Goal: Task Accomplishment & Management: Use online tool/utility

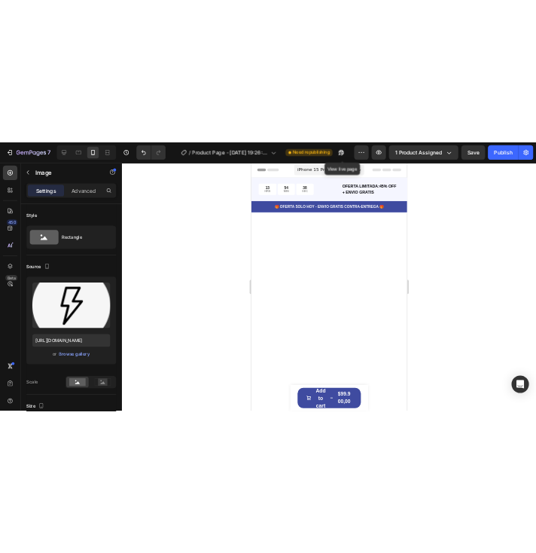
scroll to position [1608, 0]
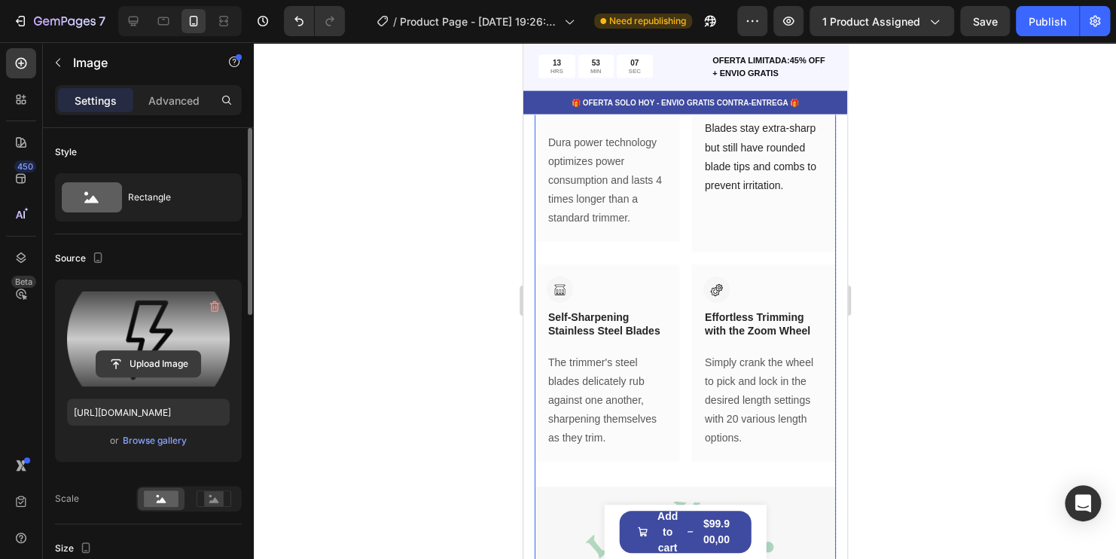
click at [160, 368] on input "file" at bounding box center [148, 364] width 104 height 26
click at [162, 366] on input "file" at bounding box center [148, 364] width 104 height 26
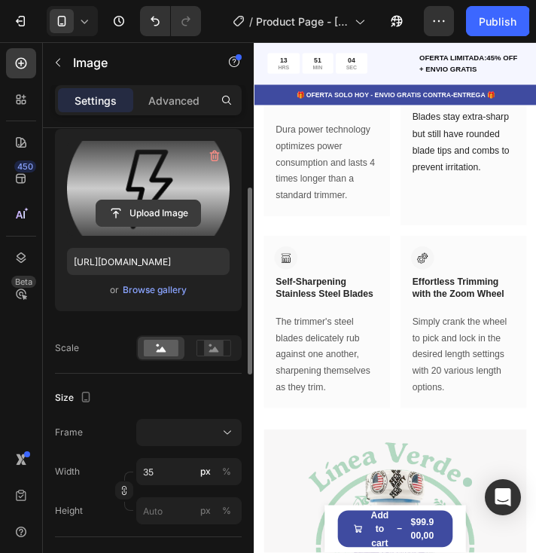
click at [132, 212] on input "file" at bounding box center [148, 213] width 104 height 26
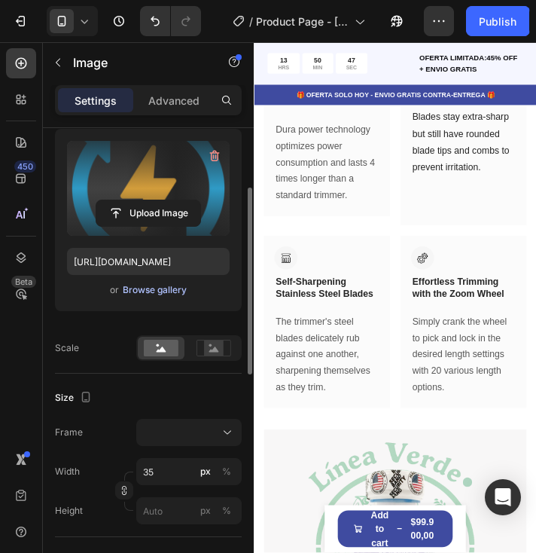
type input "https://cdn.shopify.com/s/files/1/0741/6856/5992/files/gempages_581429968781705…"
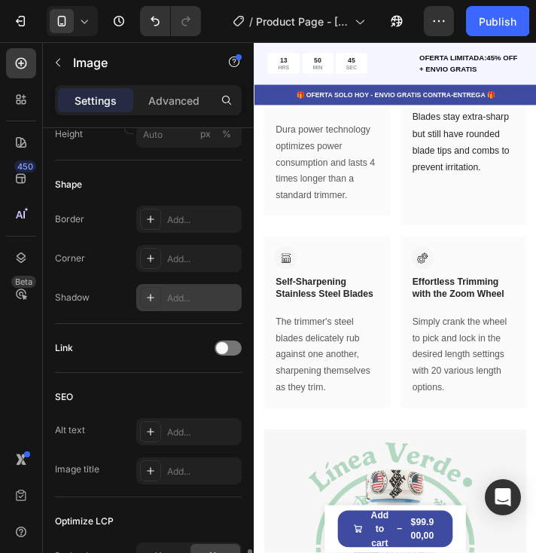
scroll to position [705, 0]
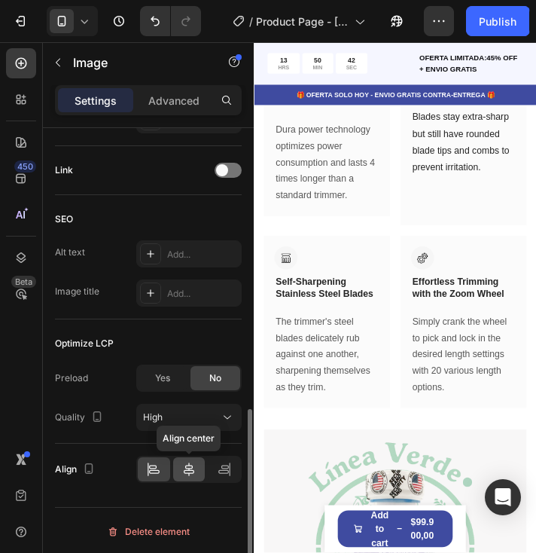
click at [190, 464] on icon at bounding box center [188, 469] width 15 height 15
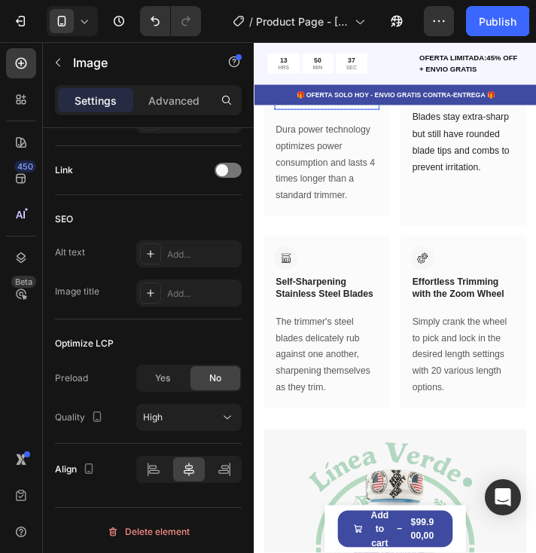
click at [334, 107] on div "8" at bounding box center [337, 101] width 15 height 12
click at [315, 117] on p "Long-Lasting Performance" at bounding box center [337, 103] width 117 height 27
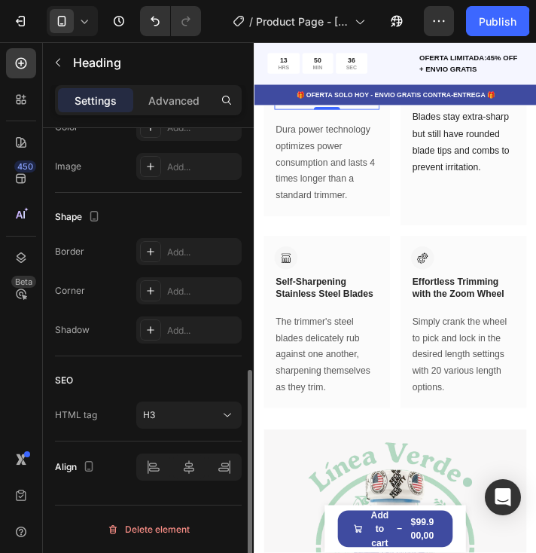
click at [315, 117] on p "Long-Lasting Performance" at bounding box center [337, 103] width 117 height 27
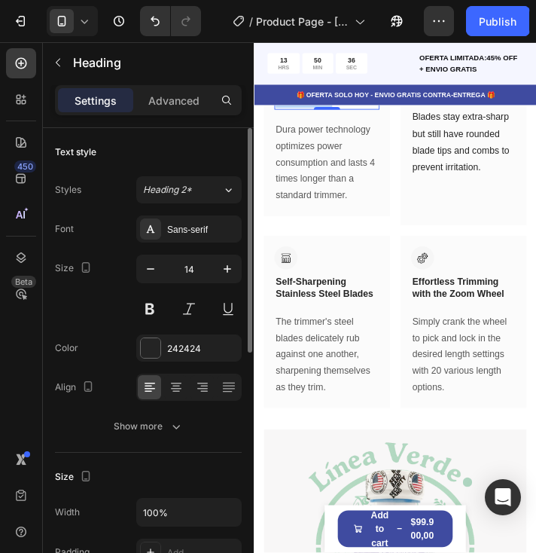
click at [315, 117] on p "Long-Lasting Performance" at bounding box center [337, 103] width 117 height 27
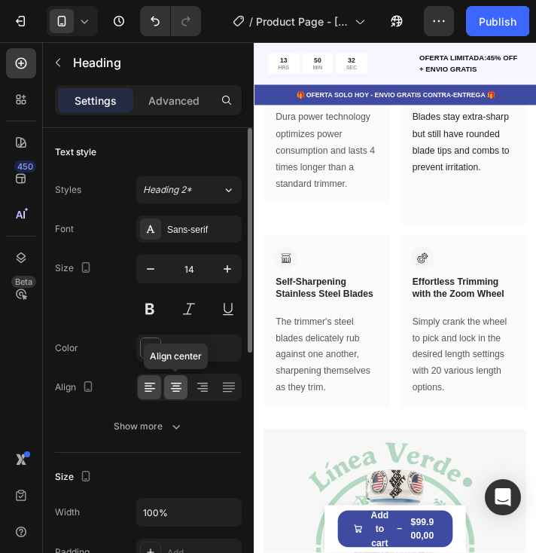
click at [181, 382] on icon at bounding box center [176, 386] width 15 height 15
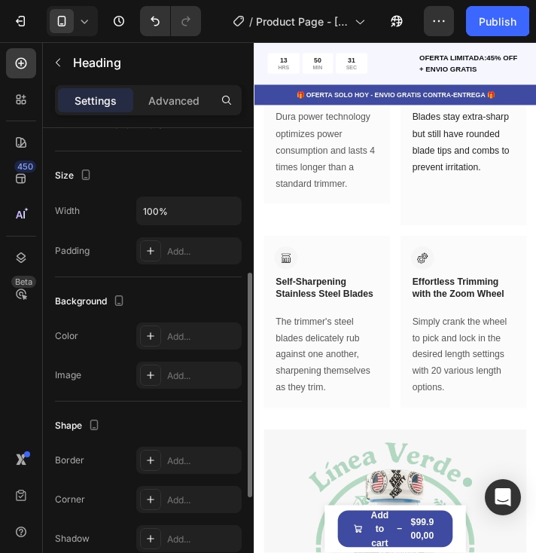
scroll to position [507, 0]
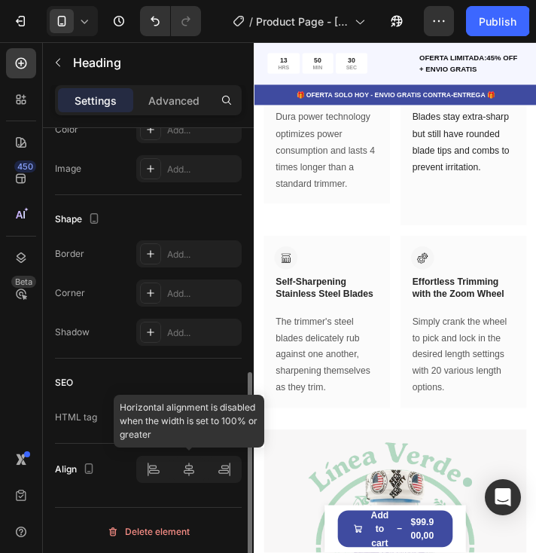
click at [191, 468] on div at bounding box center [188, 469] width 105 height 27
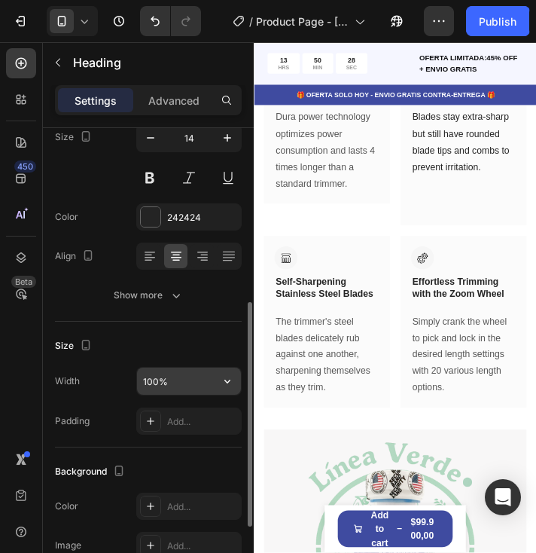
scroll to position [56, 0]
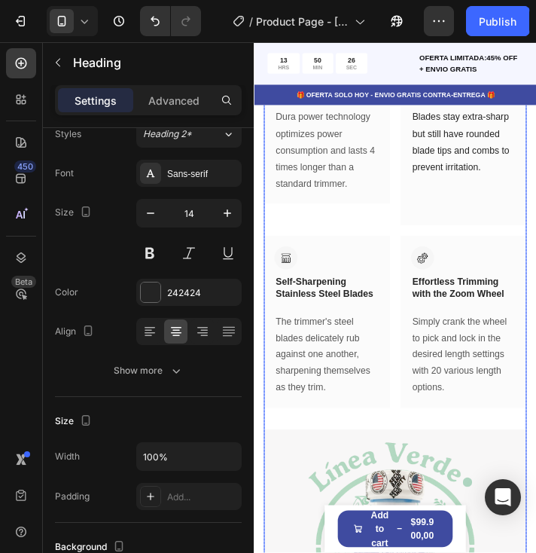
click at [356, 318] on div "Drop element here Row Image Adiós a la fatiga Heading 0 Row Dura power technolo…" at bounding box center [415, 224] width 301 height 522
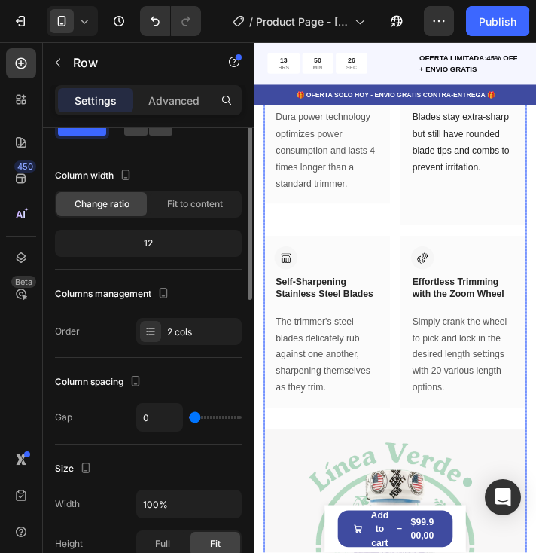
scroll to position [0, 0]
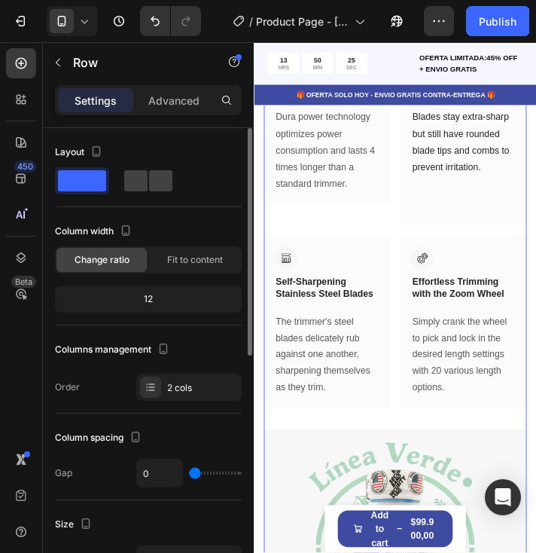
click at [321, 83] on img at bounding box center [319, 69] width 26 height 26
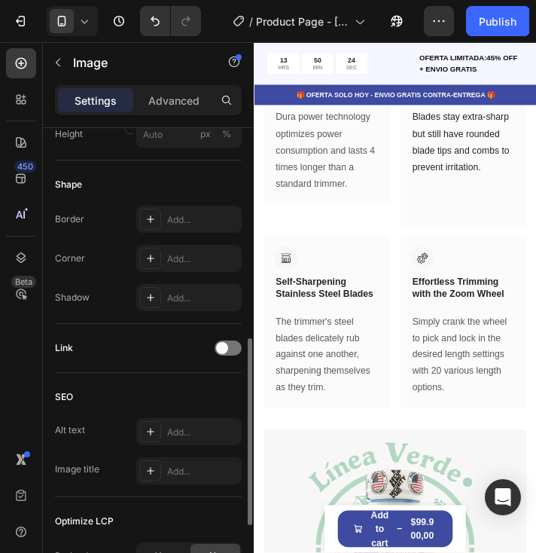
scroll to position [705, 0]
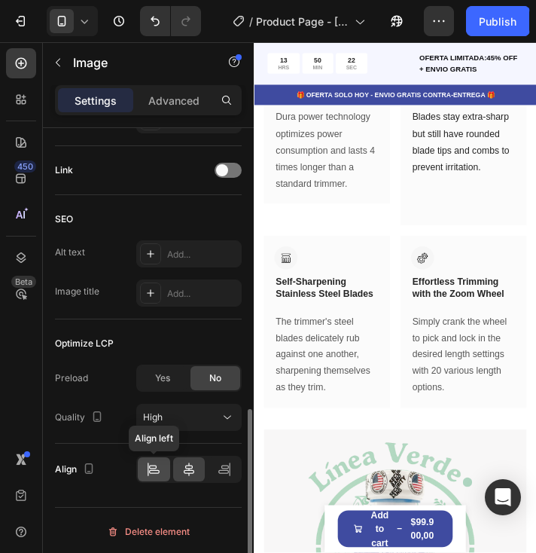
click at [151, 470] on icon at bounding box center [154, 472] width 11 height 4
click at [183, 468] on icon at bounding box center [188, 469] width 15 height 15
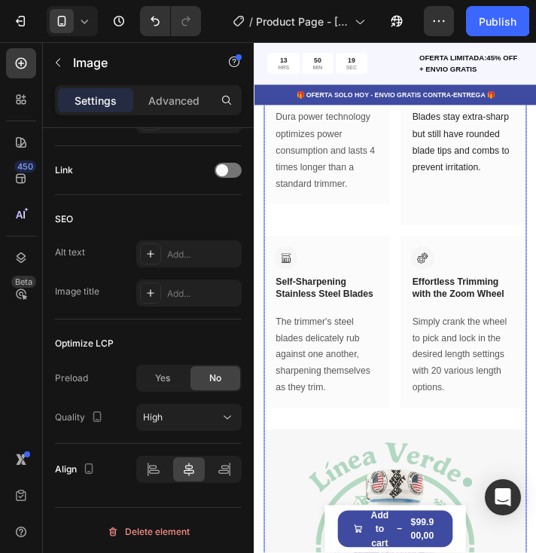
click at [415, 311] on div "Drop element here Row Image 8 Adiós a la fatiga Heading Row Dura power technolo…" at bounding box center [415, 224] width 301 height 522
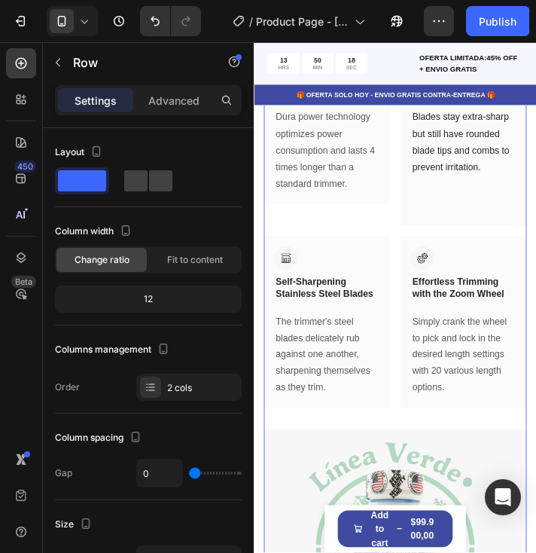
click at [324, 104] on p "Adiós a la fatiga" at bounding box center [319, 97] width 81 height 14
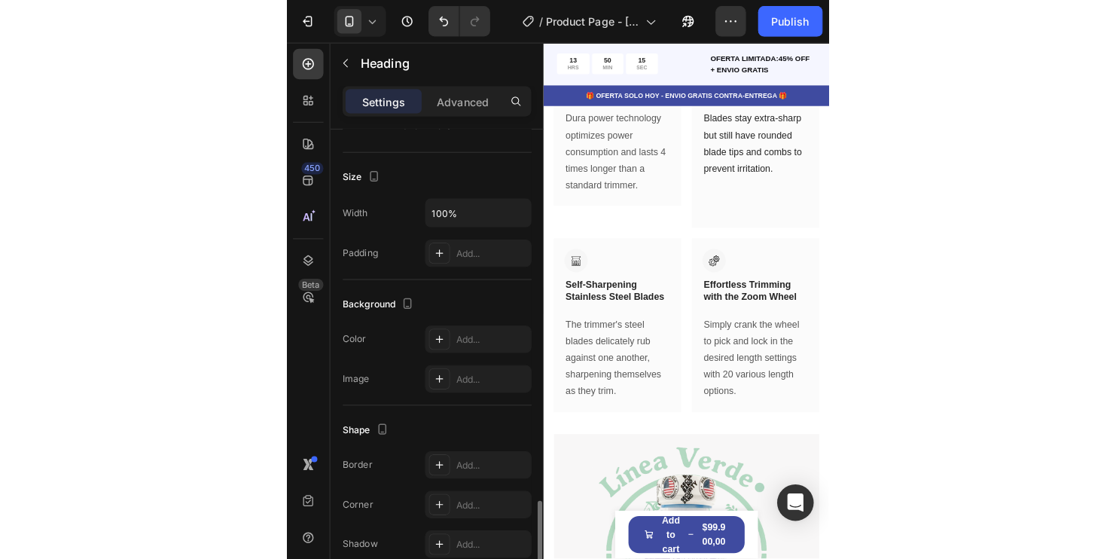
scroll to position [507, 0]
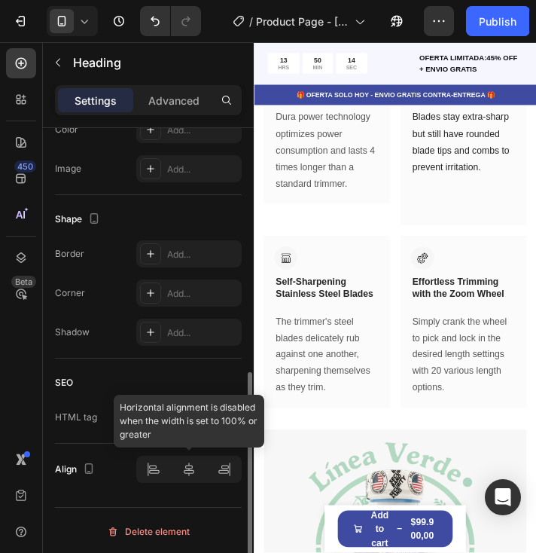
click at [187, 477] on div at bounding box center [188, 469] width 105 height 27
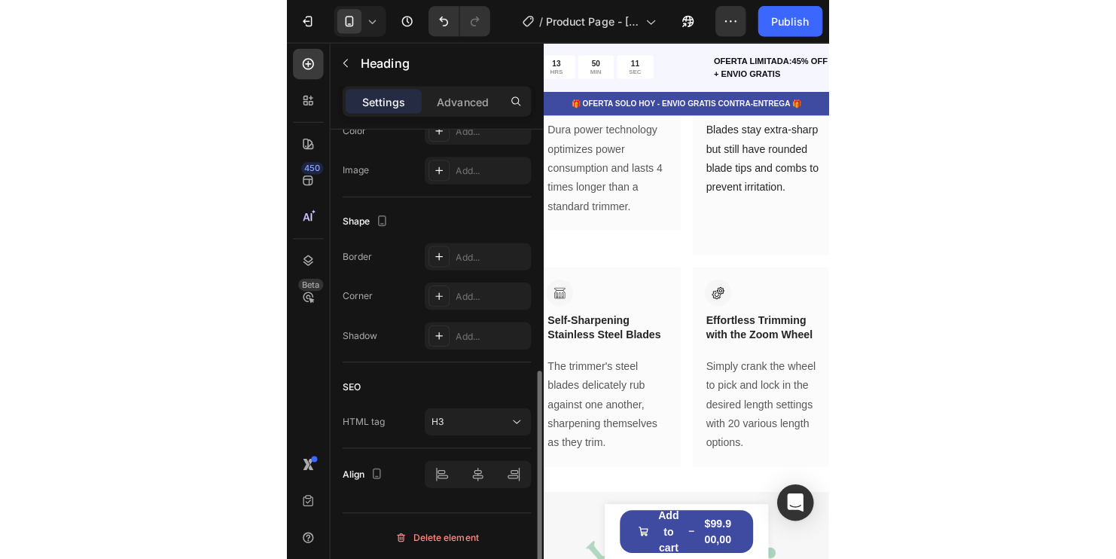
scroll to position [502, 0]
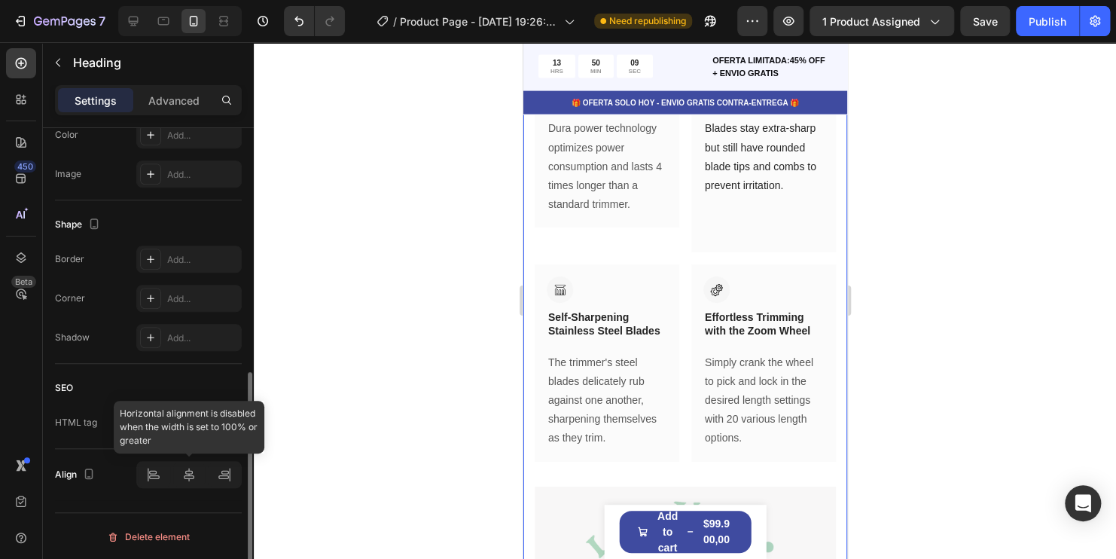
click at [190, 479] on div at bounding box center [188, 474] width 105 height 27
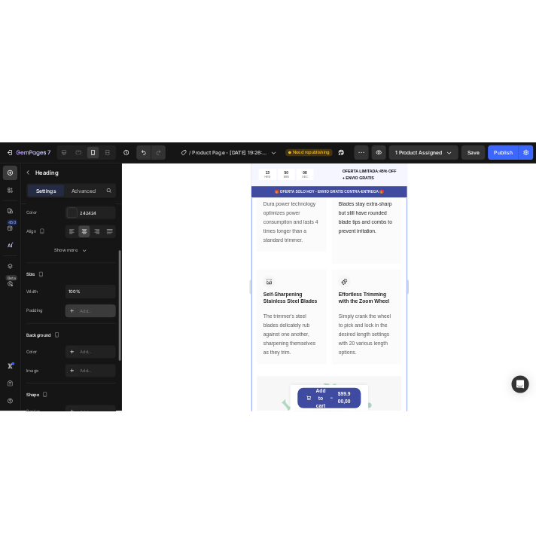
scroll to position [0, 0]
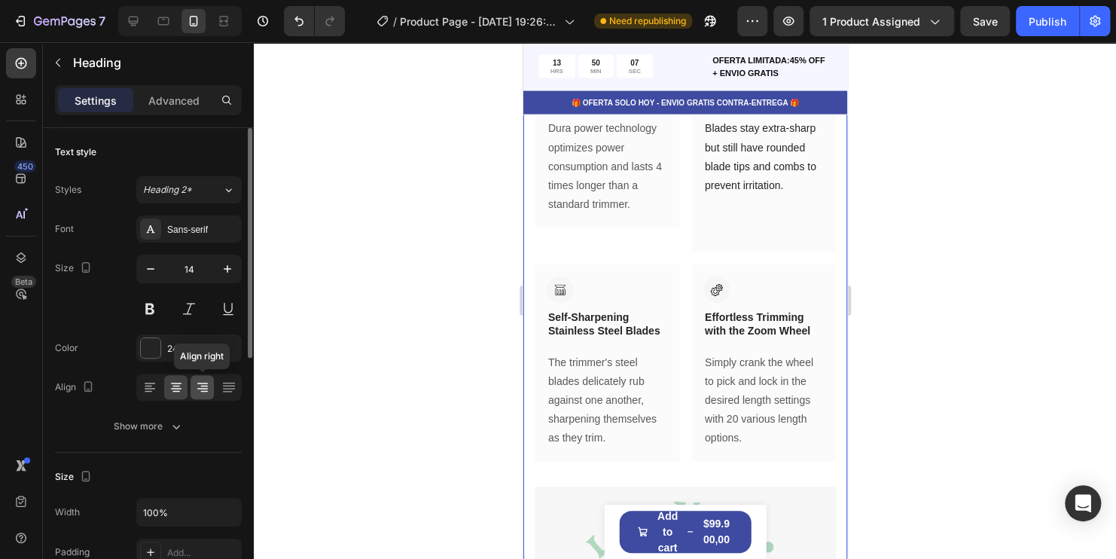
click at [208, 388] on icon at bounding box center [202, 386] width 15 height 15
click at [232, 383] on icon at bounding box center [228, 386] width 15 height 15
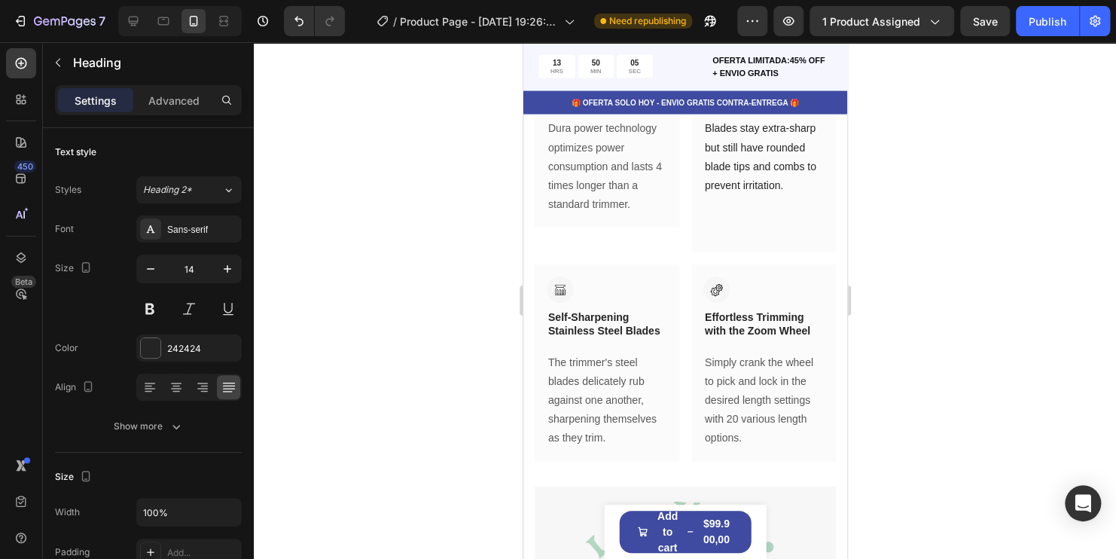
click at [601, 104] on p "Adiós a la fatiga" at bounding box center [587, 97] width 81 height 14
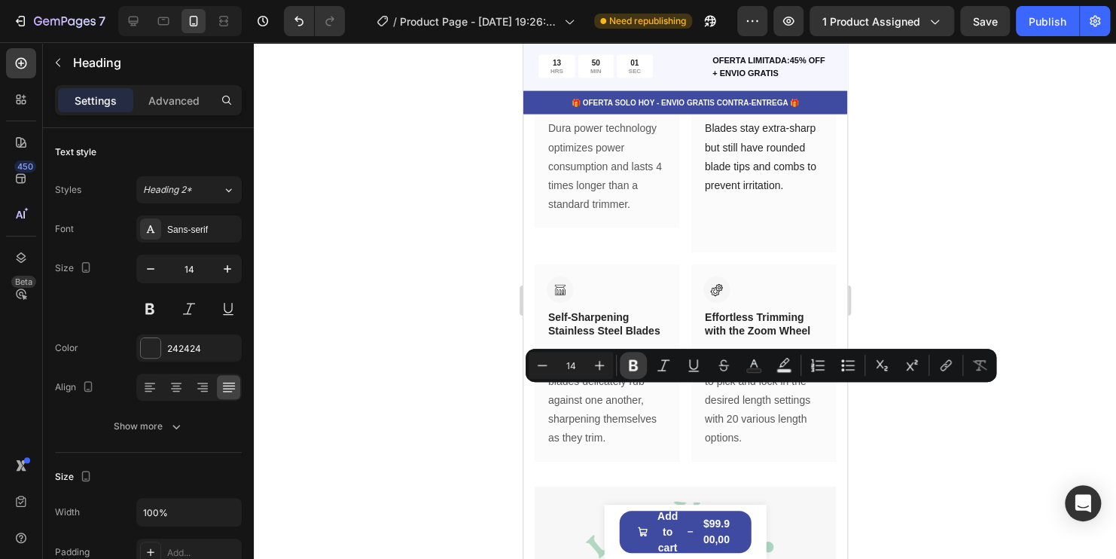
click at [629, 364] on icon "Editor contextual toolbar" at bounding box center [633, 365] width 9 height 11
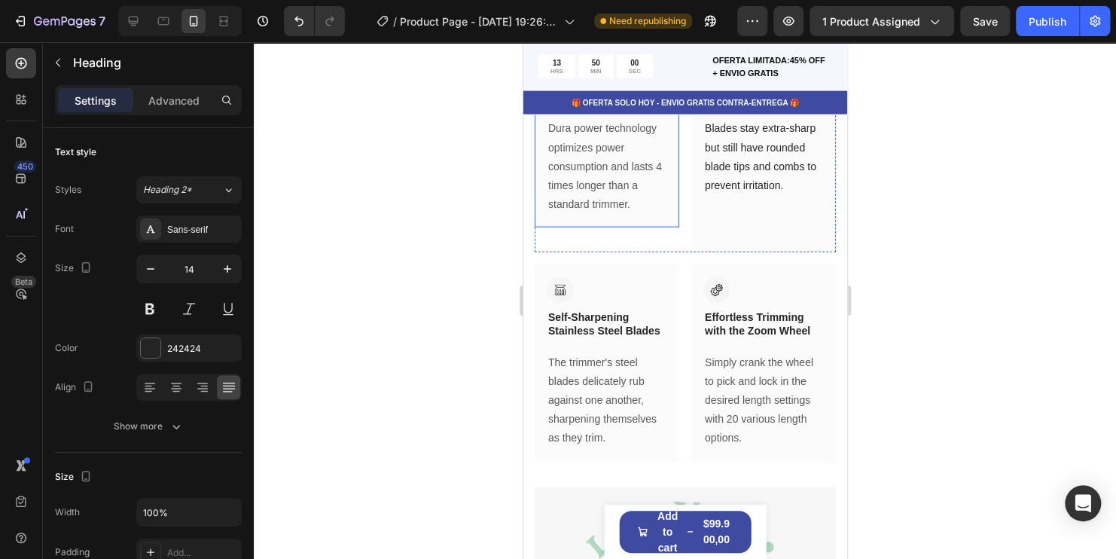
click at [662, 227] on div "Image Adiós a la fatiga Heading 0 Row Dura power technology optimizes power con…" at bounding box center [606, 135] width 145 height 183
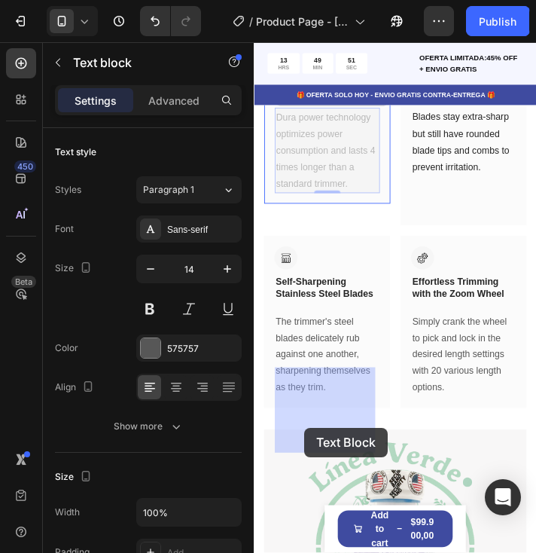
drag, startPoint x: 368, startPoint y: 501, endPoint x: 312, endPoint y: 484, distance: 58.8
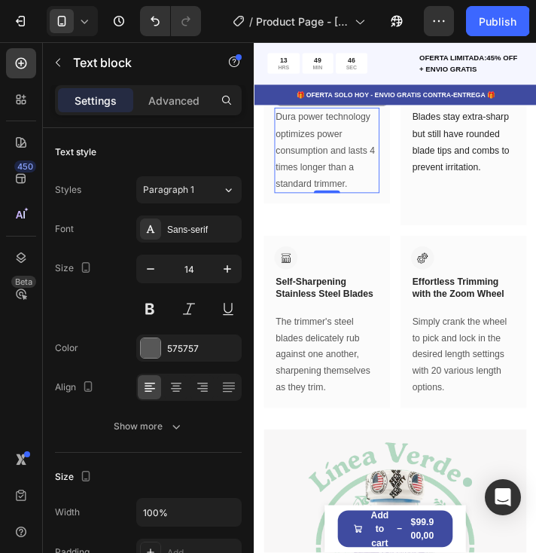
click at [343, 214] on p "Dura power technology optimizes power consumption and lasts 4 times longer than…" at bounding box center [337, 166] width 117 height 95
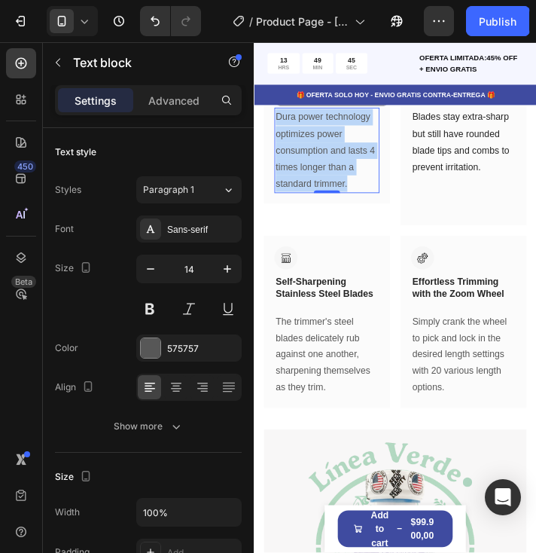
click at [343, 214] on p "Dura power technology optimizes power consumption and lasts 4 times longer than…" at bounding box center [337, 166] width 117 height 95
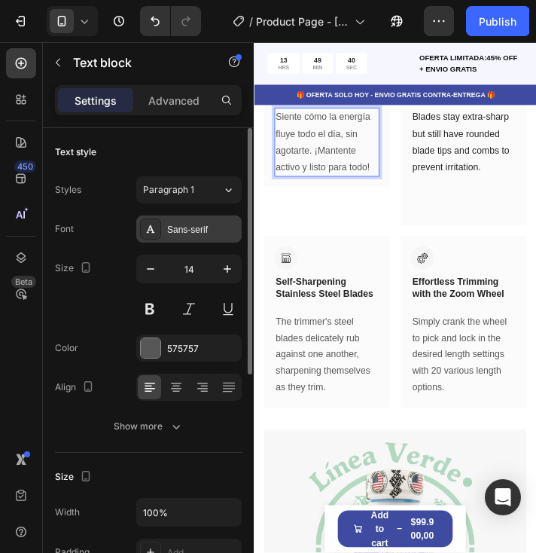
click at [200, 230] on div "Sans-serif" at bounding box center [202, 230] width 71 height 14
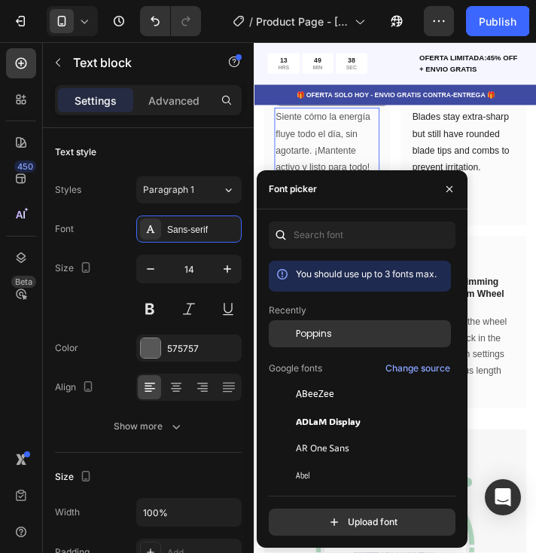
click at [321, 331] on span "Poppins" at bounding box center [314, 334] width 36 height 14
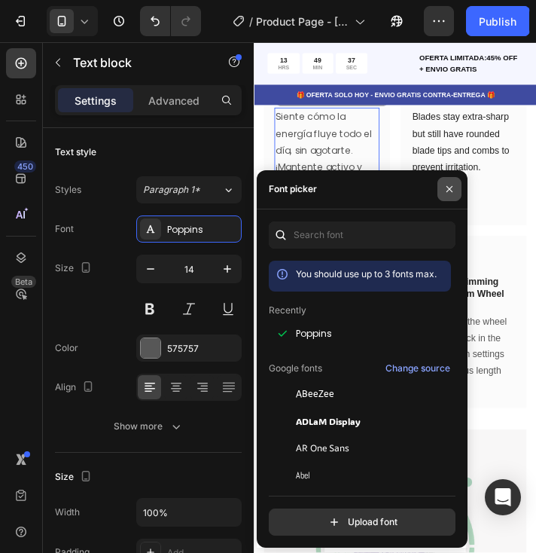
click at [453, 193] on icon "button" at bounding box center [449, 189] width 12 height 12
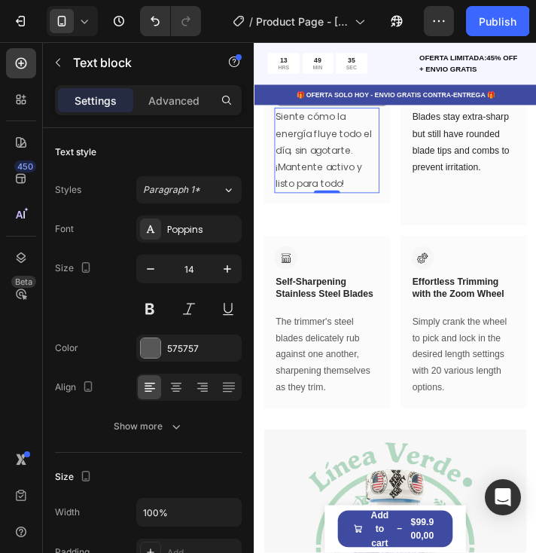
click at [467, 83] on div at bounding box center [486, 69] width 104 height 26
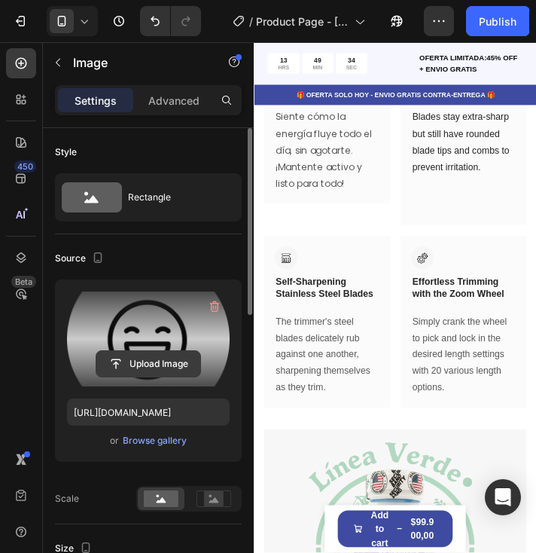
click at [160, 363] on input "file" at bounding box center [148, 364] width 104 height 26
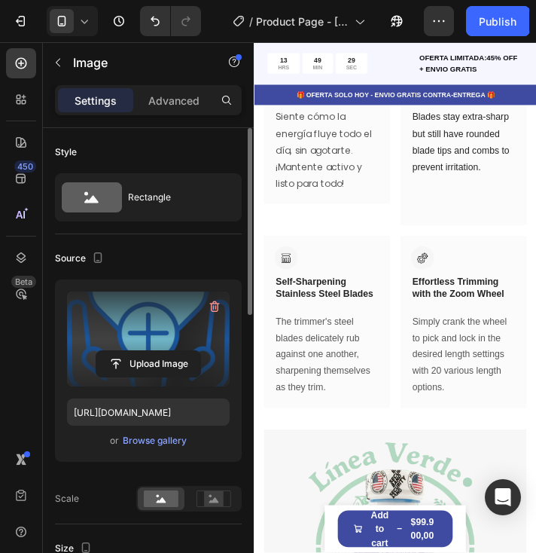
type input "https://cdn.shopify.com/s/files/1/0741/6856/5992/files/gempages_581429968781705…"
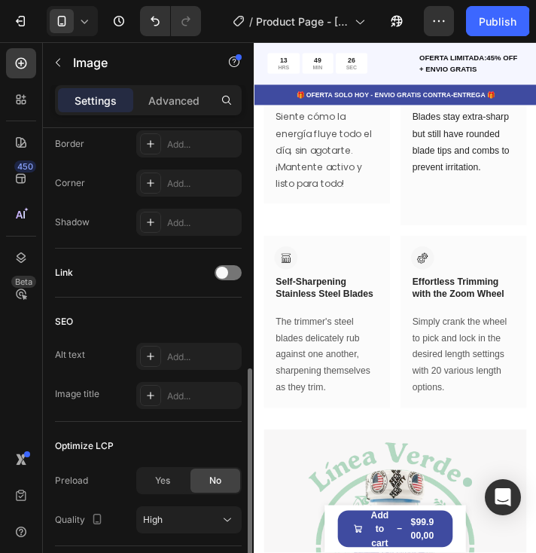
scroll to position [705, 0]
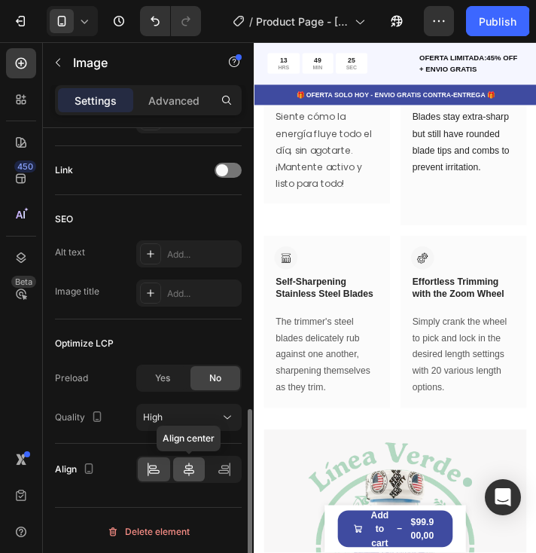
click at [193, 465] on icon at bounding box center [188, 469] width 15 height 15
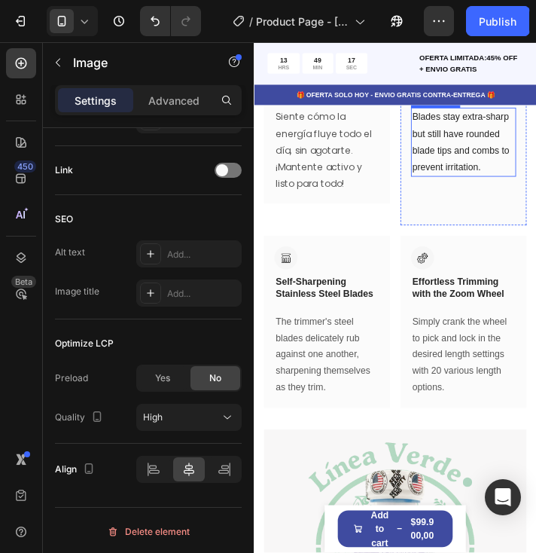
click at [498, 195] on p "Blades stay extra-sharp but still have rounded blade tips and combs to prevent …" at bounding box center [493, 157] width 117 height 76
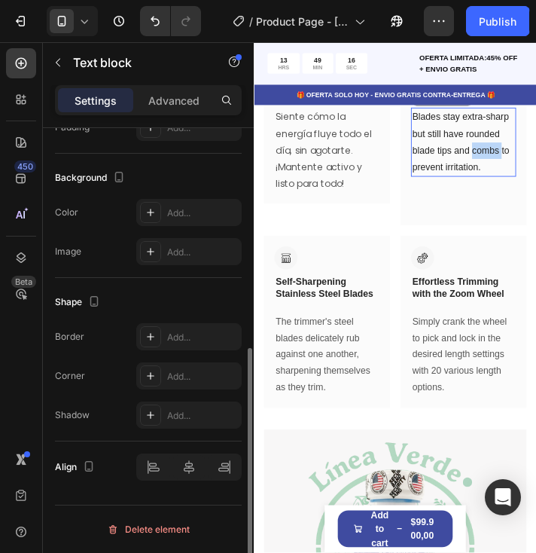
scroll to position [0, 0]
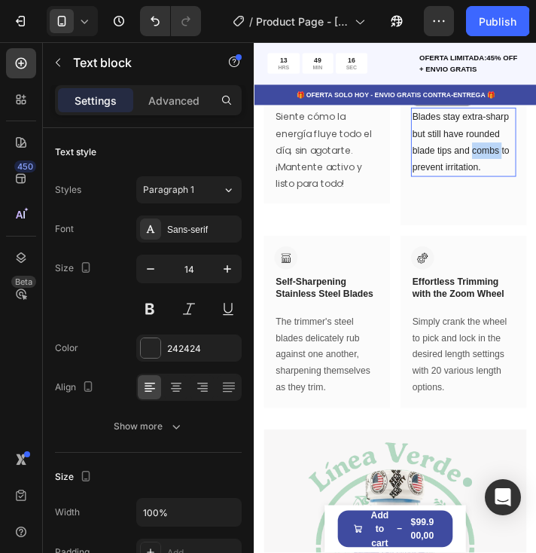
click at [498, 195] on p "Blades stay extra-sharp but still have rounded blade tips and combs to prevent …" at bounding box center [493, 157] width 117 height 76
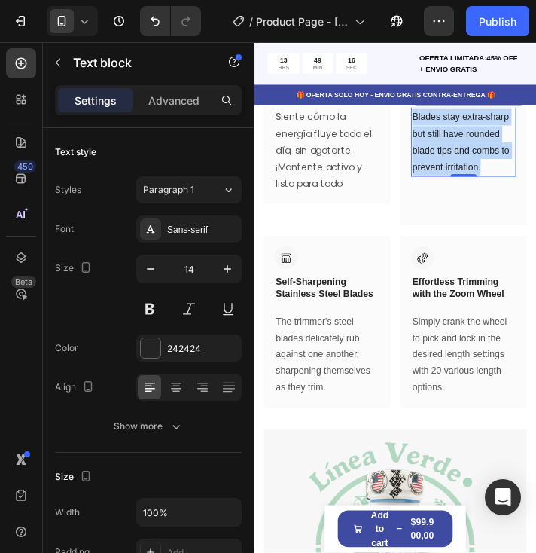
click at [498, 195] on p "Blades stay extra-sharp but still have rounded blade tips and combs to prevent …" at bounding box center [493, 157] width 117 height 76
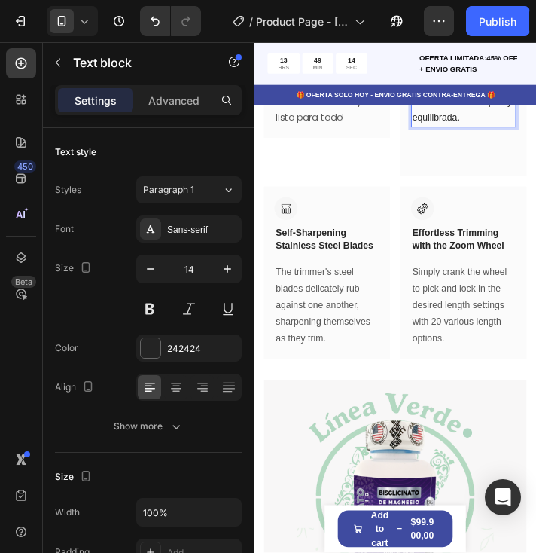
scroll to position [1608, 0]
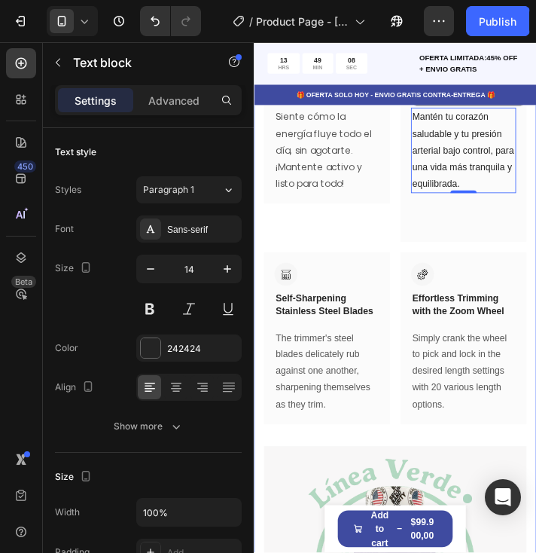
click at [558, 331] on div "Drop element here Row Image Adiós a la fatiga Heading Row Siente cómo la energí…" at bounding box center [416, 384] width 324 height 963
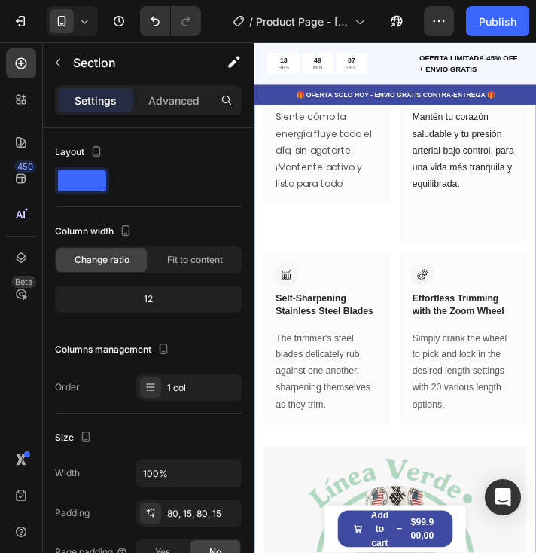
click at [492, 104] on p "Skin-Friendly Touch" at bounding box center [485, 97] width 101 height 14
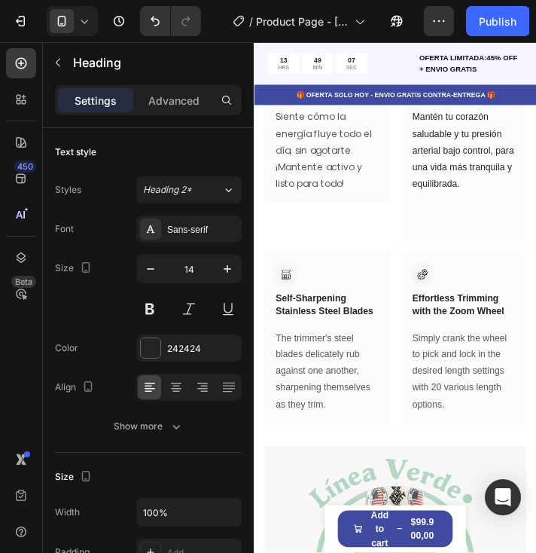
click at [492, 104] on p "Skin-Friendly Touch" at bounding box center [485, 97] width 101 height 14
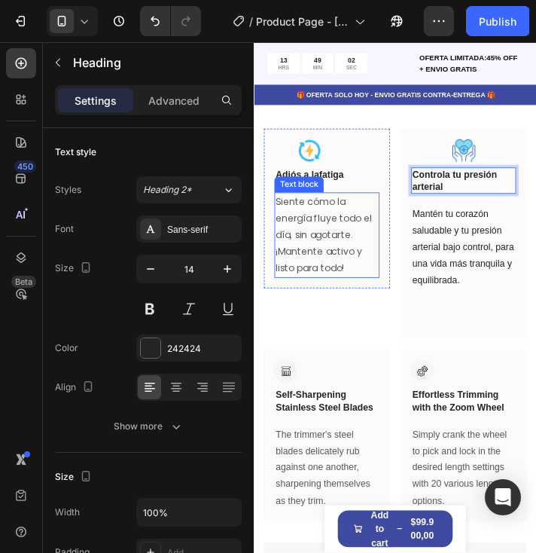
scroll to position [1834, 0]
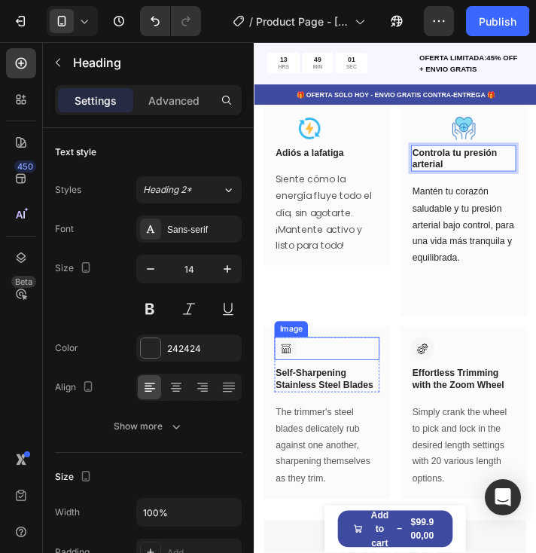
click at [294, 397] on img at bounding box center [290, 393] width 26 height 26
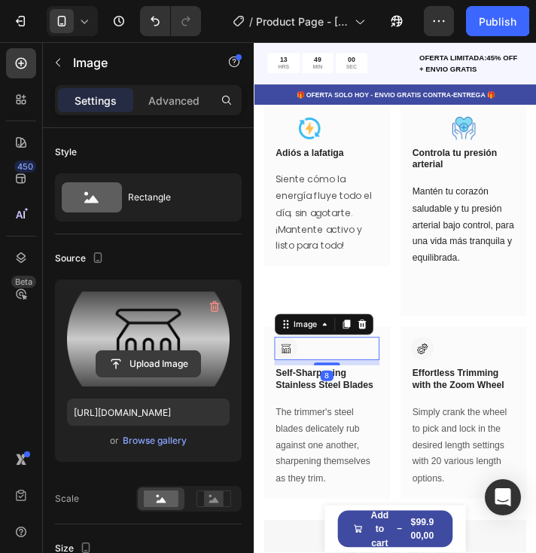
click at [152, 364] on input "file" at bounding box center [148, 364] width 104 height 26
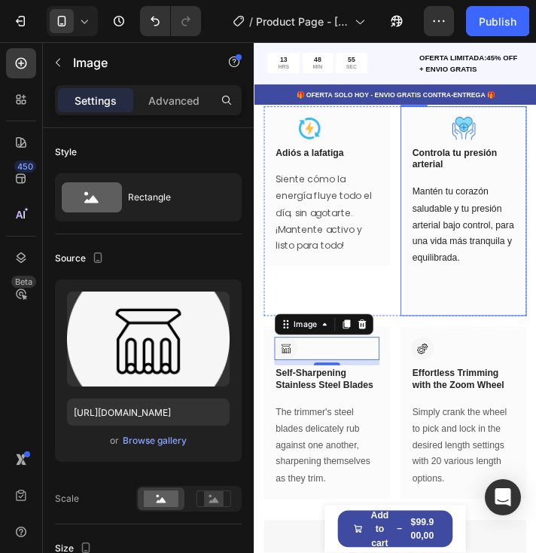
type input "https://cdn.shopify.com/s/files/1/0741/6856/5992/files/gempages_581429968781705…"
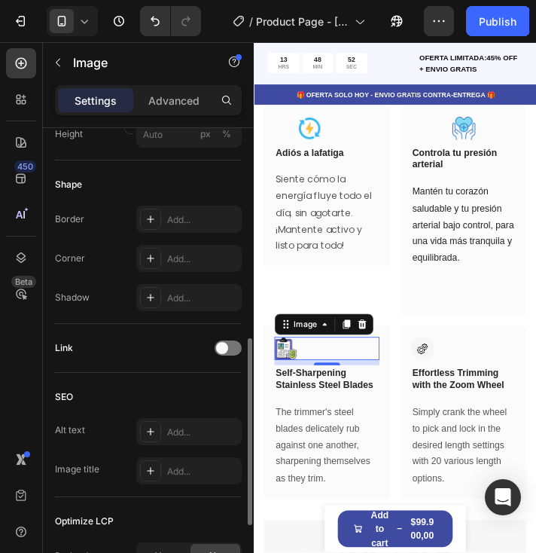
scroll to position [705, 0]
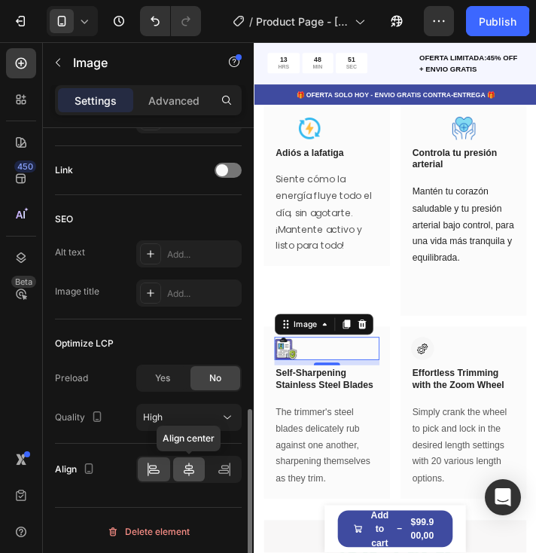
click at [188, 465] on icon at bounding box center [189, 469] width 11 height 14
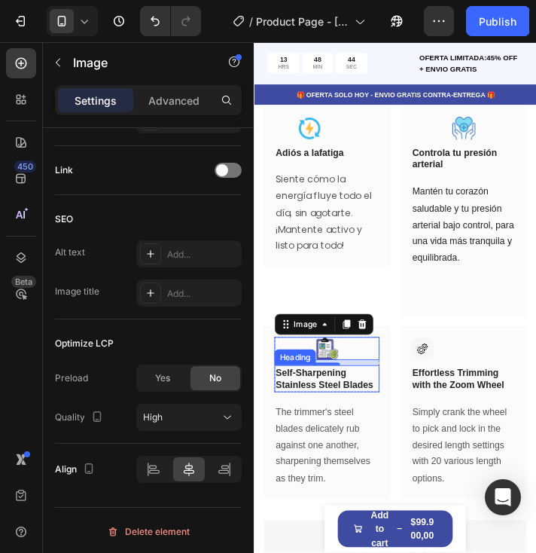
click at [331, 441] on p "Self-Sharpening Stainless Steel Blades" at bounding box center [337, 427] width 117 height 27
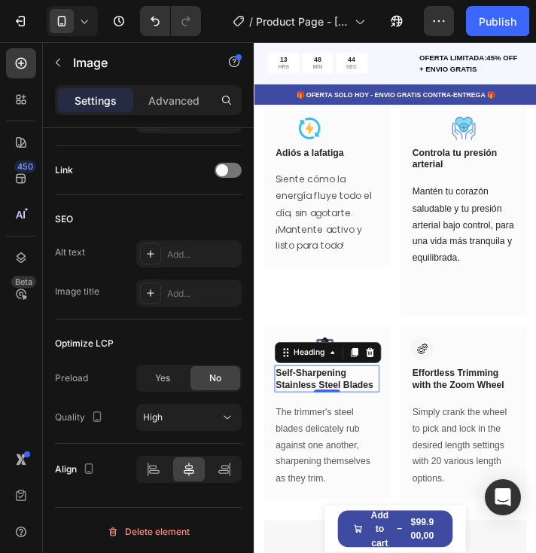
scroll to position [0, 0]
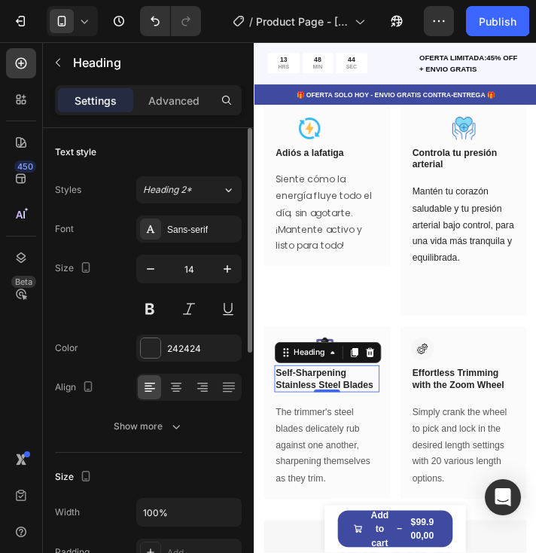
click at [331, 441] on p "Self-Sharpening Stainless Steel Blades" at bounding box center [337, 427] width 117 height 27
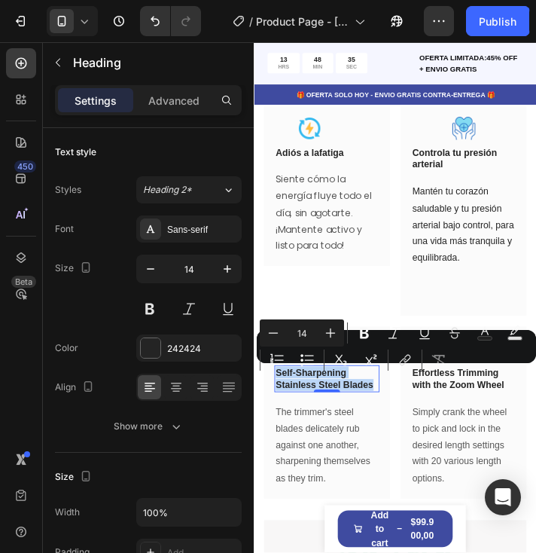
click at [335, 441] on p "Self-Sharpening Stainless Steel Blades" at bounding box center [337, 427] width 117 height 27
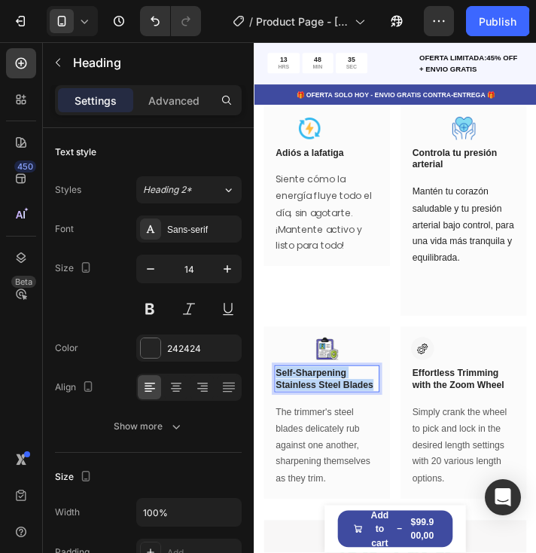
click at [335, 441] on p "Self-Sharpening Stainless Steel Blades" at bounding box center [337, 427] width 117 height 27
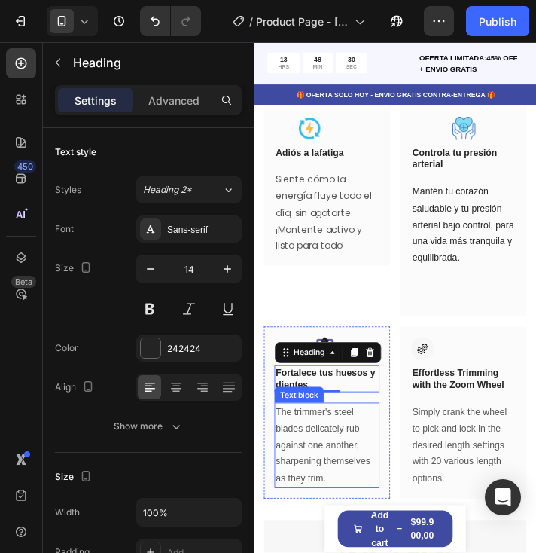
click at [315, 497] on p "The trimmer's steel blades delicately rub against one another, sharpening thems…" at bounding box center [337, 504] width 117 height 95
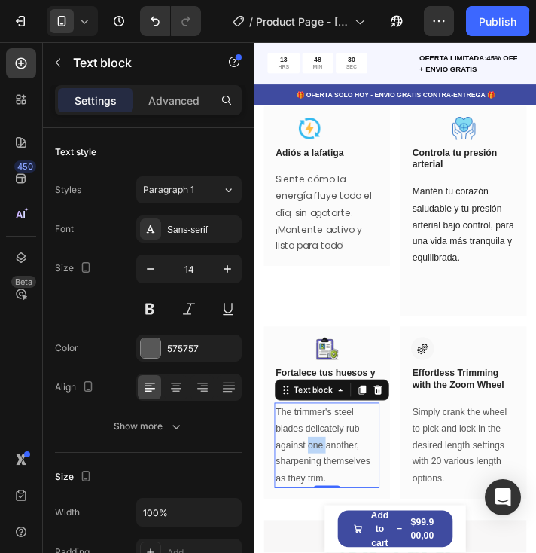
click at [315, 497] on p "The trimmer's steel blades delicately rub against one another, sharpening thems…" at bounding box center [337, 504] width 117 height 95
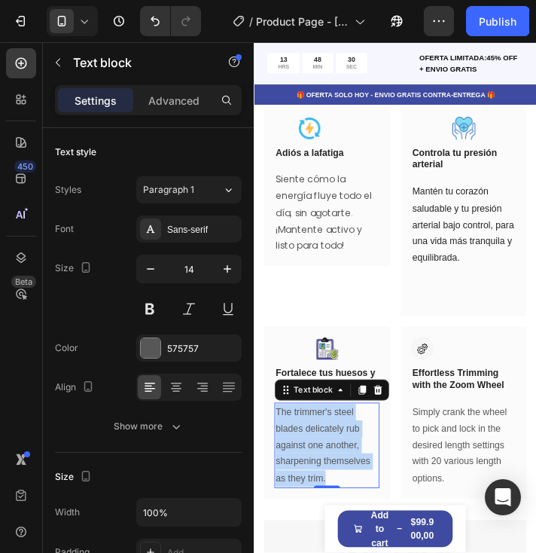
click at [315, 497] on p "The trimmer's steel blades delicately rub against one another, sharpening thems…" at bounding box center [337, 504] width 117 height 95
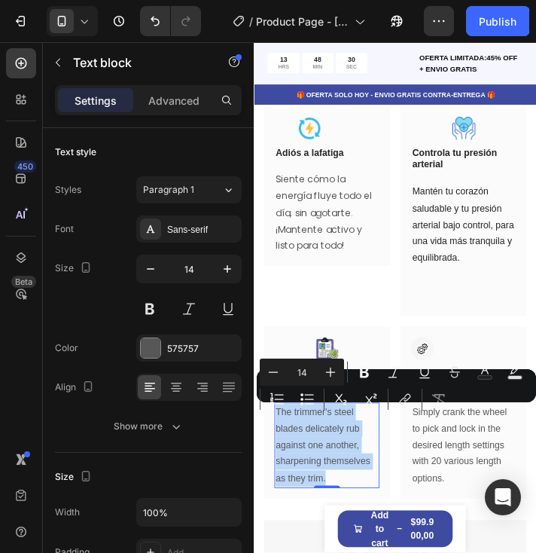
click at [315, 497] on p "The trimmer's steel blades delicately rub against one another, sharpening thems…" at bounding box center [337, 504] width 117 height 95
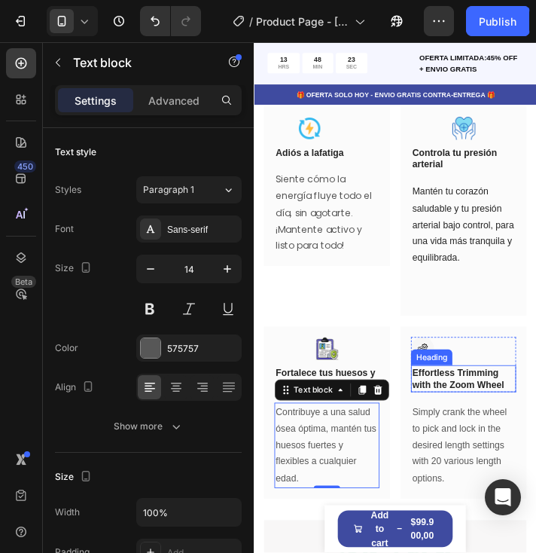
click at [485, 435] on p "Effortless Trimming with the Zoom Wheel" at bounding box center [493, 427] width 117 height 27
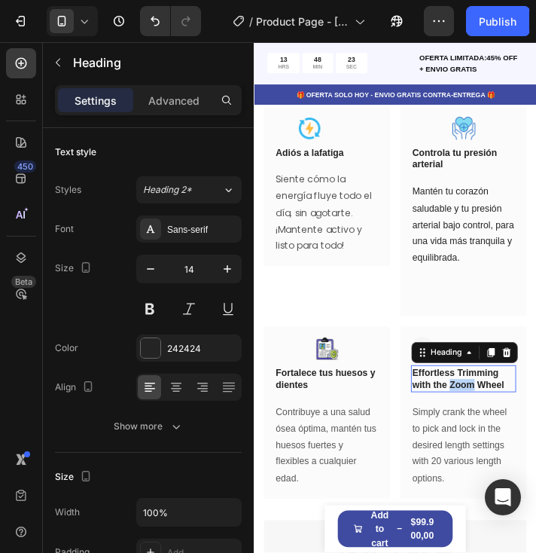
click at [485, 435] on p "Effortless Trimming with the Zoom Wheel" at bounding box center [493, 427] width 117 height 27
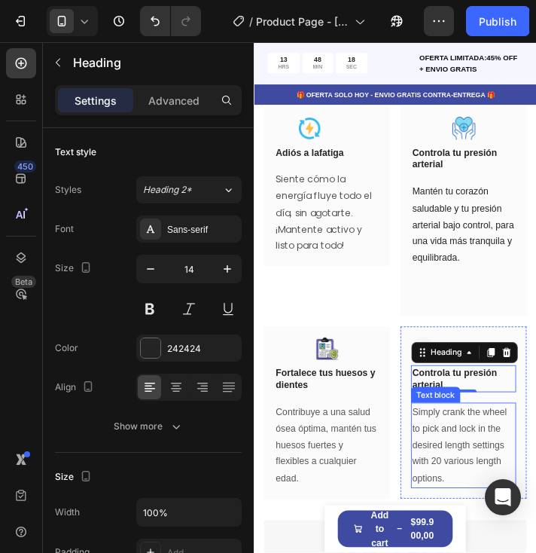
click at [504, 488] on p "Simply crank the wheel to pick and lock in the desired length settings with 20 …" at bounding box center [493, 504] width 117 height 95
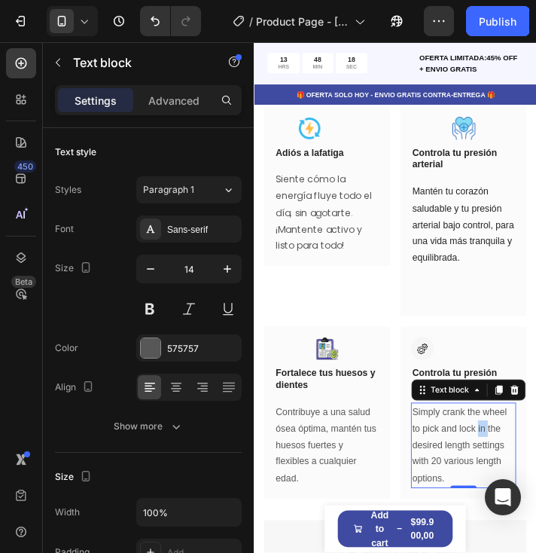
click at [504, 488] on p "Simply crank the wheel to pick and lock in the desired length settings with 20 …" at bounding box center [493, 504] width 117 height 95
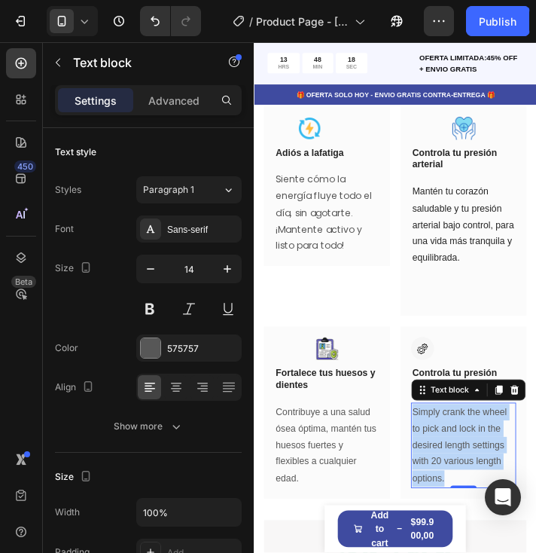
click at [504, 488] on p "Simply crank the wheel to pick and lock in the desired length settings with 20 …" at bounding box center [493, 504] width 117 height 95
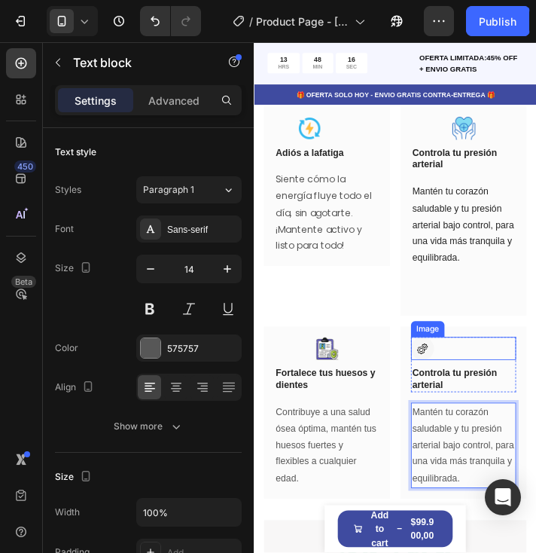
click at [442, 395] on img at bounding box center [447, 393] width 26 height 26
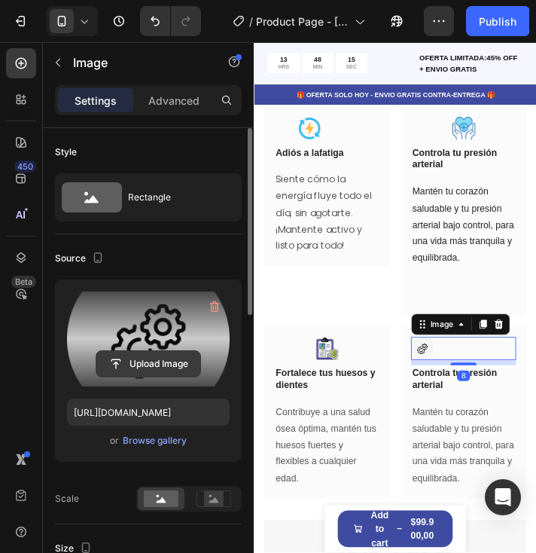
click at [166, 351] on input "file" at bounding box center [148, 364] width 104 height 26
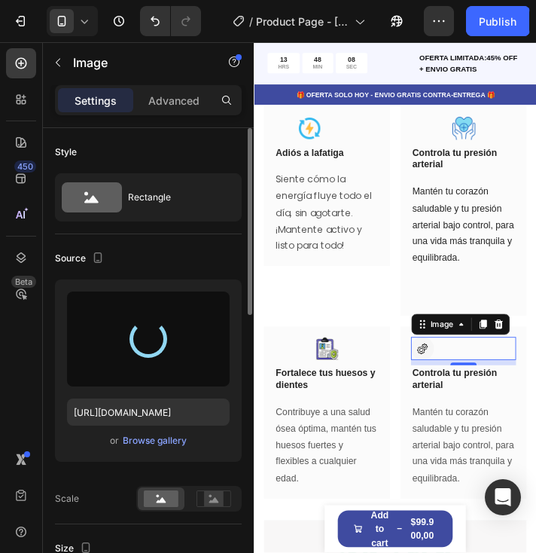
type input "https://cdn.shopify.com/s/files/1/0741/6856/5992/files/gempages_581429968781705…"
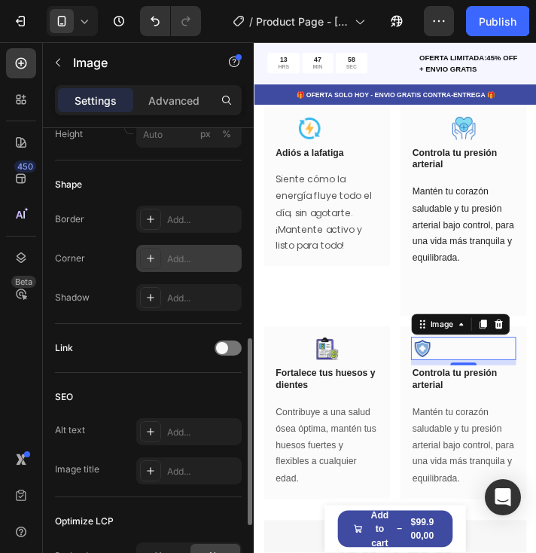
scroll to position [705, 0]
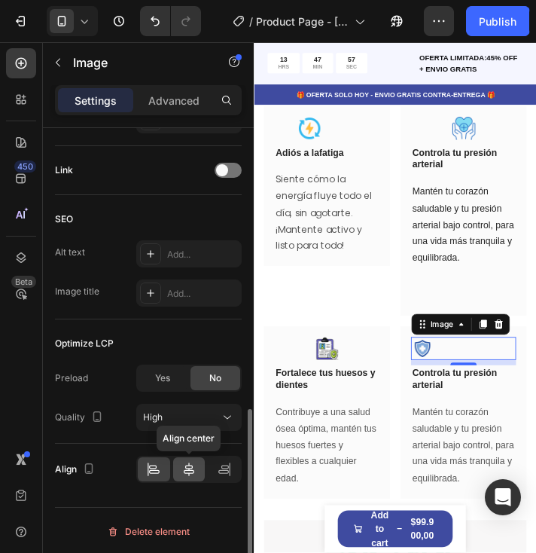
click at [194, 469] on icon at bounding box center [188, 469] width 15 height 15
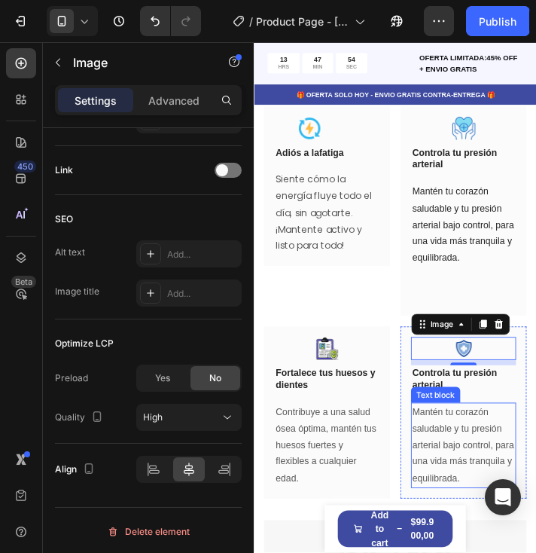
click at [491, 476] on p "Mantén tu corazón saludable y tu presión arterial bajo control, para una vida m…" at bounding box center [493, 504] width 117 height 95
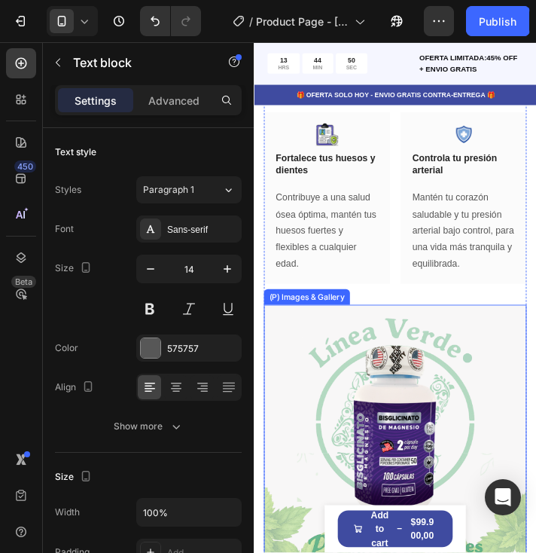
scroll to position [2183, 0]
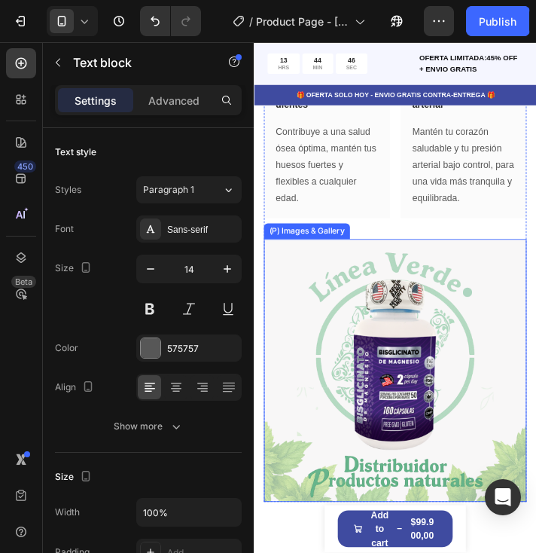
click at [355, 386] on img at bounding box center [415, 418] width 301 height 301
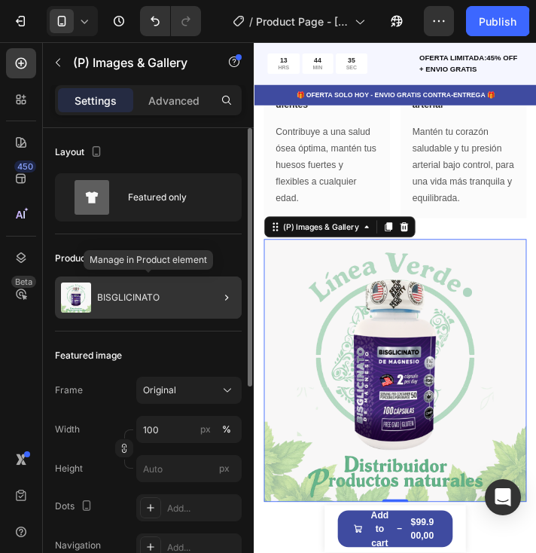
click at [183, 290] on div "BISGLICINATO" at bounding box center [148, 297] width 187 height 42
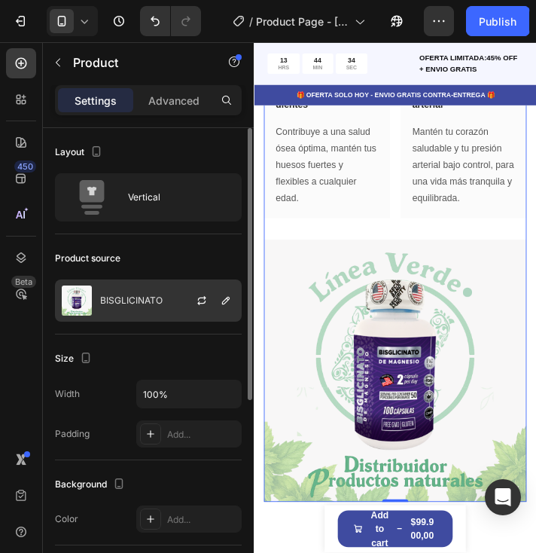
click at [118, 304] on p "BISGLICINATO" at bounding box center [131, 300] width 62 height 11
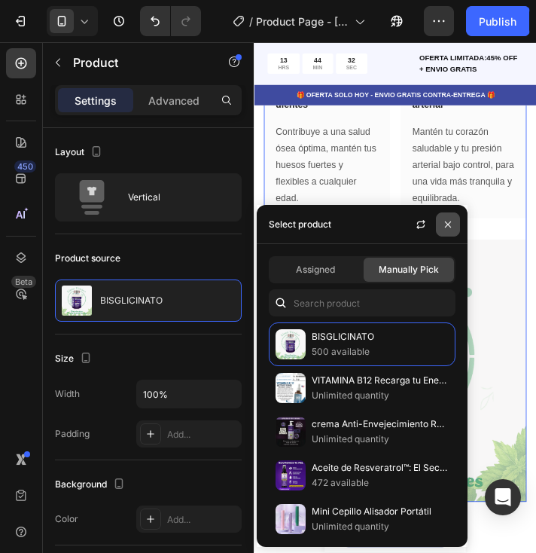
click at [444, 221] on icon "button" at bounding box center [448, 224] width 12 height 12
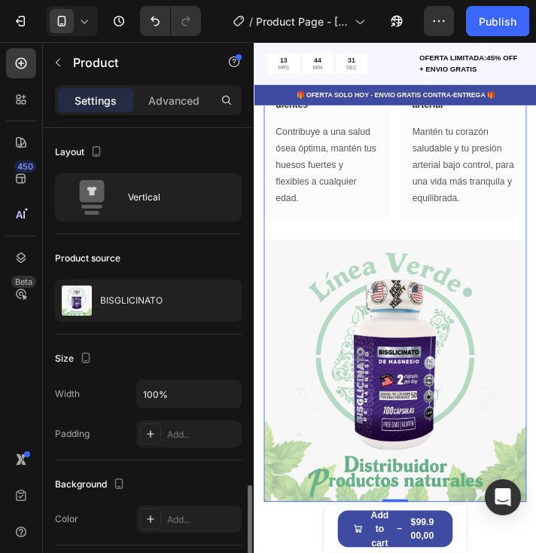
scroll to position [337, 0]
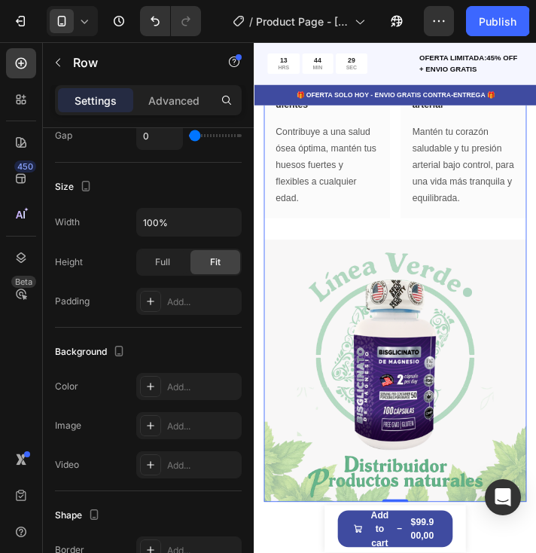
scroll to position [0, 0]
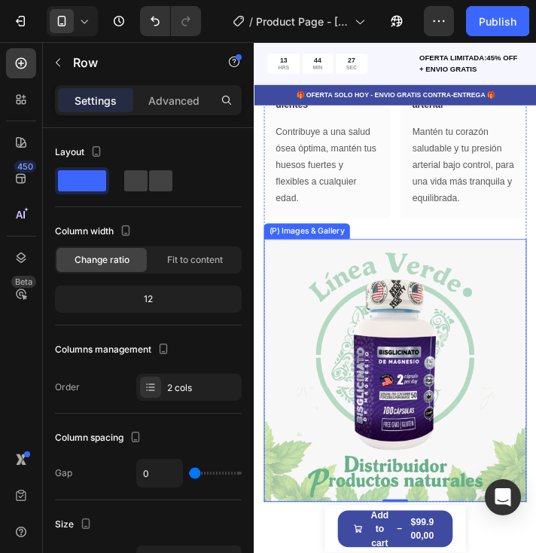
scroll to position [2259, 0]
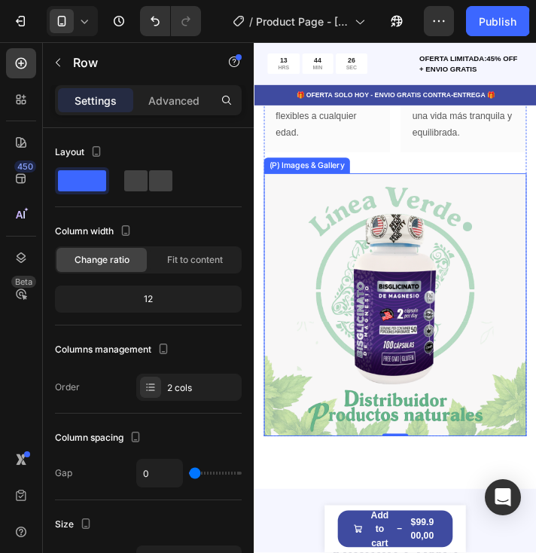
click at [429, 355] on img at bounding box center [415, 343] width 301 height 301
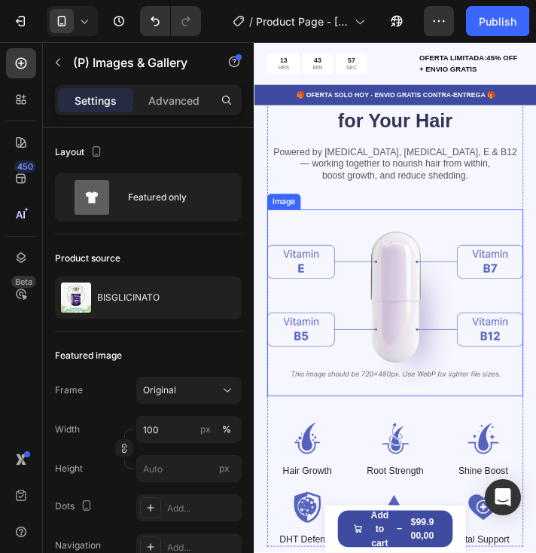
scroll to position [2786, 0]
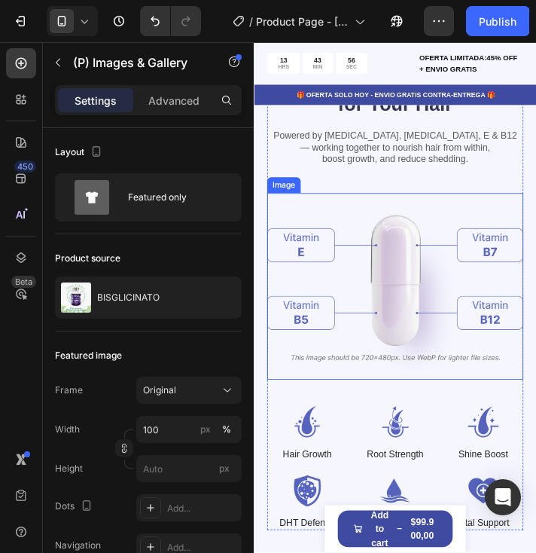
click at [419, 309] on img at bounding box center [416, 322] width 294 height 215
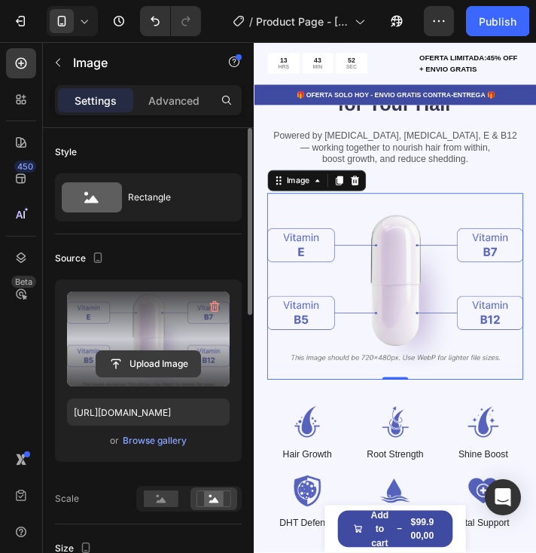
click at [169, 362] on input "file" at bounding box center [148, 364] width 104 height 26
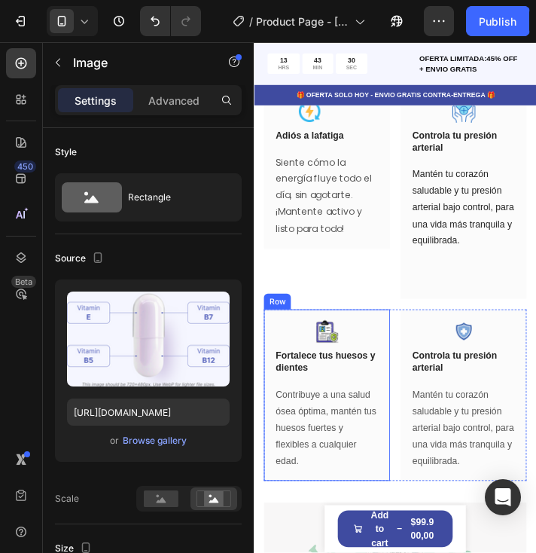
scroll to position [2259, 0]
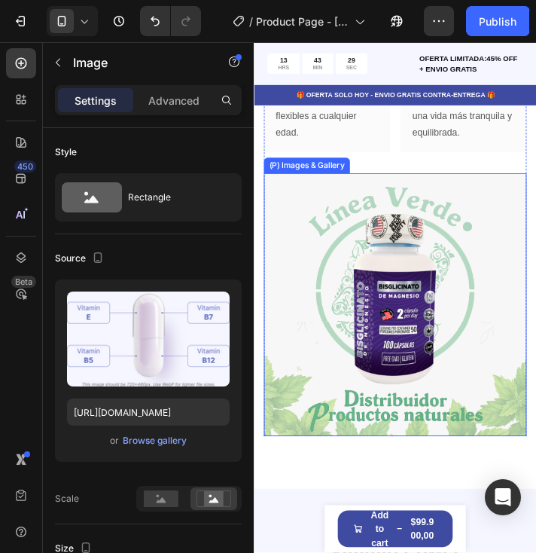
click at [346, 270] on img at bounding box center [415, 343] width 301 height 301
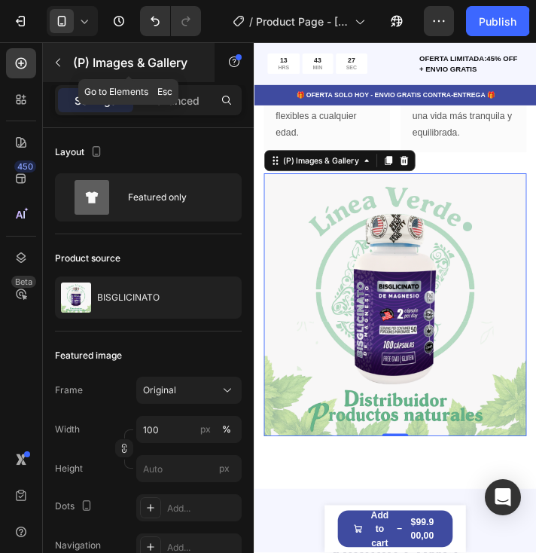
click at [59, 62] on icon "button" at bounding box center [58, 62] width 12 height 12
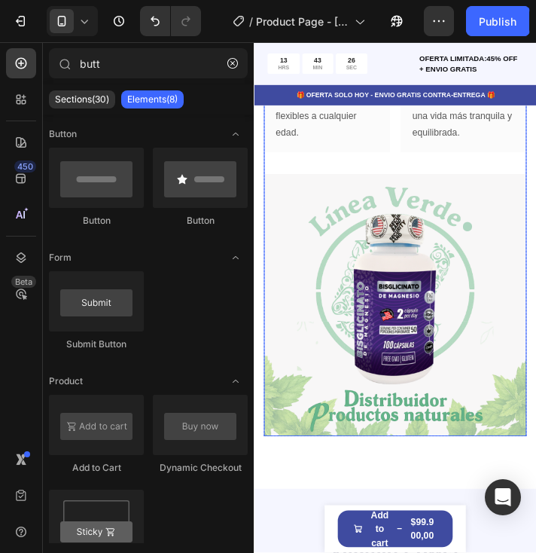
click at [492, 211] on img at bounding box center [415, 343] width 301 height 301
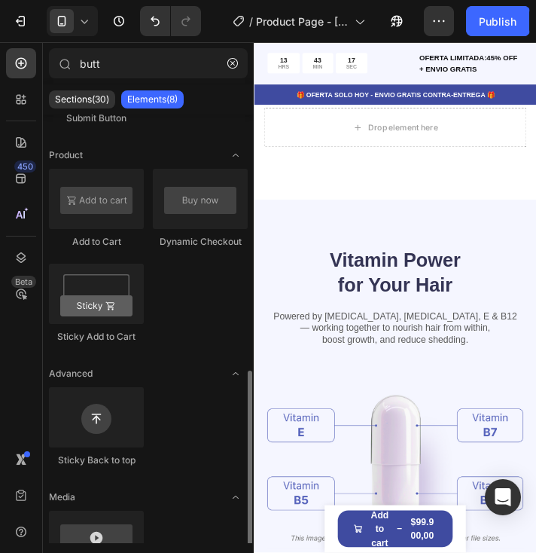
scroll to position [304, 0]
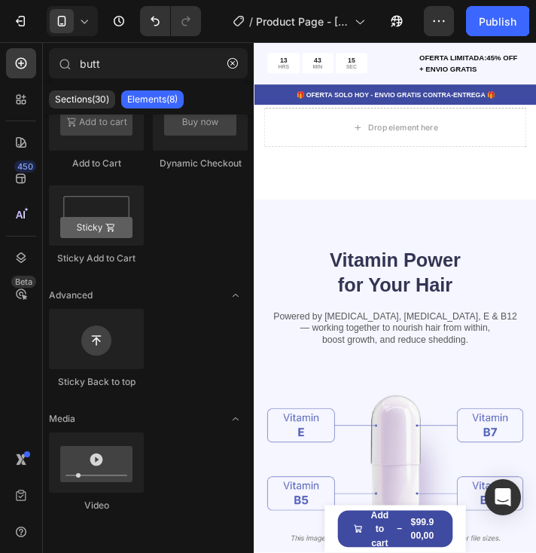
click at [85, 109] on div "Sections(30) Elements(8)" at bounding box center [148, 99] width 211 height 30
click at [87, 103] on p "Sections(30)" at bounding box center [82, 99] width 54 height 12
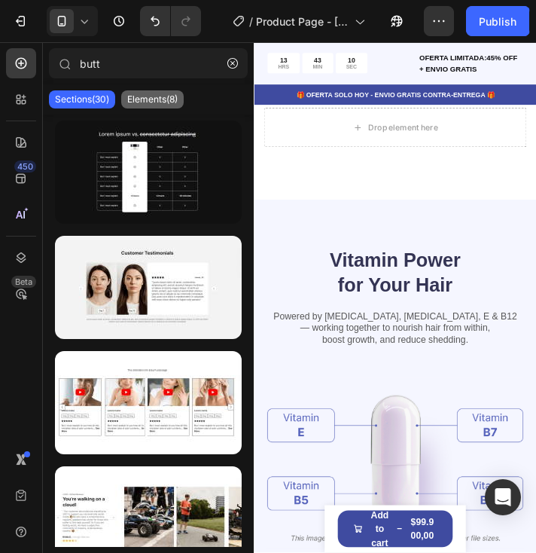
click at [170, 101] on p "Elements(8)" at bounding box center [152, 99] width 50 height 12
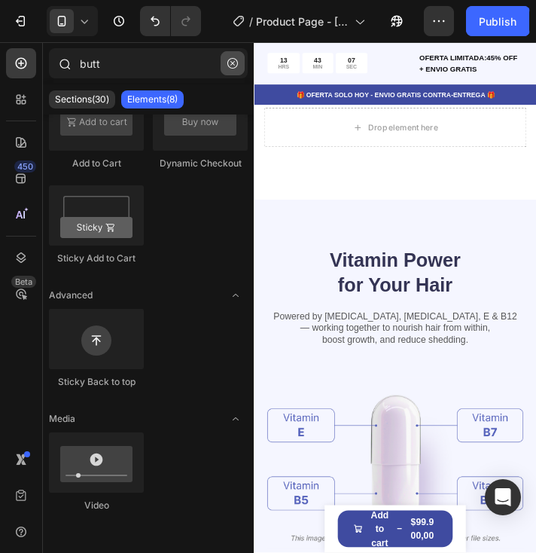
click at [233, 67] on icon "button" at bounding box center [232, 63] width 11 height 11
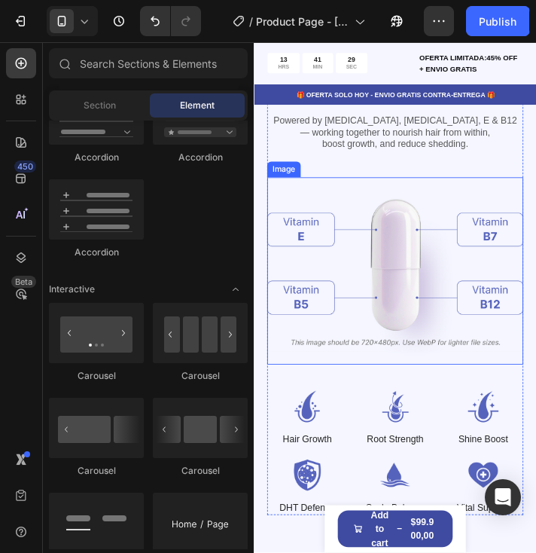
scroll to position [2560, 0]
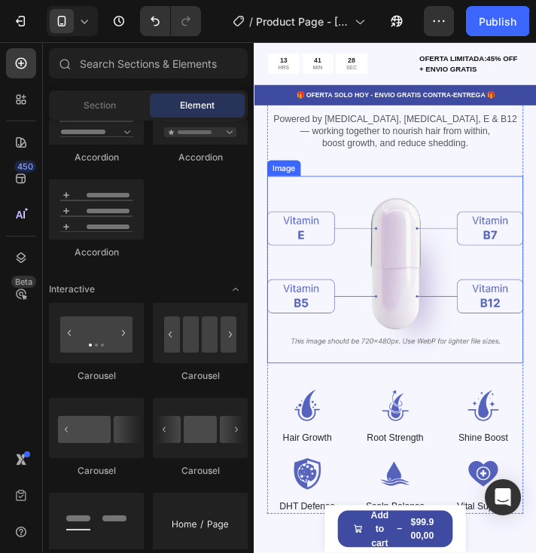
click at [413, 354] on img at bounding box center [416, 303] width 294 height 215
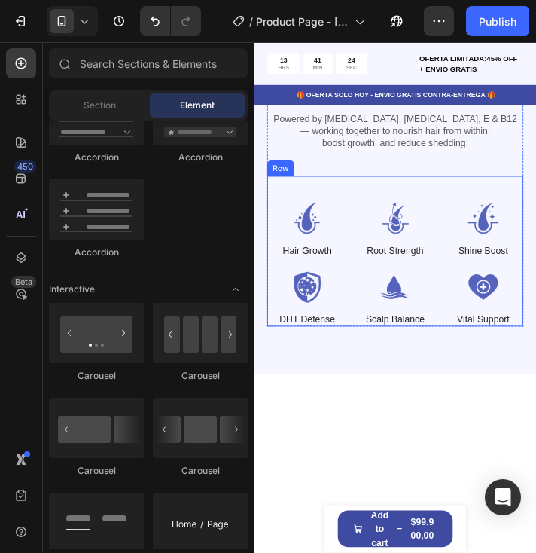
click at [443, 204] on div "Image Hair Growth Text Block Image Root Strength Text Block Image Shine Boost T…" at bounding box center [416, 282] width 294 height 172
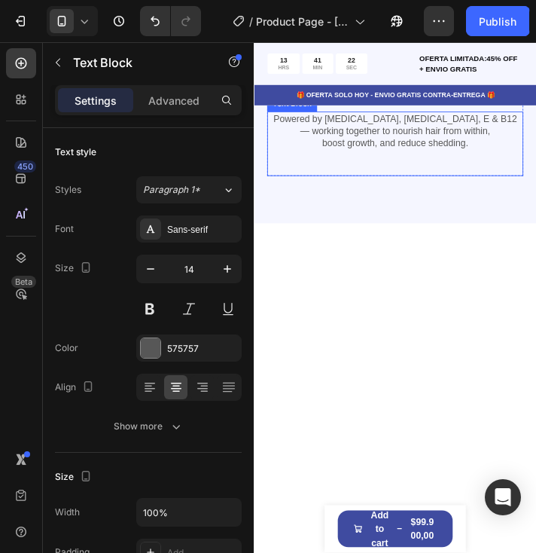
click at [385, 189] on div "Powered by Biotin, Vitamin B5, E & B12 — working together to nourish hair from …" at bounding box center [416, 159] width 294 height 75
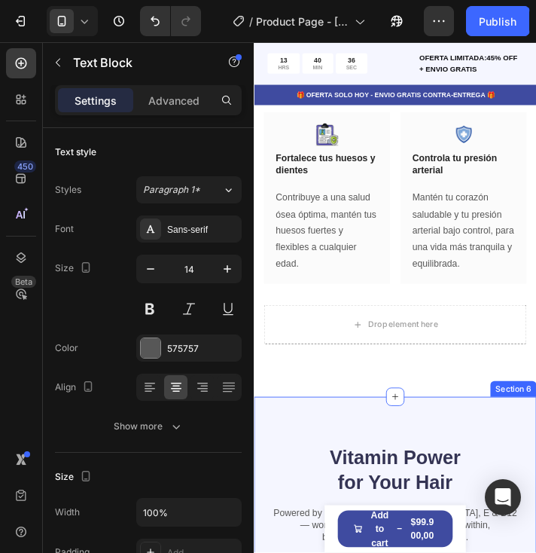
scroll to position [2183, 0]
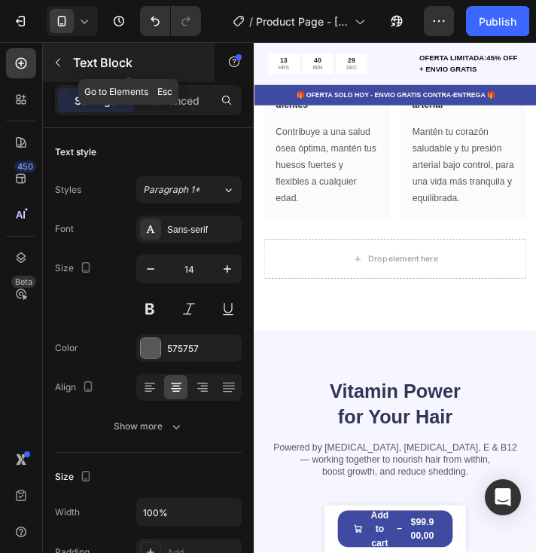
click at [56, 64] on icon "button" at bounding box center [58, 62] width 12 height 12
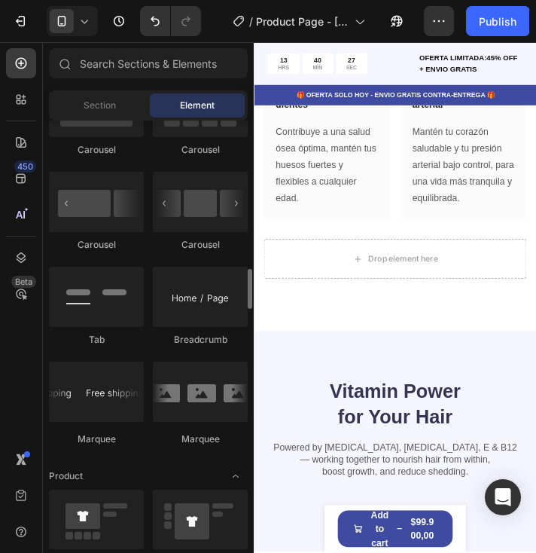
scroll to position [1431, 0]
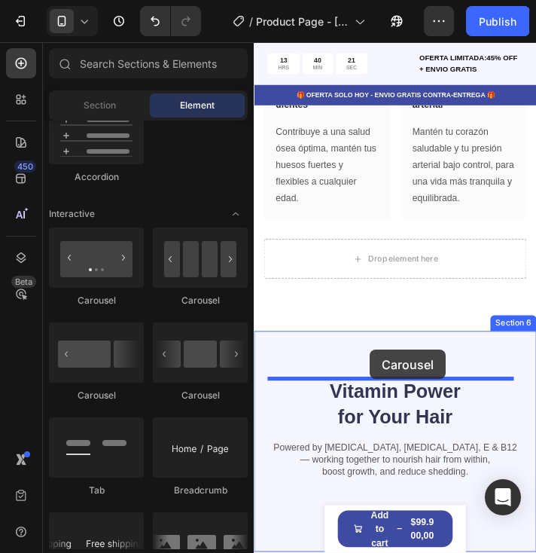
drag, startPoint x: 345, startPoint y: 309, endPoint x: 392, endPoint y: 397, distance: 99.0
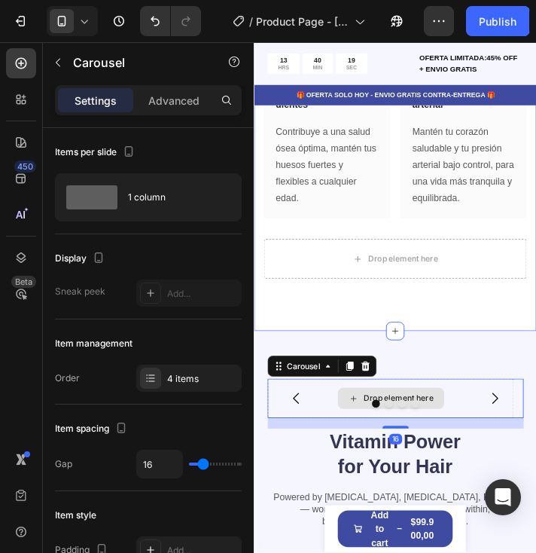
scroll to position [2259, 0]
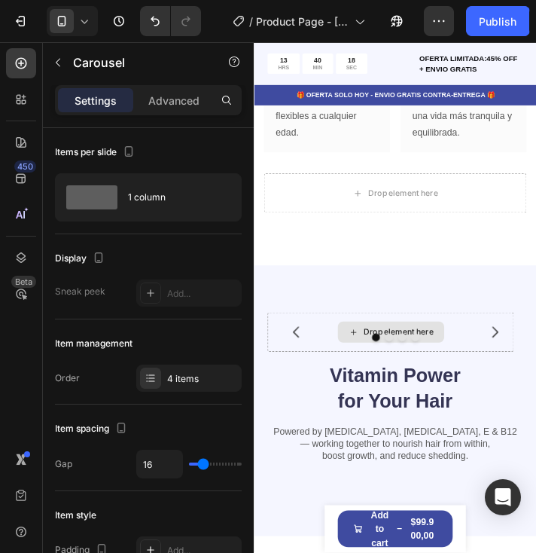
click at [464, 372] on div "Drop element here" at bounding box center [410, 375] width 122 height 24
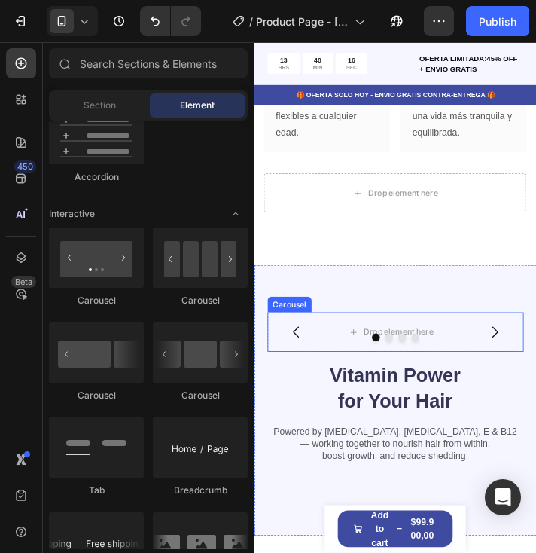
click at [437, 376] on div at bounding box center [416, 380] width 294 height 9
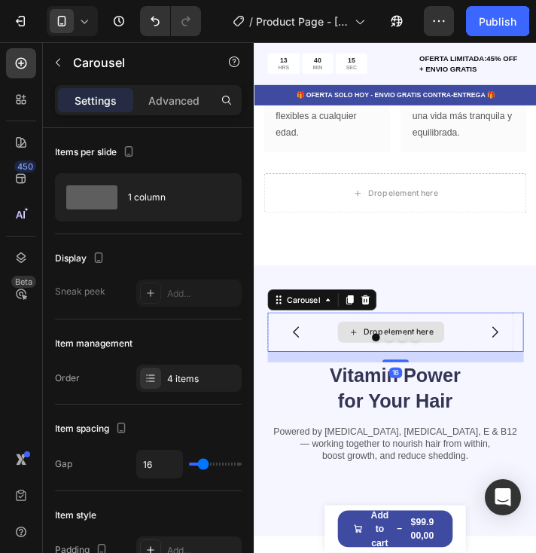
scroll to position [2183, 0]
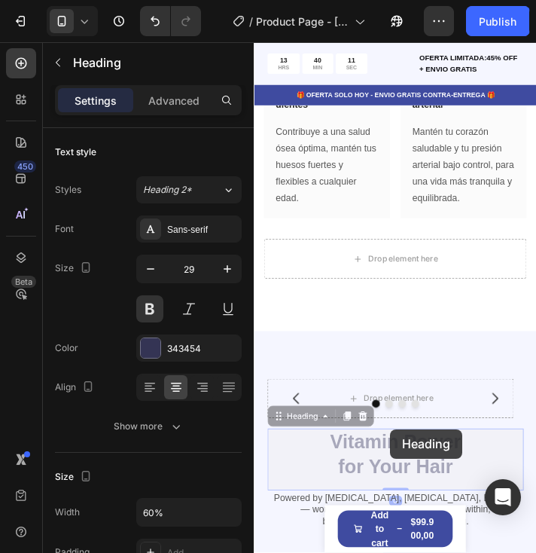
drag, startPoint x: 410, startPoint y: 486, endPoint x: 411, endPoint y: 478, distance: 7.7
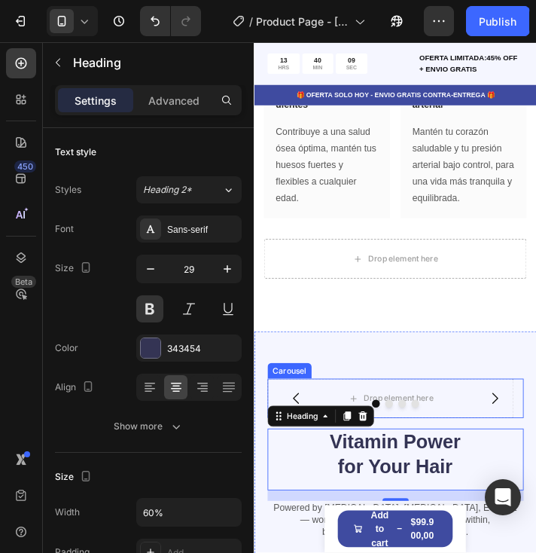
click at [508, 435] on button "Carousel Next Arrow" at bounding box center [529, 450] width 42 height 42
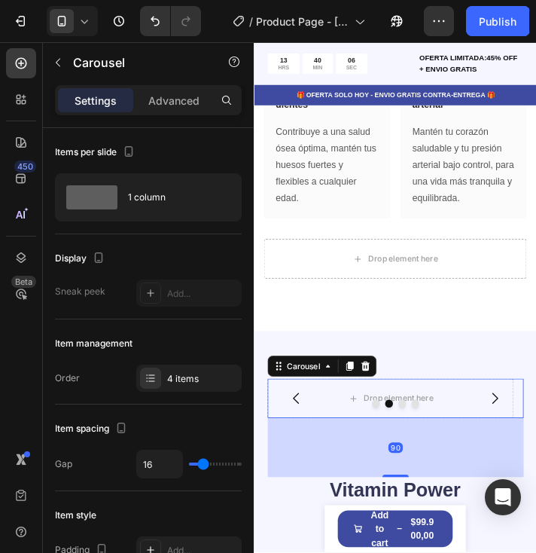
drag, startPoint x: 410, startPoint y: 483, endPoint x: 432, endPoint y: 538, distance: 59.4
click at [432, 473] on div "90" at bounding box center [416, 473] width 294 height 0
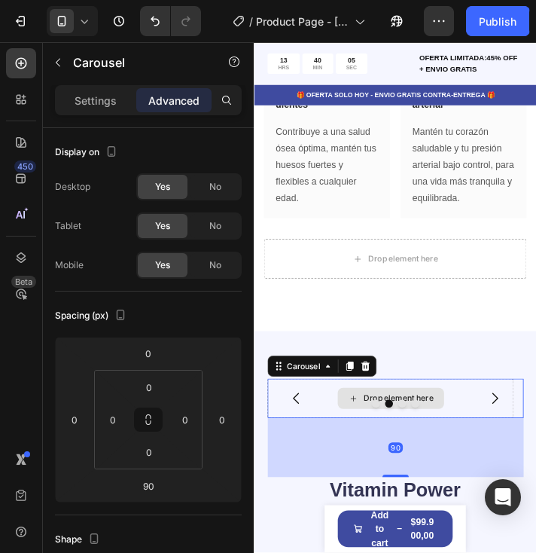
click at [460, 452] on div at bounding box center [416, 456] width 294 height 9
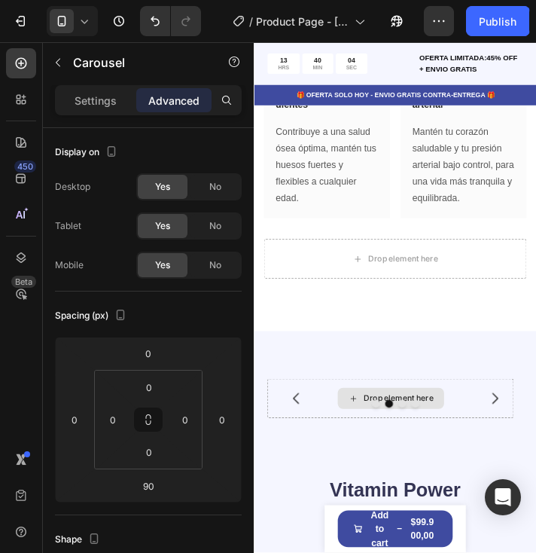
click at [456, 449] on div "Drop element here" at bounding box center [419, 450] width 80 height 12
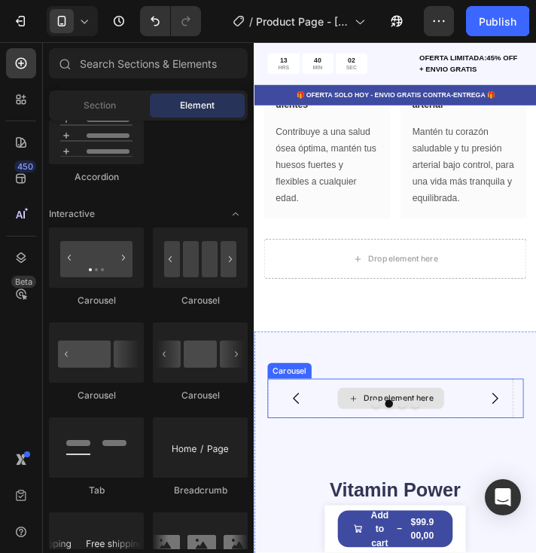
click at [434, 443] on div "Drop element here" at bounding box center [410, 450] width 122 height 24
click at [368, 448] on icon at bounding box center [367, 450] width 12 height 13
click at [299, 457] on div at bounding box center [416, 456] width 294 height 9
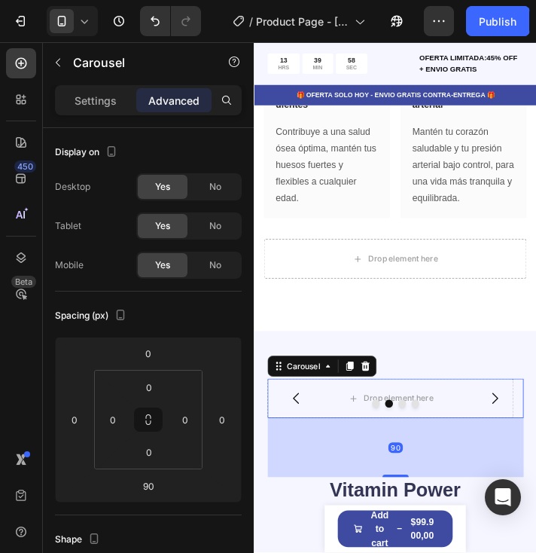
click at [300, 449] on icon "Carousel Back Arrow" at bounding box center [301, 450] width 7 height 13
click at [474, 438] on div "Drop element here" at bounding box center [410, 450] width 282 height 45
click at [367, 449] on icon at bounding box center [367, 450] width 12 height 13
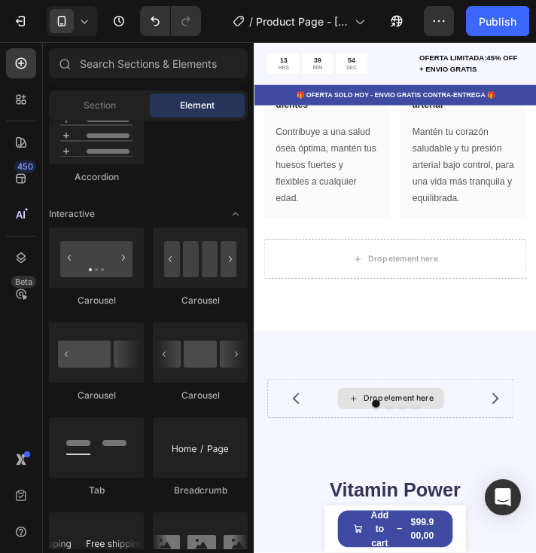
click at [367, 449] on icon at bounding box center [367, 450] width 12 height 13
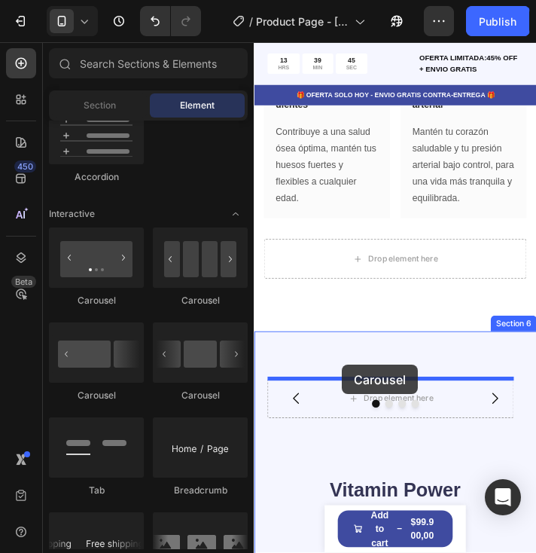
drag, startPoint x: 443, startPoint y: 307, endPoint x: 355, endPoint y: 412, distance: 136.8
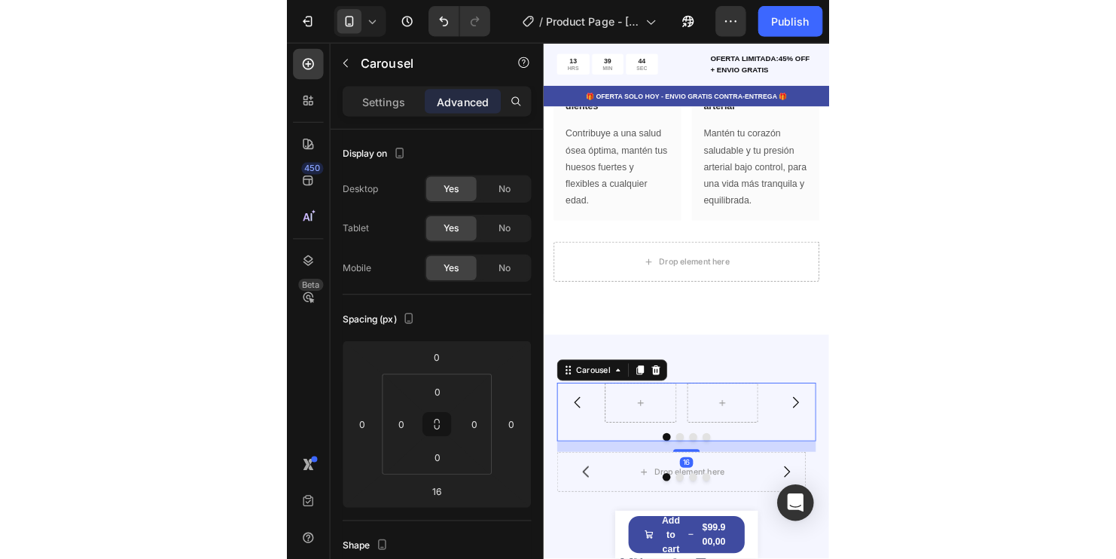
scroll to position [2259, 0]
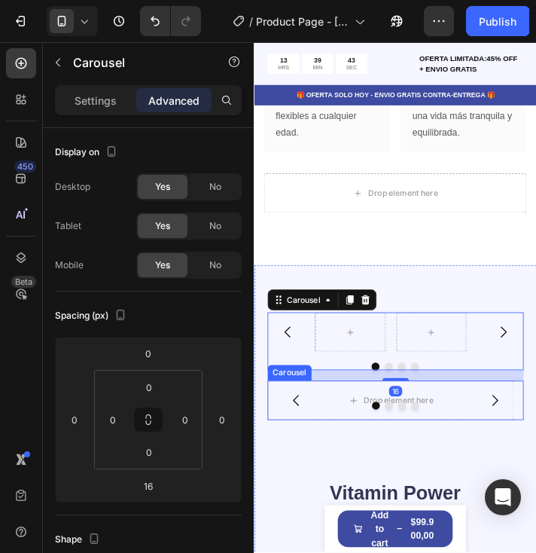
click at [489, 462] on div at bounding box center [416, 459] width 294 height 9
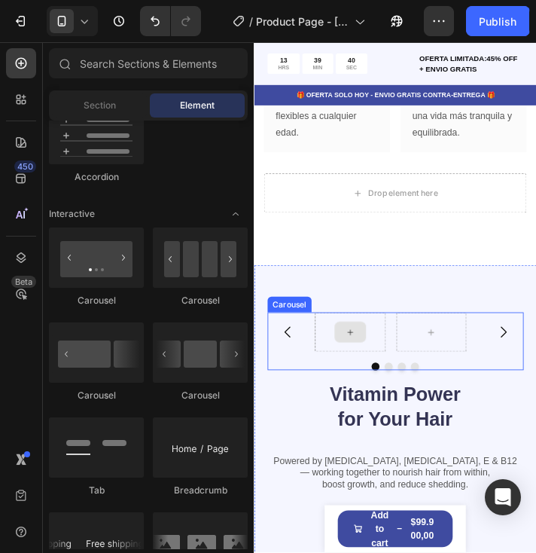
click at [360, 382] on div at bounding box center [364, 375] width 36 height 24
click at [373, 373] on div at bounding box center [364, 375] width 36 height 24
click at [367, 370] on icon at bounding box center [364, 375] width 12 height 13
click at [361, 382] on div at bounding box center [364, 375] width 36 height 24
click at [355, 382] on div at bounding box center [364, 375] width 36 height 24
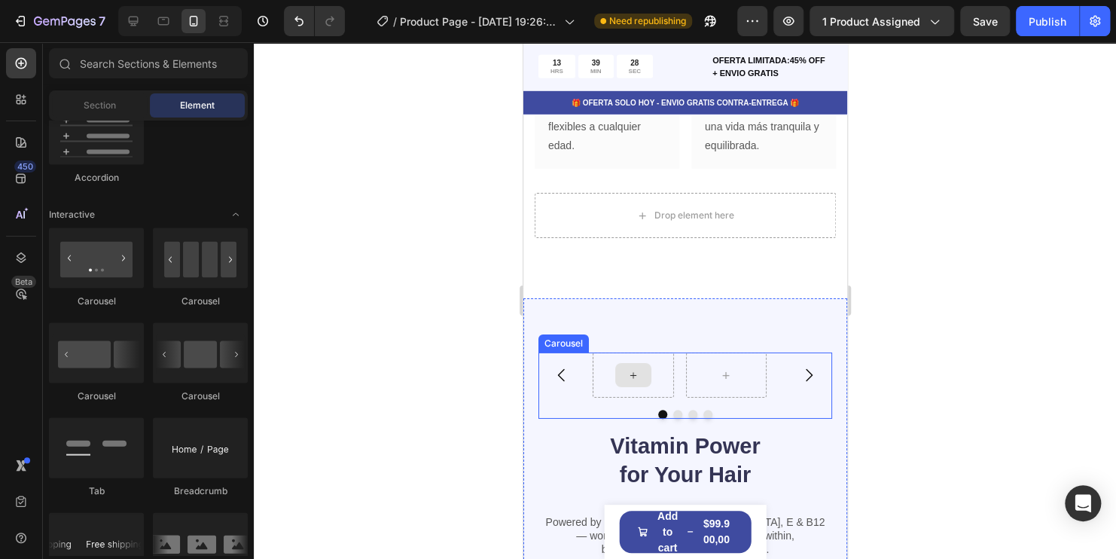
click at [630, 374] on icon at bounding box center [632, 375] width 12 height 13
click at [635, 379] on icon at bounding box center [632, 375] width 12 height 13
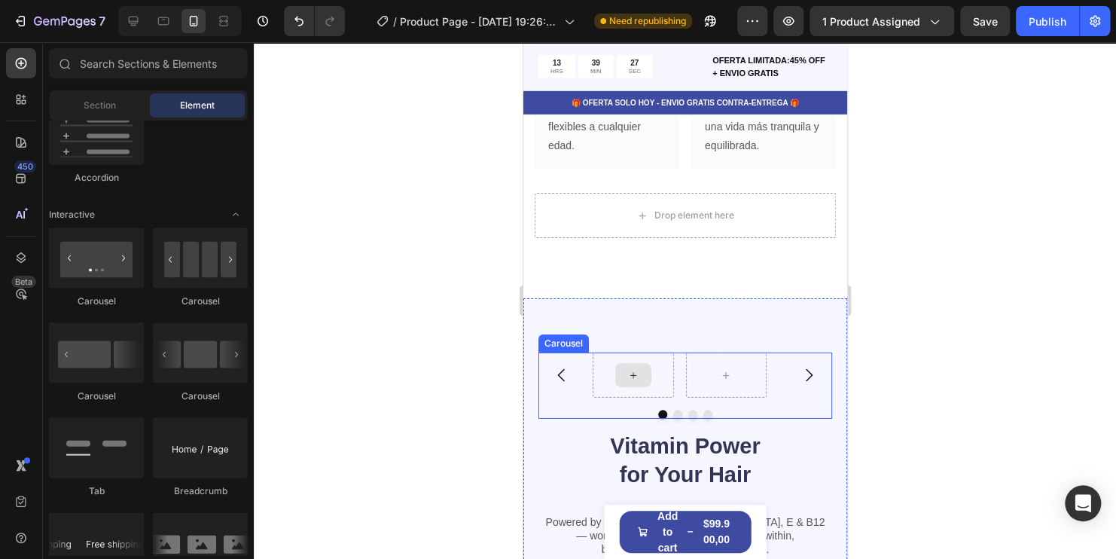
click at [635, 380] on icon at bounding box center [632, 375] width 12 height 13
click at [578, 377] on button "Carousel Back Arrow" at bounding box center [561, 375] width 42 height 42
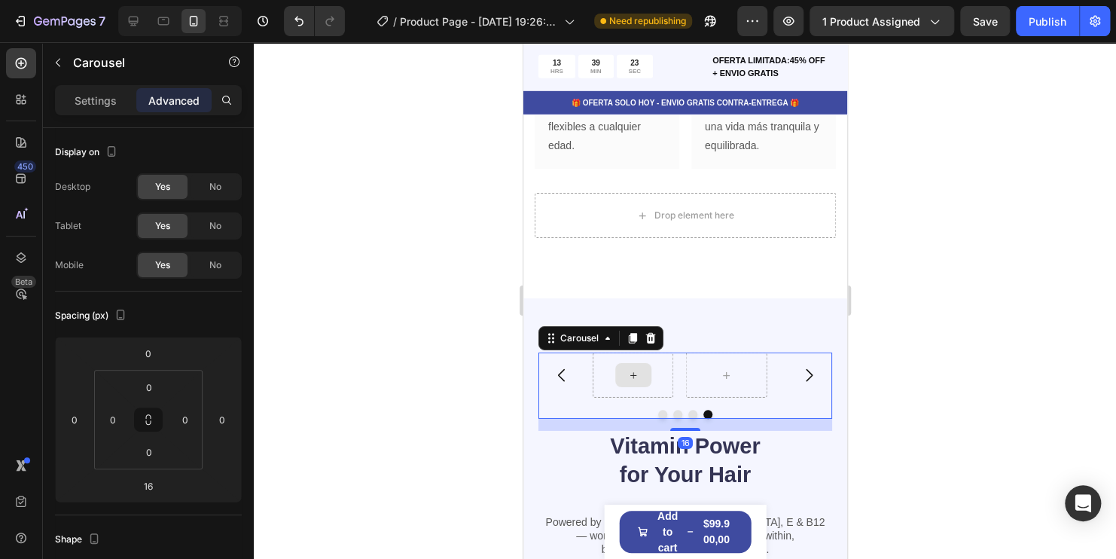
click at [632, 378] on div at bounding box center [684, 374] width 185 height 45
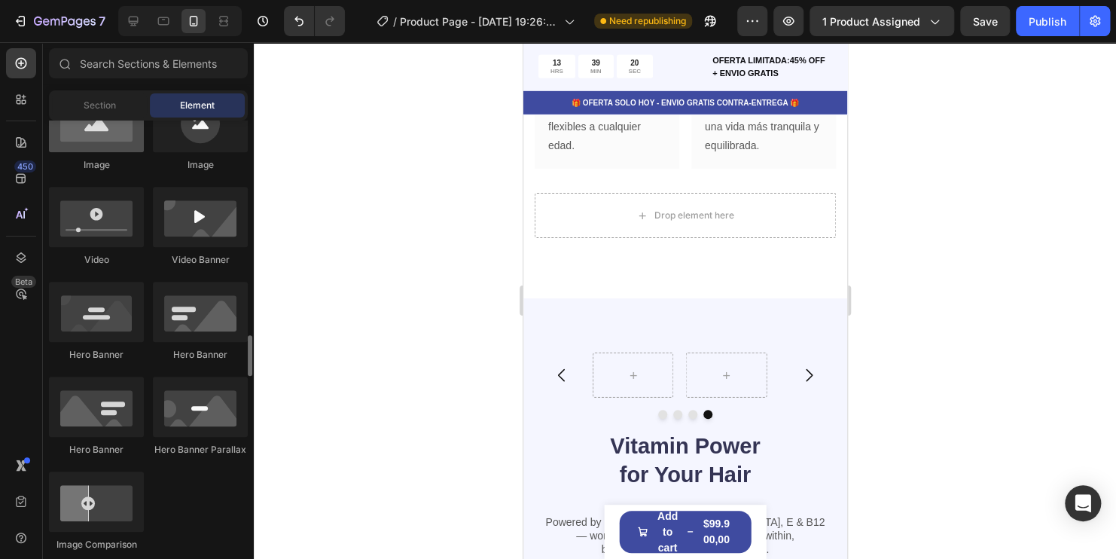
scroll to position [301, 0]
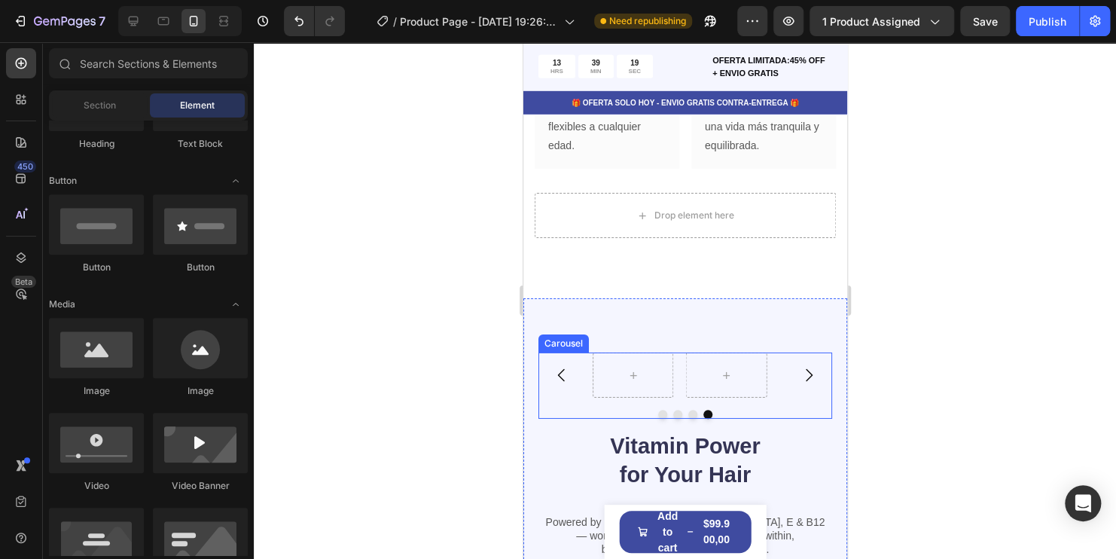
click at [574, 368] on button "Carousel Back Arrow" at bounding box center [561, 375] width 42 height 42
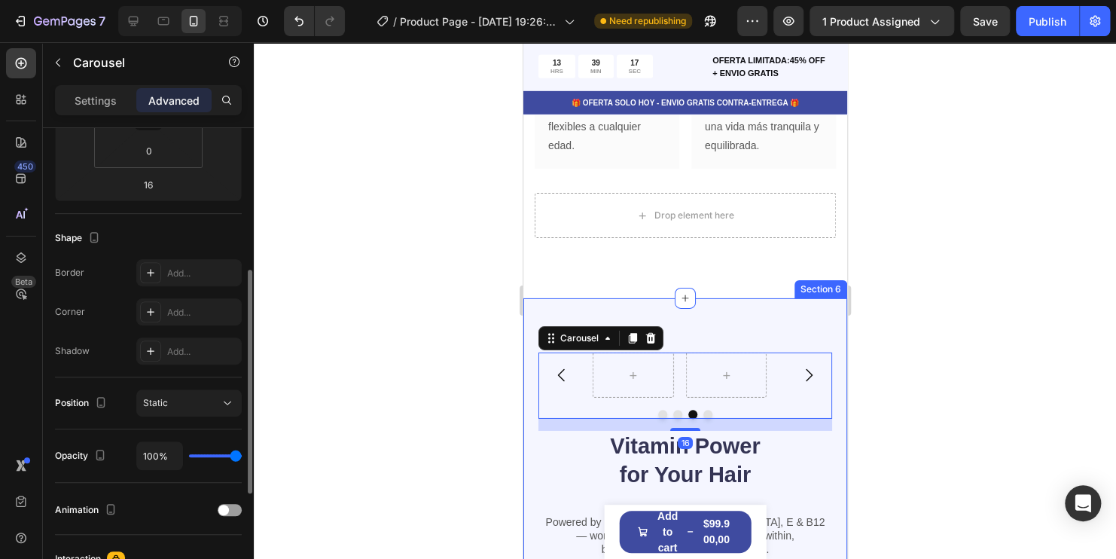
scroll to position [151, 0]
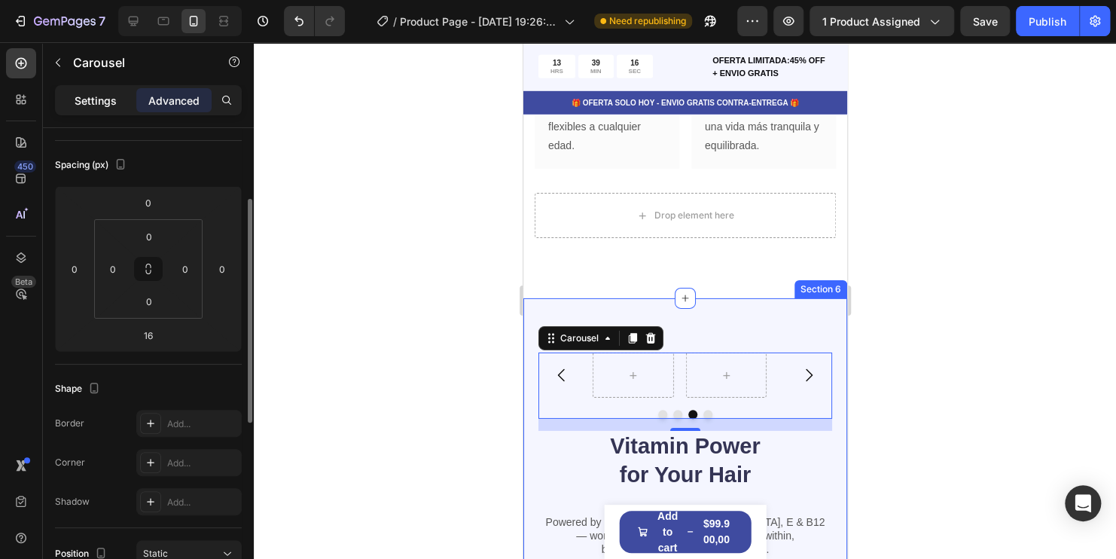
click at [108, 97] on p "Settings" at bounding box center [96, 101] width 42 height 16
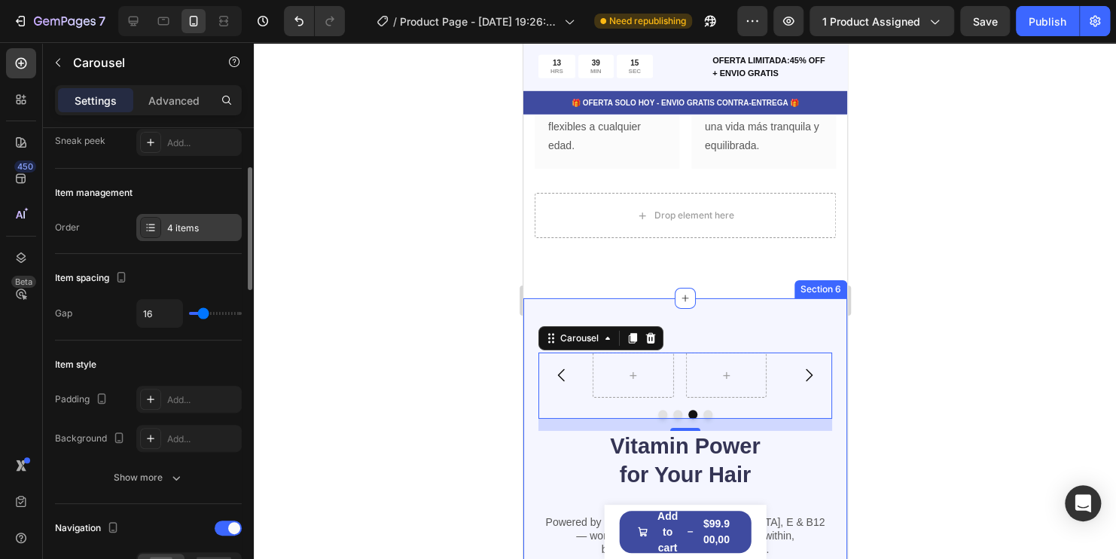
click at [172, 225] on div "4 items" at bounding box center [202, 228] width 71 height 14
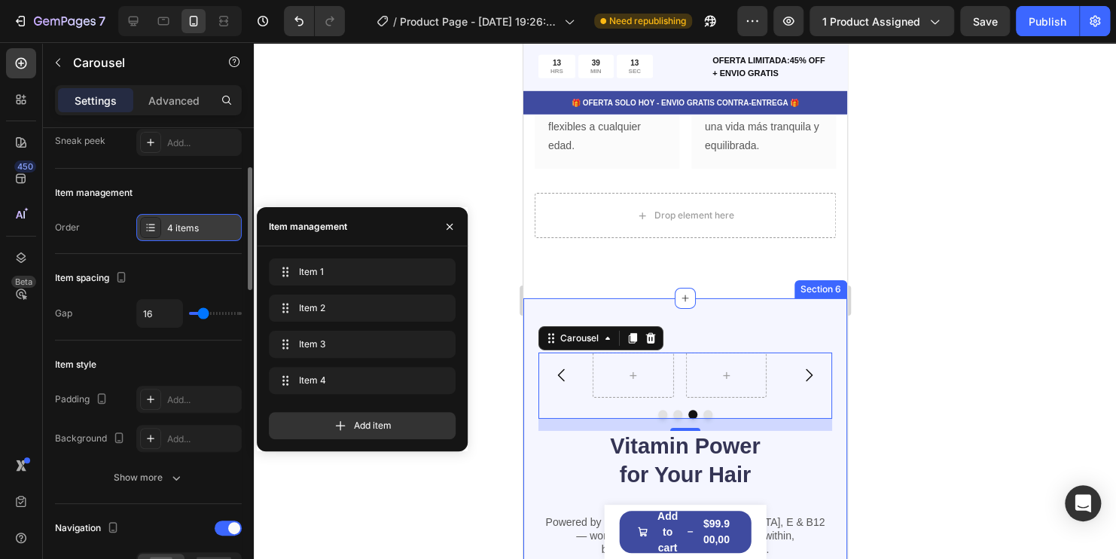
click at [180, 221] on div "4 items" at bounding box center [202, 228] width 71 height 14
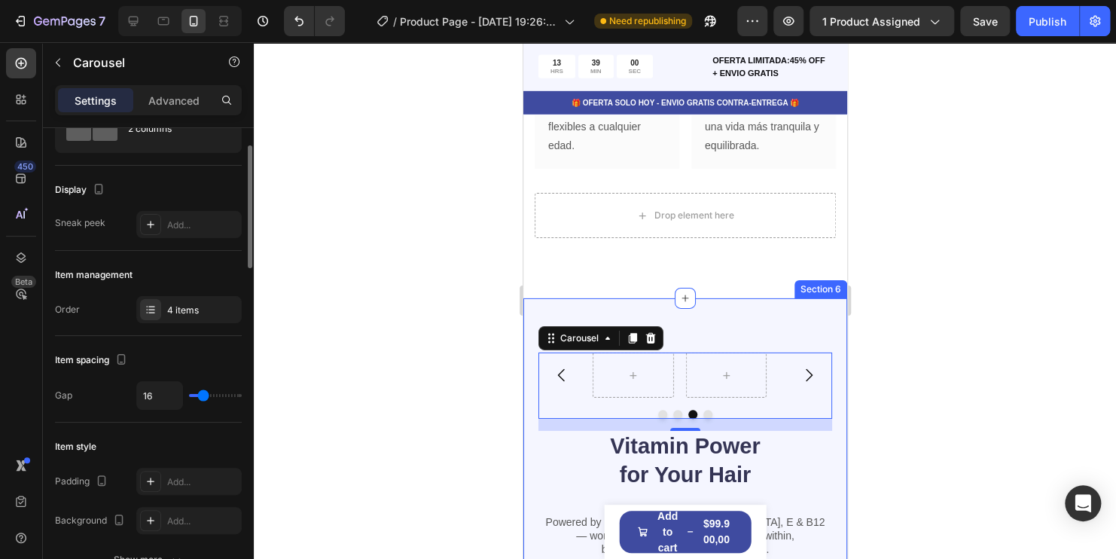
scroll to position [0, 0]
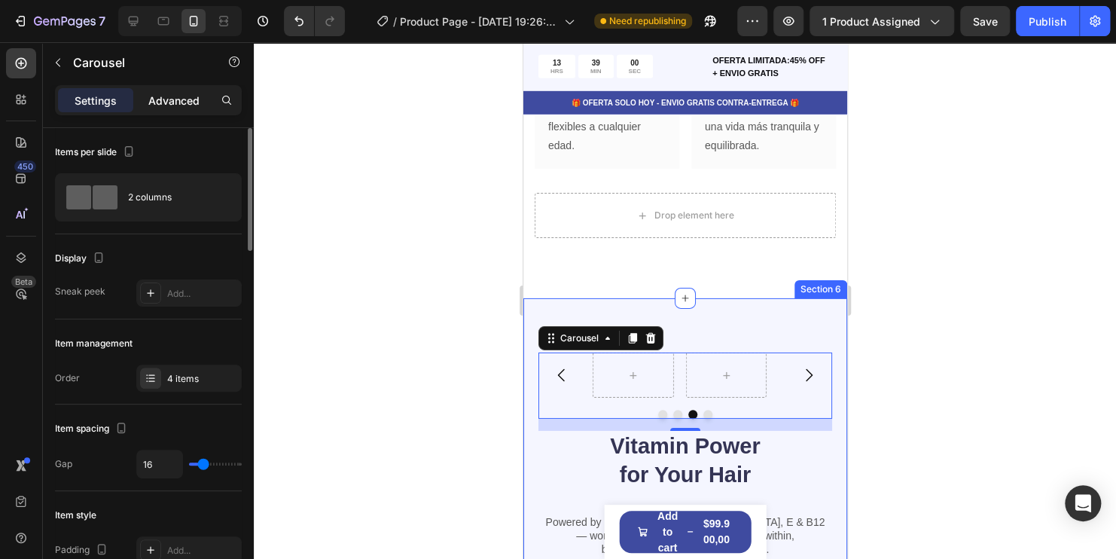
click at [169, 108] on div "Advanced" at bounding box center [173, 100] width 75 height 24
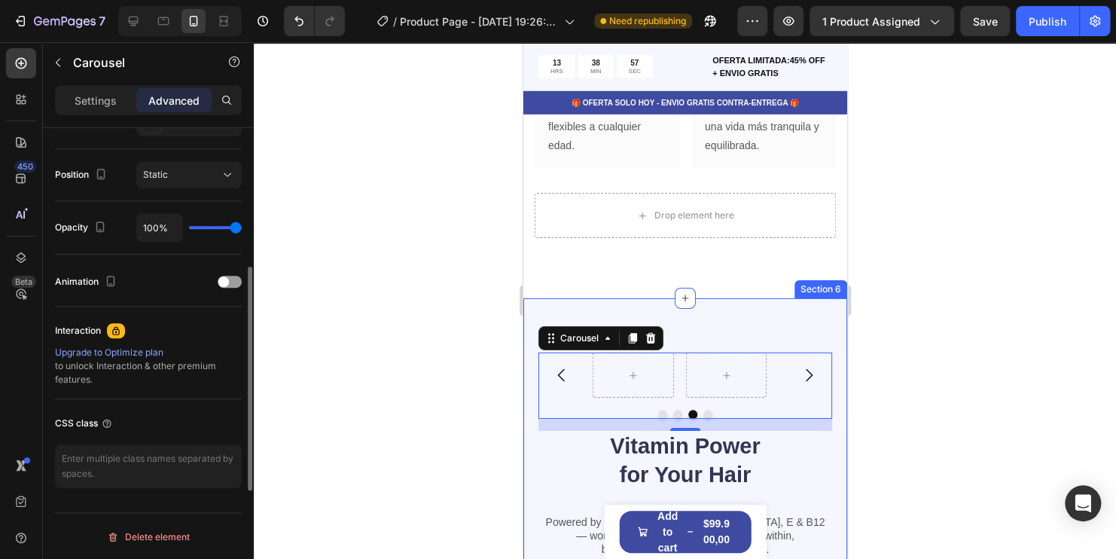
scroll to position [454, 0]
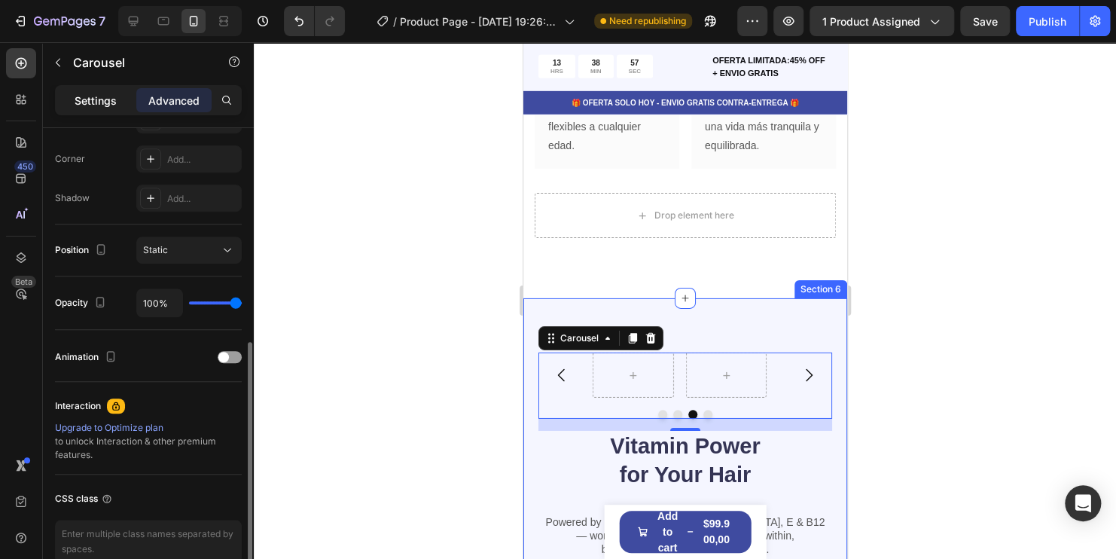
click at [87, 99] on p "Settings" at bounding box center [96, 101] width 42 height 16
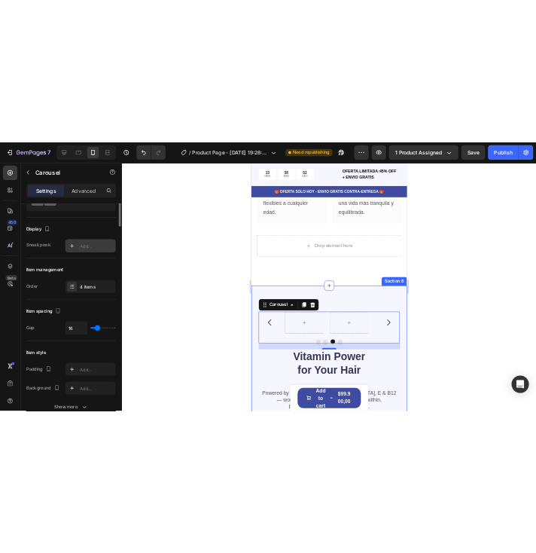
scroll to position [0, 0]
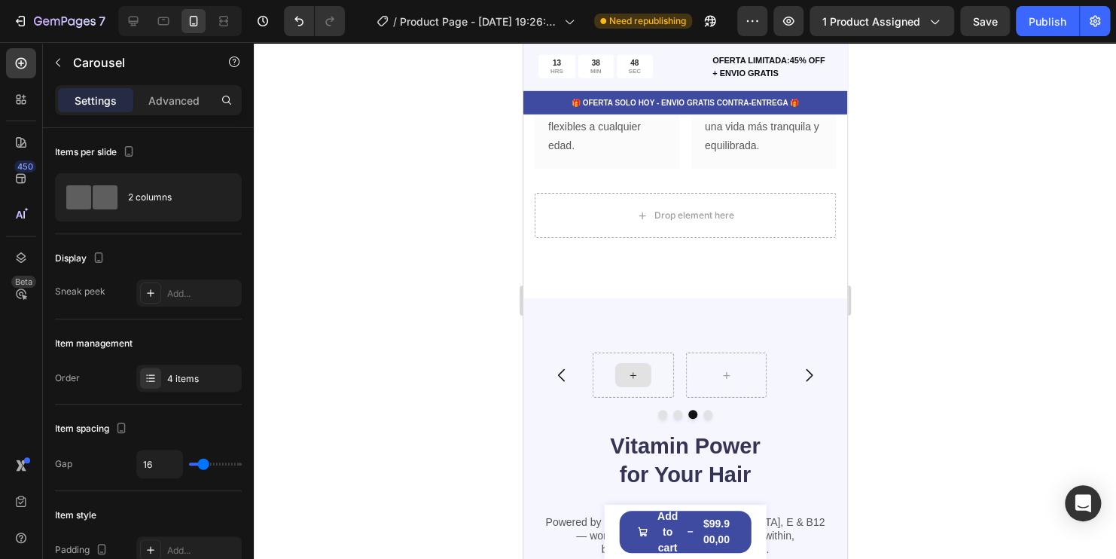
click at [640, 376] on div at bounding box center [632, 375] width 36 height 24
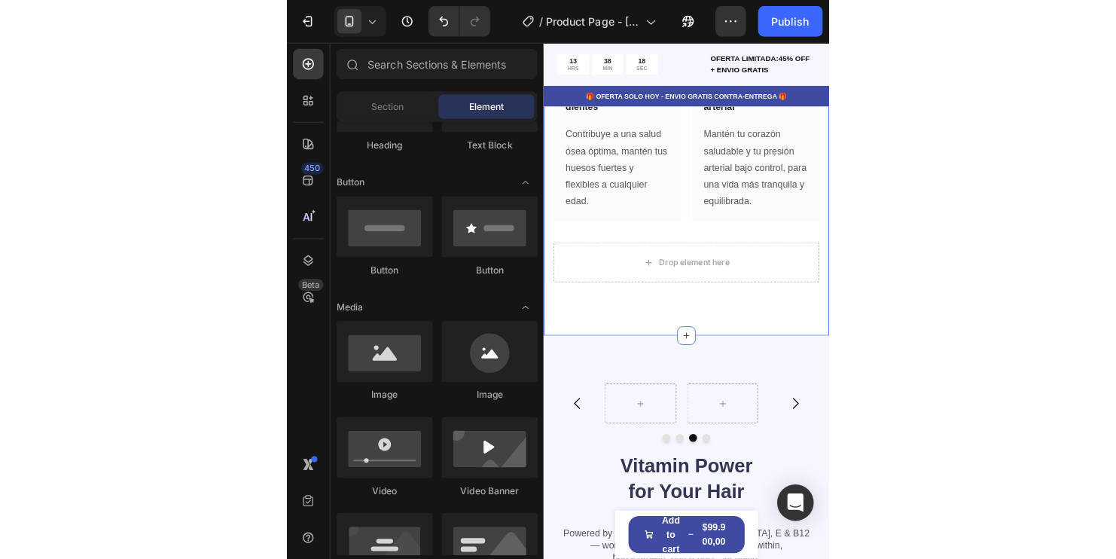
scroll to position [2259, 0]
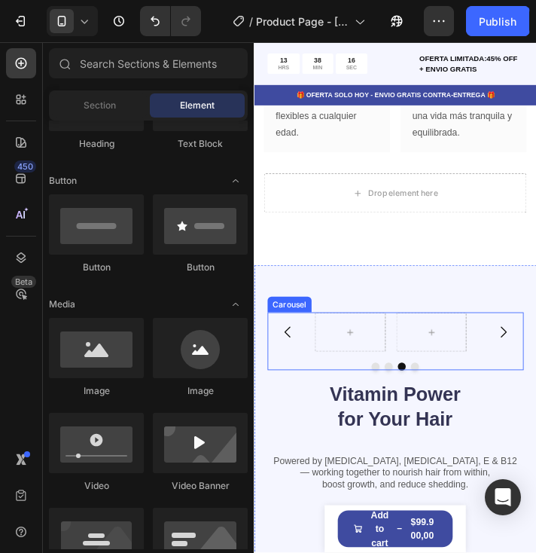
click at [510, 397] on div at bounding box center [416, 374] width 294 height 45
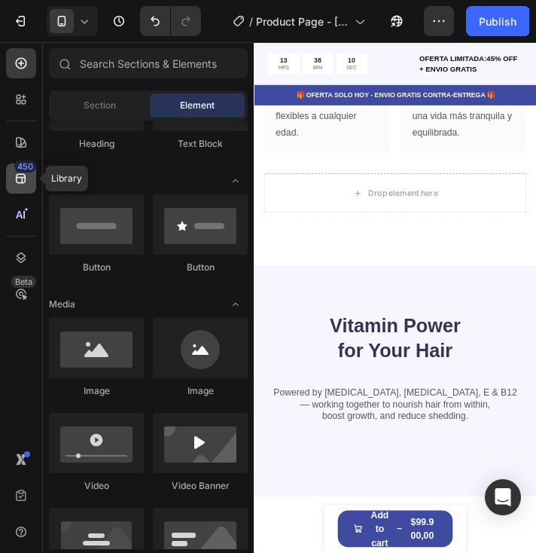
click at [30, 174] on div "450" at bounding box center [21, 178] width 30 height 30
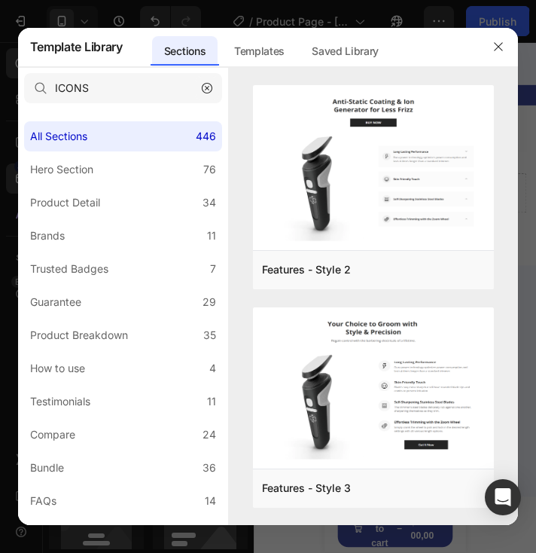
click at [207, 86] on icon "button" at bounding box center [207, 88] width 11 height 11
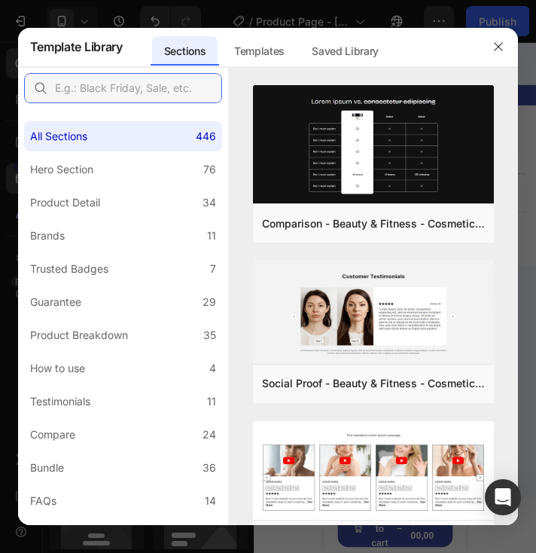
click at [117, 89] on input "text" at bounding box center [123, 88] width 198 height 30
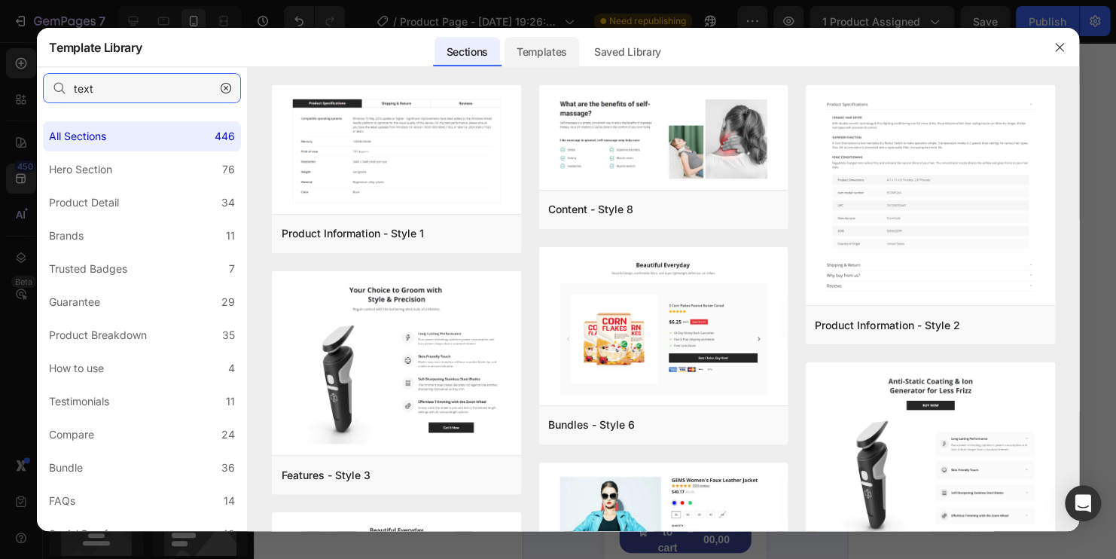
type input "text"
click at [536, 52] on div "Templates" at bounding box center [541, 52] width 75 height 30
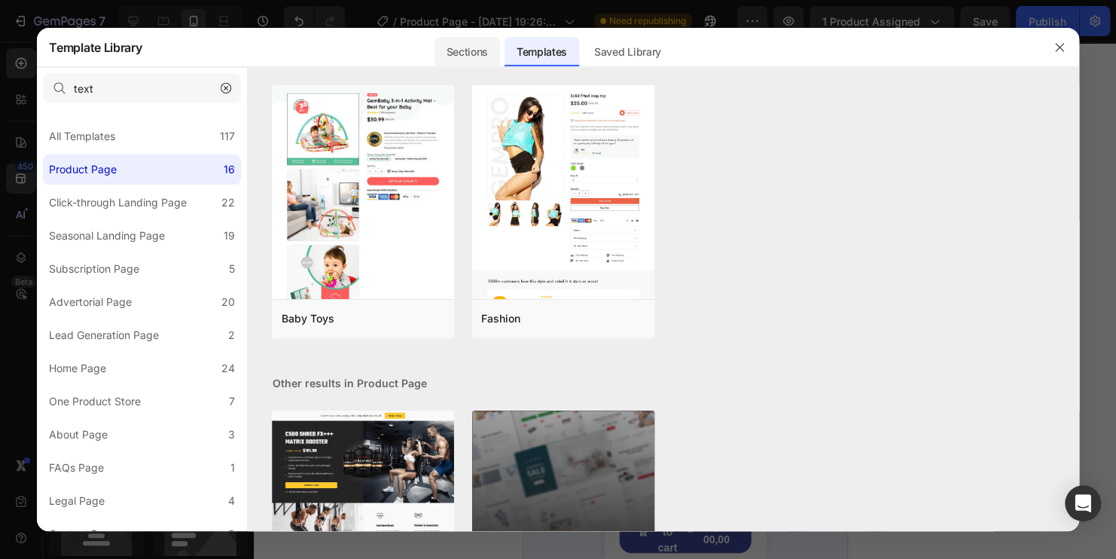
click at [480, 50] on div "Sections" at bounding box center [467, 52] width 66 height 30
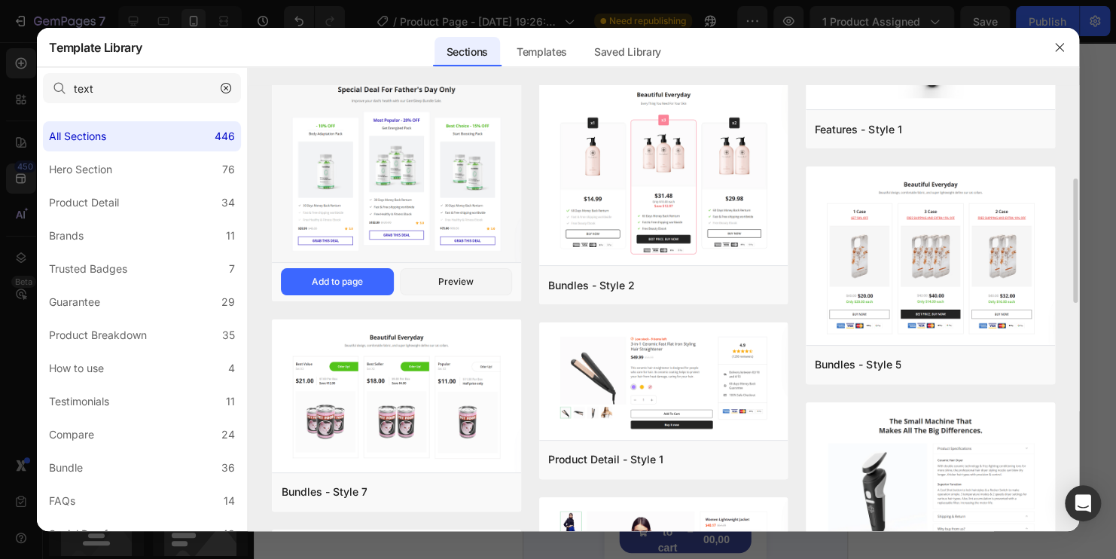
scroll to position [602, 0]
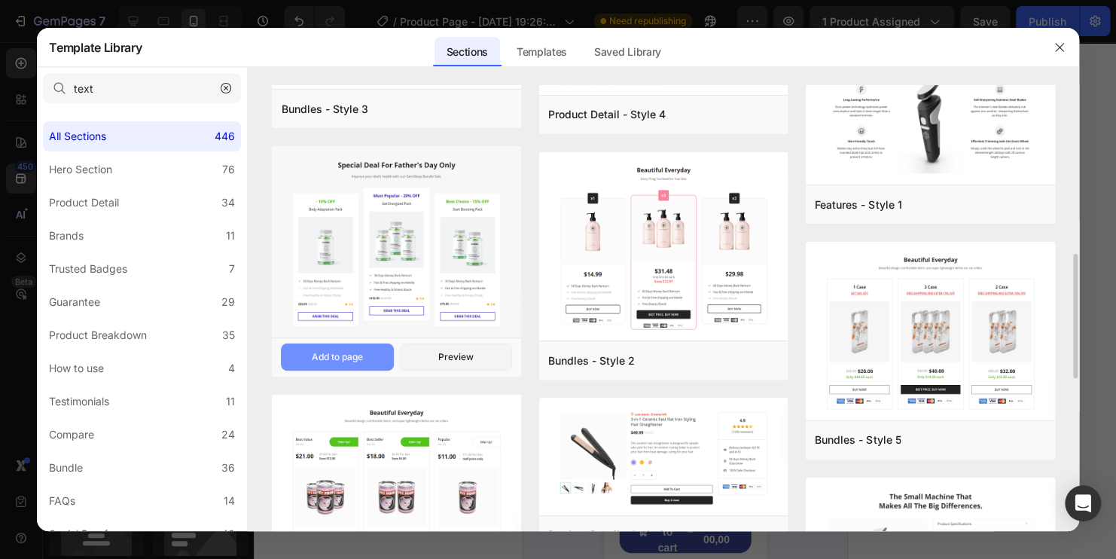
click at [0, 0] on button "Add to page" at bounding box center [0, 0] width 0 height 0
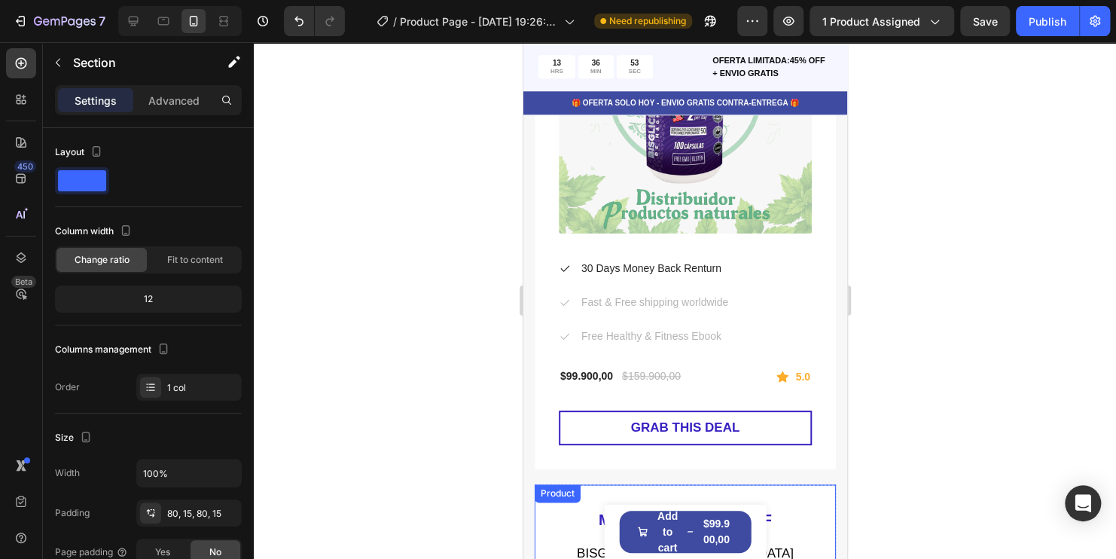
scroll to position [6138, 0]
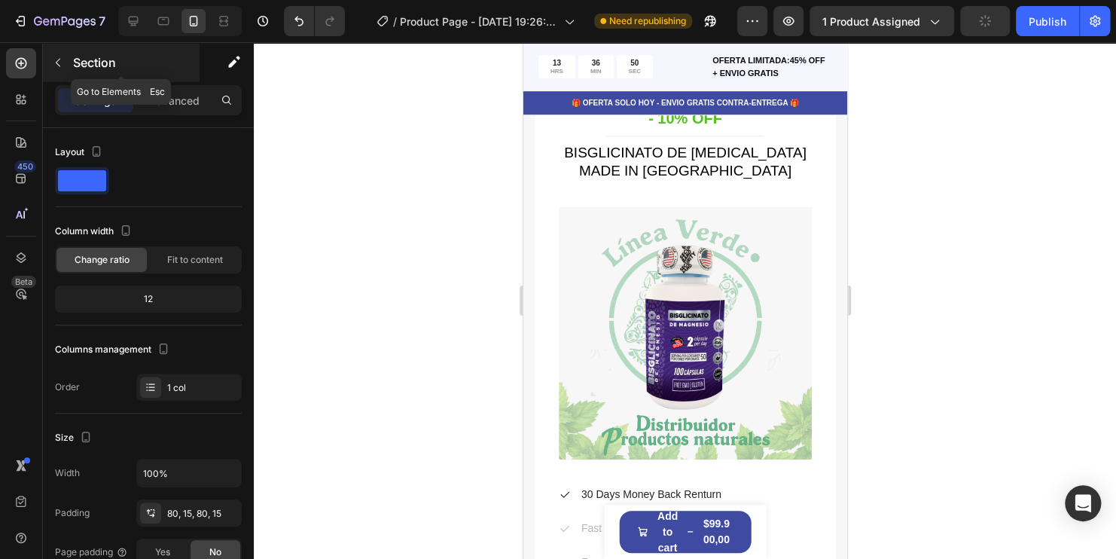
click at [62, 59] on icon "button" at bounding box center [58, 62] width 12 height 12
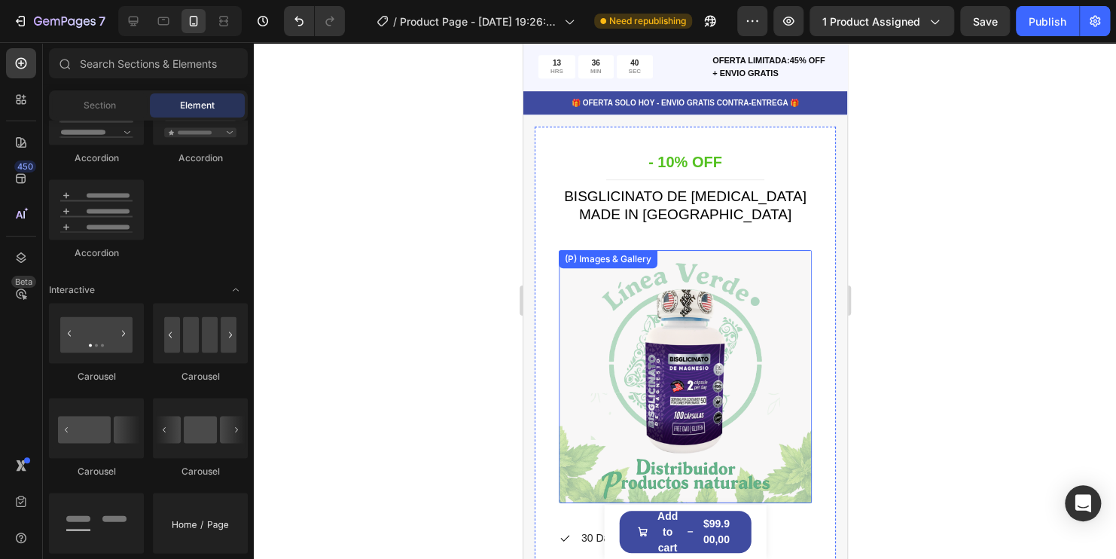
scroll to position [5912, 0]
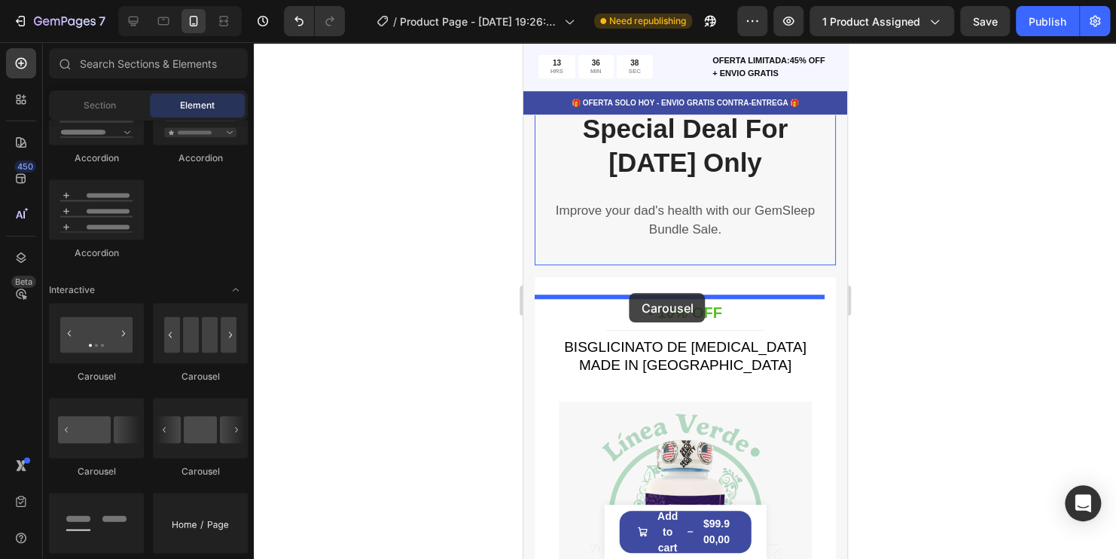
drag, startPoint x: 726, startPoint y: 392, endPoint x: 629, endPoint y: 293, distance: 139.0
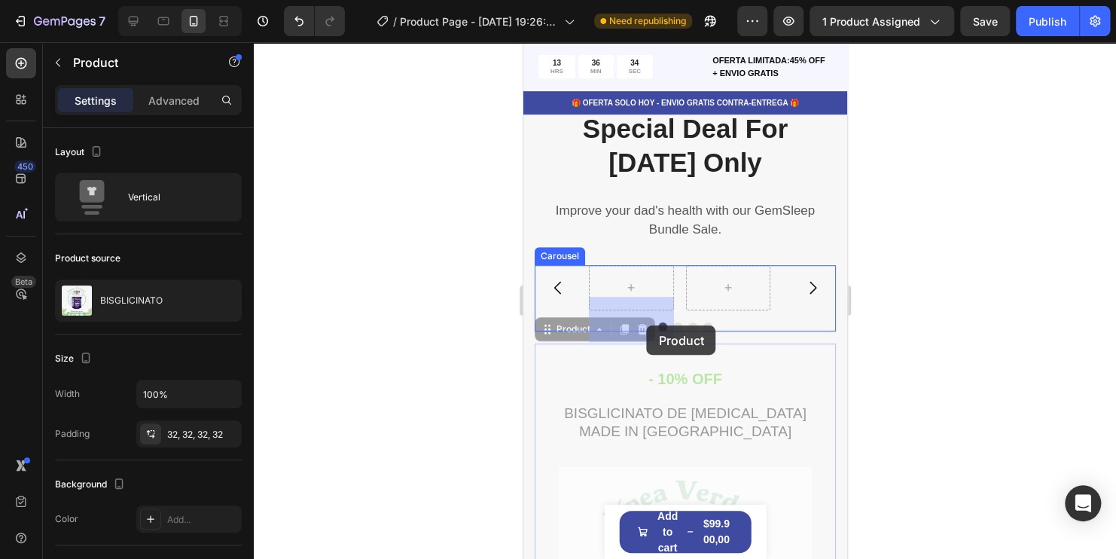
drag, startPoint x: 714, startPoint y: 355, endPoint x: 644, endPoint y: 324, distance: 76.8
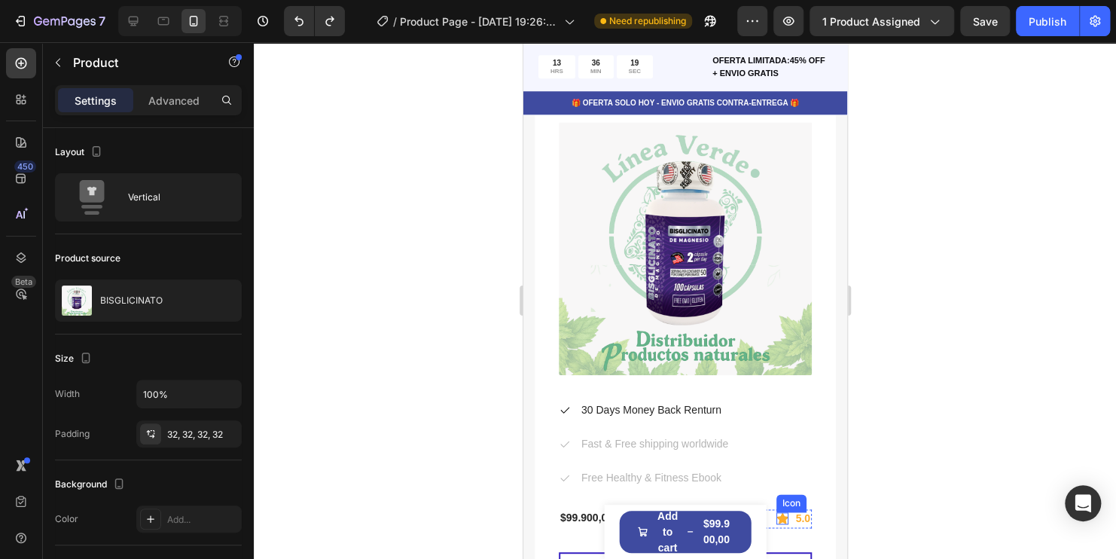
scroll to position [5987, 0]
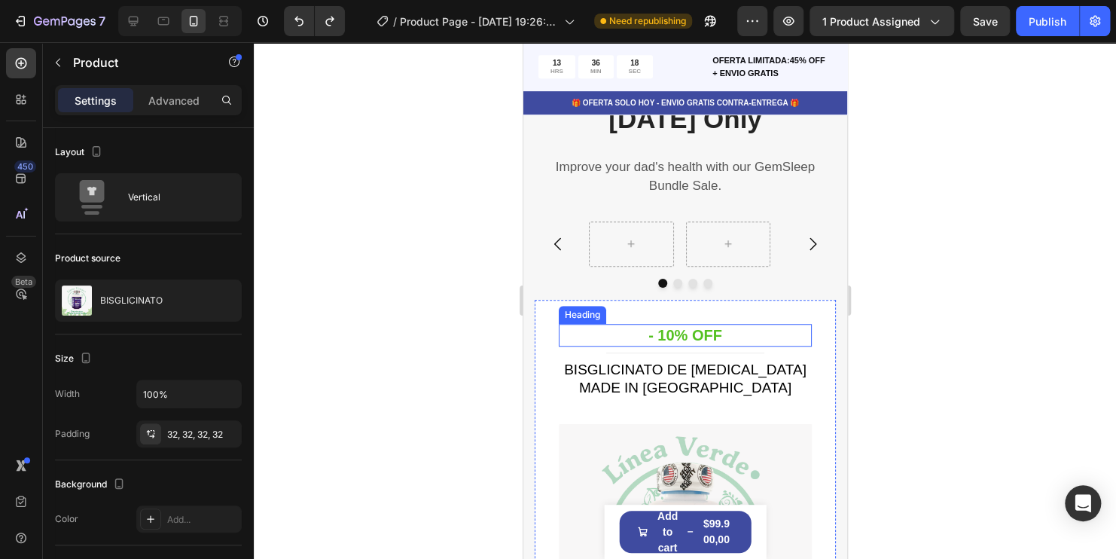
click at [791, 325] on p "- 10% OFF" at bounding box center [684, 335] width 250 height 20
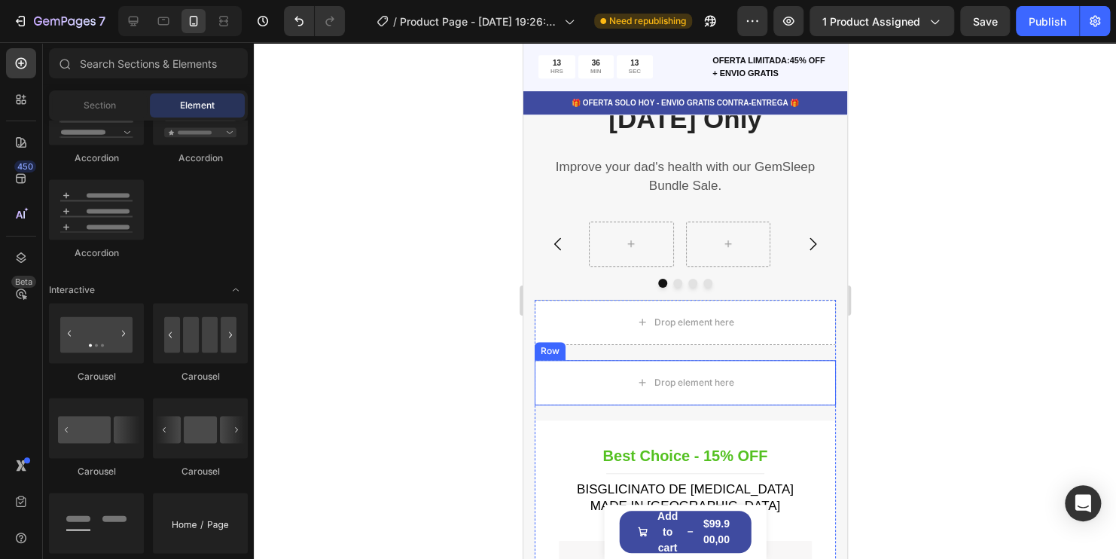
scroll to position [6213, 0]
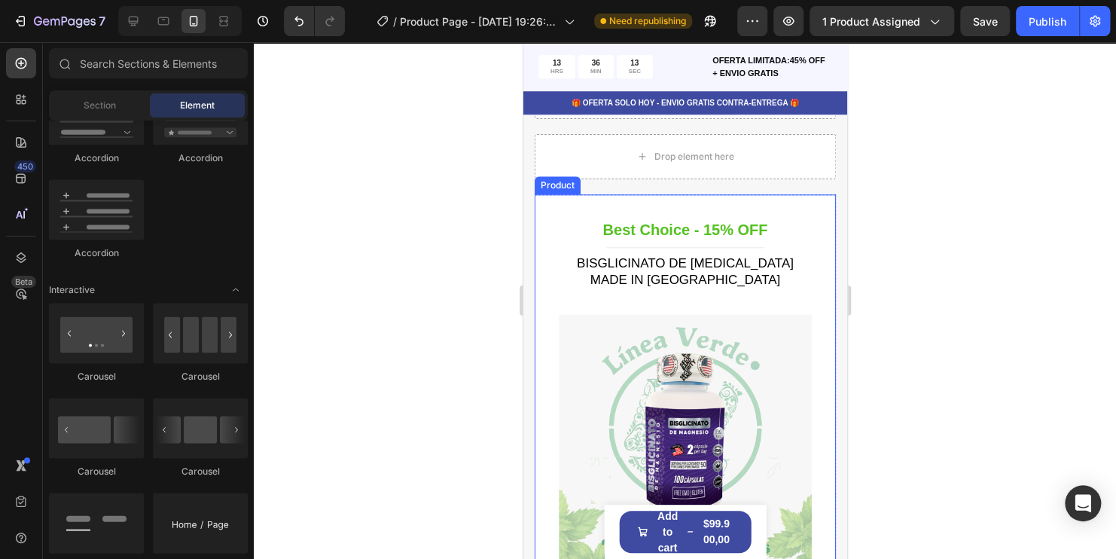
click at [806, 221] on div "Best Choice - 15% OFF Heading Title Line BISGLICINATO DE MAGNESIO MADE IN USA (…" at bounding box center [684, 498] width 301 height 608
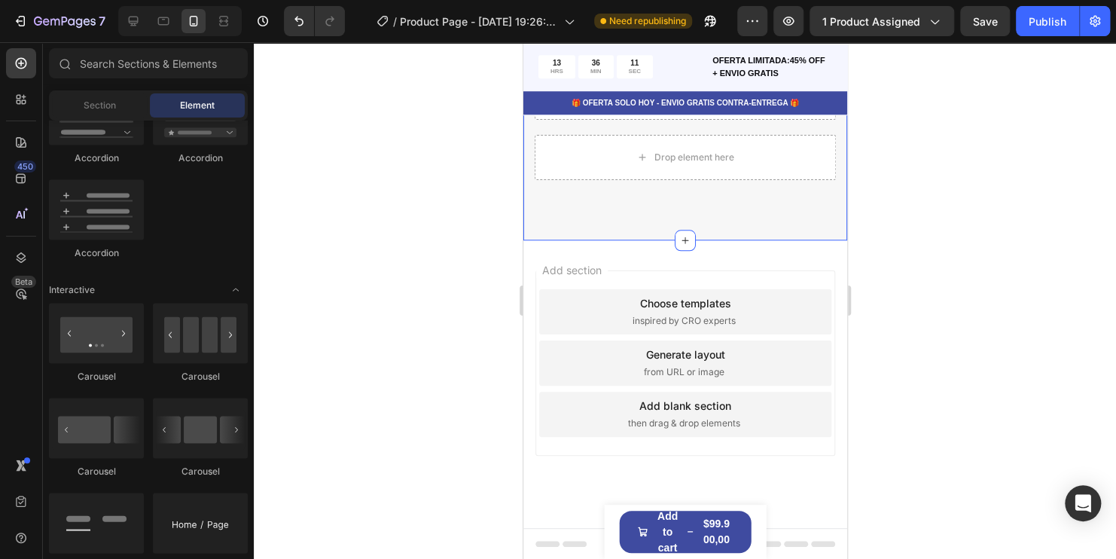
scroll to position [6047, 0]
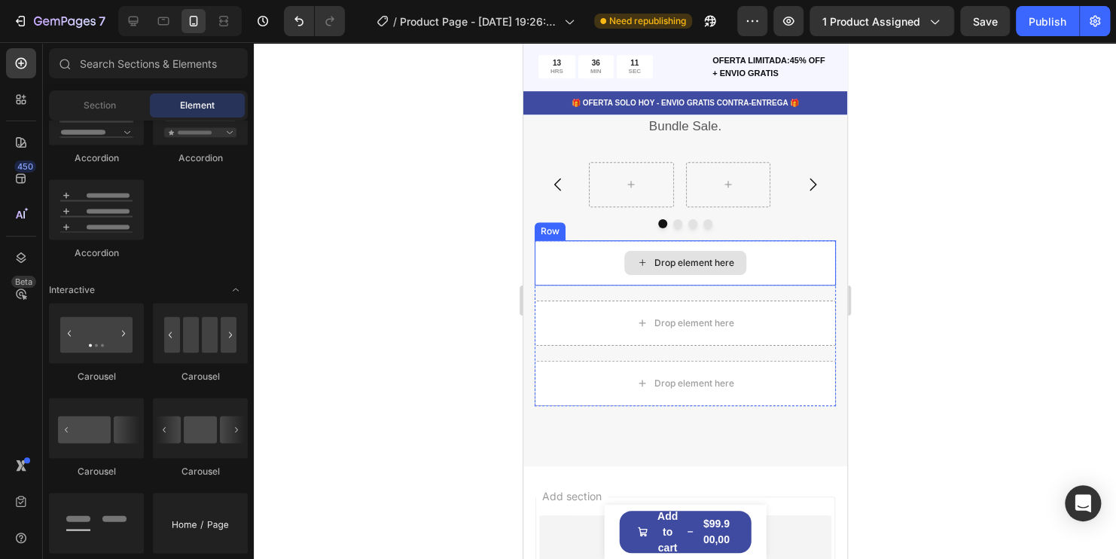
click at [783, 257] on div "Drop element here" at bounding box center [684, 262] width 301 height 45
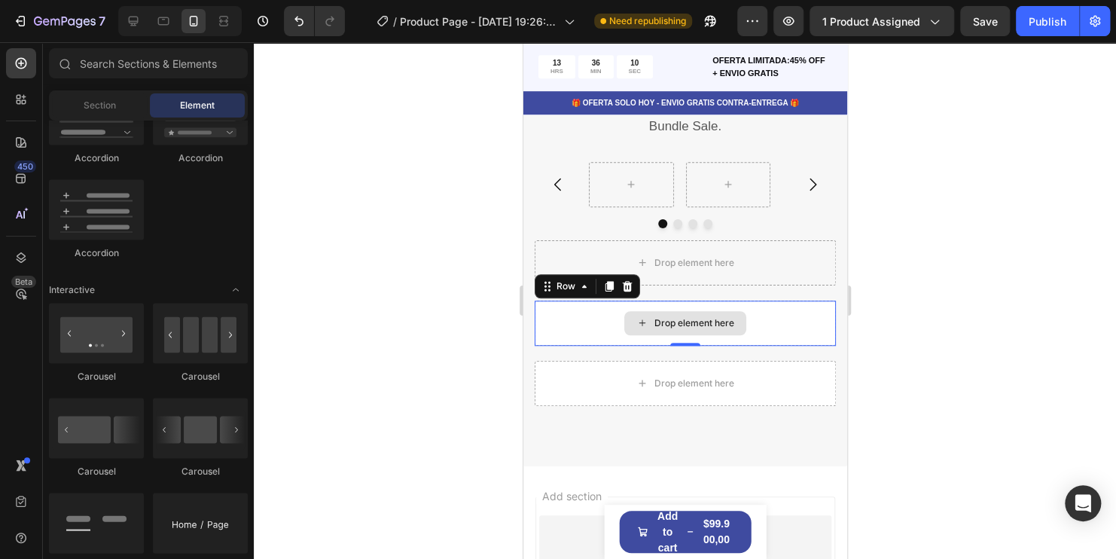
click at [801, 307] on div "Drop element here" at bounding box center [684, 322] width 301 height 45
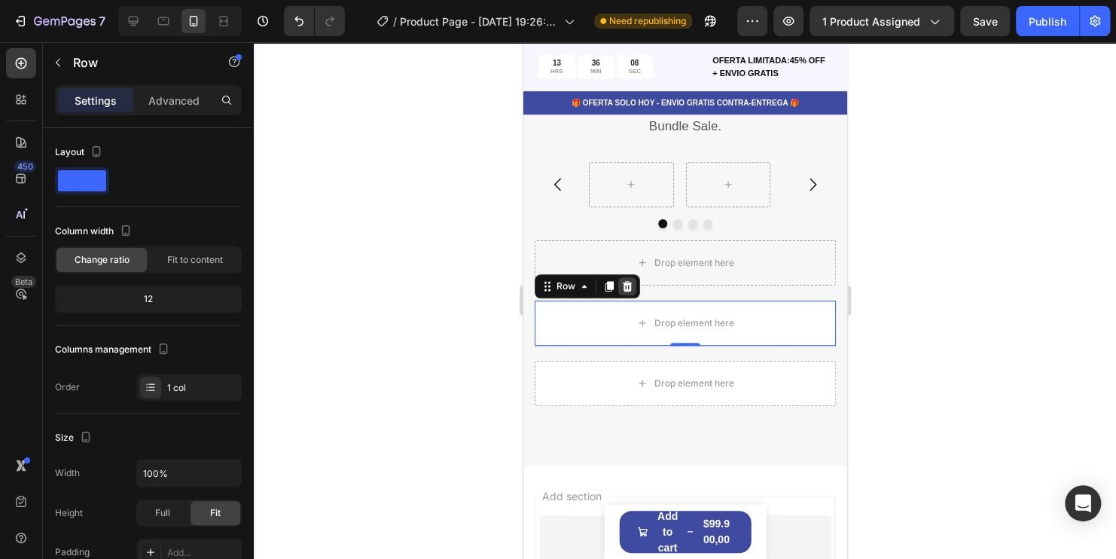
click at [629, 288] on icon at bounding box center [627, 286] width 10 height 11
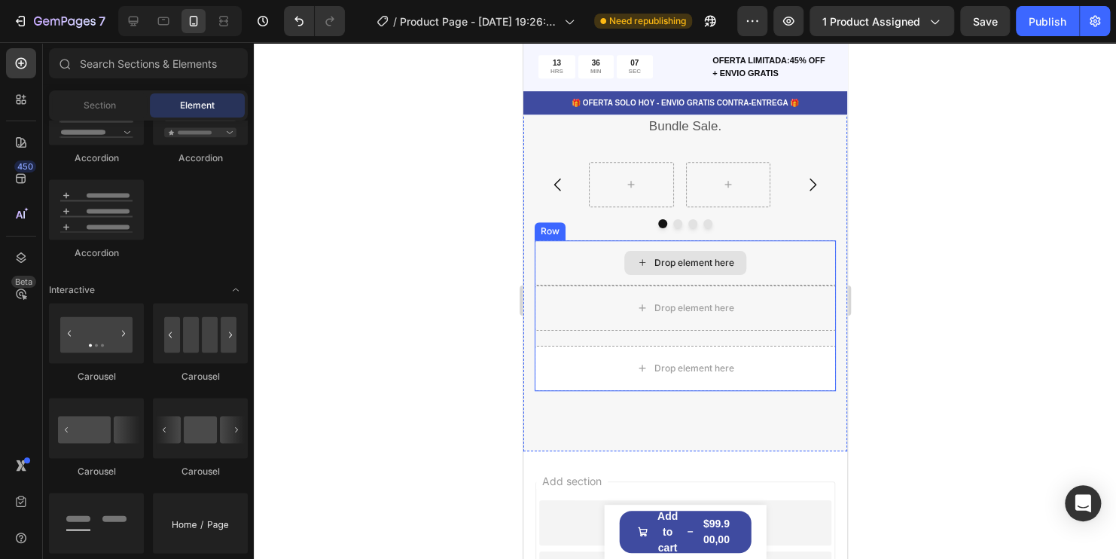
click at [609, 267] on div "Drop element here" at bounding box center [684, 262] width 301 height 45
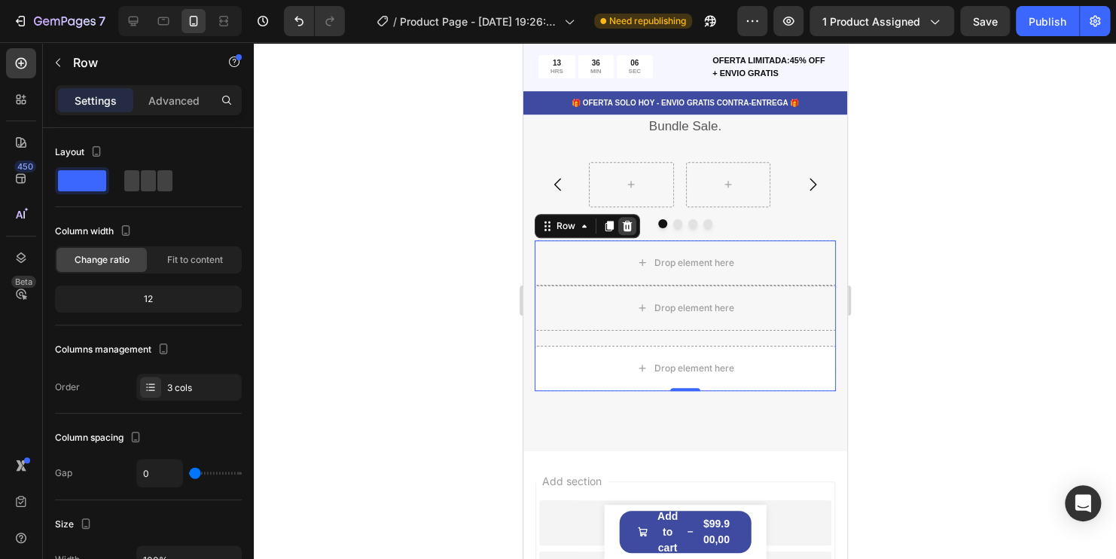
click at [625, 231] on div at bounding box center [626, 226] width 18 height 18
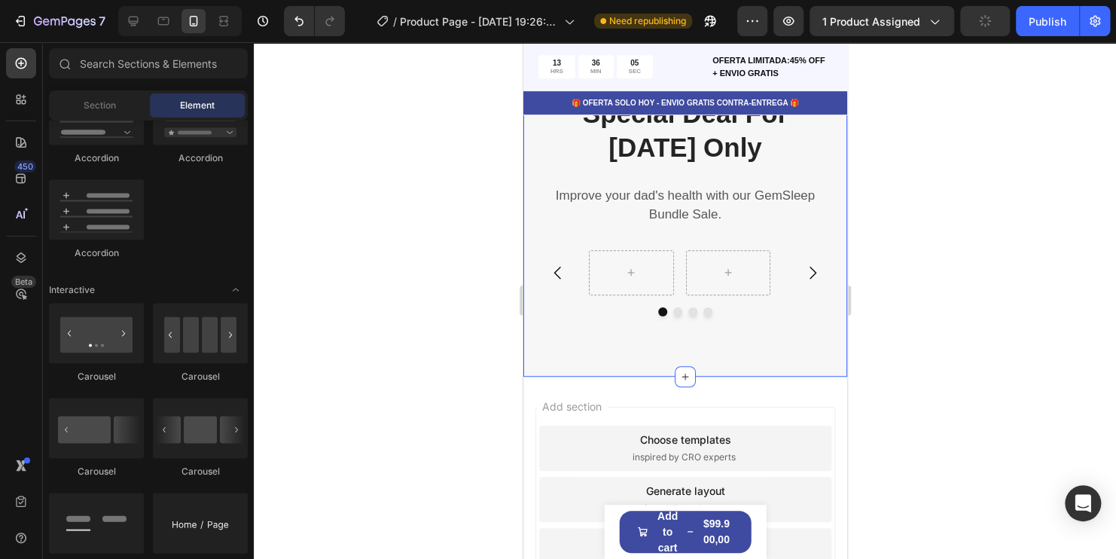
scroll to position [5836, 0]
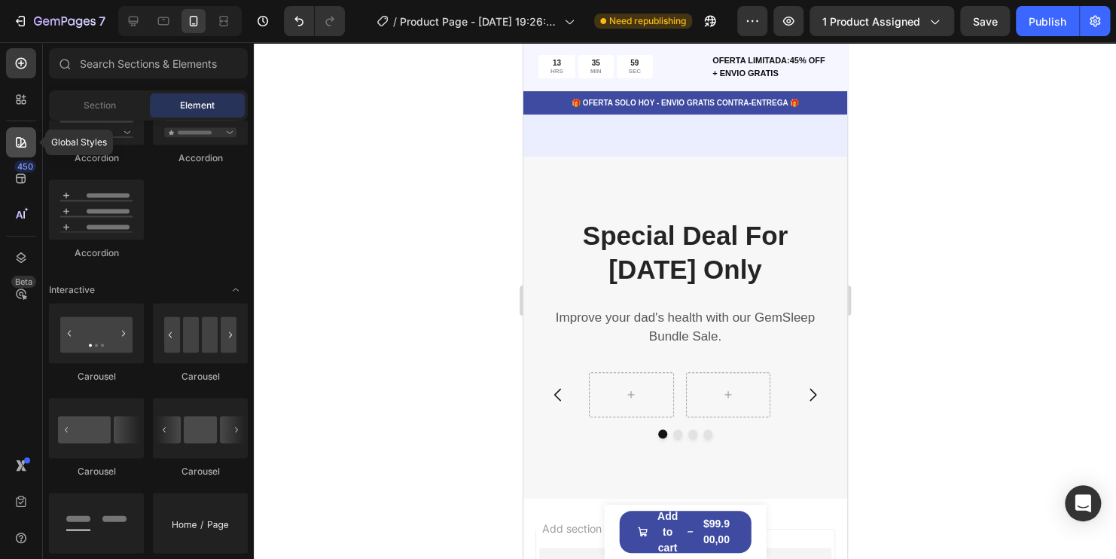
click at [29, 142] on div at bounding box center [21, 142] width 30 height 30
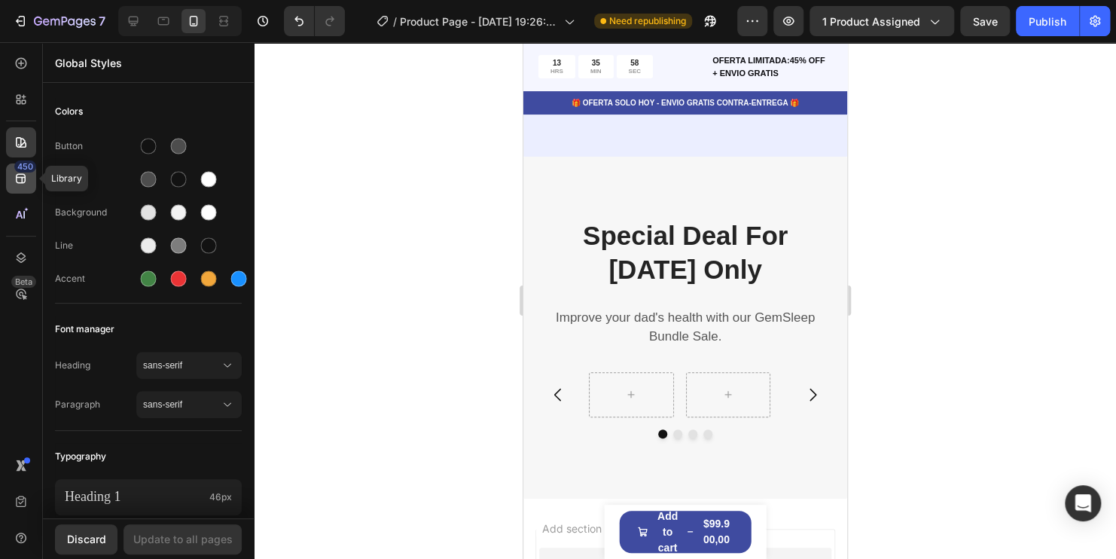
click at [27, 179] on icon at bounding box center [21, 178] width 15 height 15
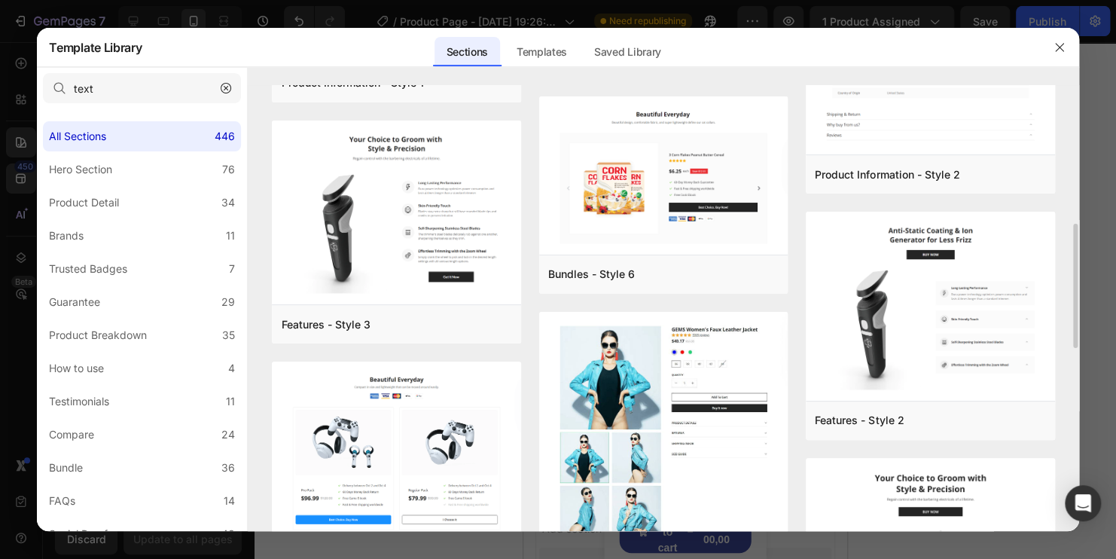
scroll to position [226, 0]
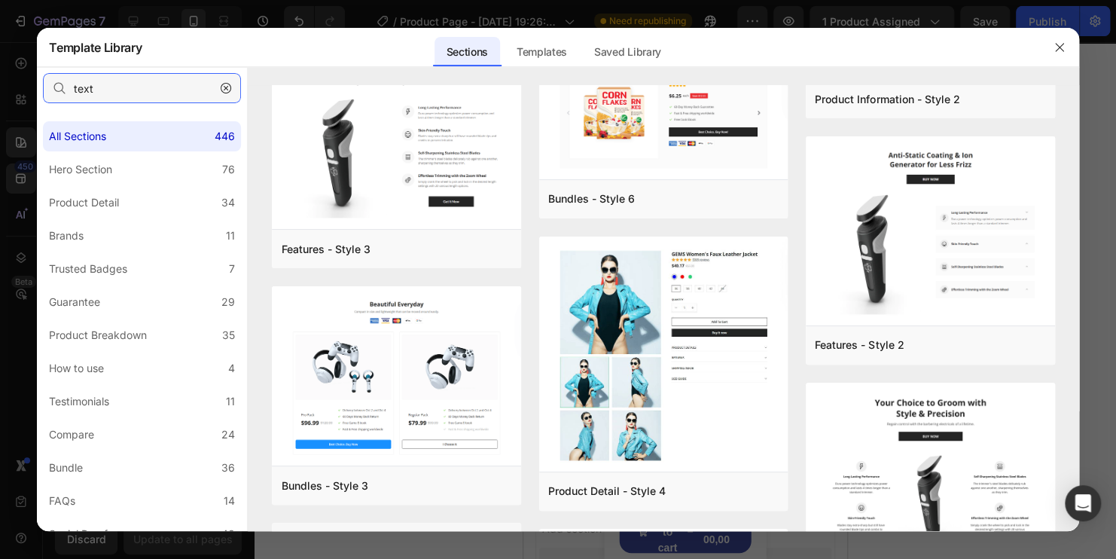
click at [139, 96] on input "text" at bounding box center [142, 88] width 198 height 30
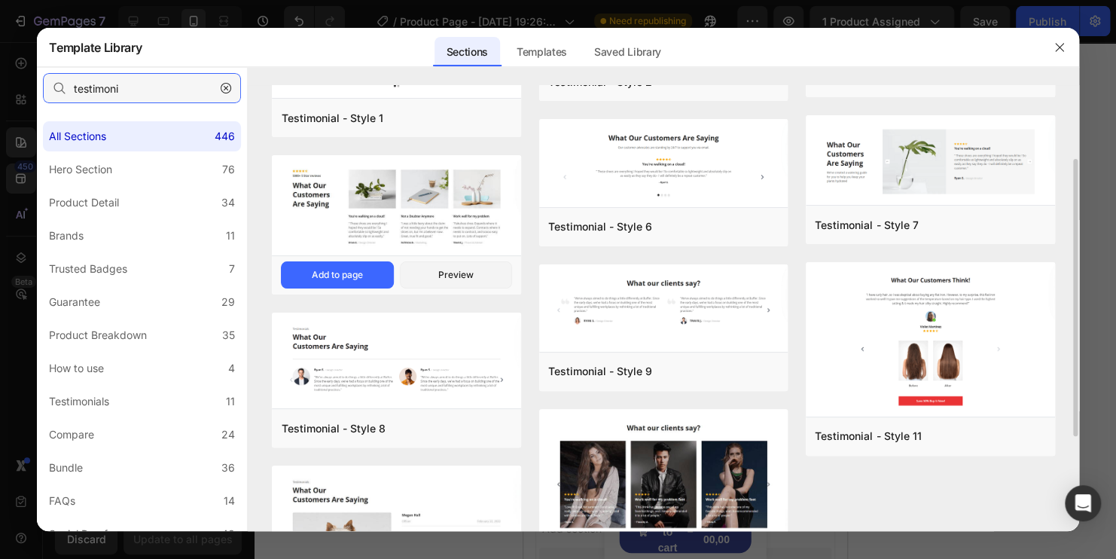
scroll to position [0, 0]
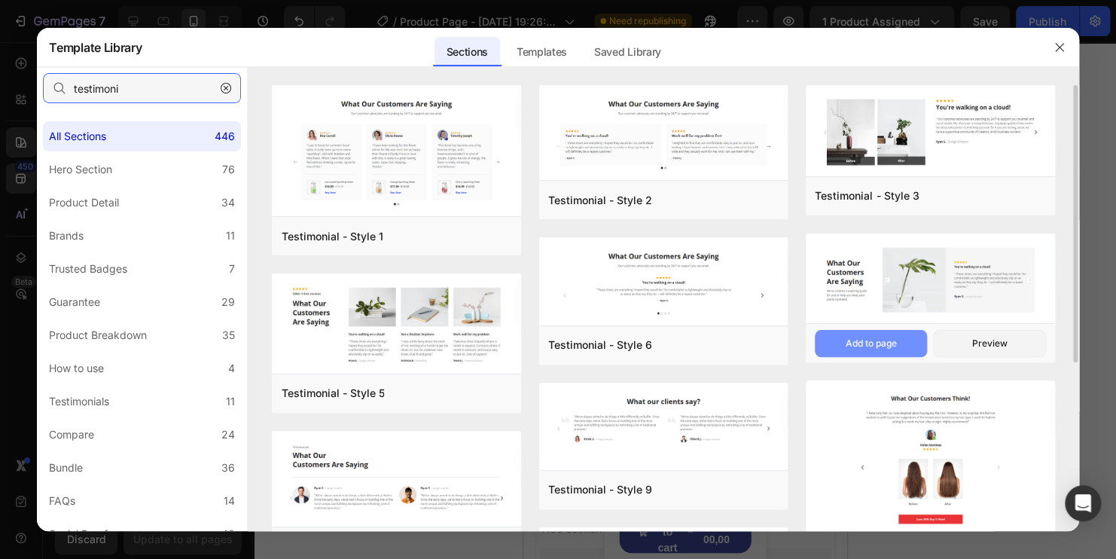
type input "testimoni"
click at [0, 0] on div "Add to page" at bounding box center [0, 0] width 0 height 0
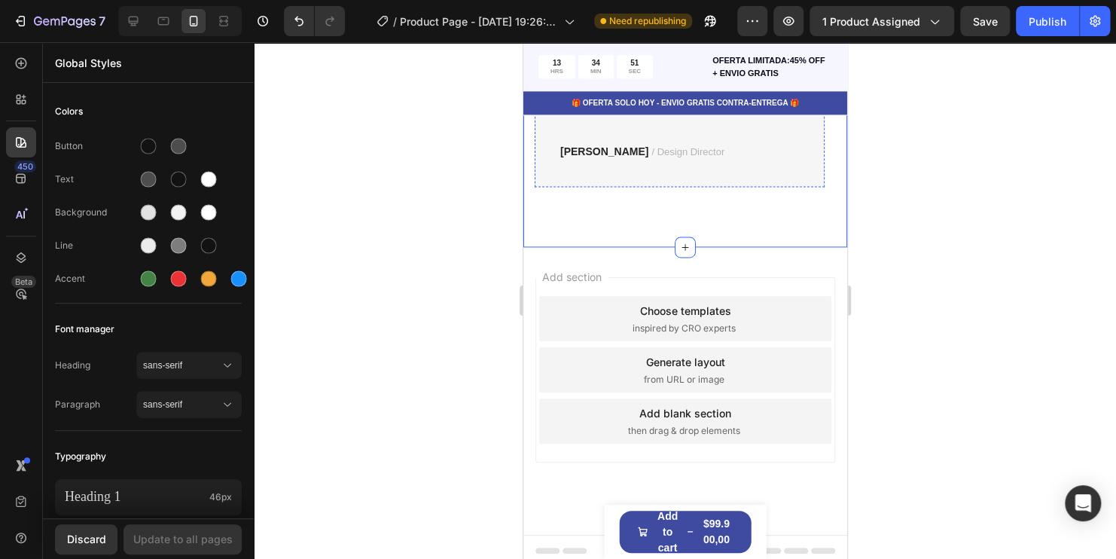
scroll to position [6593, 0]
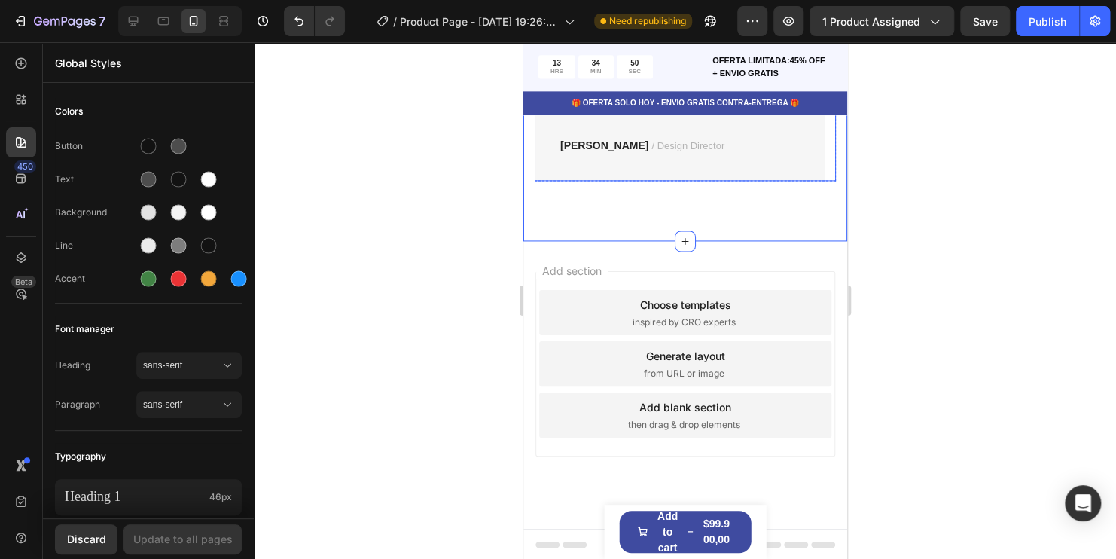
click at [805, 81] on rect "Carousel Next Arrow" at bounding box center [811, 71] width 18 height 18
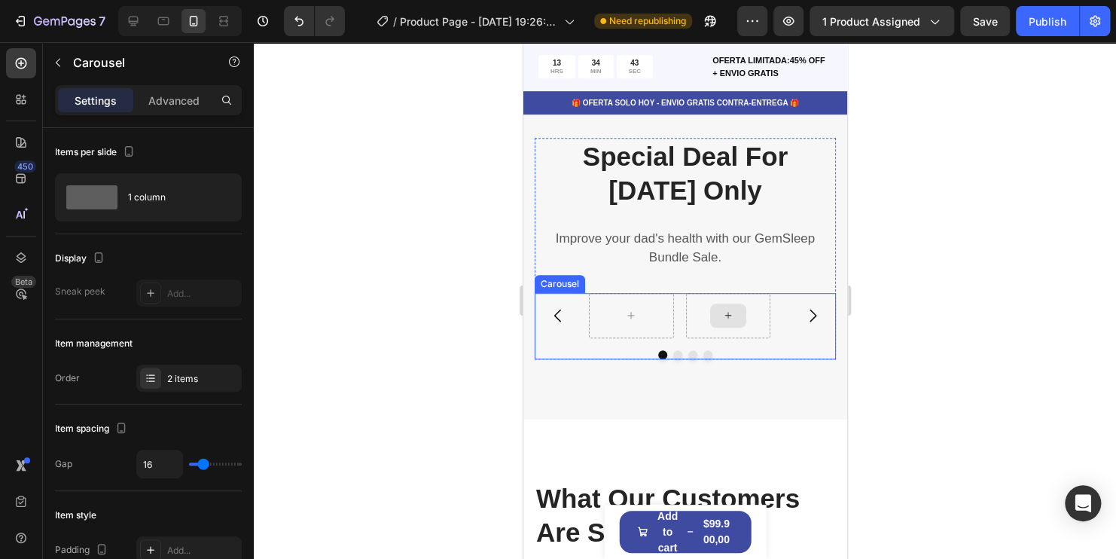
scroll to position [6066, 0]
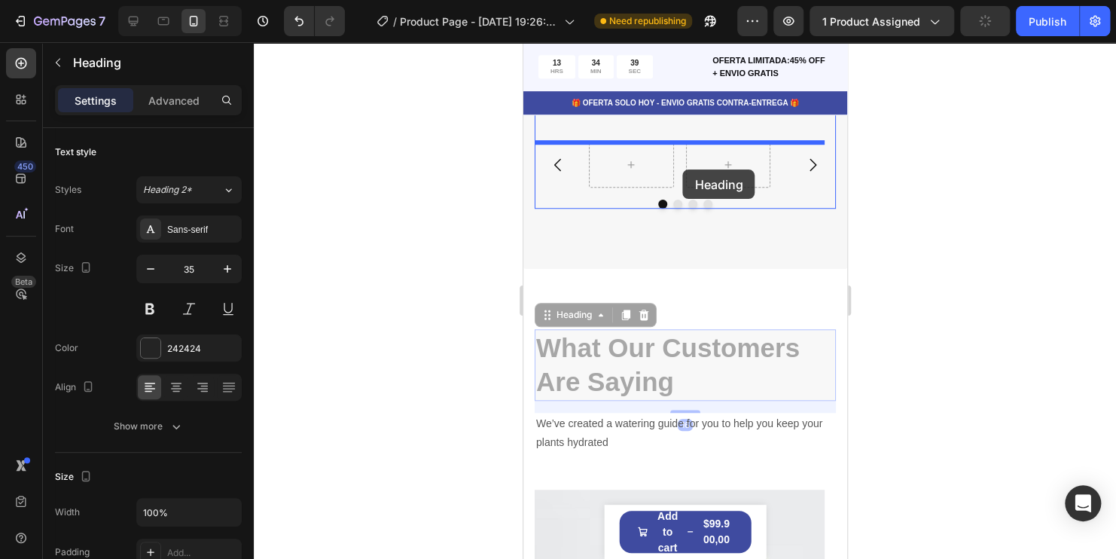
drag, startPoint x: 809, startPoint y: 367, endPoint x: 682, endPoint y: 169, distance: 234.3
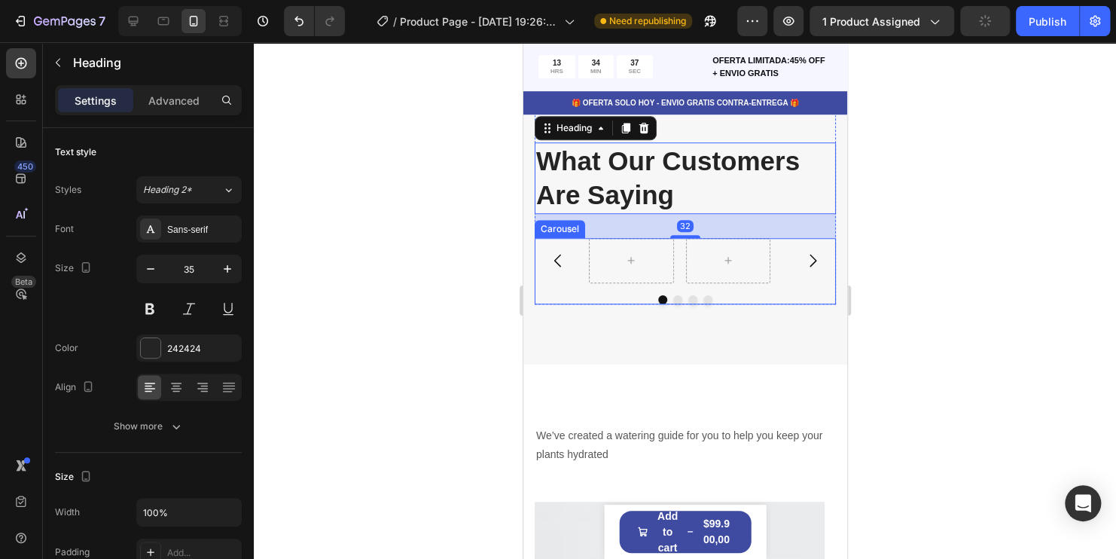
click at [787, 288] on div "Carousel" at bounding box center [684, 271] width 301 height 66
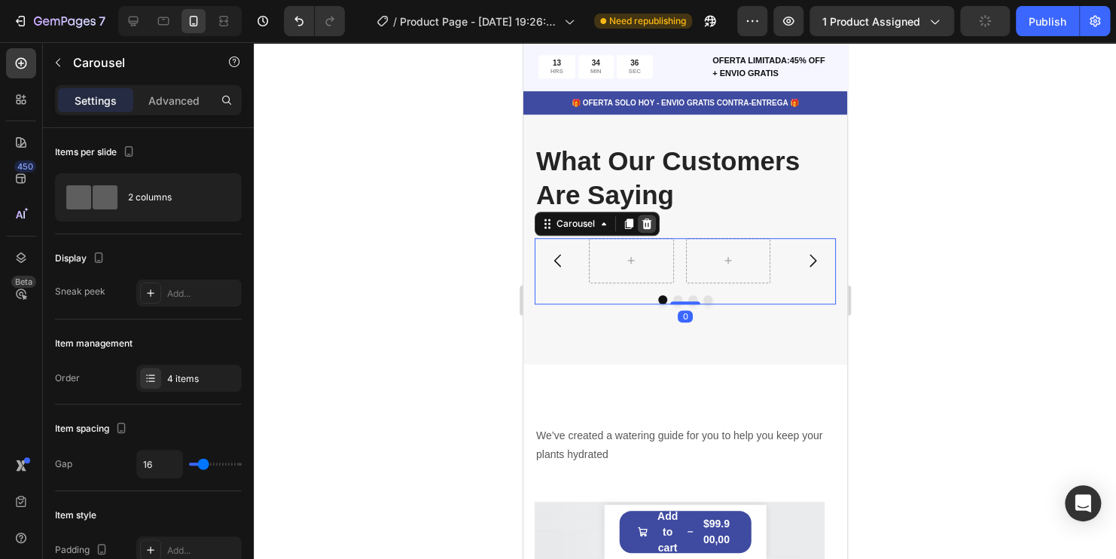
click at [654, 224] on div at bounding box center [646, 224] width 18 height 18
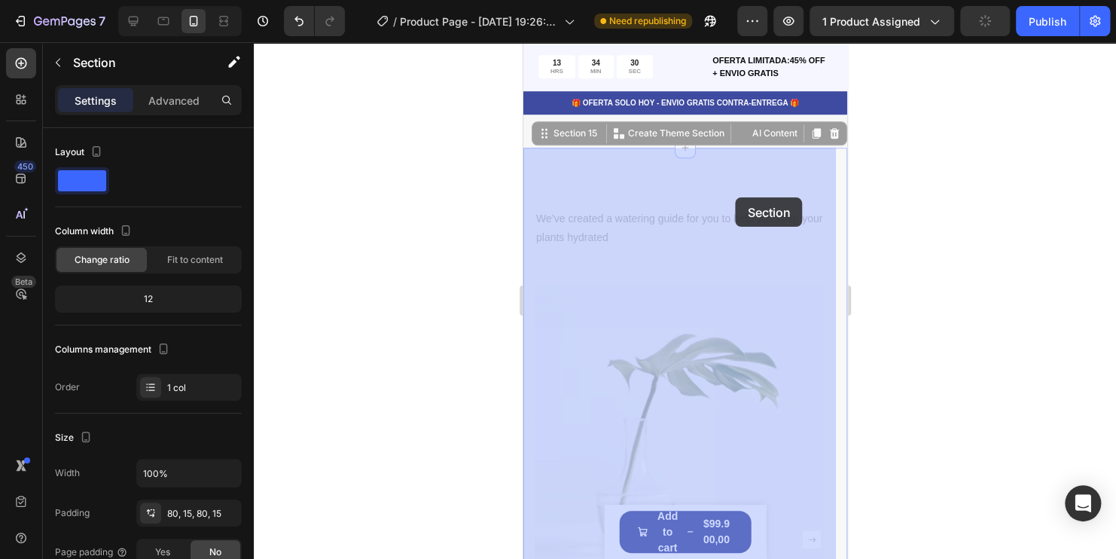
scroll to position [5991, 0]
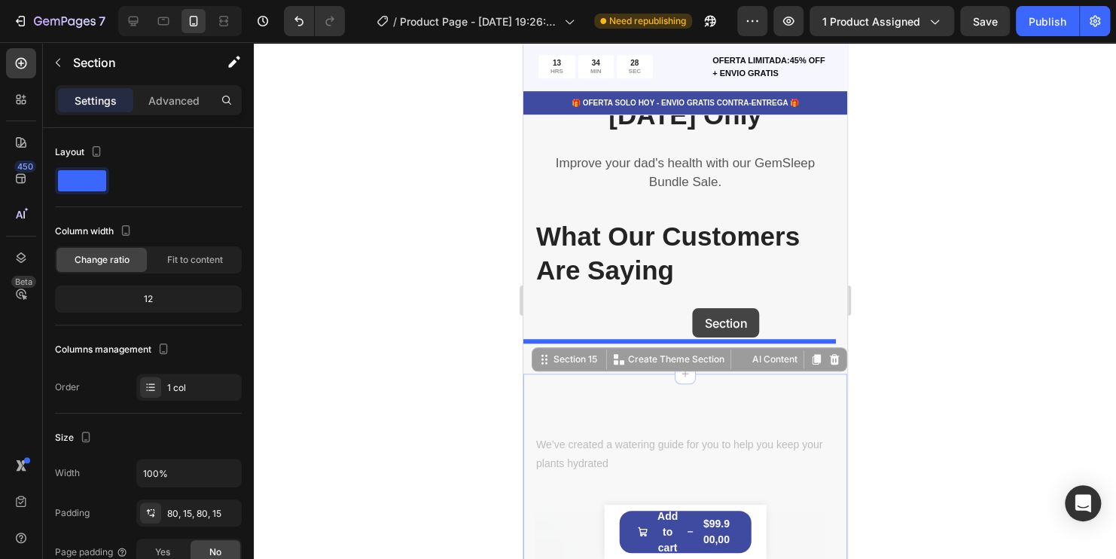
drag, startPoint x: 751, startPoint y: 190, endPoint x: 692, endPoint y: 308, distance: 132.0
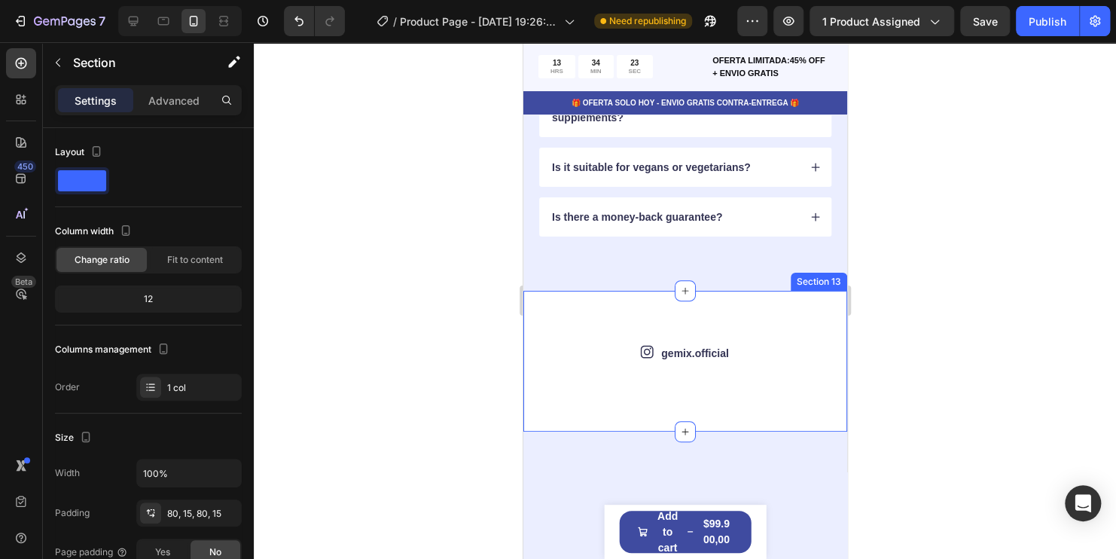
scroll to position [5550, 0]
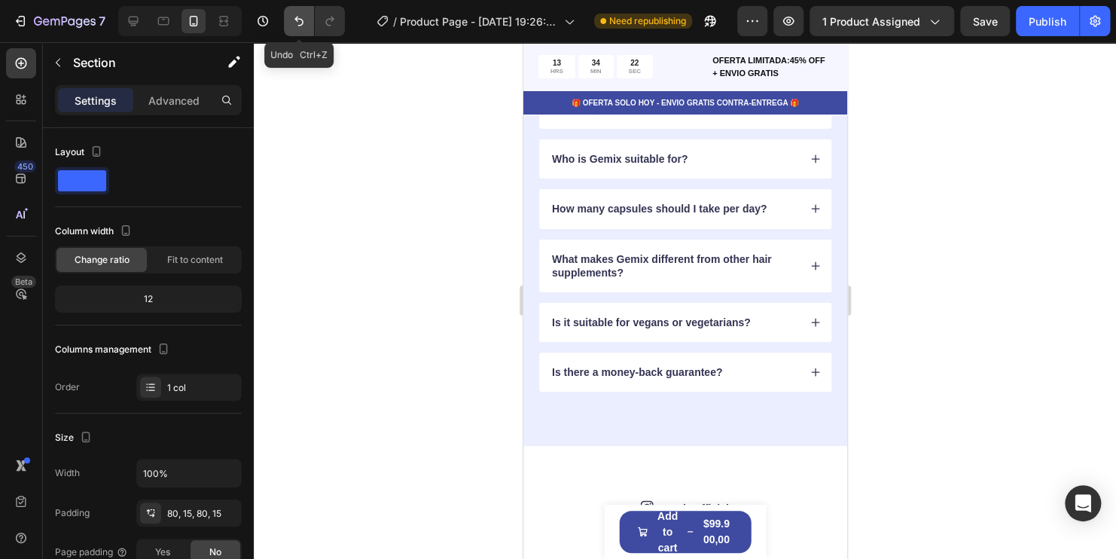
click at [293, 22] on icon "Undo/Redo" at bounding box center [298, 21] width 15 height 15
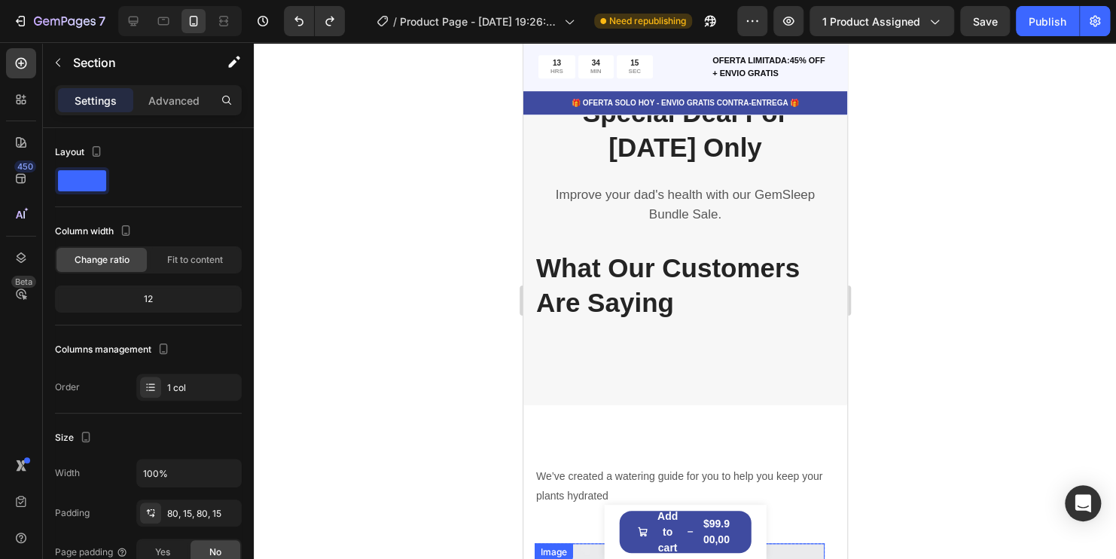
scroll to position [6038, 0]
click at [298, 22] on icon "Undo/Redo" at bounding box center [298, 21] width 15 height 15
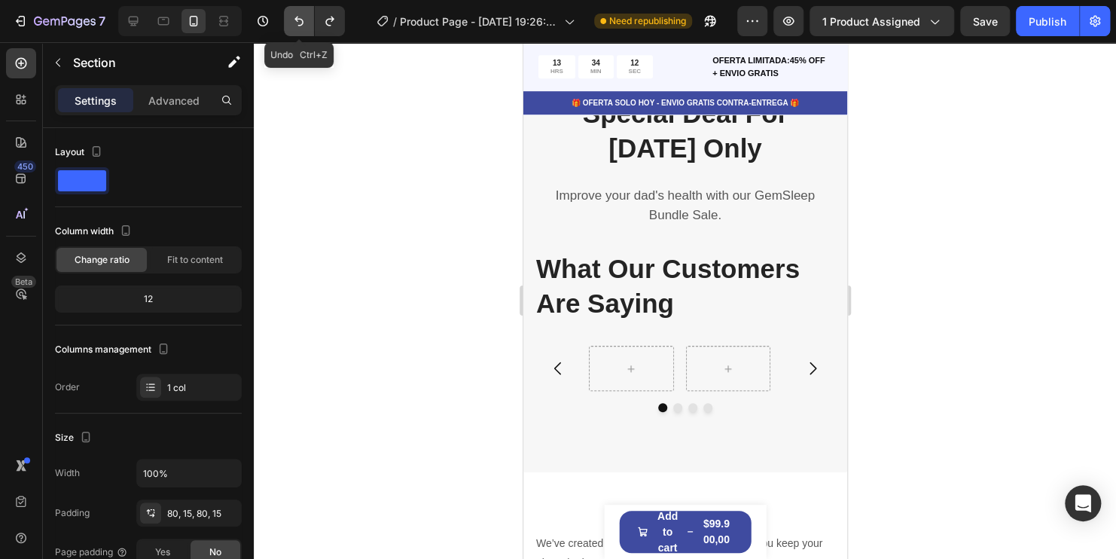
click at [289, 23] on button "Undo/Redo" at bounding box center [299, 21] width 30 height 30
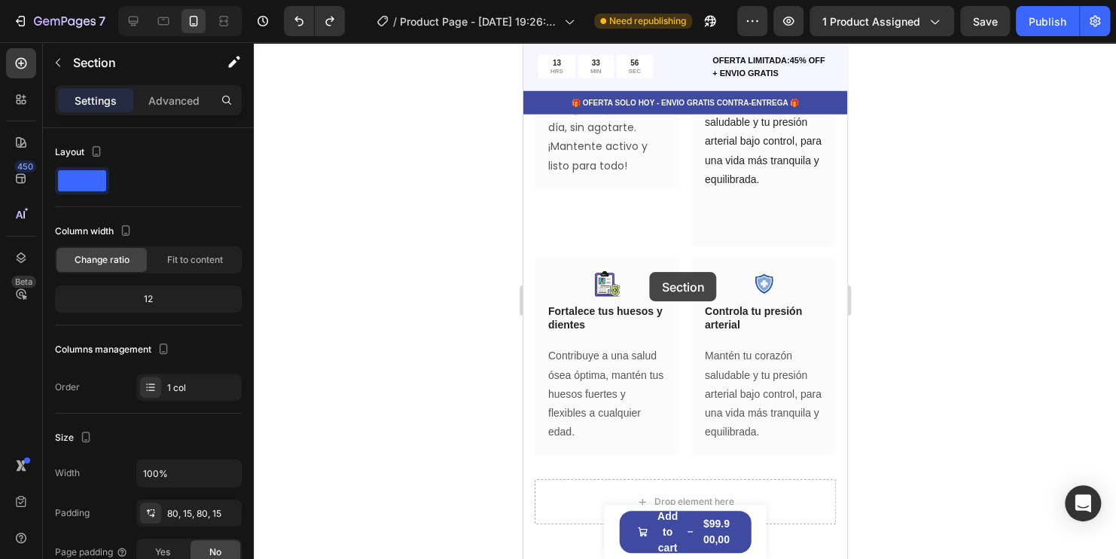
scroll to position [2198, 0]
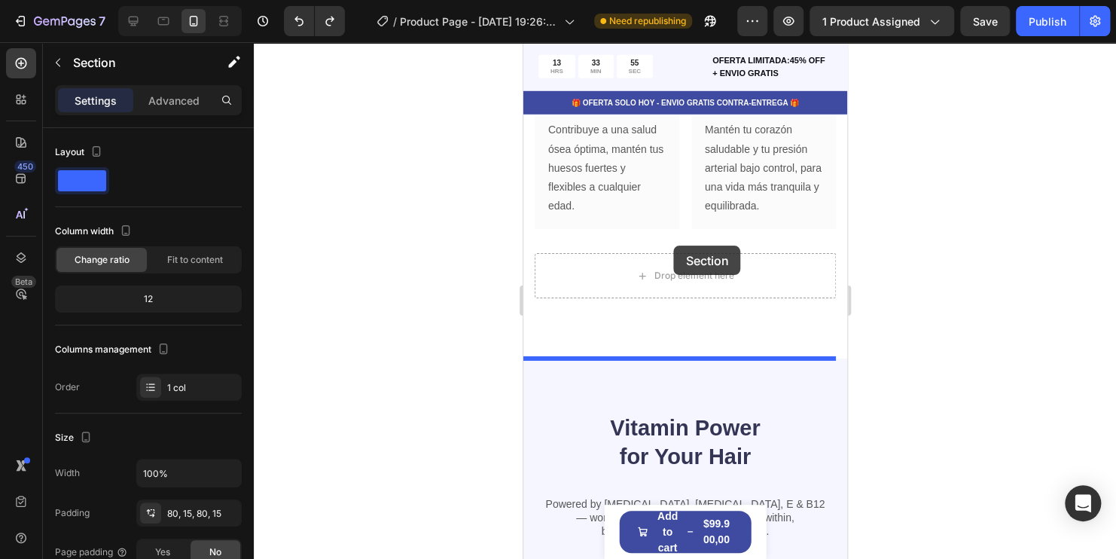
drag, startPoint x: 760, startPoint y: 263, endPoint x: 673, endPoint y: 245, distance: 88.3
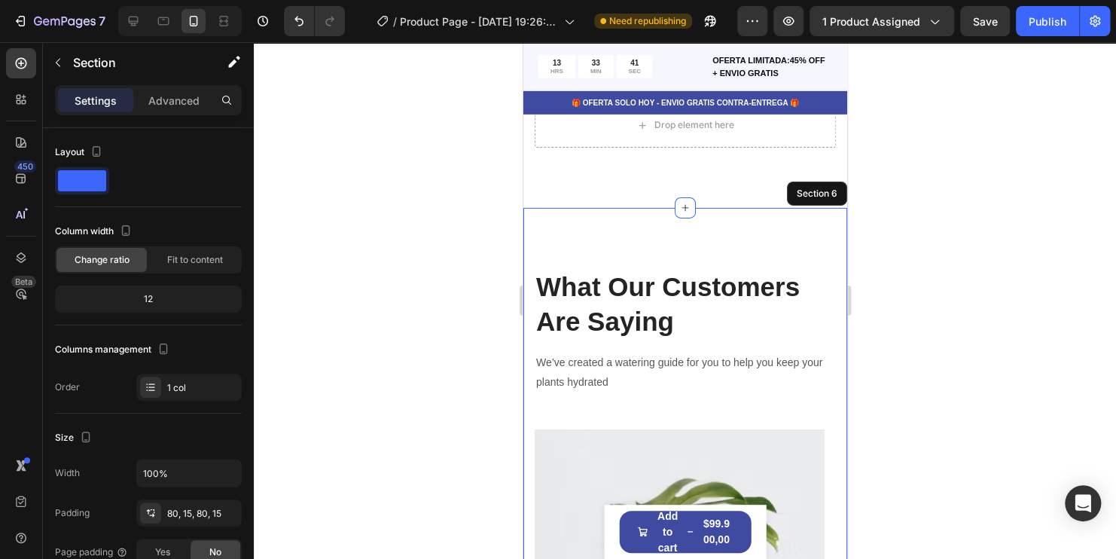
scroll to position [2650, 0]
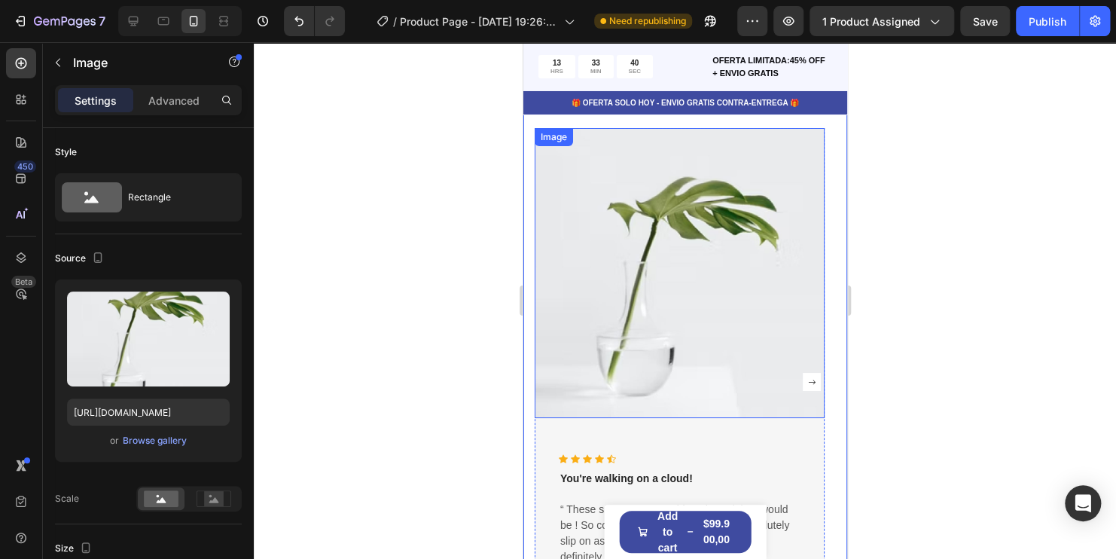
click at [732, 282] on img at bounding box center [679, 273] width 290 height 290
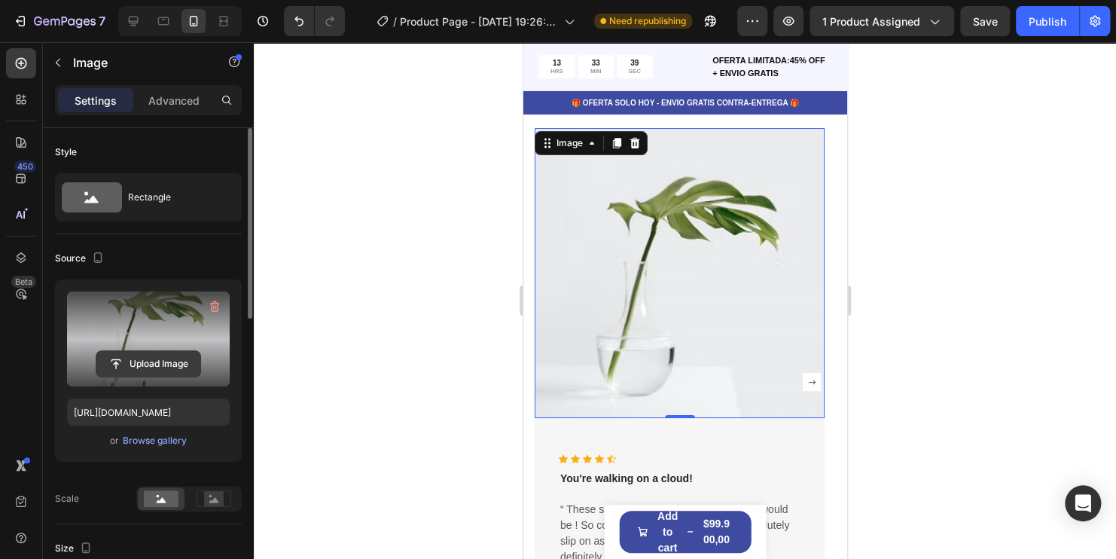
click at [163, 359] on input "file" at bounding box center [148, 364] width 104 height 26
type input "C:\fakepath\toma 1 .MOV"
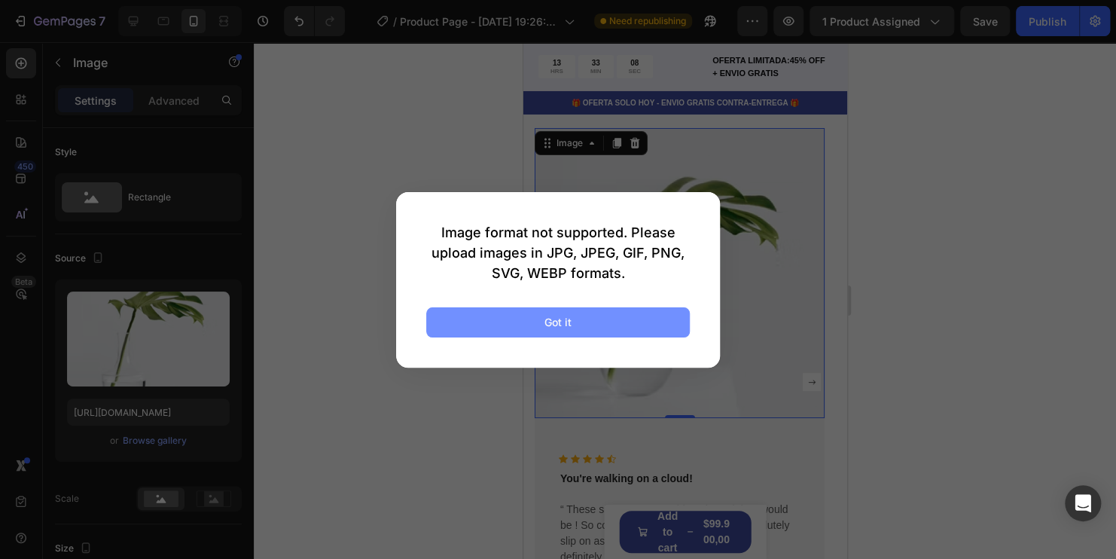
click at [559, 315] on div "Got it" at bounding box center [557, 322] width 27 height 16
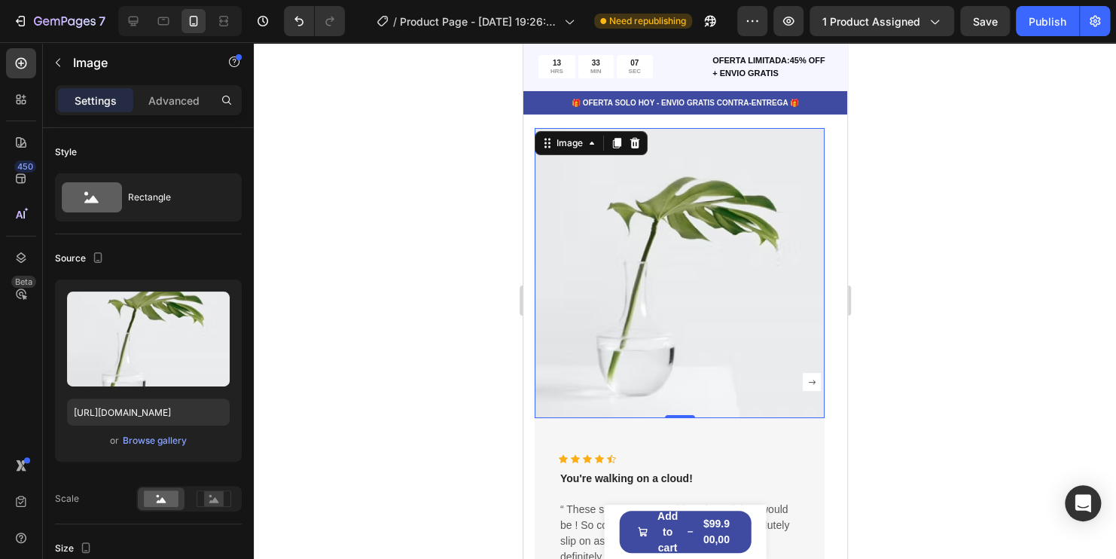
click at [675, 230] on img at bounding box center [679, 273] width 290 height 290
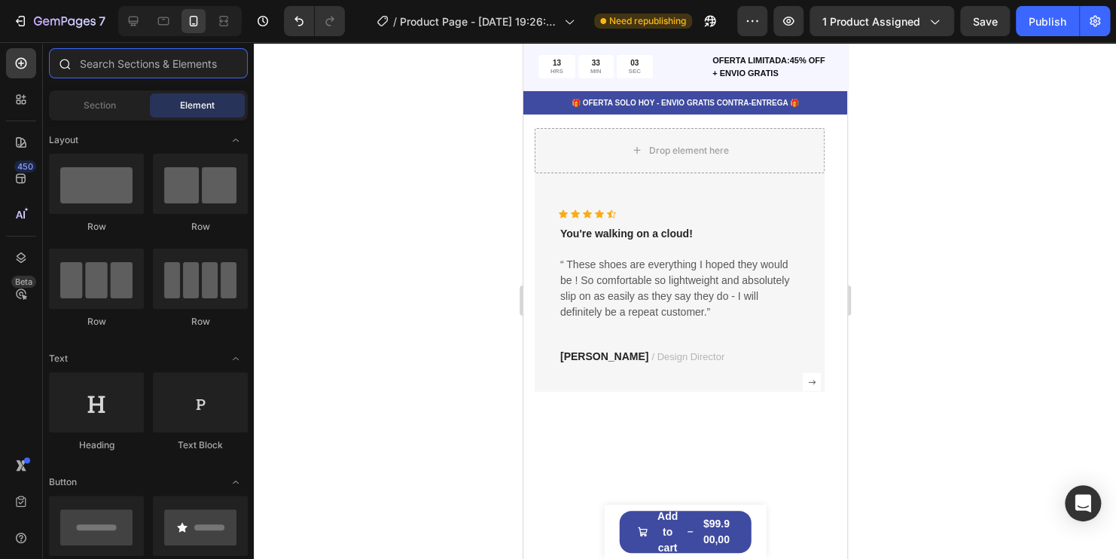
click at [128, 69] on input "text" at bounding box center [148, 63] width 199 height 30
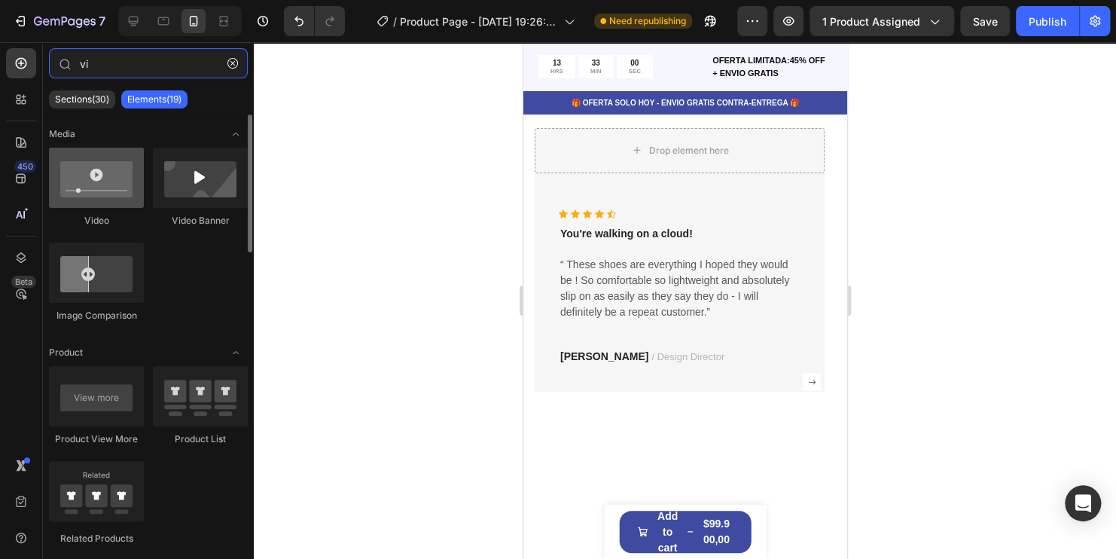
type input "vi"
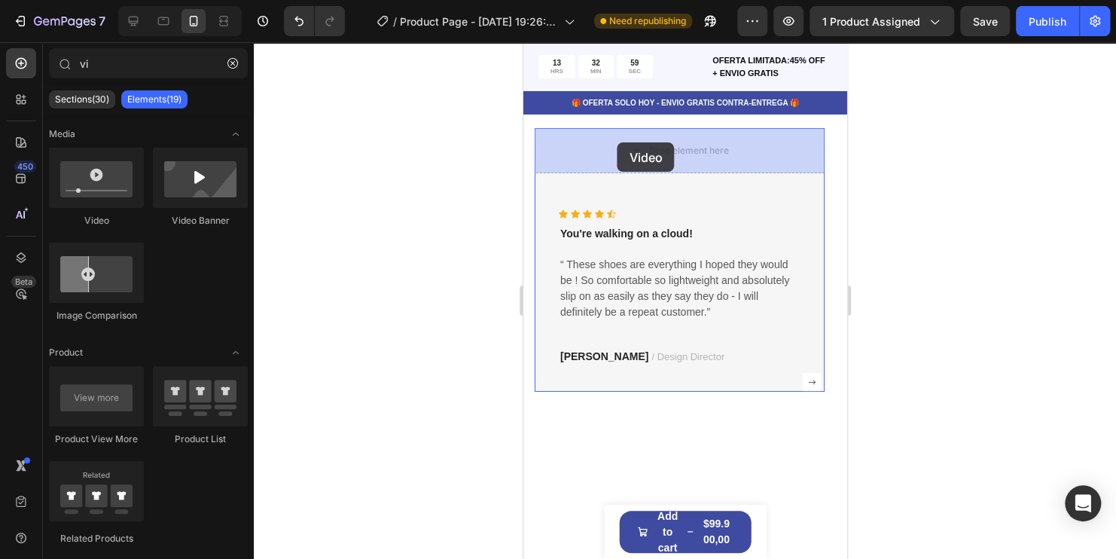
drag, startPoint x: 627, startPoint y: 224, endPoint x: 617, endPoint y: 142, distance: 82.7
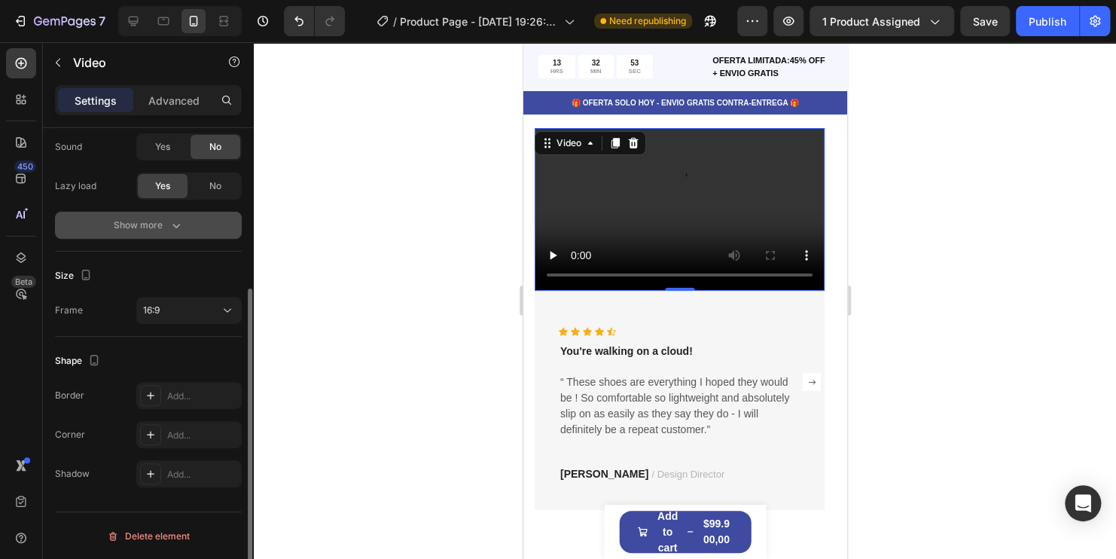
scroll to position [0, 0]
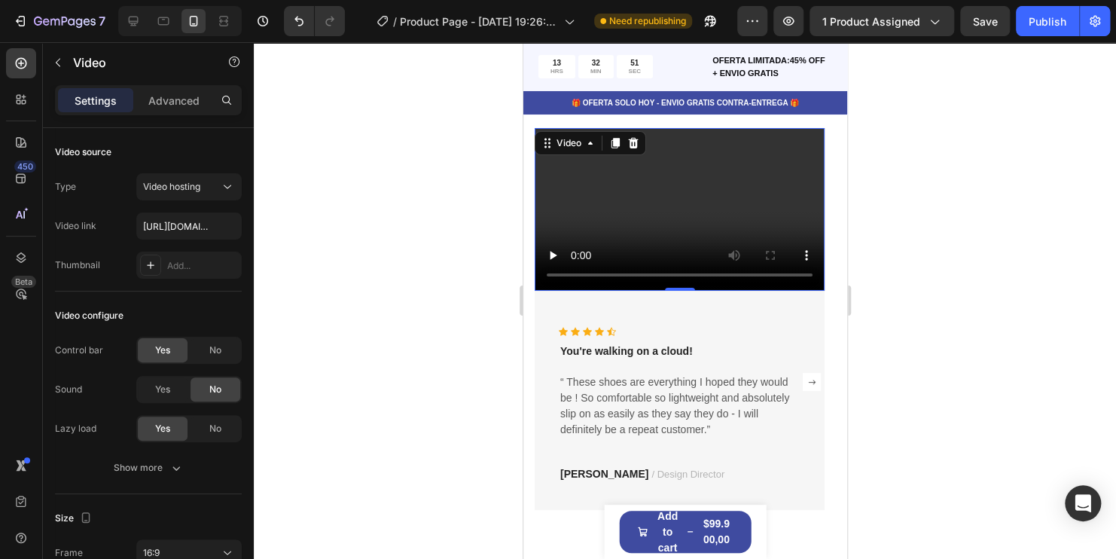
click at [656, 190] on video at bounding box center [679, 209] width 290 height 163
click at [193, 233] on input "https://cdn.shopify.com/videos/c/o/v/2cd3deb506b54b009063f7270ab5cf2e.mp4" at bounding box center [188, 225] width 105 height 27
click at [639, 142] on div at bounding box center [632, 143] width 18 height 18
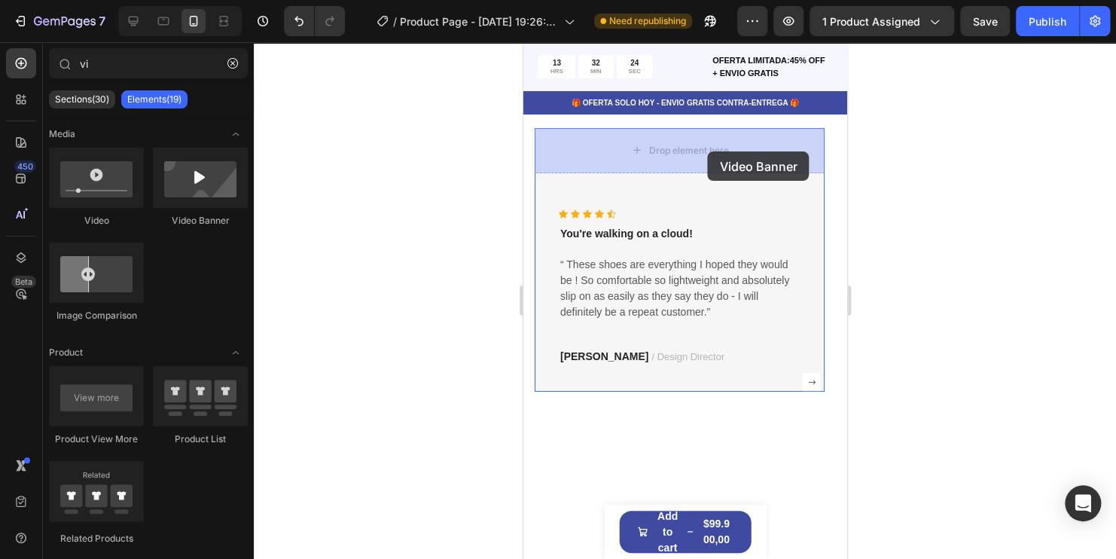
drag, startPoint x: 710, startPoint y: 220, endPoint x: 707, endPoint y: 151, distance: 68.6
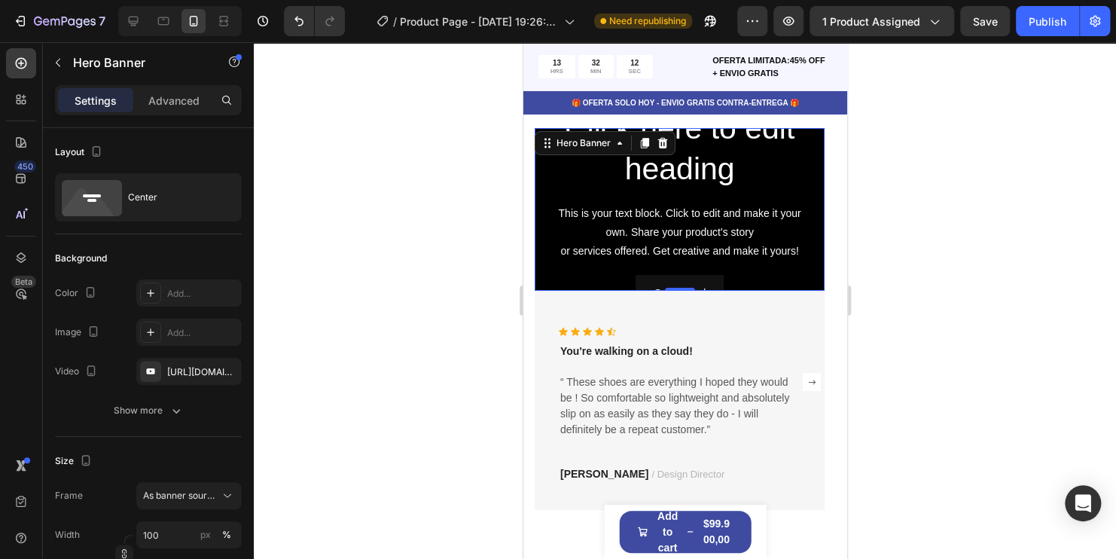
click at [820, 146] on div "Click here to edit heading Heading This is your text block. Click to edit and m…" at bounding box center [679, 209] width 290 height 228
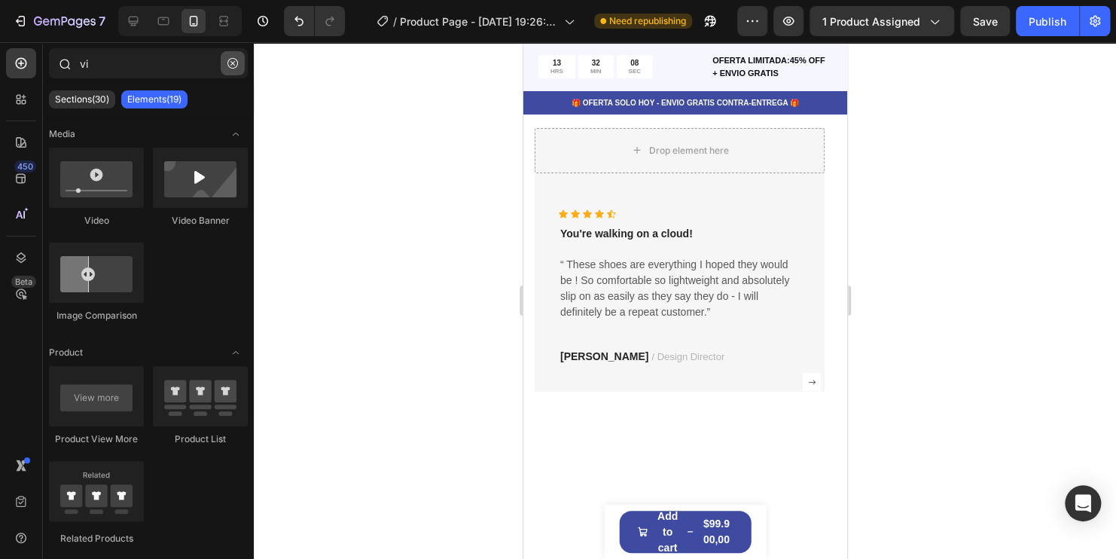
click at [236, 67] on icon "button" at bounding box center [232, 63] width 11 height 11
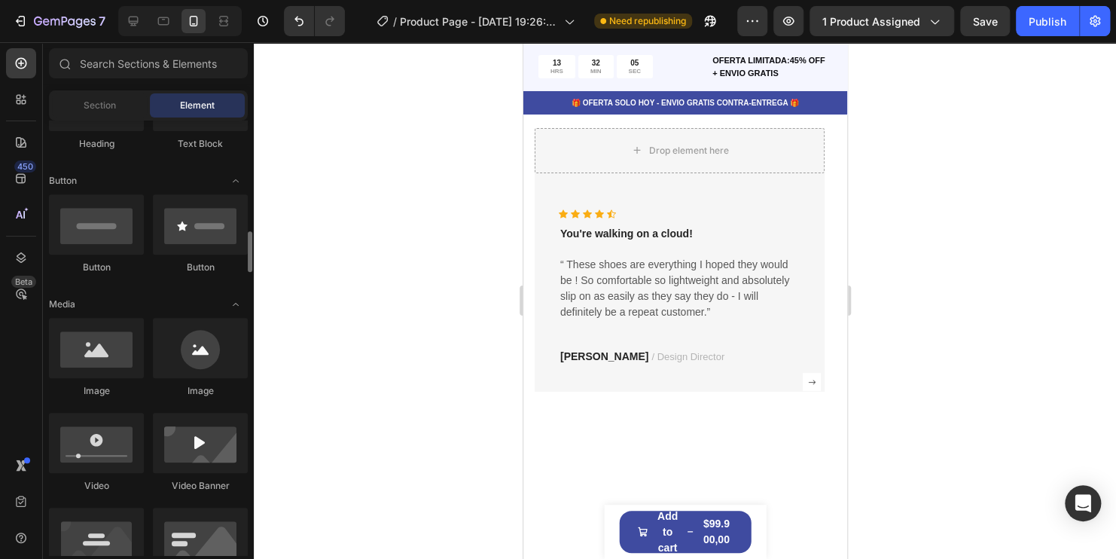
scroll to position [452, 0]
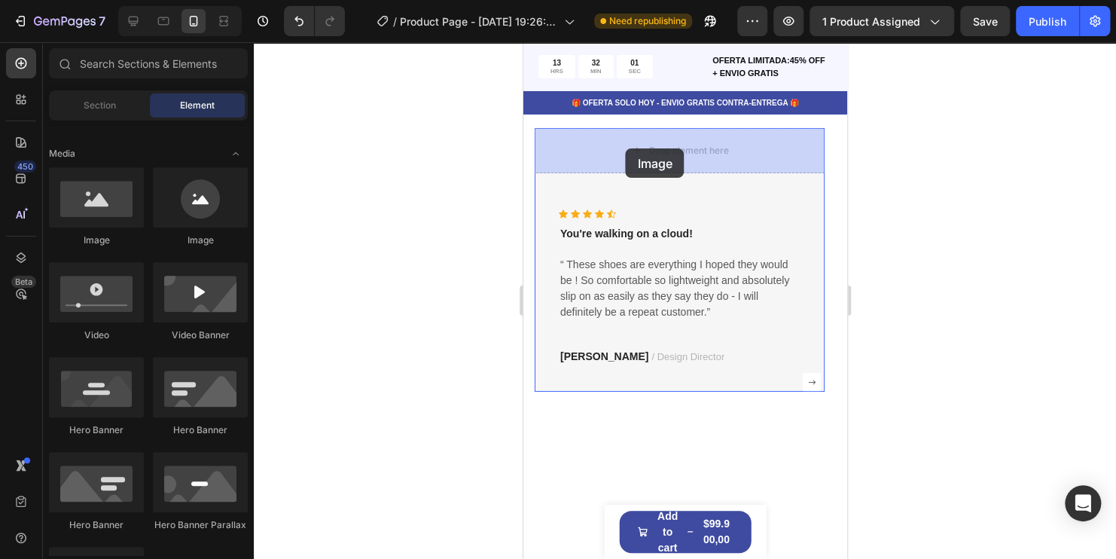
drag, startPoint x: 617, startPoint y: 254, endPoint x: 625, endPoint y: 148, distance: 105.7
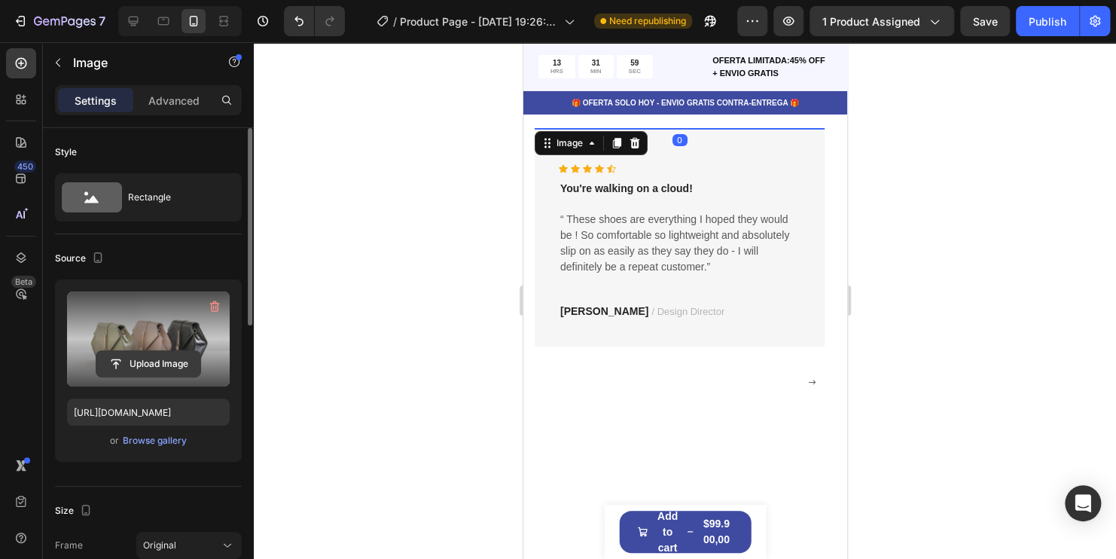
click at [138, 364] on input "file" at bounding box center [148, 364] width 104 height 26
type input "C:\fakepath\toma 1 .MOV"
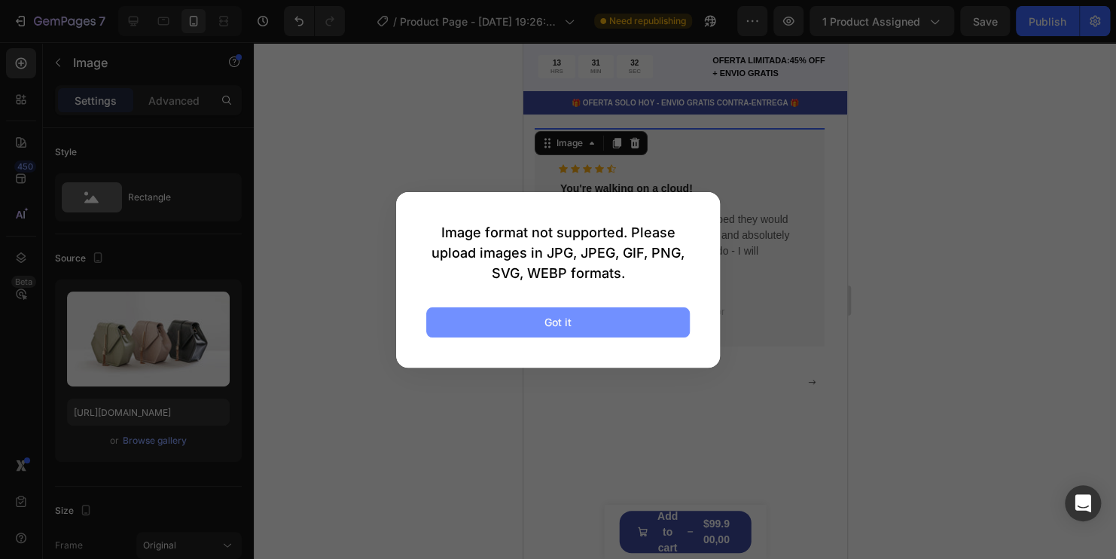
click at [495, 321] on button "Got it" at bounding box center [558, 322] width 264 height 30
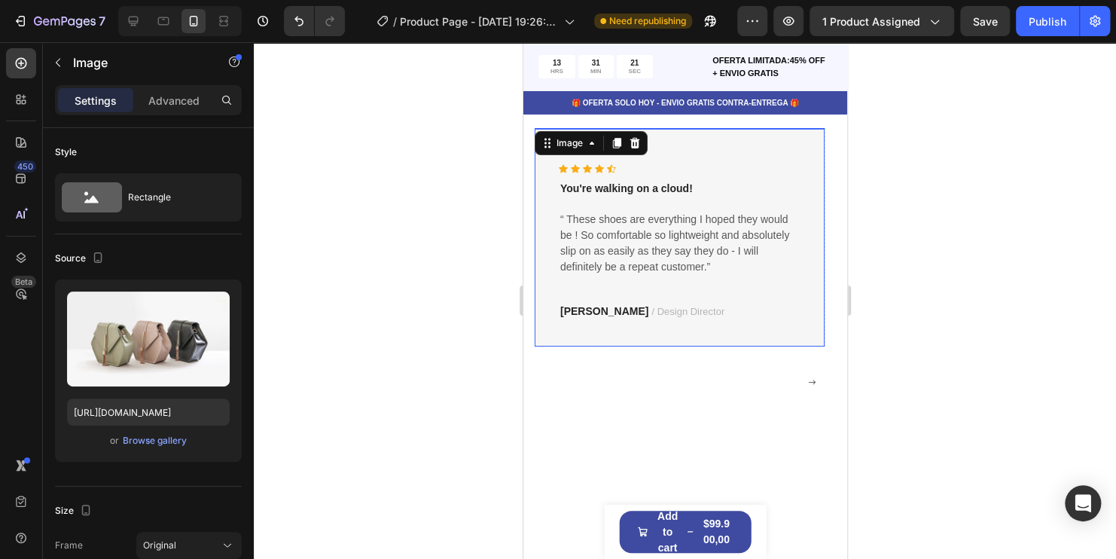
click at [809, 383] on rect "Carousel Next Arrow" at bounding box center [811, 382] width 18 height 18
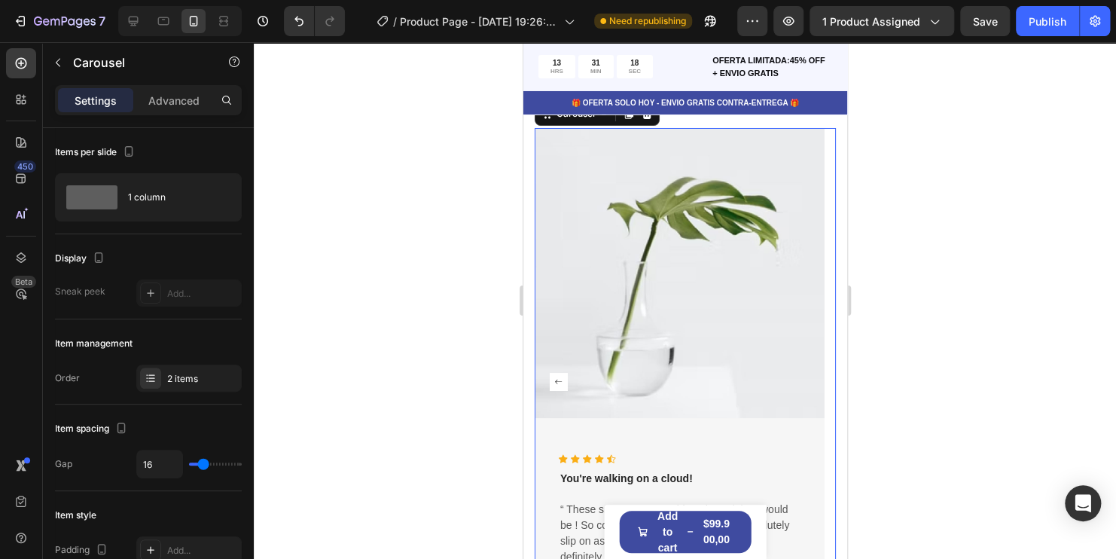
click at [556, 383] on rect "Carousel Back Arrow" at bounding box center [558, 382] width 18 height 18
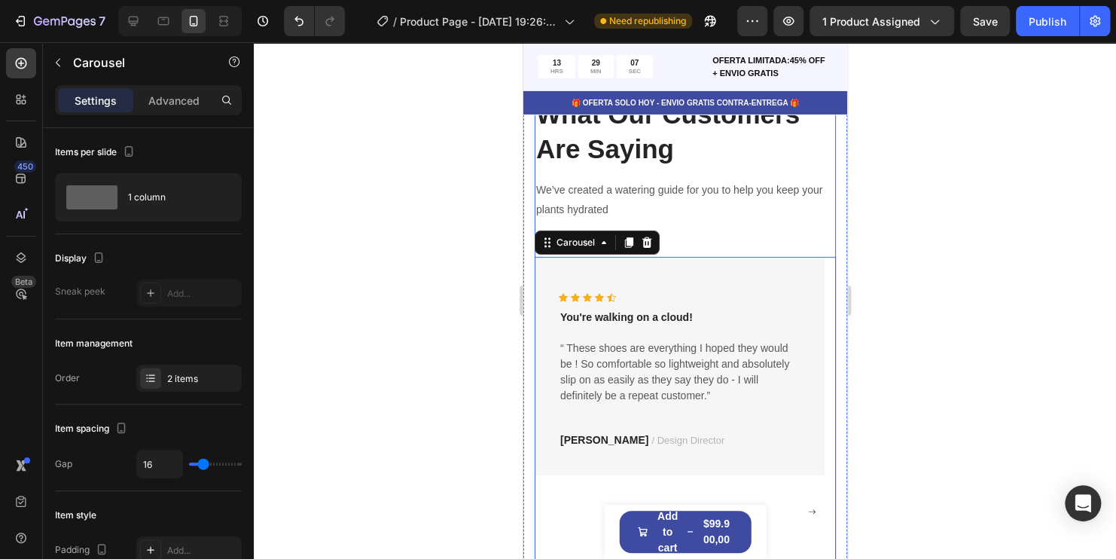
scroll to position [2575, 0]
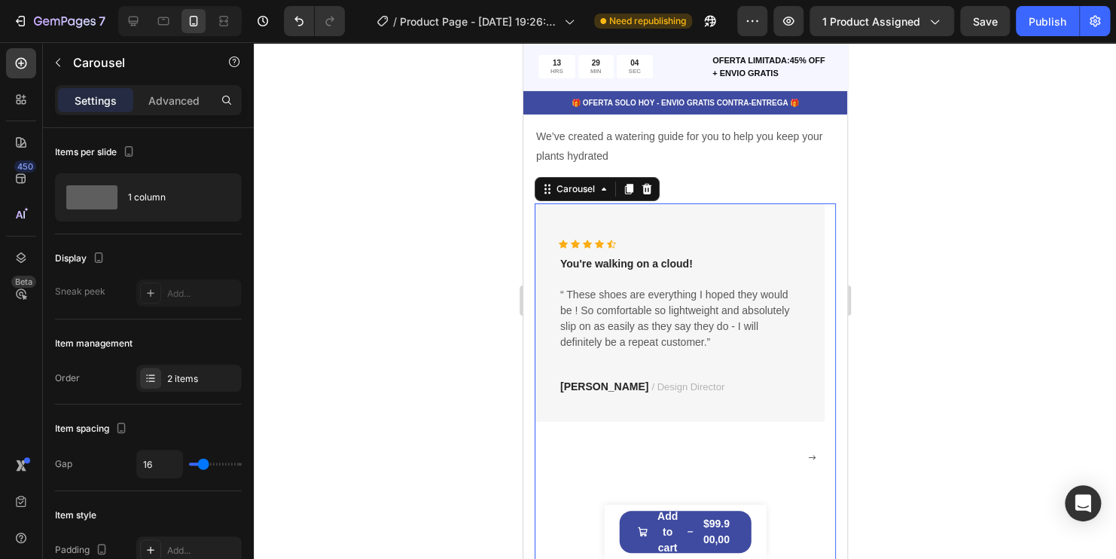
click at [803, 460] on rect "Carousel Next Arrow" at bounding box center [811, 457] width 18 height 18
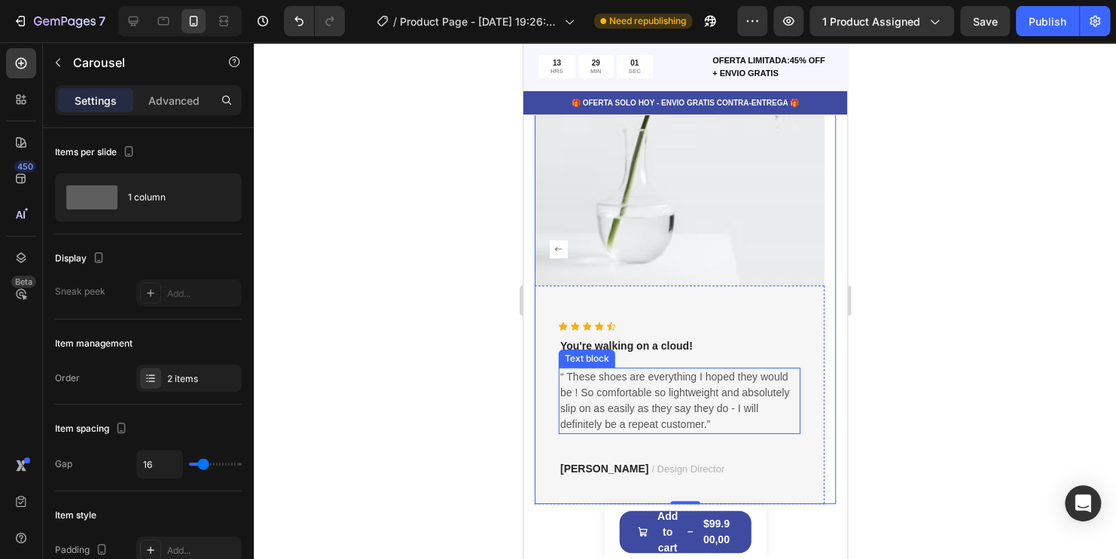
scroll to position [2725, 0]
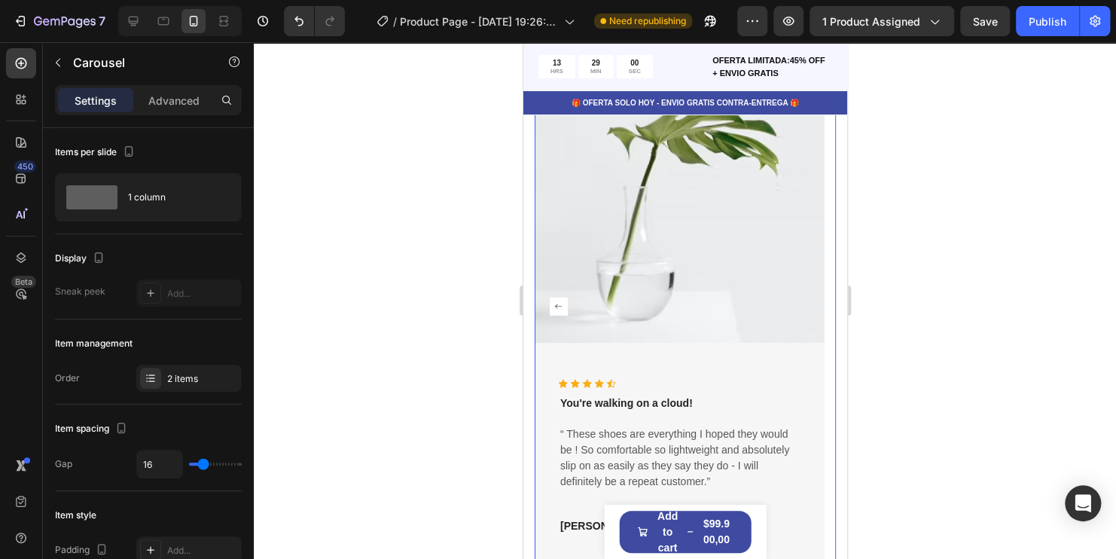
click at [556, 312] on rect "Carousel Back Arrow" at bounding box center [558, 306] width 18 height 18
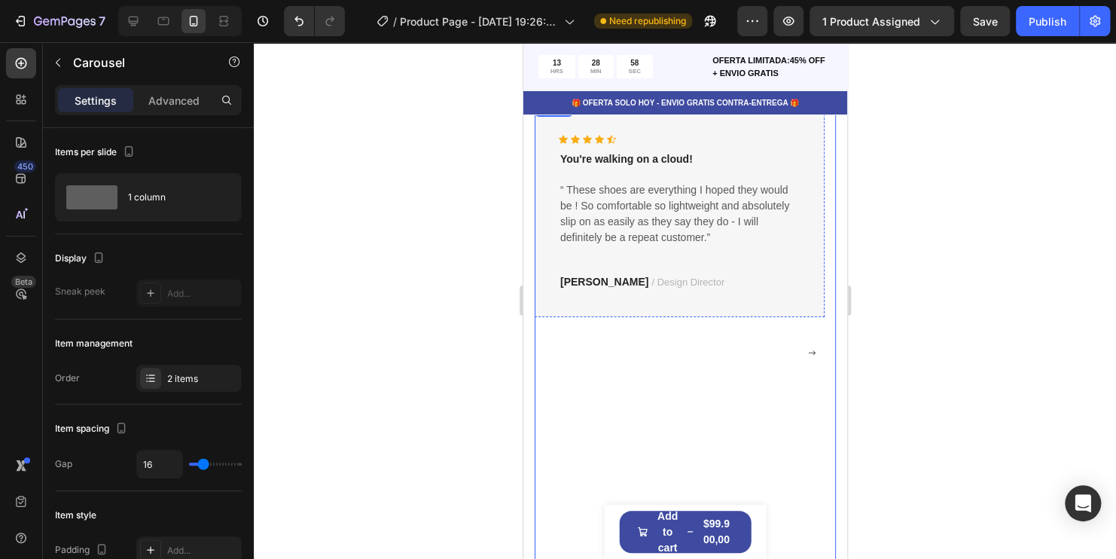
scroll to position [2650, 0]
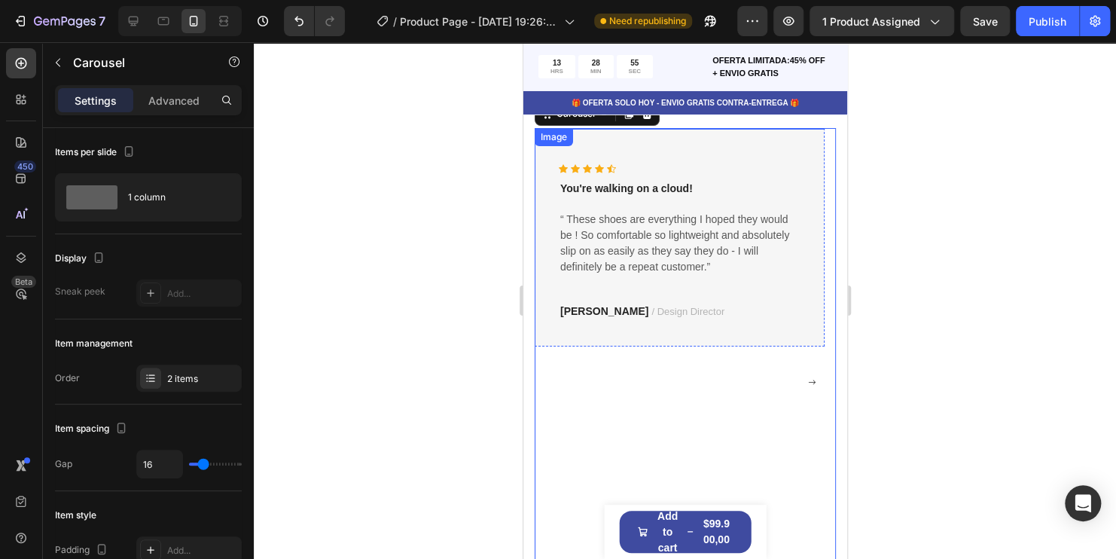
click at [682, 128] on img at bounding box center [679, 128] width 290 height 0
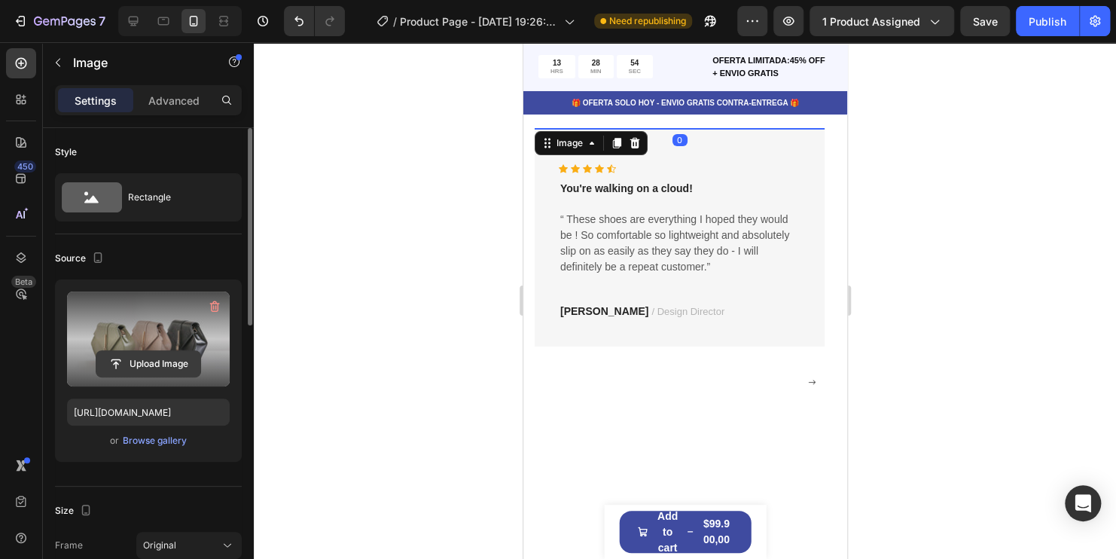
click at [133, 364] on input "file" at bounding box center [148, 364] width 104 height 26
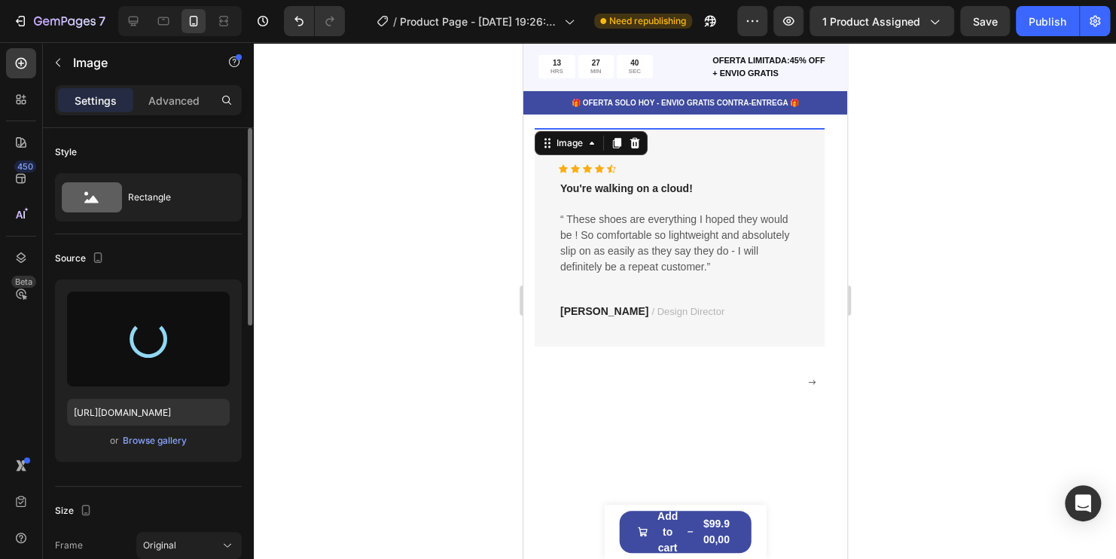
type input "https://cdn.shopify.com/s/files/1/0741/6856/5992/files/gempages_581429968781705…"
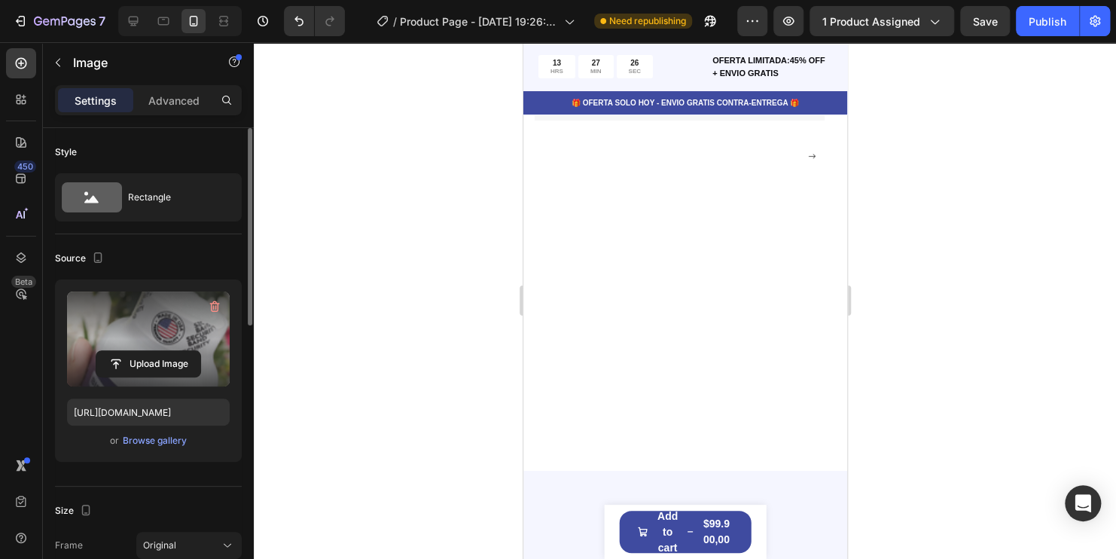
scroll to position [3027, 0]
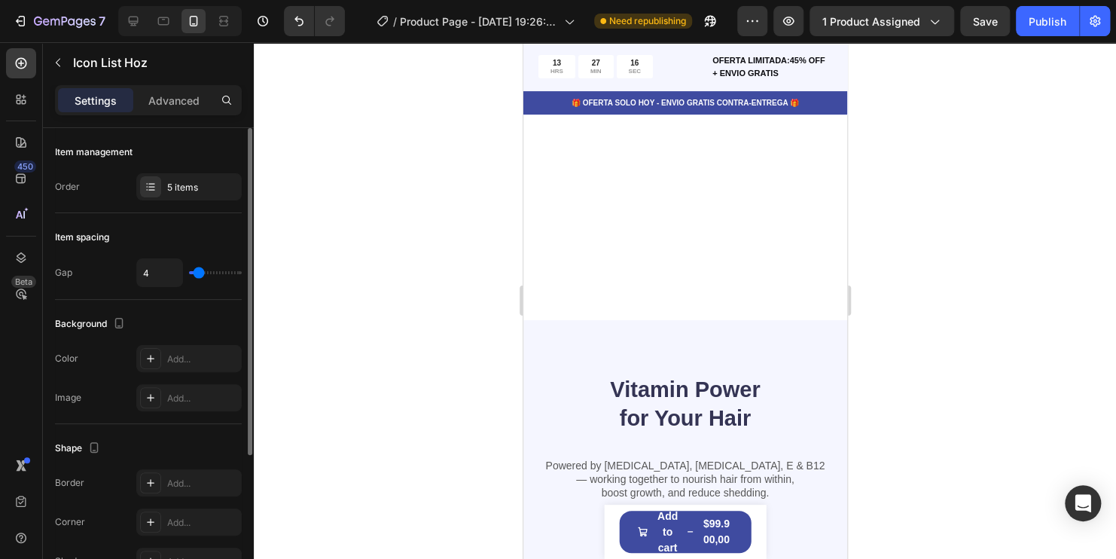
scroll to position [75, 0]
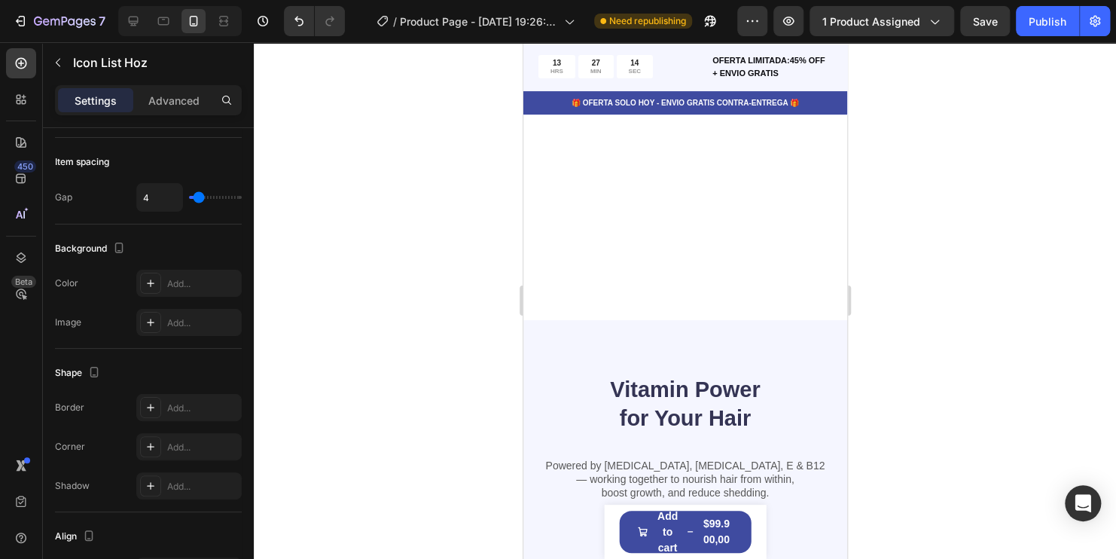
type input "7"
type input "8"
type input "9"
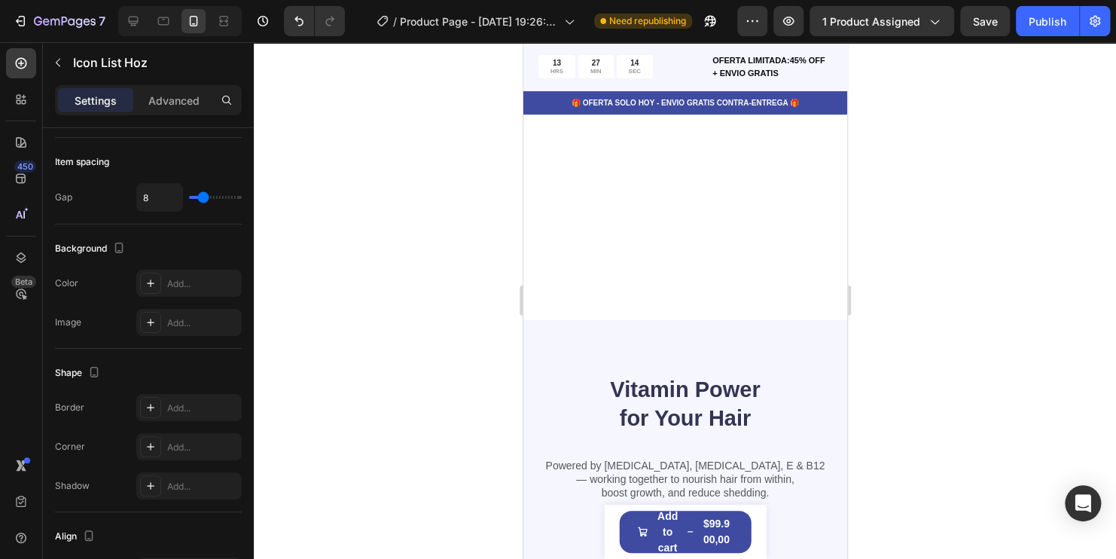
type input "9"
type input "10"
type input "11"
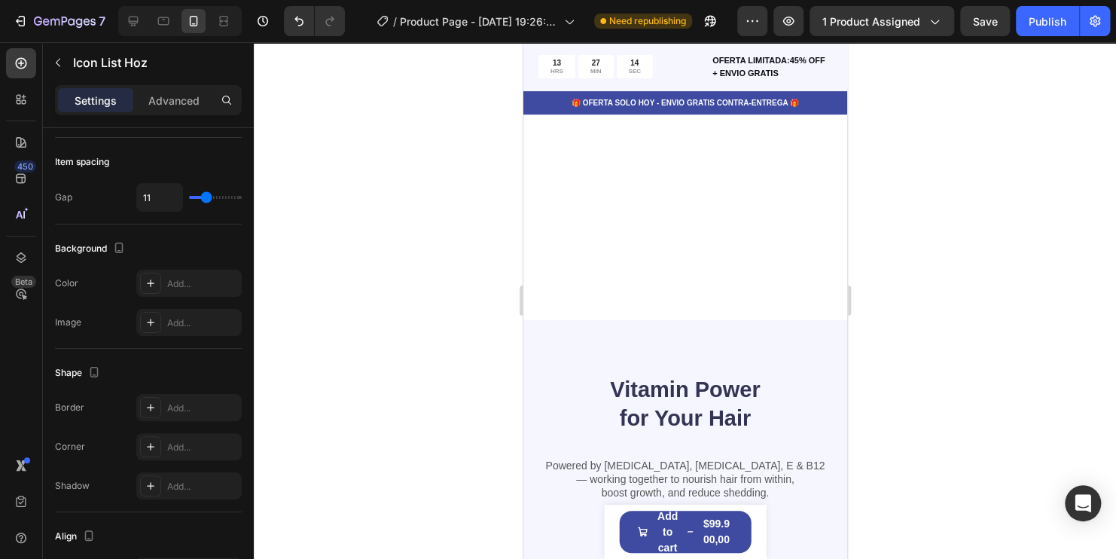
type input "10"
type input "8"
type input "7"
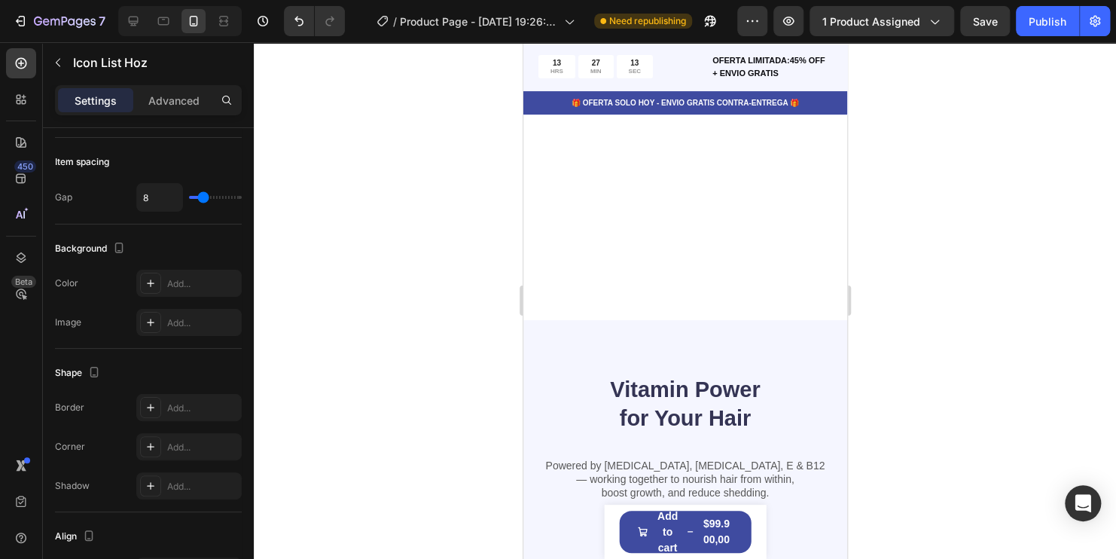
type input "7"
type input "5"
type input "4"
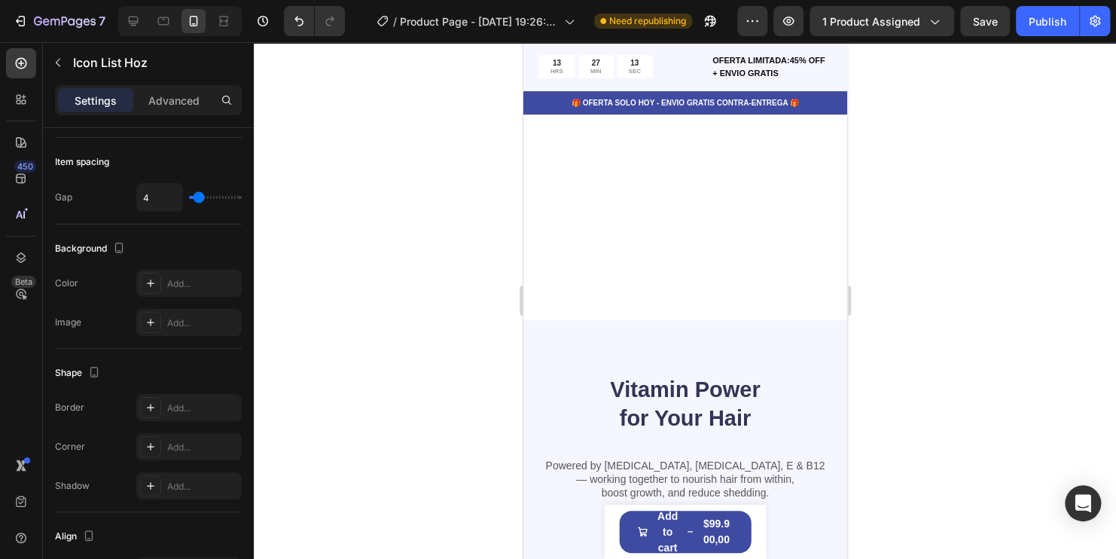
type input "3"
type input "2"
click at [197, 199] on input "range" at bounding box center [215, 197] width 53 height 3
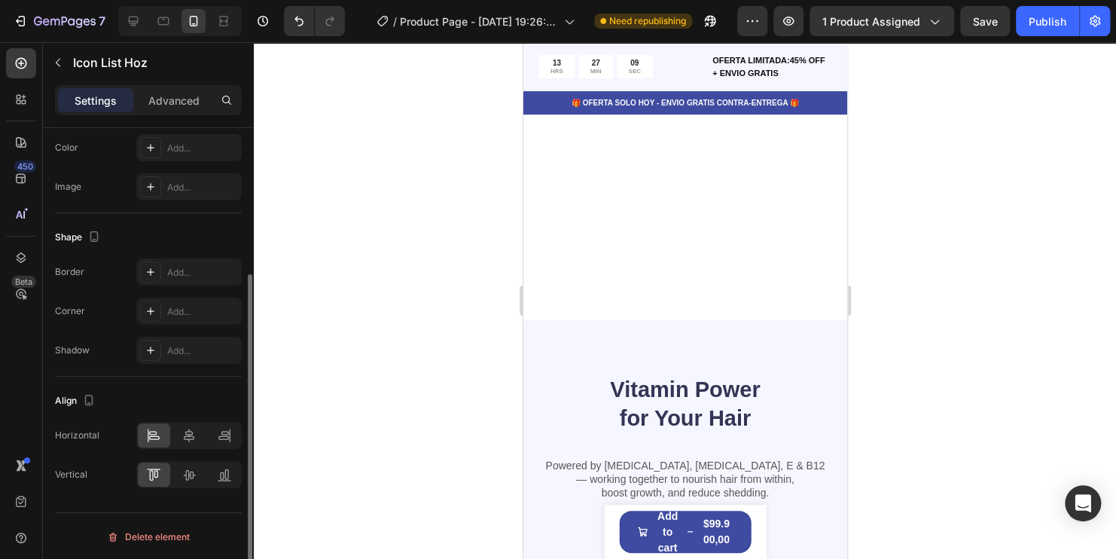
scroll to position [0, 0]
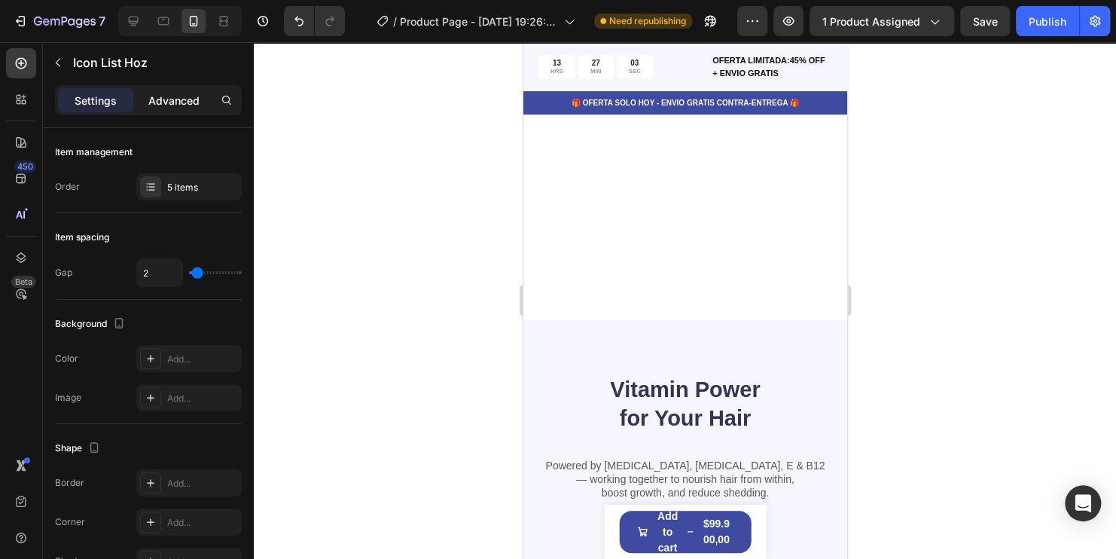
click at [159, 96] on p "Advanced" at bounding box center [173, 101] width 51 height 16
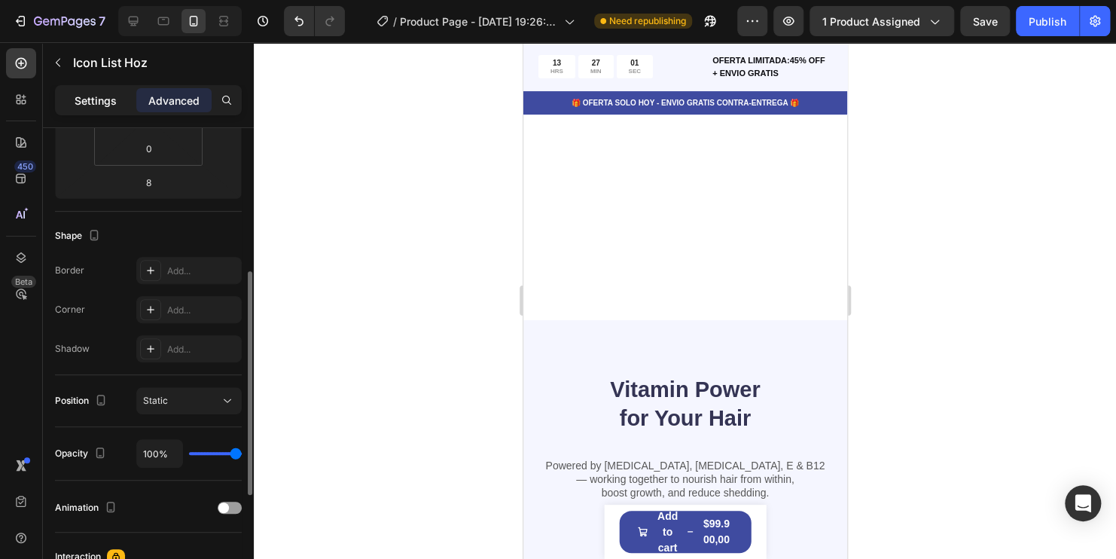
click at [111, 101] on p "Settings" at bounding box center [96, 101] width 42 height 16
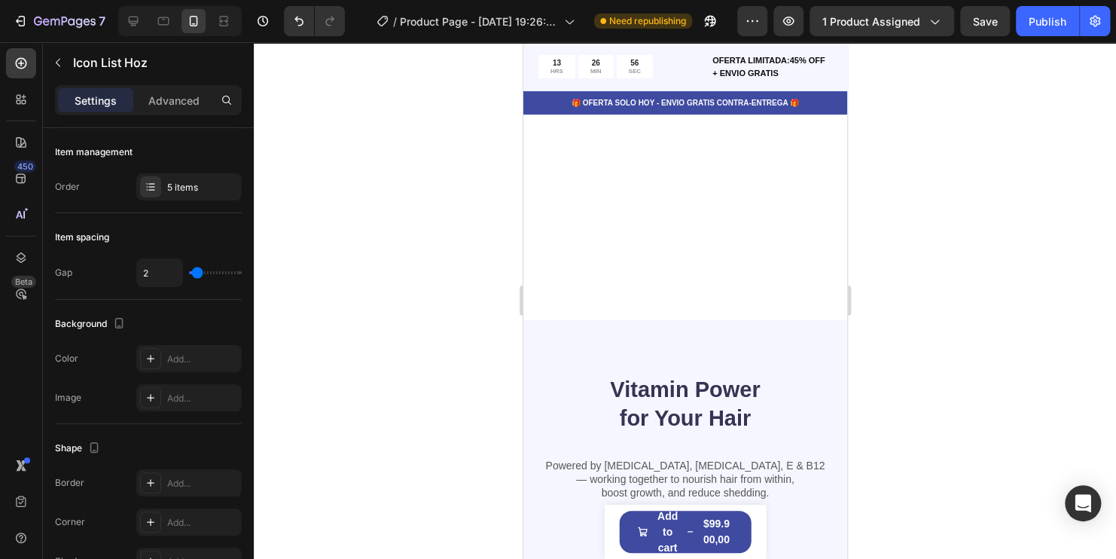
scroll to position [2876, 0]
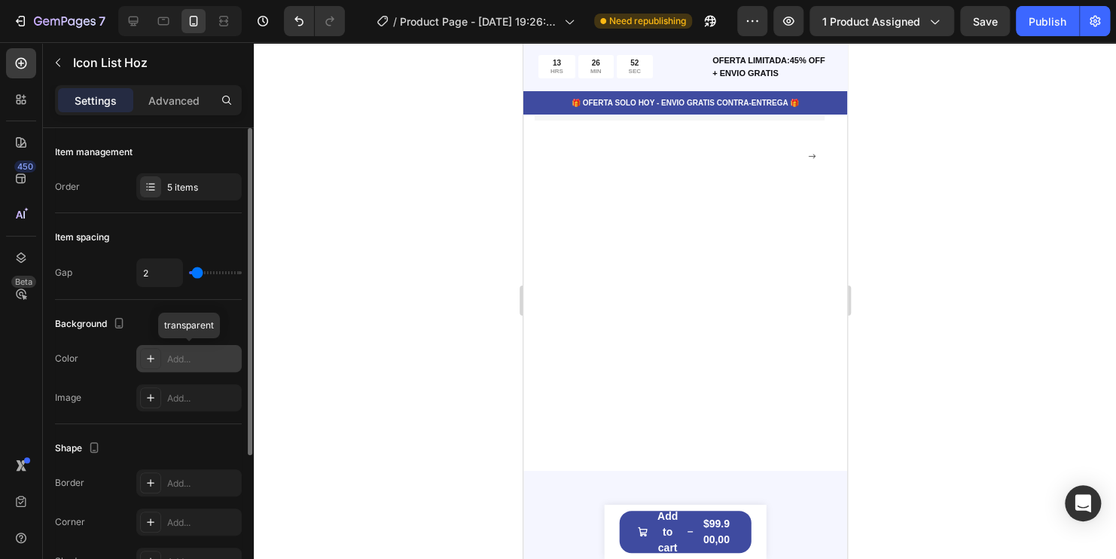
click at [163, 360] on div "Add..." at bounding box center [188, 358] width 105 height 27
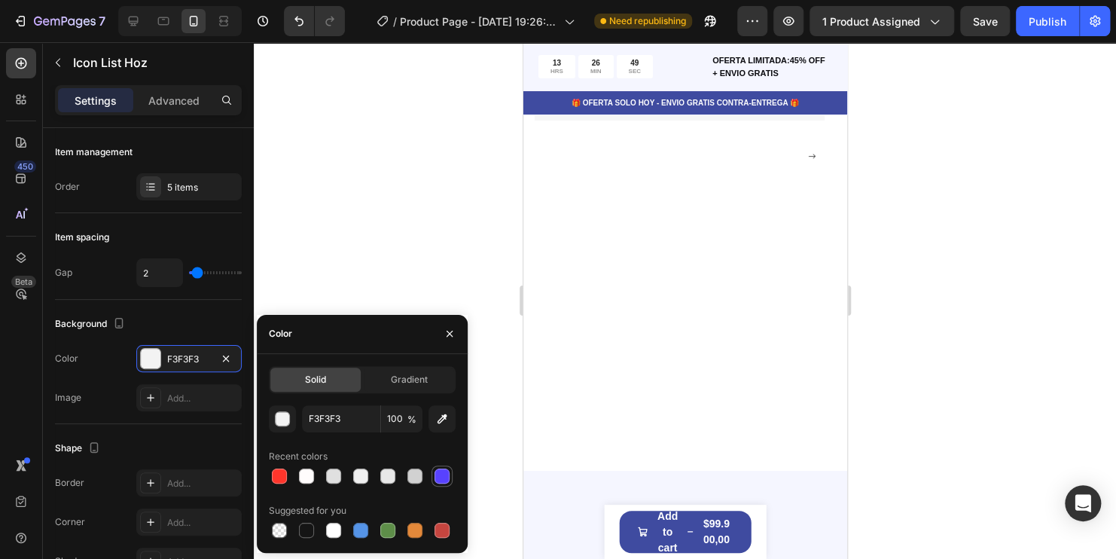
click at [443, 480] on div at bounding box center [441, 475] width 15 height 15
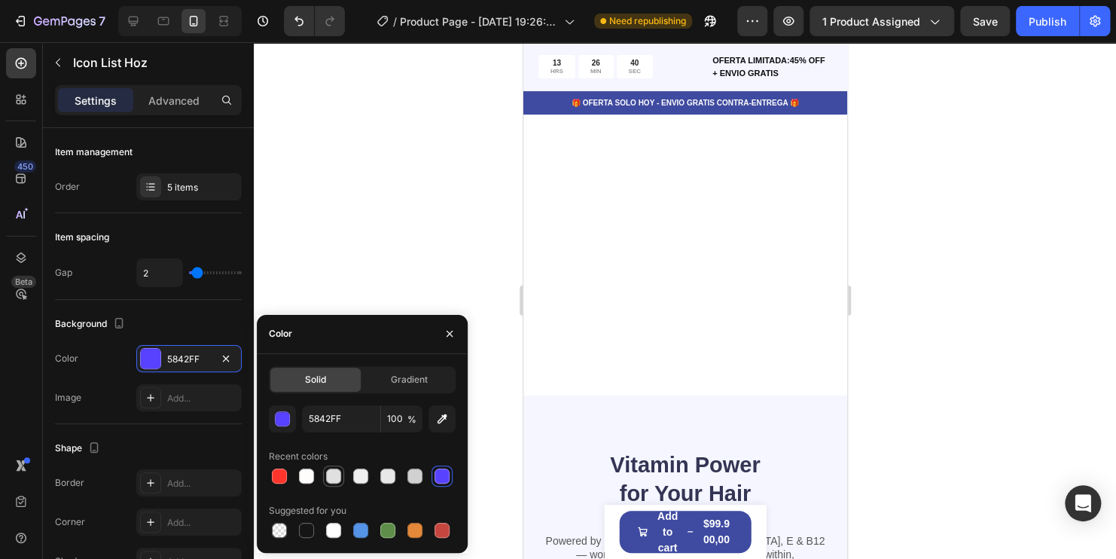
click at [337, 477] on div at bounding box center [333, 475] width 15 height 15
type input "E0E0E0"
click at [1024, 362] on div at bounding box center [685, 300] width 862 height 516
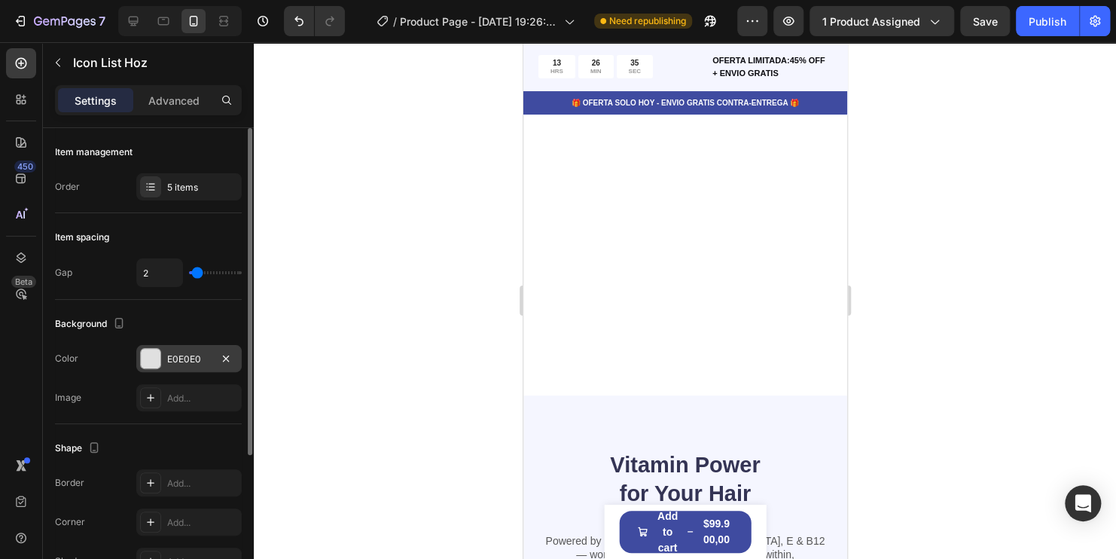
click at [138, 362] on div "E0E0E0" at bounding box center [188, 358] width 105 height 27
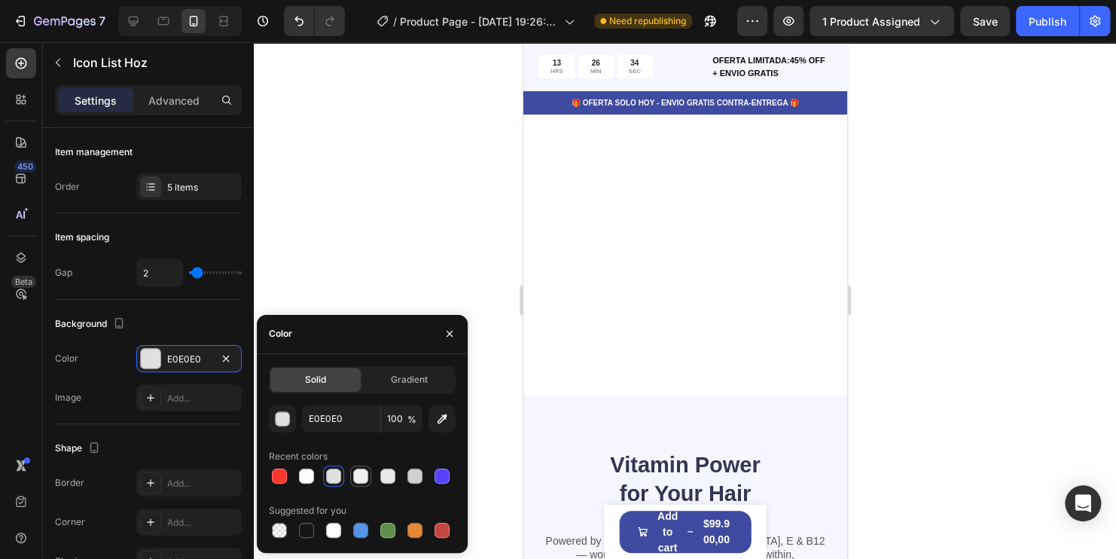
click at [360, 477] on div at bounding box center [360, 475] width 15 height 15
type input "EFEFEF"
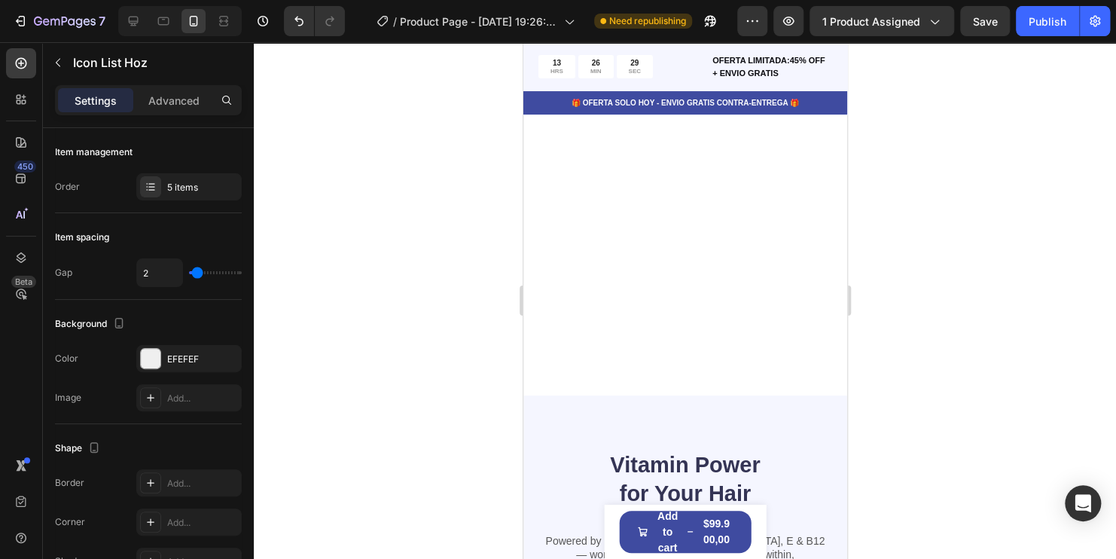
click at [358, 234] on div at bounding box center [685, 300] width 862 height 516
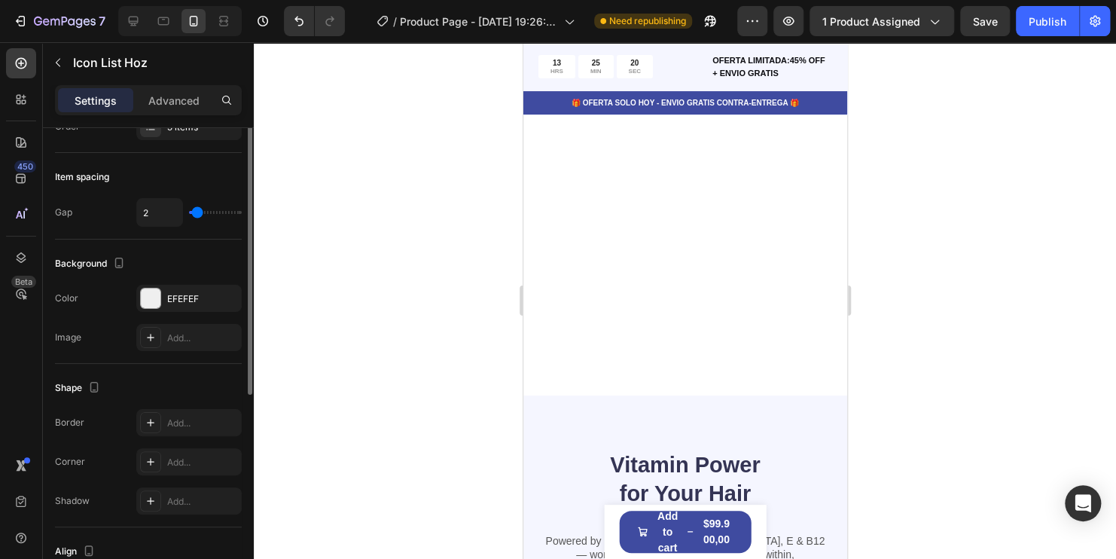
scroll to position [0, 0]
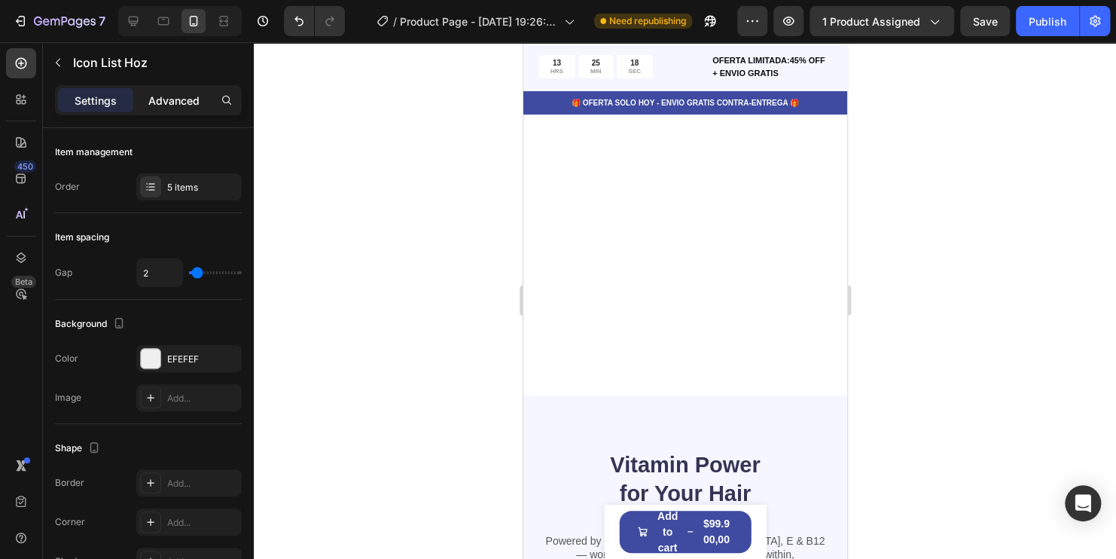
click at [176, 97] on p "Advanced" at bounding box center [173, 101] width 51 height 16
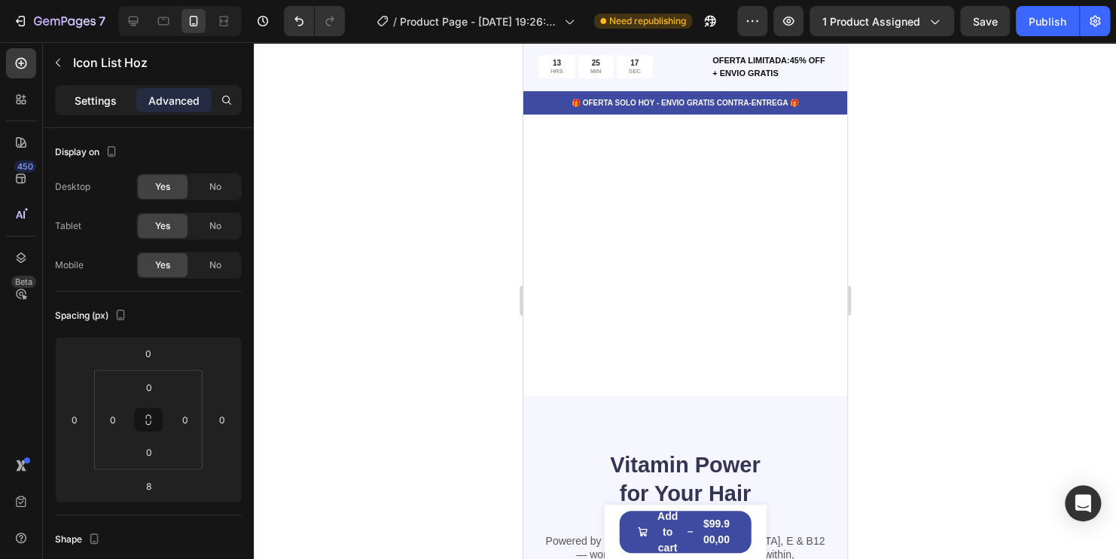
click at [90, 95] on p "Settings" at bounding box center [96, 101] width 42 height 16
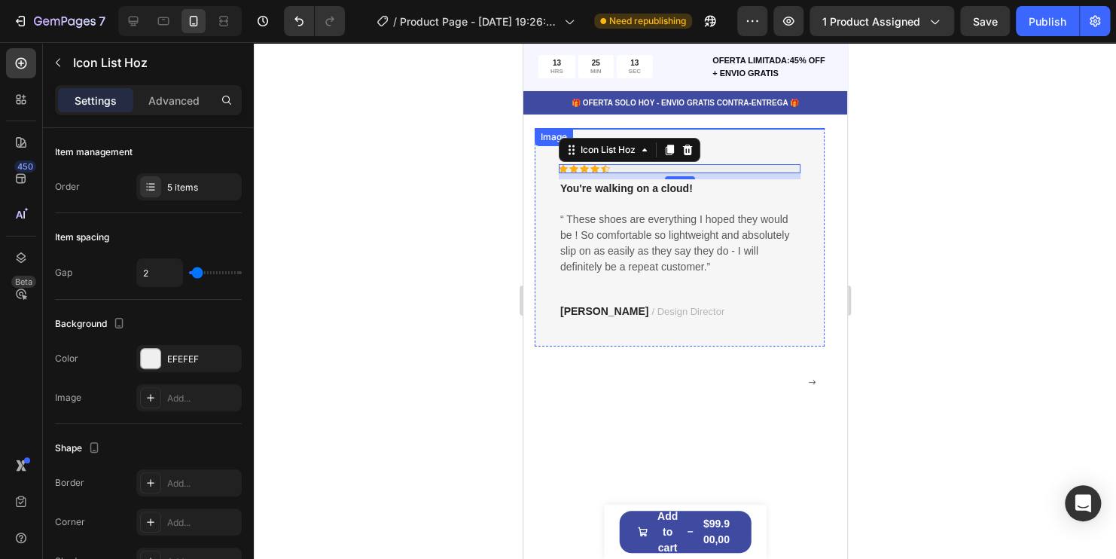
scroll to position [2876, 0]
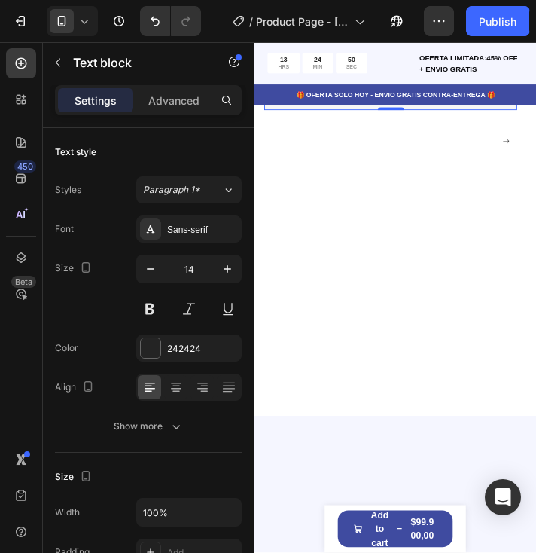
click at [502, 120] on div "Icon Icon Icon Icon Icon Icon List Hoz You're walking on a cloud! Text block “ …" at bounding box center [410, 11] width 290 height 218
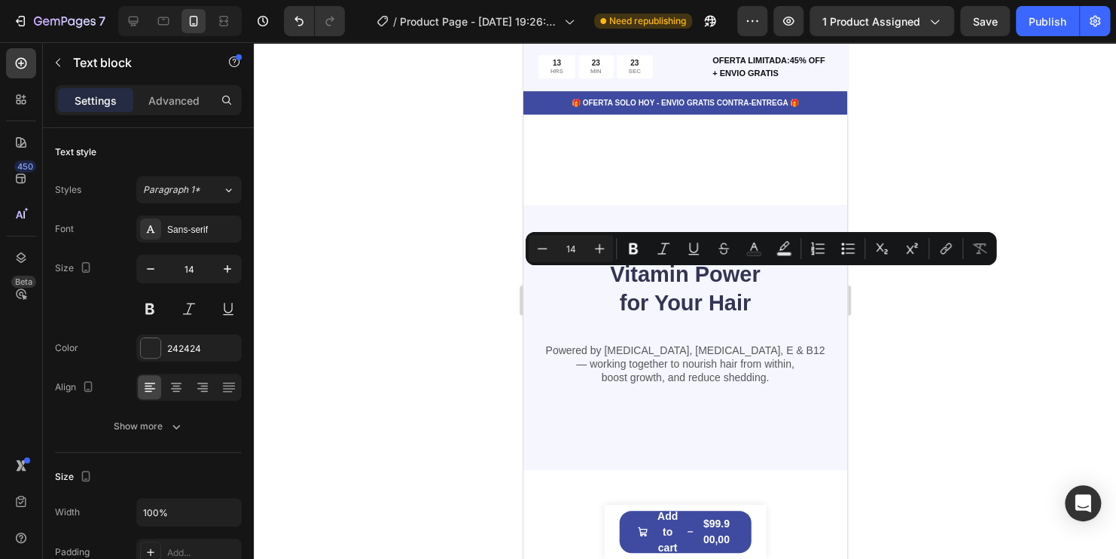
scroll to position [3177, 0]
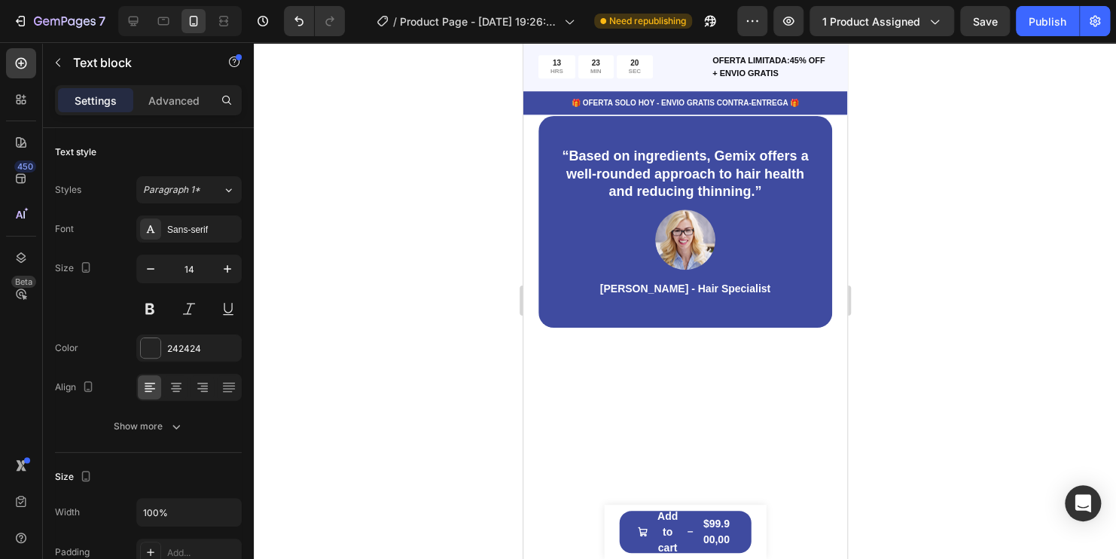
type input "16"
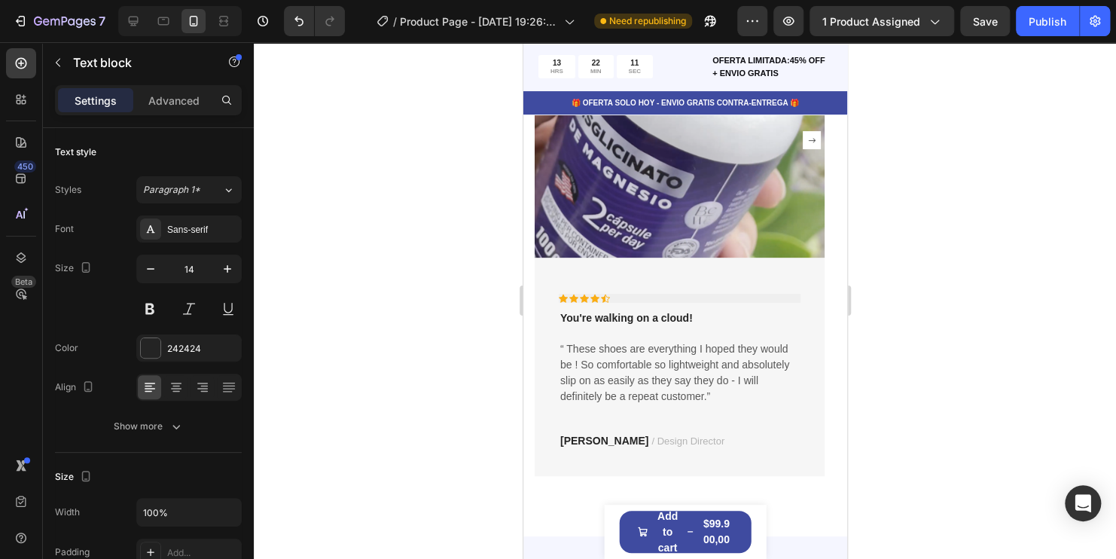
scroll to position [2936, 0]
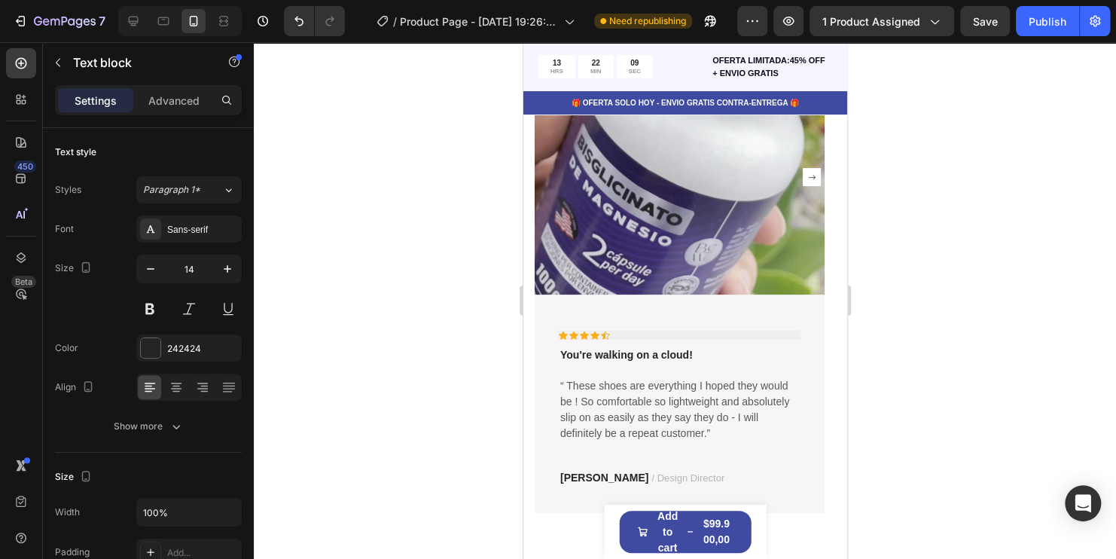
click at [621, 354] on p "You're walking on a cloud!" at bounding box center [678, 355] width 239 height 16
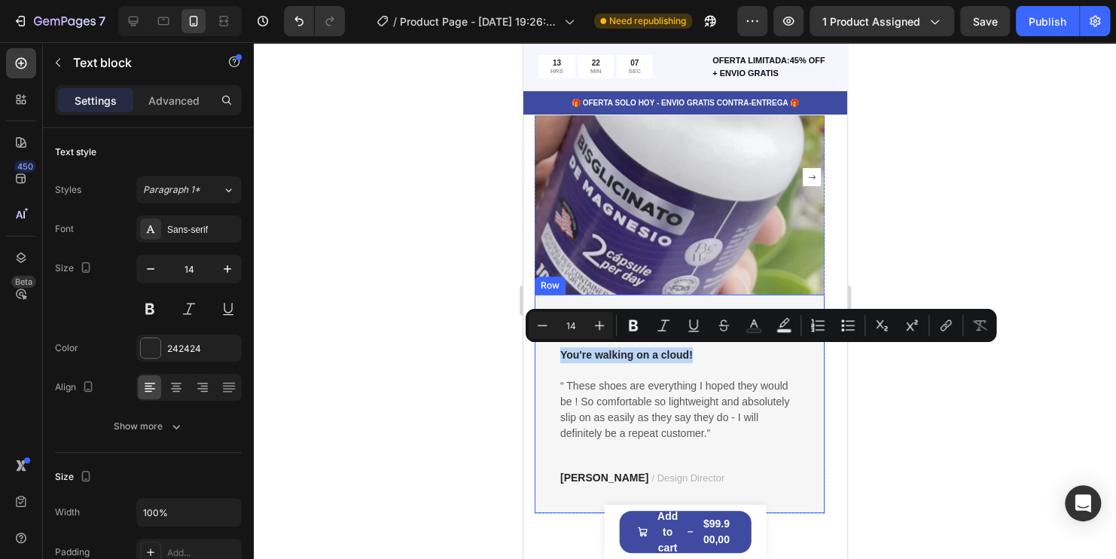
drag, startPoint x: 687, startPoint y: 355, endPoint x: 544, endPoint y: 346, distance: 142.6
click at [544, 346] on div "Icon Icon Icon Icon Icon Icon List Hoz You're walking on a cloud! Text block “ …" at bounding box center [679, 403] width 290 height 218
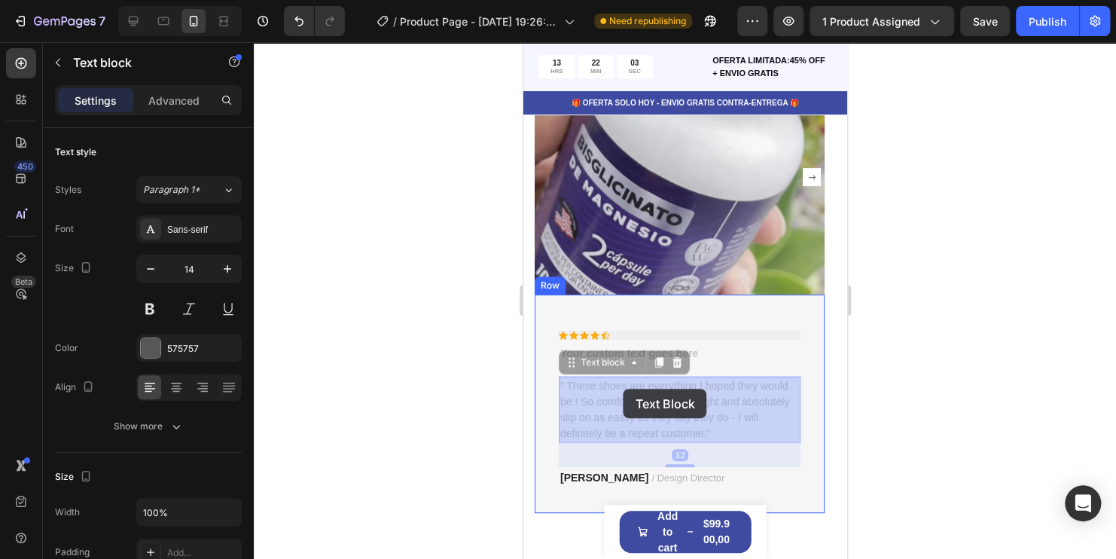
drag, startPoint x: 619, startPoint y: 395, endPoint x: 623, endPoint y: 388, distance: 7.8
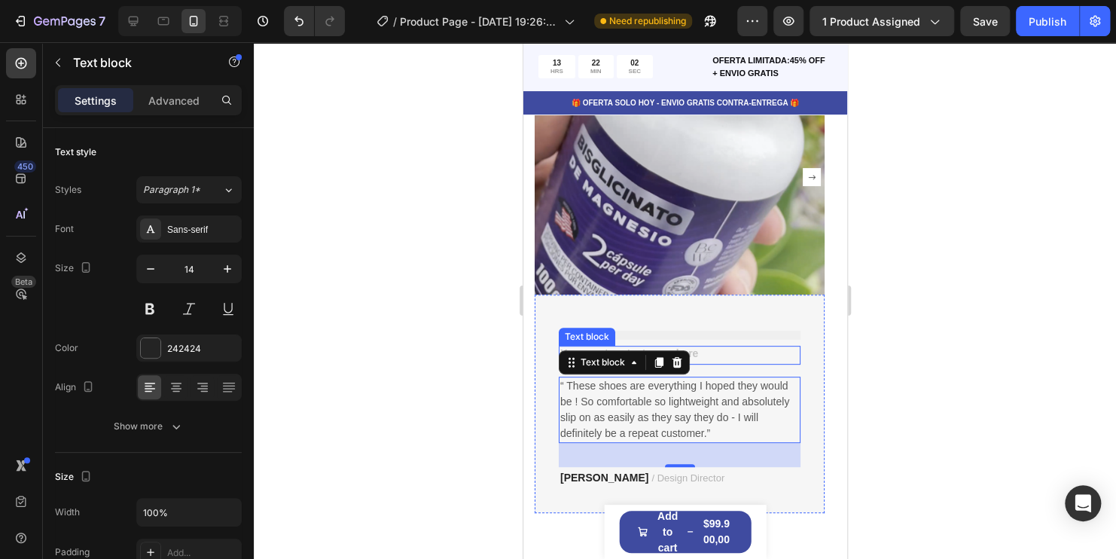
click at [720, 349] on div "Rich Text Editor. Editing area: main" at bounding box center [679, 355] width 242 height 19
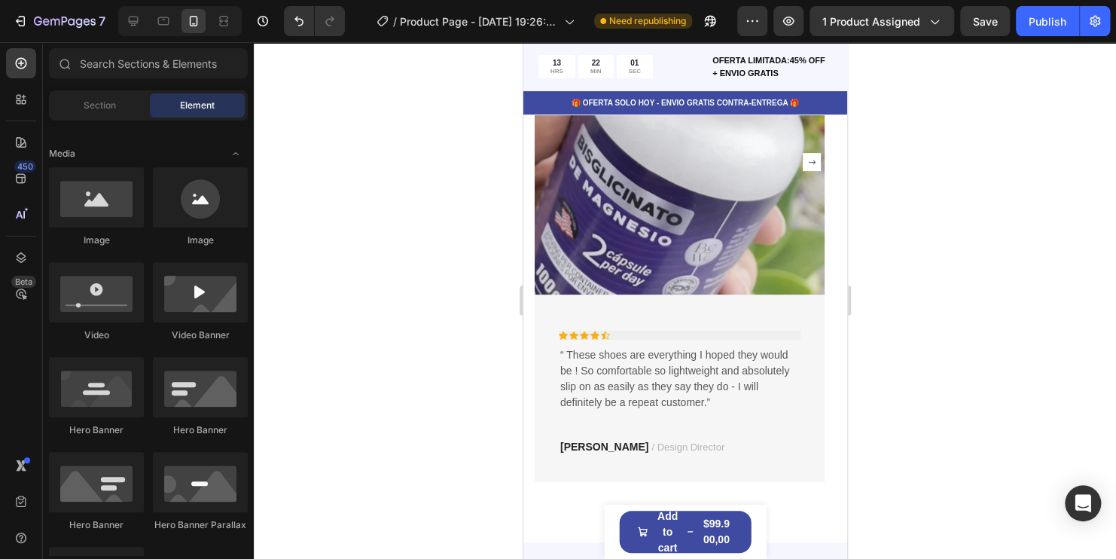
scroll to position [2920, 0]
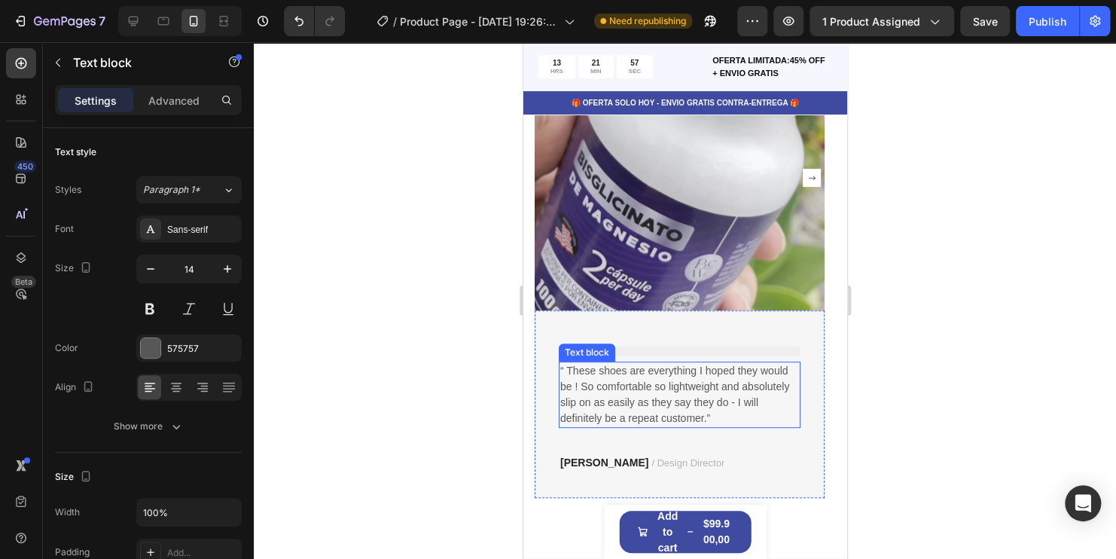
click at [630, 380] on p "“ These shoes are everything I hoped they would be ! So comfortable so lightwei…" at bounding box center [678, 394] width 239 height 63
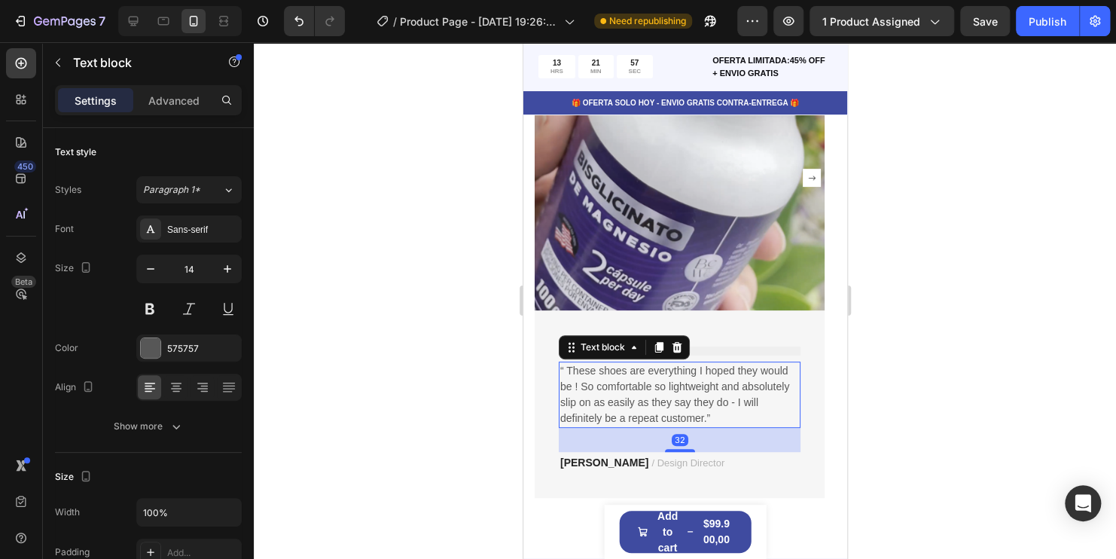
click at [630, 380] on p "“ These shoes are everything I hoped they would be ! So comfortable so lightwei…" at bounding box center [678, 394] width 239 height 63
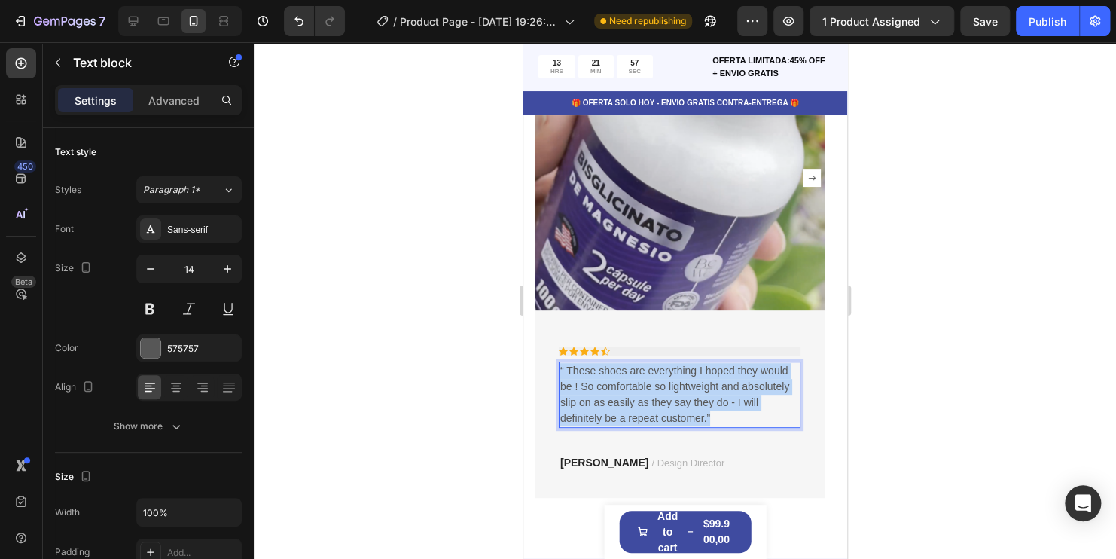
click at [630, 380] on p "“ These shoes are everything I hoped they would be ! So comfortable so lightwei…" at bounding box center [678, 394] width 239 height 63
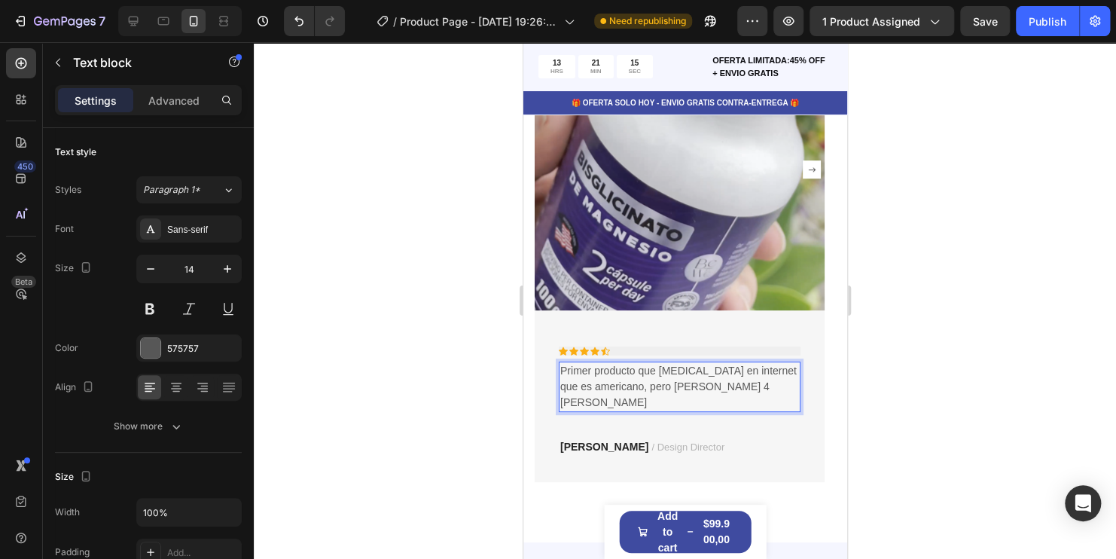
click at [785, 370] on p "Primer producto que compro en internet que es americano, pero se demoro 4 dias" at bounding box center [678, 386] width 239 height 47
click at [768, 385] on p "Primer producto que compro en internet que si es americano, pero se demoro 4 di…" at bounding box center [678, 386] width 239 height 47
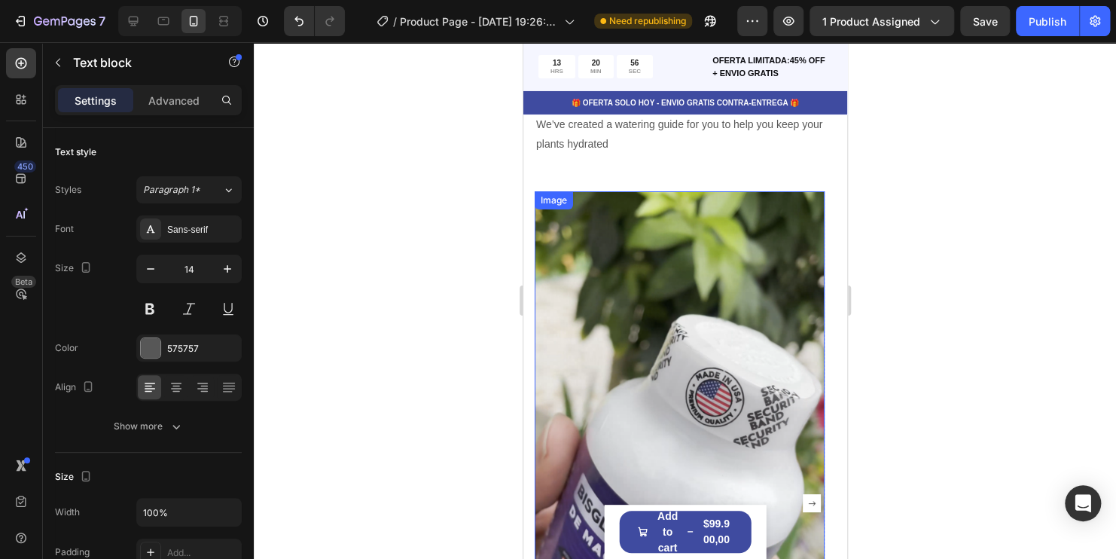
scroll to position [2318, 0]
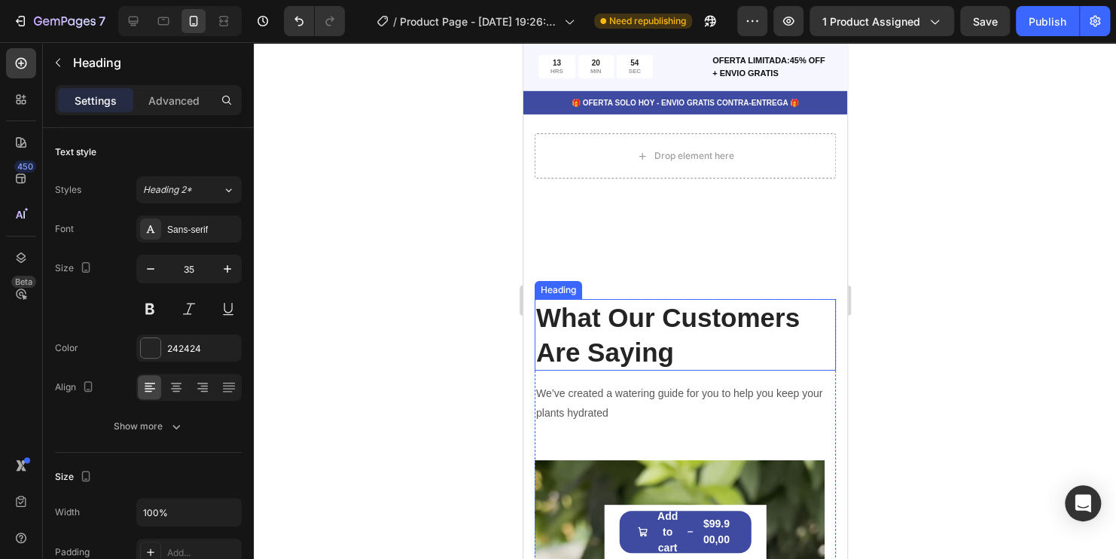
click at [649, 321] on p "What Our Customers Are Saying" at bounding box center [684, 334] width 298 height 69
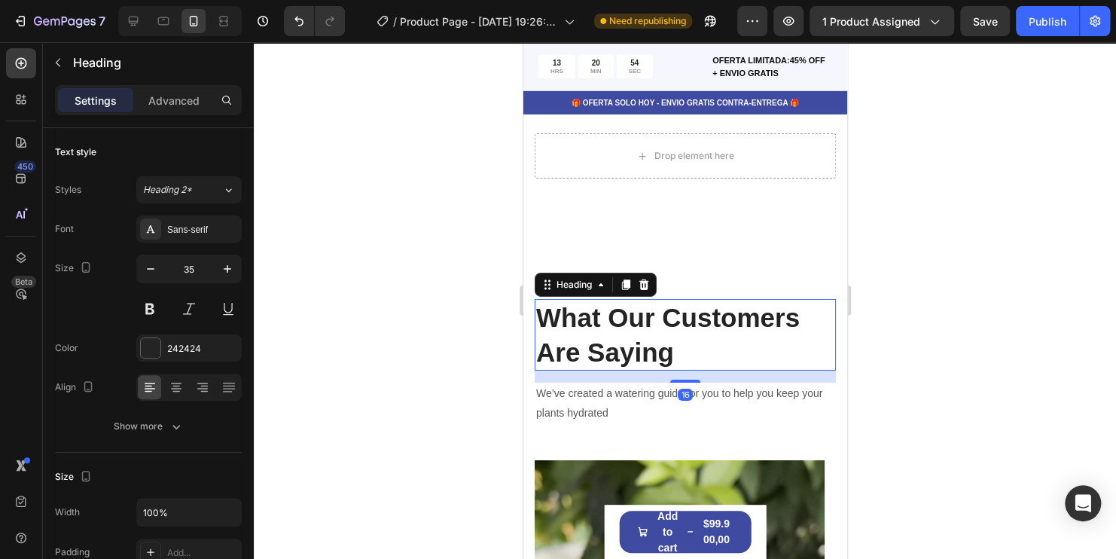
click at [651, 321] on p "What Our Customers Are Saying" at bounding box center [684, 334] width 298 height 69
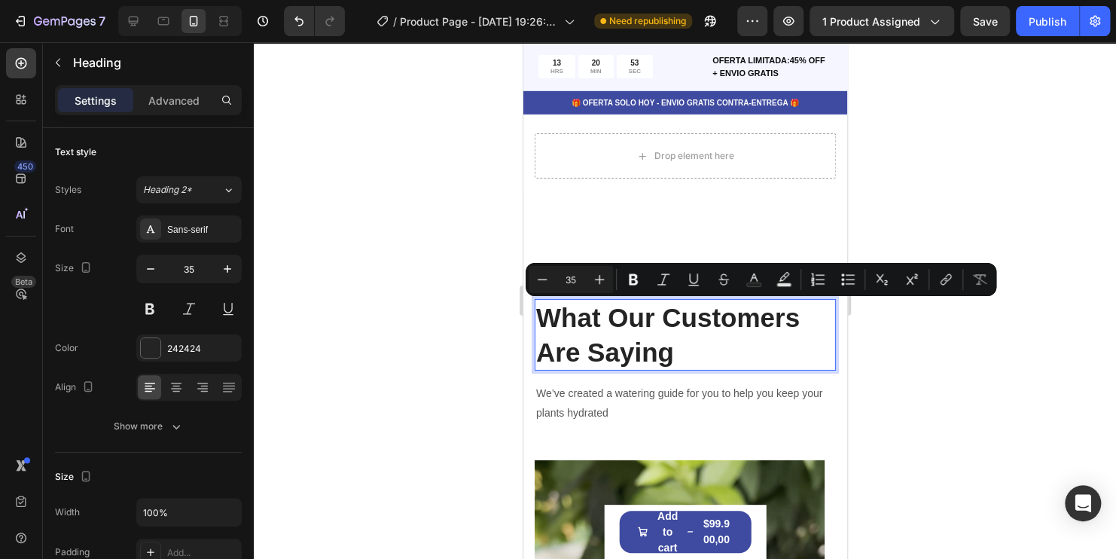
click at [684, 353] on p "What Our Customers Are Saying" at bounding box center [684, 334] width 298 height 69
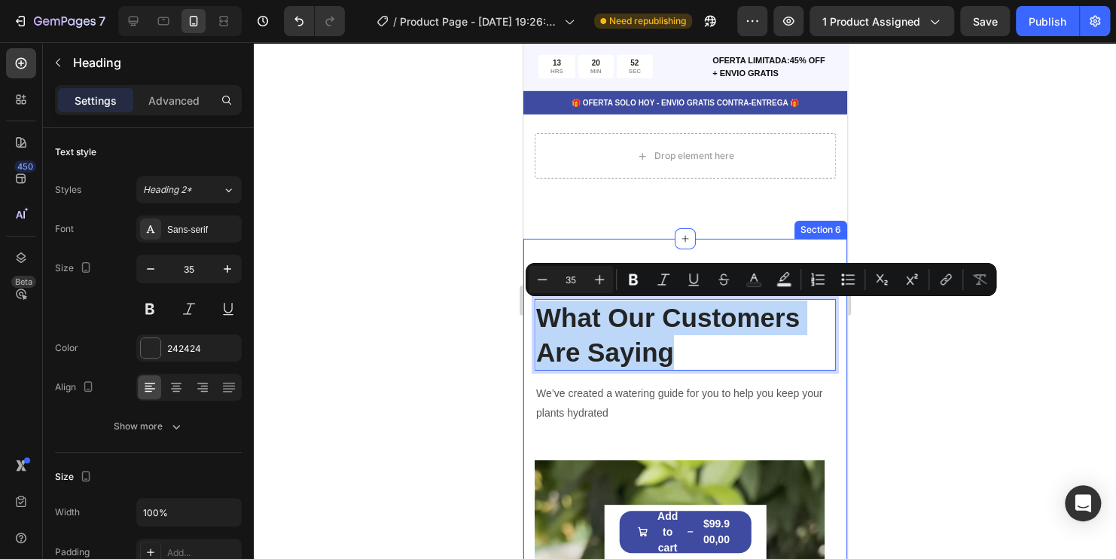
drag, startPoint x: 684, startPoint y: 353, endPoint x: 529, endPoint y: 324, distance: 158.5
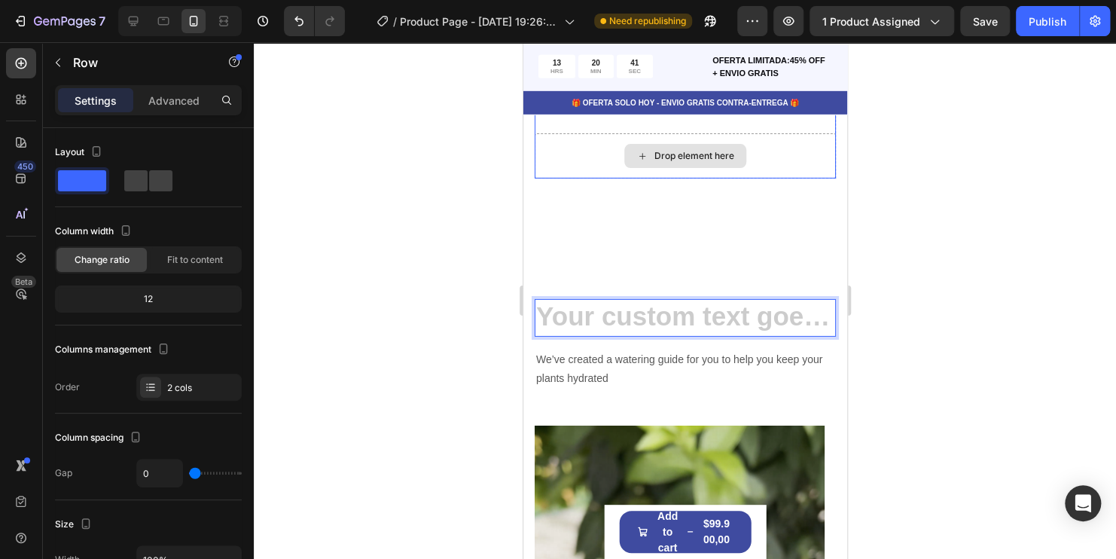
click at [777, 154] on div "Drop element here" at bounding box center [684, 155] width 301 height 45
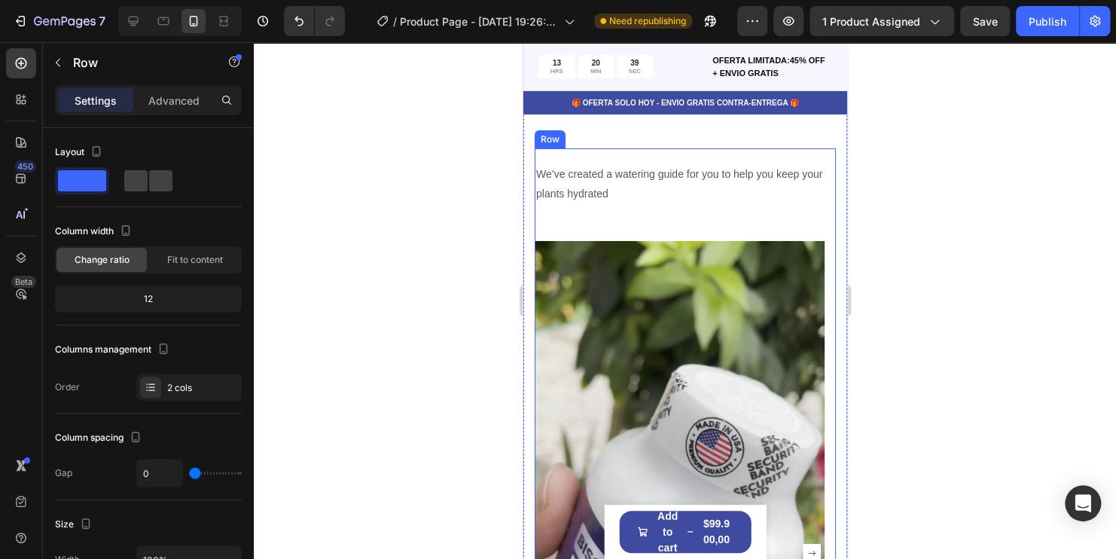
scroll to position [2393, 0]
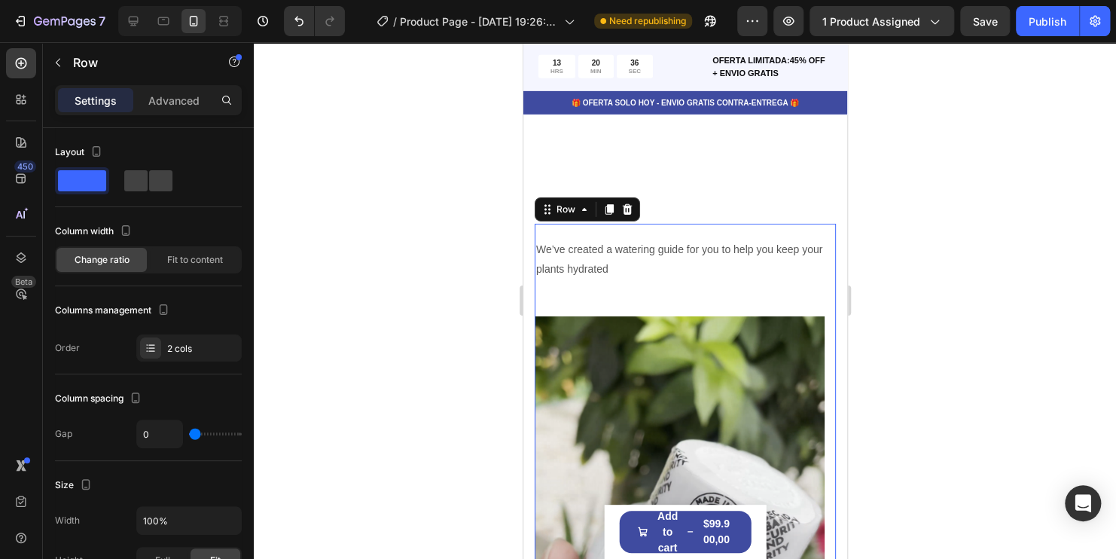
click at [684, 237] on div "Heading We’ve created a watering guide for you to help you keep your plants hyd…" at bounding box center [684, 270] width 301 height 92
click at [160, 103] on p "Advanced" at bounding box center [173, 101] width 51 height 16
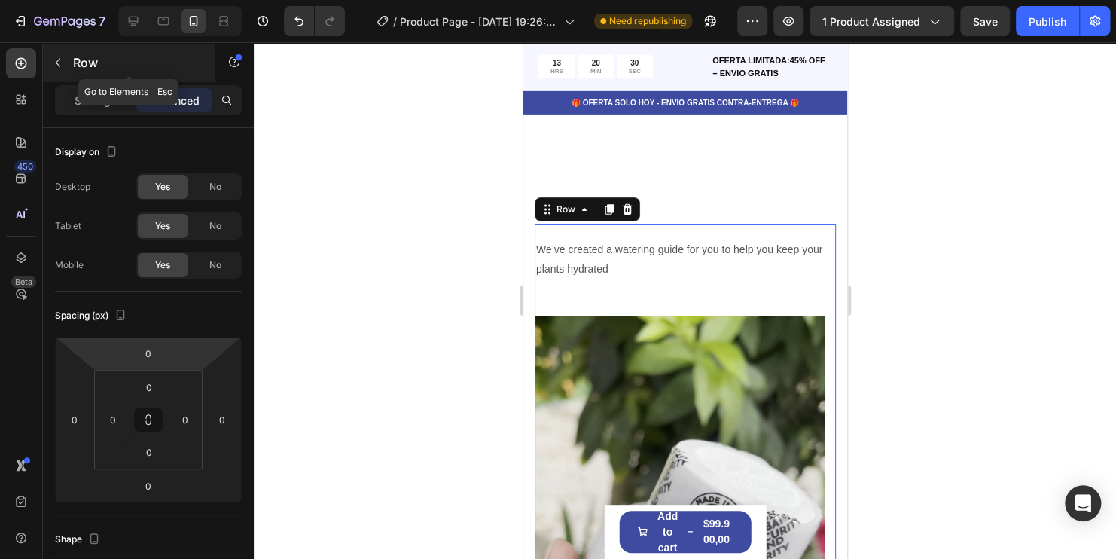
click at [62, 67] on icon "button" at bounding box center [58, 62] width 12 height 12
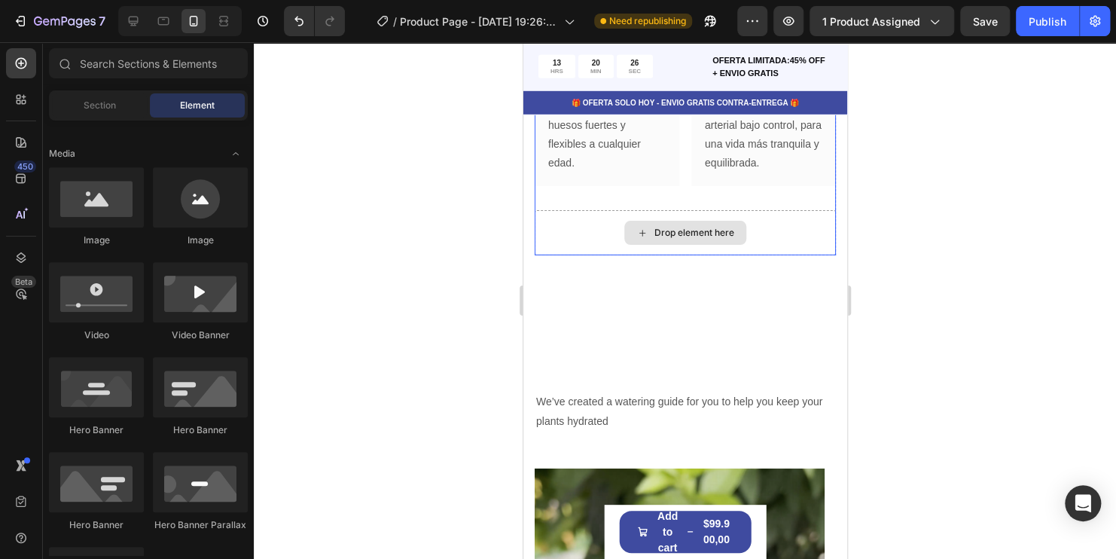
scroll to position [2243, 0]
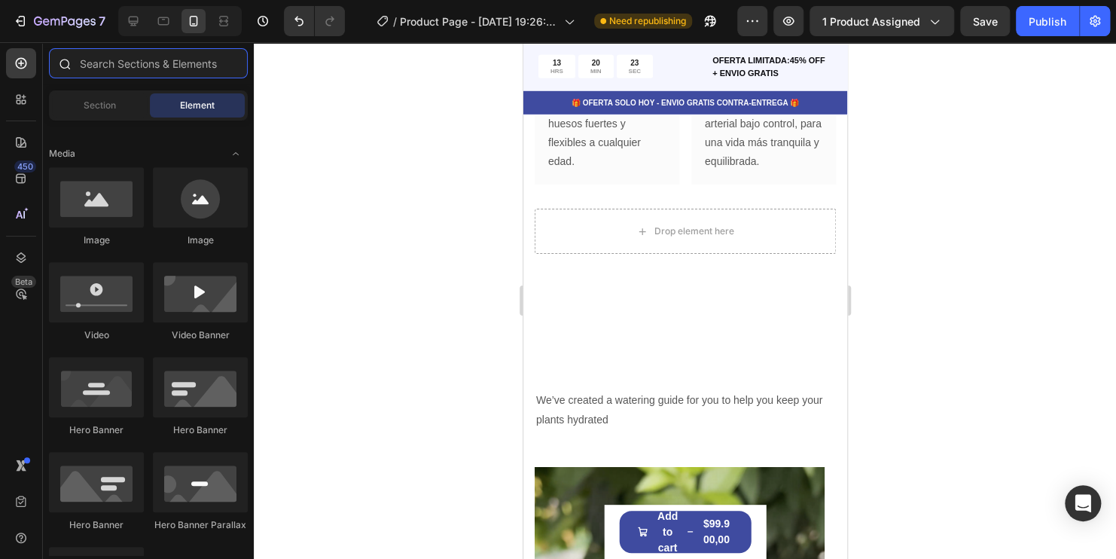
click at [126, 62] on input "text" at bounding box center [148, 63] width 199 height 30
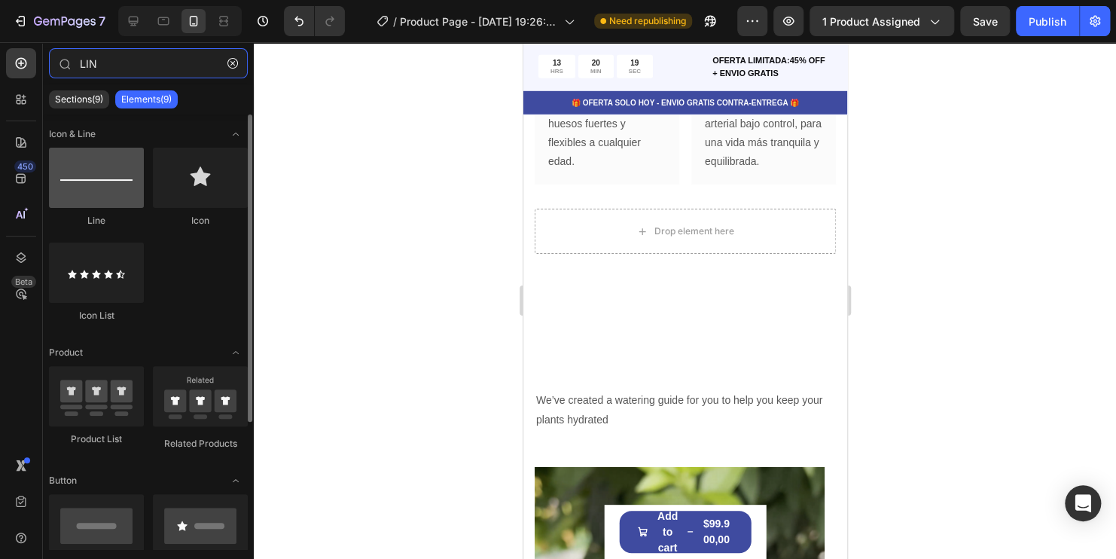
type input "LIN"
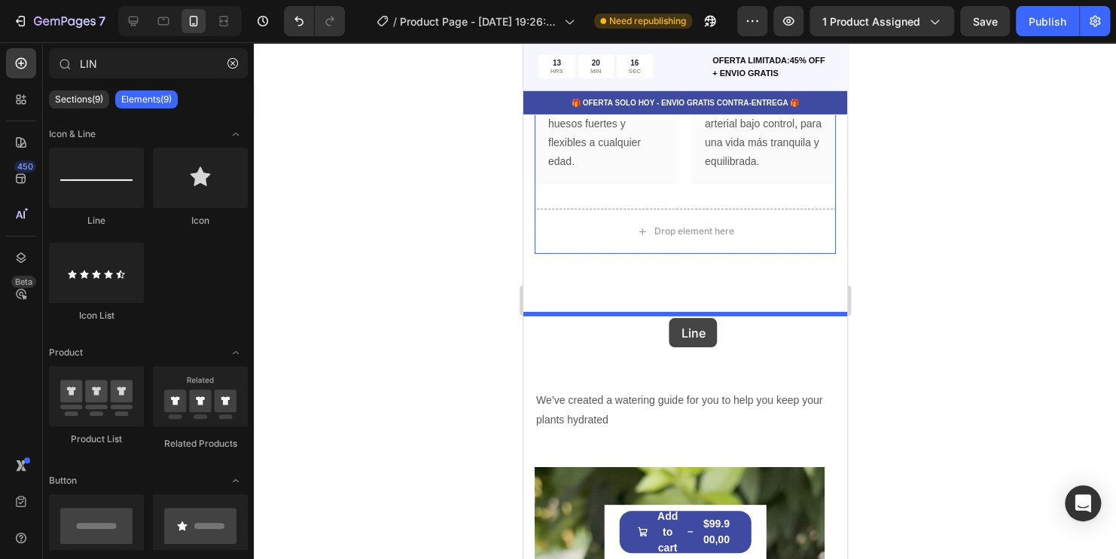
drag, startPoint x: 626, startPoint y: 239, endPoint x: 669, endPoint y: 318, distance: 89.6
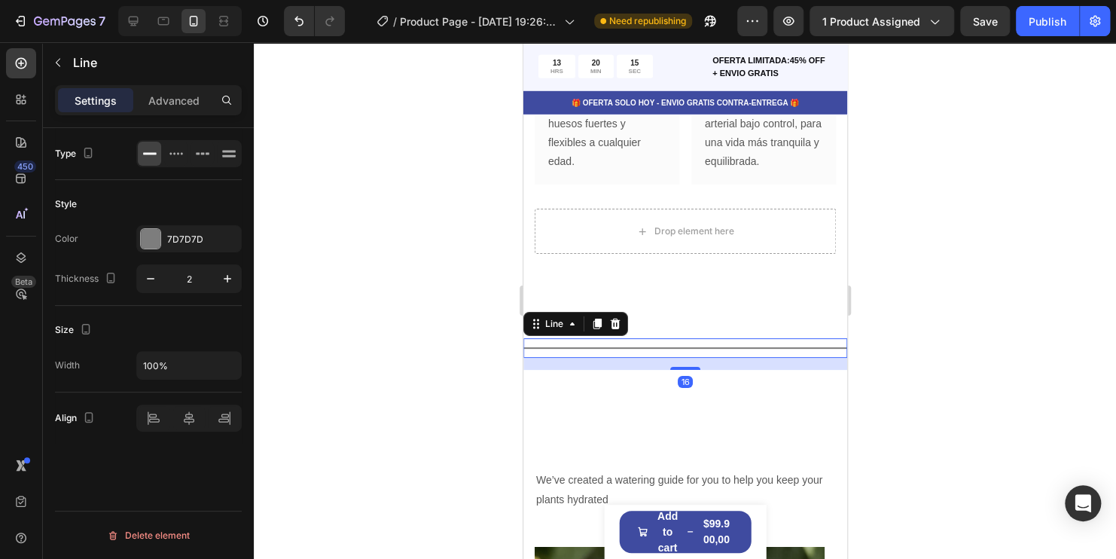
click at [1021, 350] on div at bounding box center [685, 300] width 862 height 516
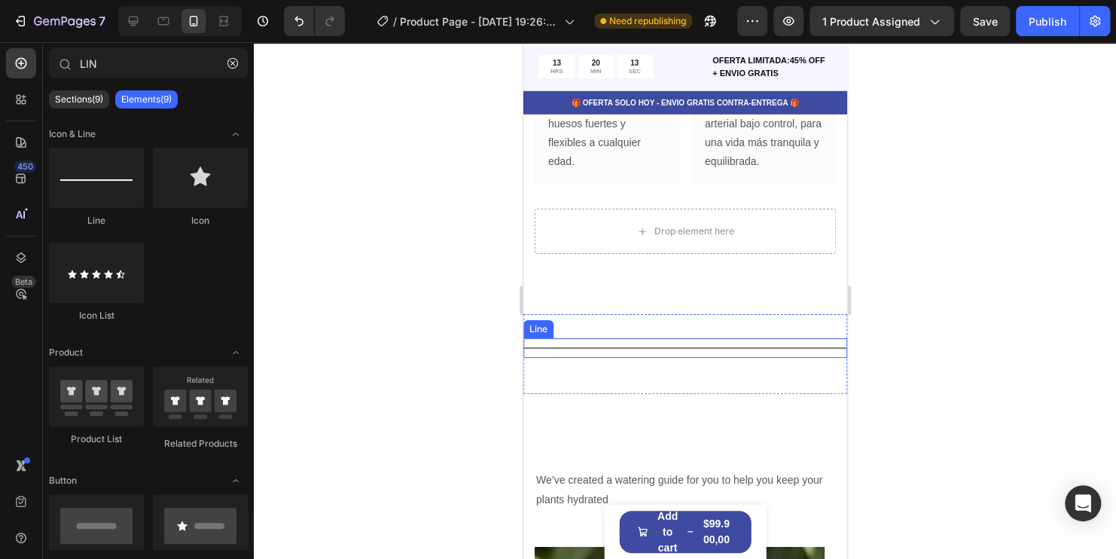
click at [703, 349] on div "Title Line" at bounding box center [685, 348] width 324 height 20
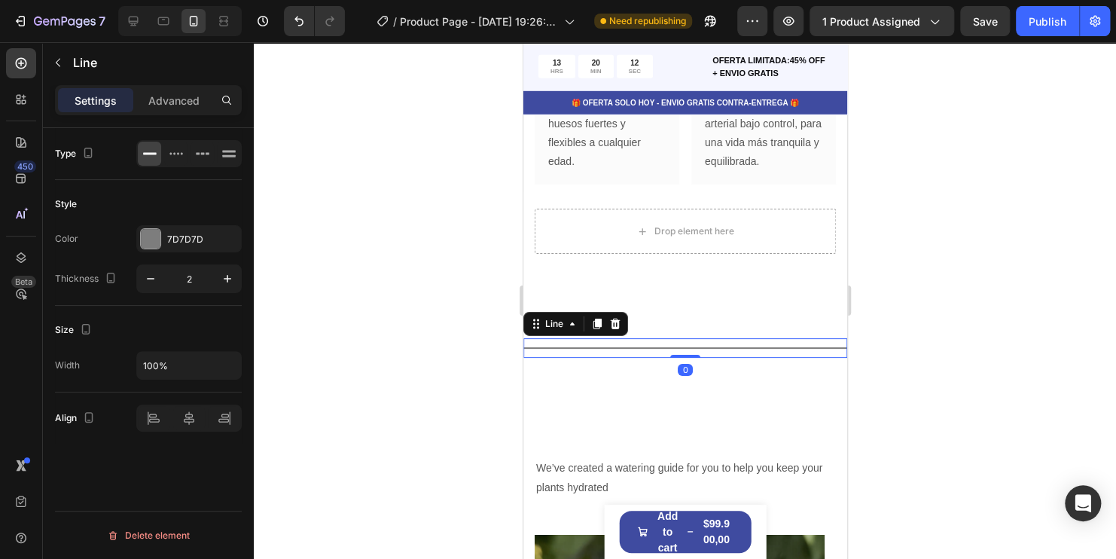
drag, startPoint x: 683, startPoint y: 367, endPoint x: 682, endPoint y: 334, distance: 33.9
click at [682, 336] on div "Title Line 0 Section 6" at bounding box center [685, 348] width 324 height 68
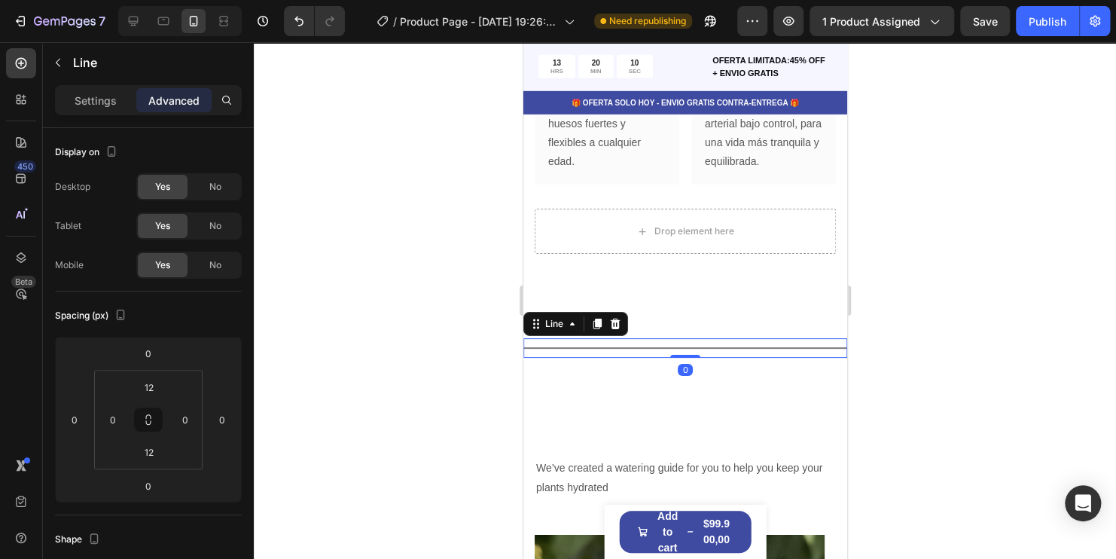
click at [1033, 334] on div at bounding box center [685, 300] width 862 height 516
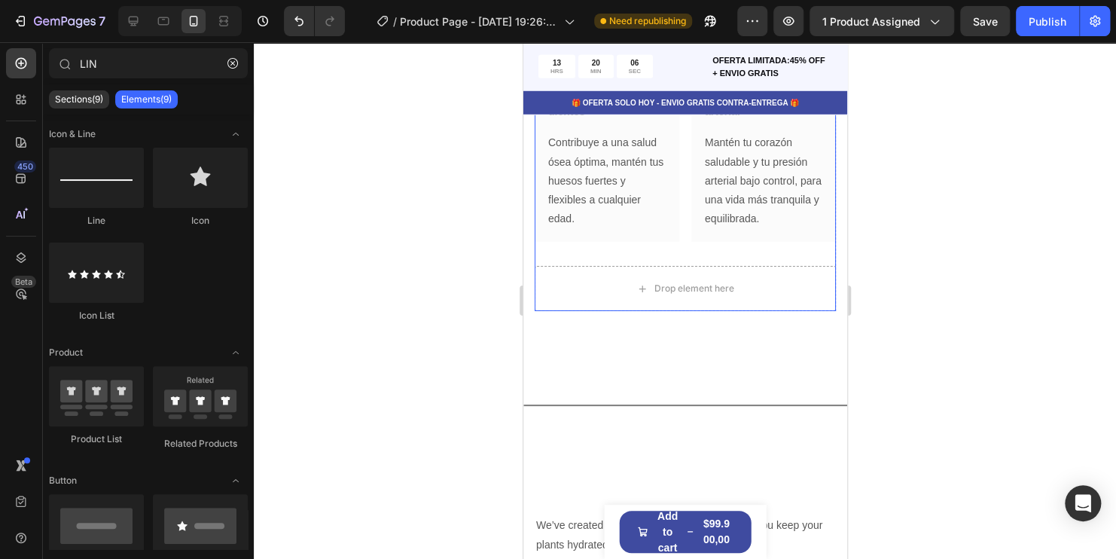
scroll to position [2168, 0]
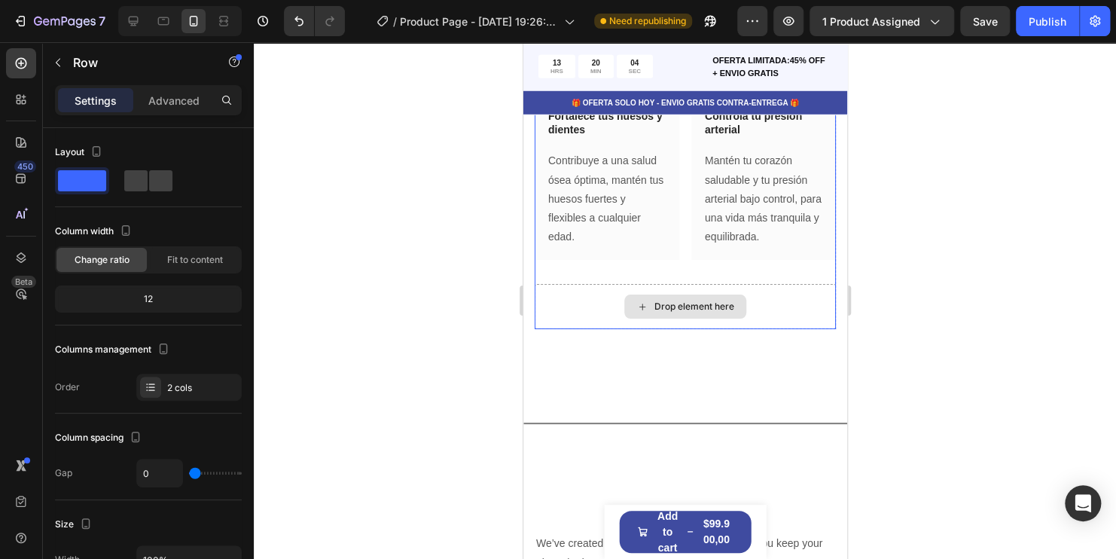
click at [775, 297] on div "Drop element here" at bounding box center [684, 306] width 301 height 45
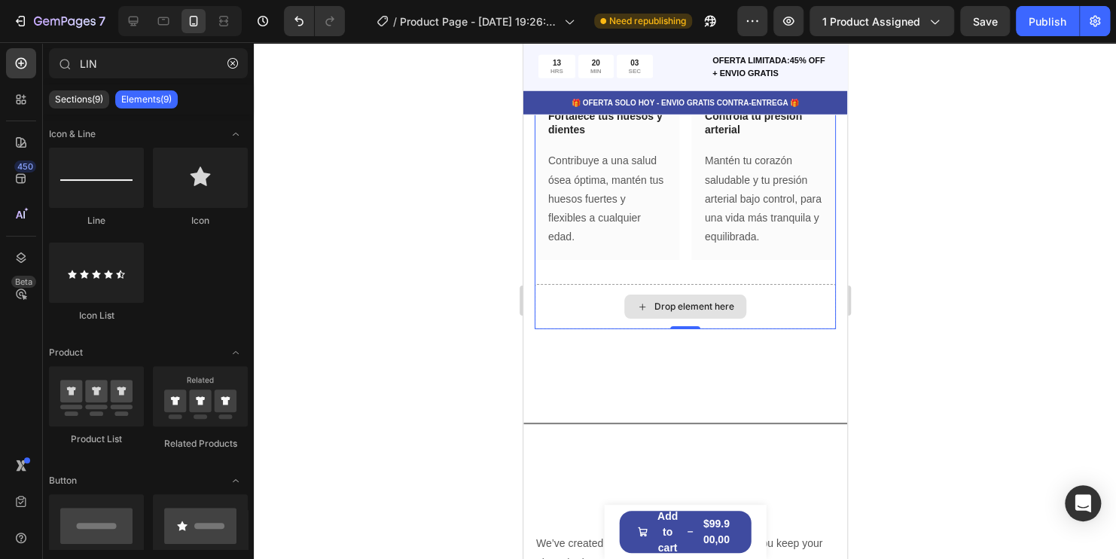
click at [655, 298] on div "Drop element here" at bounding box center [684, 306] width 122 height 24
click at [583, 302] on div "Drop element here" at bounding box center [684, 306] width 301 height 45
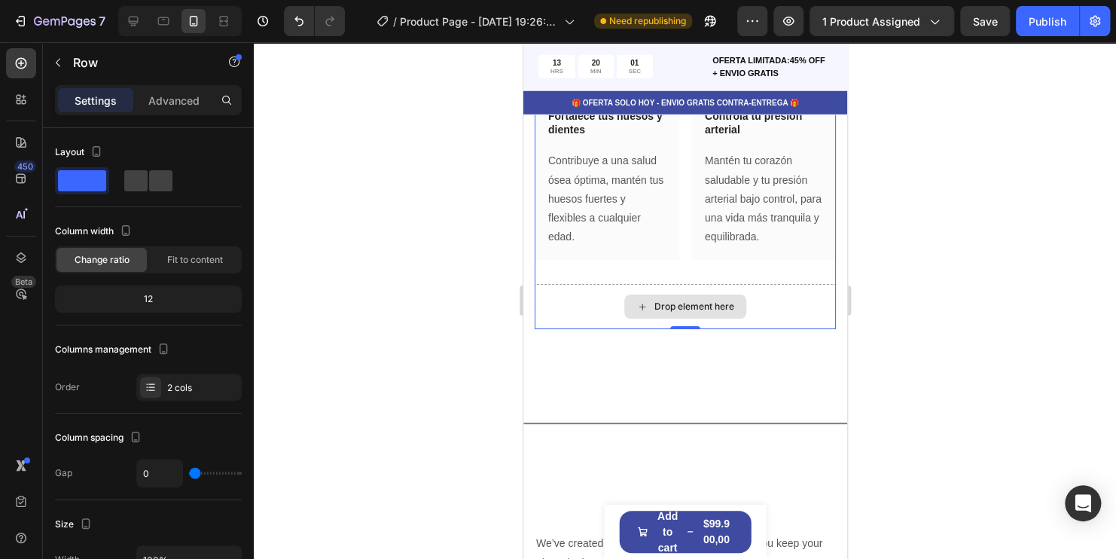
click at [570, 285] on div "Drop element here" at bounding box center [684, 306] width 301 height 45
click at [669, 305] on div "Drop element here" at bounding box center [694, 306] width 80 height 12
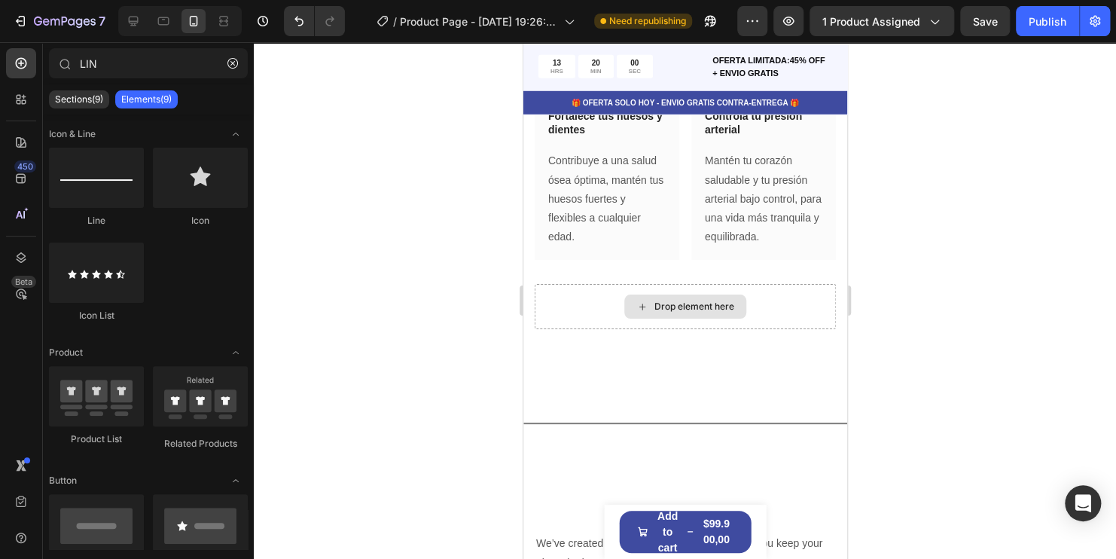
click at [669, 305] on div "Drop element here" at bounding box center [694, 306] width 80 height 12
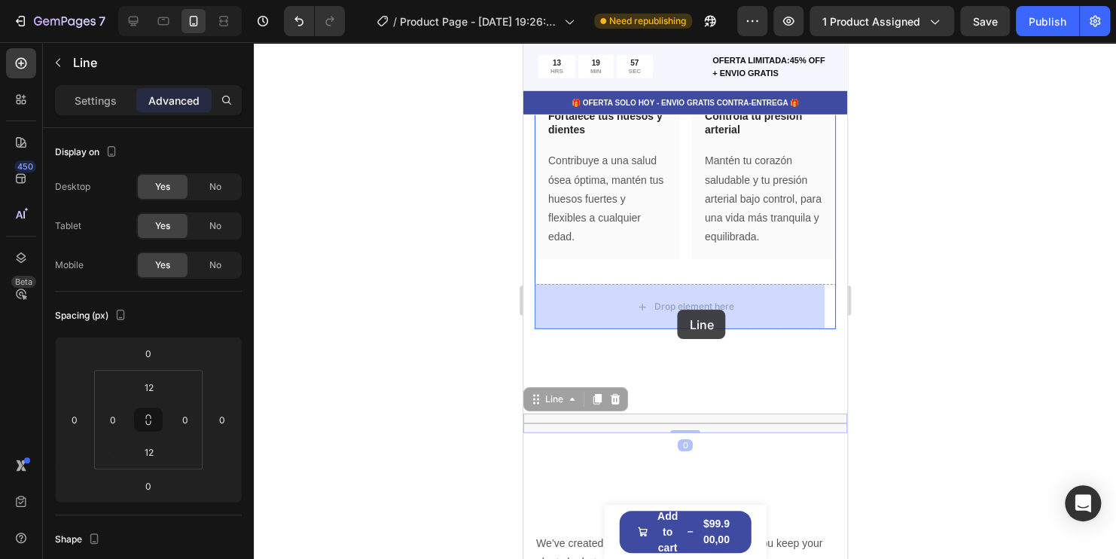
drag, startPoint x: 687, startPoint y: 425, endPoint x: 677, endPoint y: 309, distance: 116.4
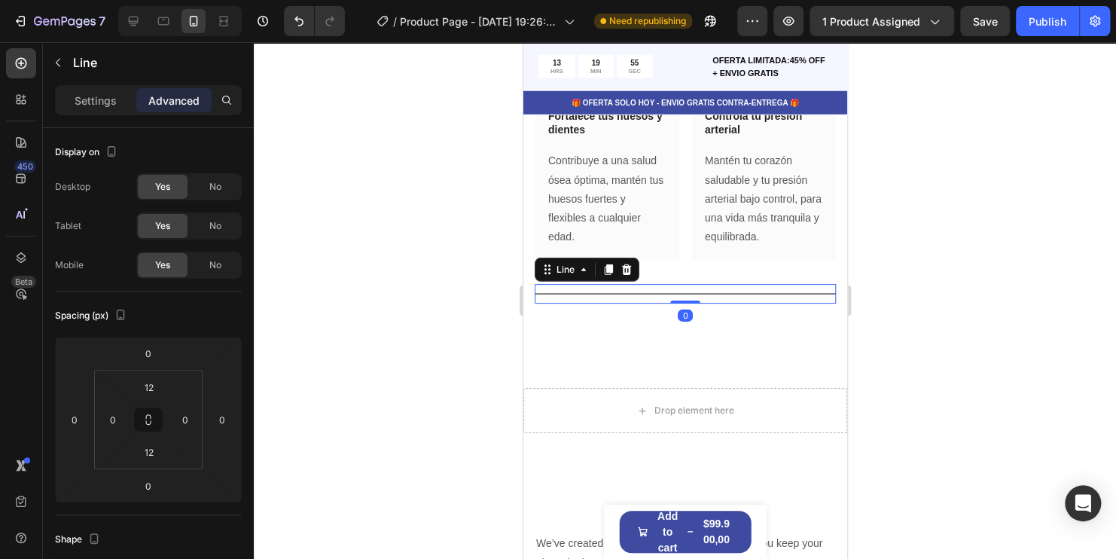
click at [1016, 369] on div at bounding box center [685, 300] width 862 height 516
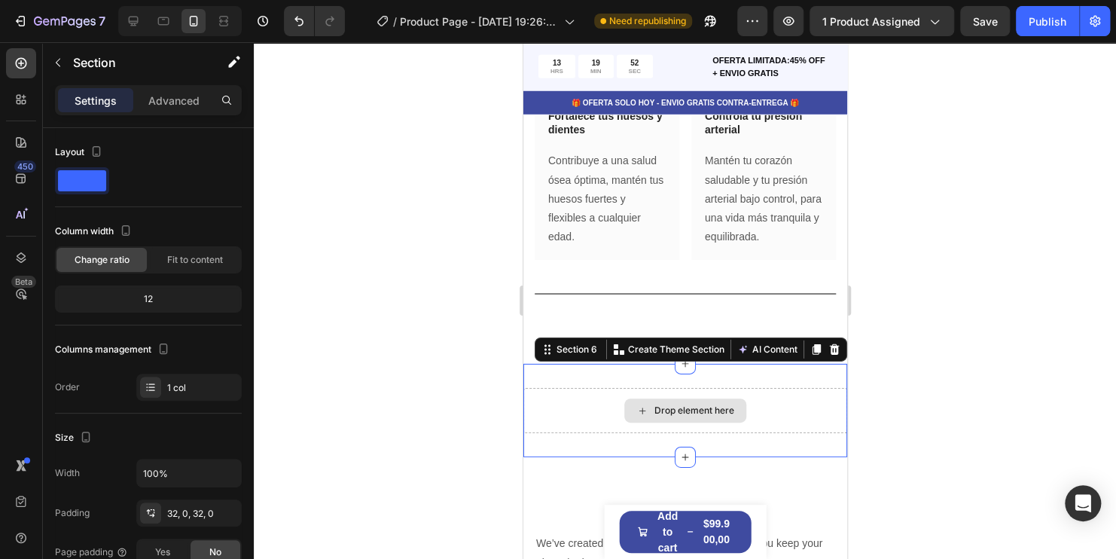
click at [718, 395] on div "Drop element here" at bounding box center [685, 410] width 324 height 45
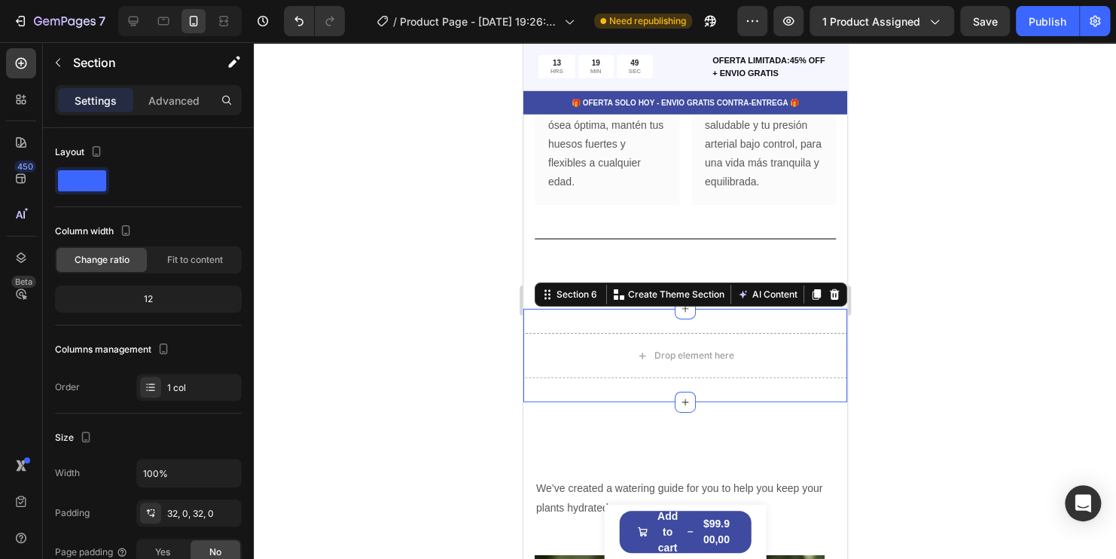
scroll to position [2318, 0]
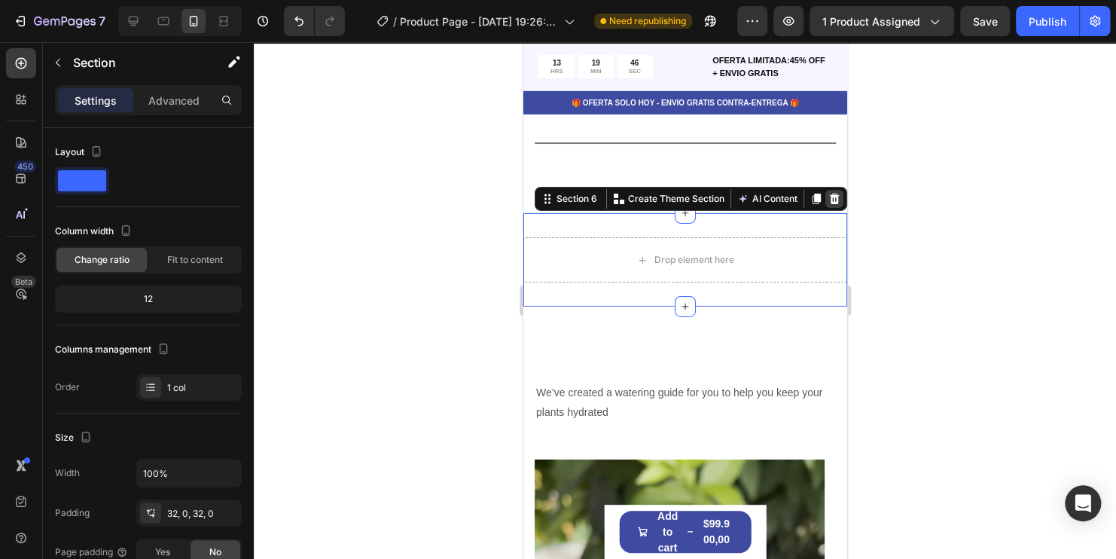
click at [829, 201] on icon at bounding box center [834, 198] width 10 height 11
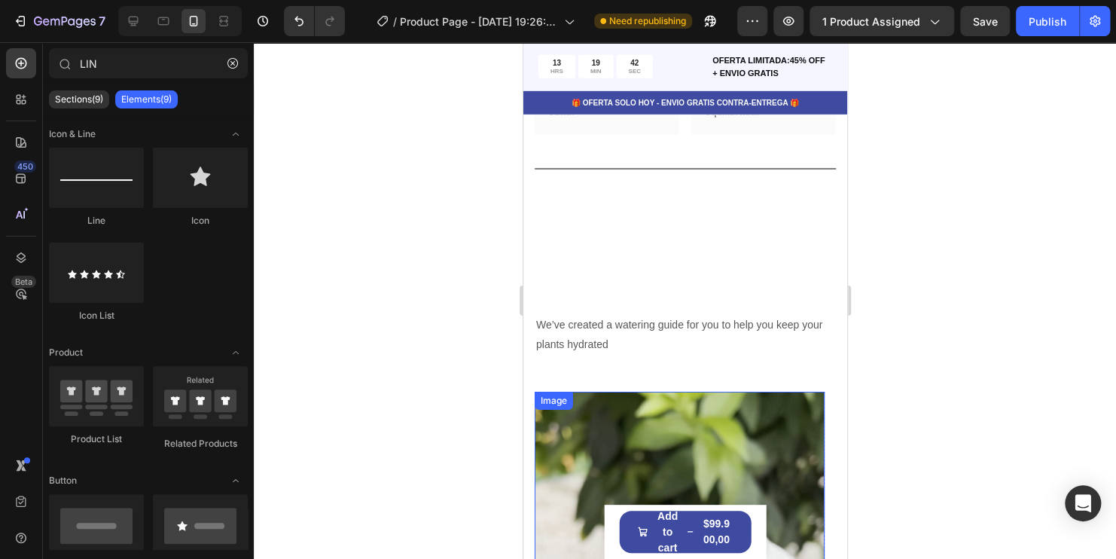
scroll to position [2243, 0]
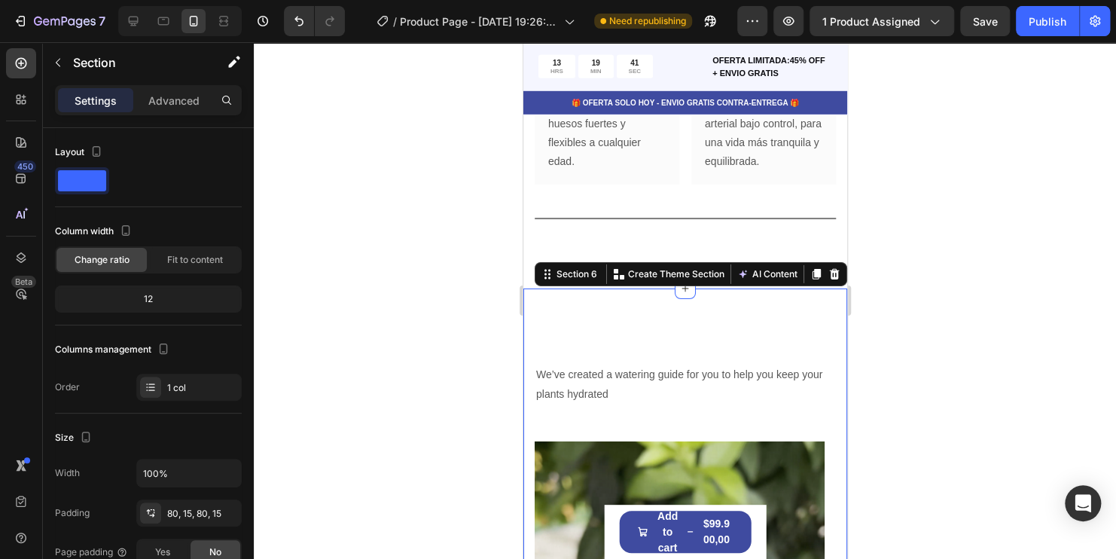
click at [305, 21] on icon "Undo/Redo" at bounding box center [298, 21] width 15 height 15
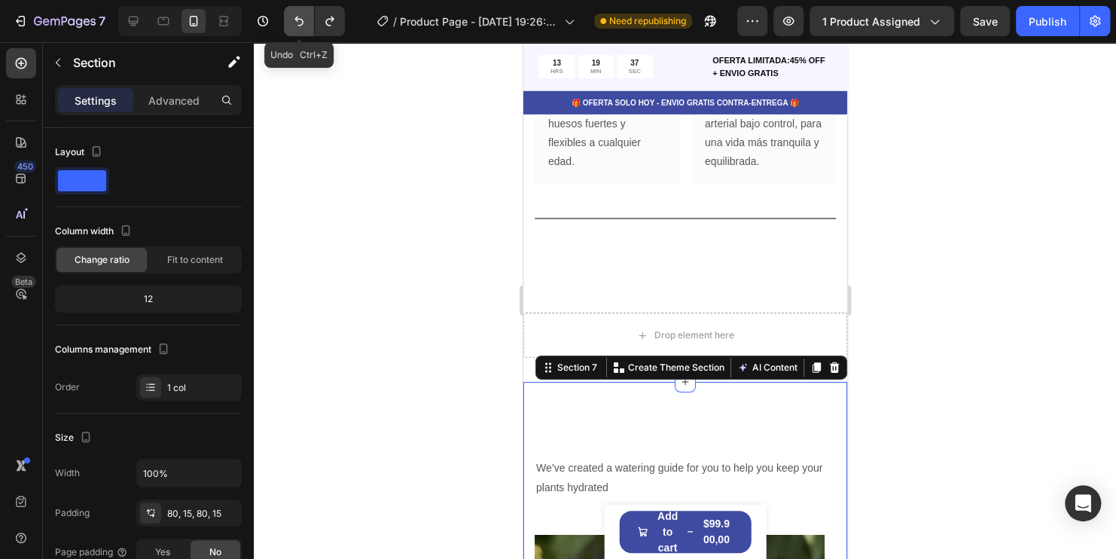
click at [305, 21] on icon "Undo/Redo" at bounding box center [298, 21] width 15 height 15
click at [303, 21] on icon "Undo/Redo" at bounding box center [298, 21] width 15 height 15
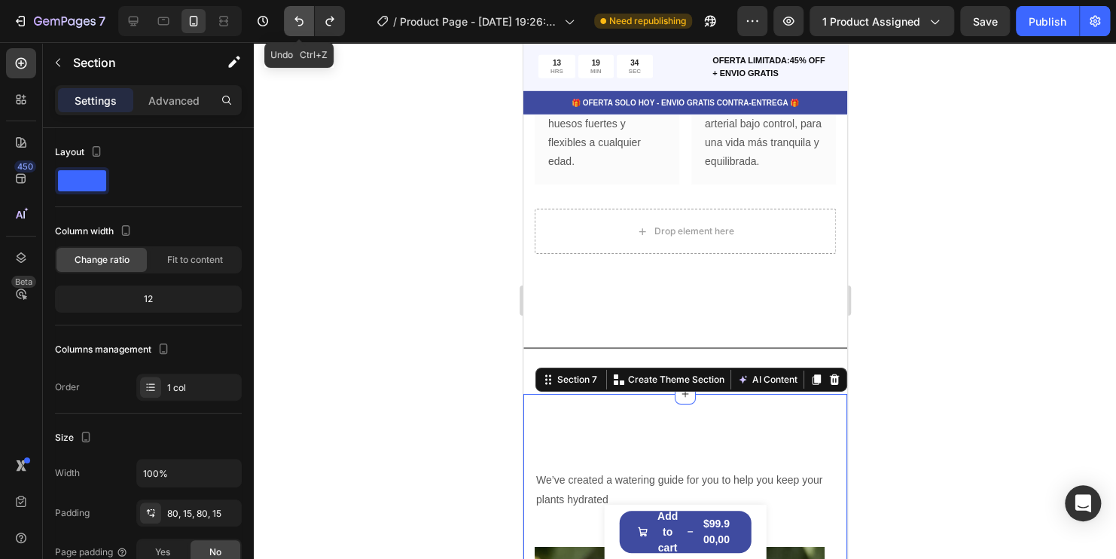
click at [303, 21] on icon "Undo/Redo" at bounding box center [298, 21] width 15 height 15
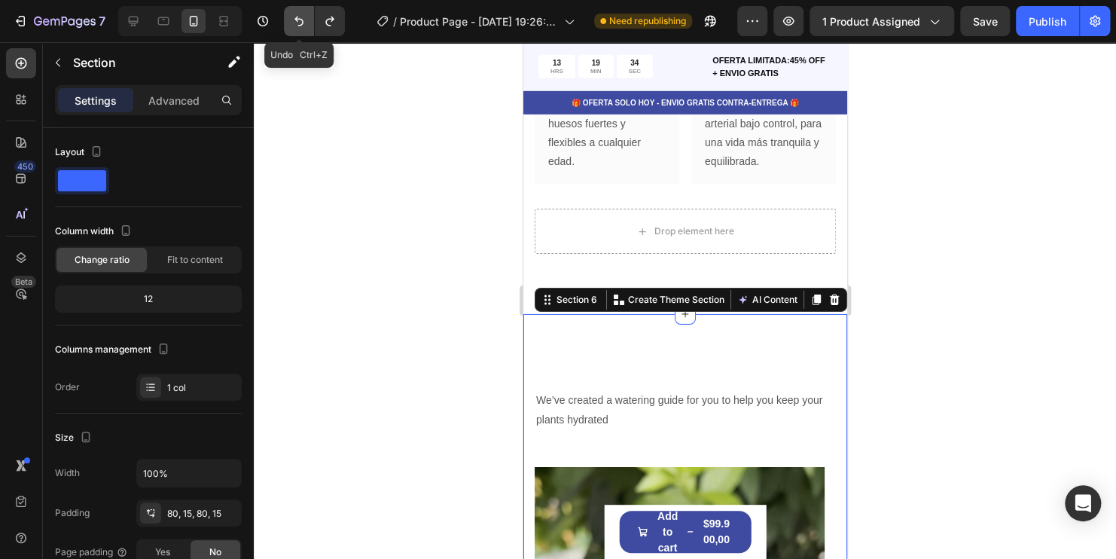
click at [303, 21] on icon "Undo/Redo" at bounding box center [298, 21] width 15 height 15
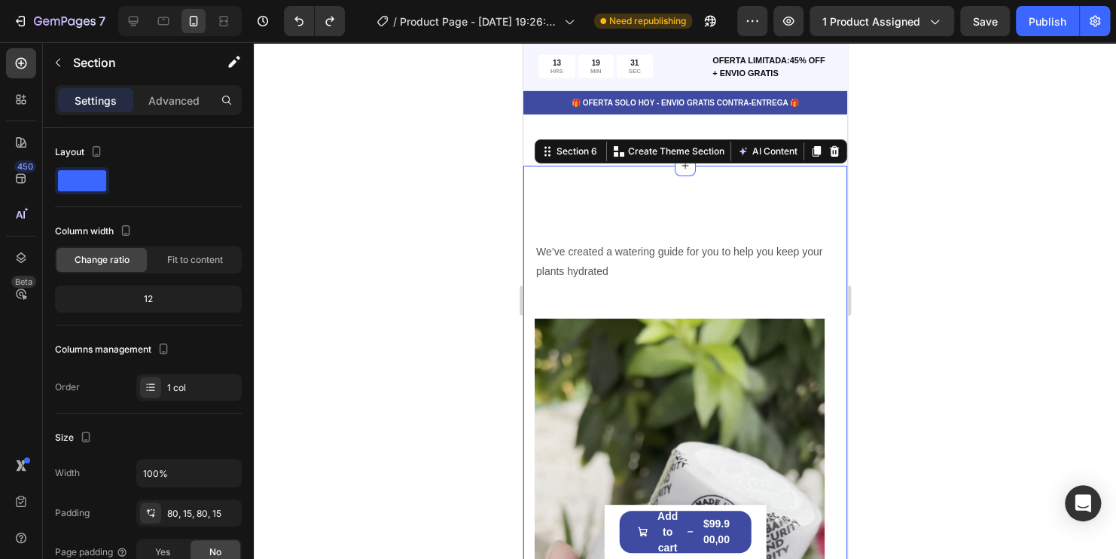
scroll to position [2393, 0]
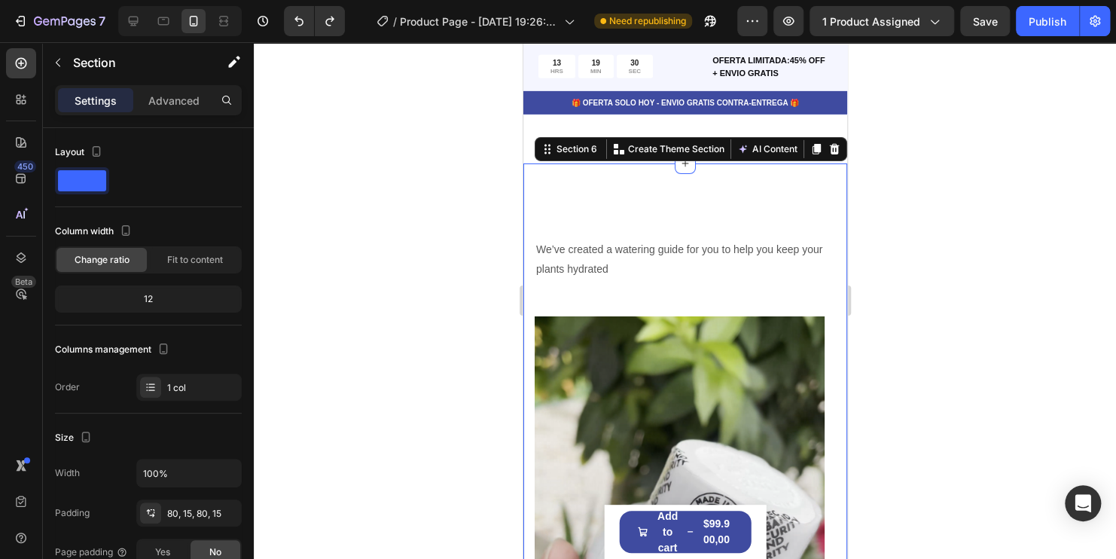
click at [924, 245] on div at bounding box center [685, 300] width 862 height 516
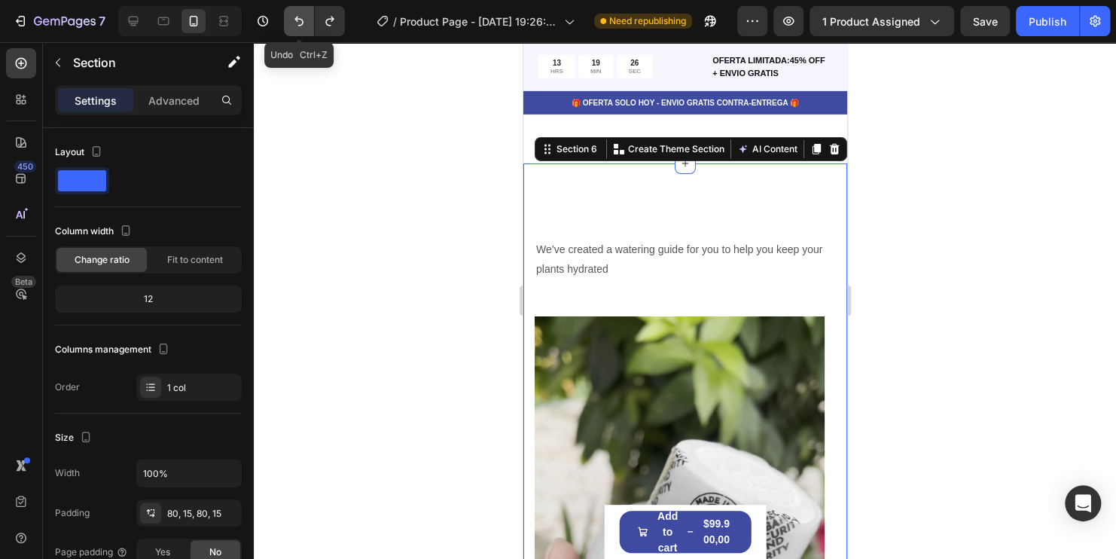
click at [294, 25] on icon "Undo/Redo" at bounding box center [298, 21] width 15 height 15
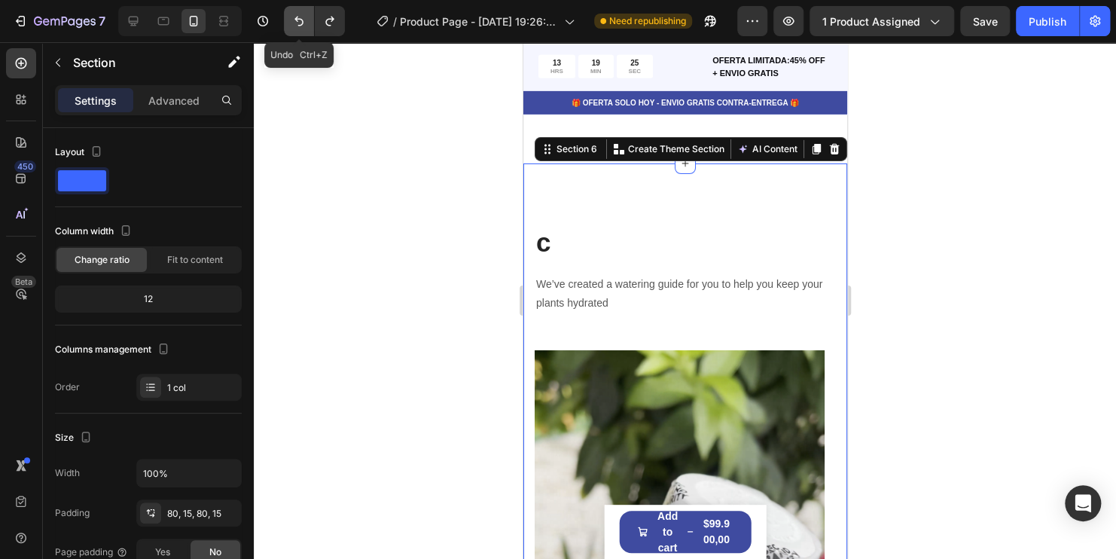
click at [294, 25] on icon "Undo/Redo" at bounding box center [298, 21] width 15 height 15
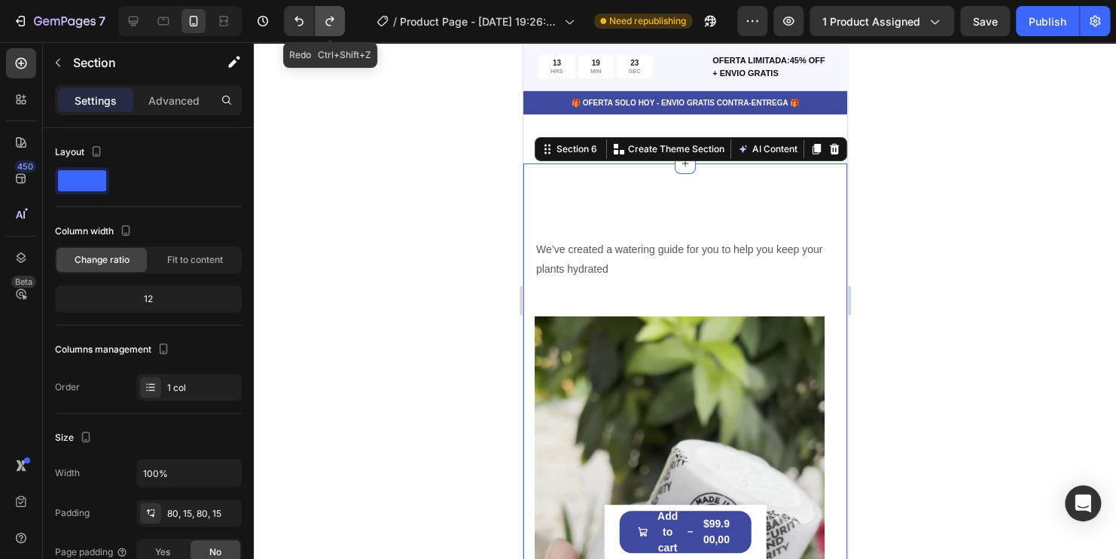
click at [328, 27] on icon "Undo/Redo" at bounding box center [329, 21] width 15 height 15
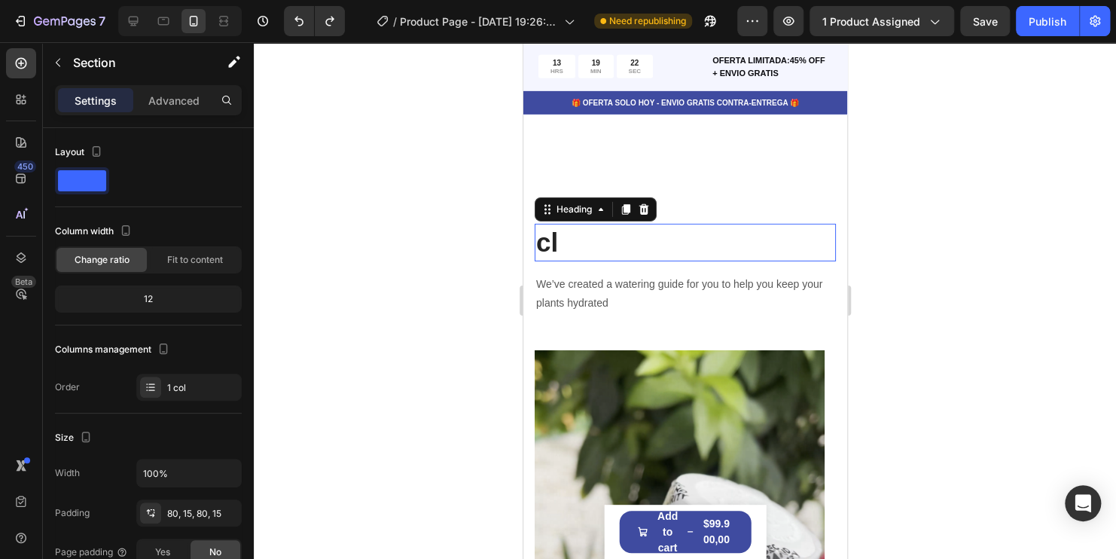
click at [609, 245] on h2 "cl" at bounding box center [684, 243] width 301 height 38
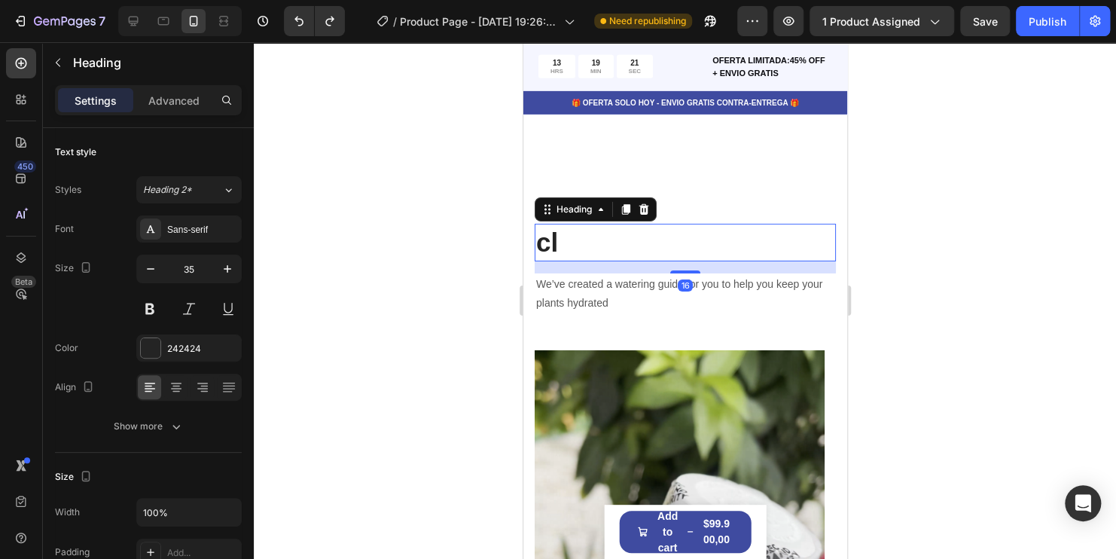
scroll to position [2168, 0]
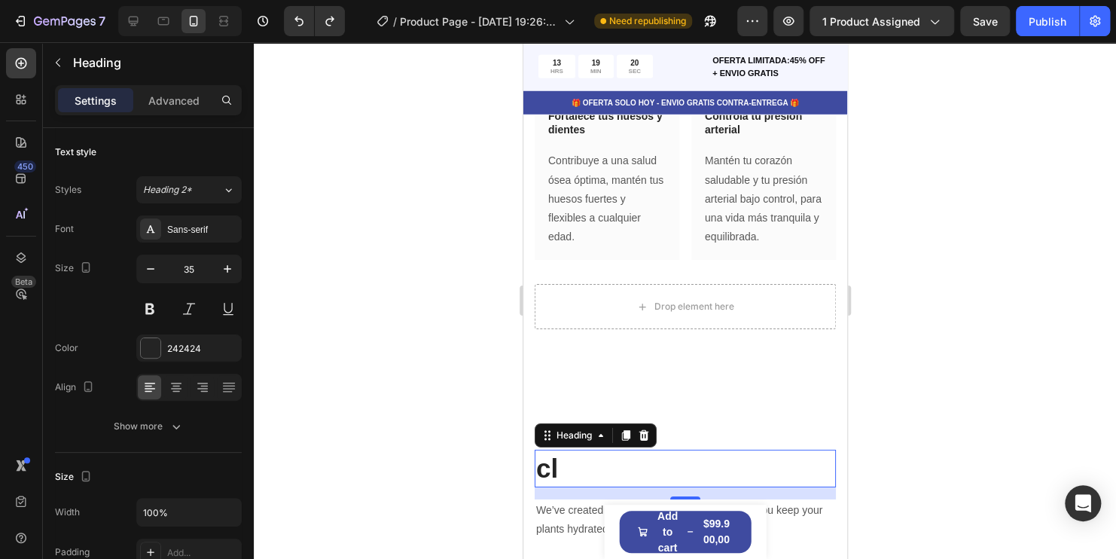
click at [593, 471] on h2 "cl" at bounding box center [684, 468] width 301 height 38
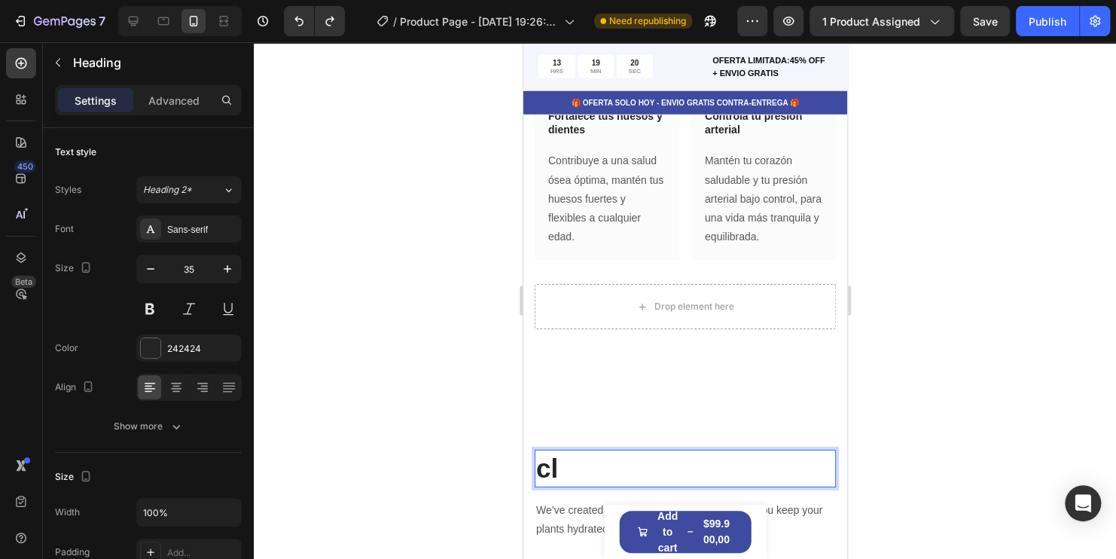
click at [593, 471] on p "cl" at bounding box center [684, 468] width 298 height 35
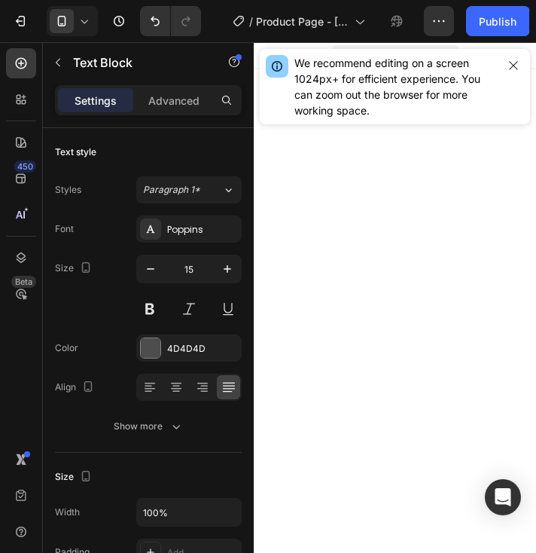
scroll to position [1506, 0]
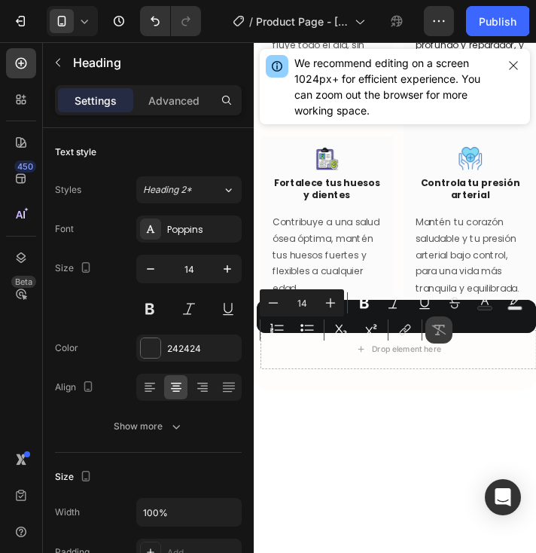
copy p "Adiós a la fatiga"
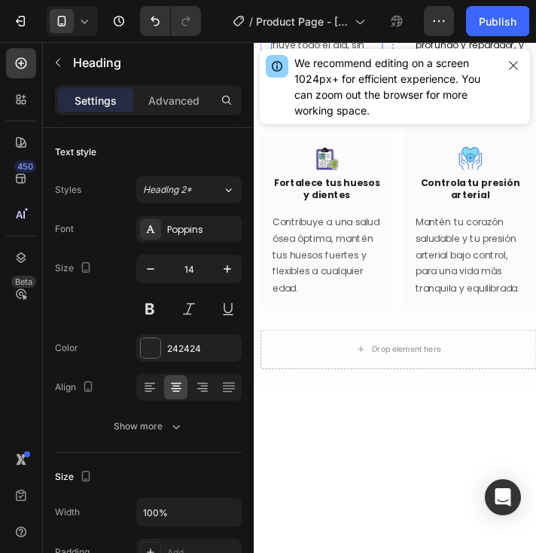
click at [294, 93] on p "Siente cómo la energía fluye todo el día, sin agotarte. ¡Mantente activo y list…" at bounding box center [337, 55] width 125 height 76
click at [297, 93] on p "Siente cómo la energía fluye todo el día, sin agotarte. ¡Mantente activo y list…" at bounding box center [337, 55] width 125 height 76
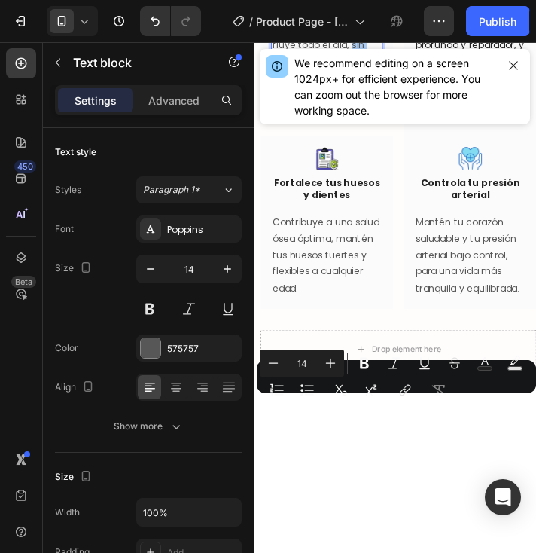
click at [291, 398] on div "Minus 14 Plus Bold Italic Underline Strikethrough Text Color Text Background Co…" at bounding box center [396, 376] width 273 height 54
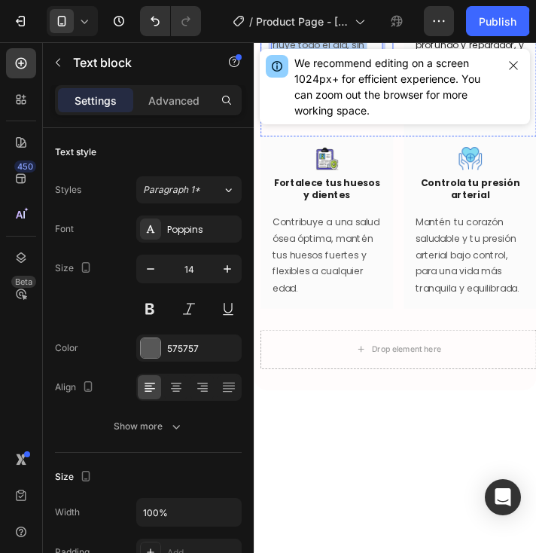
drag, startPoint x: 372, startPoint y: 495, endPoint x: 270, endPoint y: 418, distance: 127.8
click at [270, 107] on div "Image Adiós a la fatiga Heading Row Siente cómo la energía fluye todo el día, s…" at bounding box center [337, 38] width 152 height 138
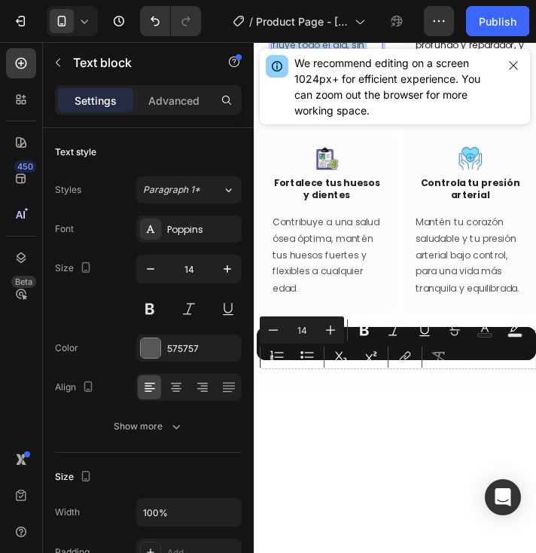
copy p "Siente cómo la energía fluye todo el día, sin agotarte. ¡Mantente activo y list…"
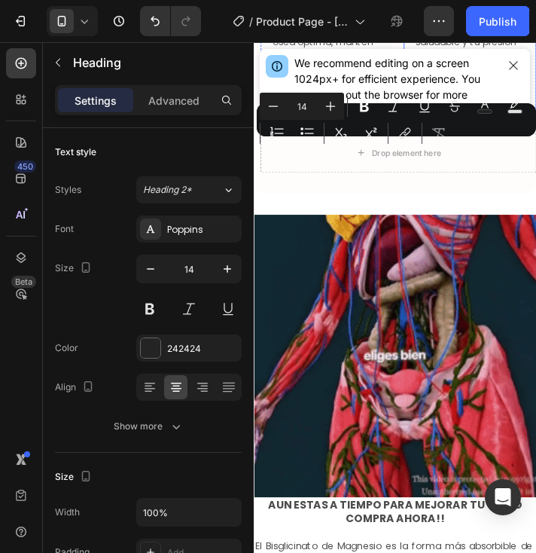
scroll to position [1732, 0]
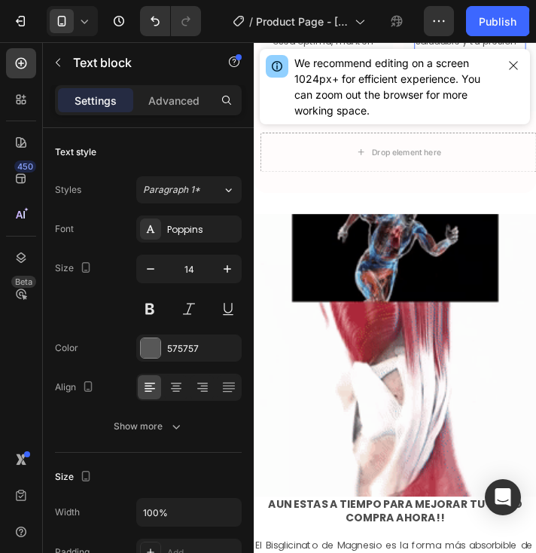
click at [495, 108] on p "Mantén tu corazón saludable y tu presión arterial bajo control, para una vida m…" at bounding box center [501, 61] width 125 height 95
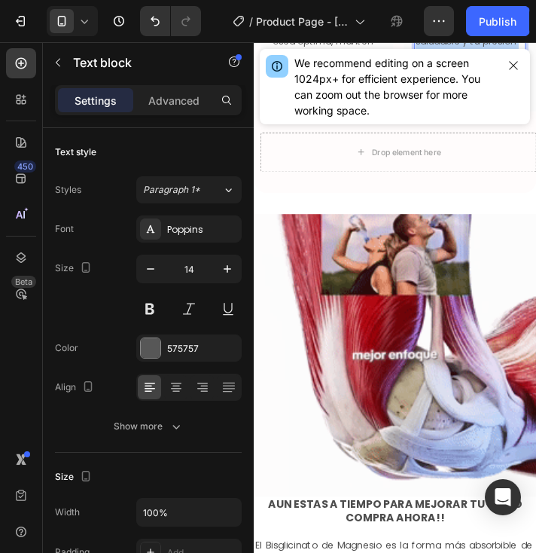
click at [495, 108] on p "Mantén tu corazón saludable y tu presión arterial bajo control, para una vida m…" at bounding box center [501, 61] width 125 height 95
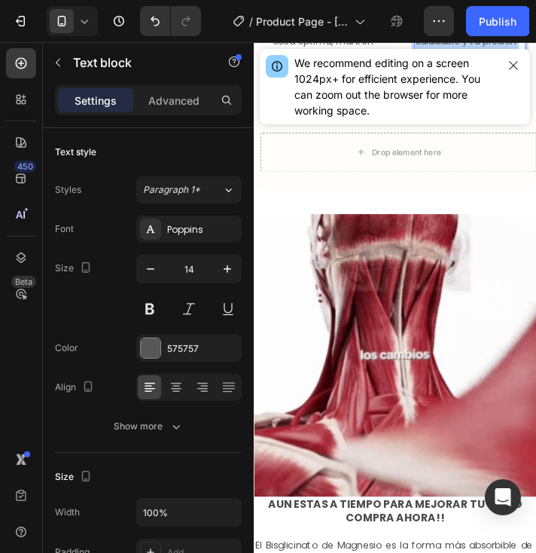
click at [495, 108] on p "Mantén tu corazón saludable y tu presión arterial bajo control, para una vida m…" at bounding box center [501, 61] width 125 height 95
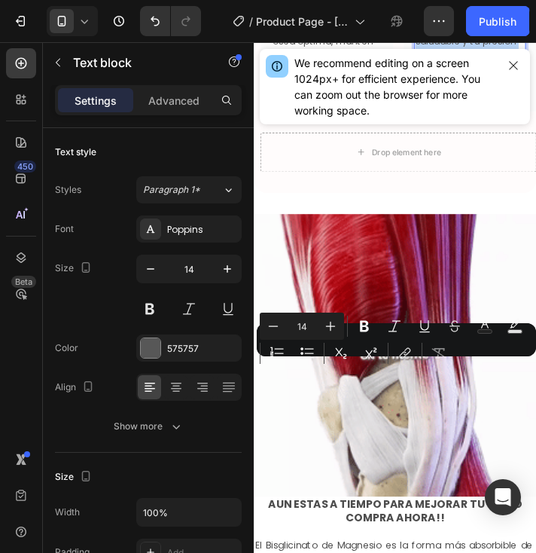
copy p "Mantén tu corazón saludable y tu presión arterial bajo control, para una vida m…"
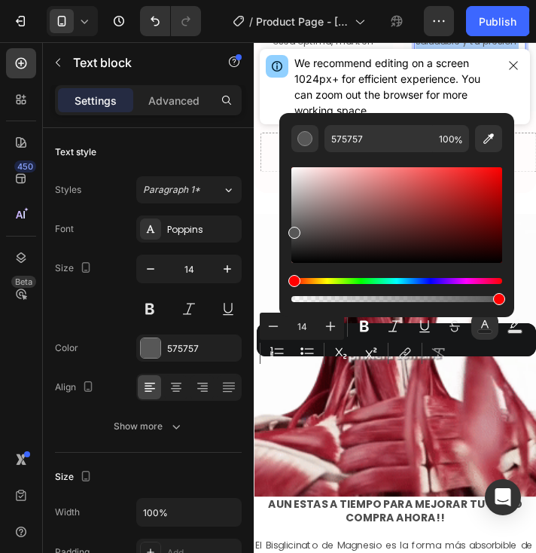
click at [472, 324] on button "Text Color" at bounding box center [484, 325] width 27 height 27
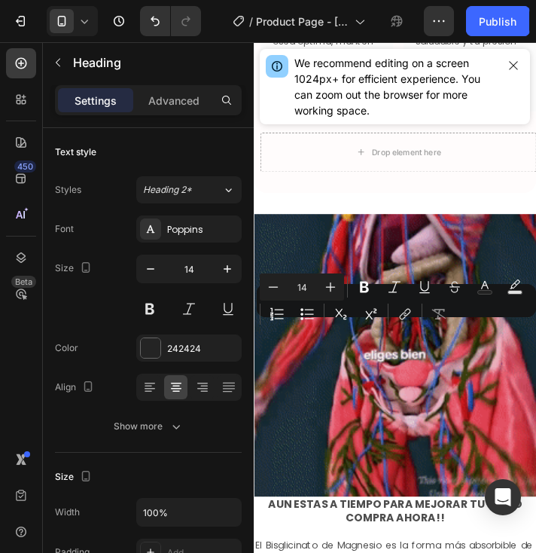
copy p "Controla tu presión arterial"
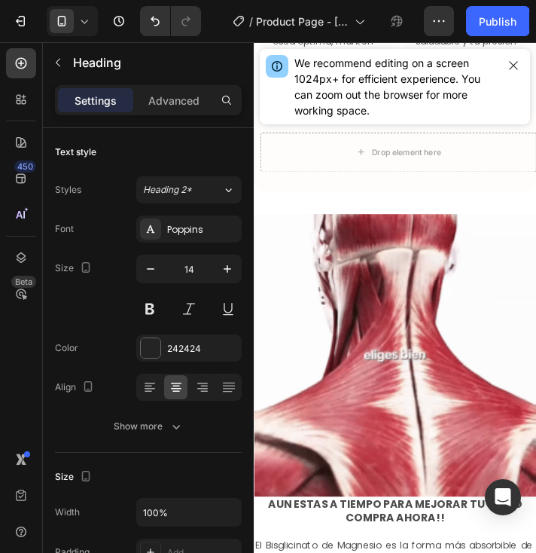
drag, startPoint x: 376, startPoint y: 297, endPoint x: 343, endPoint y: 273, distance: 41.0
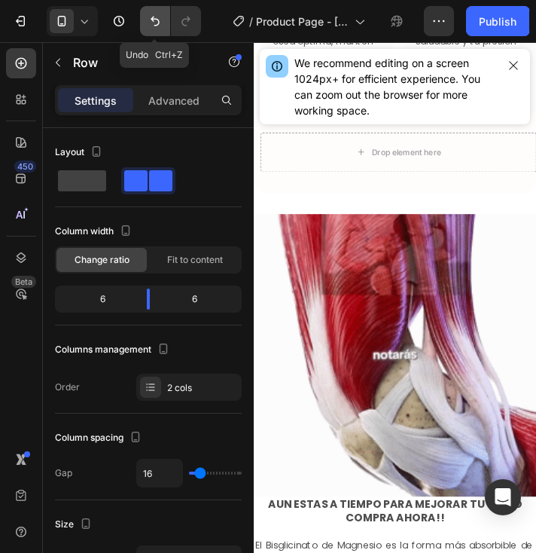
click at [153, 23] on icon "Undo/Redo" at bounding box center [155, 21] width 15 height 15
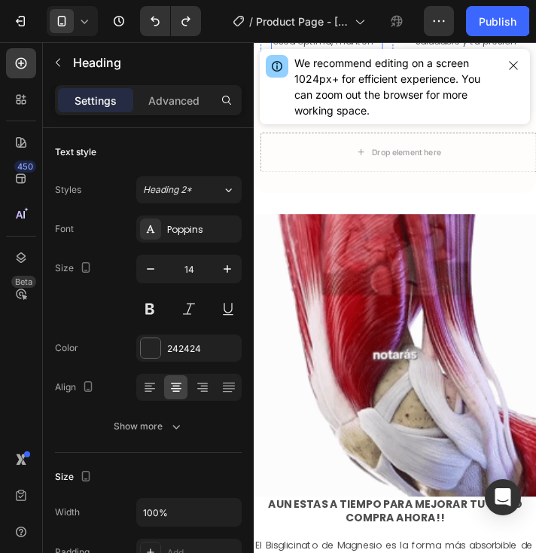
click at [318, 108] on p "Contribuye a una salud ósea óptima, mantén tus huesos fuertes y flexibles a cua…" at bounding box center [337, 61] width 125 height 95
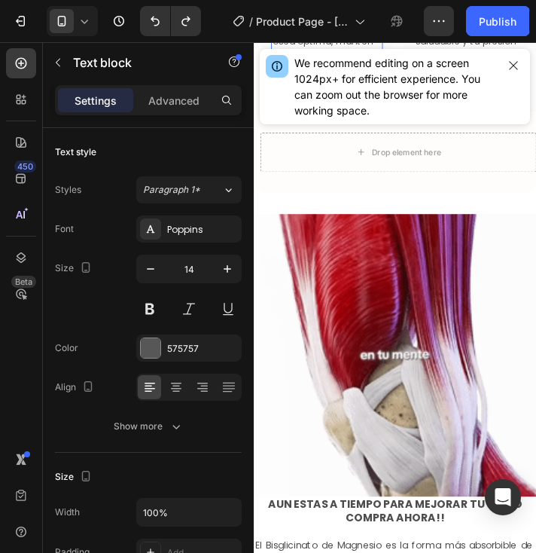
click at [319, 108] on p "Contribuye a una salud ósea óptima, mantén tus huesos fuertes y flexibles a cua…" at bounding box center [337, 61] width 125 height 95
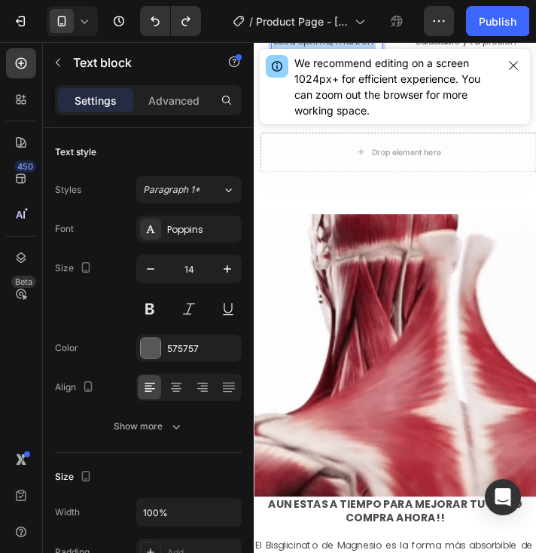
click at [319, 108] on p "Contribuye a una salud ósea óptima, mantén tus huesos fuertes y flexibles a cua…" at bounding box center [337, 61] width 125 height 95
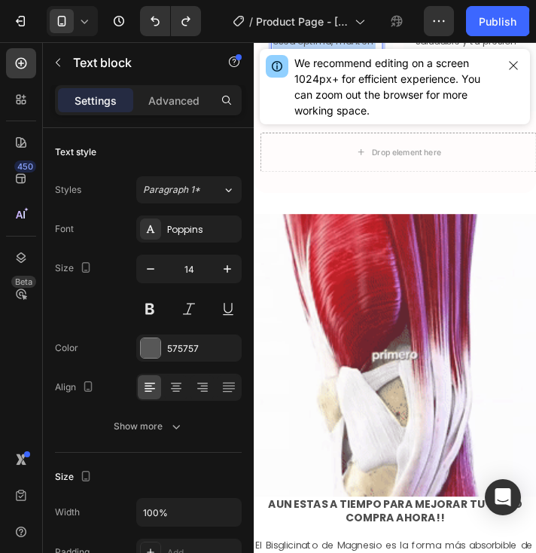
click at [320, 108] on p "Contribuye a una salud ósea óptima, mantén tus huesos fuertes y flexibles a cua…" at bounding box center [337, 61] width 125 height 95
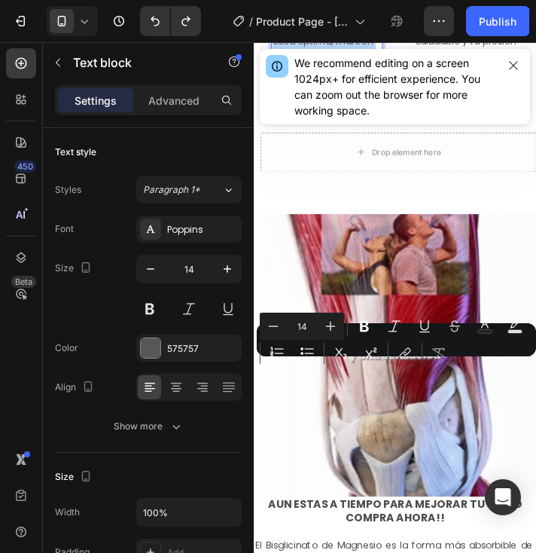
copy p "Contribuye a una salud ósea óptima, mantén tus huesos fuertes y flexibles a cua…"
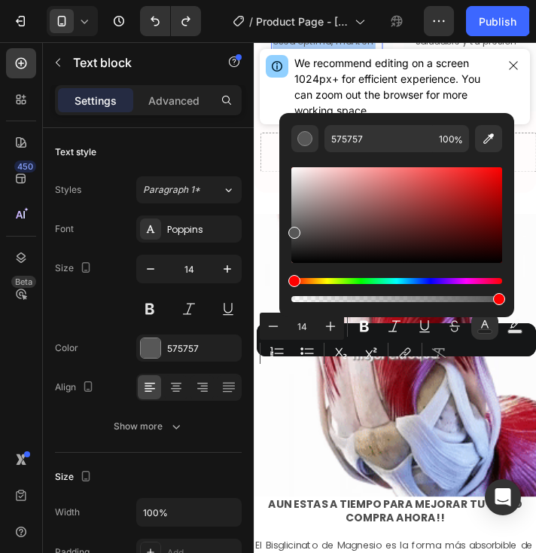
click at [492, 330] on button "Text Color" at bounding box center [484, 325] width 27 height 27
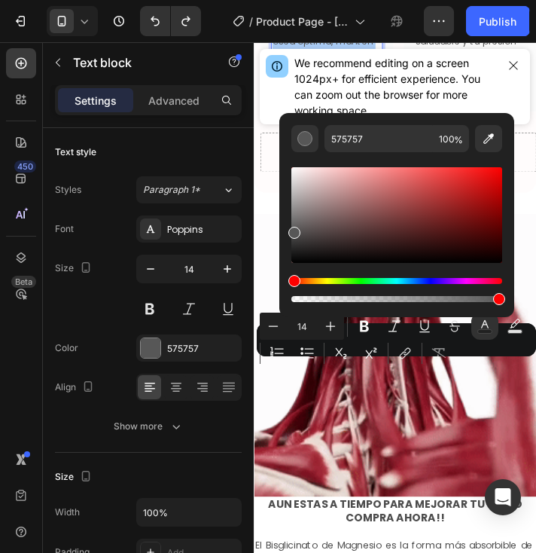
click at [492, 330] on button "Text Color" at bounding box center [484, 325] width 27 height 27
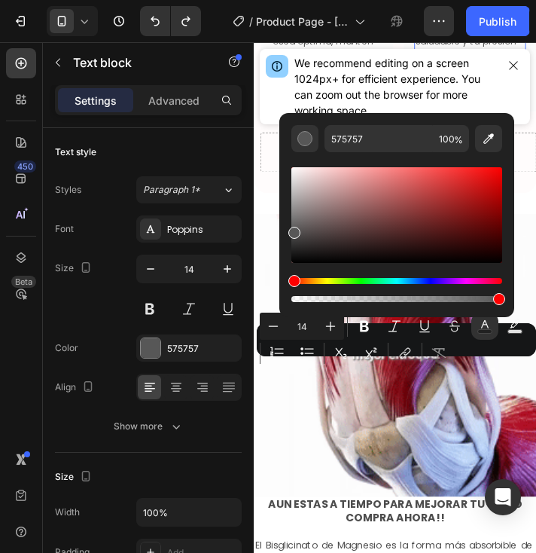
click at [535, 108] on p "Mantén tu corazón saludable y tu presión arterial bajo control, para una vida m…" at bounding box center [501, 61] width 125 height 95
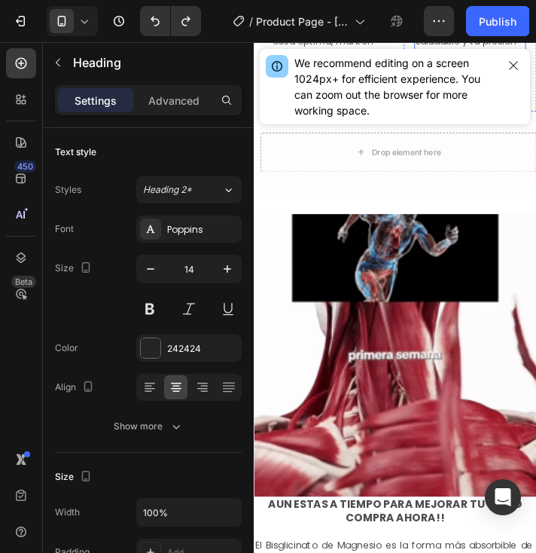
click at [506, 108] on p "Mantén tu corazón saludable y tu presión arterial bajo control, para una vida m…" at bounding box center [501, 61] width 125 height 95
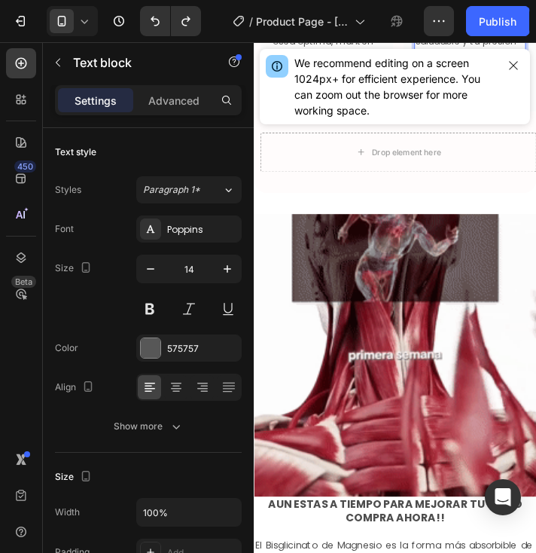
click at [506, 108] on p "Mantén tu corazón saludable y tu presión arterial bajo control, para una vida m…" at bounding box center [501, 61] width 125 height 95
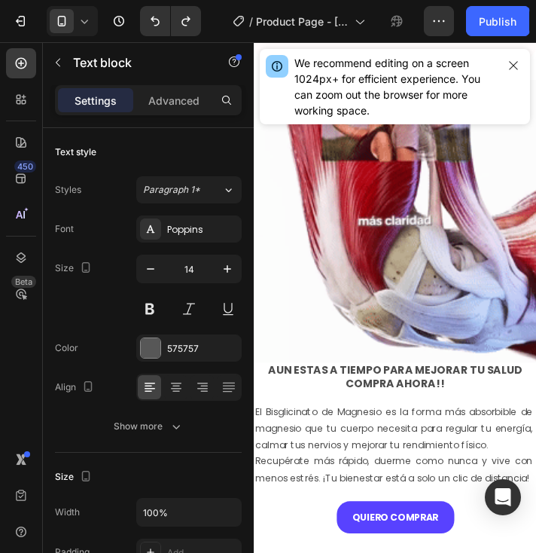
scroll to position [2334, 0]
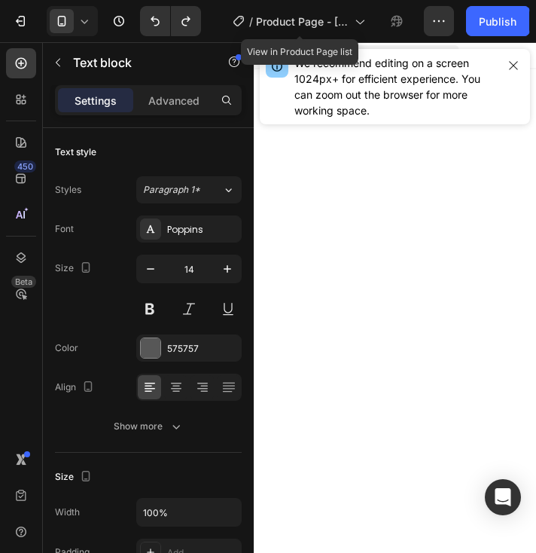
scroll to position [2334, 0]
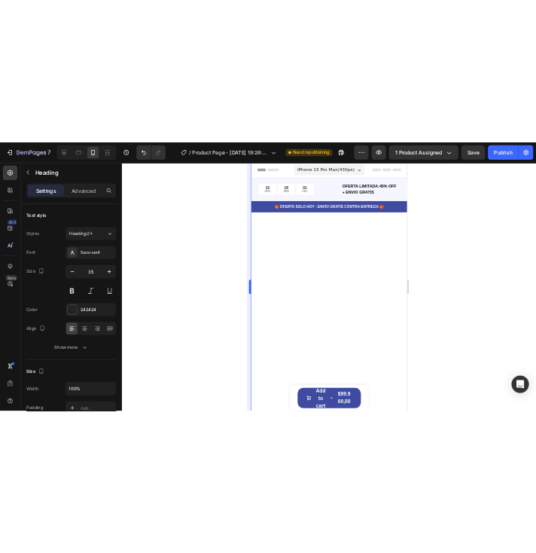
scroll to position [2168, 0]
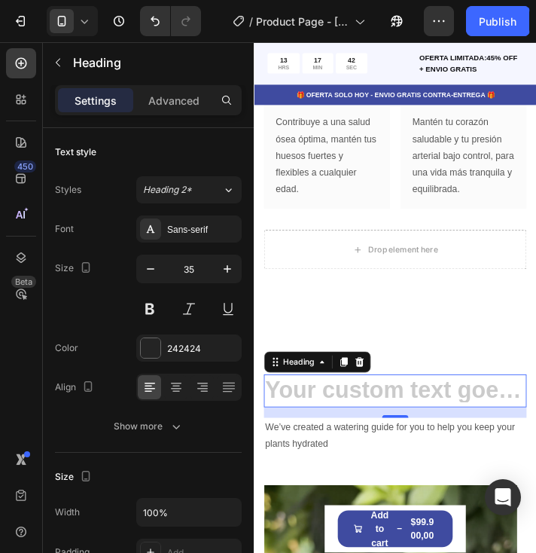
click at [439, 461] on h2 "Rich Text Editor. Editing area: main" at bounding box center [415, 442] width 301 height 38
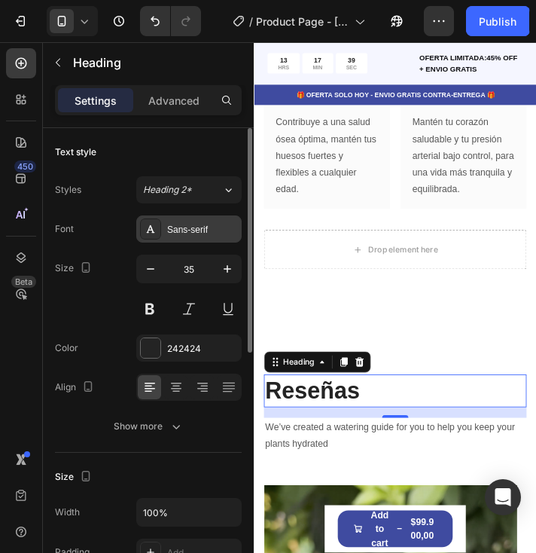
click at [193, 228] on div "Sans-serif" at bounding box center [202, 230] width 71 height 14
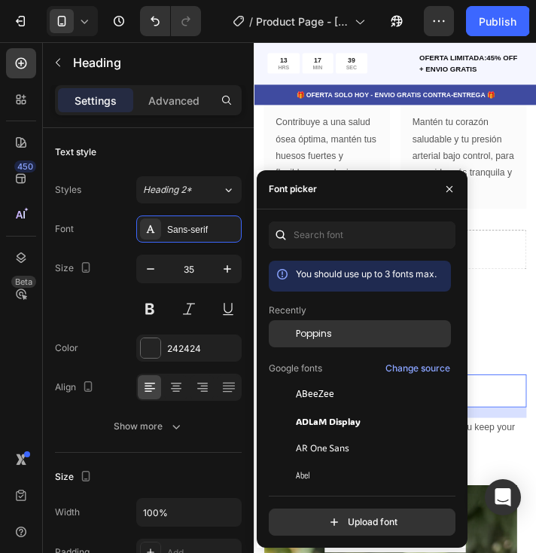
click at [393, 340] on div "Poppins" at bounding box center [372, 334] width 152 height 14
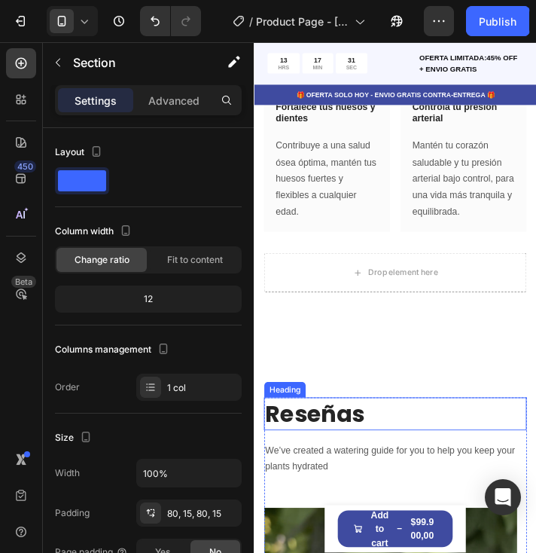
click at [352, 467] on h2 "Reseñas" at bounding box center [415, 468] width 301 height 38
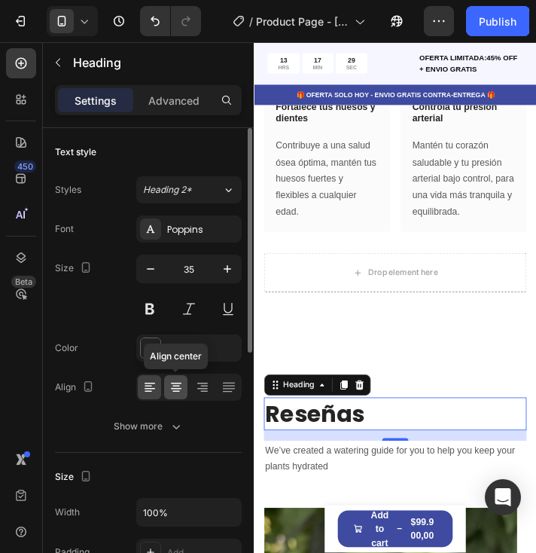
click at [178, 388] on icon at bounding box center [176, 389] width 11 height 2
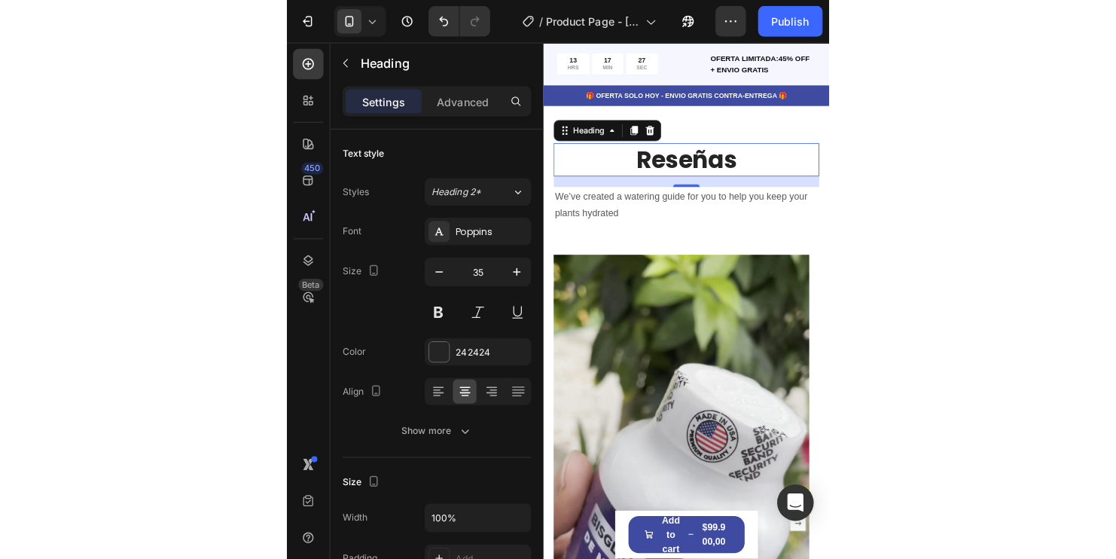
scroll to position [2469, 0]
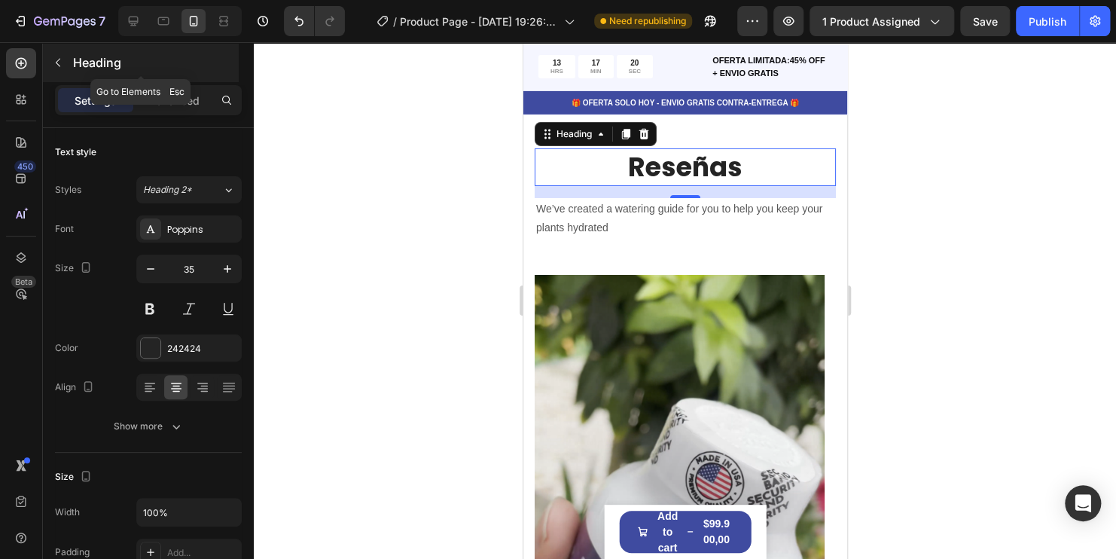
click at [61, 68] on icon "button" at bounding box center [58, 62] width 12 height 12
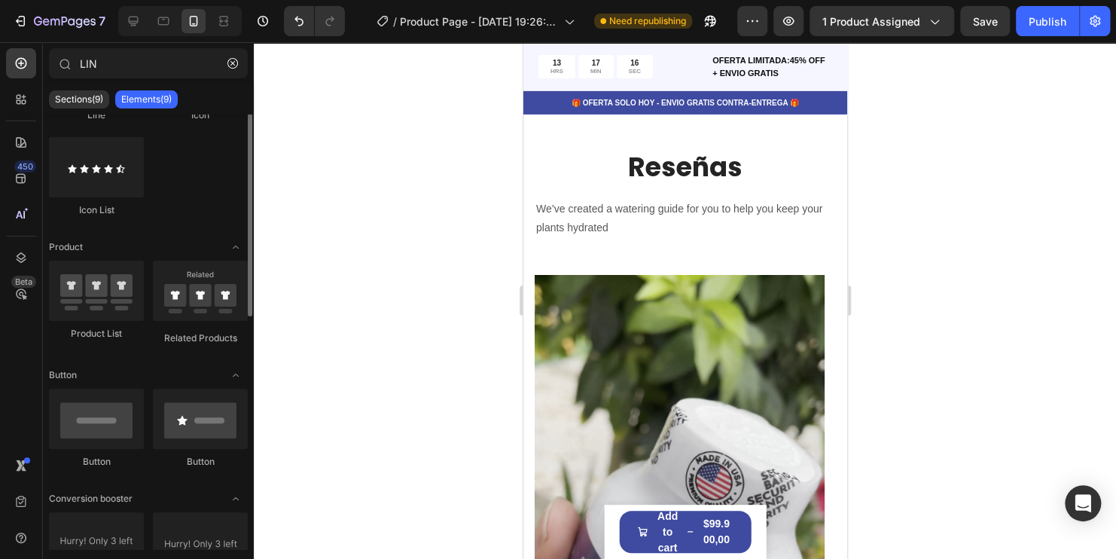
scroll to position [0, 0]
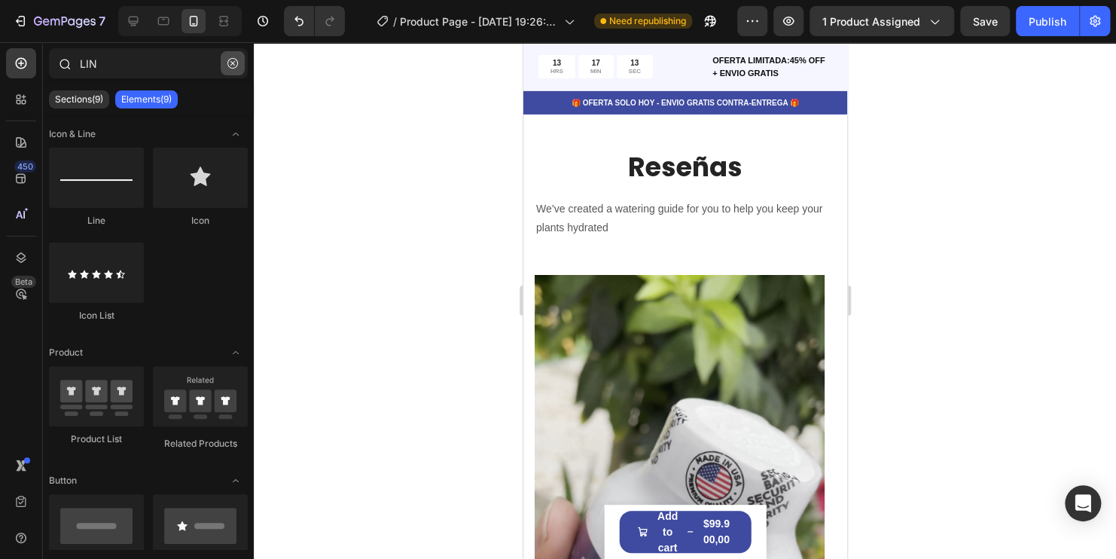
click at [229, 64] on icon "button" at bounding box center [232, 63] width 11 height 11
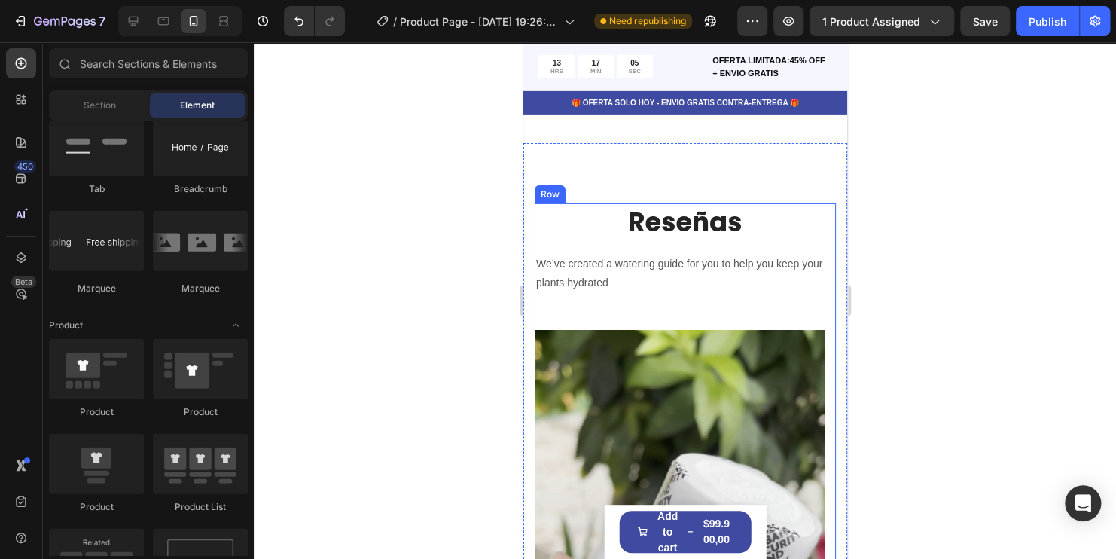
scroll to position [2393, 0]
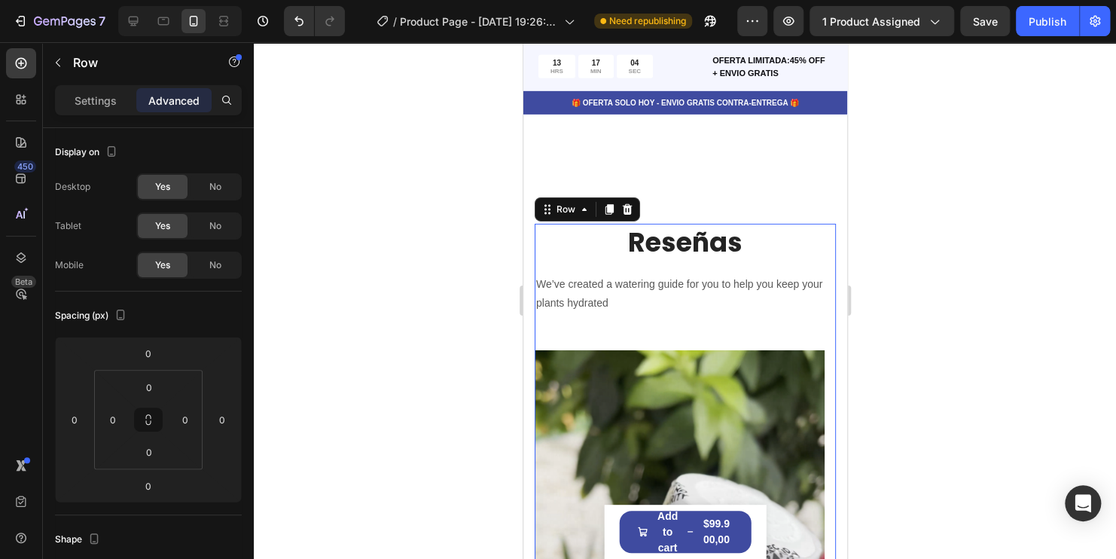
click at [681, 267] on div "Reseñas Heading We’ve created a watering guide for you to help you keep your pl…" at bounding box center [684, 287] width 301 height 126
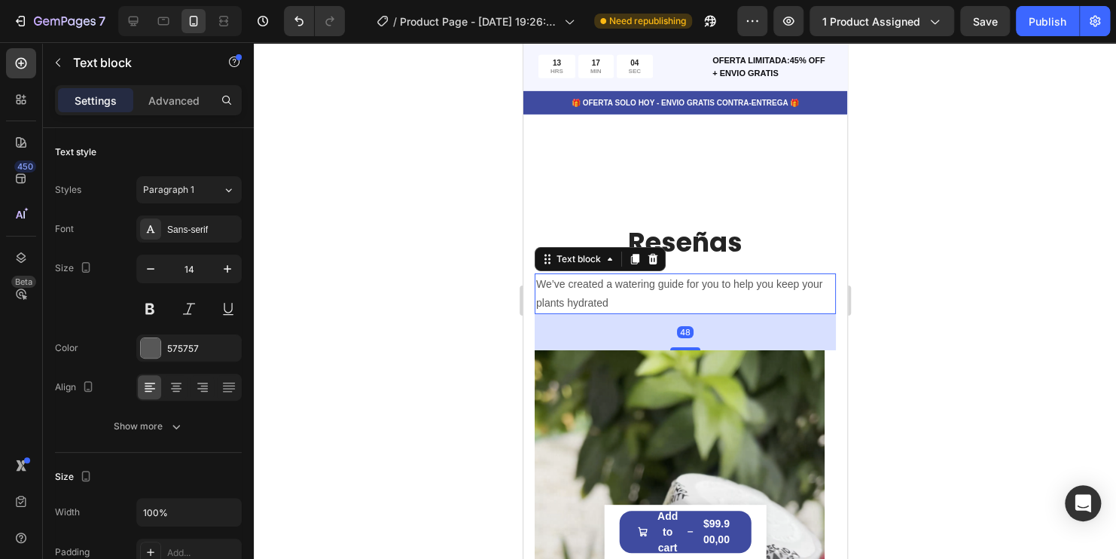
click at [685, 282] on p "We’ve created a watering guide for you to help you keep your plants hydrated" at bounding box center [684, 294] width 298 height 38
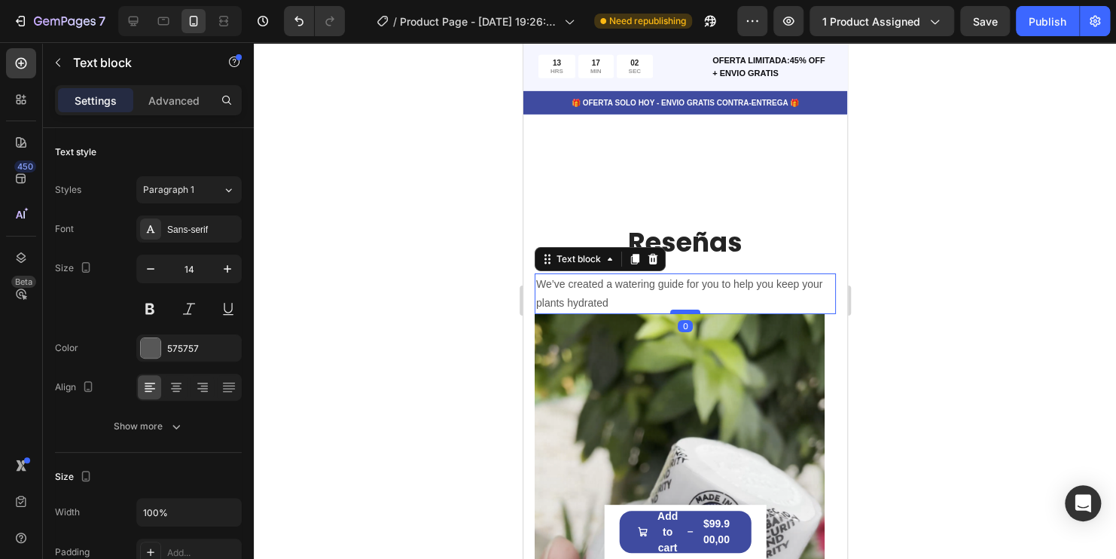
drag, startPoint x: 683, startPoint y: 346, endPoint x: 686, endPoint y: 309, distance: 37.8
click at [686, 309] on div at bounding box center [684, 311] width 30 height 5
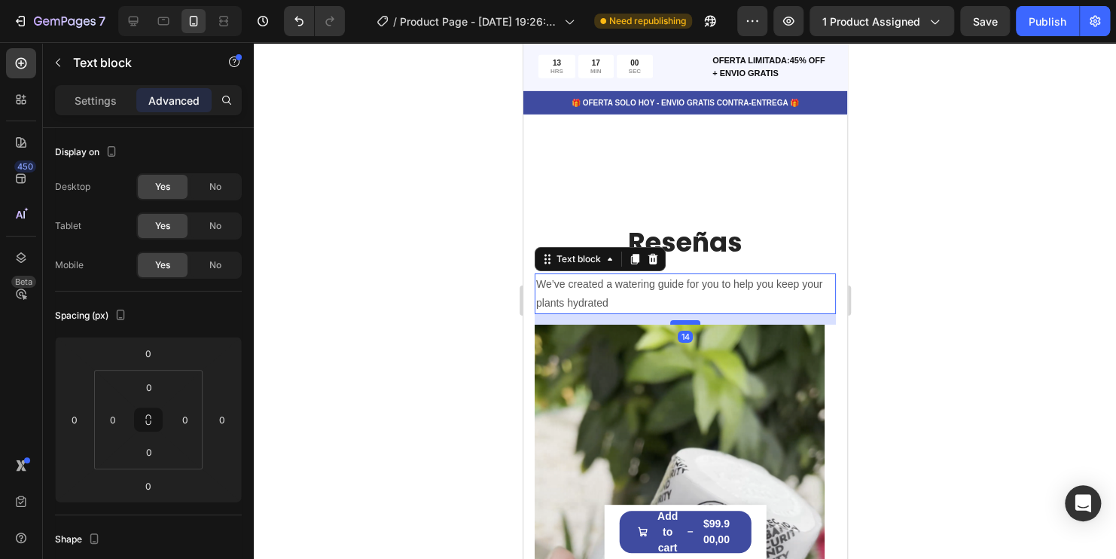
click at [687, 324] on div at bounding box center [684, 322] width 30 height 5
type input "17"
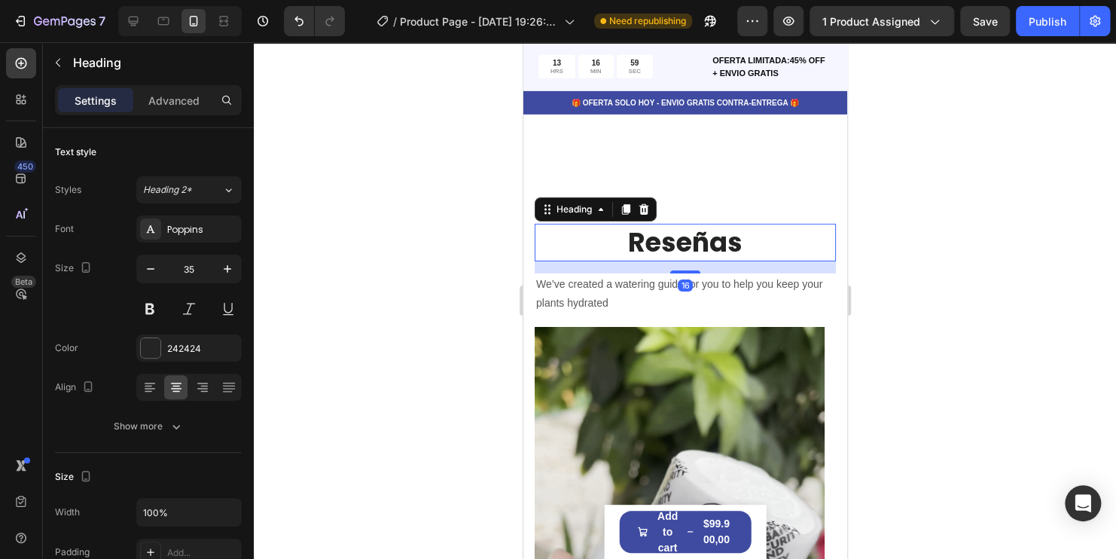
click at [700, 243] on h2 "Reseñas" at bounding box center [684, 243] width 301 height 38
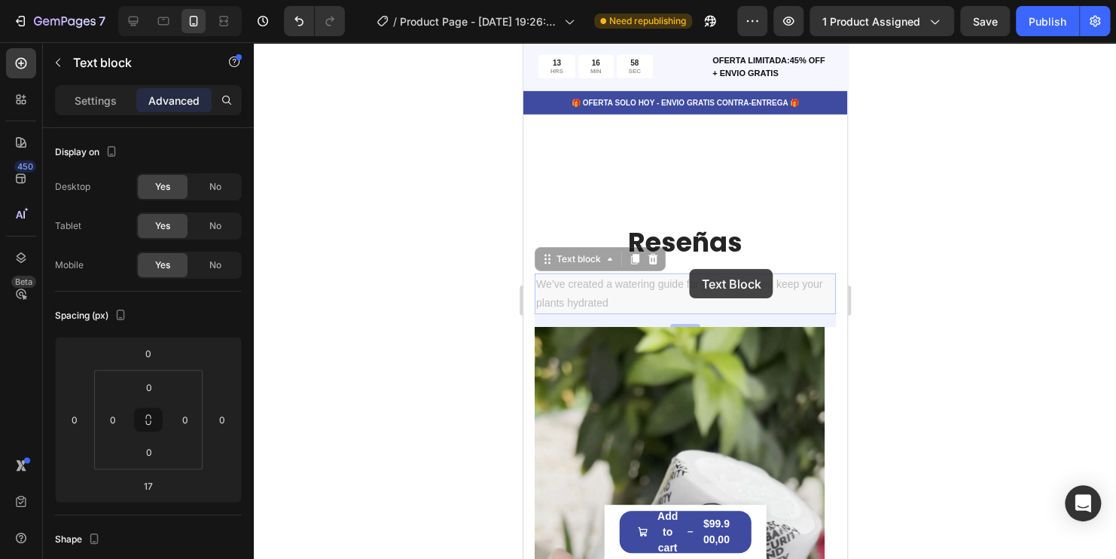
drag, startPoint x: 689, startPoint y: 274, endPoint x: 689, endPoint y: 266, distance: 8.3
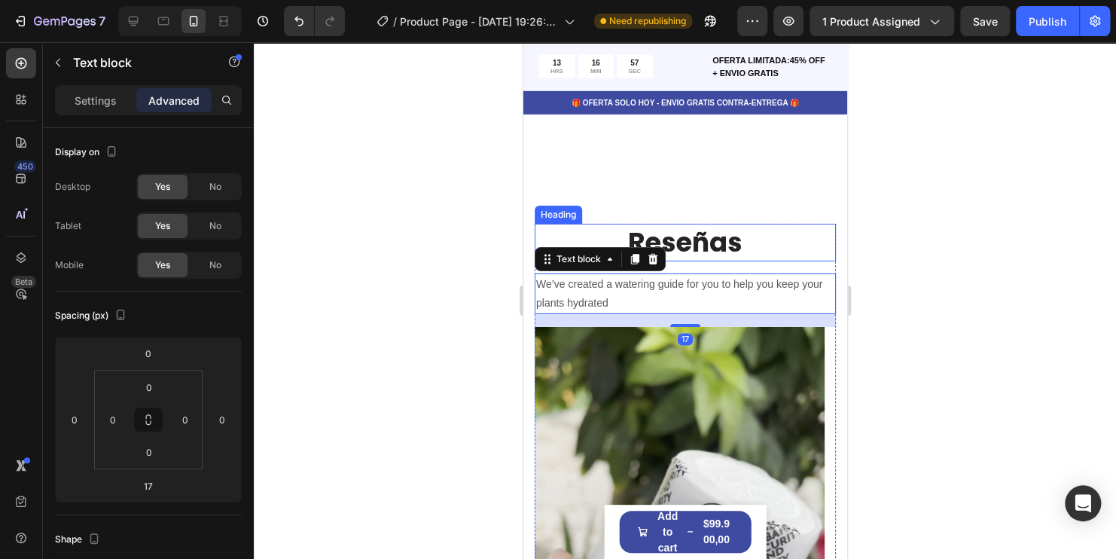
click at [691, 243] on h2 "Reseñas" at bounding box center [684, 243] width 301 height 38
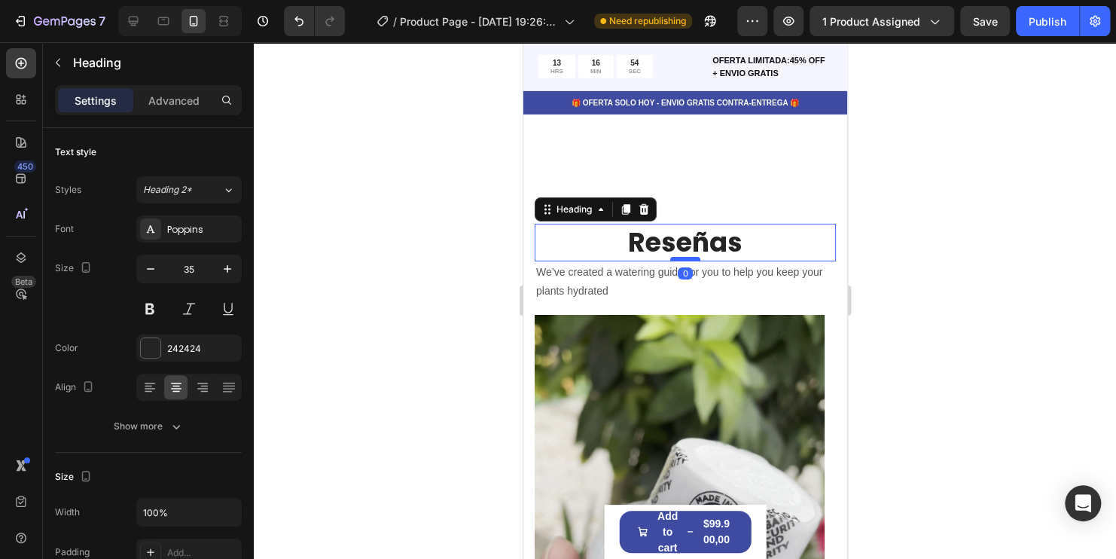
drag, startPoint x: 678, startPoint y: 272, endPoint x: 684, endPoint y: 256, distance: 16.7
click at [684, 257] on div at bounding box center [684, 259] width 30 height 5
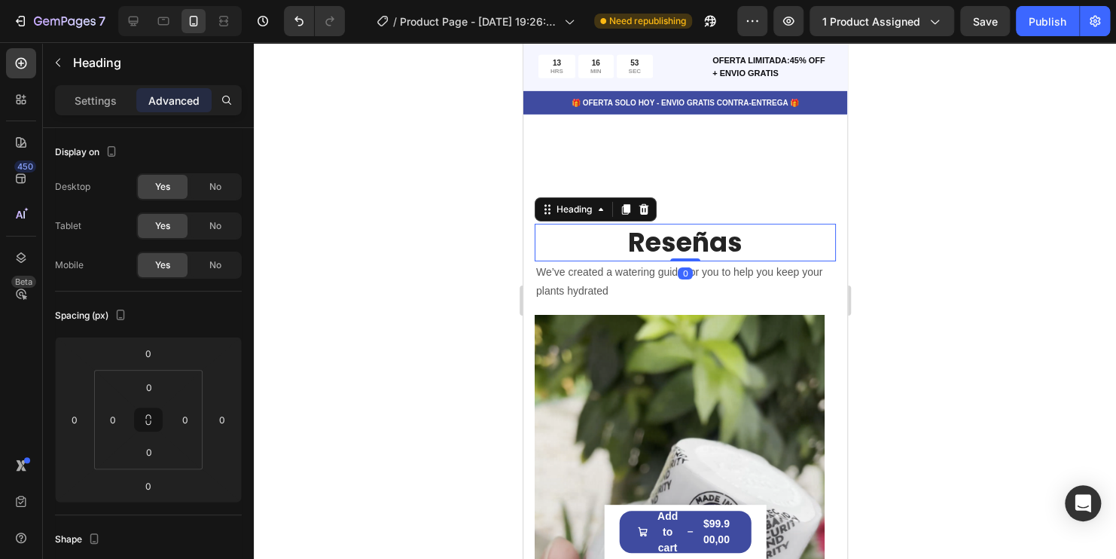
click at [969, 337] on div at bounding box center [685, 300] width 862 height 516
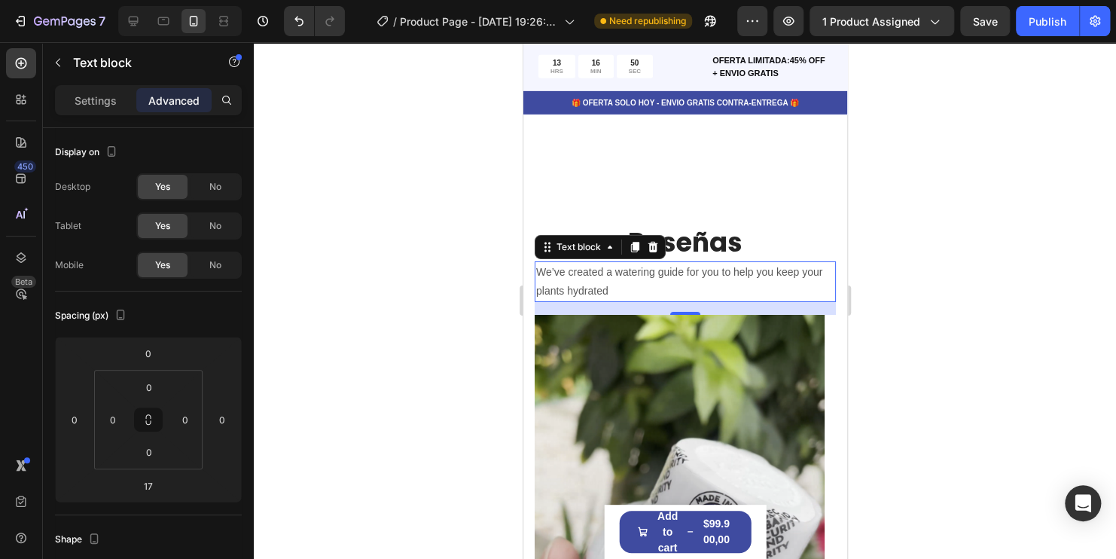
click at [682, 270] on p "We’ve created a watering guide for you to help you keep your plants hydrated" at bounding box center [684, 282] width 298 height 38
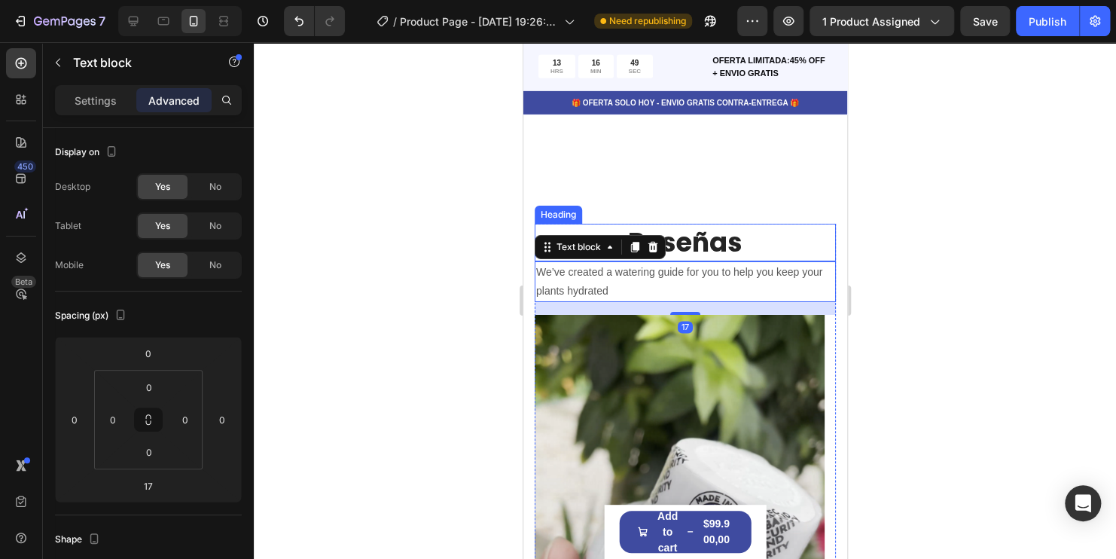
click at [682, 239] on h2 "Reseñas" at bounding box center [684, 243] width 301 height 38
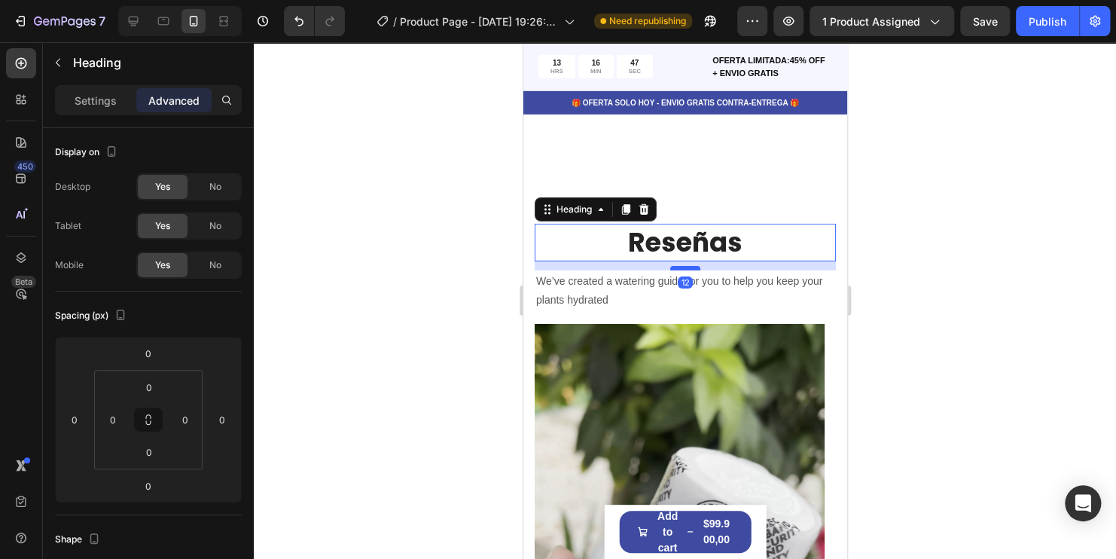
drag, startPoint x: 685, startPoint y: 260, endPoint x: 686, endPoint y: 269, distance: 9.1
click at [686, 269] on div at bounding box center [684, 268] width 30 height 5
type input "12"
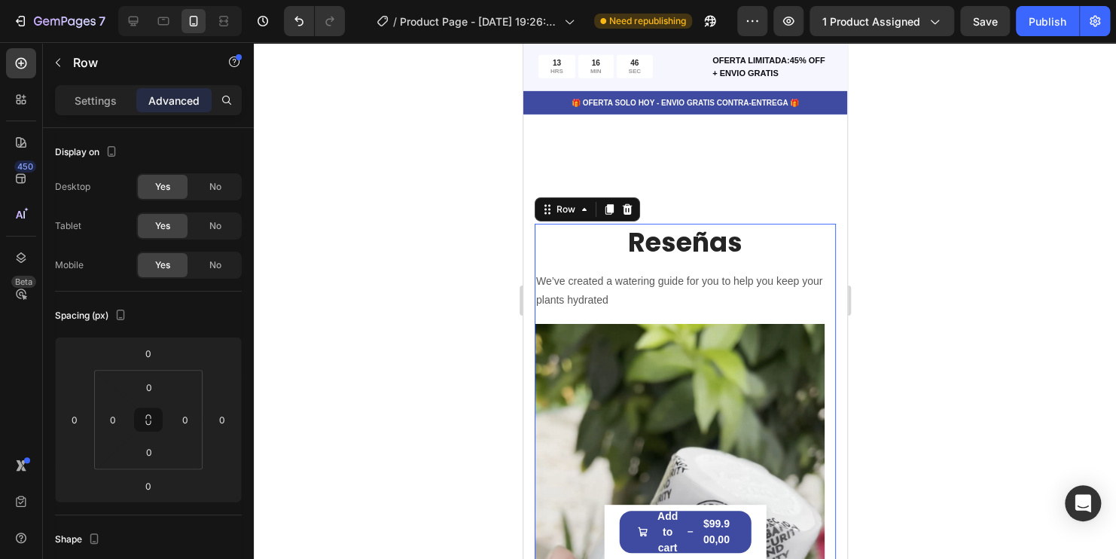
click at [688, 313] on div "Reseñas Heading We’ve created a watering guide for you to help you keep your pl…" at bounding box center [684, 274] width 301 height 100
click at [684, 290] on p "We’ve created a watering guide for you to help you keep your plants hydrated" at bounding box center [684, 291] width 298 height 38
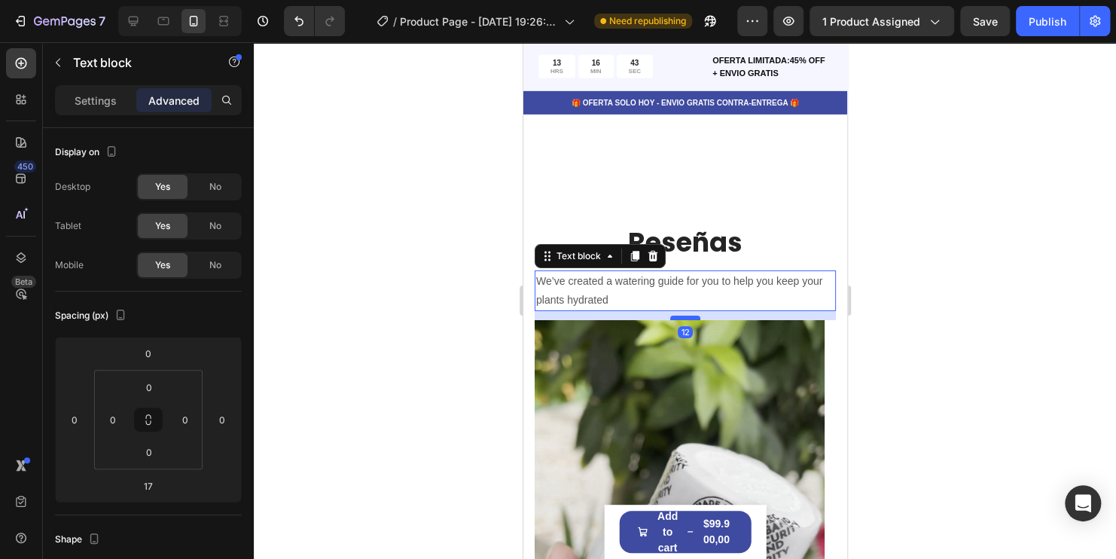
click at [682, 317] on div at bounding box center [684, 317] width 30 height 5
type input "12"
click at [943, 294] on div at bounding box center [685, 300] width 862 height 516
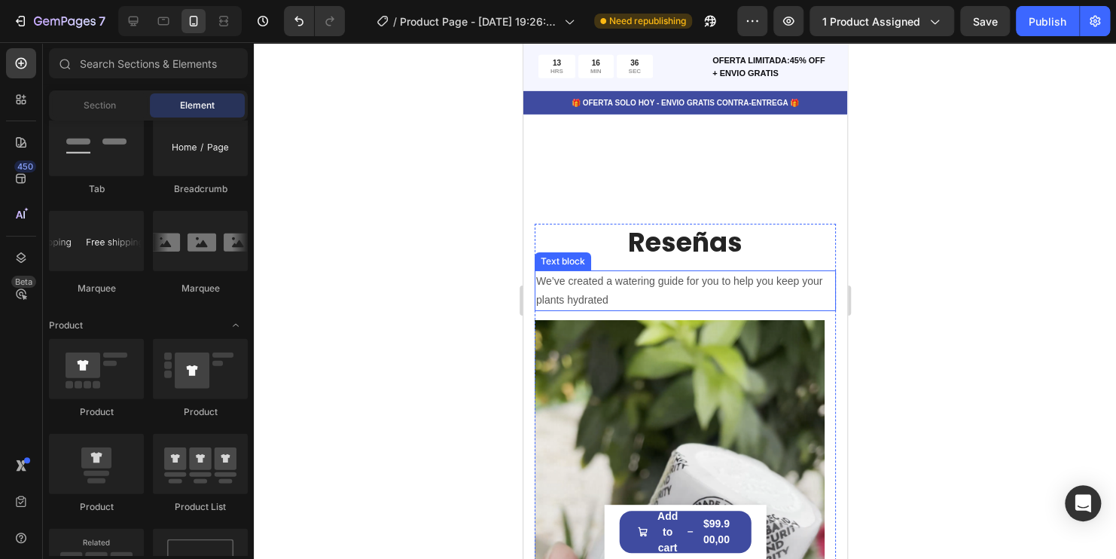
click at [631, 297] on p "We’ve created a watering guide for you to help you keep your plants hydrated" at bounding box center [684, 291] width 298 height 38
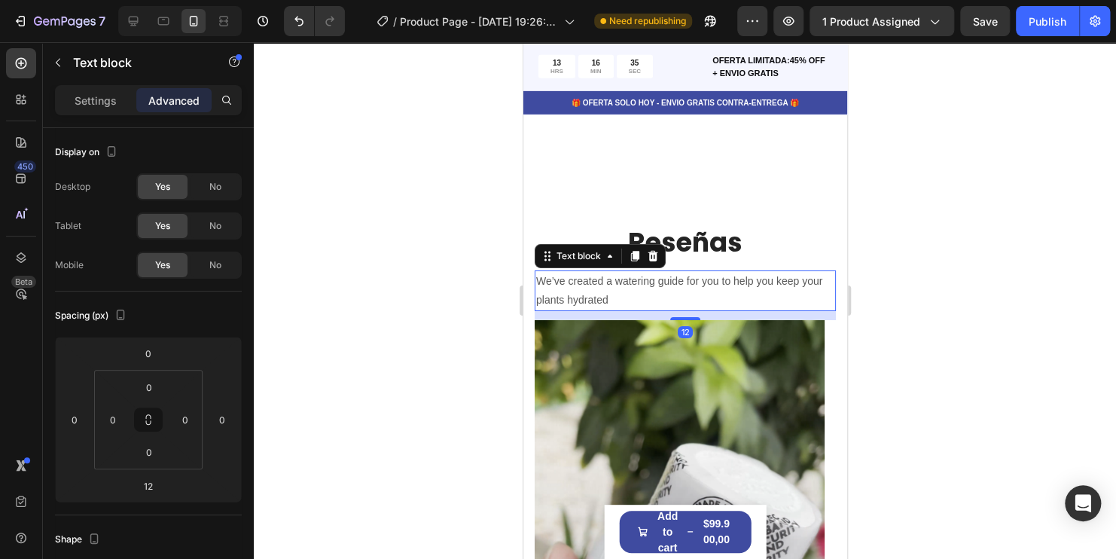
click at [631, 297] on p "We’ve created a watering guide for you to help you keep your plants hydrated" at bounding box center [684, 291] width 298 height 38
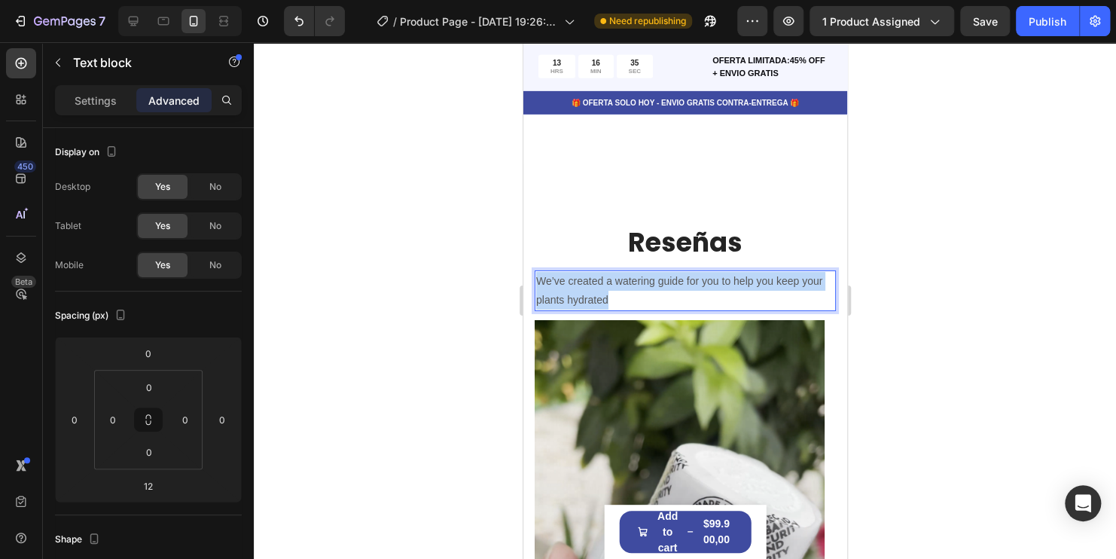
click at [631, 297] on p "We’ve created a watering guide for you to help you keep your plants hydrated" at bounding box center [684, 291] width 298 height 38
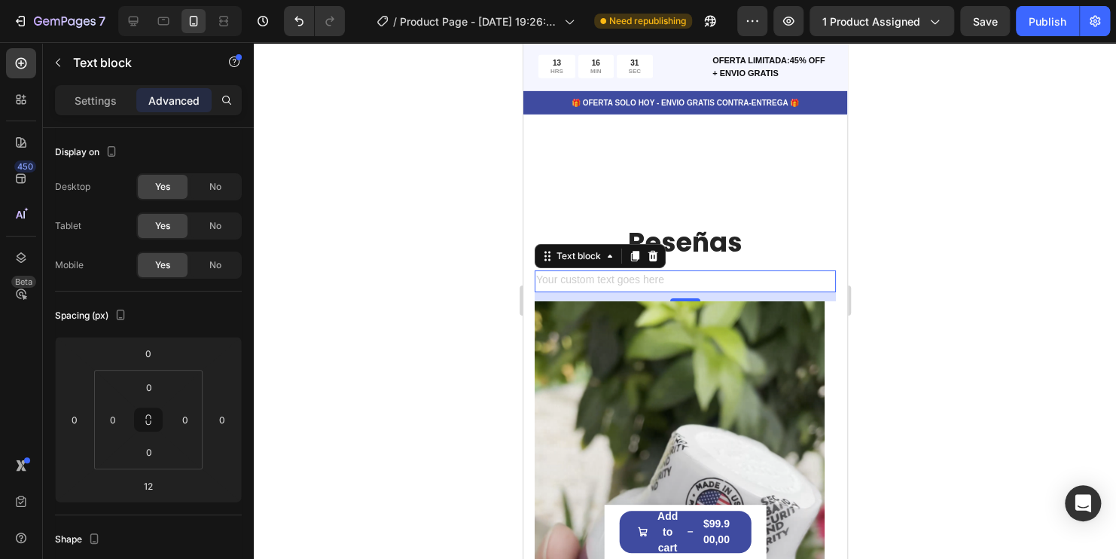
click at [1001, 366] on div at bounding box center [685, 300] width 862 height 516
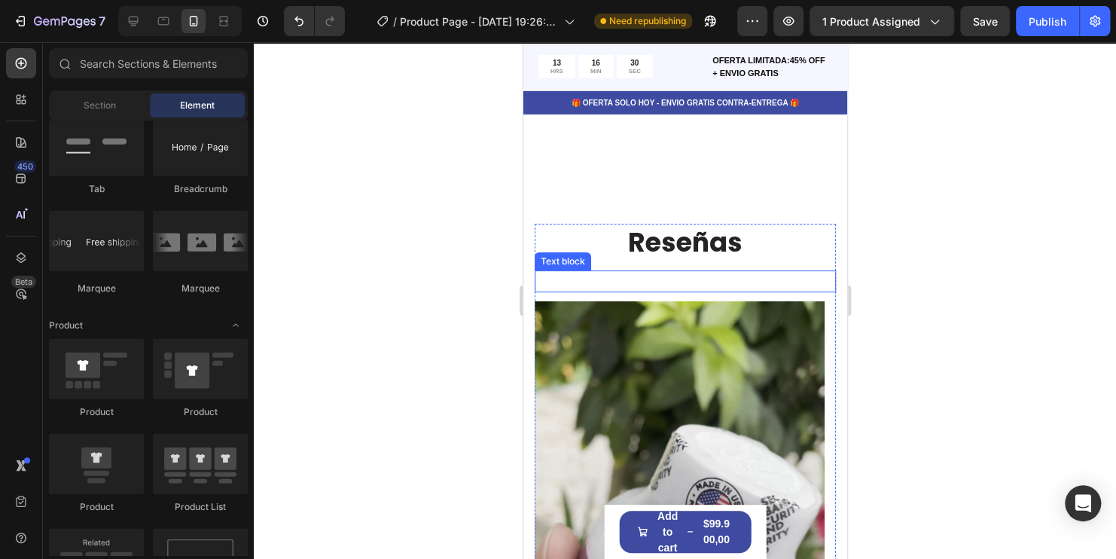
click at [724, 273] on p "Rich Text Editor. Editing area: main" at bounding box center [684, 281] width 298 height 19
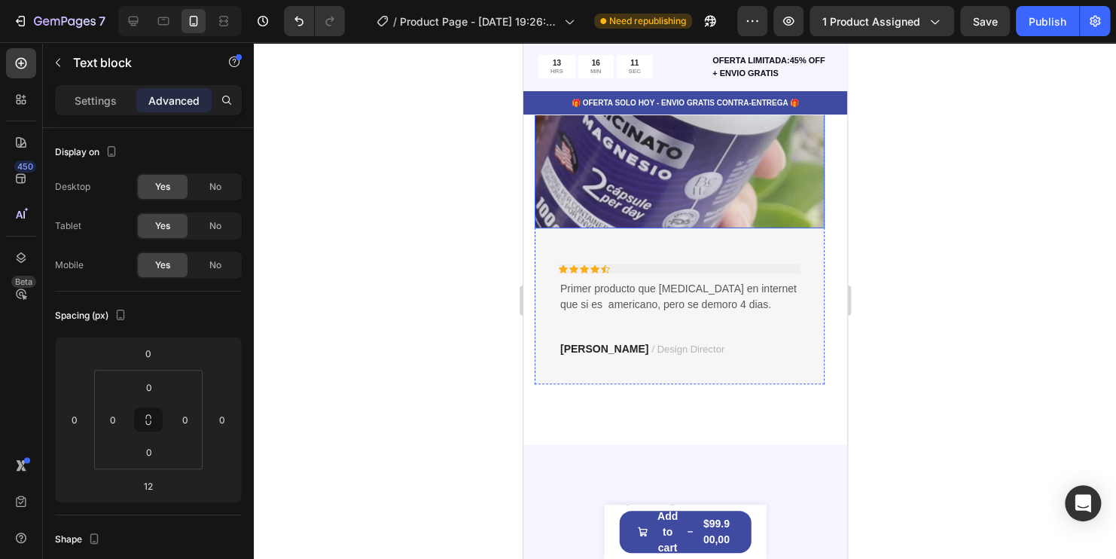
scroll to position [2920, 0]
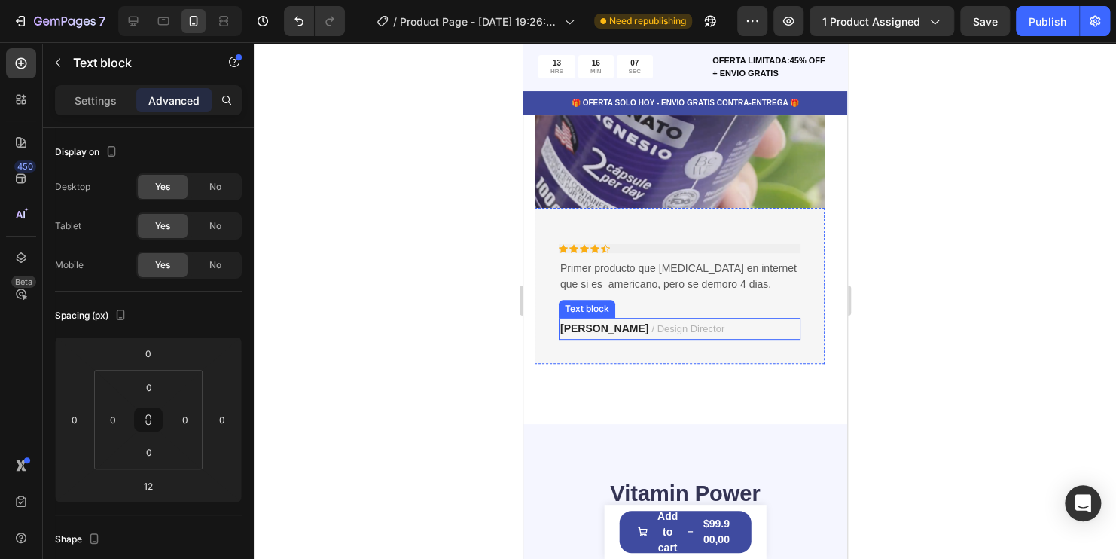
click at [594, 332] on strong "Ryan S." at bounding box center [603, 328] width 88 height 12
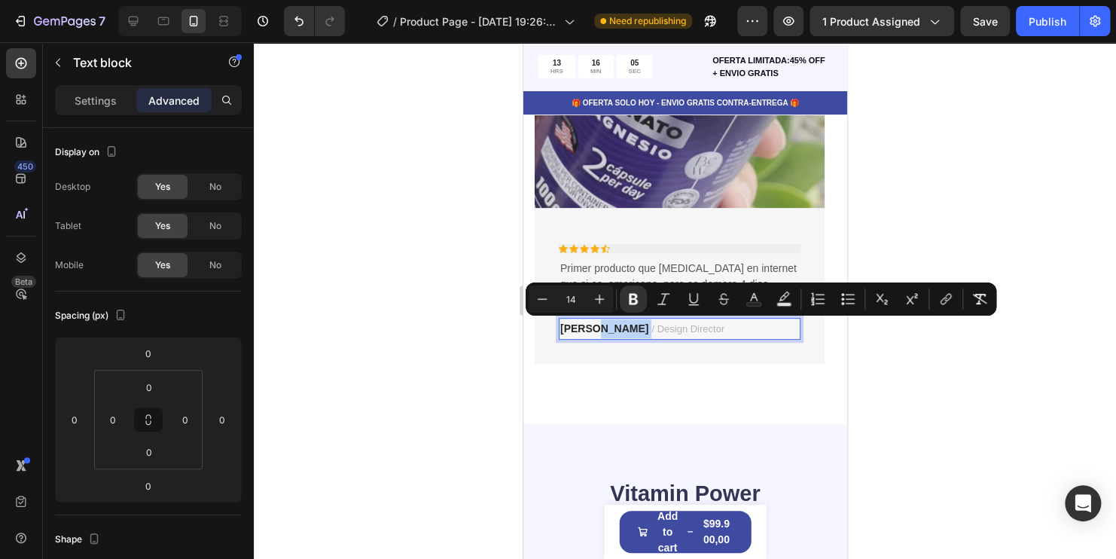
drag, startPoint x: 596, startPoint y: 329, endPoint x: 619, endPoint y: 329, distance: 22.6
click at [598, 329] on p "Ryan S. / Design Director" at bounding box center [678, 328] width 239 height 19
click at [700, 332] on p "Ryan S. / Design Director" at bounding box center [678, 328] width 239 height 19
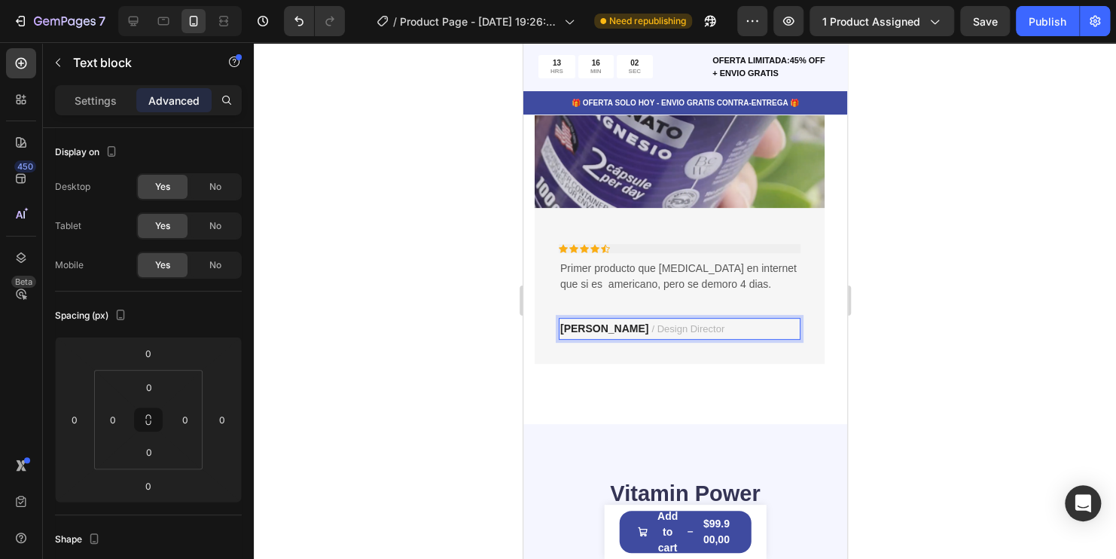
drag, startPoint x: 696, startPoint y: 329, endPoint x: 681, endPoint y: 329, distance: 14.3
click at [693, 329] on p "Ryan S. / Design Director" at bounding box center [678, 328] width 239 height 19
click at [680, 329] on p "Ryan S. / Design Direct" at bounding box center [678, 328] width 239 height 19
click at [679, 329] on p "Ryan S. / Design Dire" at bounding box center [678, 328] width 239 height 19
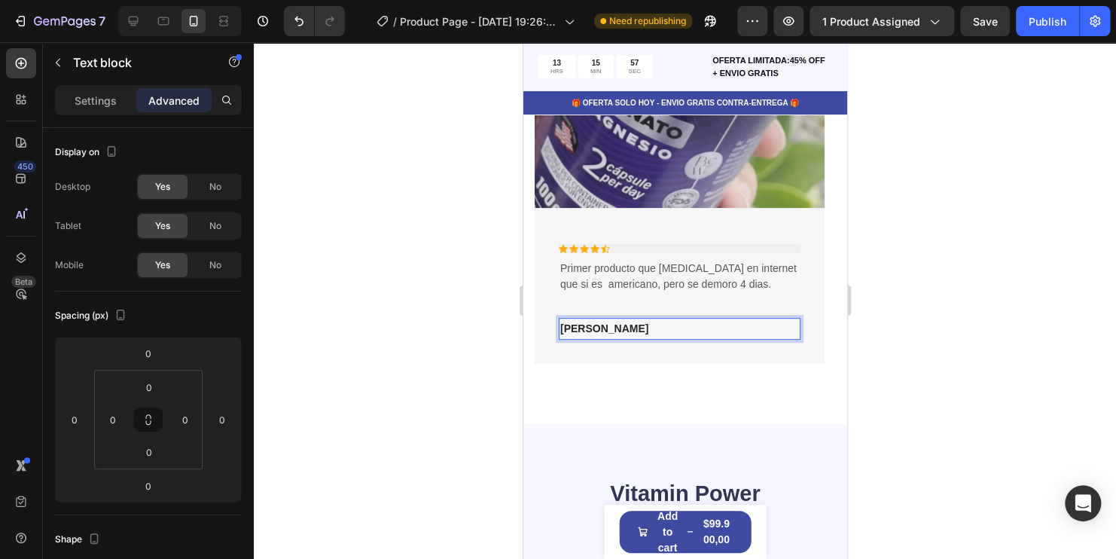
click at [586, 330] on strong "Ryan" at bounding box center [603, 328] width 88 height 12
click at [598, 328] on p "UJ" at bounding box center [678, 328] width 239 height 19
click at [437, 373] on div at bounding box center [685, 300] width 862 height 516
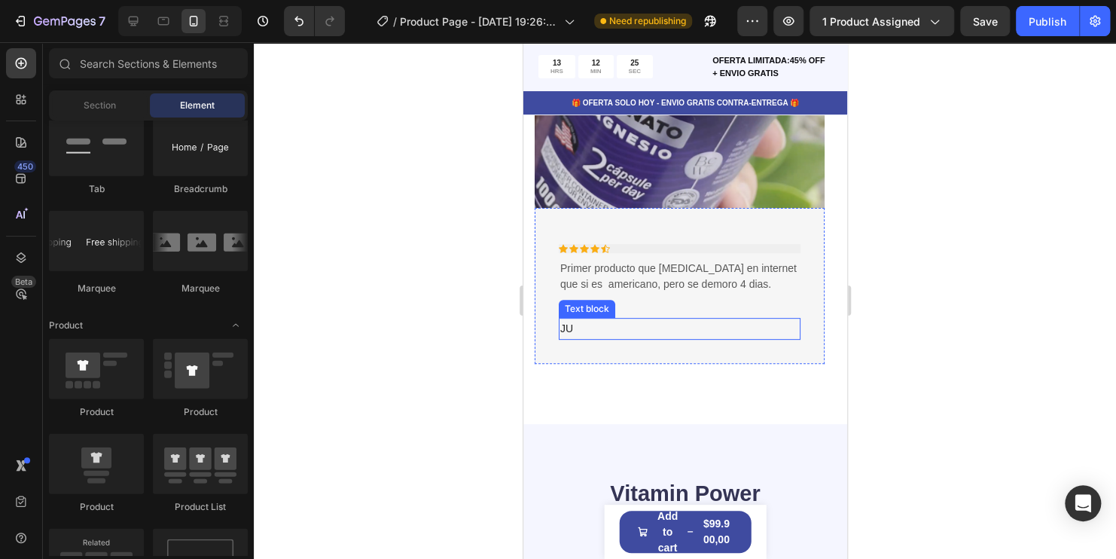
click at [590, 328] on p "JU" at bounding box center [678, 328] width 239 height 19
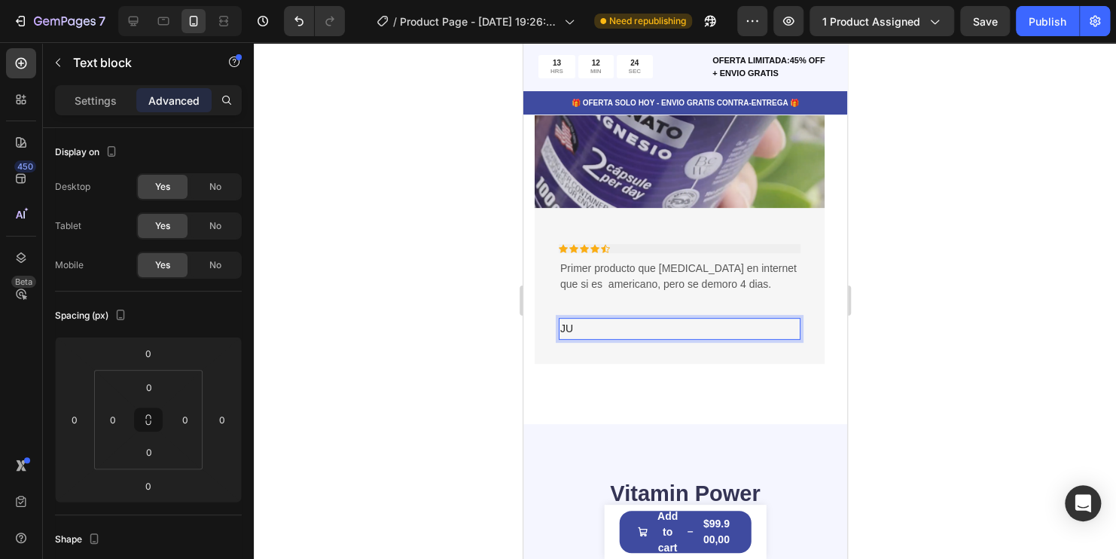
click at [590, 328] on p "JU" at bounding box center [678, 328] width 239 height 19
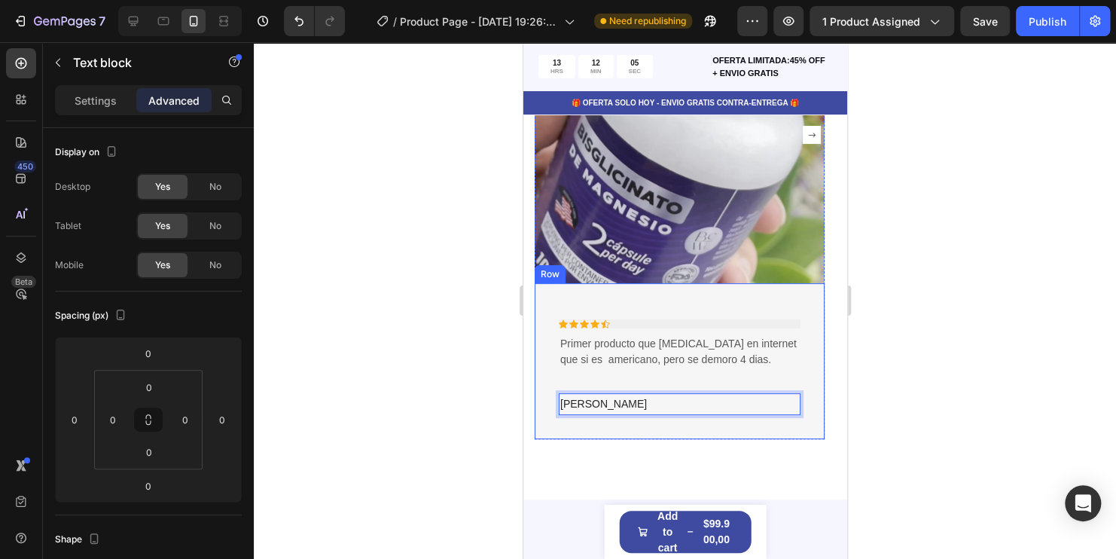
scroll to position [2770, 0]
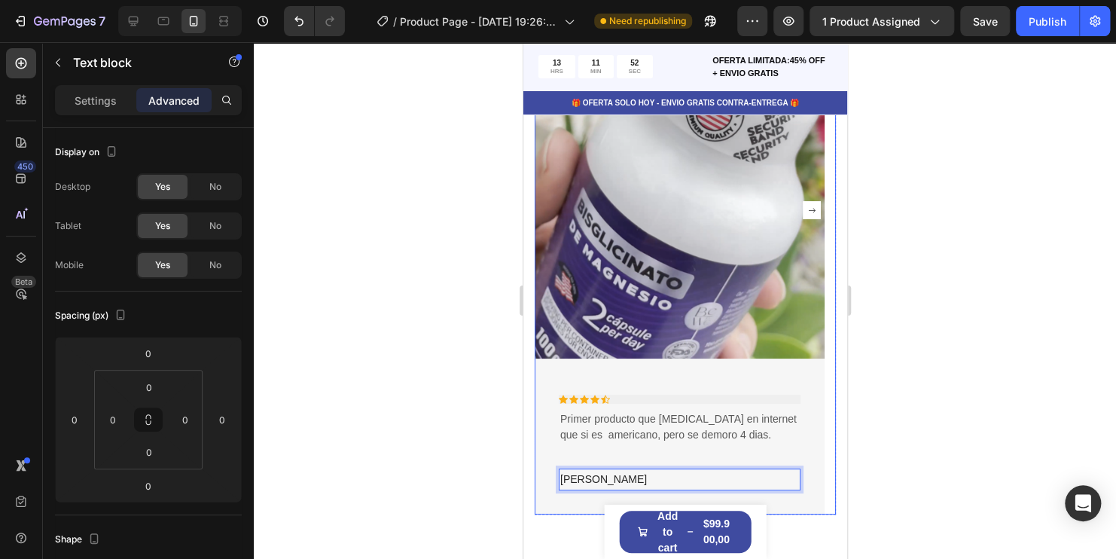
click at [802, 212] on rect "Carousel Next Arrow" at bounding box center [811, 210] width 18 height 18
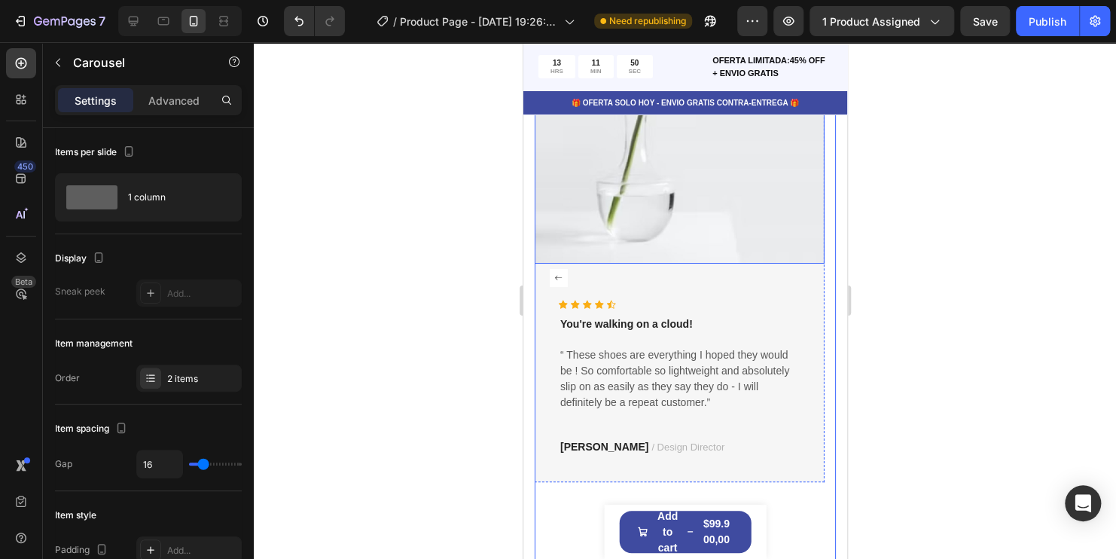
scroll to position [2544, 0]
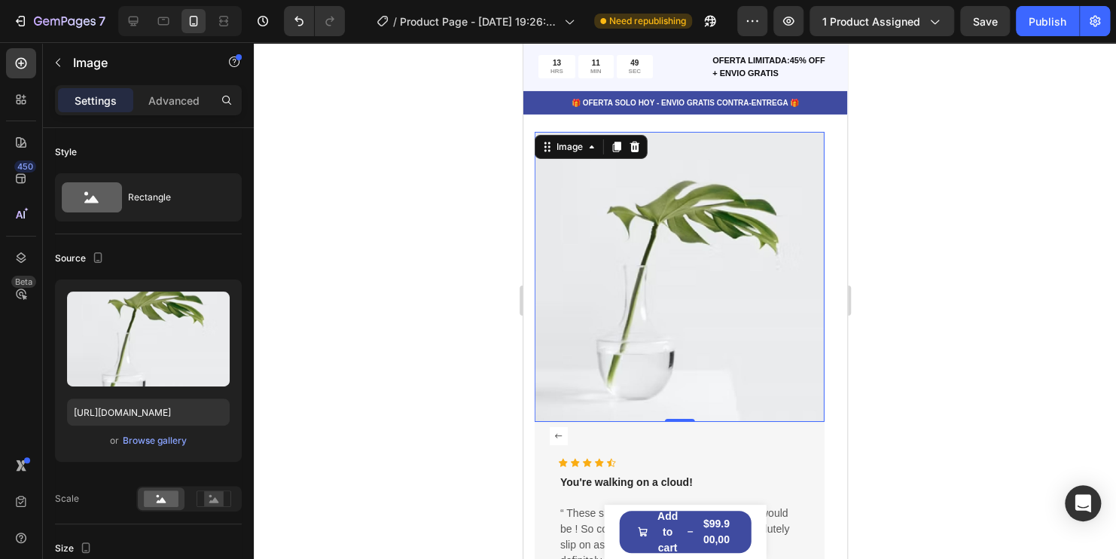
click at [671, 280] on img at bounding box center [679, 277] width 290 height 290
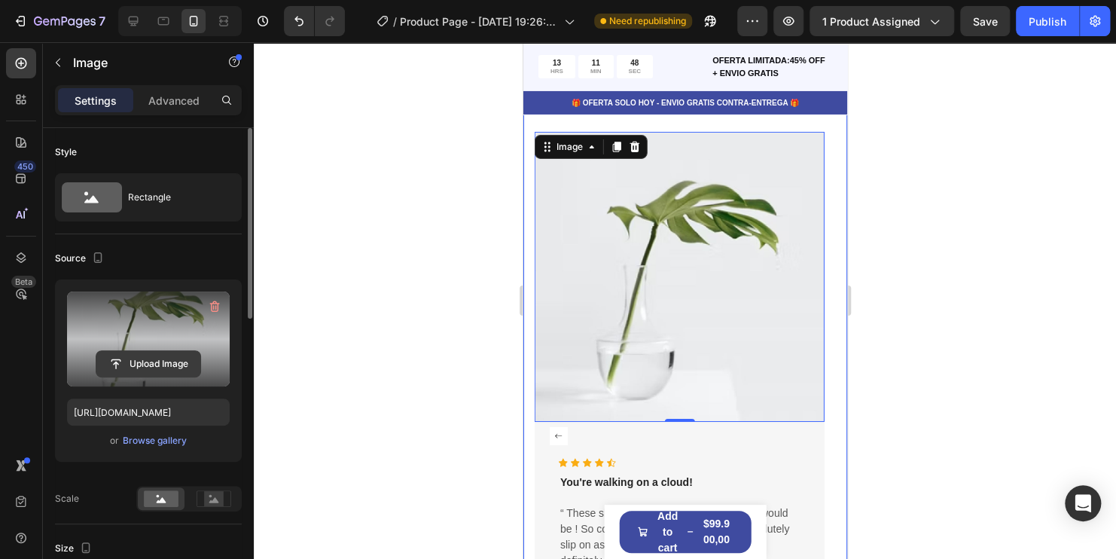
click at [150, 358] on input "file" at bounding box center [148, 364] width 104 height 26
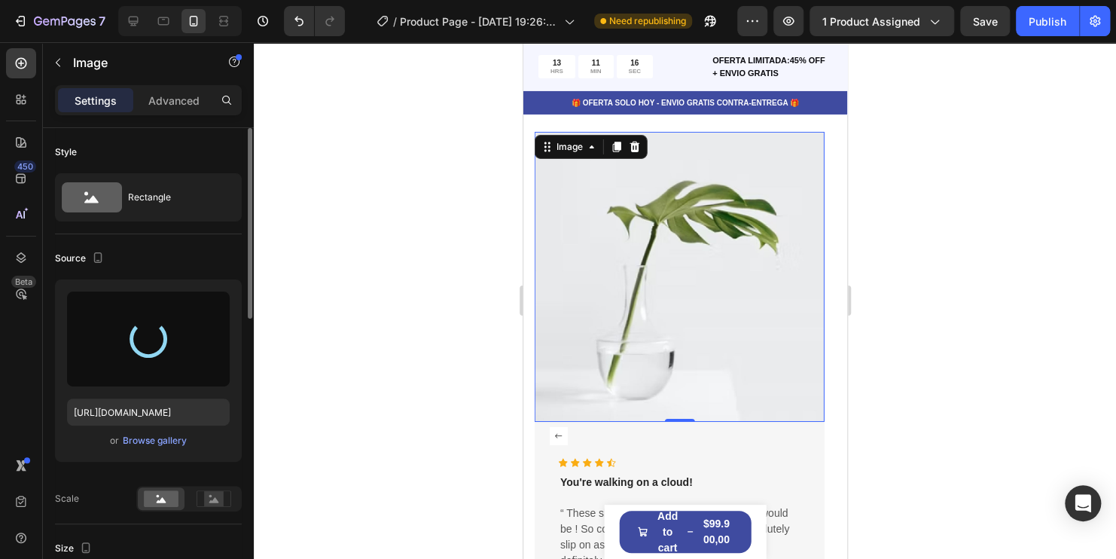
type input "https://cdn.shopify.com/s/files/1/0741/6856/5992/files/gempages_581429968781705…"
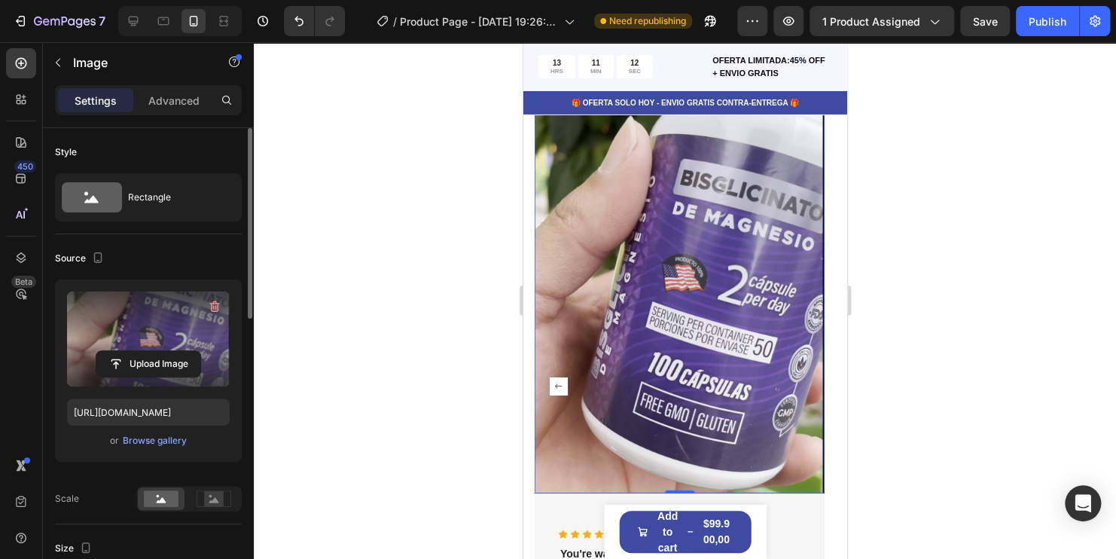
scroll to position [2695, 0]
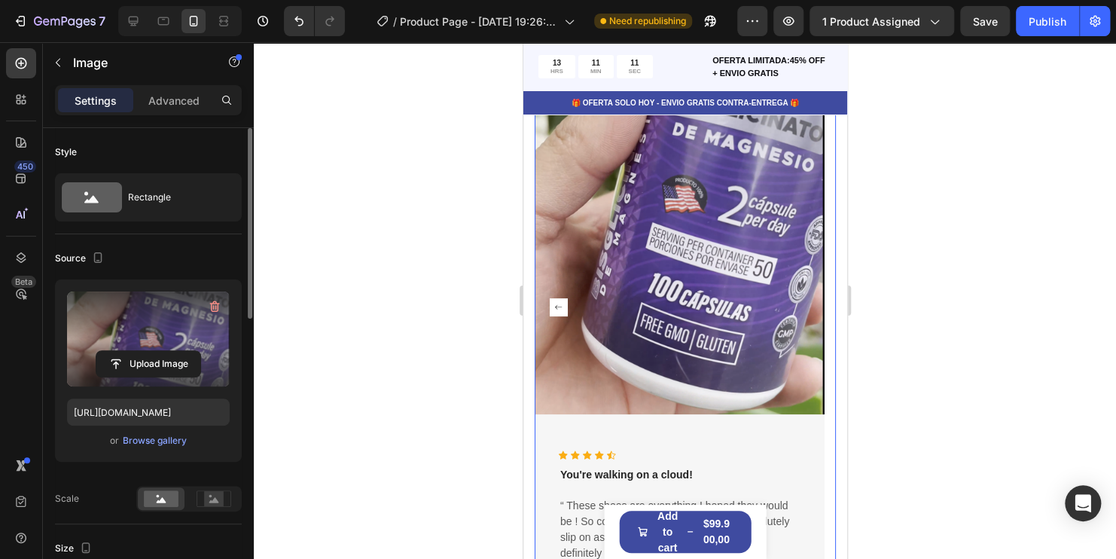
click at [557, 304] on rect "Carousel Back Arrow" at bounding box center [558, 307] width 18 height 18
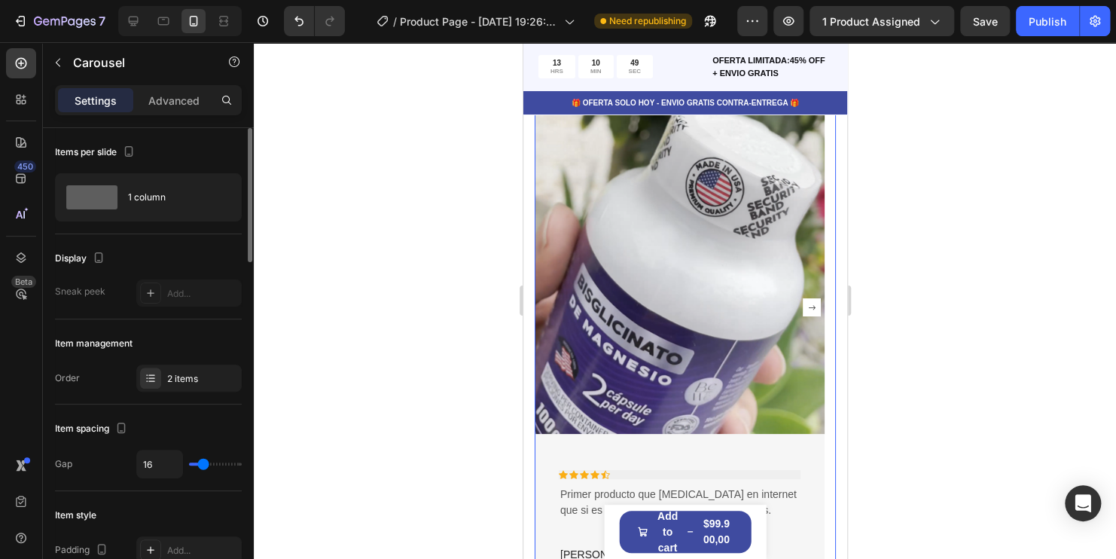
click at [802, 306] on rect "Carousel Next Arrow" at bounding box center [811, 307] width 18 height 18
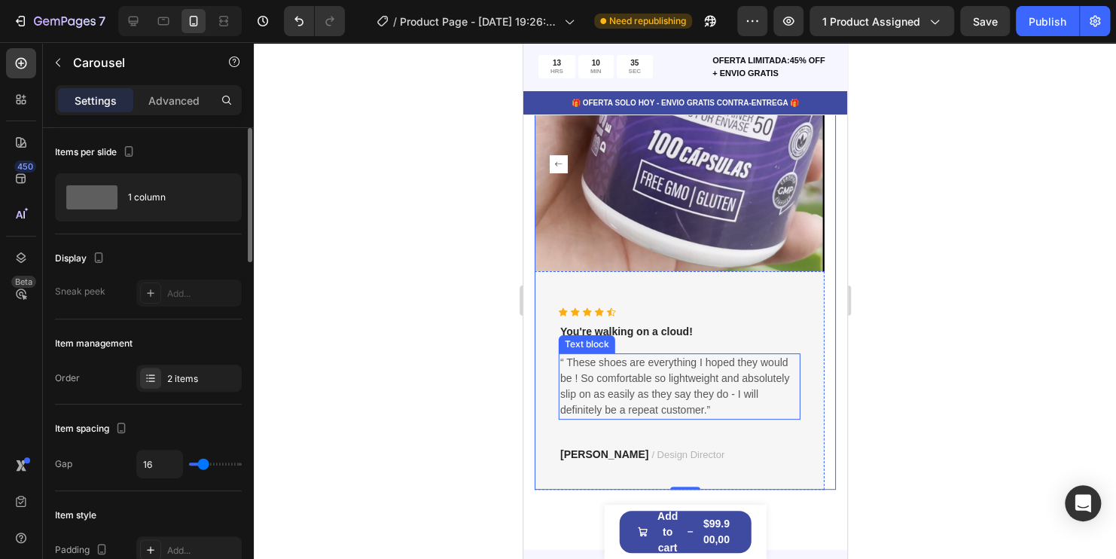
scroll to position [2845, 0]
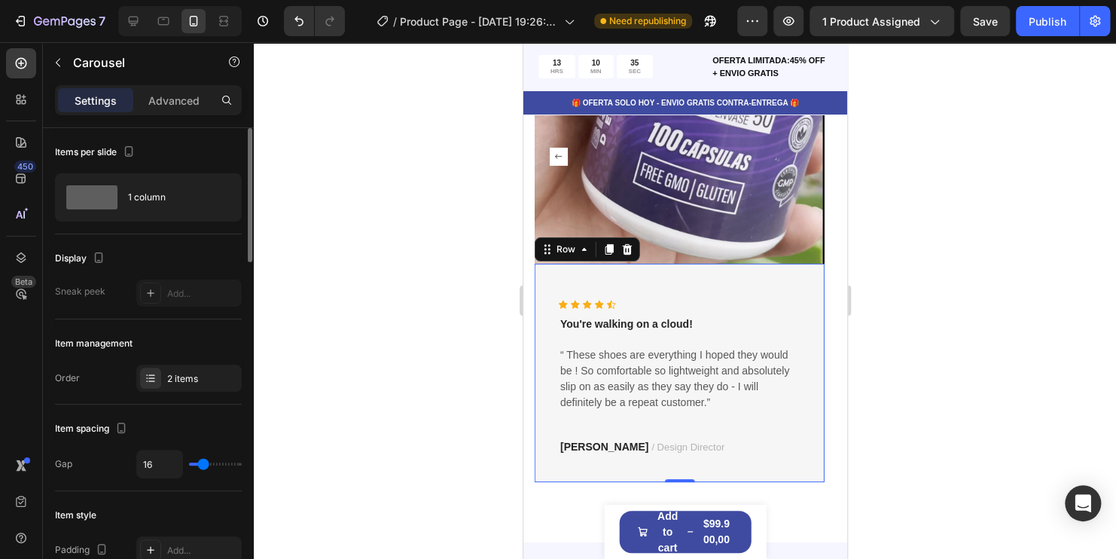
click at [788, 434] on div "Icon Icon Icon Icon Icon Icon List Hoz You're walking on a cloud! Text block “ …" at bounding box center [679, 379] width 242 height 158
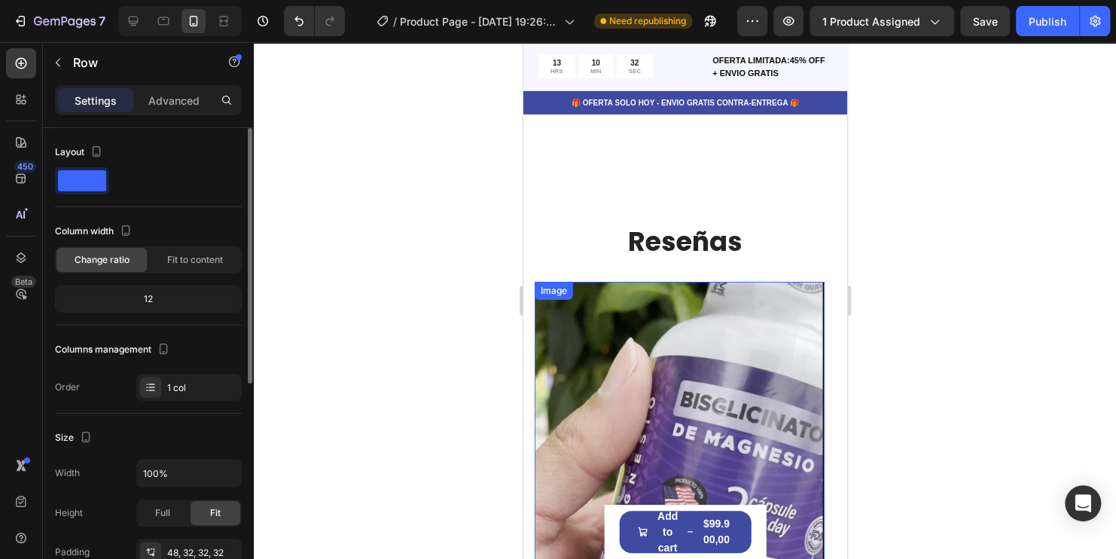
scroll to position [2393, 0]
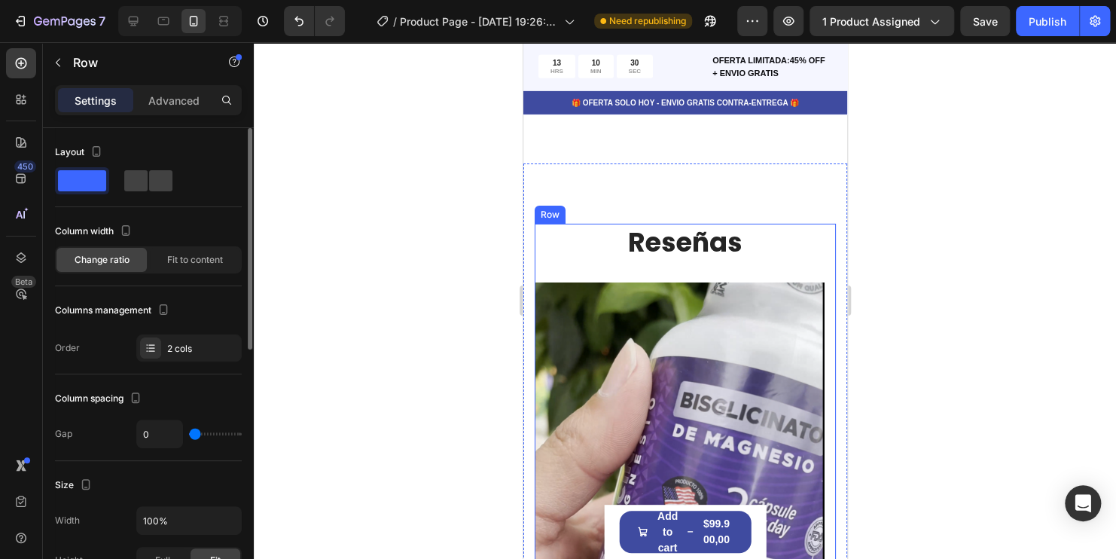
click at [788, 268] on div "Reseñas Heading Text block" at bounding box center [684, 253] width 301 height 59
click at [152, 175] on span at bounding box center [160, 180] width 23 height 21
type input "30"
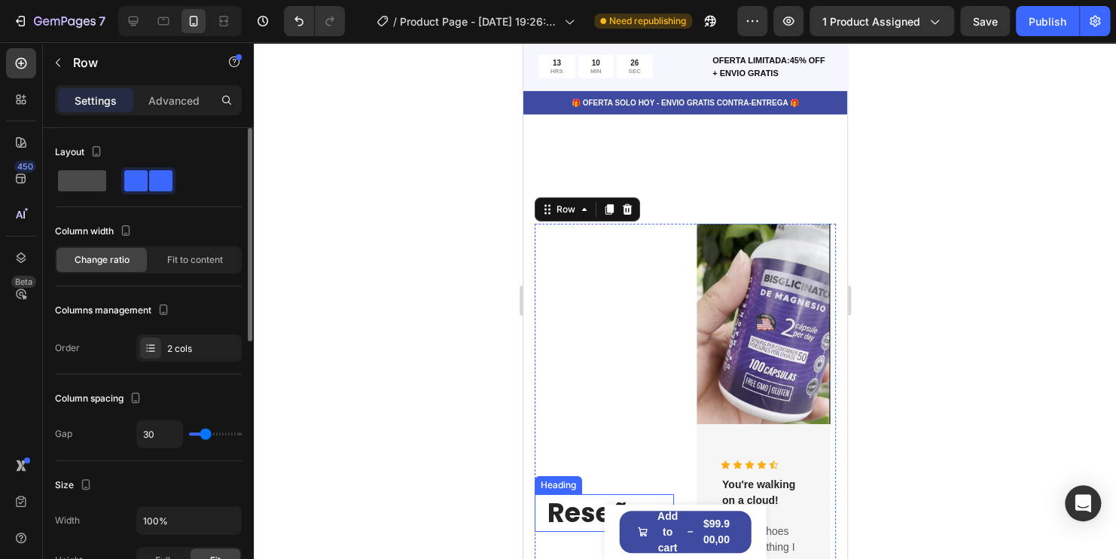
click at [93, 186] on span at bounding box center [82, 180] width 48 height 21
type input "0"
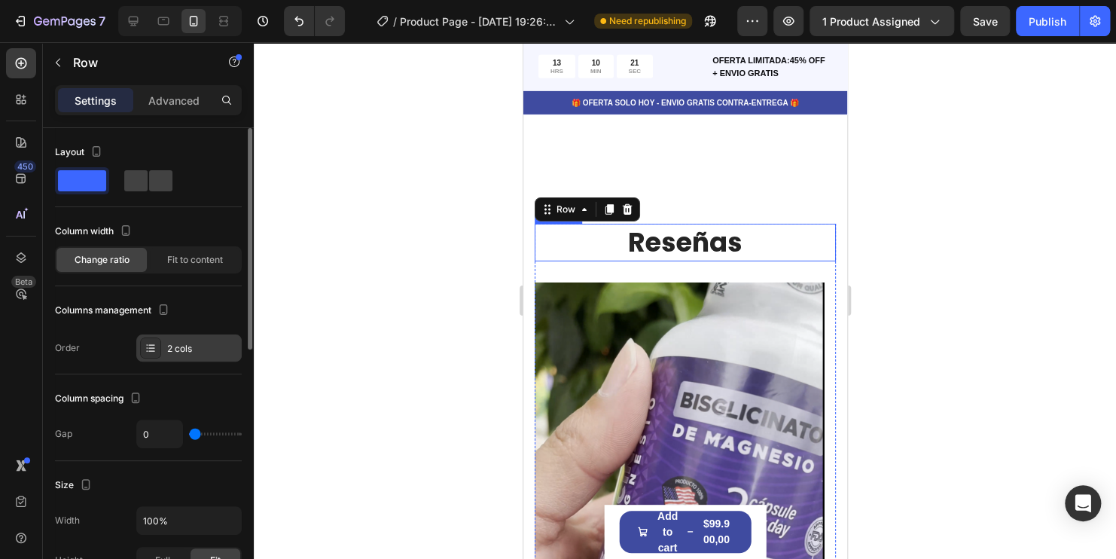
click at [199, 350] on div "2 cols" at bounding box center [202, 349] width 71 height 14
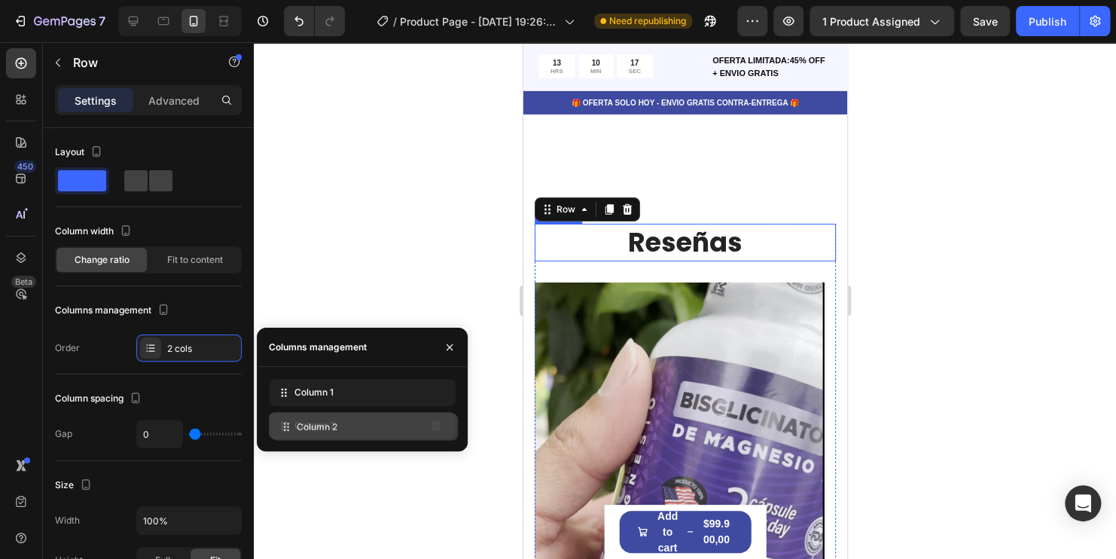
click at [282, 426] on icon at bounding box center [283, 425] width 15 height 15
click at [286, 428] on icon at bounding box center [283, 425] width 15 height 15
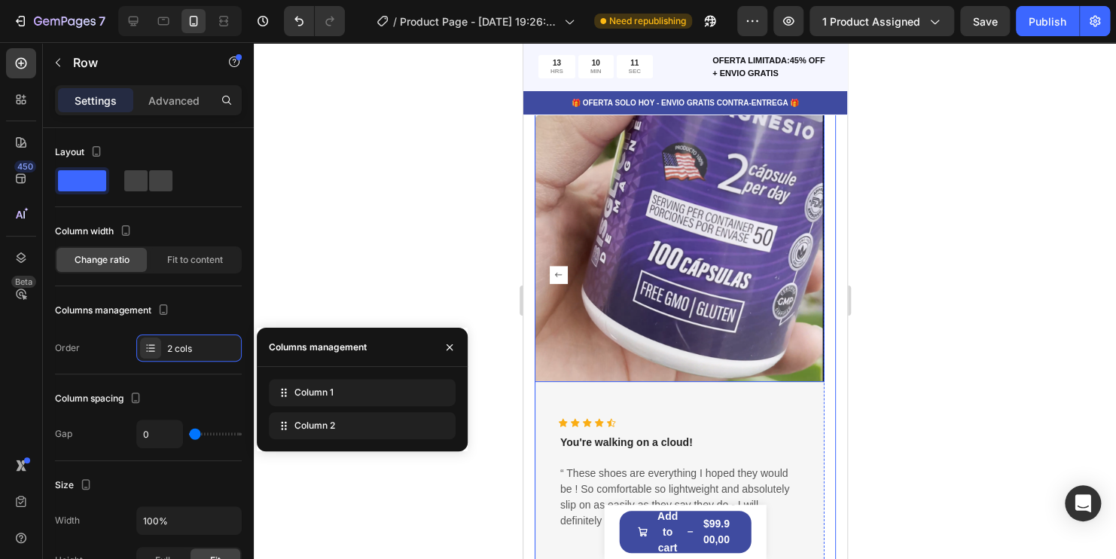
scroll to position [2695, 0]
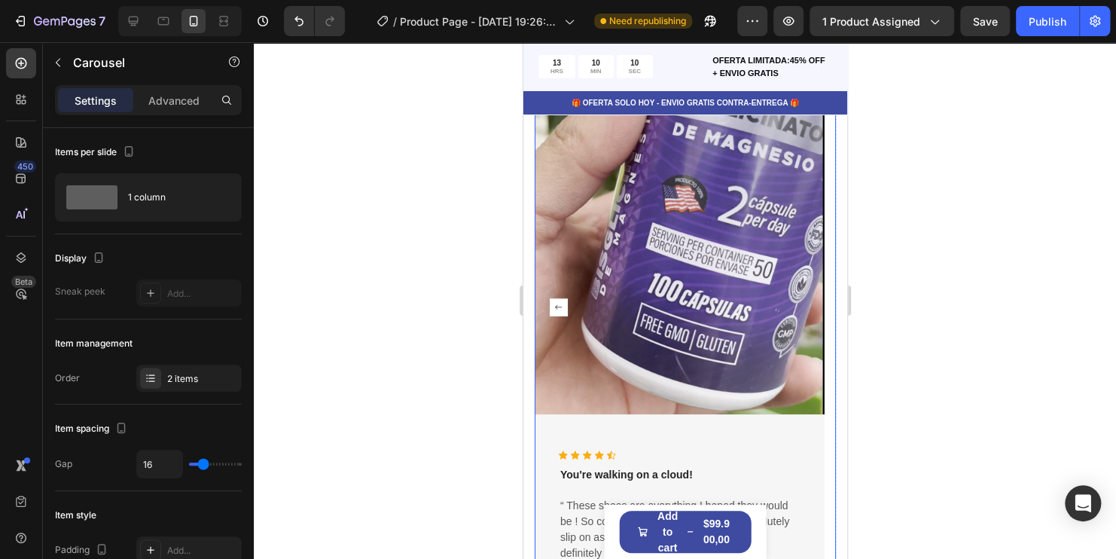
click at [551, 313] on rect "Carousel Back Arrow" at bounding box center [558, 307] width 18 height 18
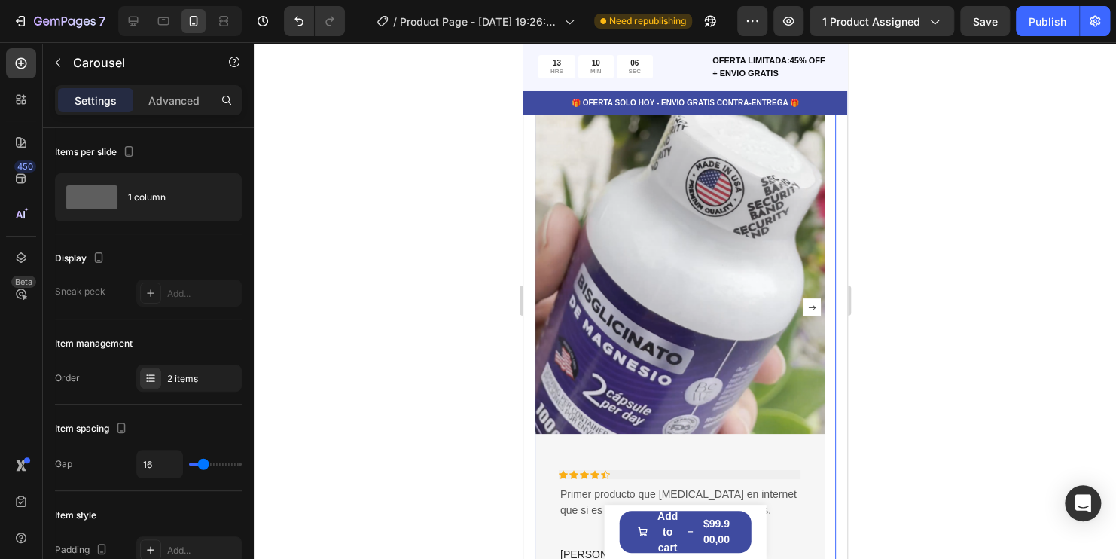
click at [802, 305] on rect "Carousel Next Arrow" at bounding box center [811, 307] width 18 height 18
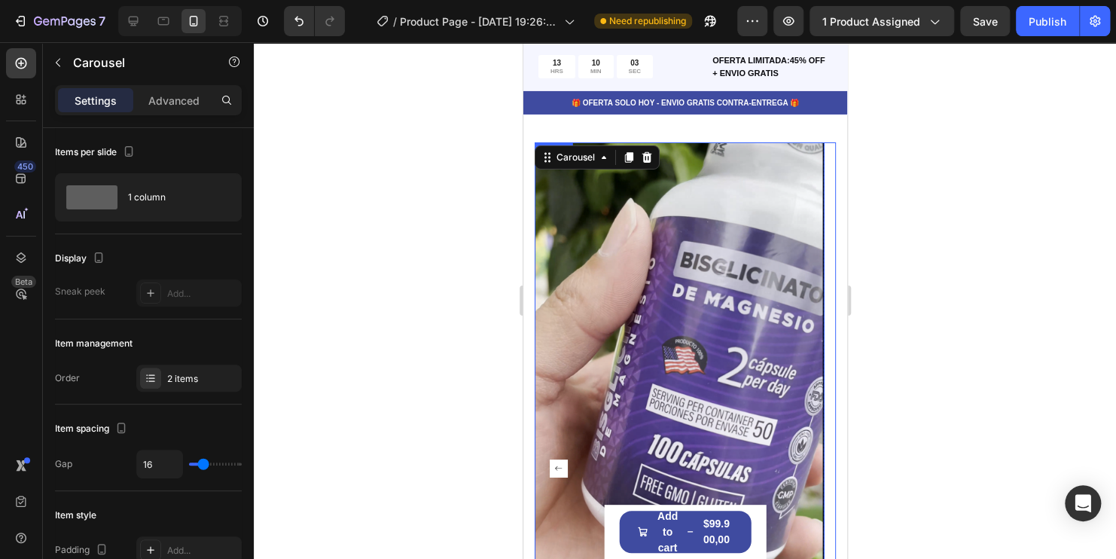
scroll to position [2619, 0]
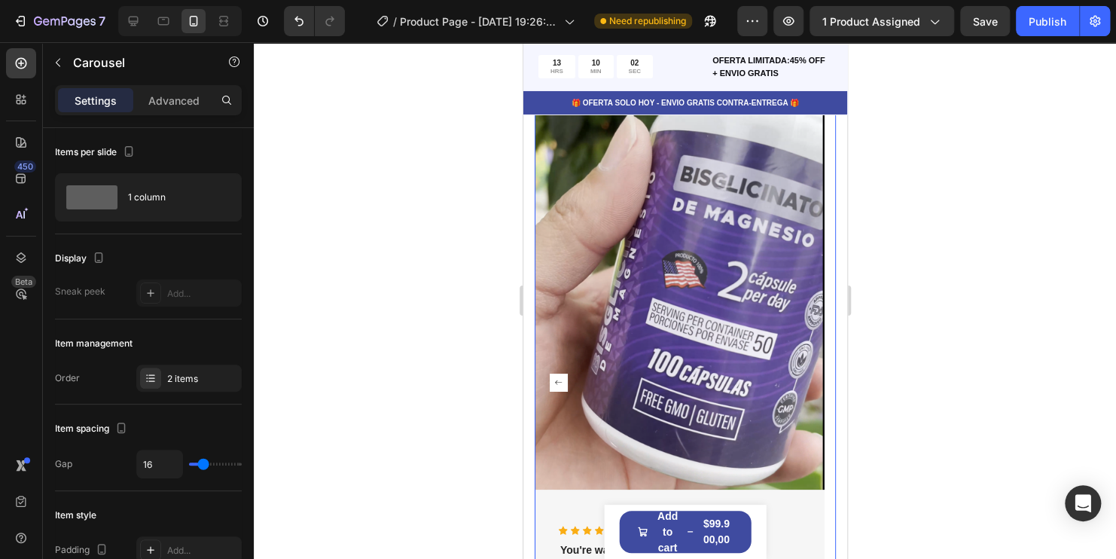
click at [550, 386] on rect "Carousel Back Arrow" at bounding box center [558, 382] width 18 height 18
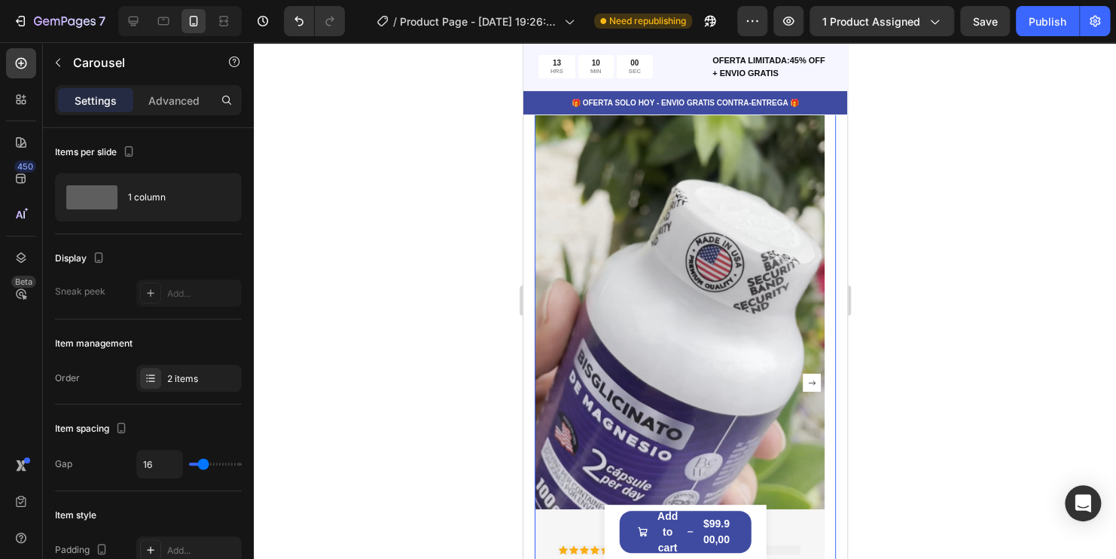
click at [806, 382] on rect "Carousel Next Arrow" at bounding box center [811, 382] width 18 height 18
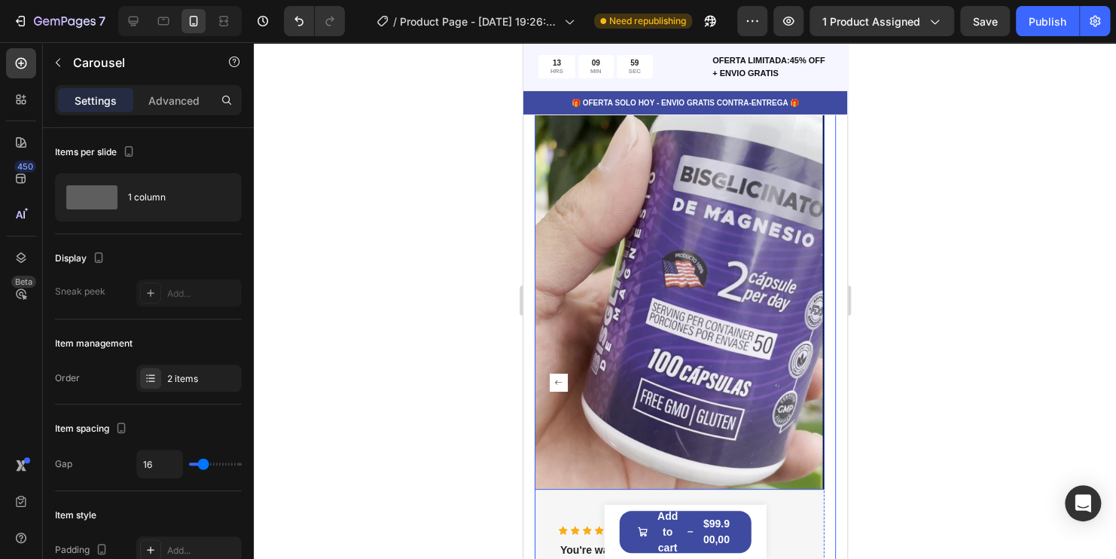
click at [692, 241] on img at bounding box center [679, 272] width 290 height 433
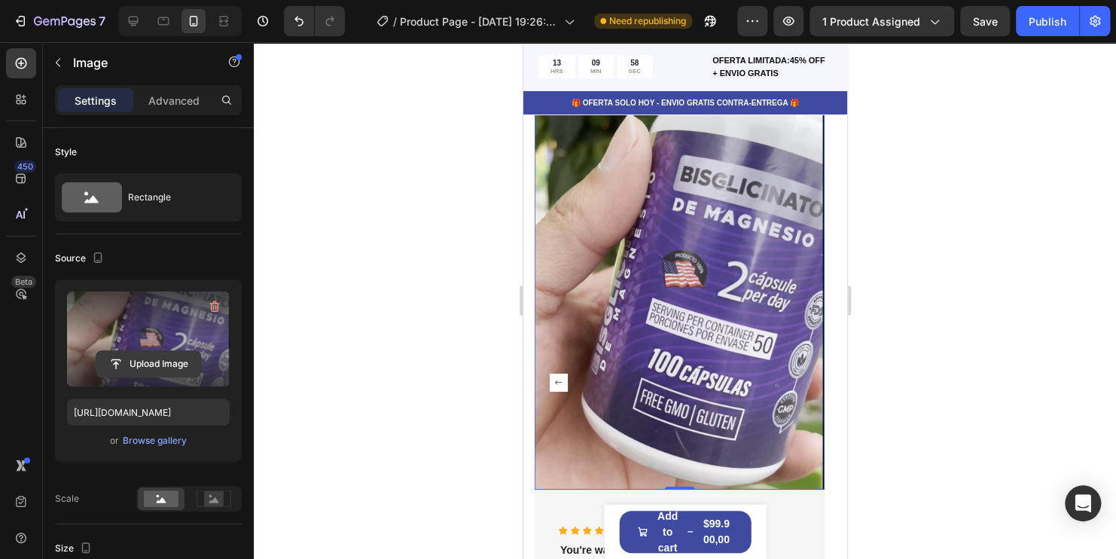
click at [157, 353] on input "file" at bounding box center [148, 364] width 104 height 26
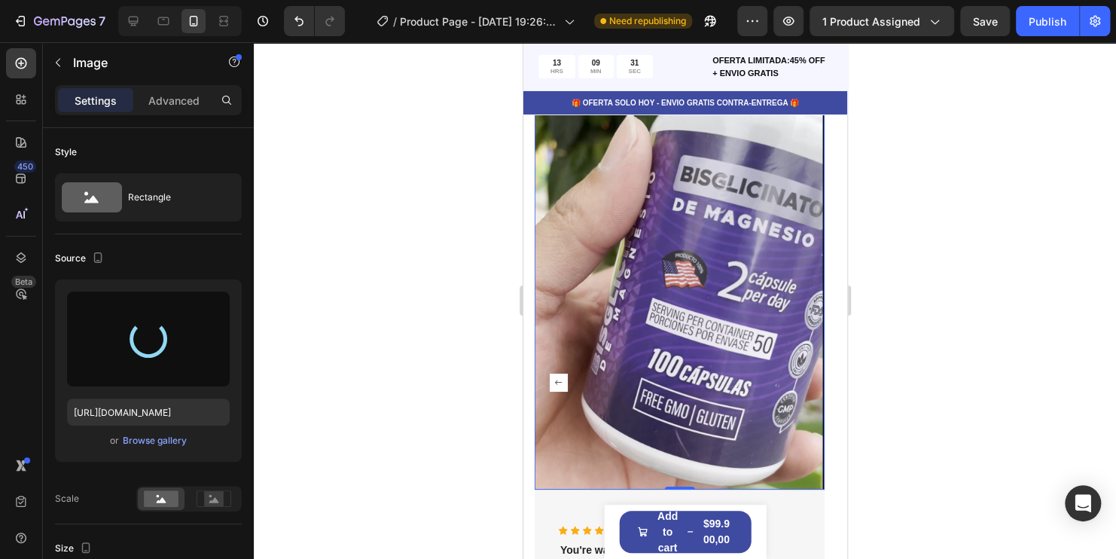
type input "https://cdn.shopify.com/s/files/1/0741/6856/5992/files/gempages_581429968781705…"
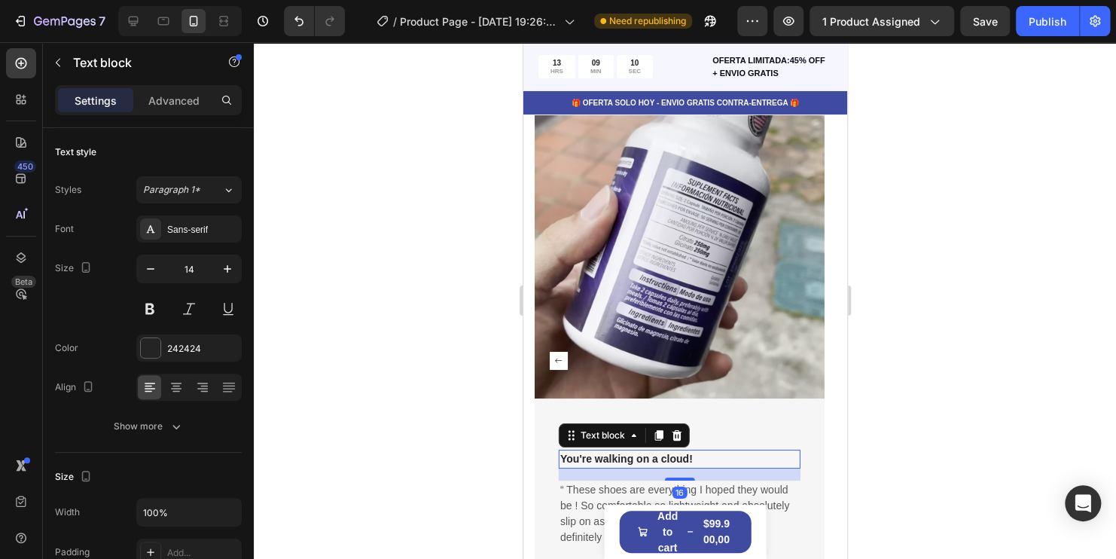
click at [636, 459] on p "You're walking on a cloud!" at bounding box center [678, 459] width 239 height 16
click at [673, 438] on icon at bounding box center [676, 435] width 10 height 11
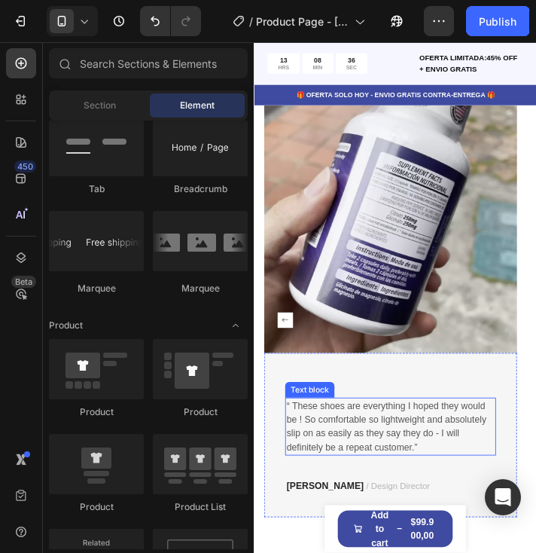
click at [398, 468] on p "“ These shoes are everything I hoped they would be ! So comfortable so lightwei…" at bounding box center [410, 482] width 239 height 63
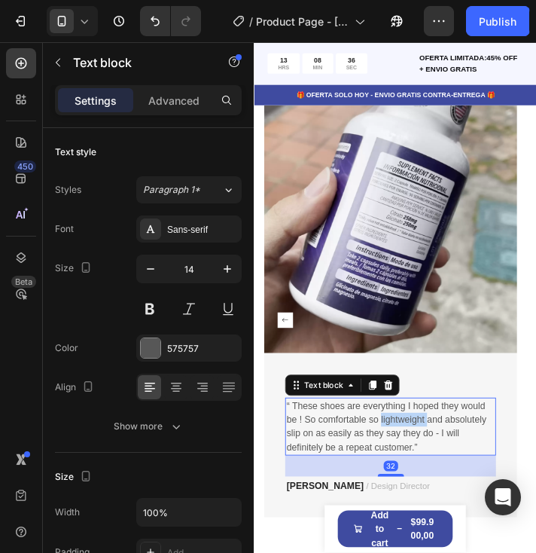
click at [398, 468] on p "“ These shoes are everything I hoped they would be ! So comfortable so lightwei…" at bounding box center [410, 482] width 239 height 63
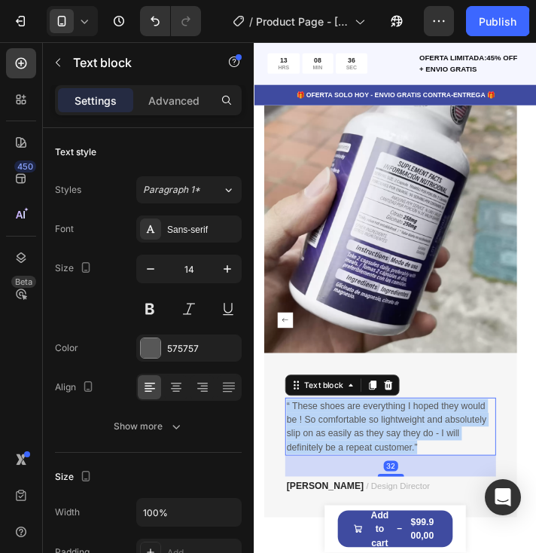
click at [398, 468] on p "“ These shoes are everything I hoped they would be ! So comfortable so lightwei…" at bounding box center [410, 482] width 239 height 63
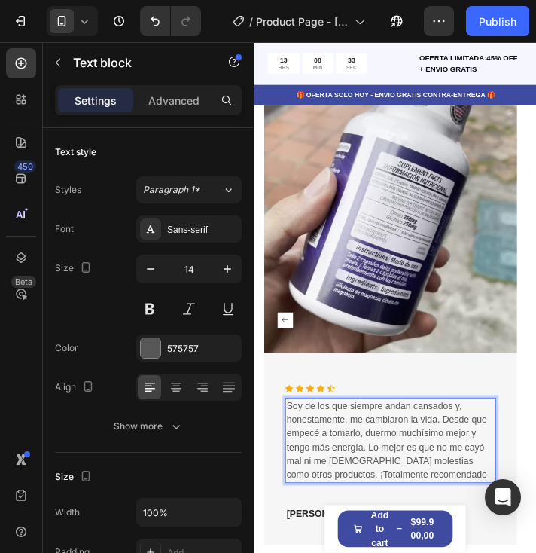
click at [373, 497] on p "Soy de los que siempre andan cansados y, honestamente, me cambiaron la vida. De…" at bounding box center [410, 498] width 239 height 95
click at [374, 497] on p "Soy de los que siempre andan cansados y, honestamente, me cambiaron la vida. De…" at bounding box center [410, 498] width 239 height 95
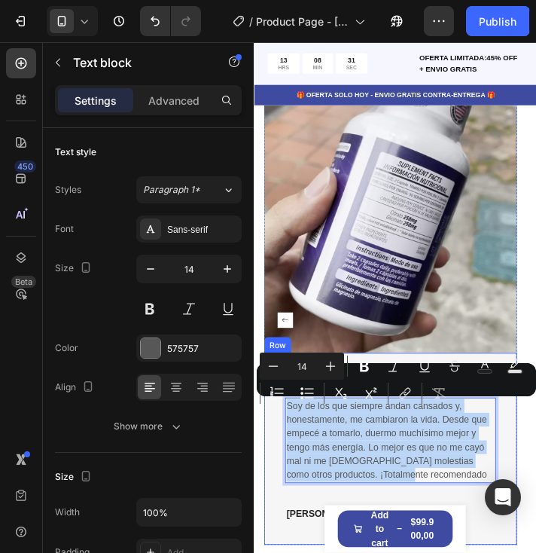
drag, startPoint x: 425, startPoint y: 533, endPoint x: 523, endPoint y: 431, distance: 141.1
click at [273, 459] on div "Icon Icon Icon Icon Icon Icon List Hoz Soy de los que siempre andan cansados y,…" at bounding box center [410, 507] width 290 height 219
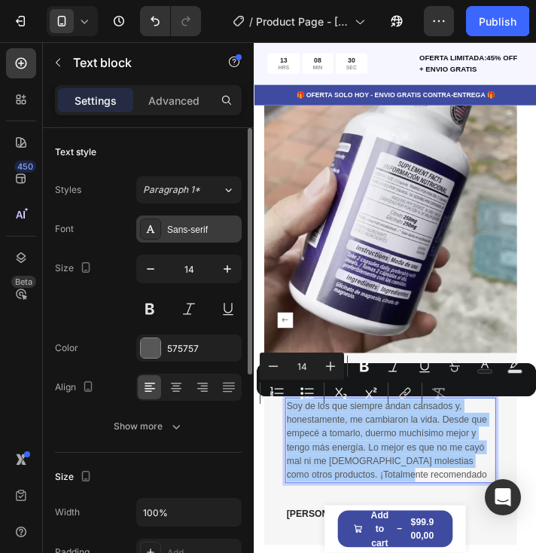
click at [178, 227] on div "Sans-serif" at bounding box center [202, 230] width 71 height 14
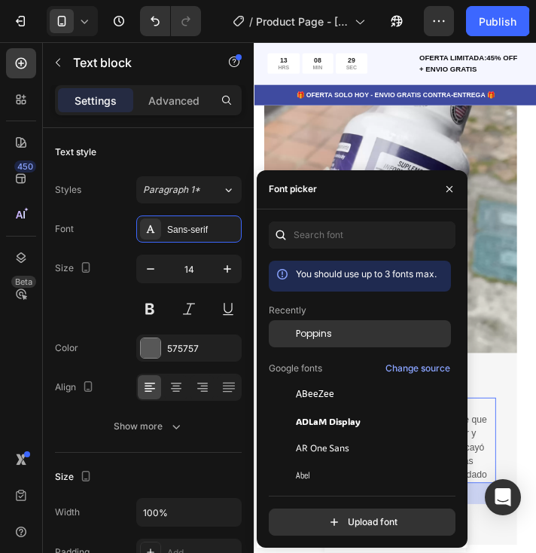
click at [348, 434] on div "Poppins" at bounding box center [360, 447] width 182 height 27
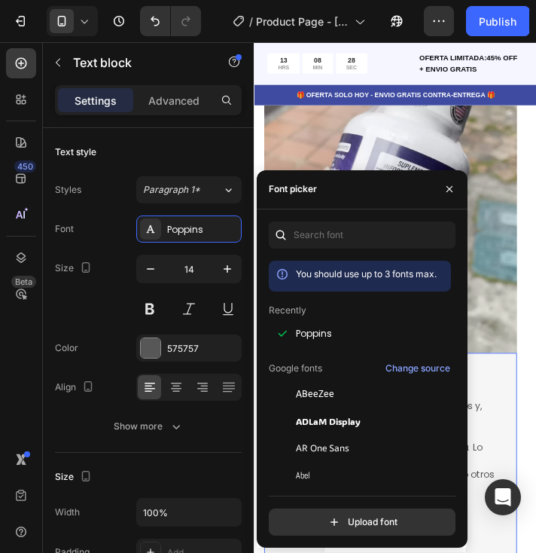
click at [525, 425] on div "Icon Icon Icon Icon Icon Icon List Hoz Soy de los que siempre andan cansados y,…" at bounding box center [410, 515] width 290 height 235
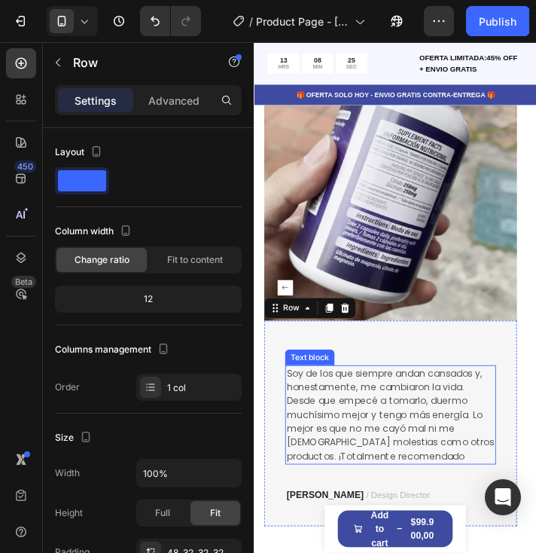
scroll to position [2695, 0]
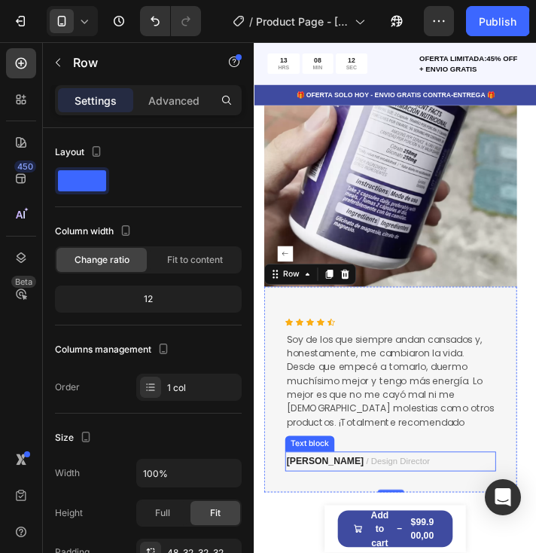
click at [310, 516] on strong "Ryan S." at bounding box center [335, 522] width 88 height 12
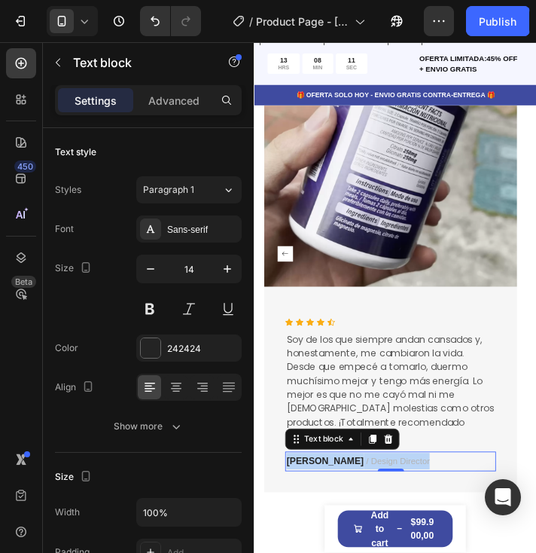
click at [310, 516] on strong "Ryan S." at bounding box center [335, 522] width 88 height 12
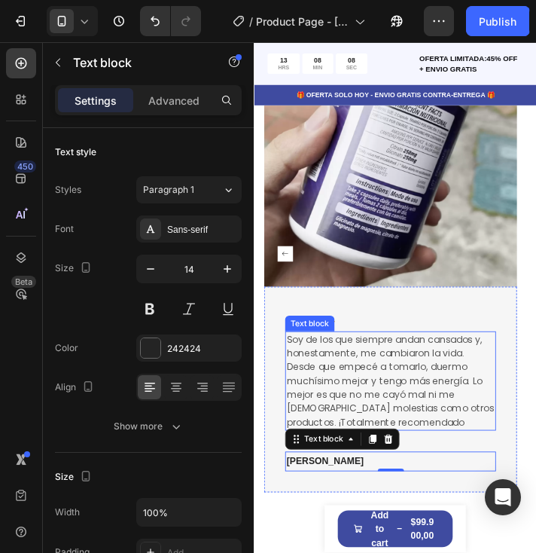
click at [293, 383] on p "Soy de los que siempre andan cansados y, honestamente, me cambiaron la vida. De…" at bounding box center [410, 431] width 239 height 111
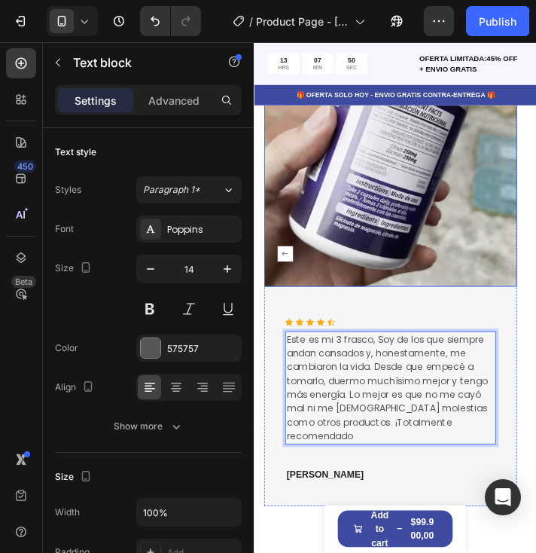
scroll to position [2770, 0]
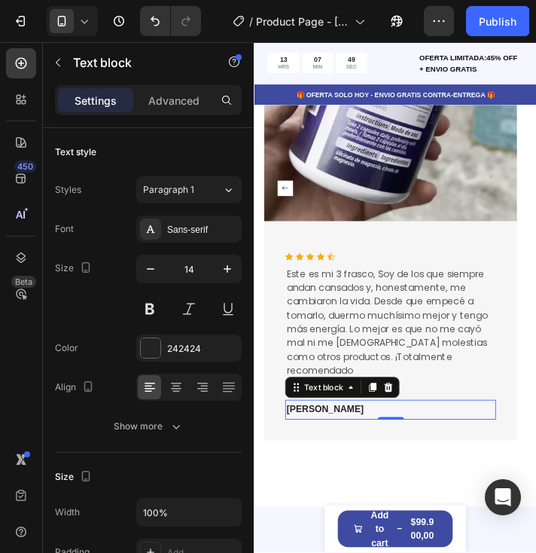
click at [330, 457] on strong "[PERSON_NAME]" at bounding box center [335, 463] width 88 height 12
click at [232, 266] on icon "button" at bounding box center [227, 268] width 15 height 15
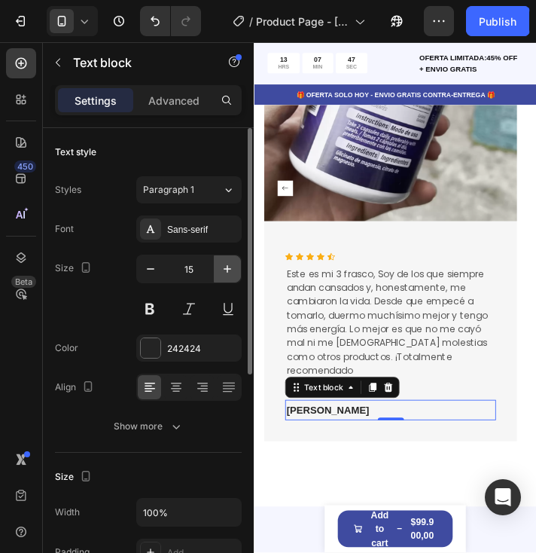
click at [232, 266] on icon "button" at bounding box center [227, 268] width 15 height 15
type input "17"
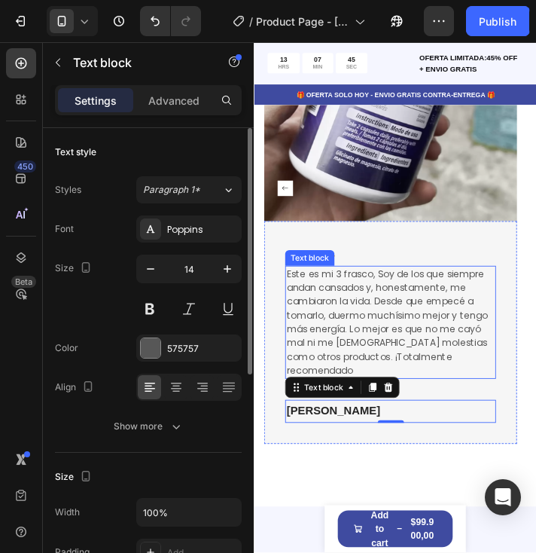
click at [493, 377] on p "Este es mi 3 frasco, Soy de los que siempre andan cansados y, honestamente, me …" at bounding box center [410, 363] width 239 height 126
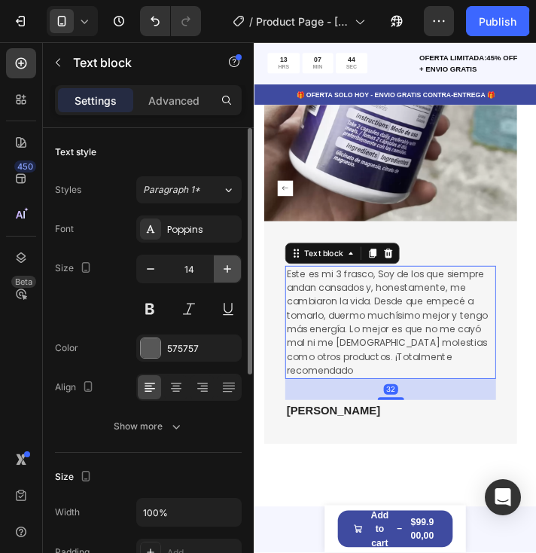
click at [233, 267] on icon "button" at bounding box center [227, 268] width 15 height 15
type input "15"
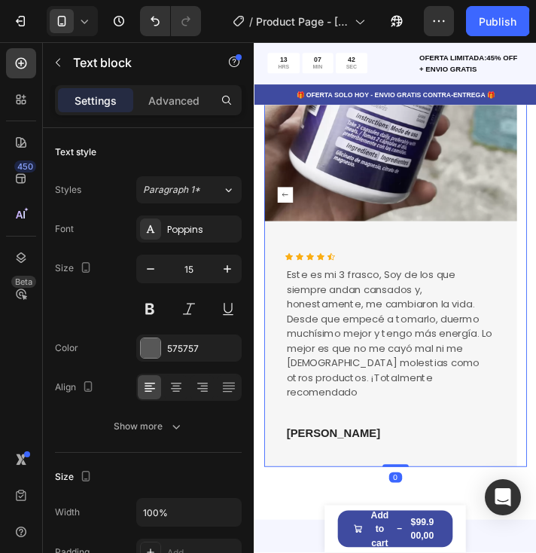
click at [288, 213] on rect "Carousel Back Arrow" at bounding box center [289, 218] width 18 height 18
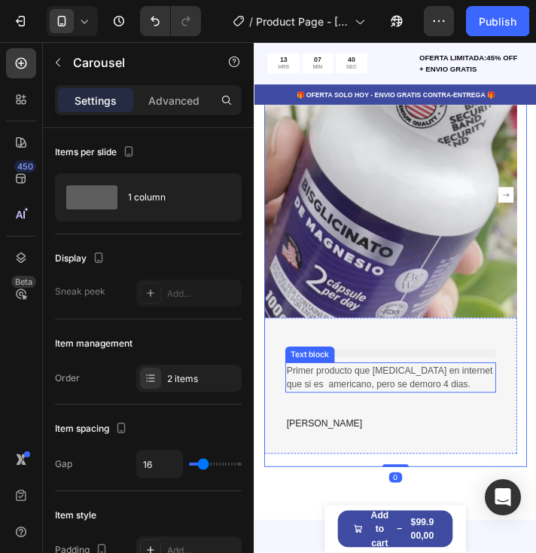
click at [453, 428] on p "Primer producto que compro en internet que si es americano, pero se demoro 4 di…" at bounding box center [410, 427] width 239 height 32
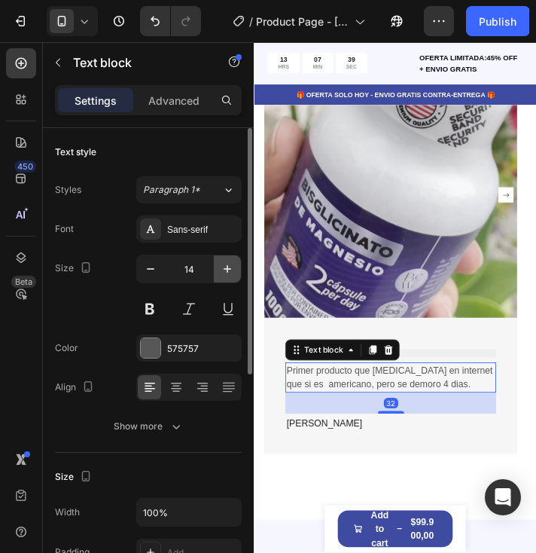
click at [231, 274] on icon "button" at bounding box center [227, 268] width 15 height 15
type input "15"
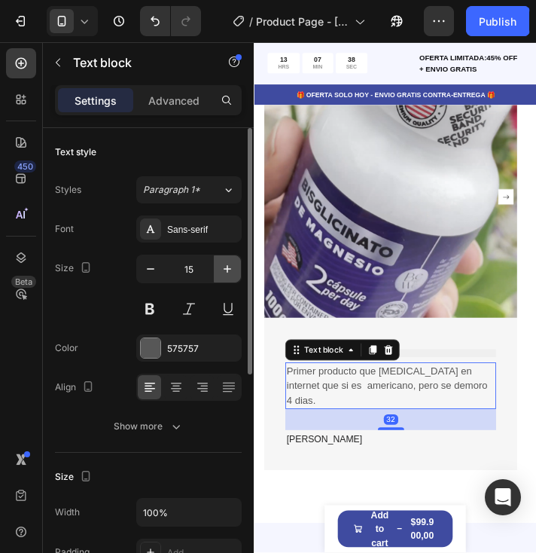
scroll to position [2771, 0]
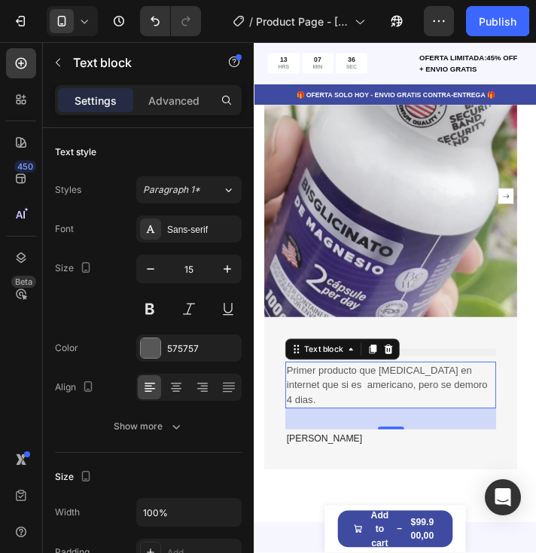
click at [495, 433] on p "Primer producto que compro en internet que si es americano, pero se demoro 4 di…" at bounding box center [410, 435] width 239 height 51
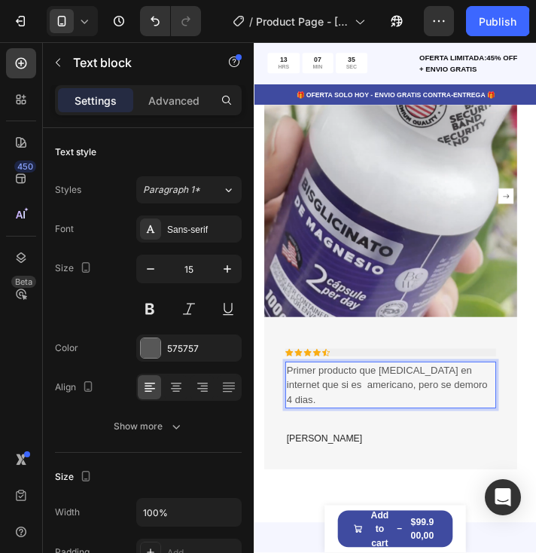
click at [496, 433] on p "Primer producto que compro en internet que si es americano, pero se demoro 4 di…" at bounding box center [410, 435] width 239 height 51
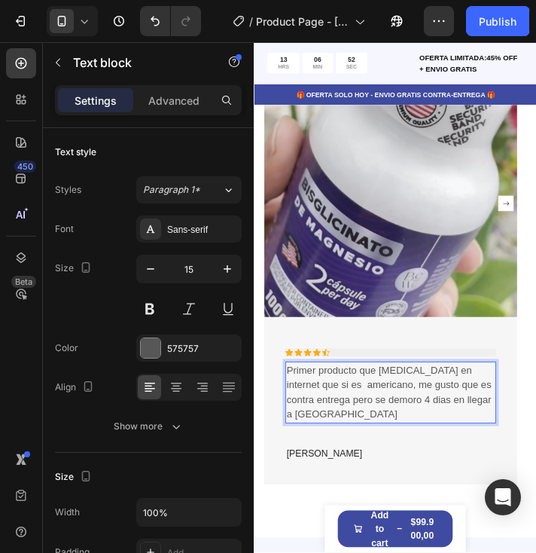
click at [367, 433] on p "Primer producto que compro en internet que si es americano, me gusto que es con…" at bounding box center [410, 444] width 239 height 68
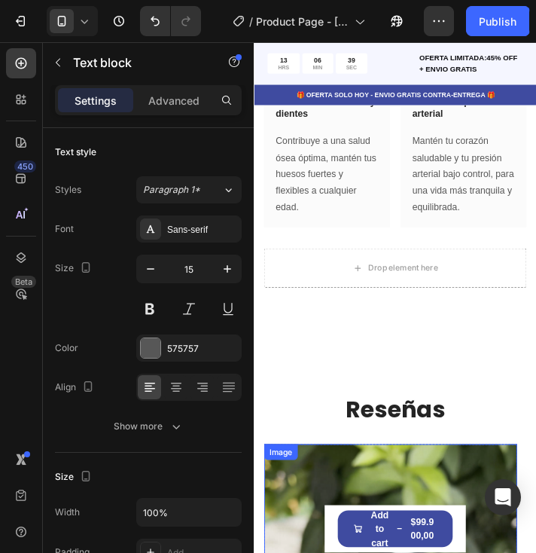
scroll to position [2168, 0]
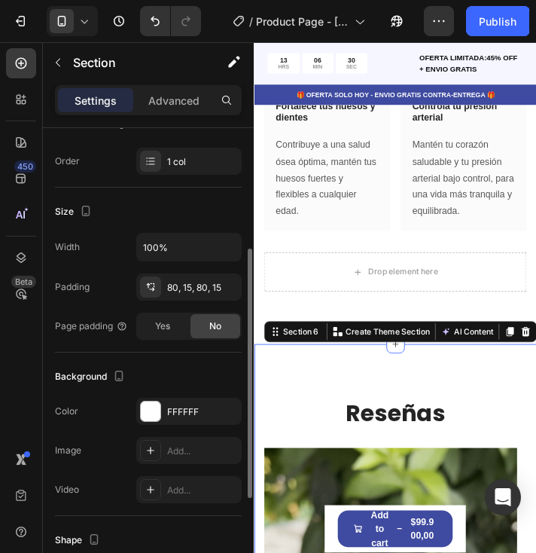
scroll to position [301, 0]
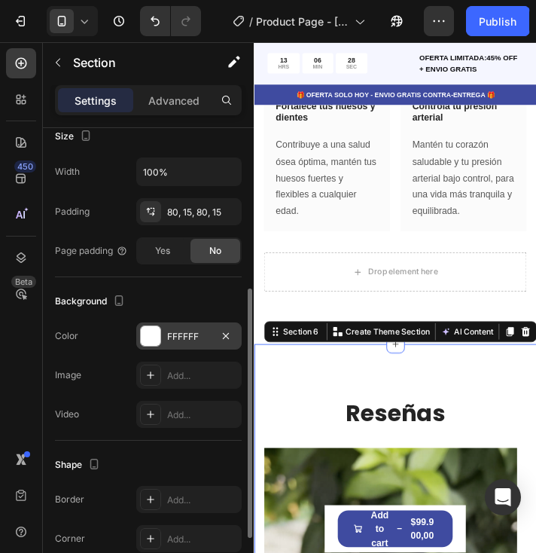
click at [150, 331] on div at bounding box center [151, 336] width 20 height 20
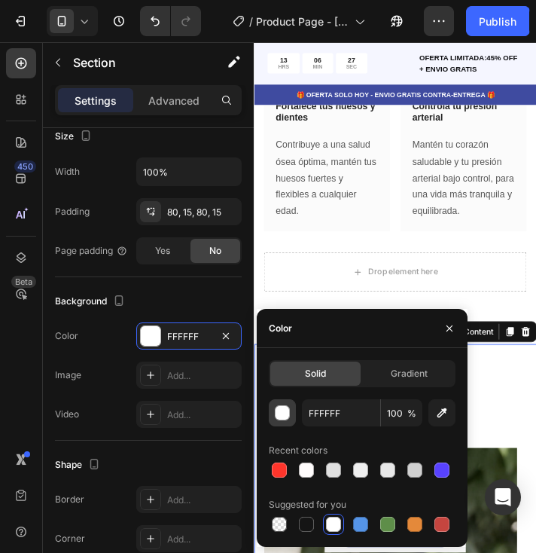
click at [276, 414] on div "button" at bounding box center [283, 413] width 15 height 15
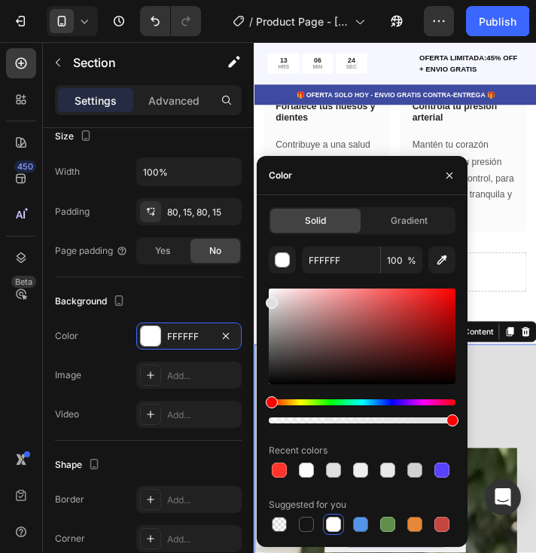
type input "E0E0E0"
drag, startPoint x: 269, startPoint y: 291, endPoint x: 267, endPoint y: 300, distance: 9.3
click at [267, 300] on div at bounding box center [272, 303] width 12 height 12
click at [552, 342] on div "Drop element here Row Image Adiós a la fatiga Heading Row Siente cómo la energí…" at bounding box center [416, 29] width 324 height 721
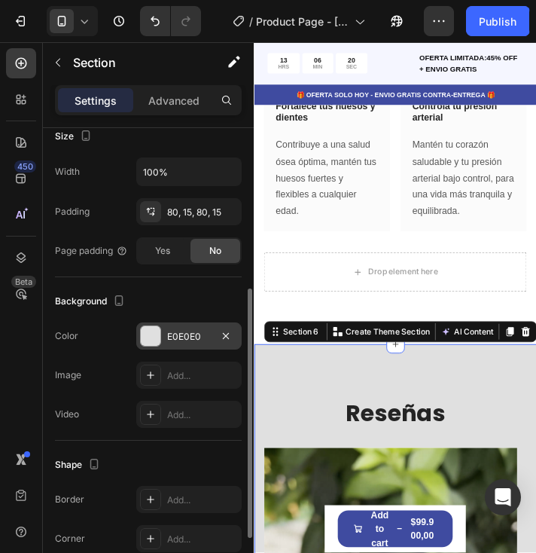
click at [151, 336] on div at bounding box center [151, 336] width 20 height 20
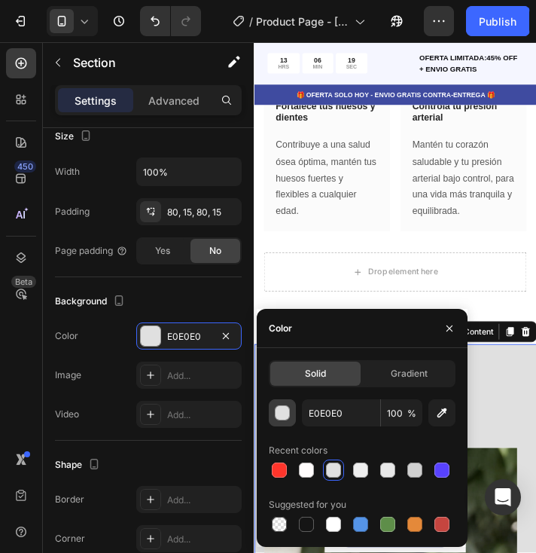
click at [283, 413] on div "button" at bounding box center [283, 413] width 15 height 15
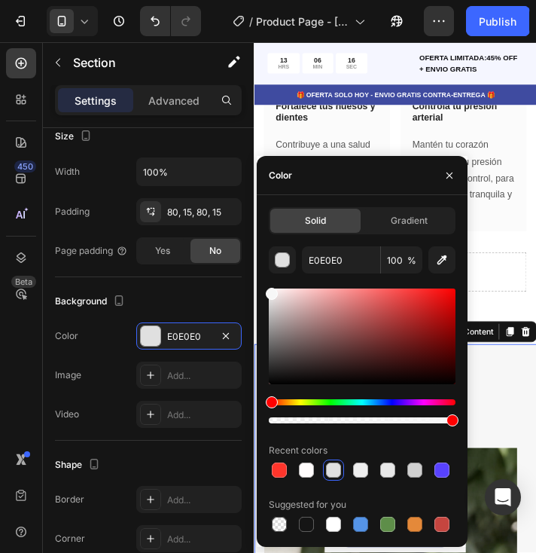
type input "F7F7F7"
drag, startPoint x: 269, startPoint y: 304, endPoint x: 256, endPoint y: 291, distance: 18.6
click at [257, 291] on div "Solid Gradient F7F7F7 100 % Recent colors Suggested for you" at bounding box center [362, 371] width 211 height 328
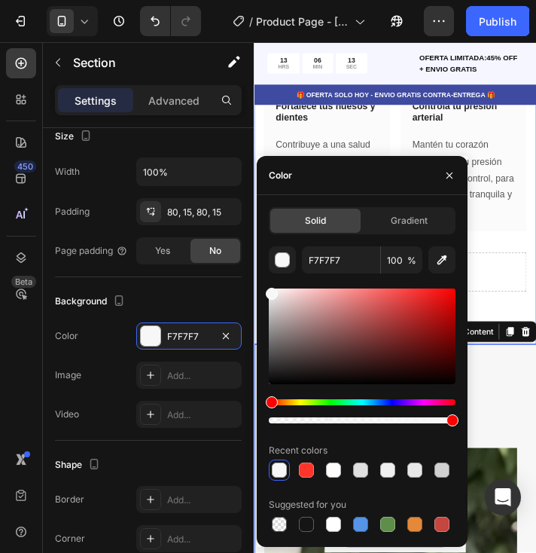
click at [525, 338] on div "Drop element here Row Image Adiós a la fatiga Heading Row Siente cómo la energí…" at bounding box center [416, 29] width 324 height 721
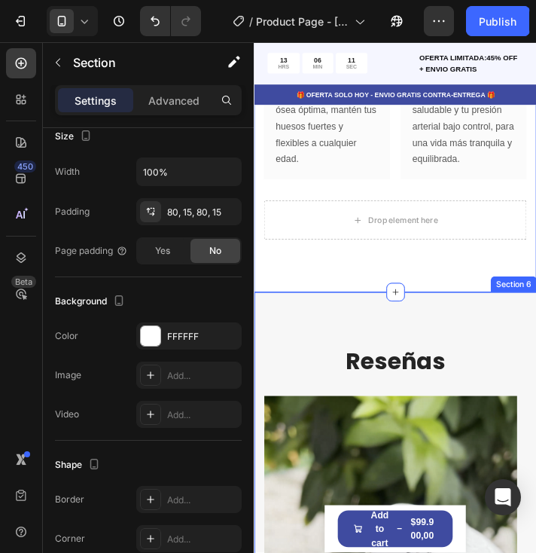
scroll to position [2319, 0]
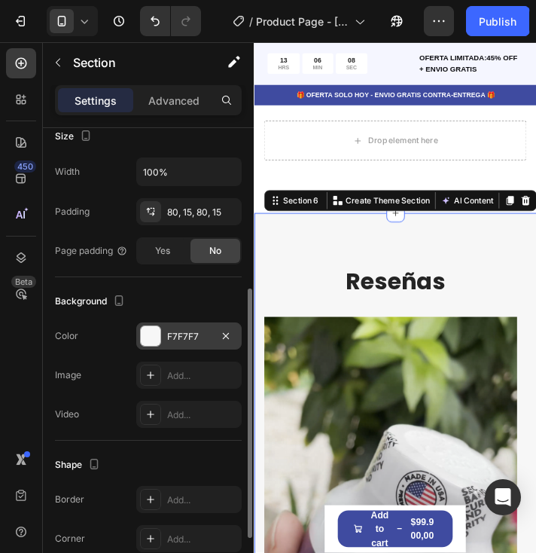
click at [154, 332] on div at bounding box center [151, 336] width 20 height 20
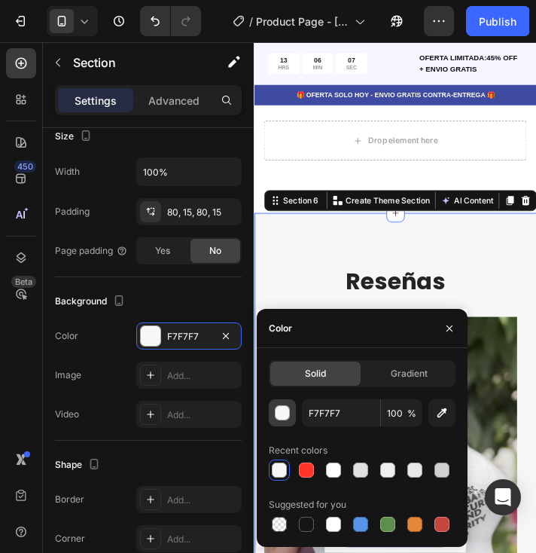
click at [279, 411] on div "button" at bounding box center [283, 413] width 15 height 15
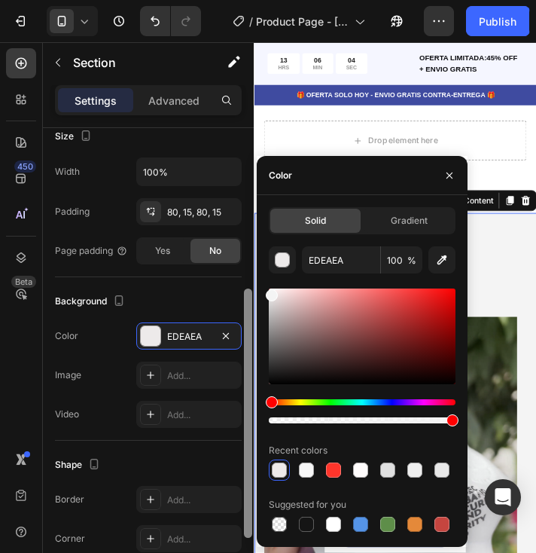
type input "F4F4F4"
drag, startPoint x: 271, startPoint y: 295, endPoint x: 242, endPoint y: 292, distance: 28.8
click at [242, 292] on div "450 Beta Sections(30) Elements(84) Section Element Hero Section Product Detail …" at bounding box center [127, 297] width 254 height 510
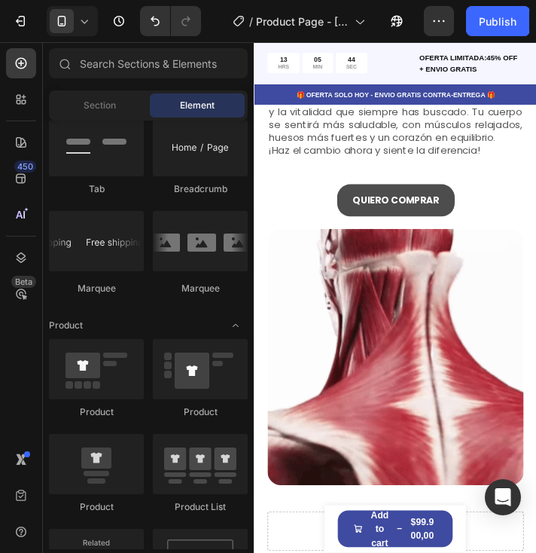
scroll to position [1054, 0]
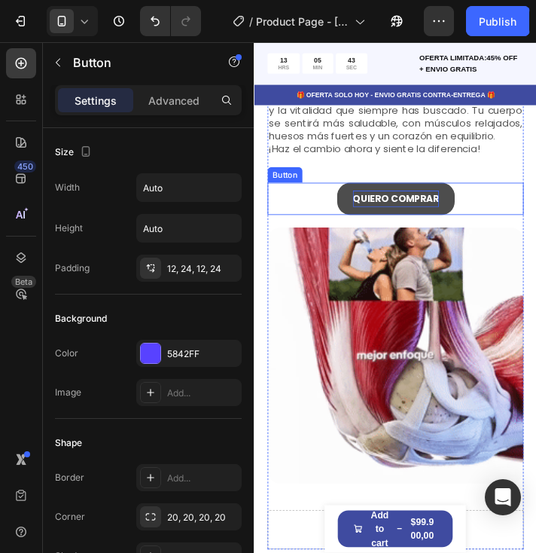
click at [428, 231] on p "QUIERO COMPRAR" at bounding box center [416, 221] width 99 height 19
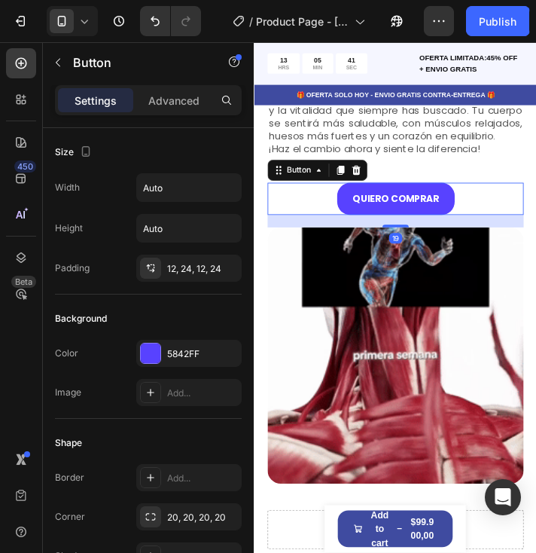
click at [356, 194] on icon at bounding box center [353, 189] width 8 height 11
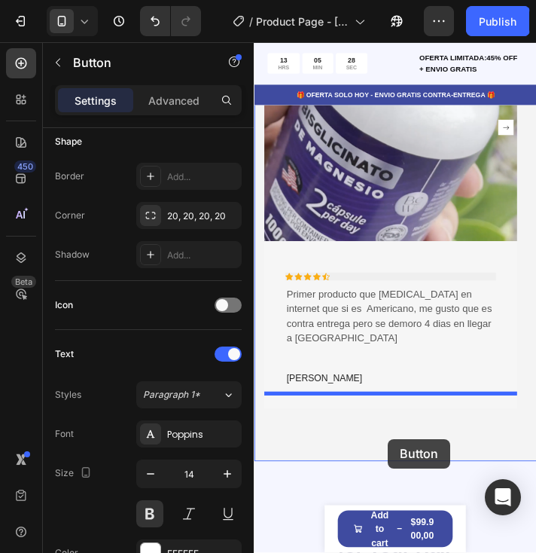
scroll to position [2939, 0]
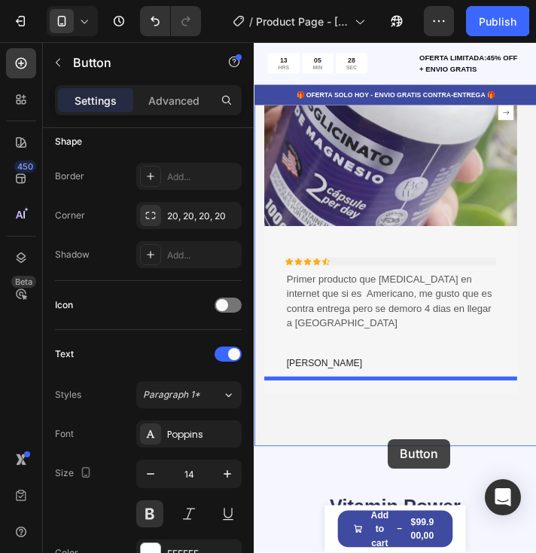
drag, startPoint x: 454, startPoint y: 386, endPoint x: 407, endPoint y: 497, distance: 120.1
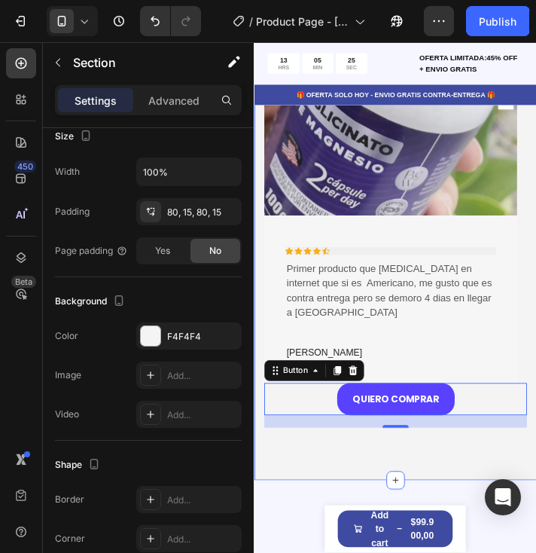
click at [486, 486] on div "Reseñas Heading Text block Image Icon Icon Icon Icon Icon Icon List Hoz Primer …" at bounding box center [416, 107] width 324 height 875
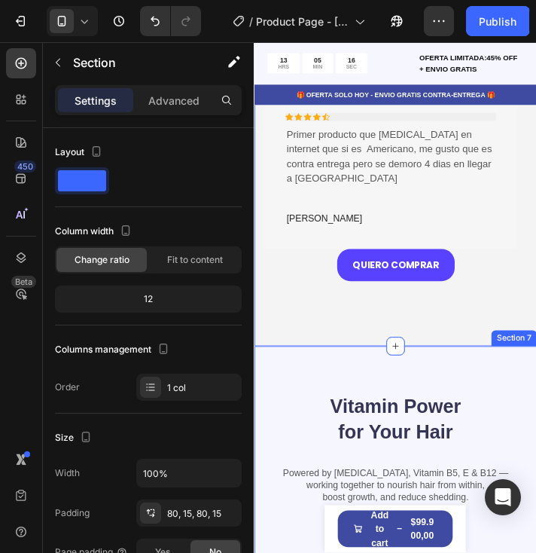
scroll to position [3164, 0]
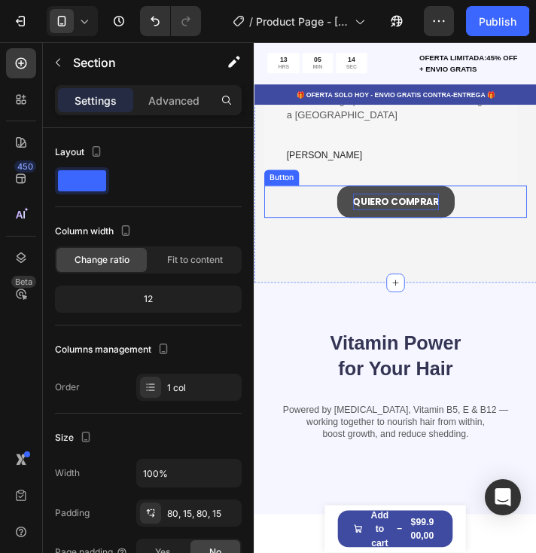
click at [404, 216] on p "QUIERO COMPRAR" at bounding box center [416, 225] width 99 height 19
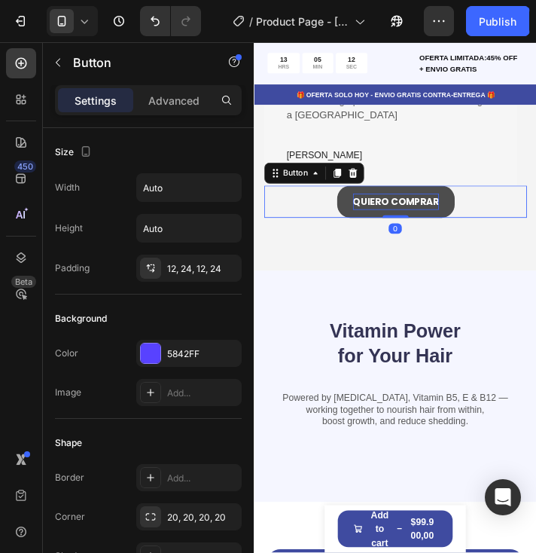
drag, startPoint x: 416, startPoint y: 240, endPoint x: 426, endPoint y: 206, distance: 36.2
click at [419, 212] on div "QUIERO COMPRAR Button 0" at bounding box center [415, 225] width 301 height 37
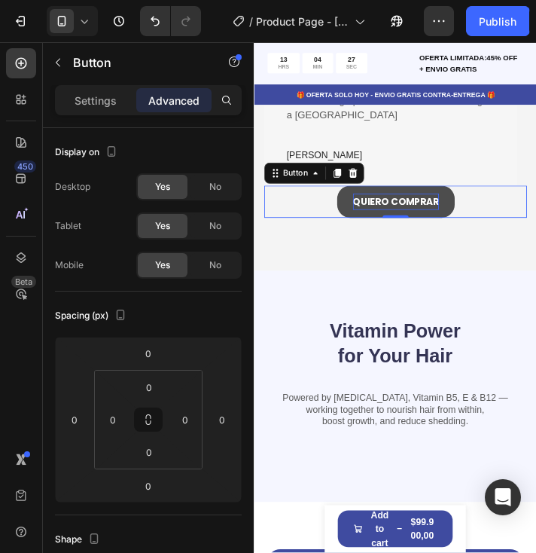
click at [419, 216] on p "QUIERO COMPRAR" at bounding box center [416, 225] width 99 height 19
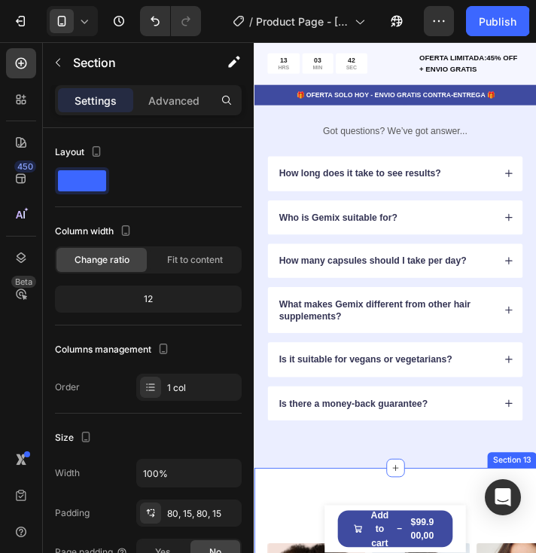
scroll to position [5571, 0]
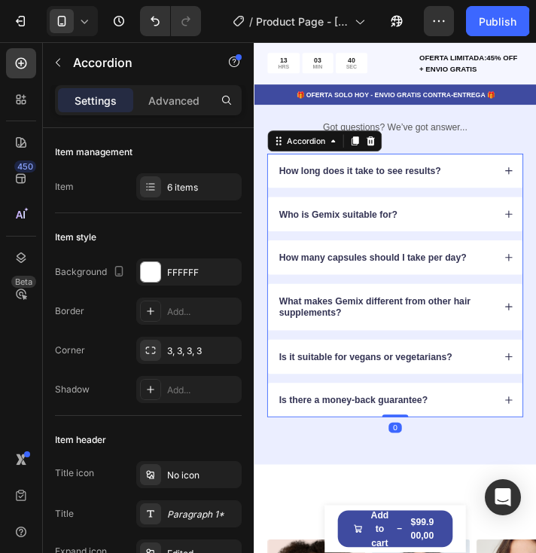
click at [525, 209] on div "How long does it take to see results?" at bounding box center [416, 189] width 292 height 39
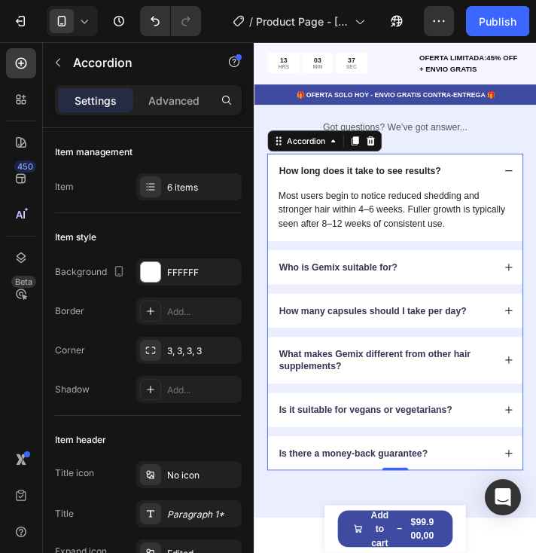
click at [541, 195] on icon at bounding box center [546, 189] width 11 height 11
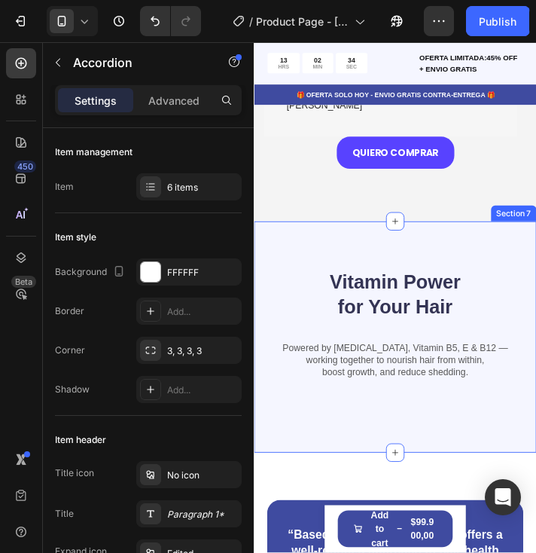
scroll to position [3237, 0]
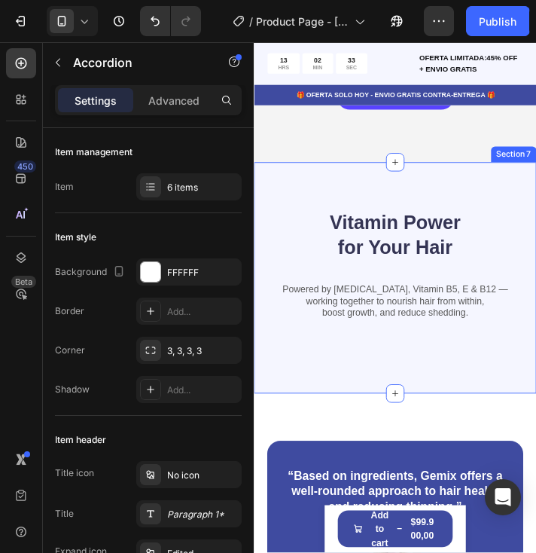
click at [473, 197] on div "Vitamin Power for Your Hair Heading Powered by Biotin, Vitamin B5, E & B12 — wo…" at bounding box center [416, 312] width 324 height 265
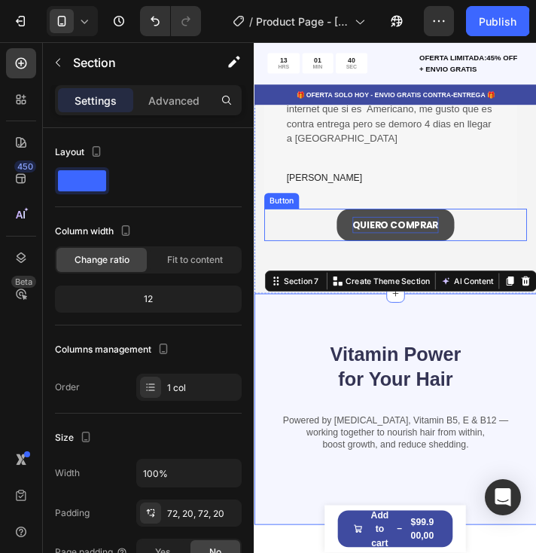
scroll to position [3162, 0]
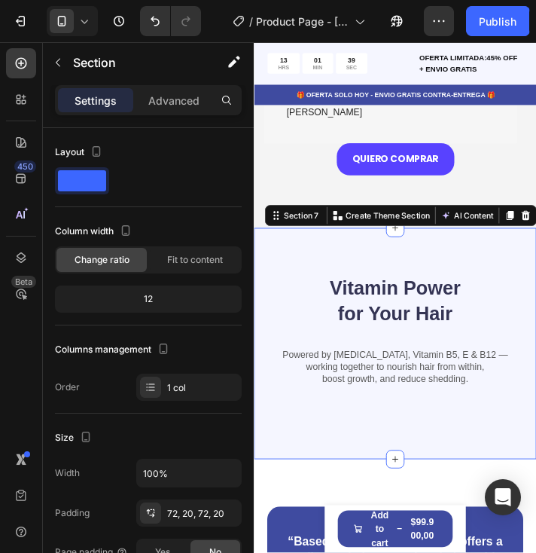
click at [492, 273] on div "Vitamin Power for Your Hair Heading Powered by Biotin, Vitamin B5, E & B12 — wo…" at bounding box center [416, 387] width 324 height 265
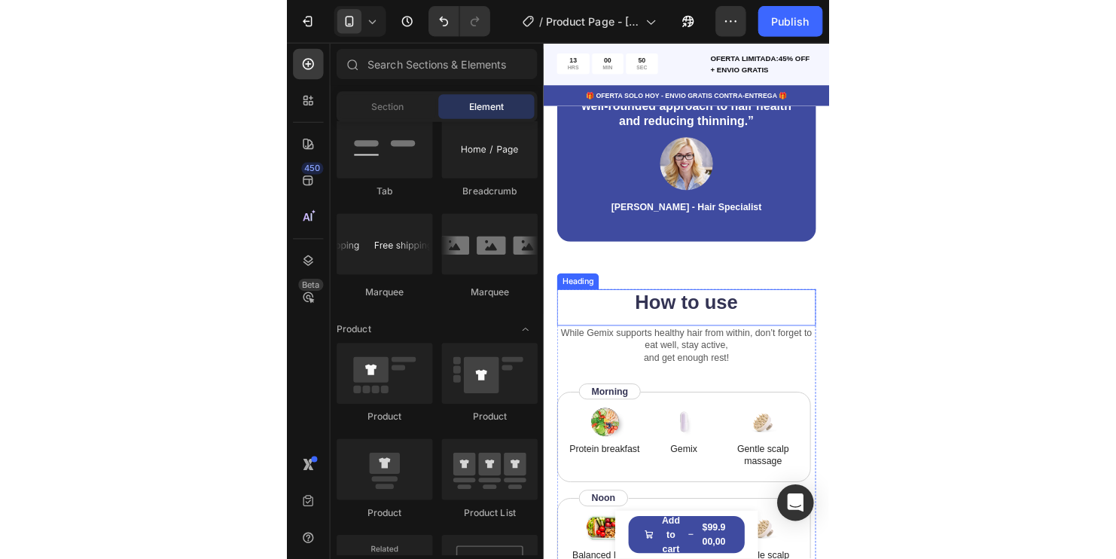
scroll to position [3237, 0]
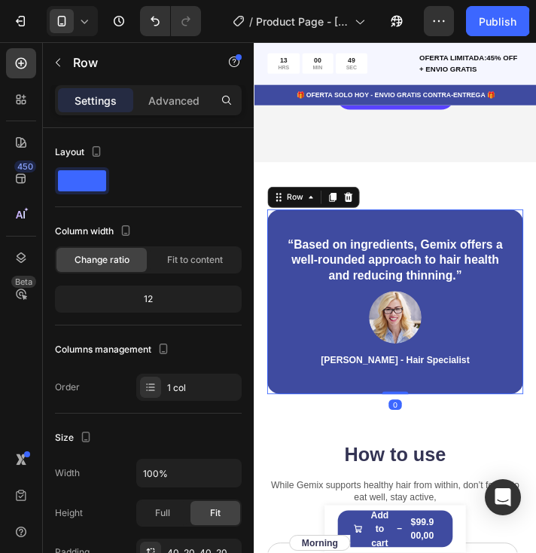
click at [498, 236] on div "“Based on ingredients, Gemix offers a well-rounded approach to hair health and …" at bounding box center [416, 339] width 294 height 211
click at [356, 214] on icon at bounding box center [361, 220] width 12 height 12
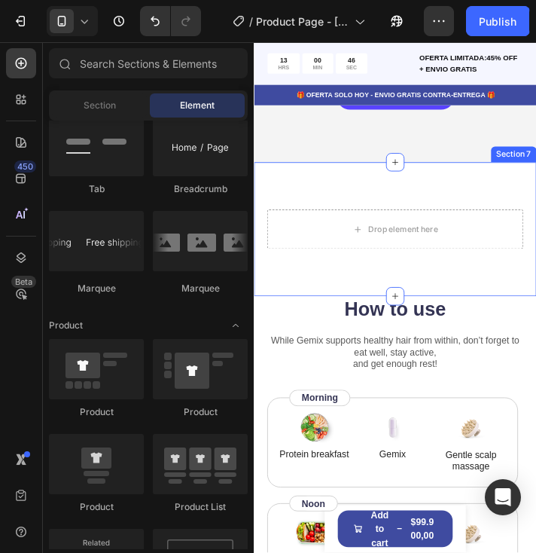
click at [530, 180] on div "Drop element here Section 7" at bounding box center [416, 257] width 324 height 154
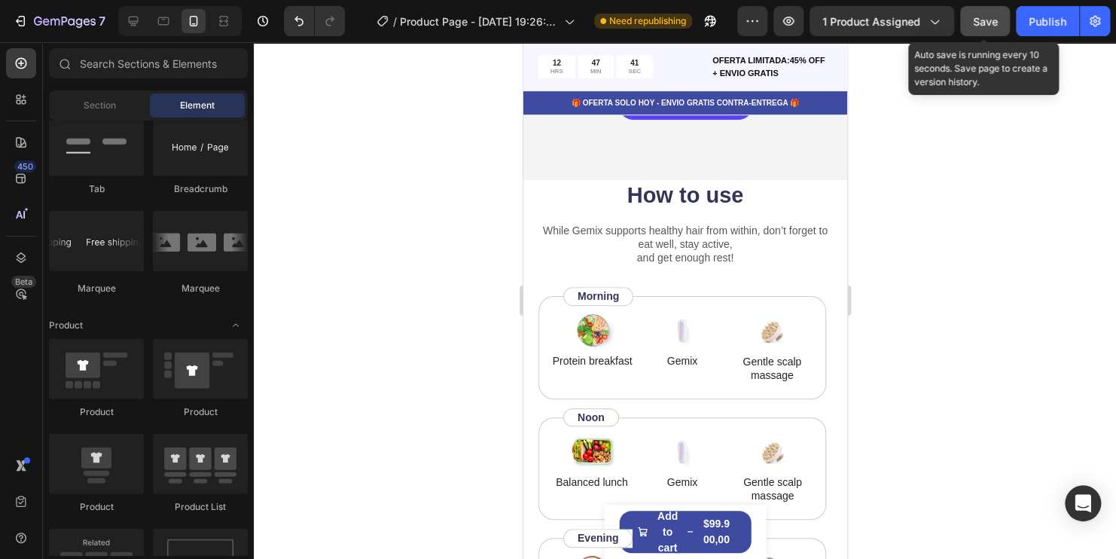
click at [981, 15] on span "Save" at bounding box center [985, 21] width 25 height 13
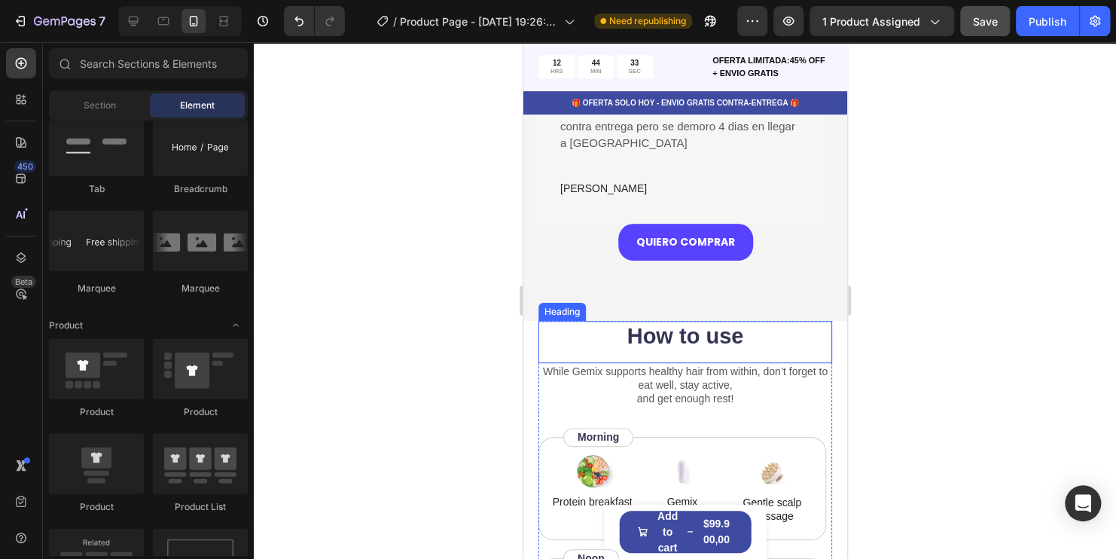
scroll to position [3012, 0]
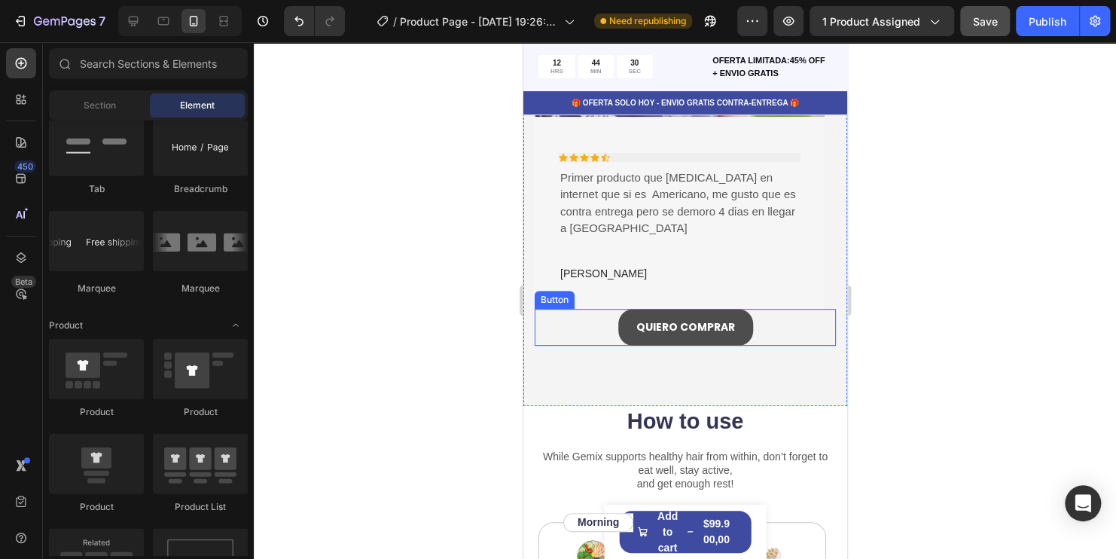
click at [688, 323] on button "QUIERO COMPRAR" at bounding box center [684, 327] width 135 height 37
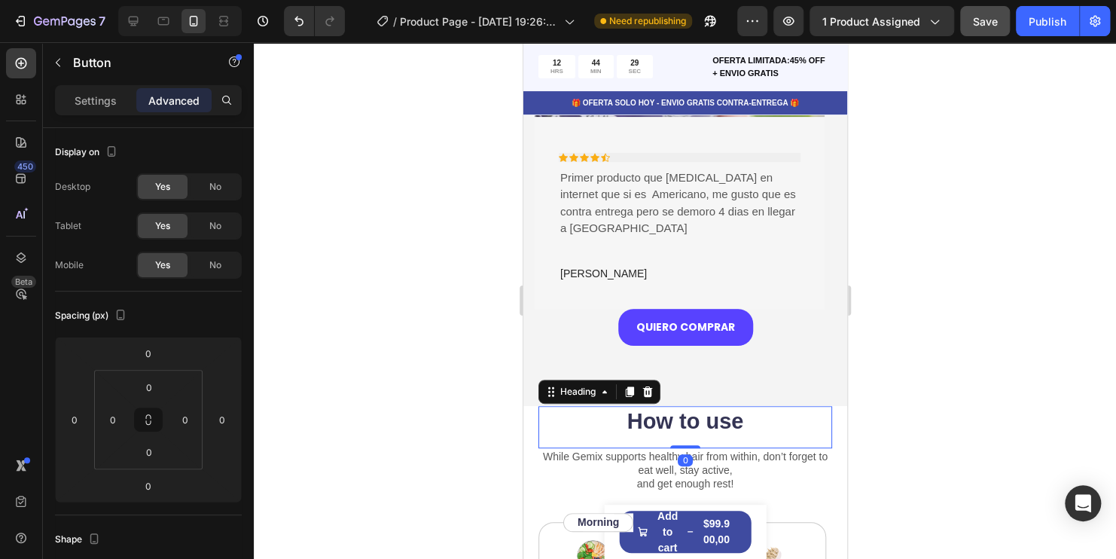
click at [705, 406] on h2 "How to use" at bounding box center [685, 422] width 294 height 32
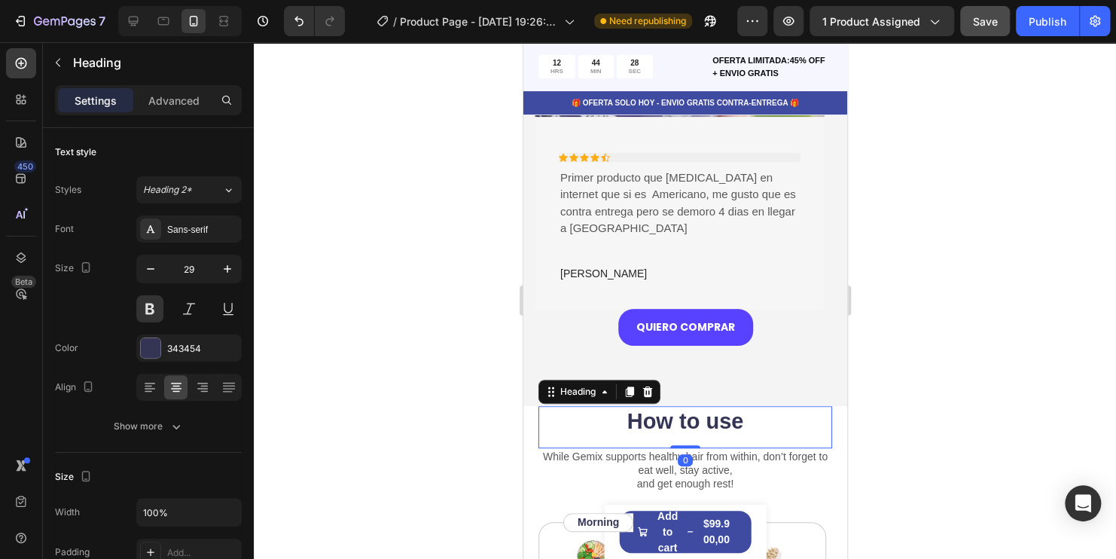
click at [738, 414] on h2 "How to use" at bounding box center [685, 422] width 294 height 32
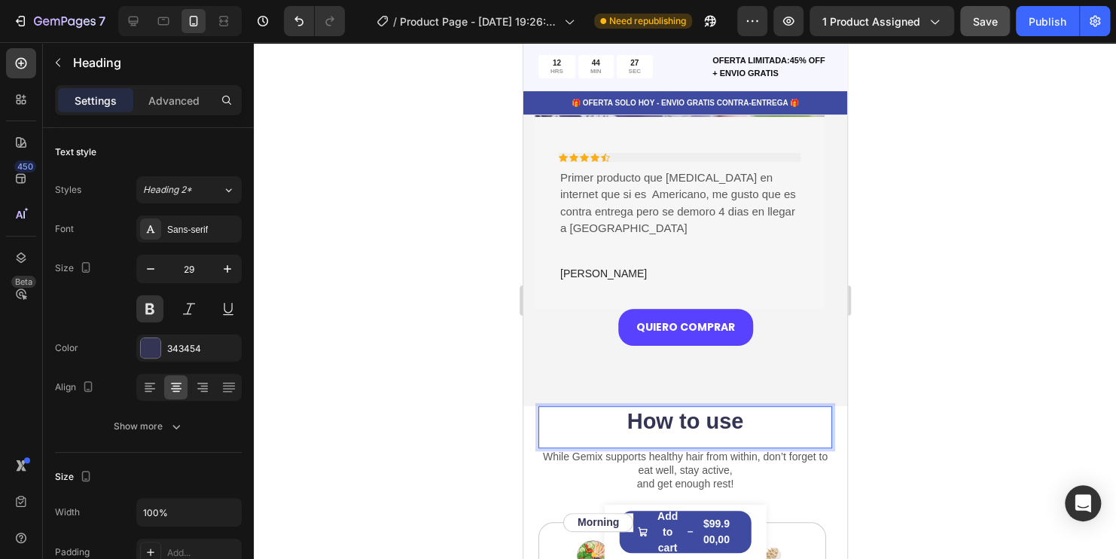
click at [736, 409] on p "How to use" at bounding box center [684, 421] width 291 height 29
drag, startPoint x: 757, startPoint y: 398, endPoint x: 638, endPoint y: 407, distance: 118.6
click at [628, 407] on p "How to use" at bounding box center [684, 421] width 291 height 29
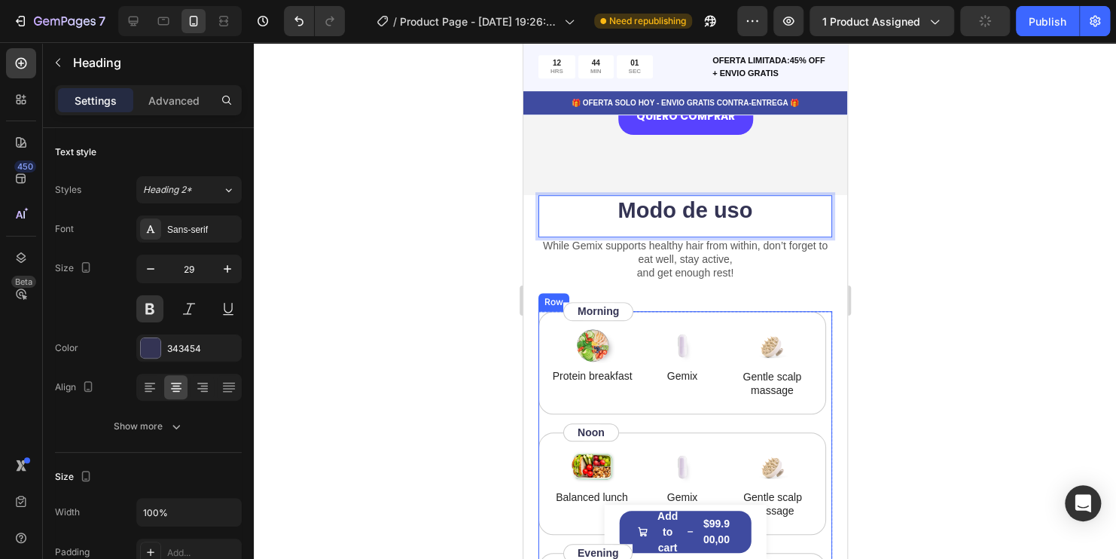
scroll to position [3237, 0]
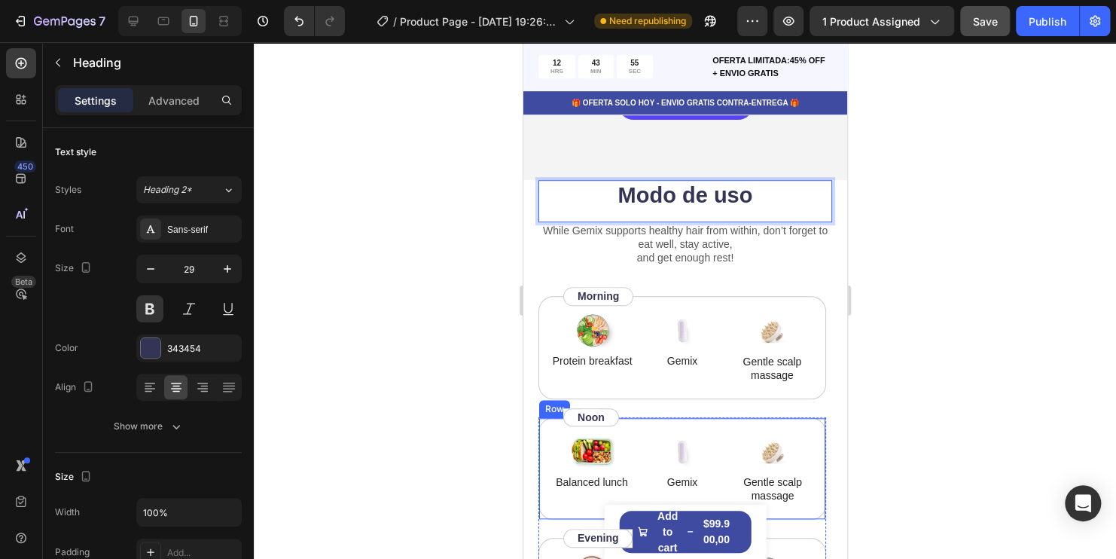
click at [739, 417] on div "Image Balanced lunch Text Block Image Gemix Text Block Image Gentle scalp massa…" at bounding box center [682, 468] width 288 height 102
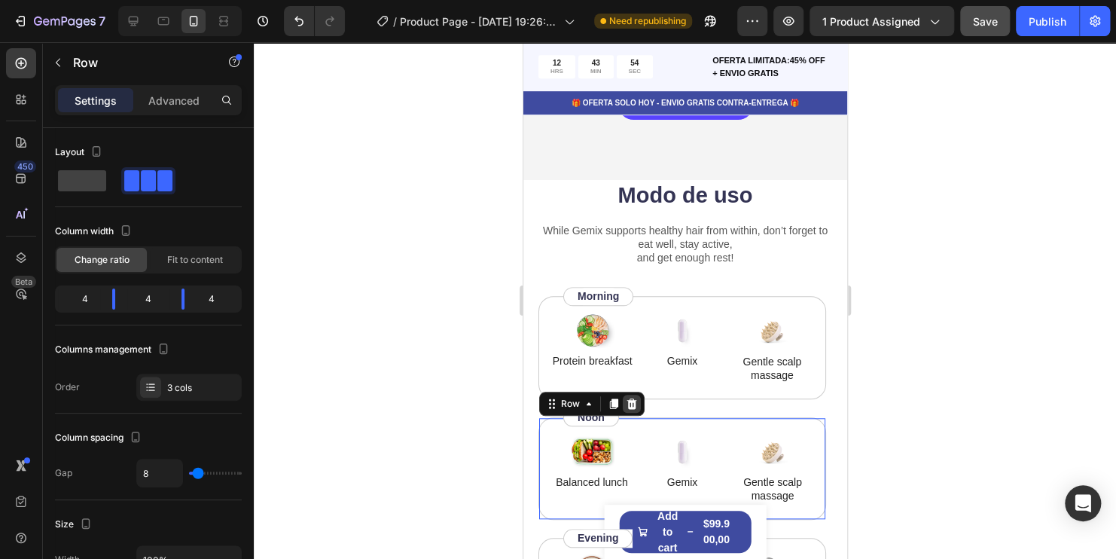
click at [632, 398] on icon at bounding box center [631, 403] width 10 height 11
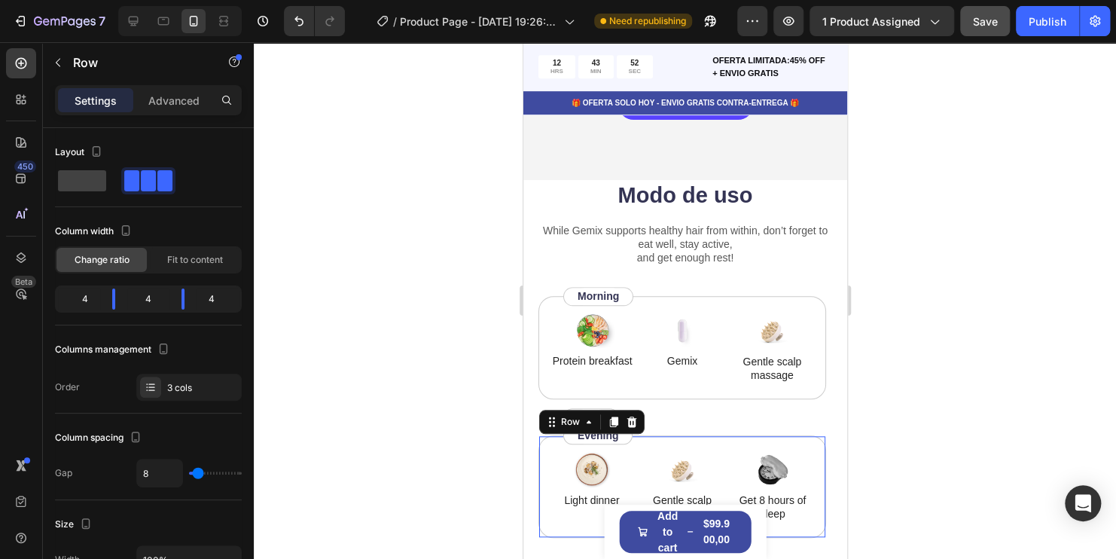
click at [697, 435] on div "Image Light dinner Text Block Image Gentle scalp massage Text Block Image Get 8…" at bounding box center [682, 486] width 288 height 102
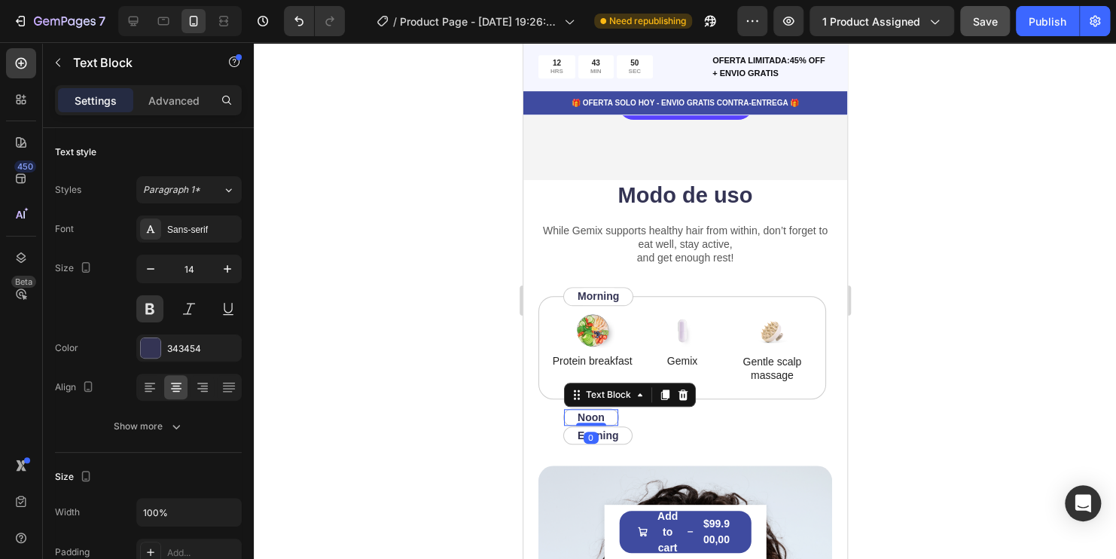
click at [593, 410] on p "Noon" at bounding box center [590, 417] width 27 height 14
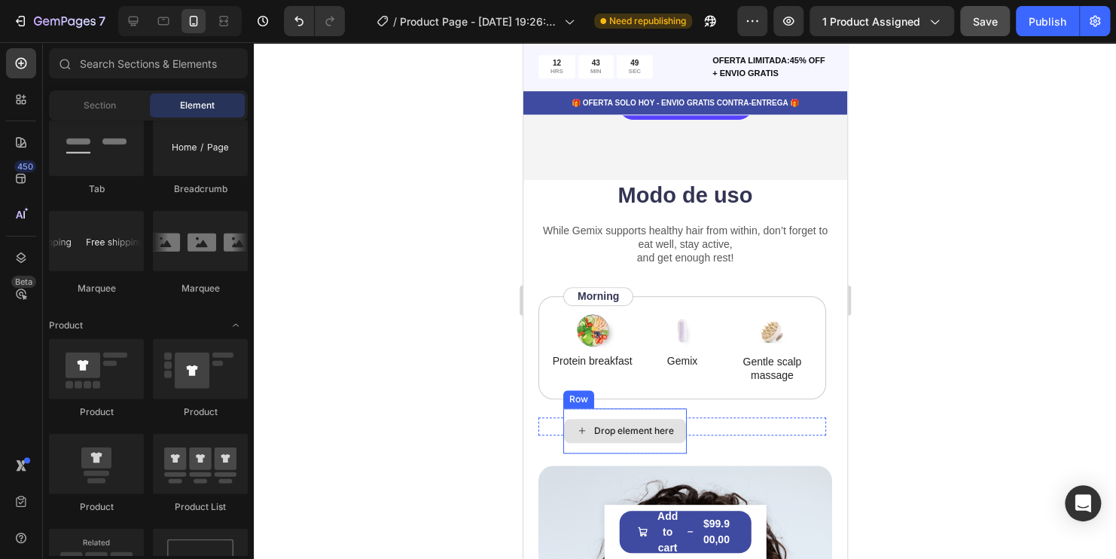
click at [628, 419] on div "Drop element here" at bounding box center [624, 431] width 122 height 24
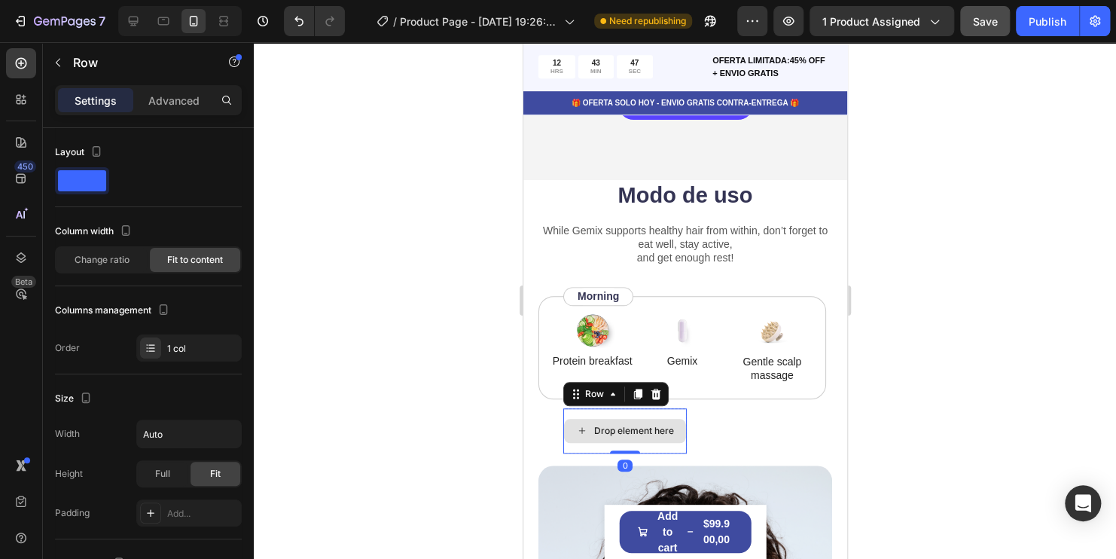
click at [675, 408] on div "Drop element here" at bounding box center [623, 430] width 123 height 45
click at [658, 388] on icon at bounding box center [656, 393] width 10 height 11
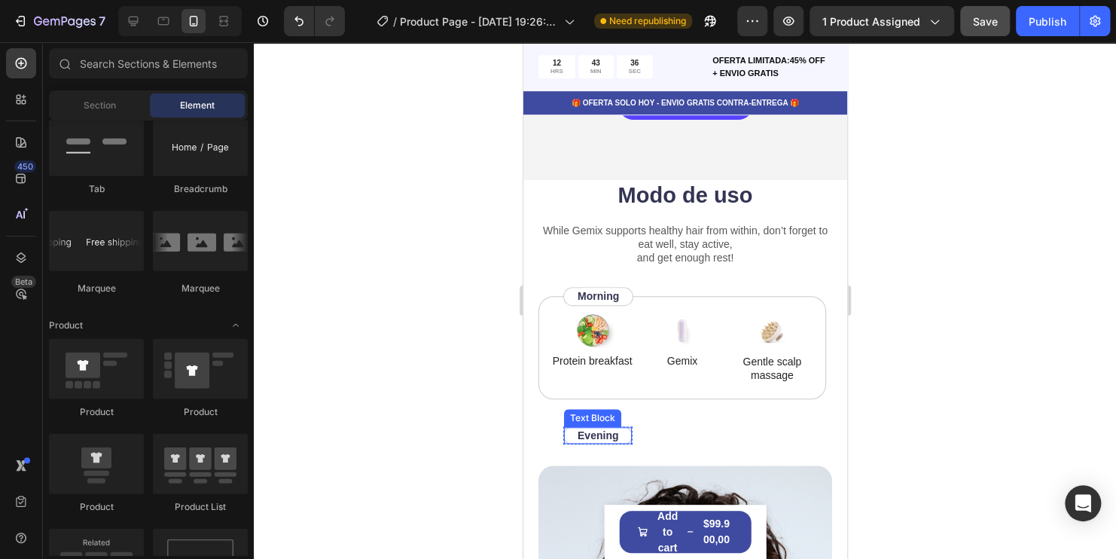
click at [612, 428] on p "Evening" at bounding box center [597, 435] width 41 height 14
click at [675, 426] on div "Drop element here" at bounding box center [623, 448] width 123 height 45
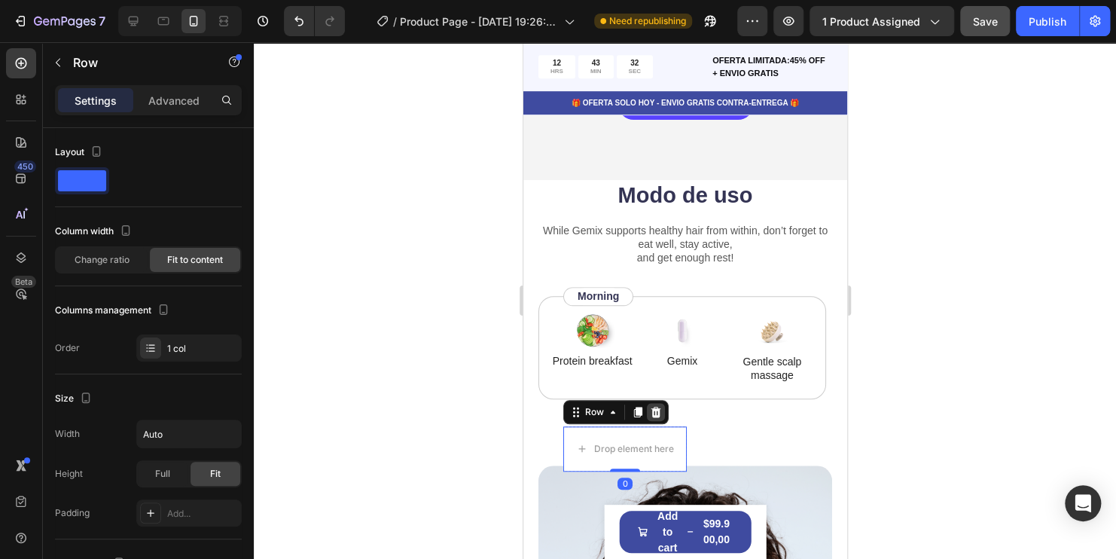
click at [649, 406] on icon at bounding box center [655, 412] width 12 height 12
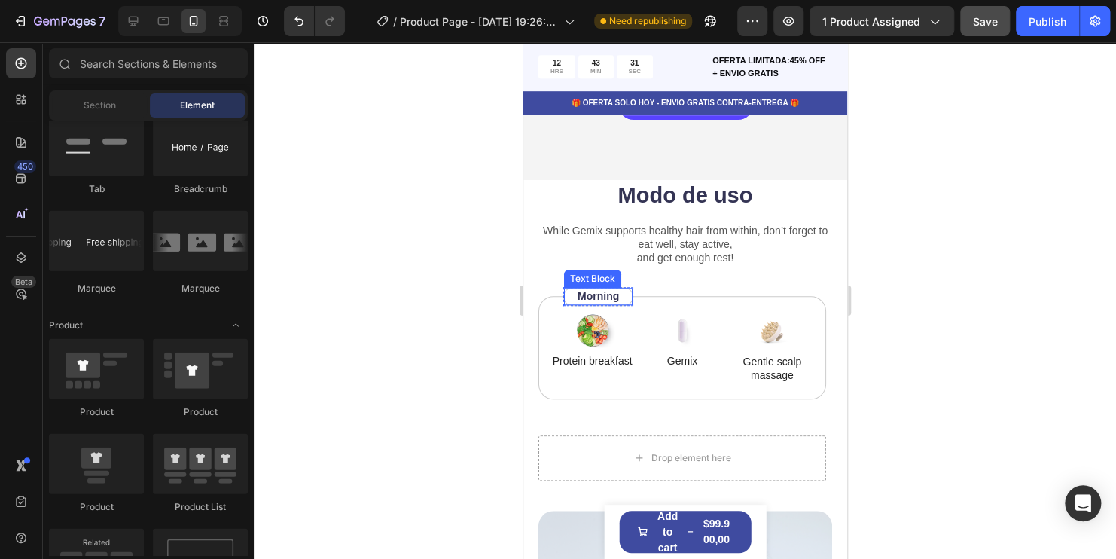
click at [605, 289] on p "Morning" at bounding box center [597, 296] width 41 height 14
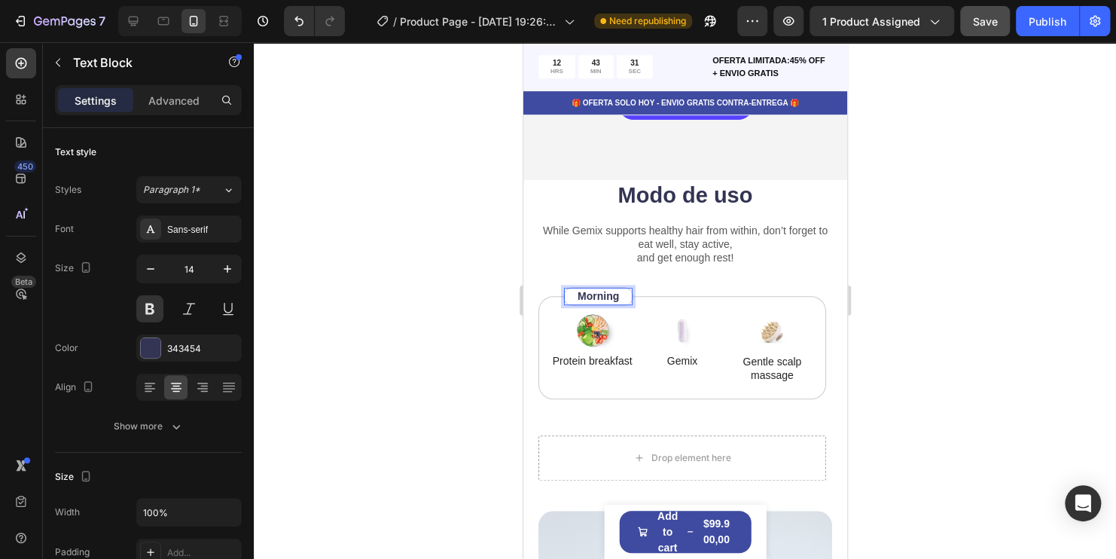
click at [605, 289] on p "Morning" at bounding box center [597, 296] width 41 height 14
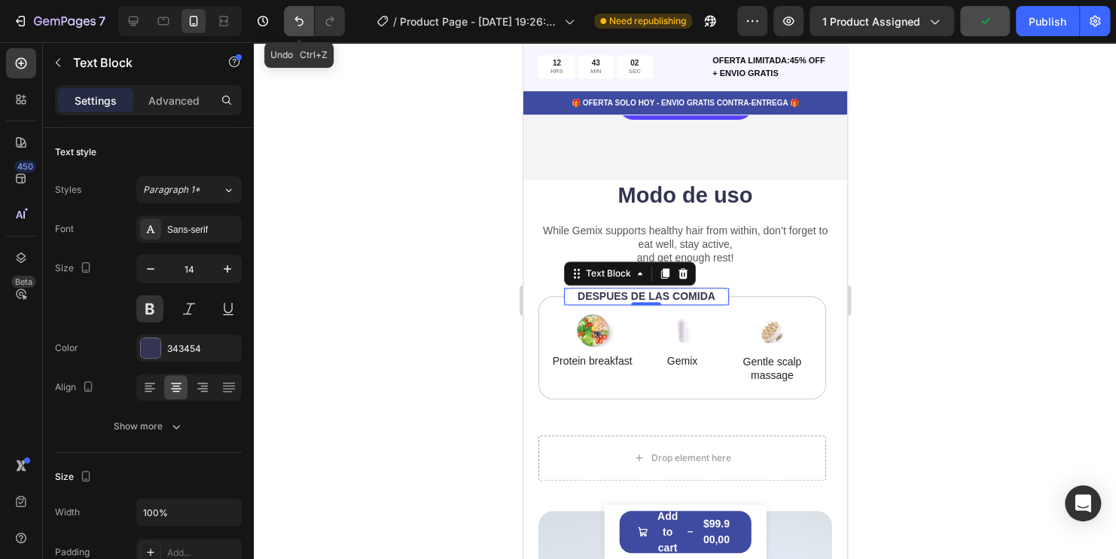
click at [300, 22] on icon "Undo/Redo" at bounding box center [298, 21] width 15 height 15
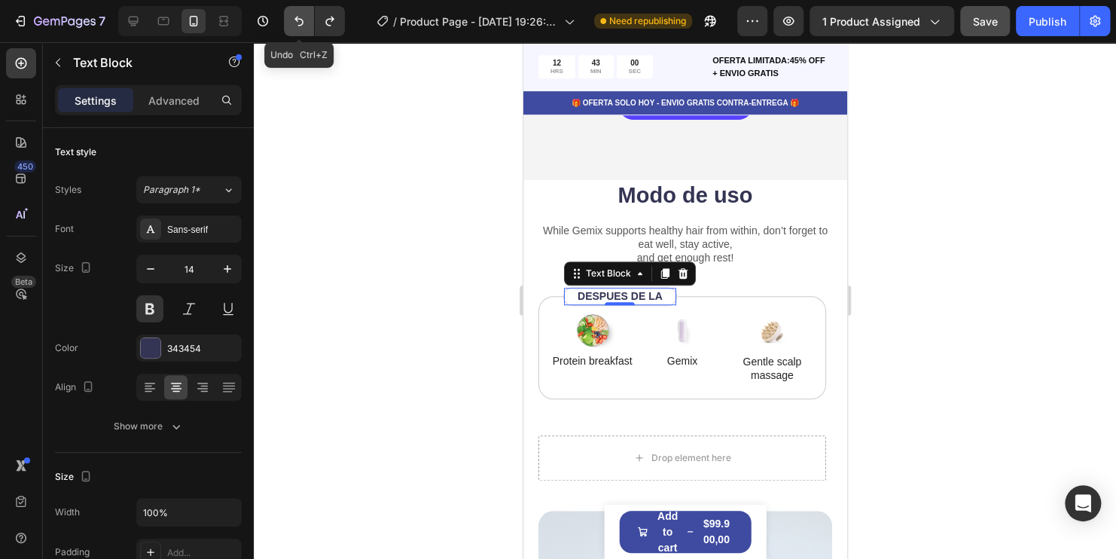
click at [300, 22] on icon "Undo/Redo" at bounding box center [298, 21] width 15 height 15
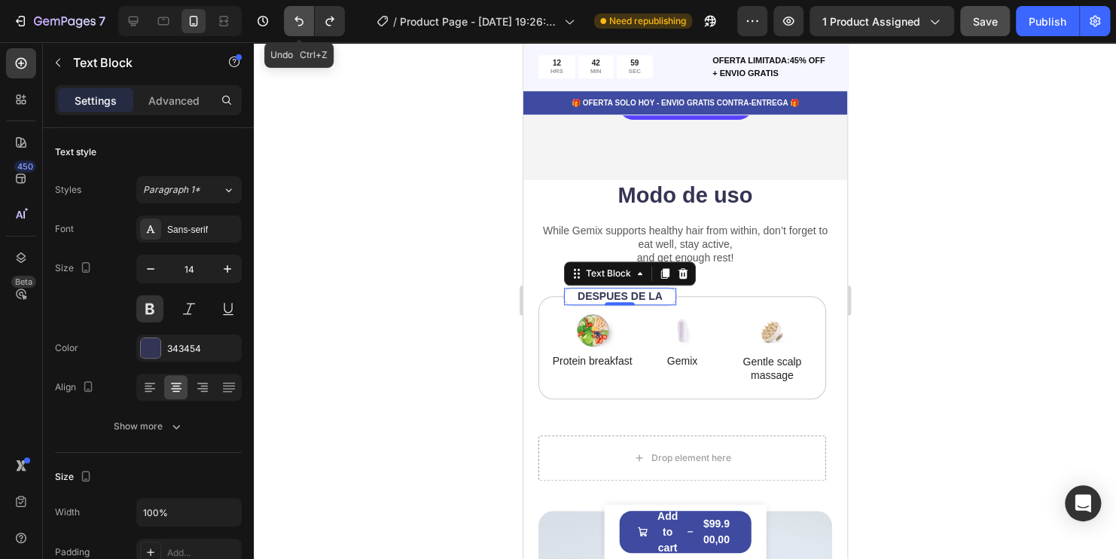
click at [300, 22] on icon "Undo/Redo" at bounding box center [298, 21] width 15 height 15
click at [301, 22] on icon "Undo/Redo" at bounding box center [298, 21] width 15 height 15
click at [302, 22] on icon "Undo/Redo" at bounding box center [298, 21] width 15 height 15
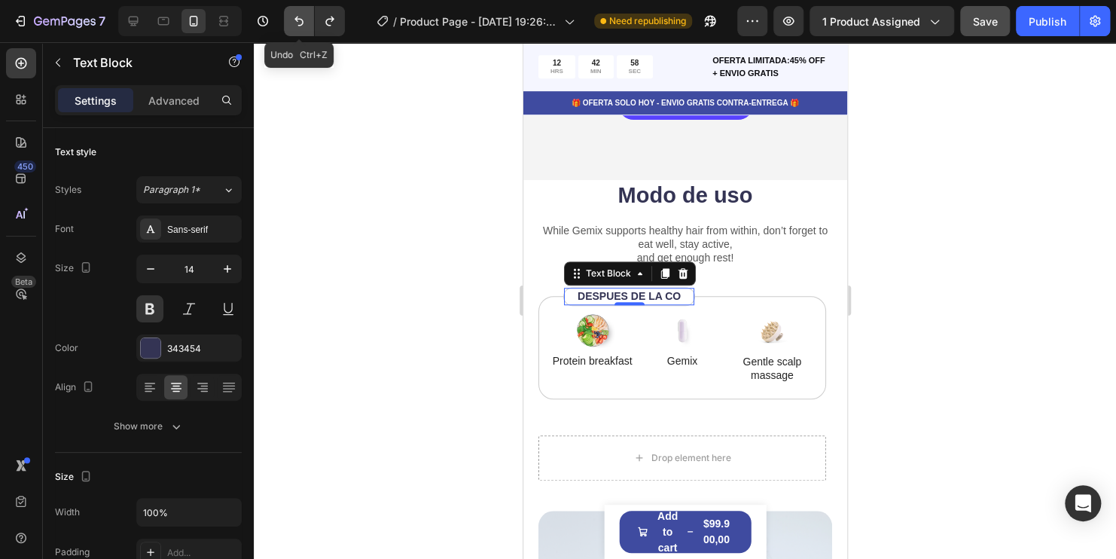
click at [302, 22] on icon "Undo/Redo" at bounding box center [298, 22] width 9 height 10
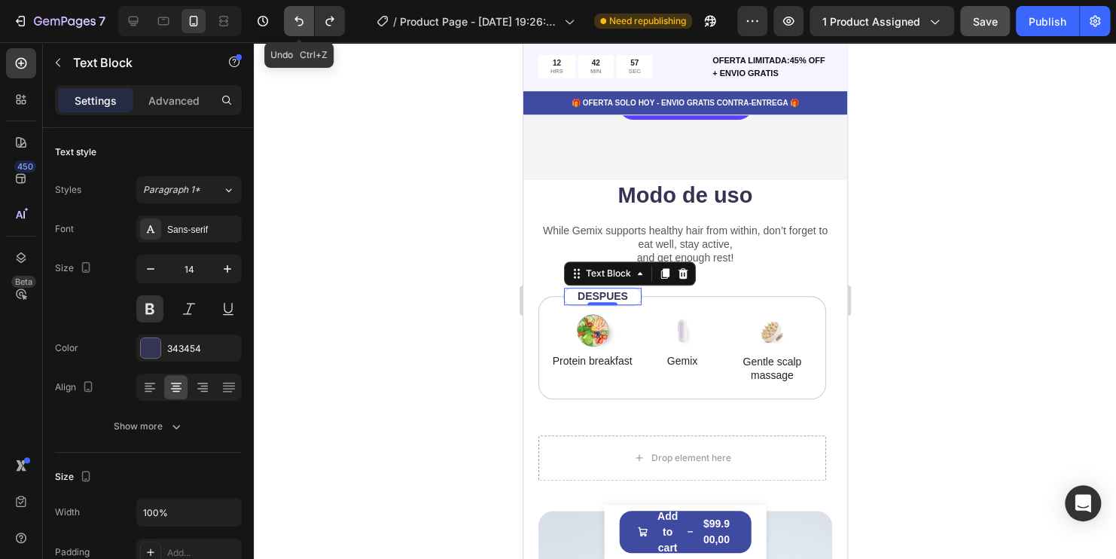
click at [302, 22] on icon "Undo/Redo" at bounding box center [298, 22] width 9 height 10
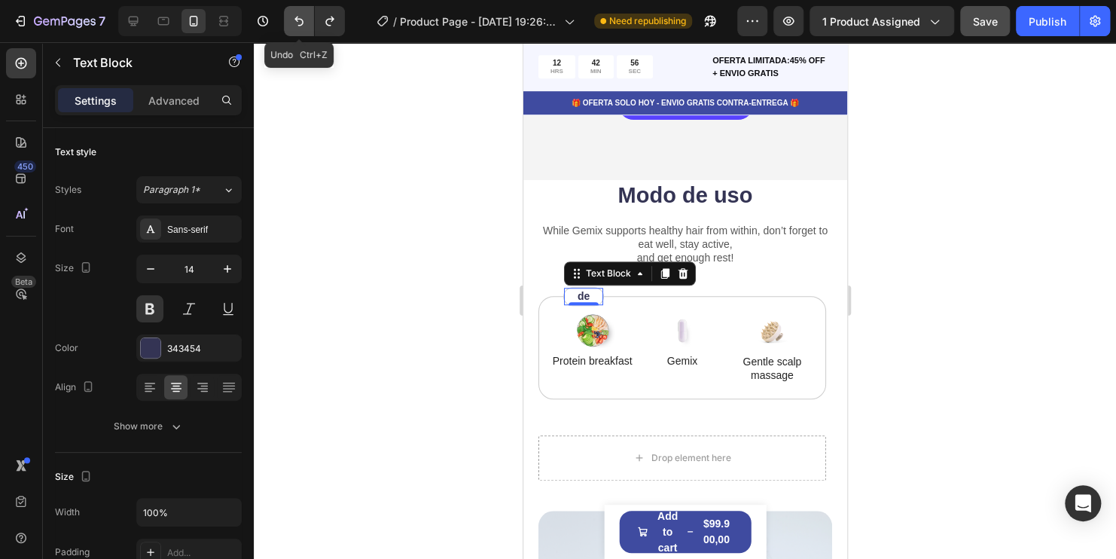
click at [302, 22] on icon "Undo/Redo" at bounding box center [298, 22] width 9 height 10
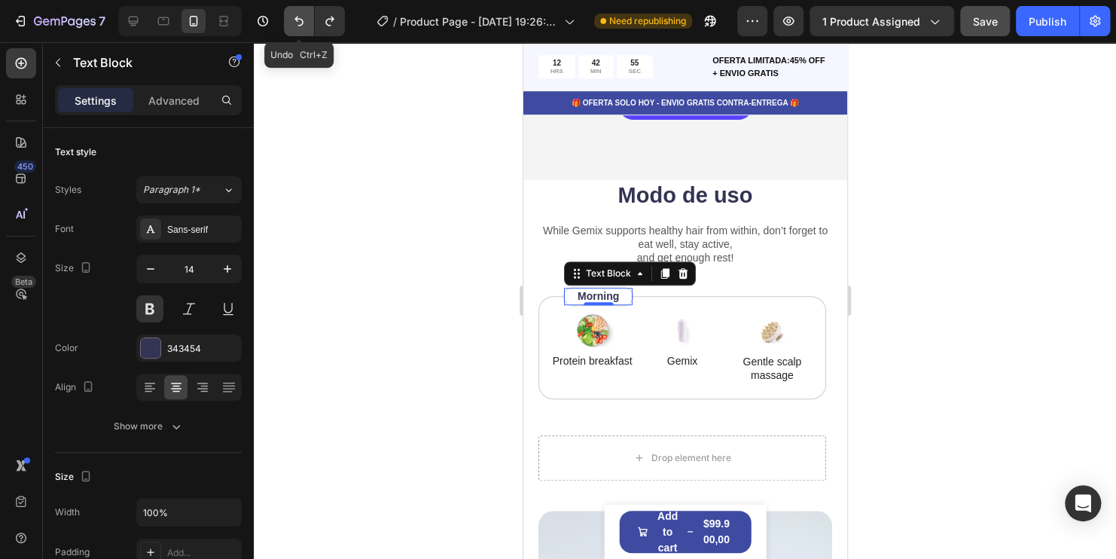
click at [302, 22] on icon "Undo/Redo" at bounding box center [298, 22] width 9 height 10
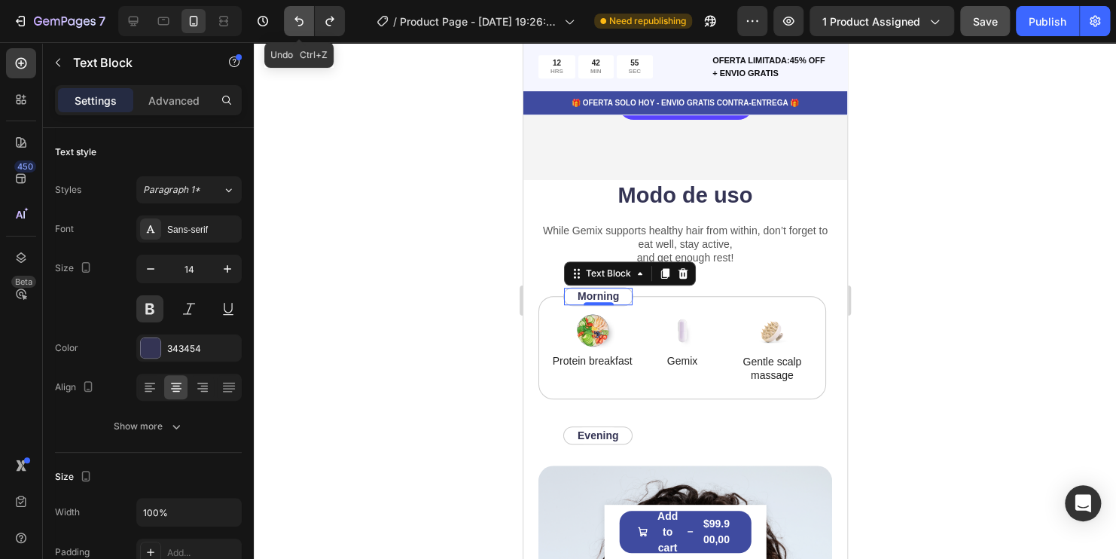
click at [302, 22] on icon "Undo/Redo" at bounding box center [298, 22] width 9 height 10
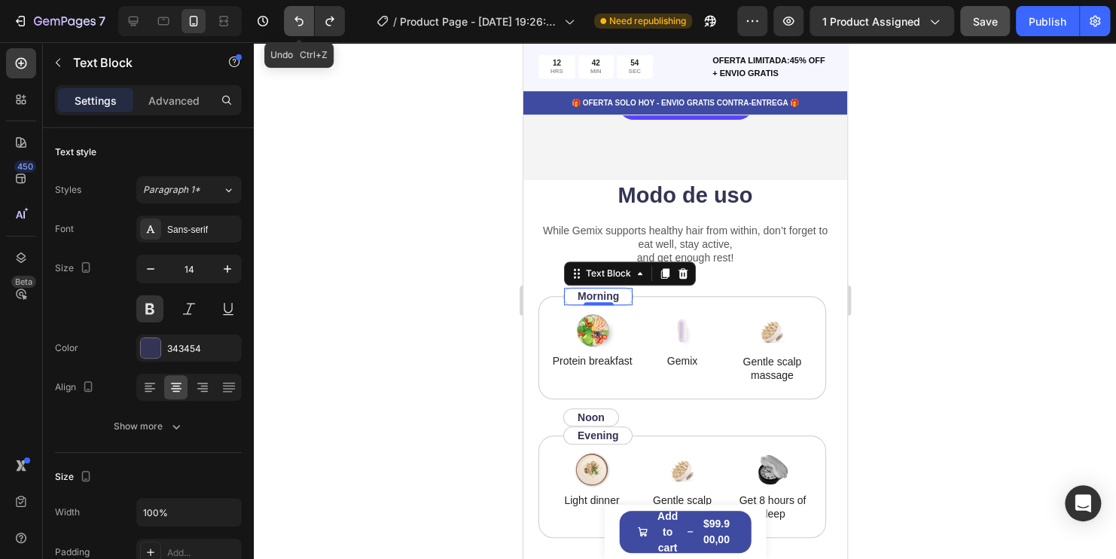
click at [302, 22] on icon "Undo/Redo" at bounding box center [298, 22] width 9 height 10
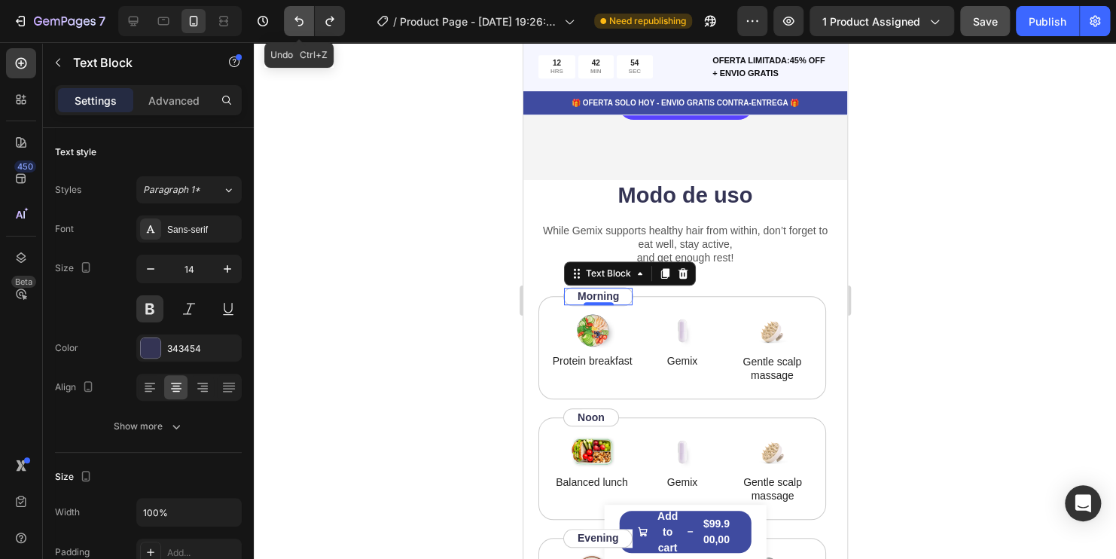
click at [302, 22] on icon "Undo/Redo" at bounding box center [298, 22] width 9 height 10
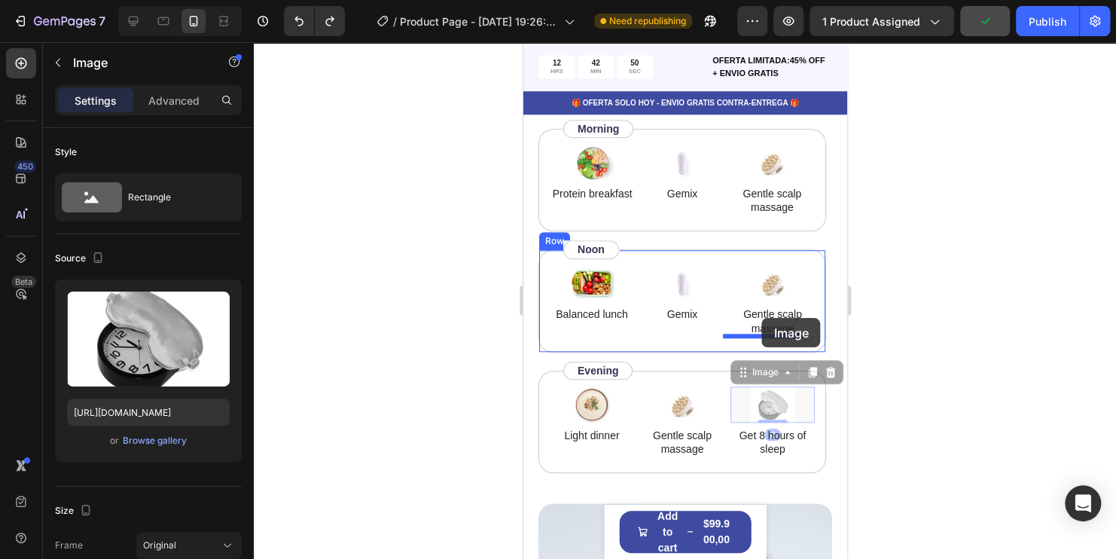
scroll to position [3162, 0]
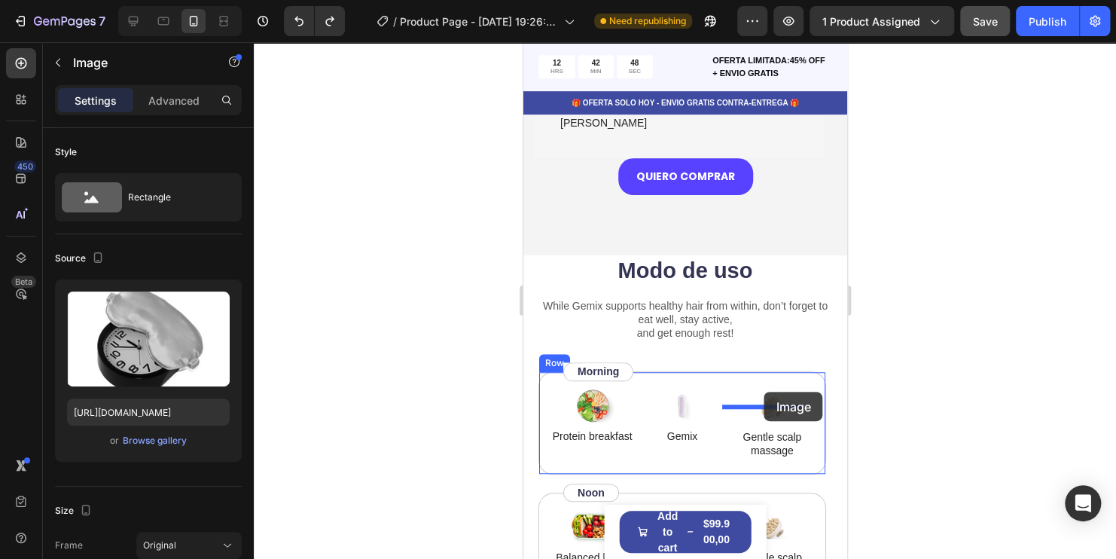
drag, startPoint x: 775, startPoint y: 410, endPoint x: 763, endPoint y: 392, distance: 22.3
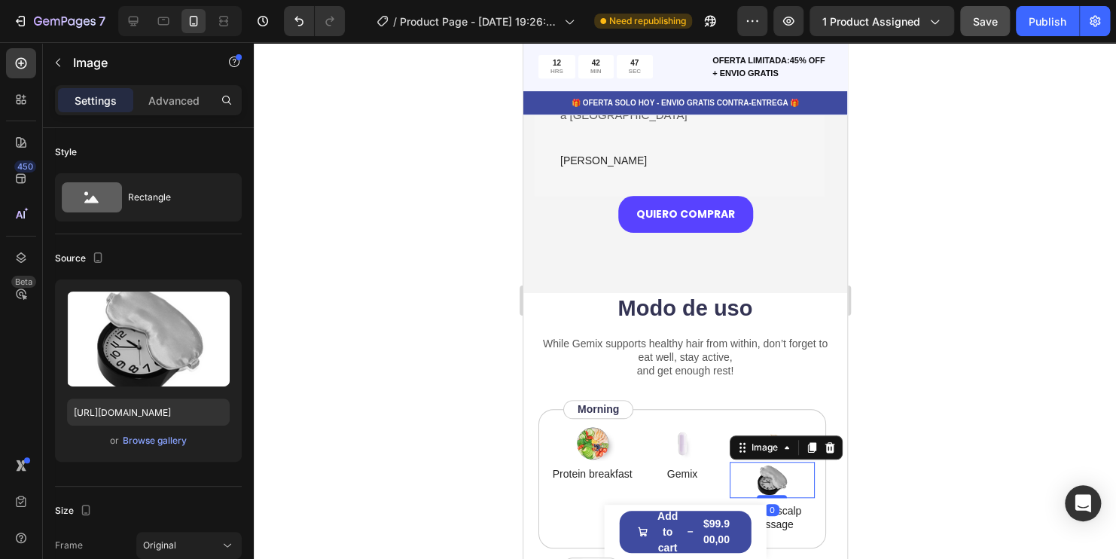
scroll to position [3087, 0]
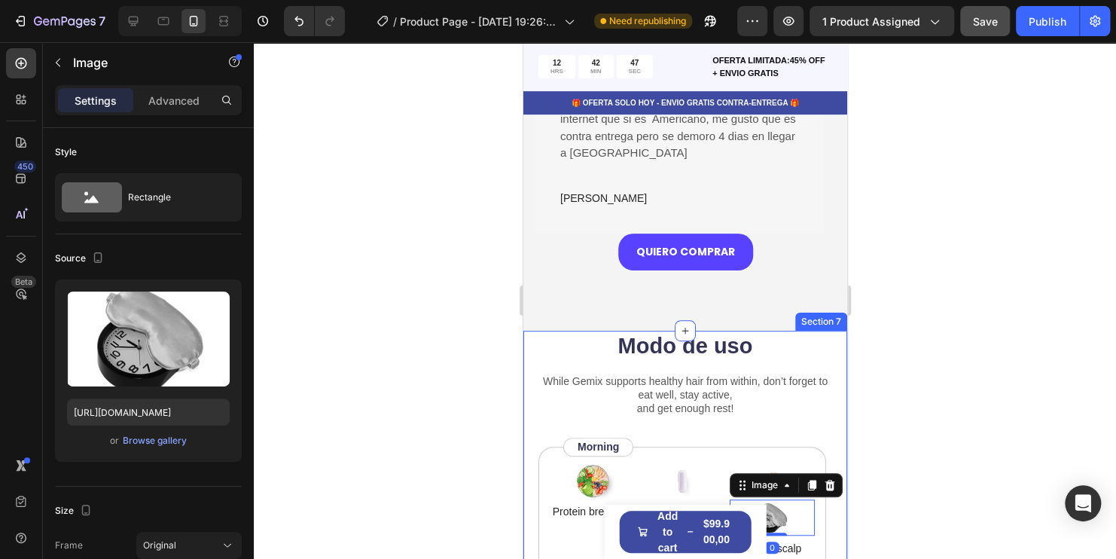
click at [891, 424] on div at bounding box center [685, 300] width 862 height 516
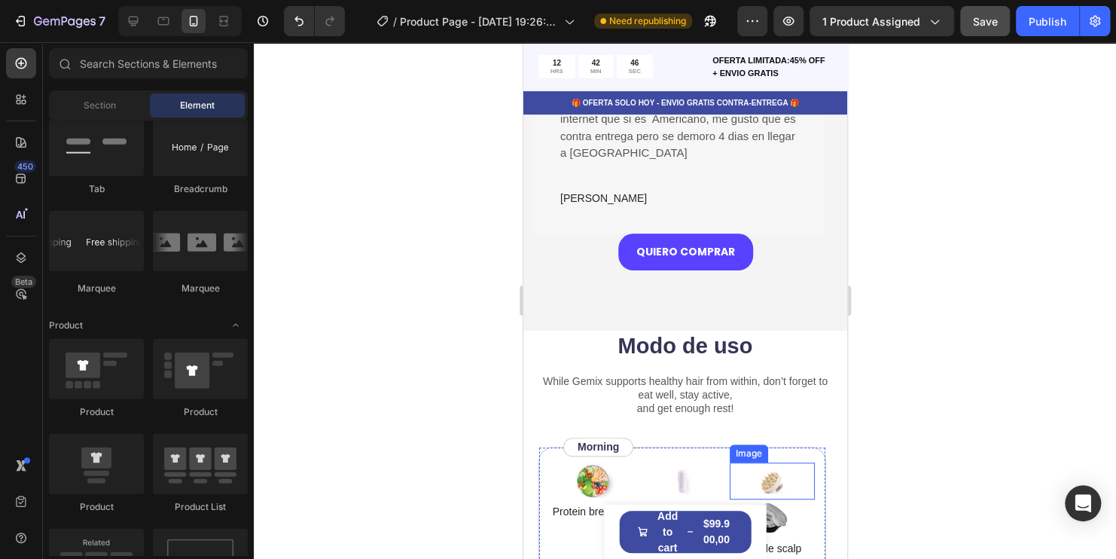
click at [761, 462] on img at bounding box center [770, 480] width 45 height 36
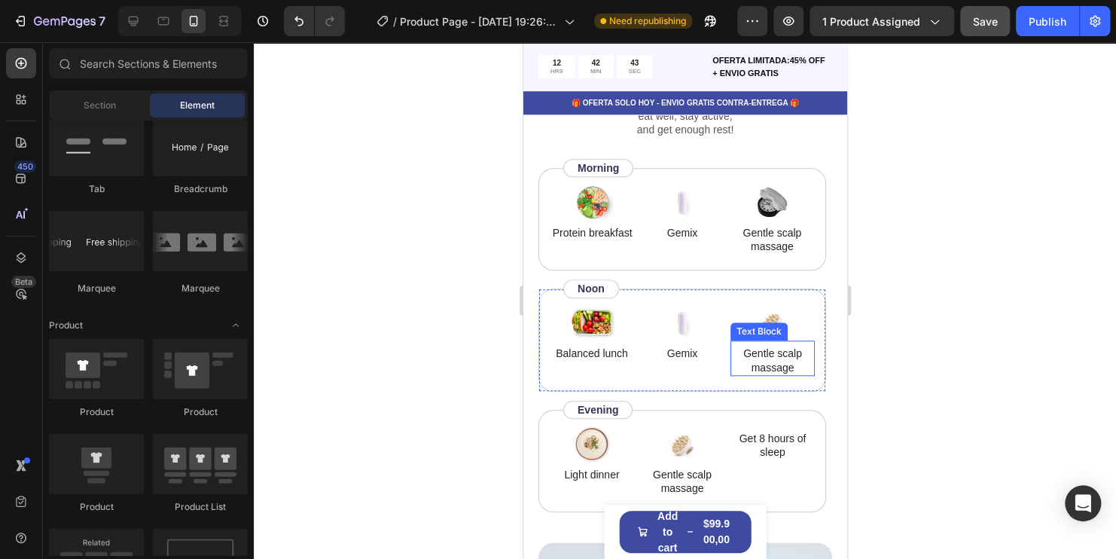
scroll to position [3388, 0]
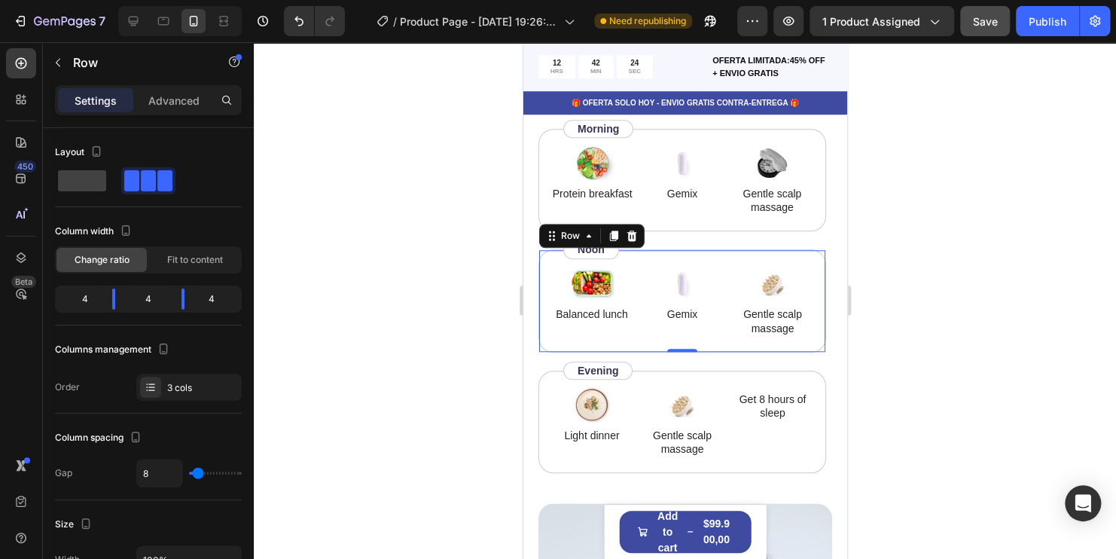
click at [745, 263] on div "Image Balanced lunch Text Block Image Gemix Text Block Image Gentle scalp massa…" at bounding box center [682, 300] width 288 height 102
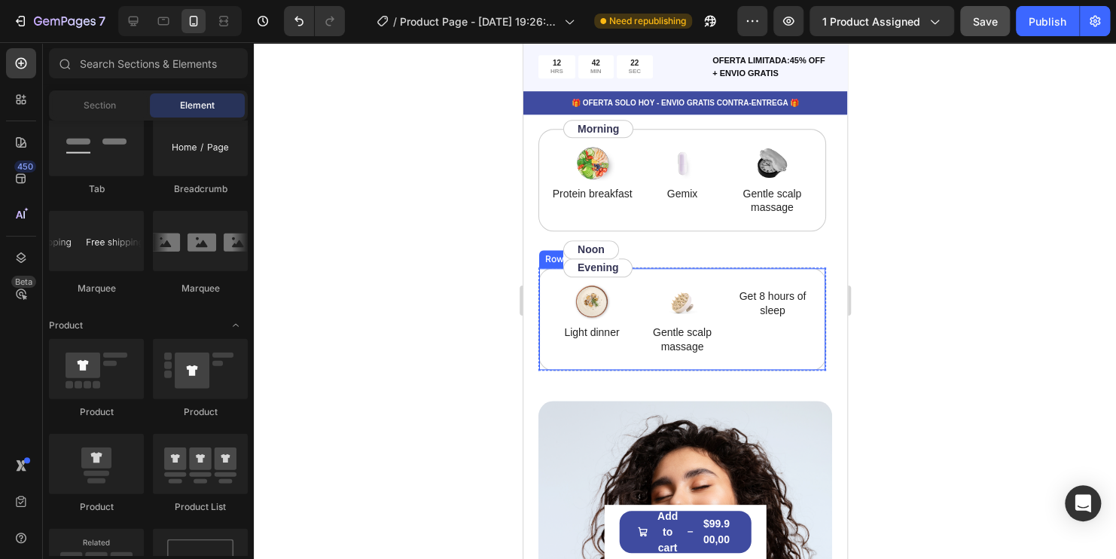
click at [712, 279] on div "Image Light dinner Text Block Image Gentle scalp massage Text Block Get 8 hours…" at bounding box center [682, 318] width 288 height 102
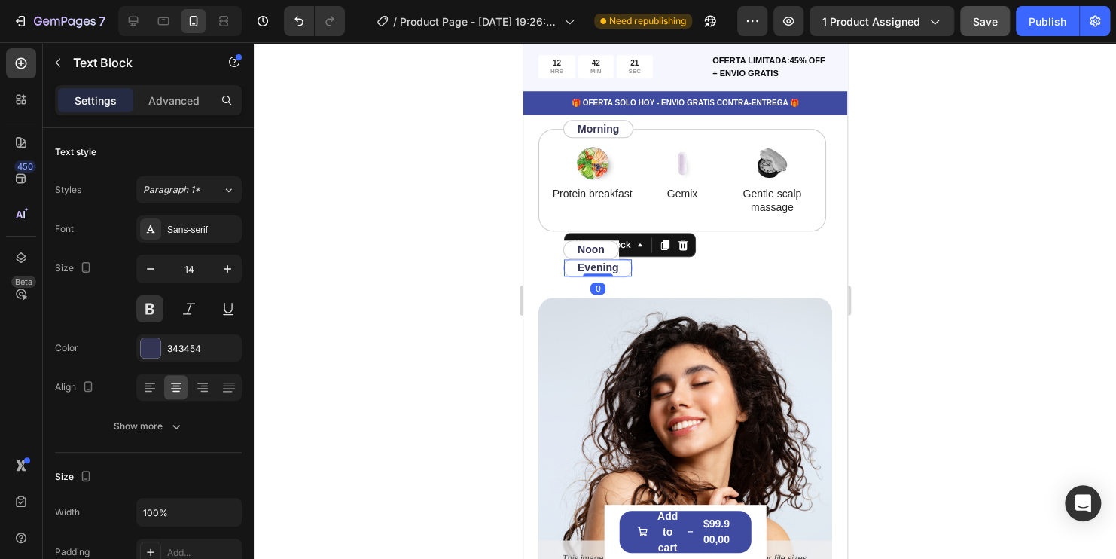
click at [599, 266] on p "Evening" at bounding box center [597, 268] width 41 height 14
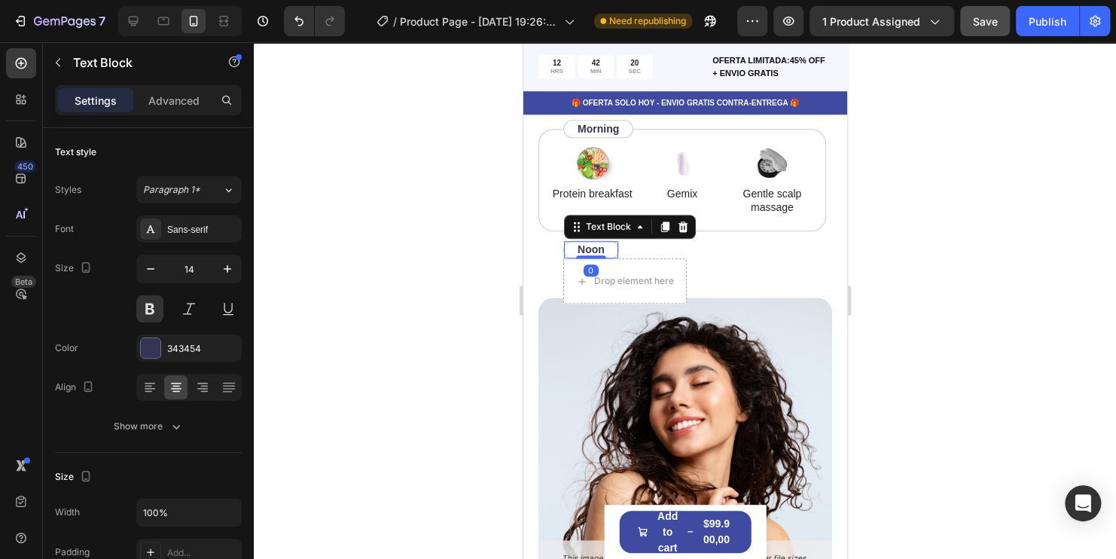
click at [583, 245] on p "Noon" at bounding box center [590, 249] width 27 height 14
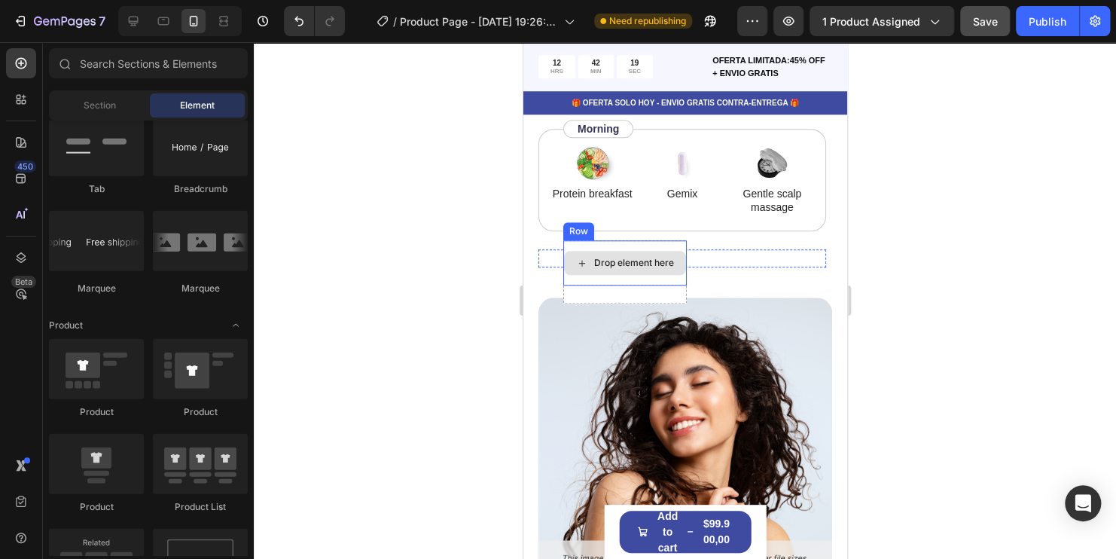
click at [631, 249] on div "Drop element here" at bounding box center [623, 262] width 123 height 45
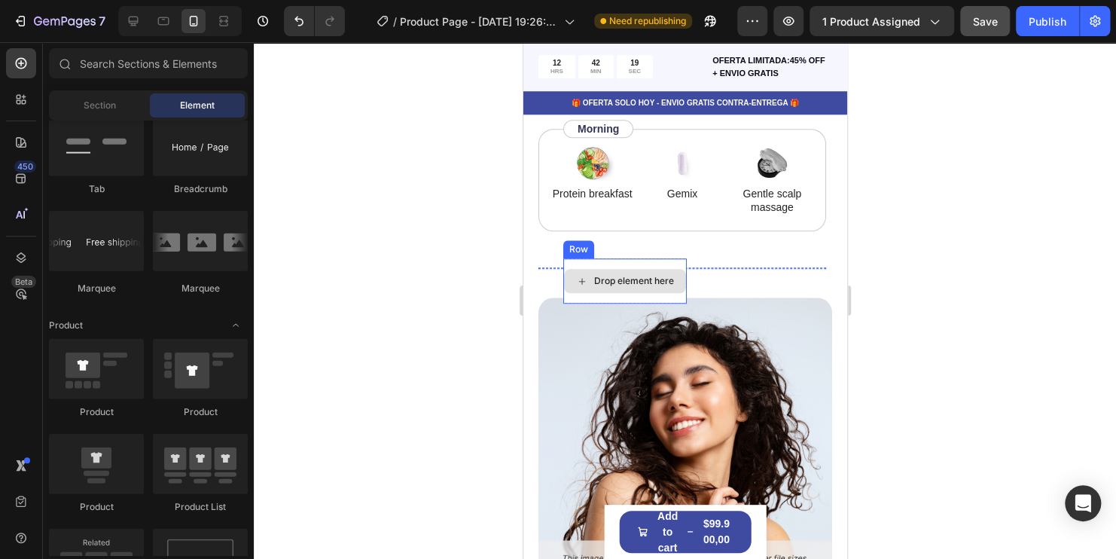
click at [643, 263] on div "Drop element here" at bounding box center [623, 280] width 123 height 45
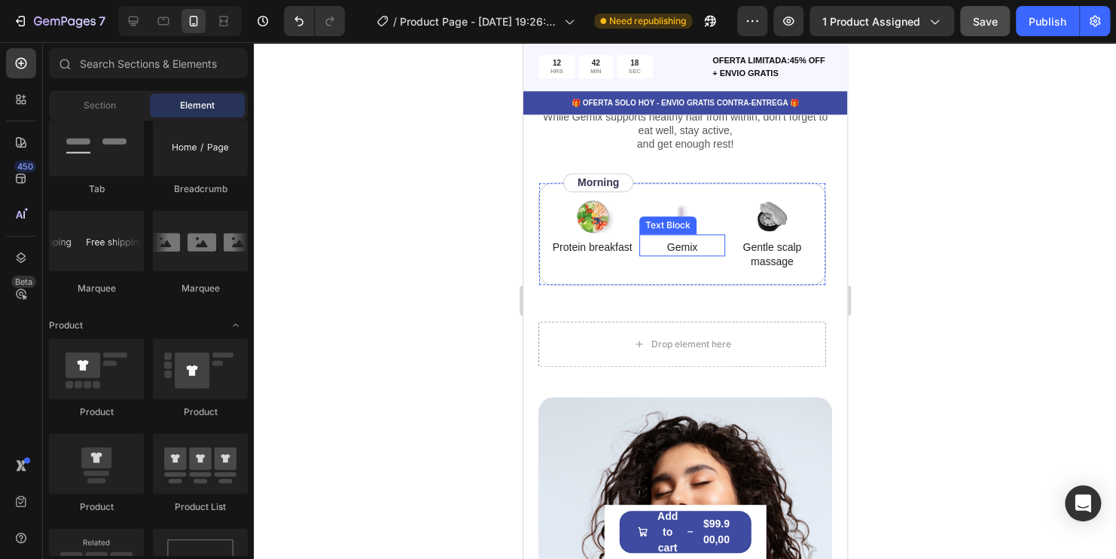
scroll to position [3313, 0]
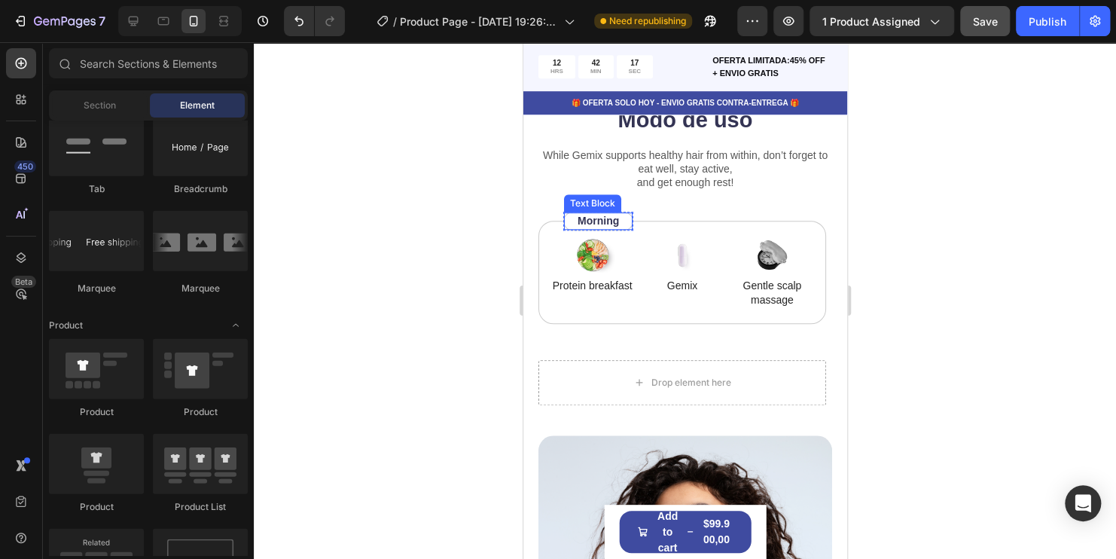
click at [605, 214] on p "Morning" at bounding box center [597, 221] width 41 height 14
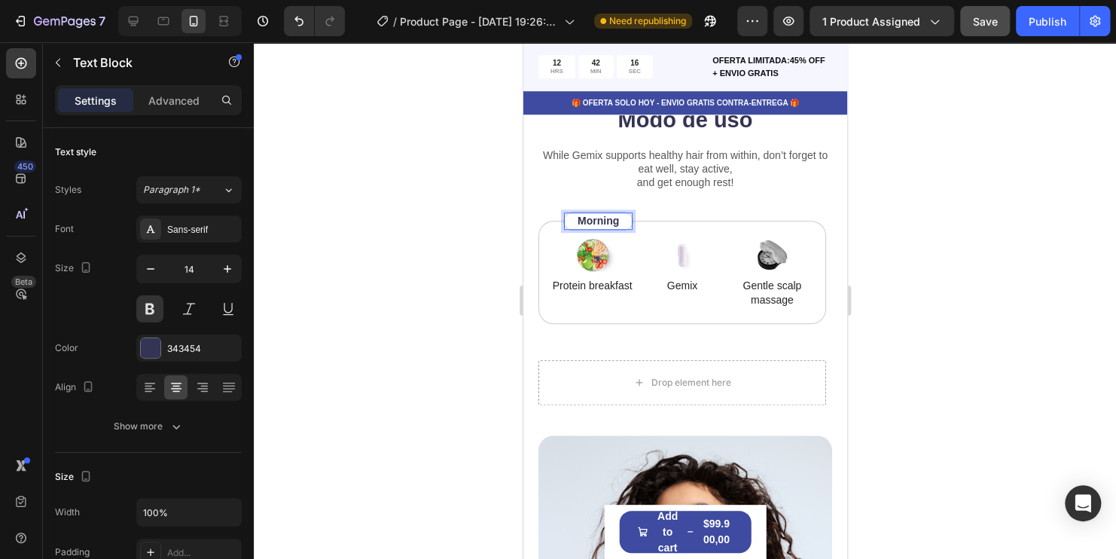
click at [606, 214] on p "Morning" at bounding box center [597, 221] width 41 height 14
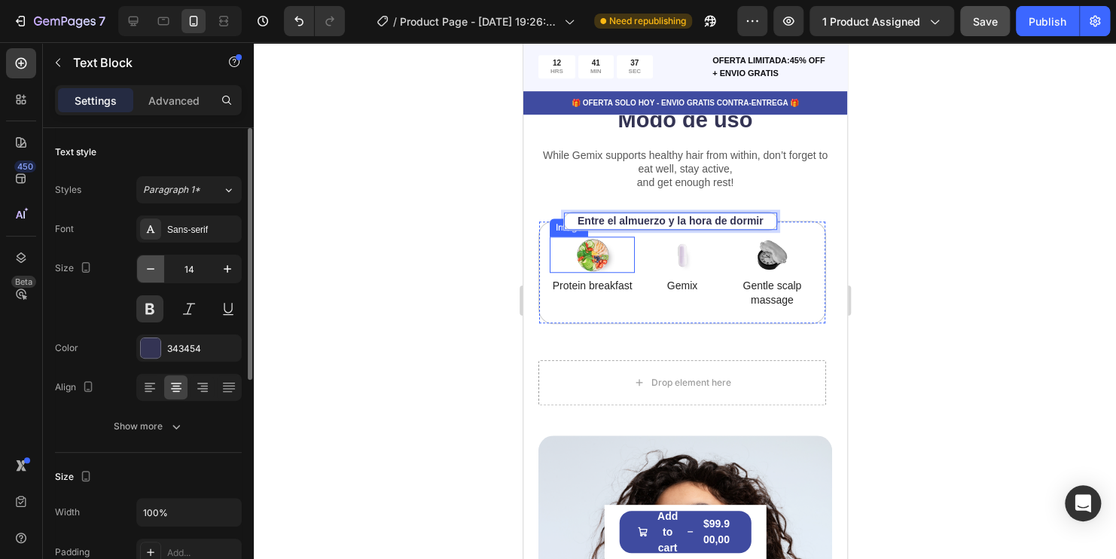
click at [145, 269] on icon "button" at bounding box center [150, 268] width 15 height 15
click at [147, 269] on icon "button" at bounding box center [150, 268] width 15 height 15
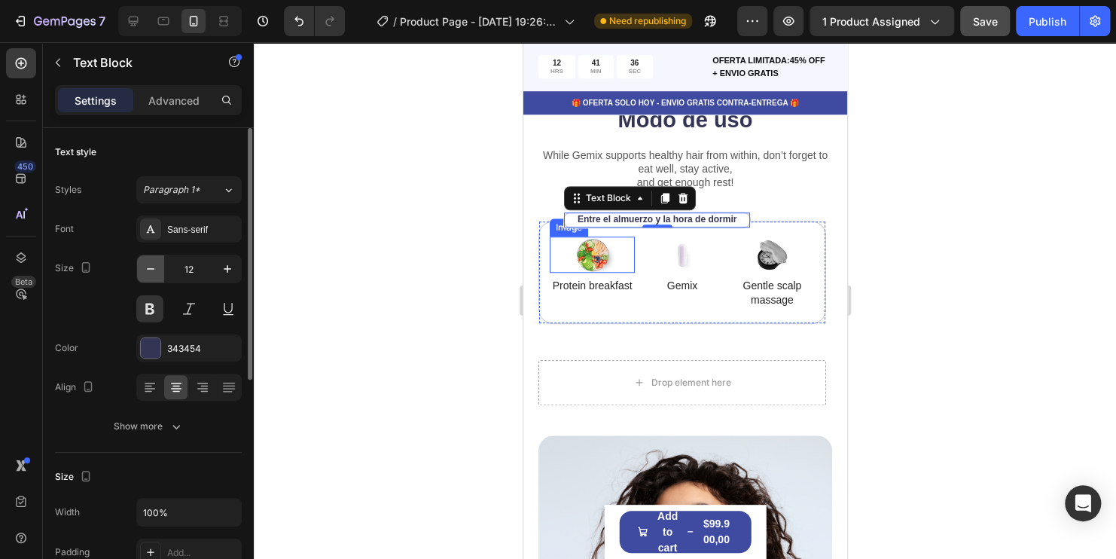
type input "11"
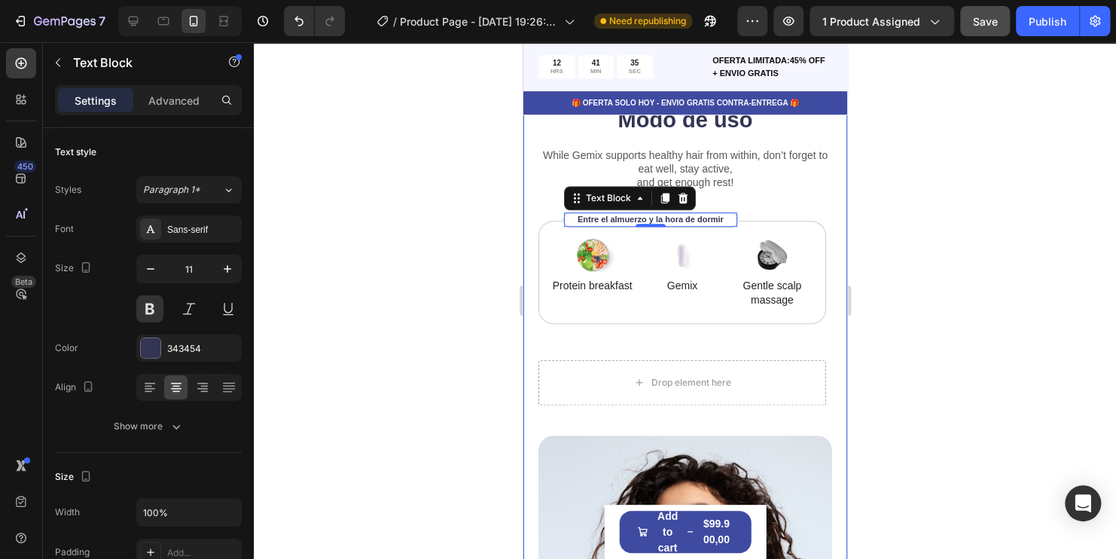
click at [966, 212] on div at bounding box center [685, 300] width 862 height 516
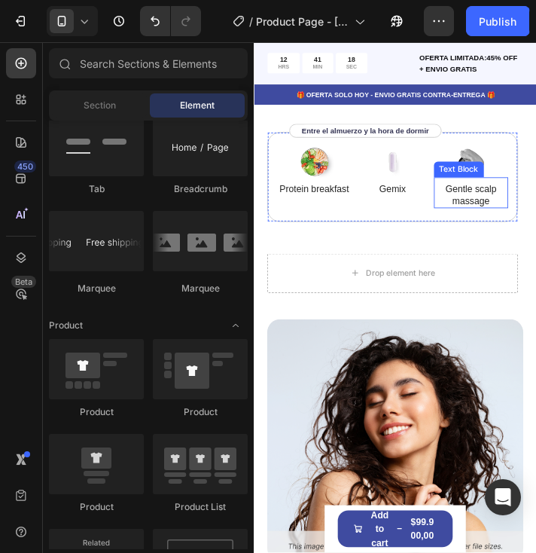
scroll to position [3237, 0]
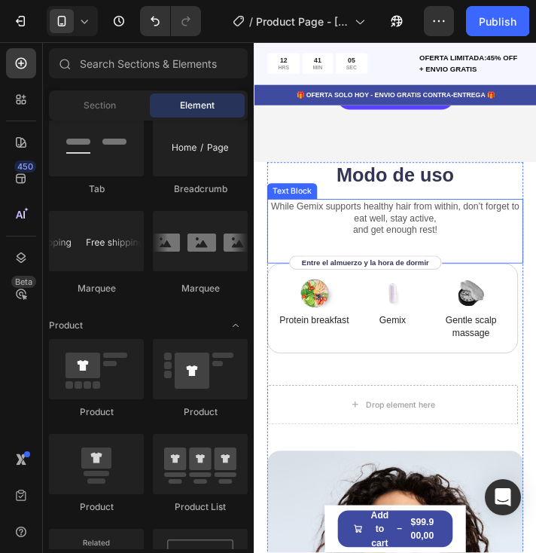
click at [436, 224] on p "While Gemix supports healthy hair from within, don’t forget to eat well, stay a…" at bounding box center [415, 244] width 291 height 41
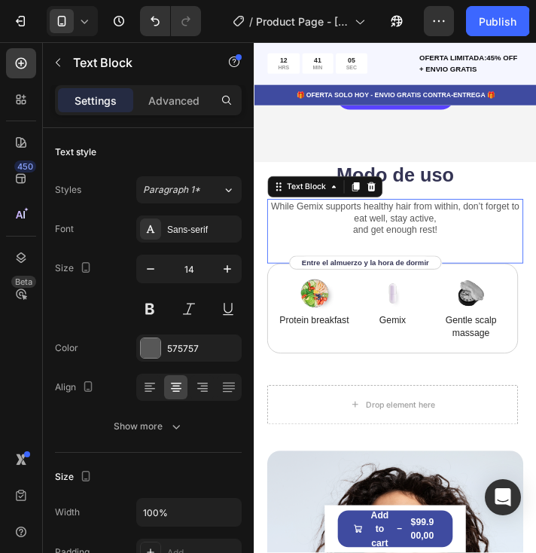
click at [435, 224] on p "While Gemix supports healthy hair from within, don’t forget to eat well, stay a…" at bounding box center [415, 244] width 291 height 41
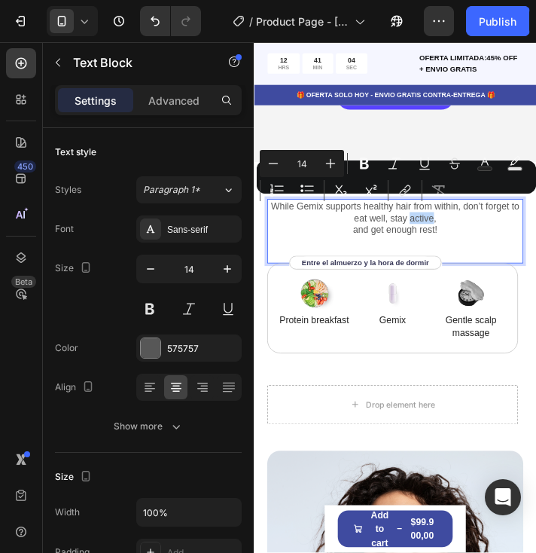
click at [481, 251] on div "While Gemix supports healthy hair from within, don’t forget to eat well, stay a…" at bounding box center [416, 259] width 294 height 75
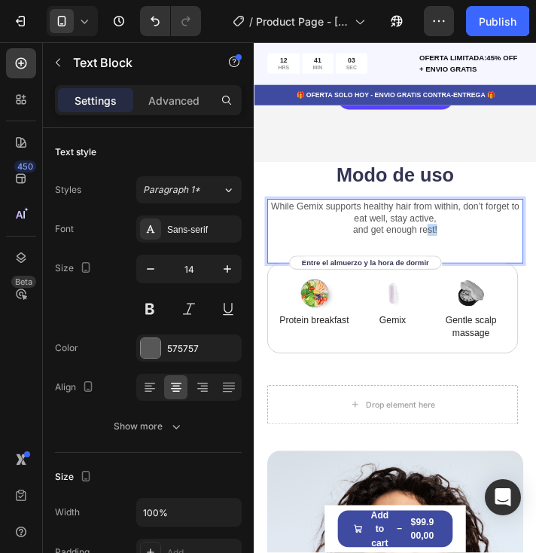
drag, startPoint x: 471, startPoint y: 244, endPoint x: 446, endPoint y: 244, distance: 24.1
click at [446, 244] on p "While Gemix supports healthy hair from within, don’t forget to eat well, stay a…" at bounding box center [415, 244] width 291 height 41
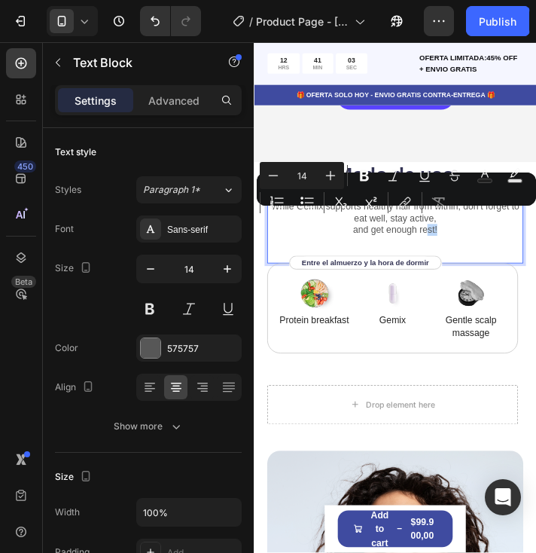
click at [477, 242] on p "While Gemix supports healthy hair from within, don’t forget to eat well, stay a…" at bounding box center [415, 244] width 291 height 41
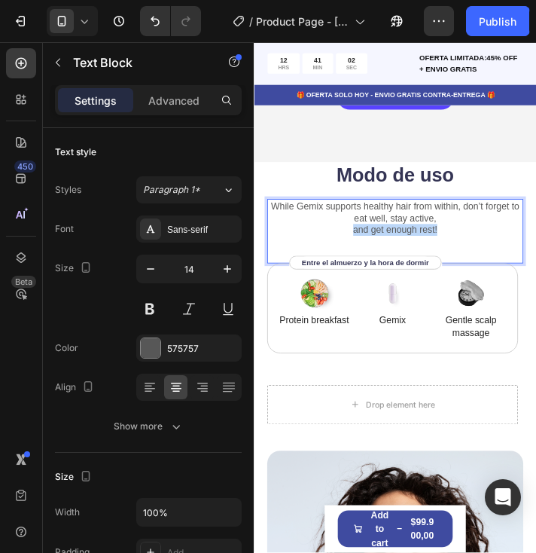
click at [477, 242] on p "While Gemix supports healthy hair from within, don’t forget to eat well, stay a…" at bounding box center [415, 244] width 291 height 41
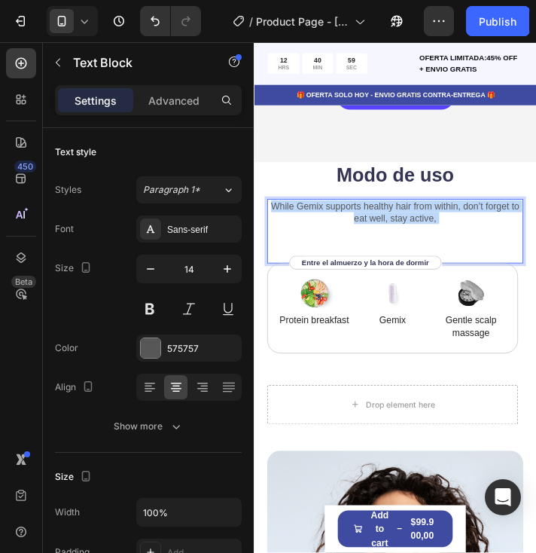
drag, startPoint x: 477, startPoint y: 234, endPoint x: 270, endPoint y: 212, distance: 208.2
click at [270, 224] on p "While Gemix supports healthy hair from within, don’t forget to eat well, stay a…" at bounding box center [415, 244] width 291 height 41
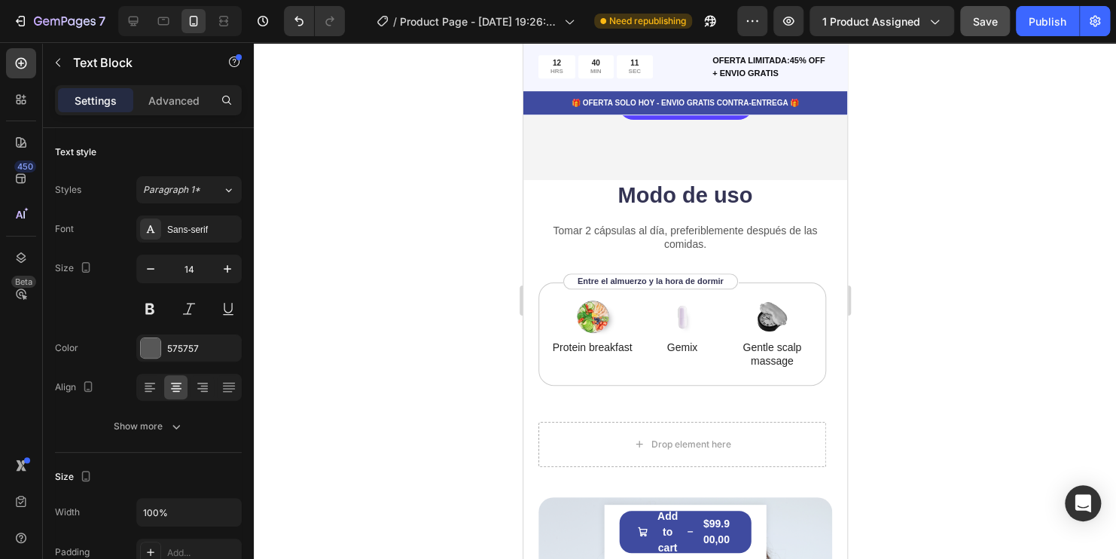
click at [559, 224] on p "Tomar 2 cápsulas al día, preferiblemente después de las comidas." at bounding box center [684, 237] width 291 height 27
click at [628, 224] on p "Tomar 2 cápsulas al día, preferiblemente después de las comidas." at bounding box center [684, 237] width 291 height 27
click at [545, 224] on p "Tomar 2 cápsulas al día, preferiblemente después de las comidas." at bounding box center [684, 237] width 291 height 27
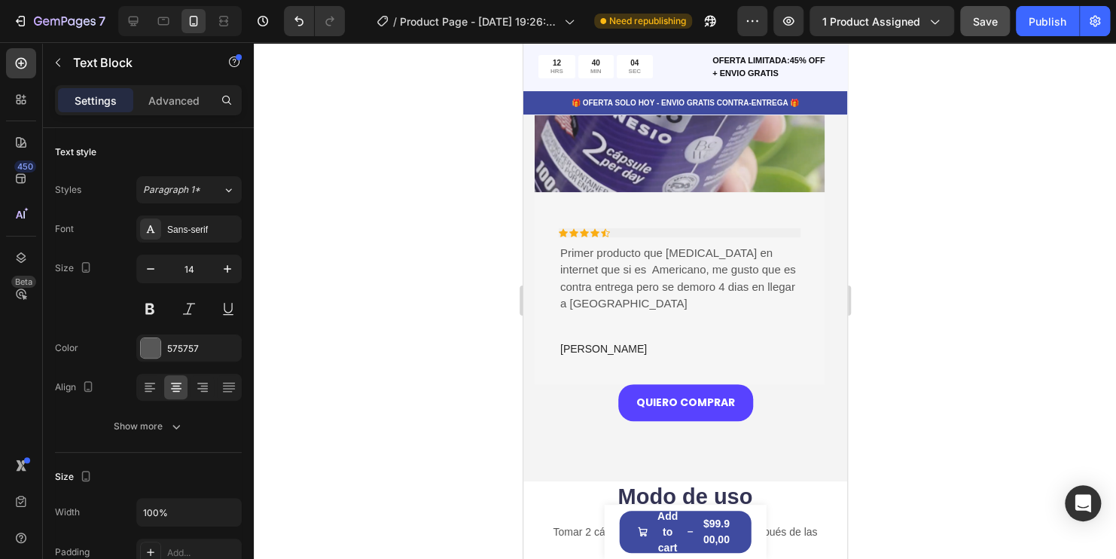
scroll to position [3162, 0]
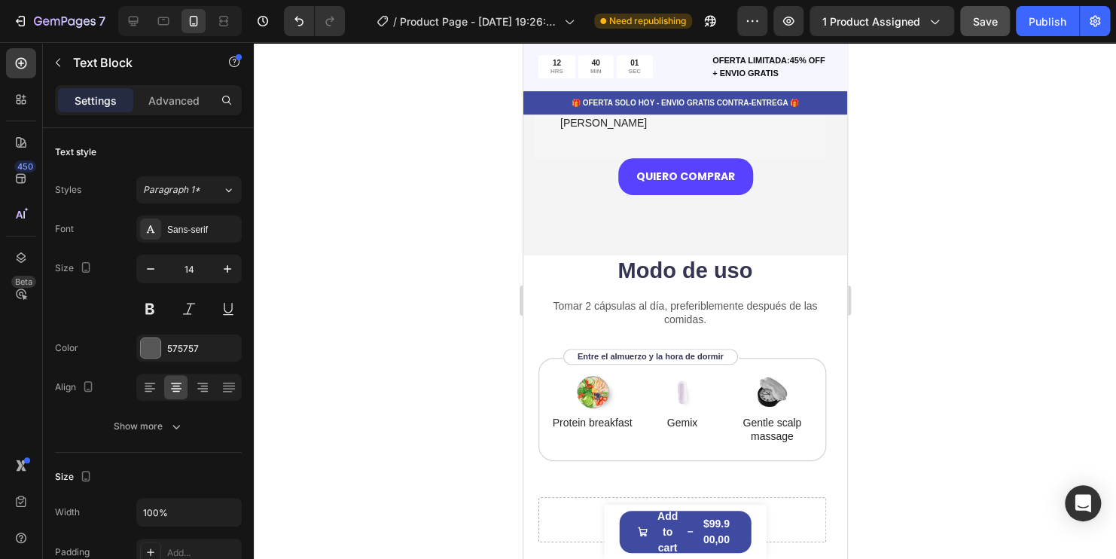
click at [562, 299] on p "Tomar 2 cápsulas al día, preferiblemente después de las comidas." at bounding box center [684, 312] width 291 height 27
click at [550, 299] on p "Tomar 2 cápsulas al día, preferiblemente después de las comidas." at bounding box center [684, 312] width 291 height 27
click at [544, 299] on p "Tomar 2 cápsulas al día, preferiblemente después de las comidas." at bounding box center [684, 312] width 291 height 27
click at [596, 299] on p "Tomar 2 cápsulas al día, preferiblemente después de las comidas." at bounding box center [684, 312] width 291 height 27
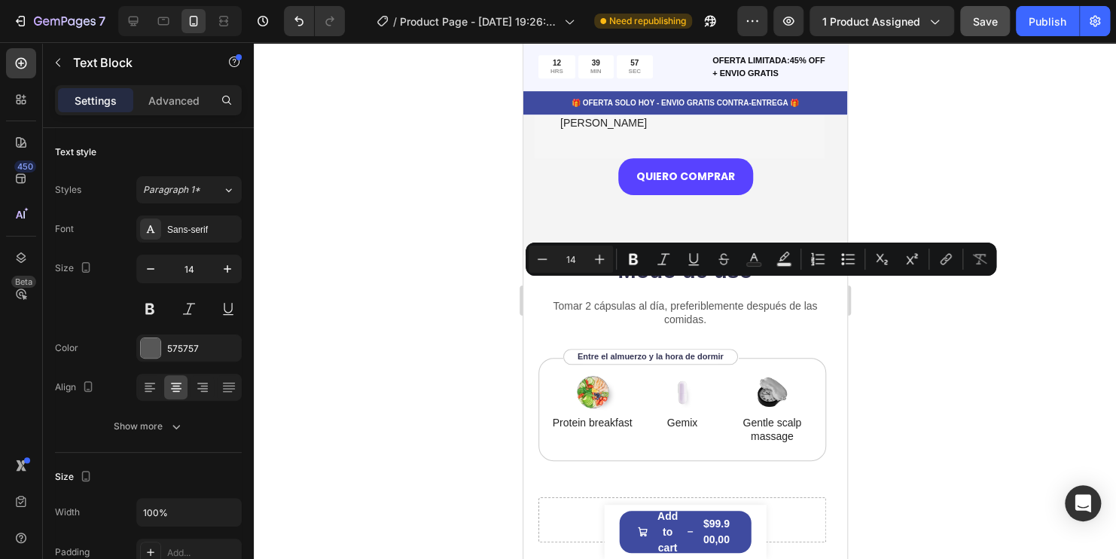
click at [702, 308] on p "Tomar 2 cápsulas al día, preferiblemente después de las comidas." at bounding box center [684, 312] width 291 height 27
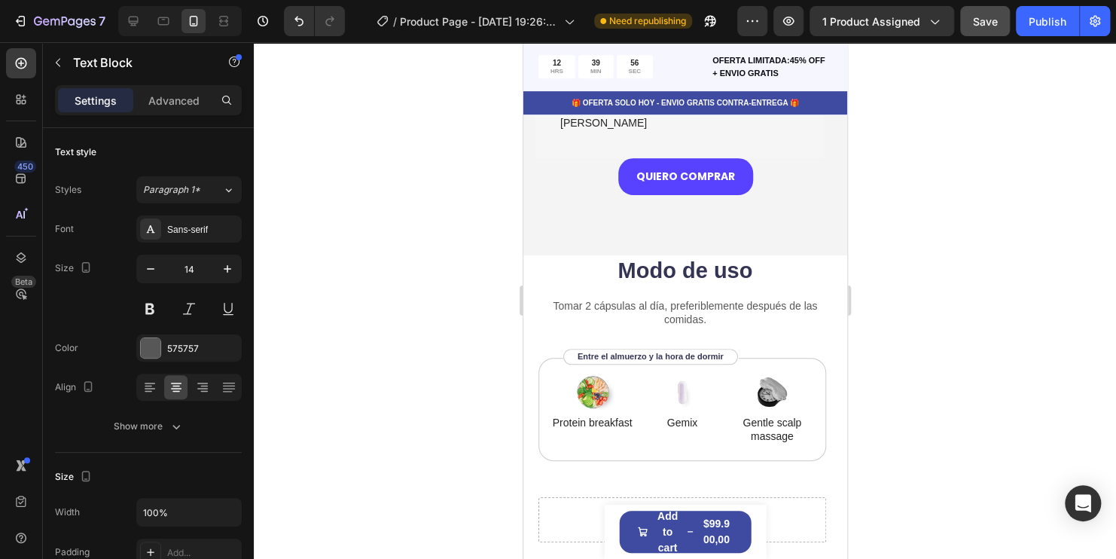
click at [704, 299] on p "Tomar 2 cápsulas al día, preferiblemente después de las comidas." at bounding box center [684, 312] width 291 height 27
click at [682, 299] on p "Tomar 2 cápsulas al día, preferiblemente después de las comidas." at bounding box center [684, 312] width 291 height 27
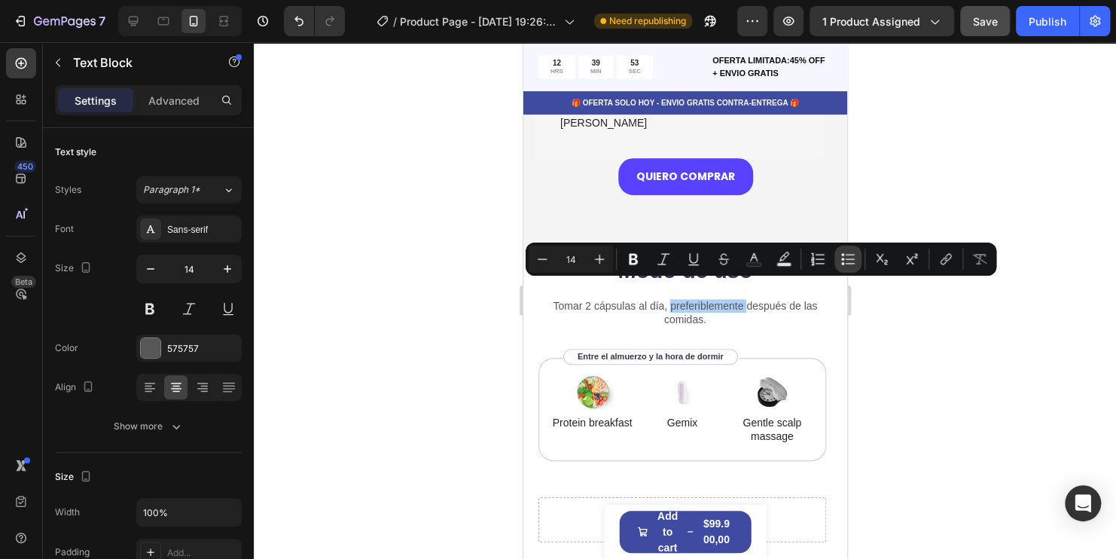
click at [840, 256] on button "Bulleted List" at bounding box center [847, 258] width 27 height 27
type input "14"
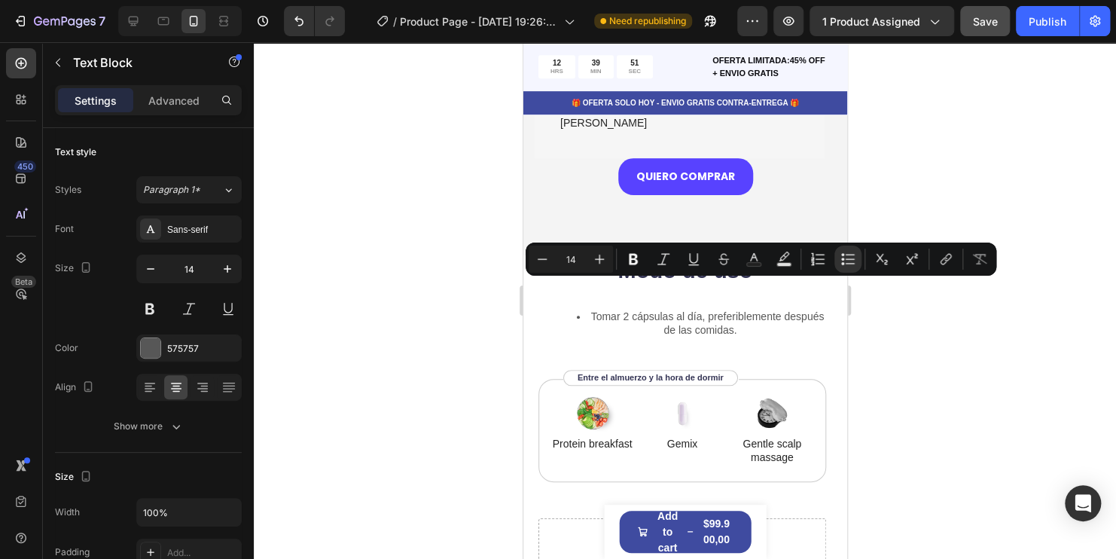
click at [749, 317] on li "Tomar 2 cápsulas al día, preferiblemente después de las comidas." at bounding box center [699, 322] width 261 height 27
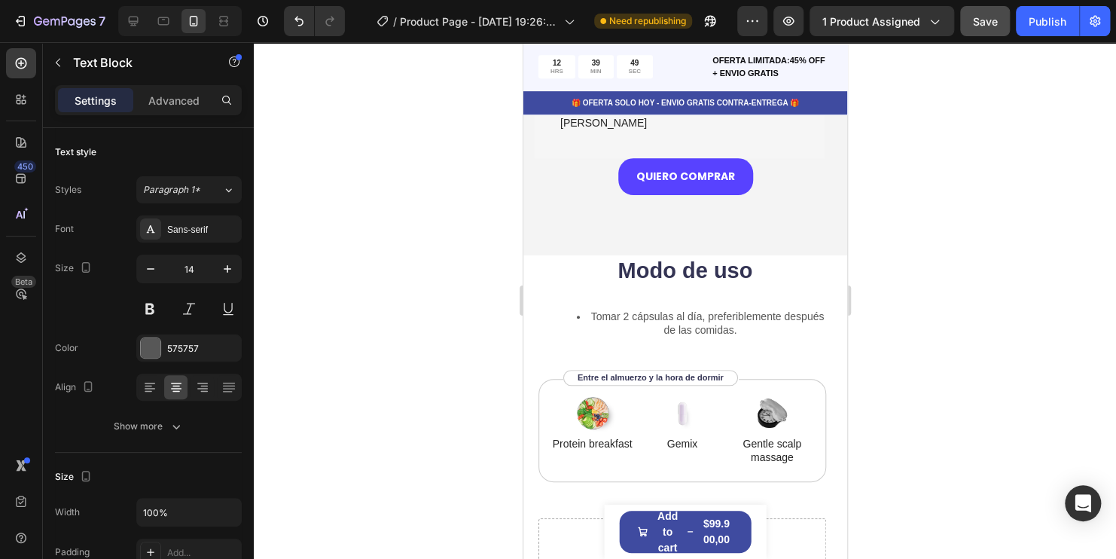
click at [733, 309] on li "Tomar 2 cápsulas al día, preferiblemente después de las comidas." at bounding box center [699, 322] width 261 height 27
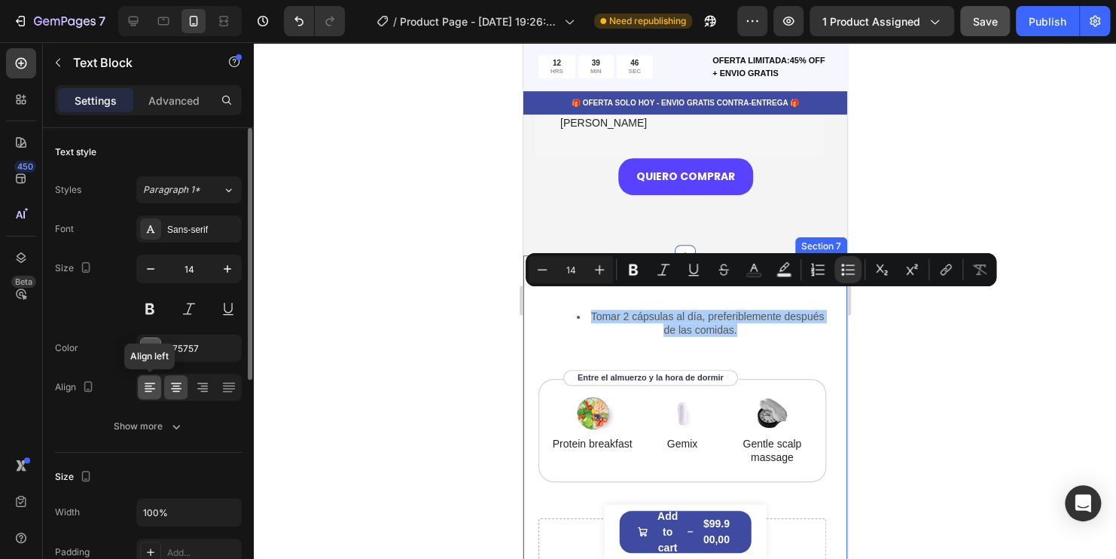
click at [153, 390] on icon at bounding box center [149, 386] width 15 height 15
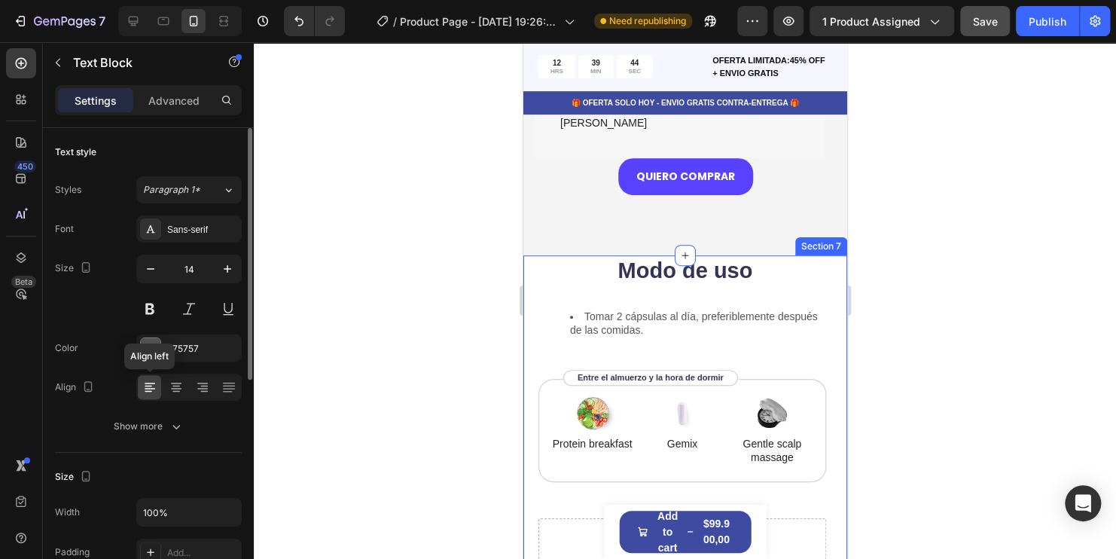
click at [151, 388] on icon at bounding box center [149, 386] width 15 height 15
click at [184, 381] on div at bounding box center [175, 387] width 23 height 24
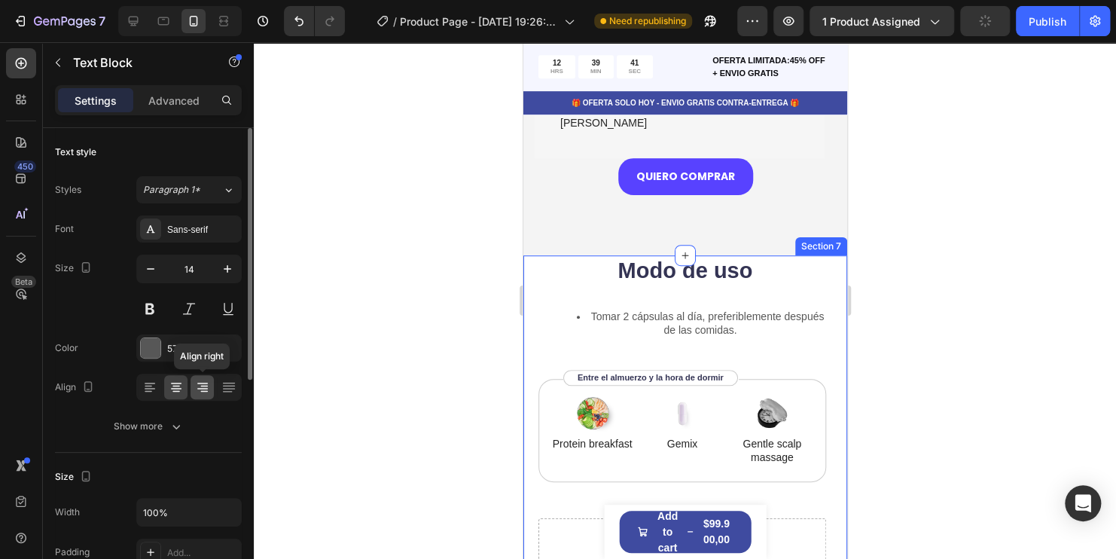
click at [208, 385] on icon at bounding box center [202, 386] width 15 height 15
click at [223, 388] on icon at bounding box center [228, 388] width 12 height 1
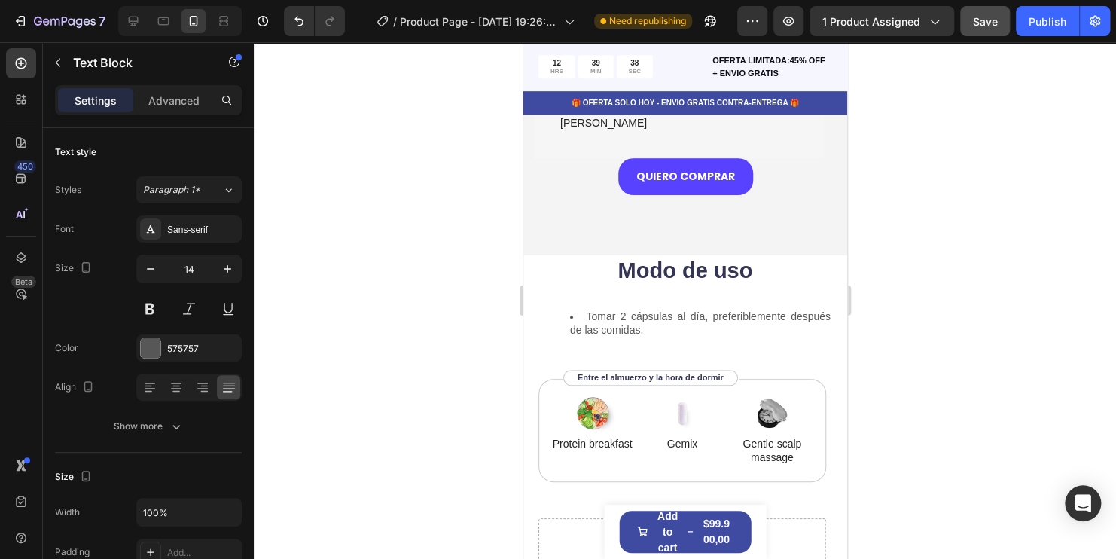
click at [670, 309] on li "Tomar 2 cápsulas al día, preferiblemente después de las comidas." at bounding box center [699, 322] width 261 height 27
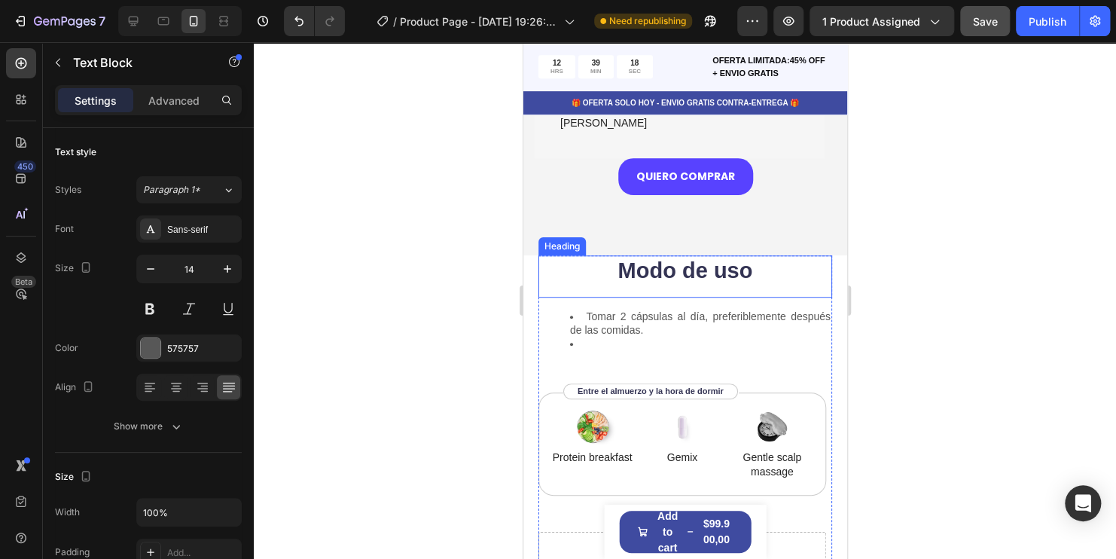
click at [543, 260] on h2 "Modo de uso" at bounding box center [685, 271] width 294 height 32
click at [591, 337] on li "Rich Text Editor. Editing area: main" at bounding box center [699, 344] width 261 height 14
click at [583, 337] on li "Rich Text Editor. Editing area: main" at bounding box center [699, 344] width 261 height 14
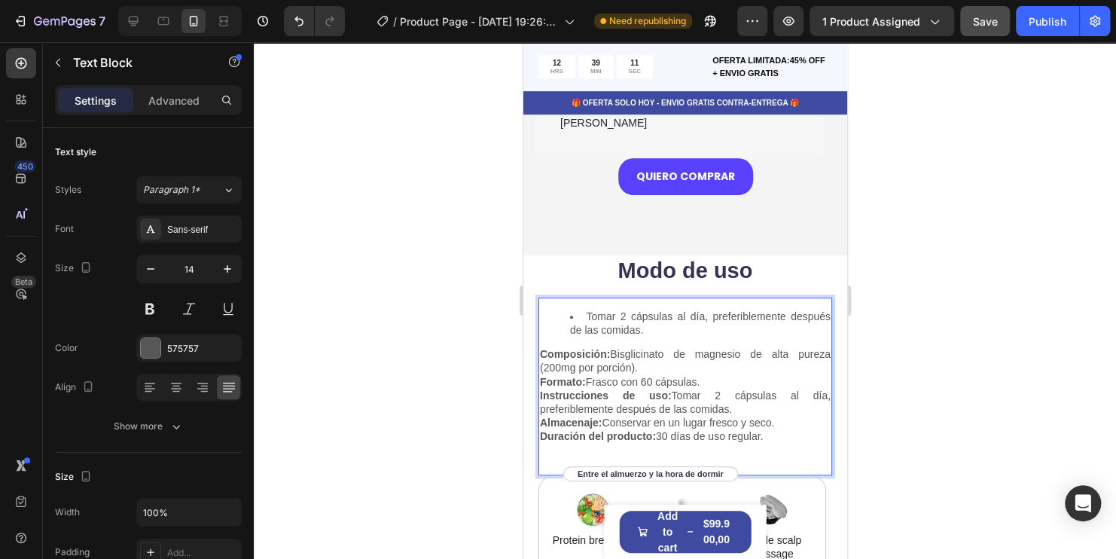
click at [651, 315] on li "Tomar 2 cápsulas al día, preferiblemente después de las comidas." at bounding box center [699, 322] width 261 height 27
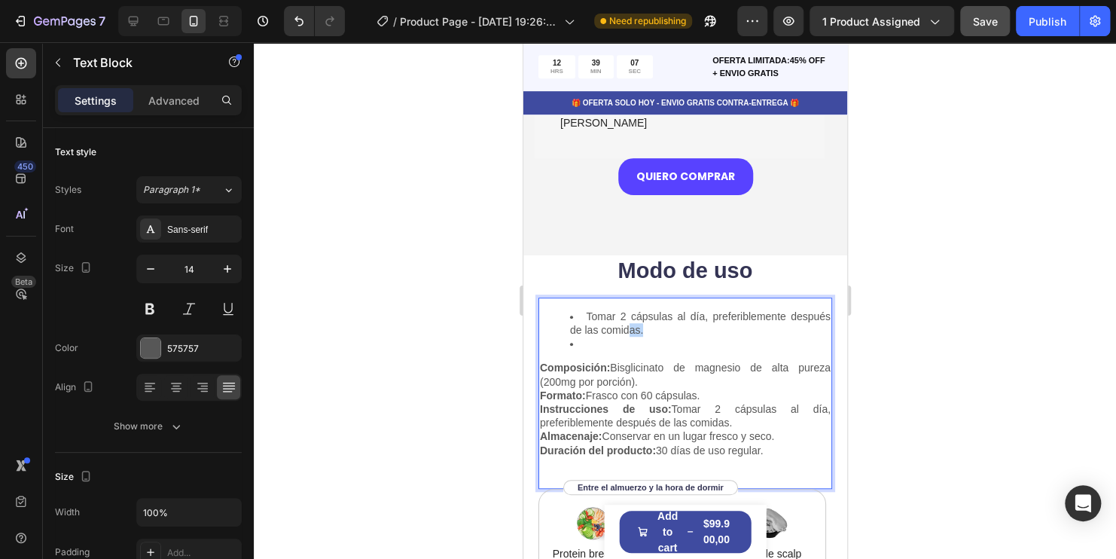
drag, startPoint x: 644, startPoint y: 311, endPoint x: 628, endPoint y: 310, distance: 16.6
click at [628, 310] on li "Tomar 2 cápsulas al día, preferiblemente después de las comidas." at bounding box center [699, 322] width 261 height 27
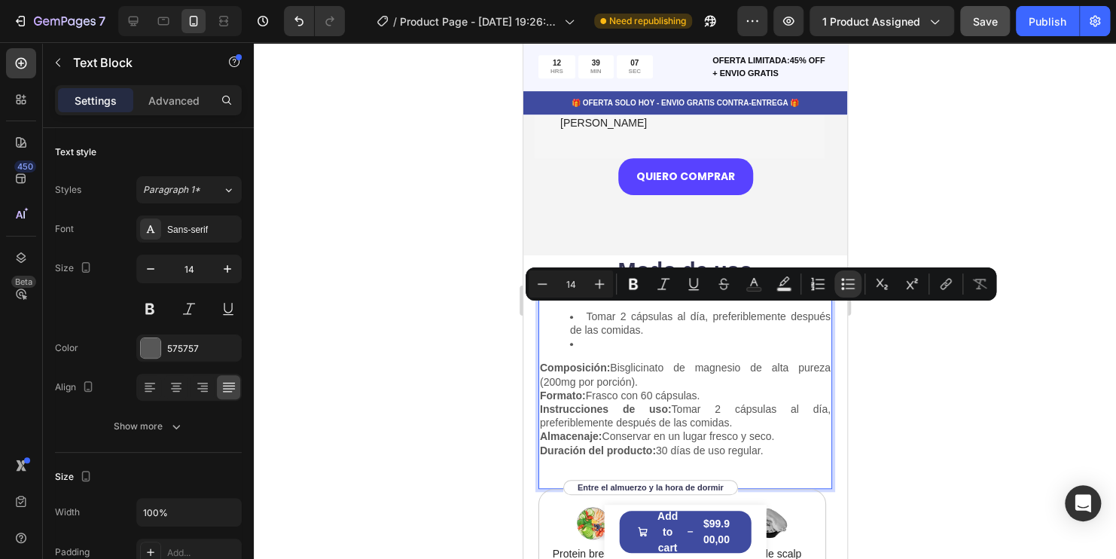
click at [675, 337] on li "Rich Text Editor. Editing area: main" at bounding box center [699, 344] width 261 height 14
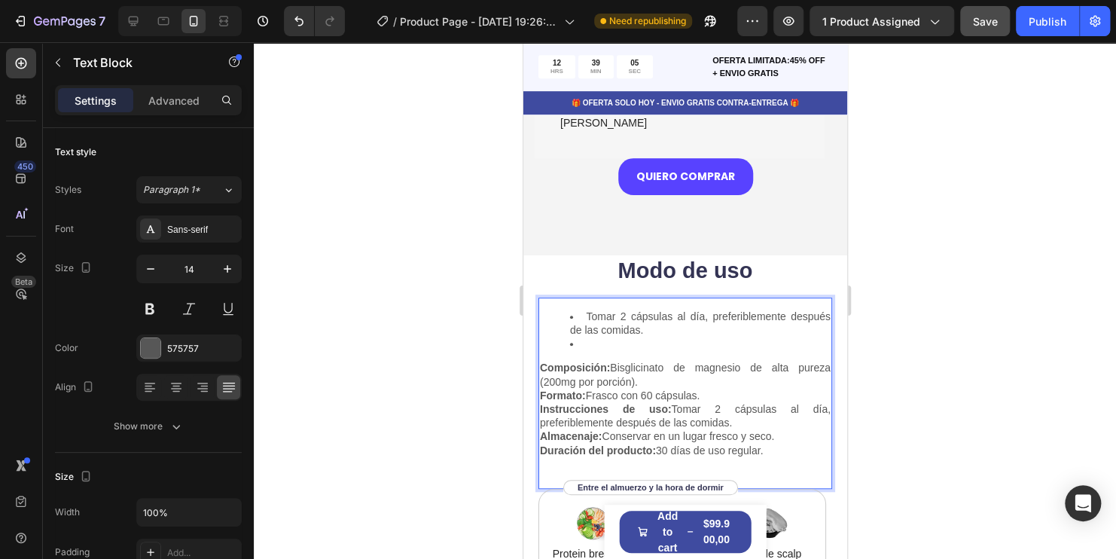
drag, startPoint x: 651, startPoint y: 367, endPoint x: 699, endPoint y: 385, distance: 51.7
click at [547, 361] on p "Composición: Bisglicinato de magnesio de alta pureza (200mg por porción)." at bounding box center [684, 374] width 291 height 27
drag, startPoint x: 781, startPoint y: 440, endPoint x: 539, endPoint y: 347, distance: 259.1
click at [539, 347] on div "Tomar 2 cápsulas al día, preferiblemente después de las comidas. Composición: B…" at bounding box center [685, 377] width 294 height 161
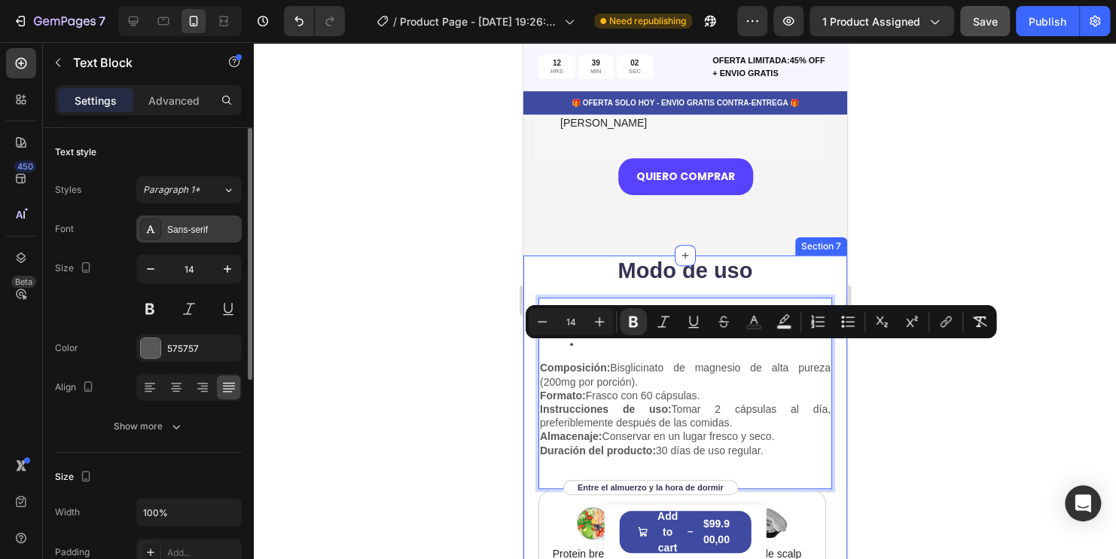
click at [203, 226] on div "Sans-serif" at bounding box center [202, 230] width 71 height 14
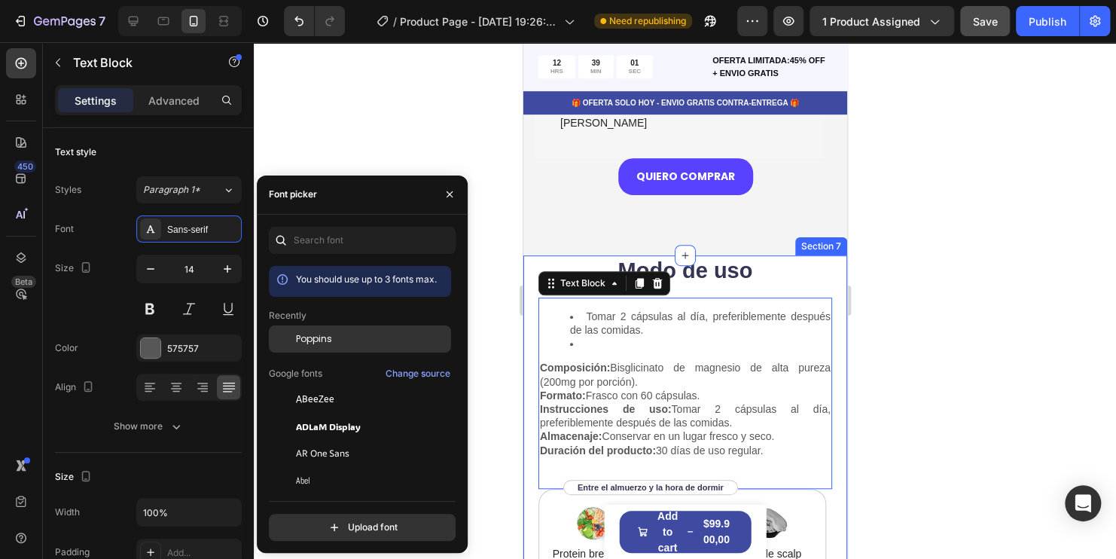
click at [328, 440] on div "Poppins" at bounding box center [360, 453] width 182 height 27
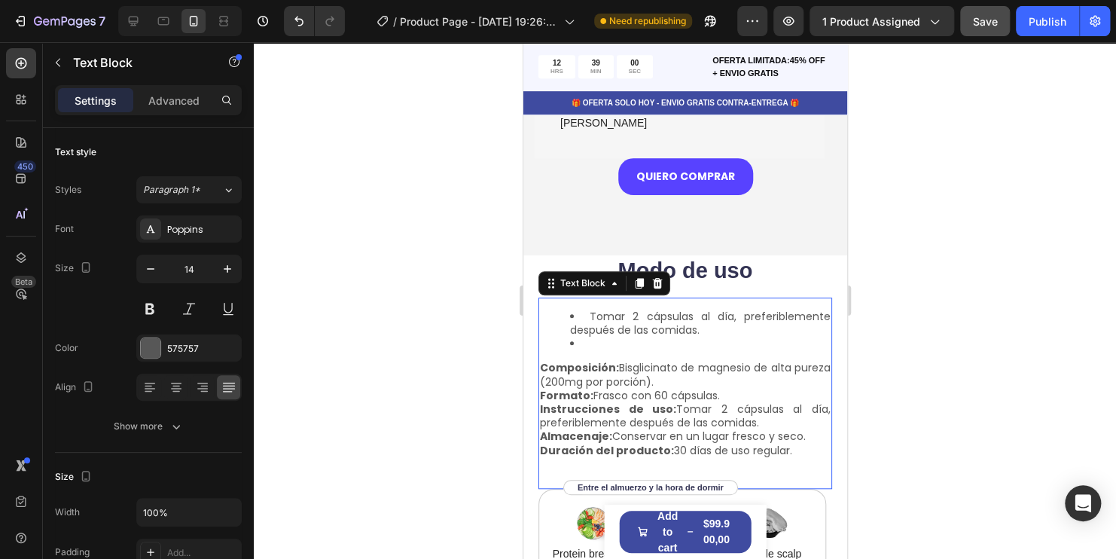
click at [1023, 337] on div at bounding box center [685, 300] width 862 height 516
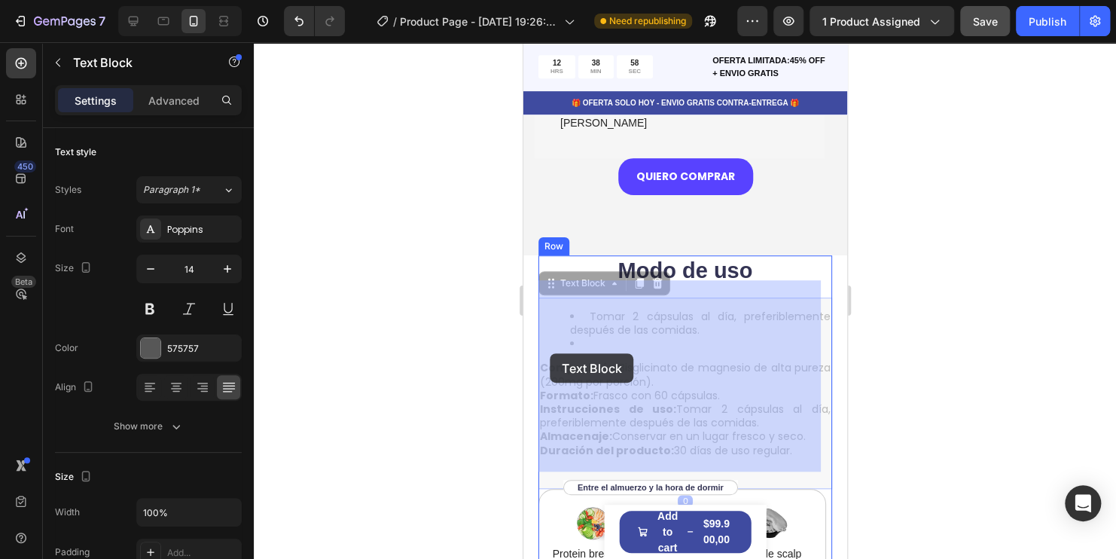
drag, startPoint x: 695, startPoint y: 364, endPoint x: 590, endPoint y: 356, distance: 105.7
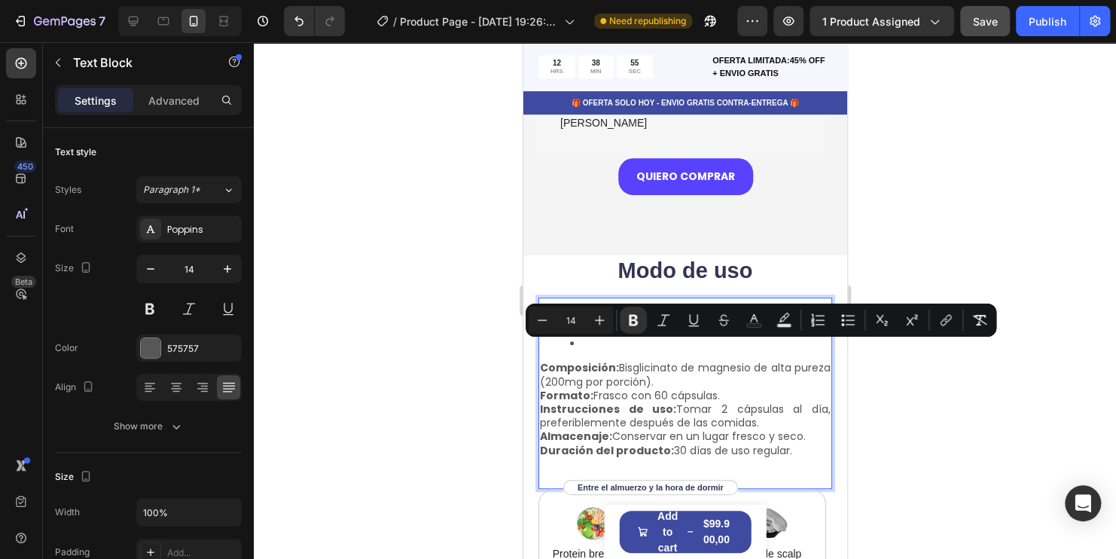
drag, startPoint x: 702, startPoint y: 368, endPoint x: 538, endPoint y: 353, distance: 164.8
click at [538, 353] on div "Tomar 2 cápsulas al día, preferiblemente después de las comidas. Composición: B…" at bounding box center [685, 377] width 294 height 161
copy p "Composición: Bisglicinato de magnesio de alta pureza (200mg por porción)."
click at [1033, 333] on div at bounding box center [685, 300] width 862 height 516
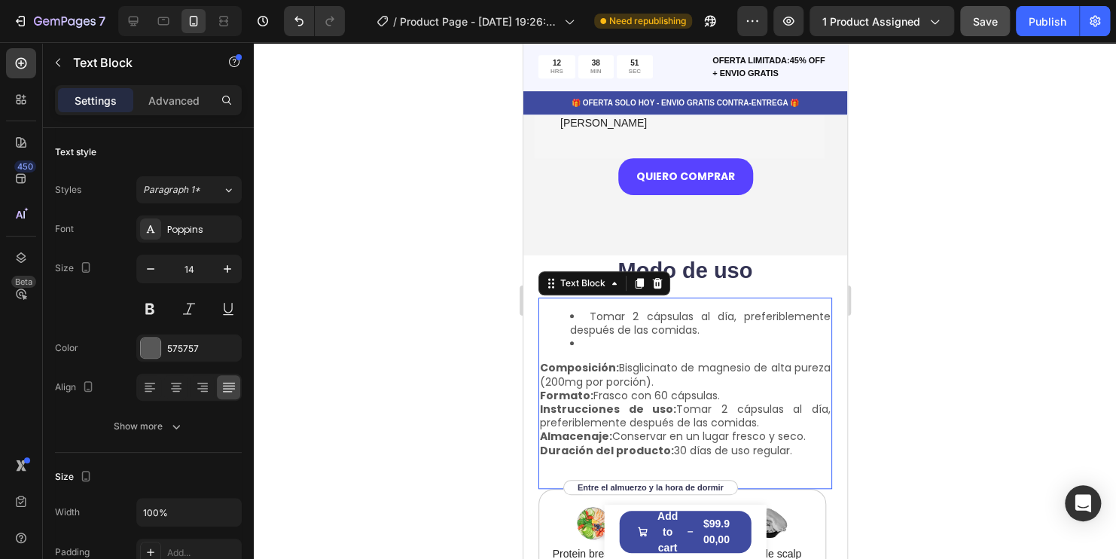
click at [711, 388] on p "Formato: Frasco con 60 cápsulas." at bounding box center [684, 395] width 291 height 14
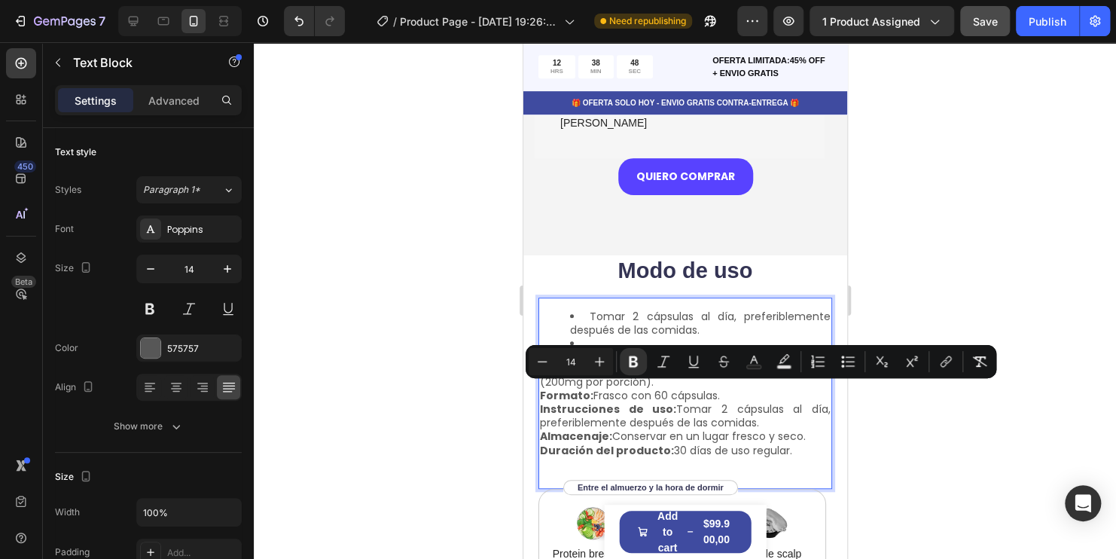
drag, startPoint x: 763, startPoint y: 408, endPoint x: 538, endPoint y: 390, distance: 225.1
click at [684, 309] on li "Tomar 2 cápsulas al día, preferiblemente después de las comidas." at bounding box center [699, 322] width 261 height 27
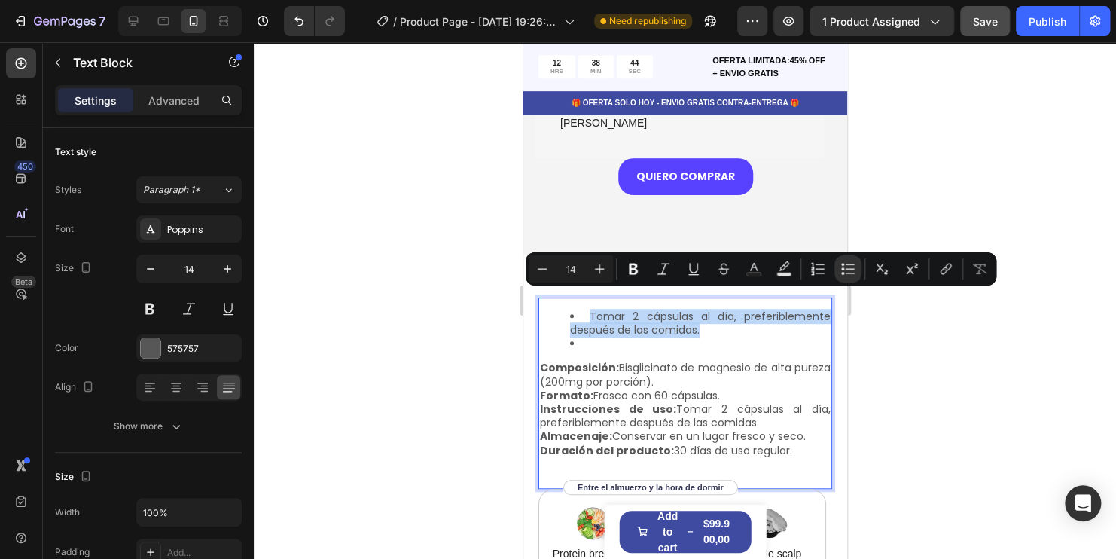
drag, startPoint x: 706, startPoint y: 311, endPoint x: 588, endPoint y: 302, distance: 118.6
click at [588, 309] on li "Tomar 2 cápsulas al día, preferiblemente después de las comidas." at bounding box center [699, 322] width 261 height 27
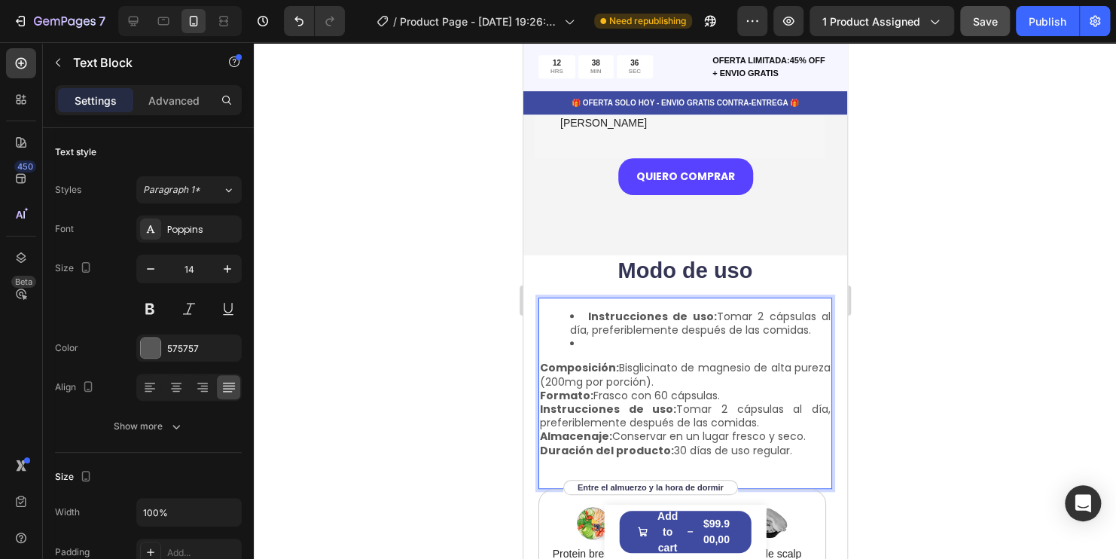
drag, startPoint x: 727, startPoint y: 374, endPoint x: 541, endPoint y: 380, distance: 186.8
click at [541, 388] on p "Formato: Frasco con 60 cápsulas." at bounding box center [684, 395] width 291 height 14
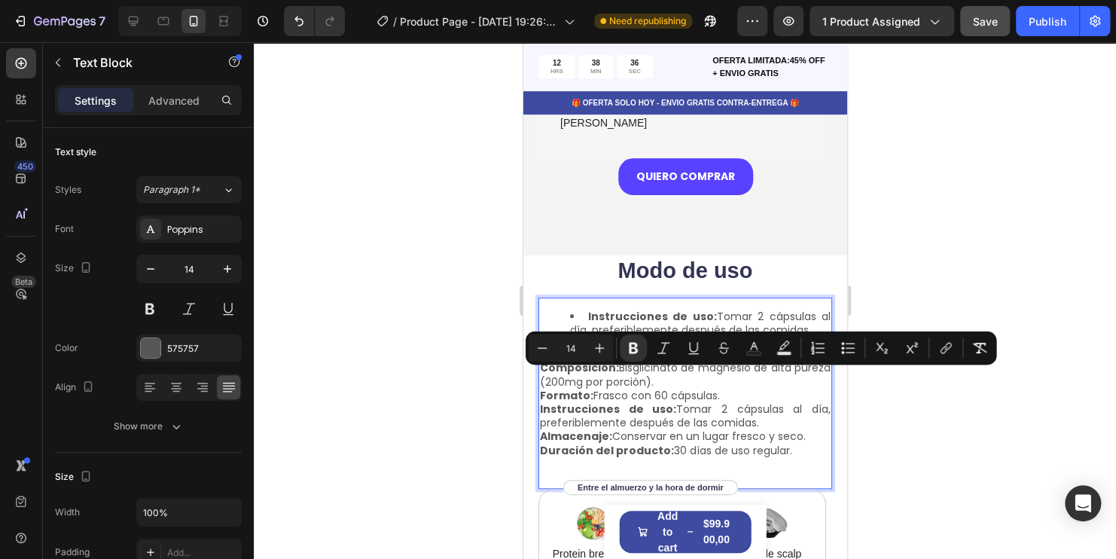
copy p "Formato: Frasco con 60 cápsulas."
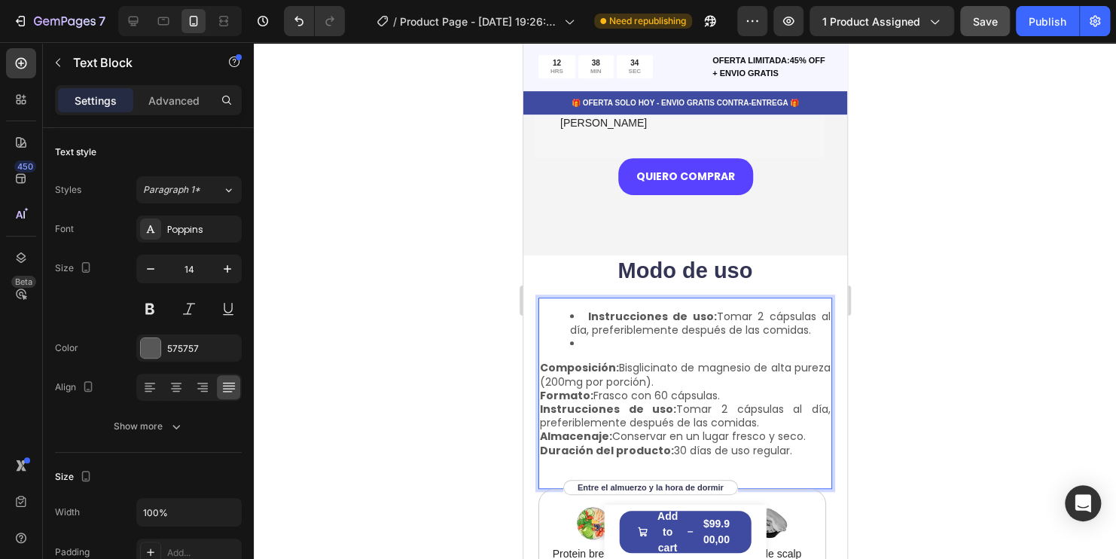
click at [607, 337] on li "Rich Text Editor. Editing area: main" at bounding box center [699, 344] width 261 height 14
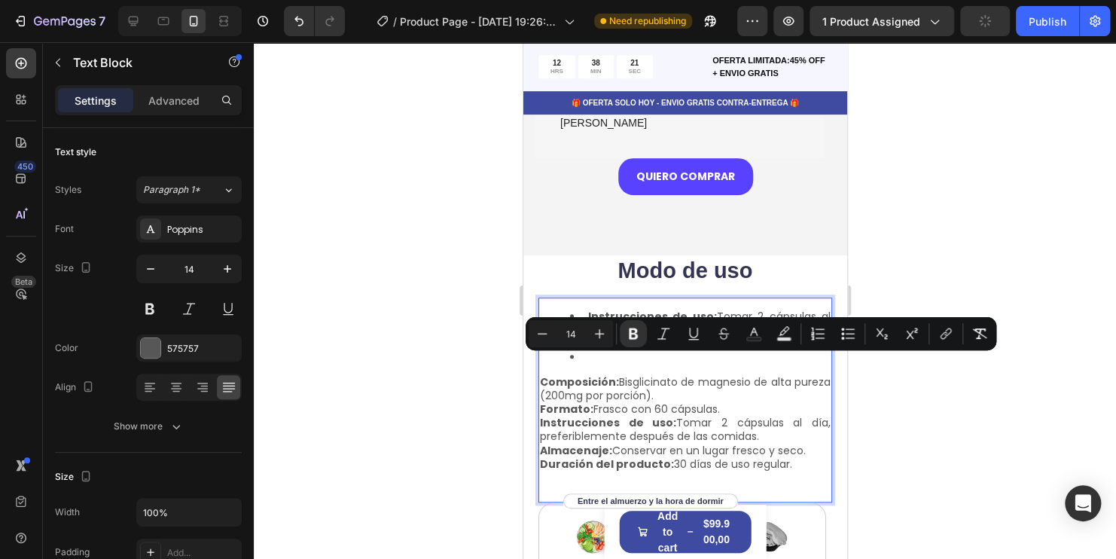
drag, startPoint x: 704, startPoint y: 380, endPoint x: 538, endPoint y: 356, distance: 168.1
click at [538, 356] on div "Instrucciones de uso: Tomar 2 cápsulas al día, preferiblemente después de las c…" at bounding box center [685, 384] width 294 height 175
copy p "Composición: Bisglicinato de magnesio de alta pureza (200mg por porción)."
drag, startPoint x: 1004, startPoint y: 414, endPoint x: 870, endPoint y: 396, distance: 134.5
click at [1004, 415] on div at bounding box center [685, 300] width 862 height 516
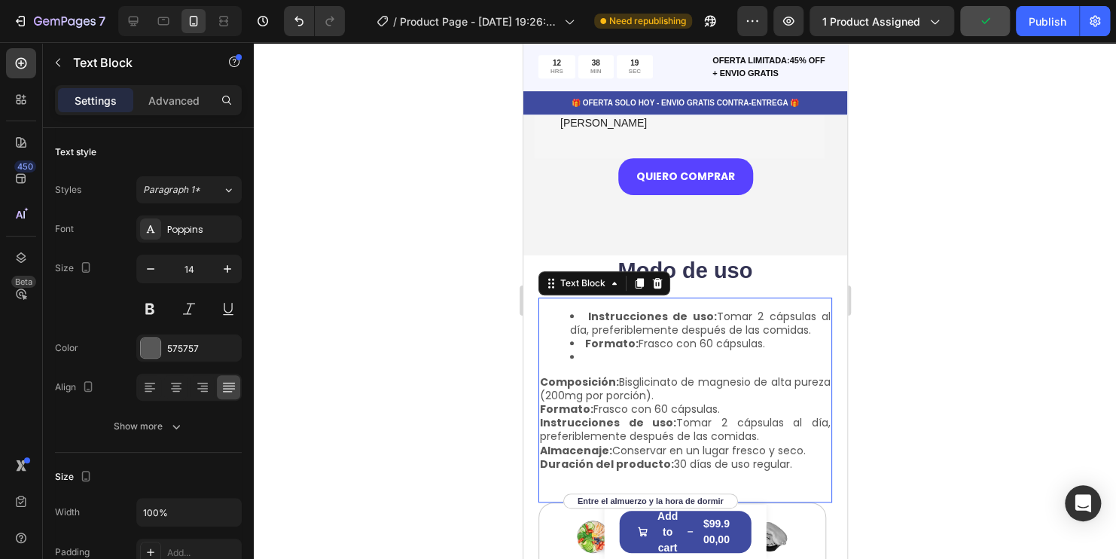
click at [602, 350] on li "Rich Text Editor. Editing area: main" at bounding box center [699, 357] width 261 height 14
click at [586, 350] on li "Rich Text Editor. Editing area: main" at bounding box center [699, 357] width 261 height 14
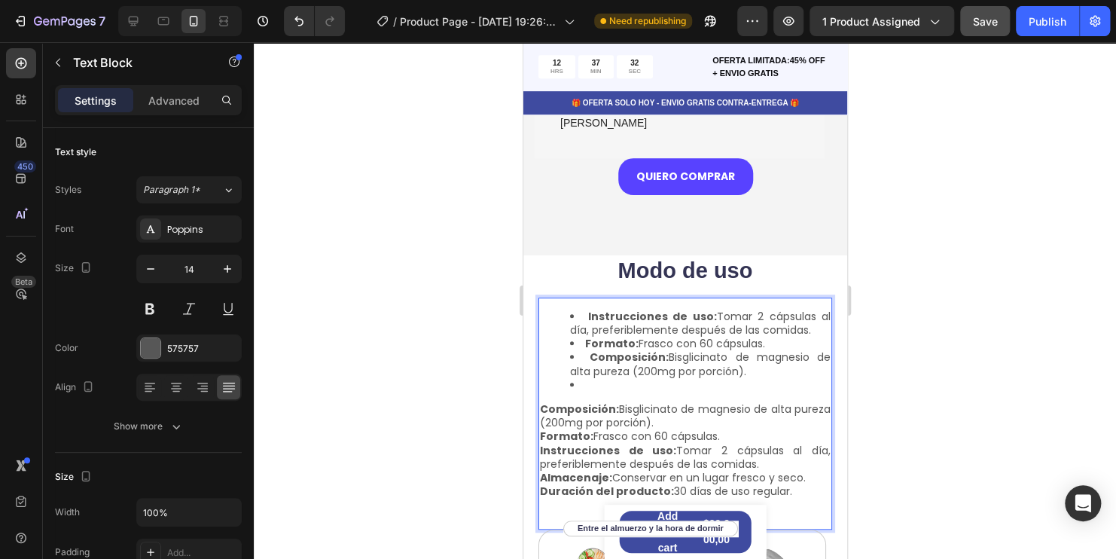
click at [654, 354] on li "Composición: Bisglicinato de magnesio de alta pureza (200mg por porción)." at bounding box center [699, 363] width 261 height 27
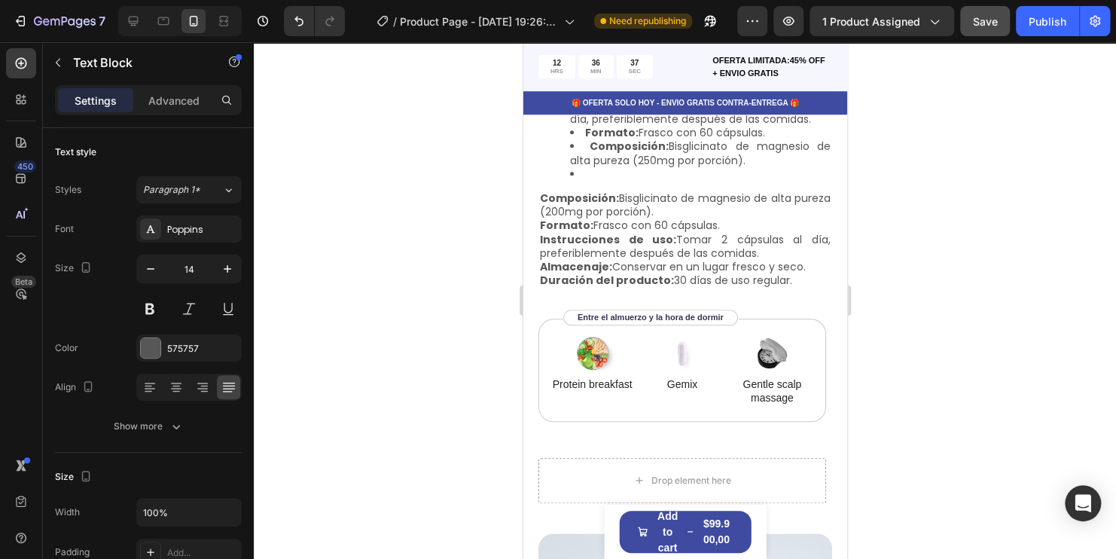
scroll to position [3388, 0]
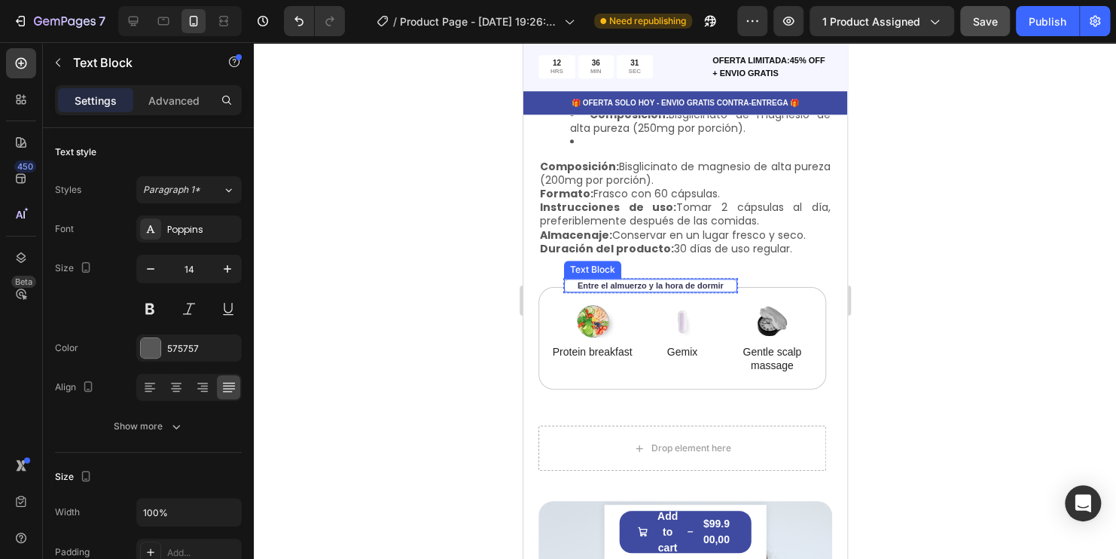
click at [692, 285] on p "Entre el almuerzo y la hora de dormir" at bounding box center [650, 285] width 146 height 11
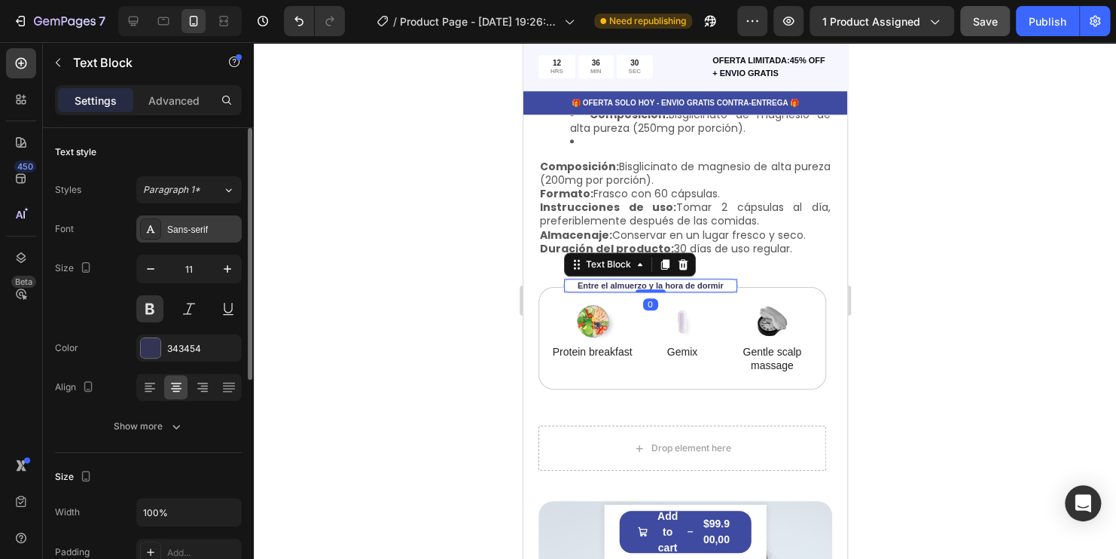
click at [193, 223] on div "Sans-serif" at bounding box center [202, 230] width 71 height 14
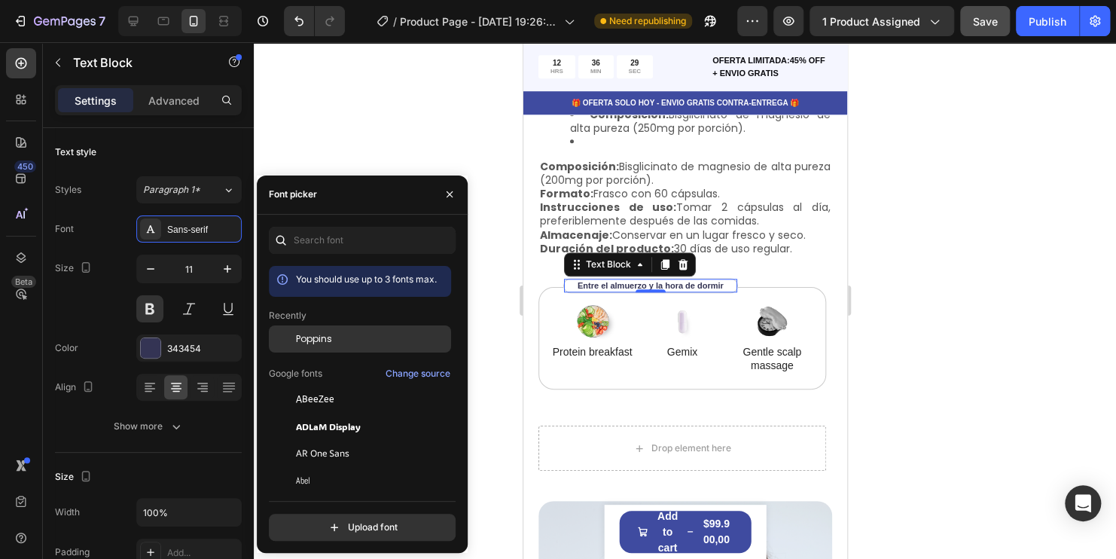
click at [319, 337] on span "Poppins" at bounding box center [314, 339] width 36 height 14
click at [448, 133] on div at bounding box center [685, 300] width 862 height 516
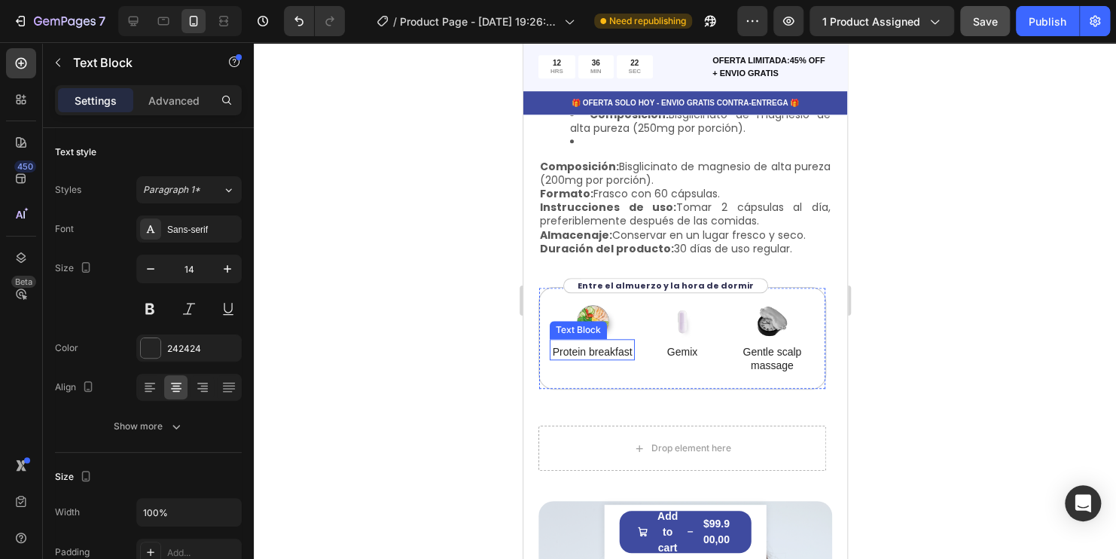
click at [594, 358] on p "Protein breakfast" at bounding box center [591, 352] width 82 height 14
click at [572, 348] on p "almuerzo" at bounding box center [591, 352] width 82 height 14
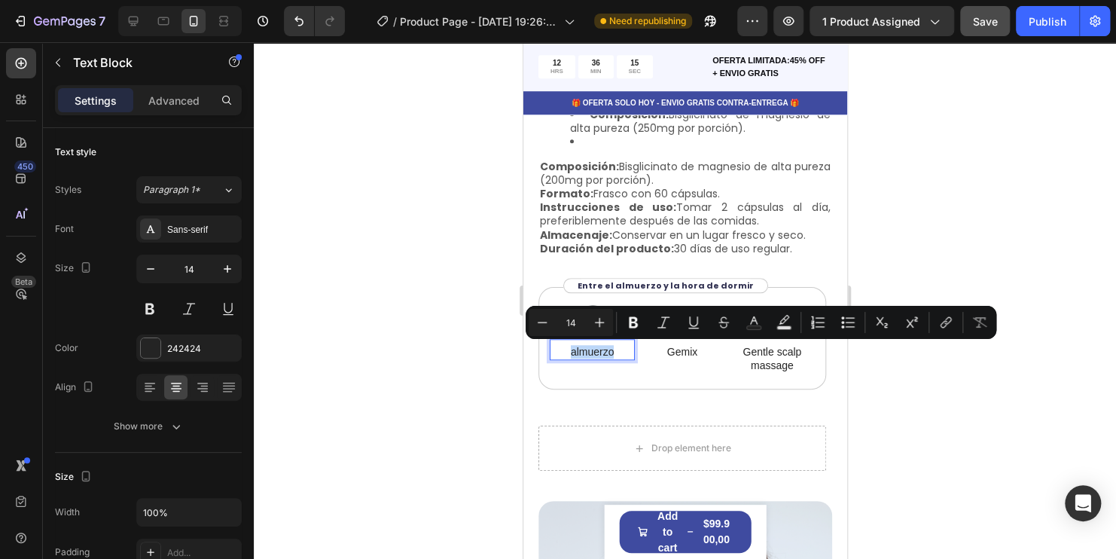
click at [574, 353] on p "almuerzo" at bounding box center [591, 352] width 82 height 14
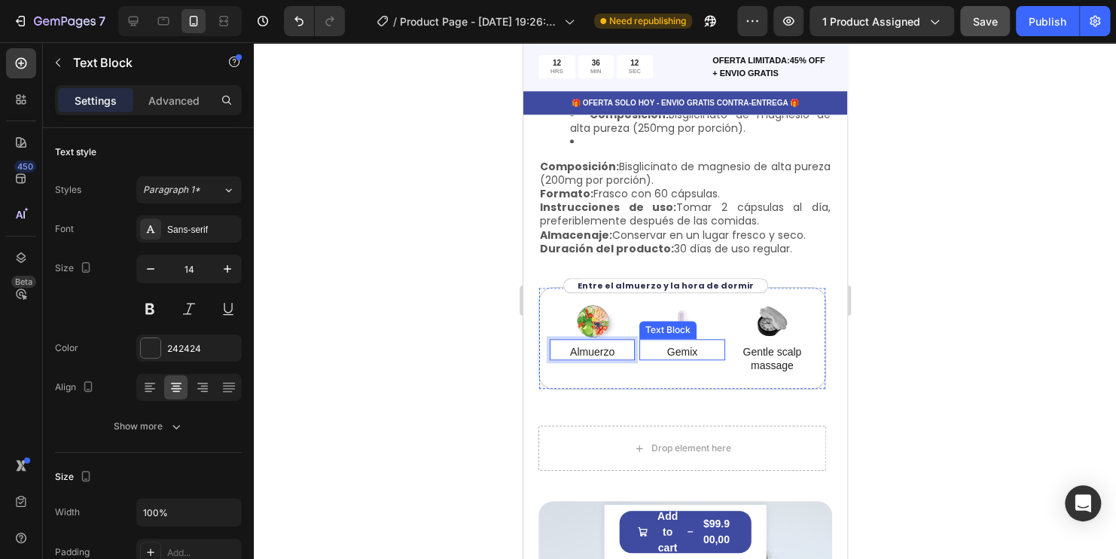
click at [676, 349] on p "Gemix" at bounding box center [681, 352] width 82 height 14
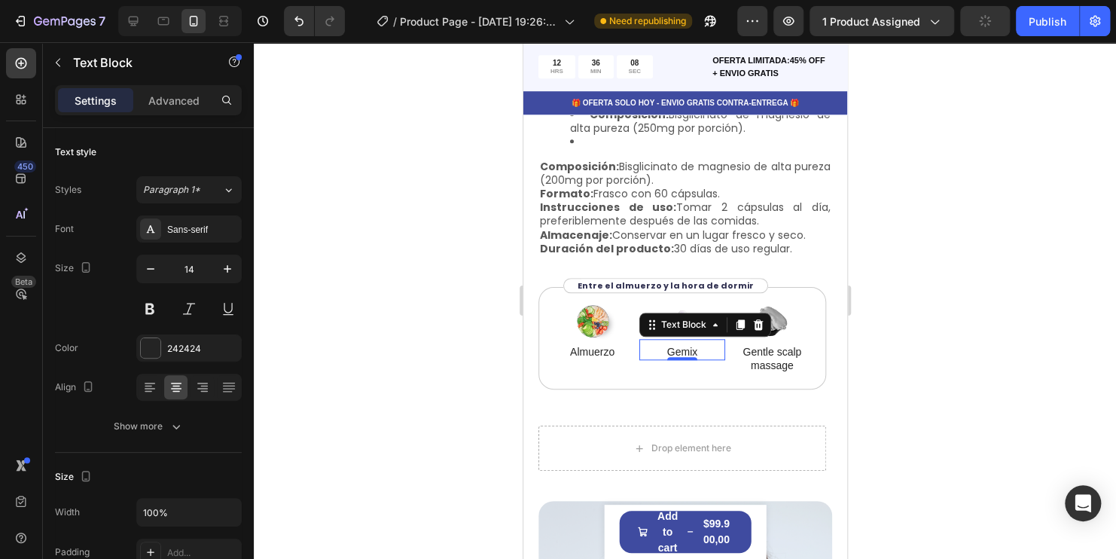
click at [700, 347] on p "Gemix" at bounding box center [681, 352] width 82 height 14
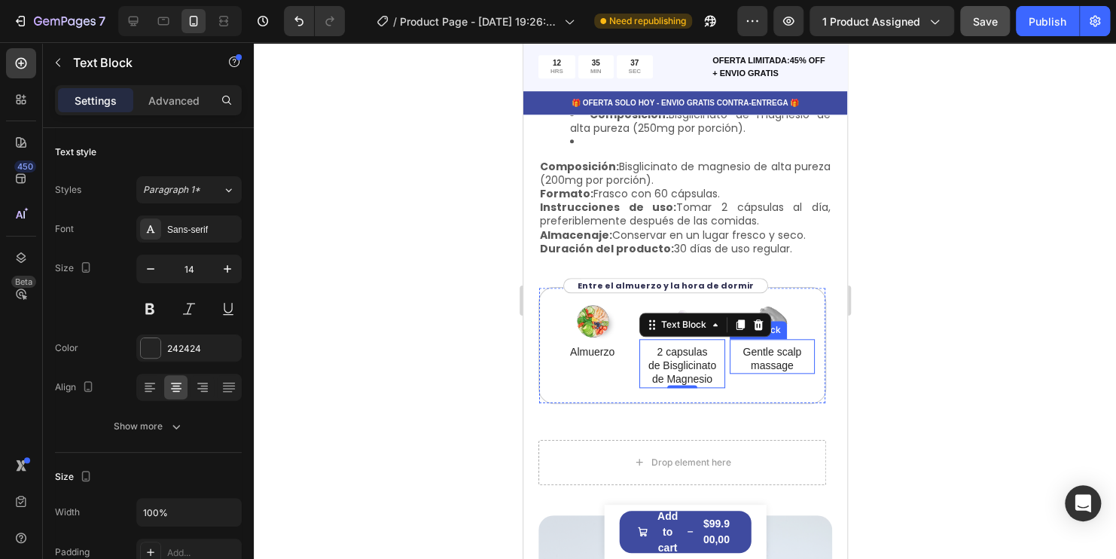
click at [787, 363] on p "Gentle scalp massage" at bounding box center [771, 358] width 82 height 27
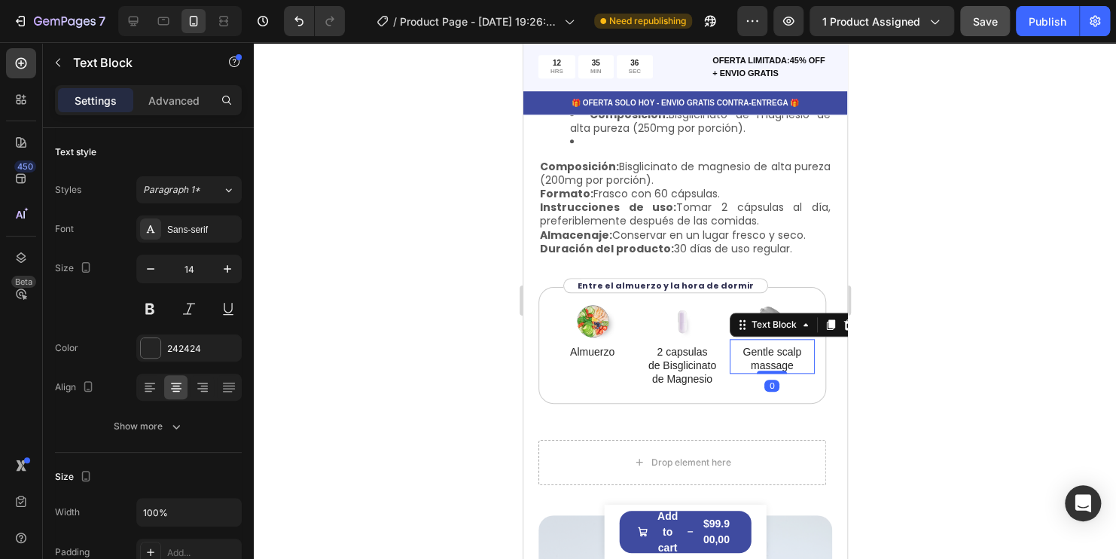
click at [787, 363] on p "Gentle scalp massage" at bounding box center [771, 358] width 82 height 27
click at [970, 416] on div at bounding box center [685, 300] width 862 height 516
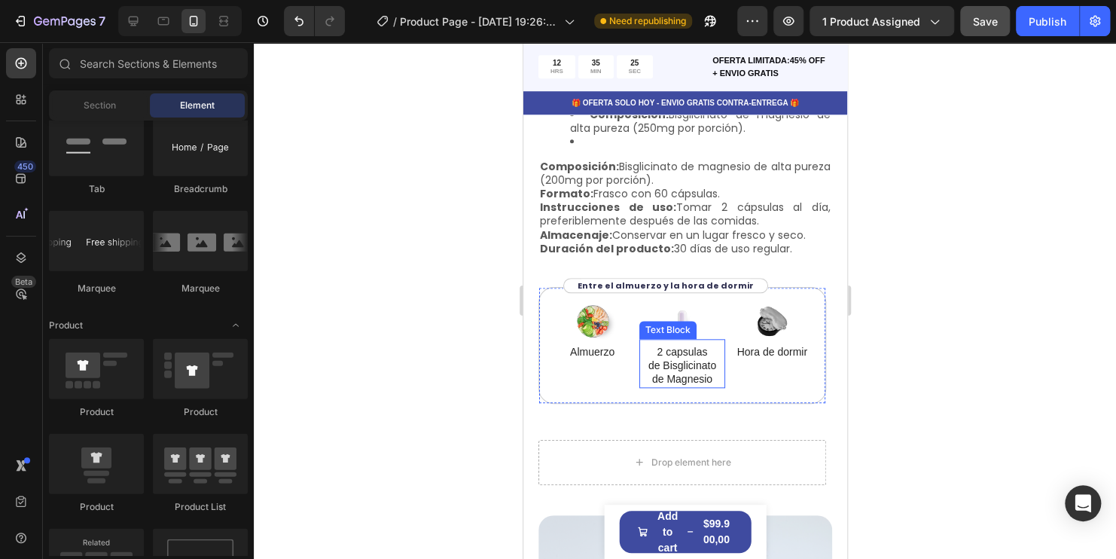
click at [689, 364] on p "de Bisglicinato de Magnesio" at bounding box center [681, 371] width 82 height 27
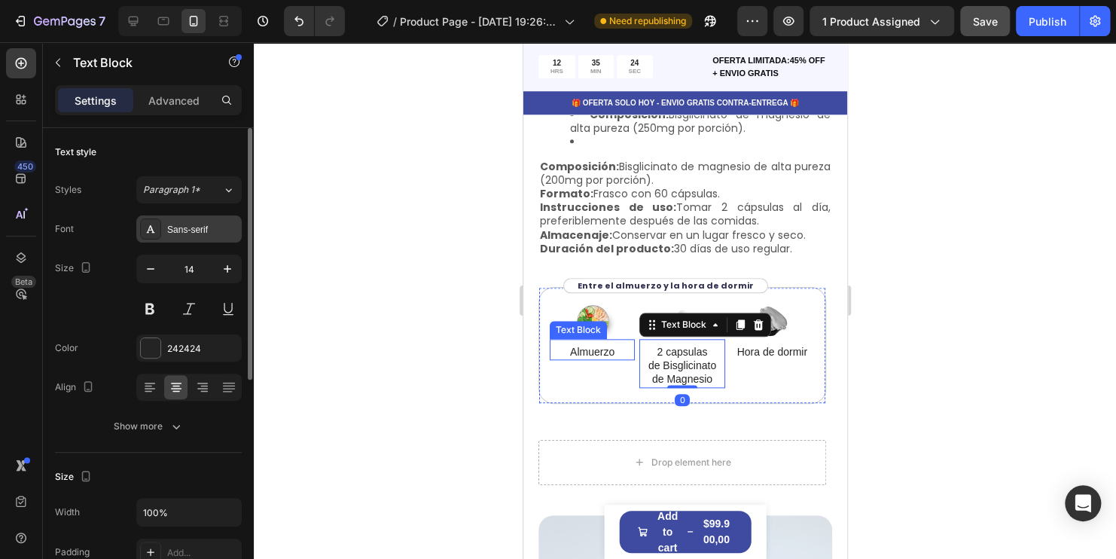
click at [200, 228] on div "Sans-serif" at bounding box center [202, 230] width 71 height 14
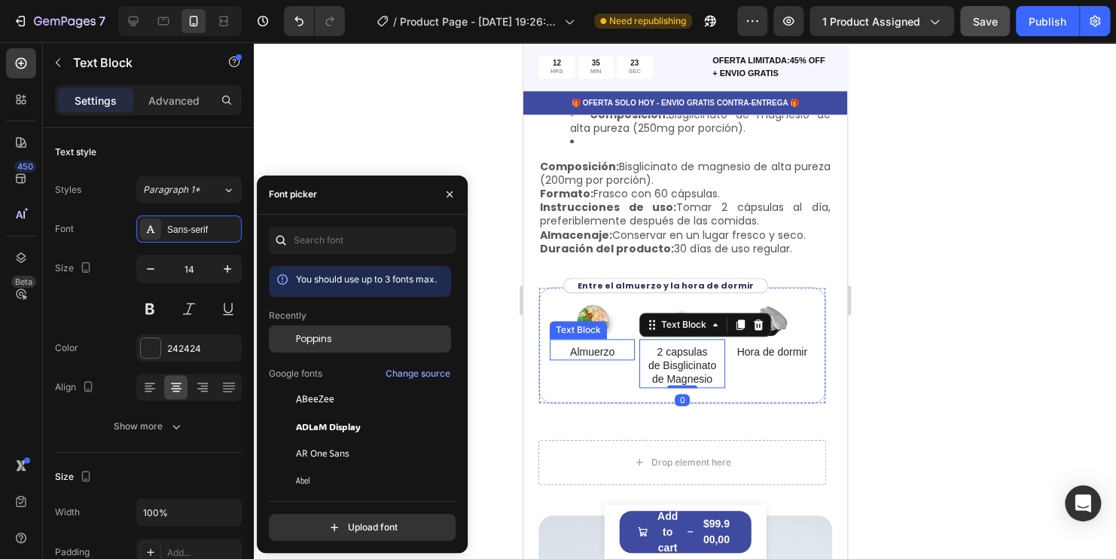
click at [329, 334] on span "Poppins" at bounding box center [314, 339] width 36 height 14
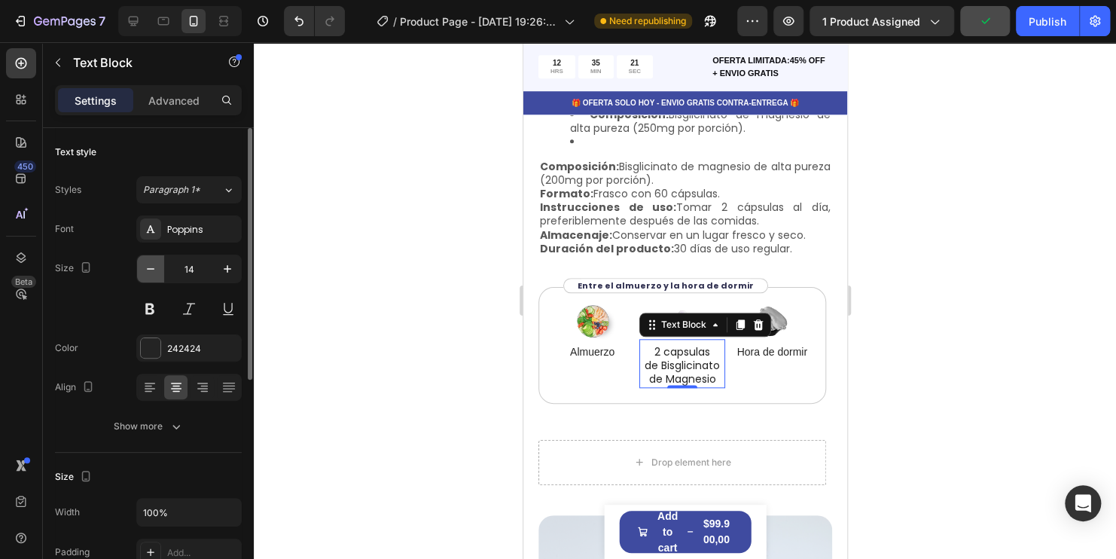
click at [157, 265] on icon "button" at bounding box center [150, 268] width 15 height 15
type input "11"
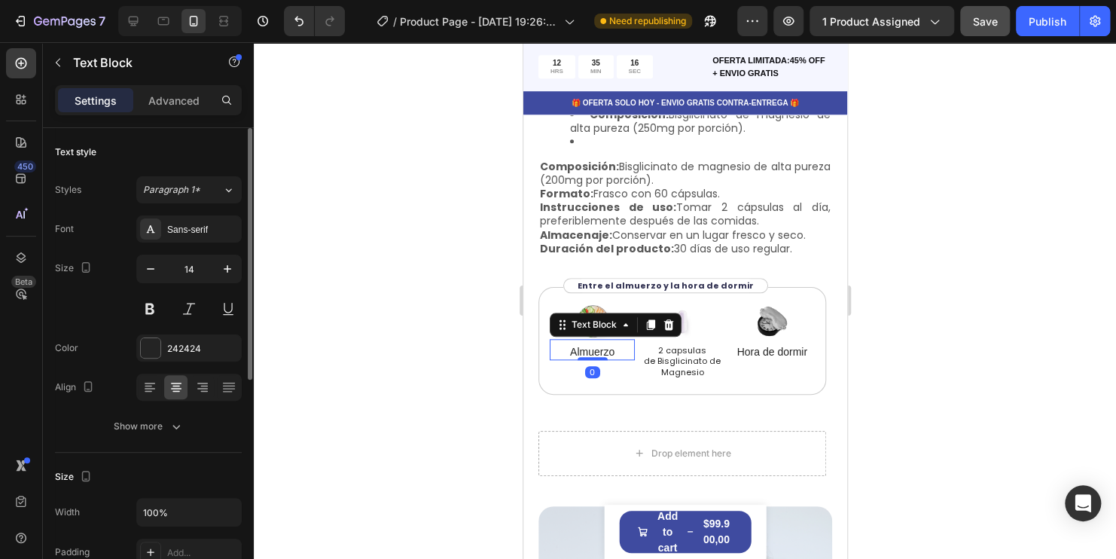
drag, startPoint x: 593, startPoint y: 344, endPoint x: 908, endPoint y: 358, distance: 315.0
click at [593, 345] on p "Almuerzo" at bounding box center [591, 352] width 82 height 14
click at [155, 276] on button "button" at bounding box center [150, 268] width 27 height 27
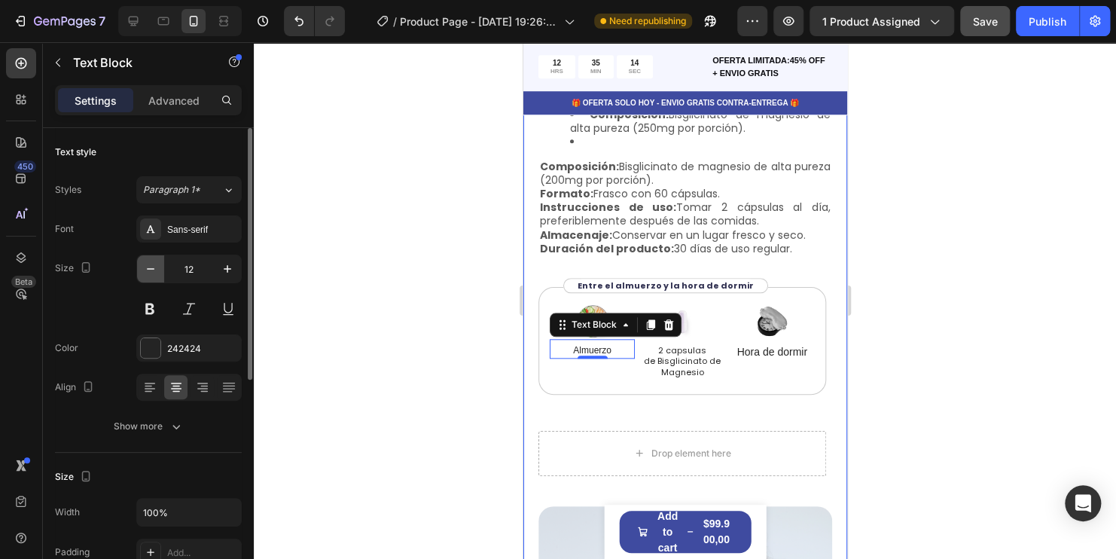
type input "11"
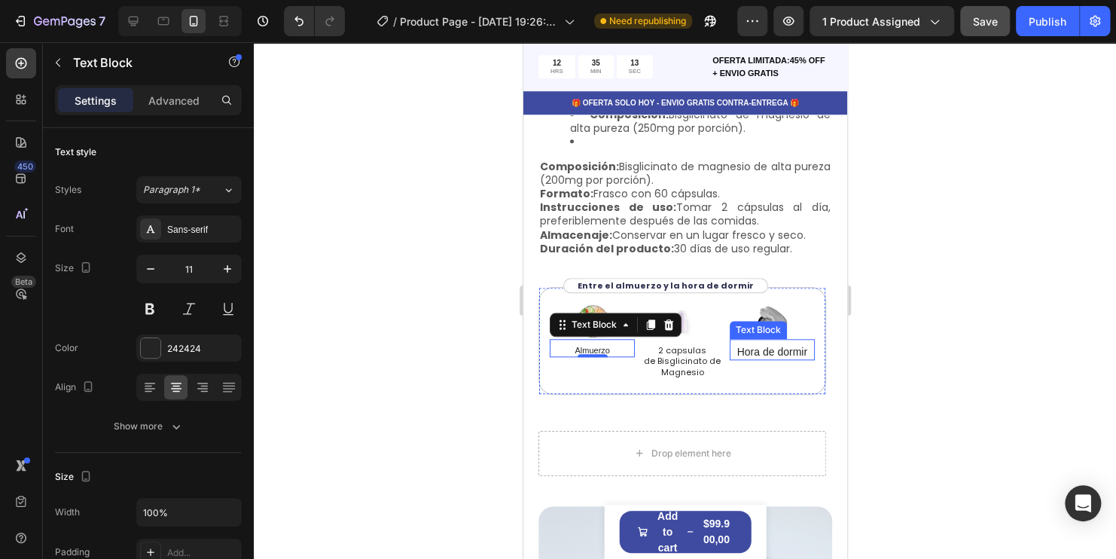
click at [778, 349] on p "Hora de dormir" at bounding box center [771, 352] width 82 height 14
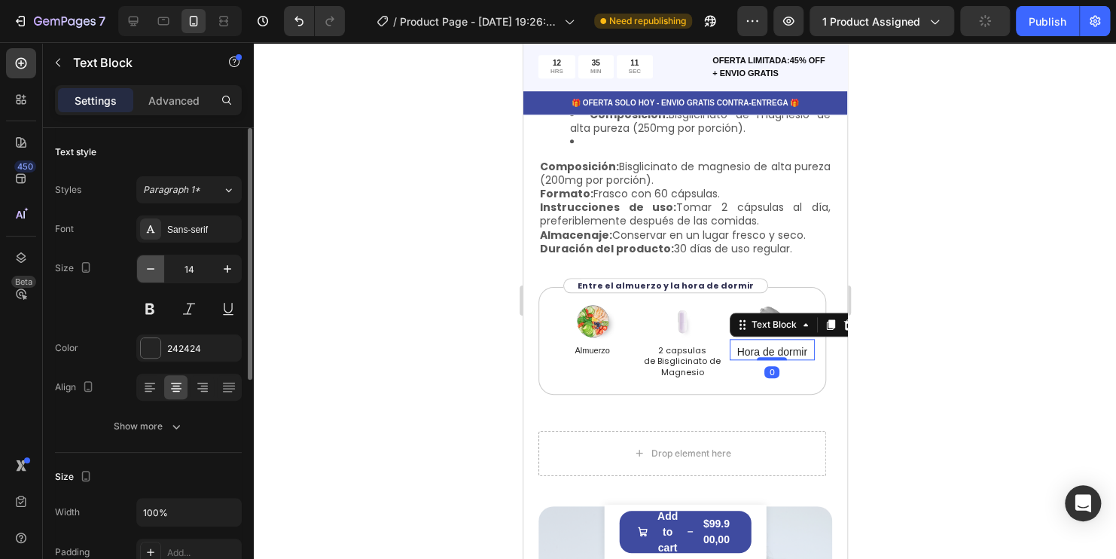
click at [154, 270] on icon "button" at bounding box center [150, 268] width 15 height 15
type input "12"
click at [1020, 363] on div at bounding box center [685, 300] width 862 height 516
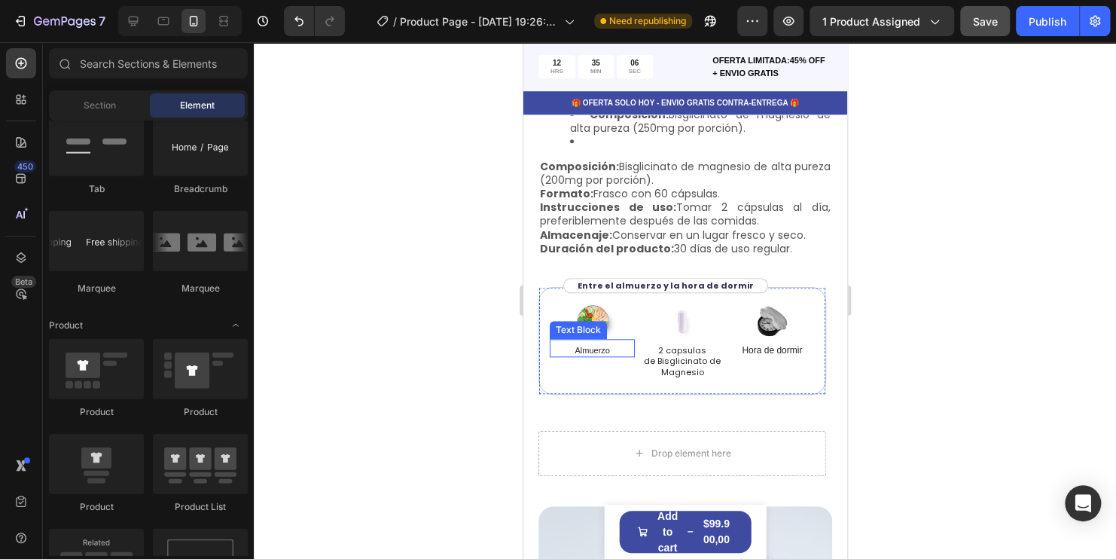
click at [611, 352] on p "Almuerzo" at bounding box center [591, 350] width 82 height 11
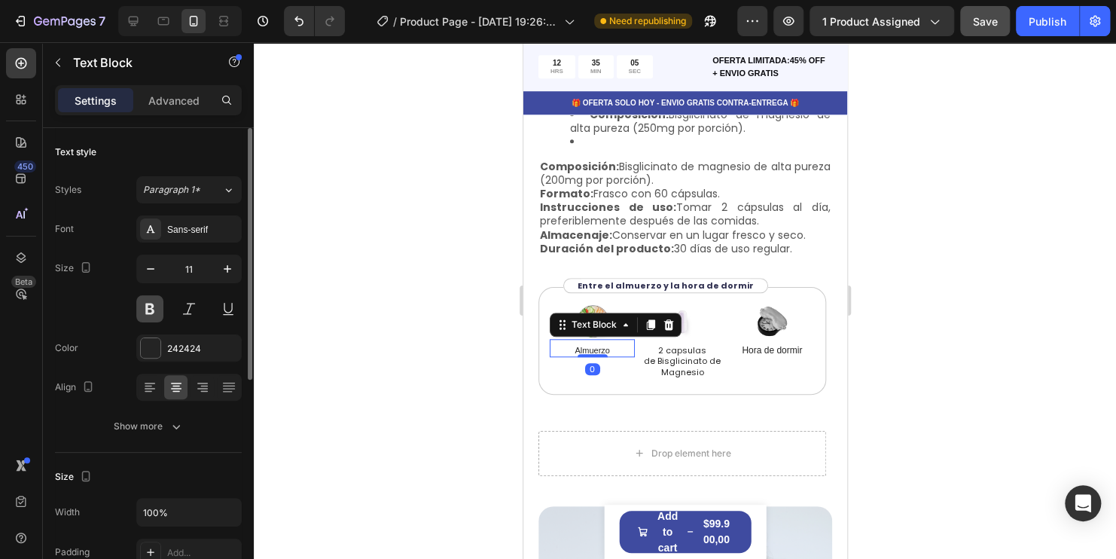
click at [154, 303] on button at bounding box center [149, 308] width 27 height 27
click at [670, 362] on p "de Bisglicinato de Magnesio" at bounding box center [681, 366] width 82 height 22
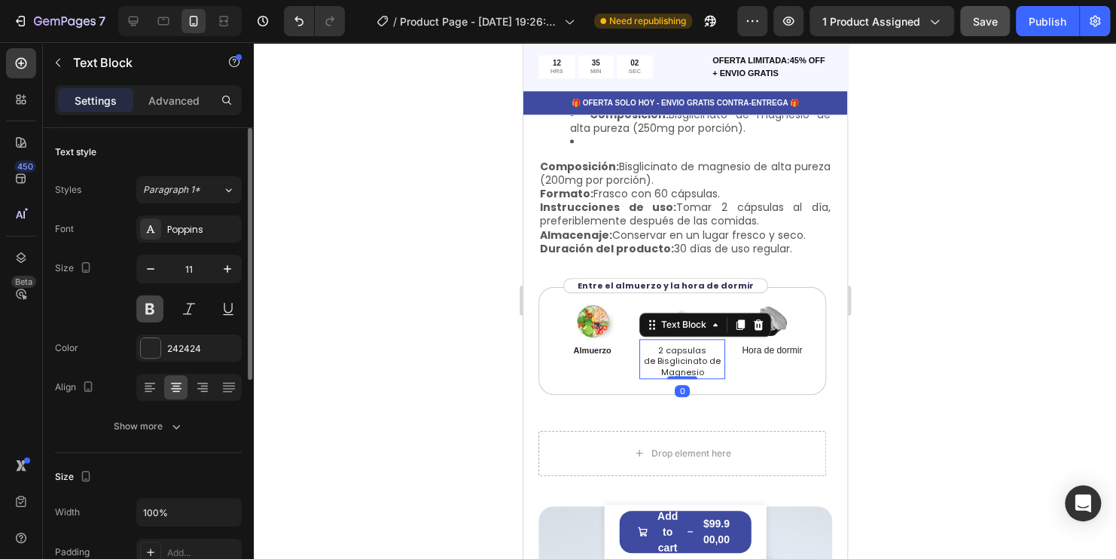
click at [152, 306] on button at bounding box center [149, 308] width 27 height 27
click at [763, 353] on p "Hora de dormir" at bounding box center [771, 351] width 82 height 12
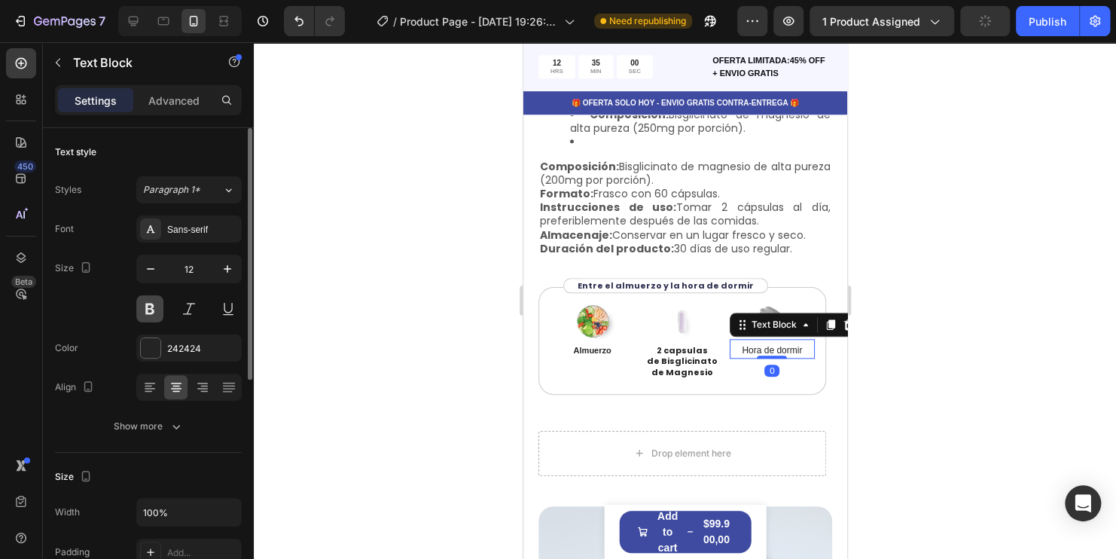
click at [144, 308] on button at bounding box center [149, 308] width 27 height 27
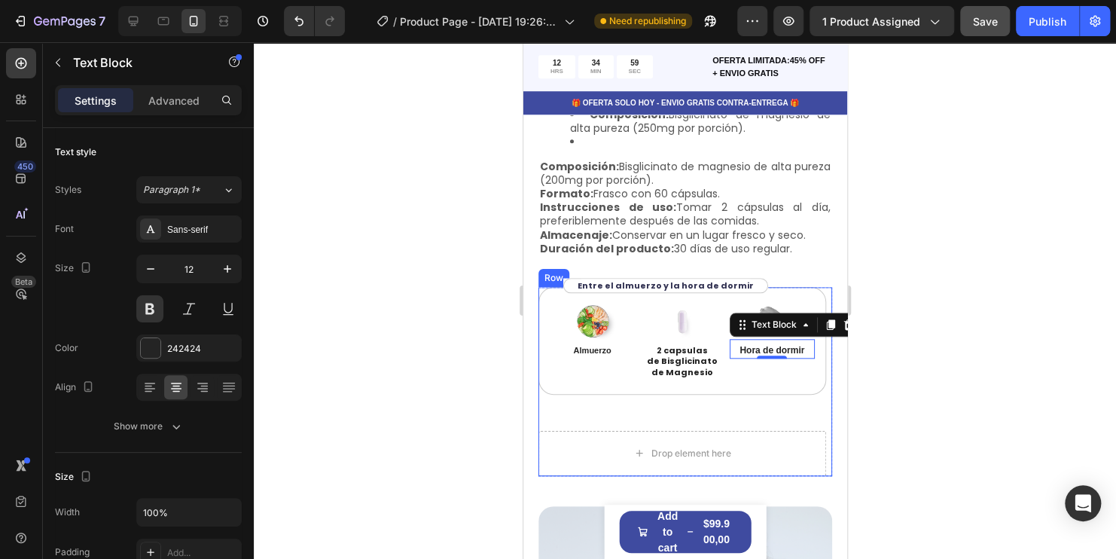
click at [989, 373] on div at bounding box center [685, 300] width 862 height 516
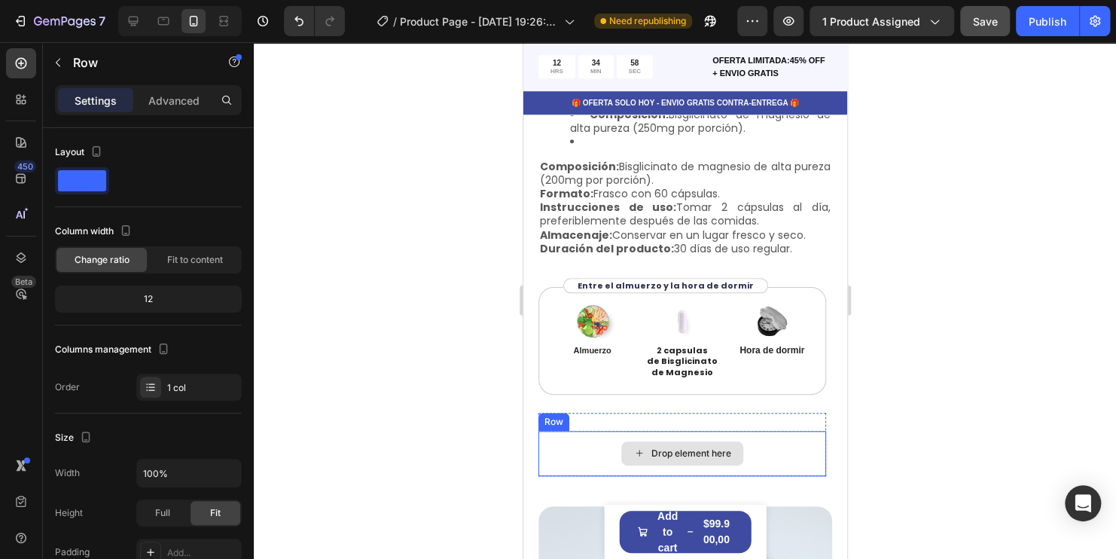
click at [766, 437] on div "Drop element here" at bounding box center [682, 453] width 288 height 45
click at [631, 416] on icon at bounding box center [630, 416] width 12 height 12
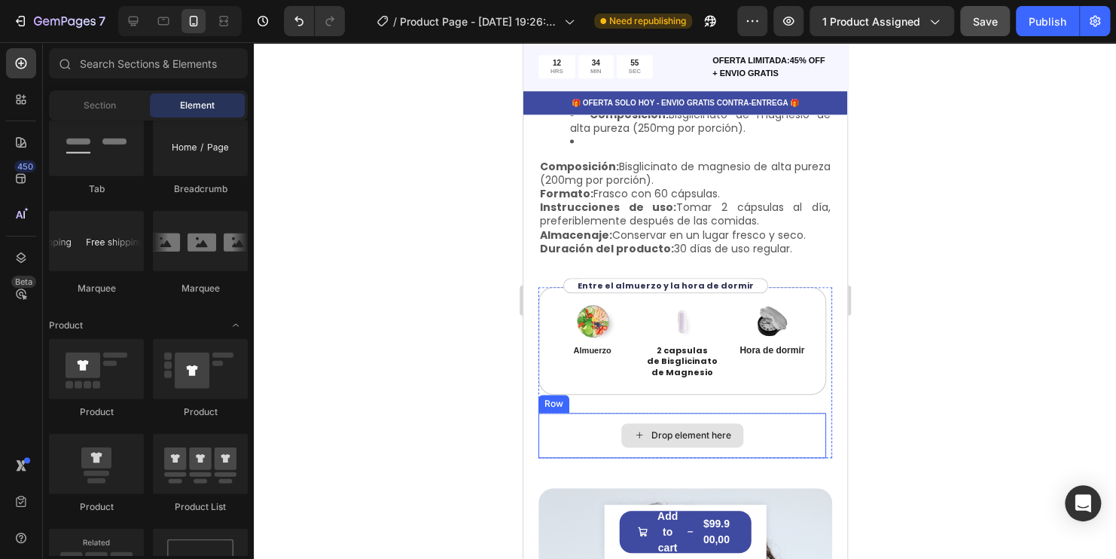
click at [757, 430] on div "Drop element here" at bounding box center [682, 435] width 288 height 45
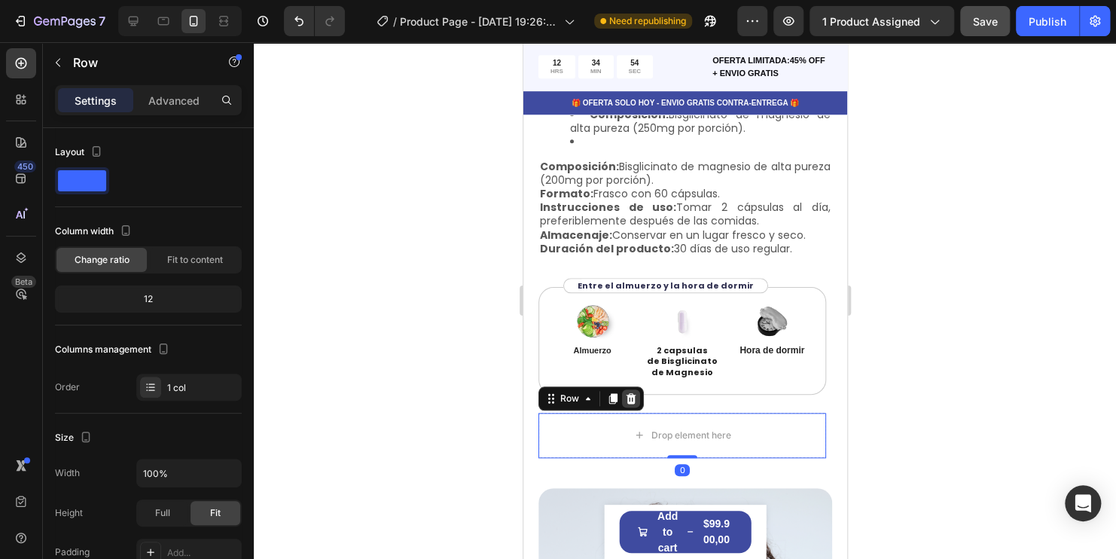
click at [635, 395] on icon at bounding box center [630, 398] width 12 height 12
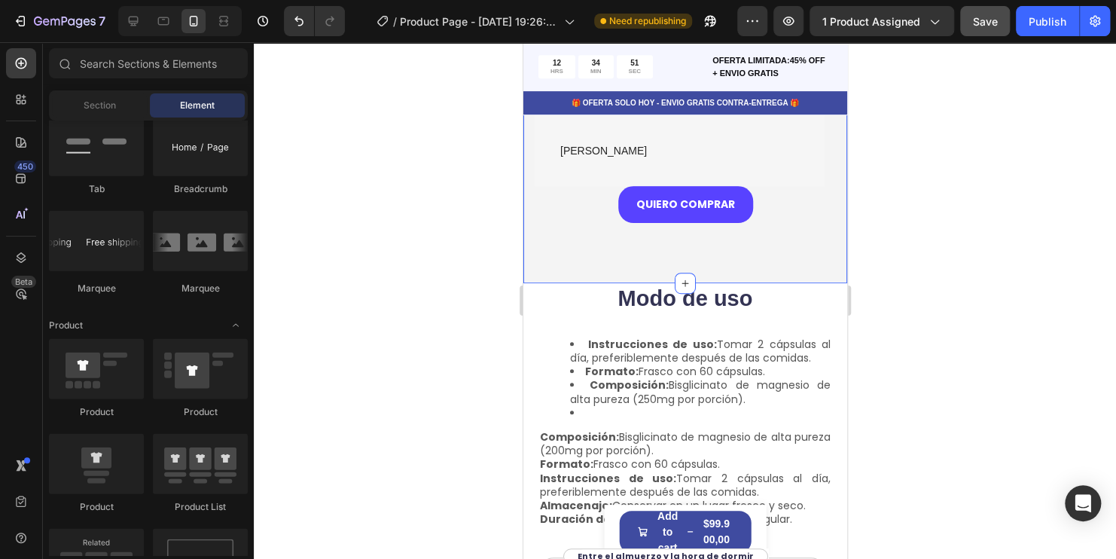
scroll to position [3162, 0]
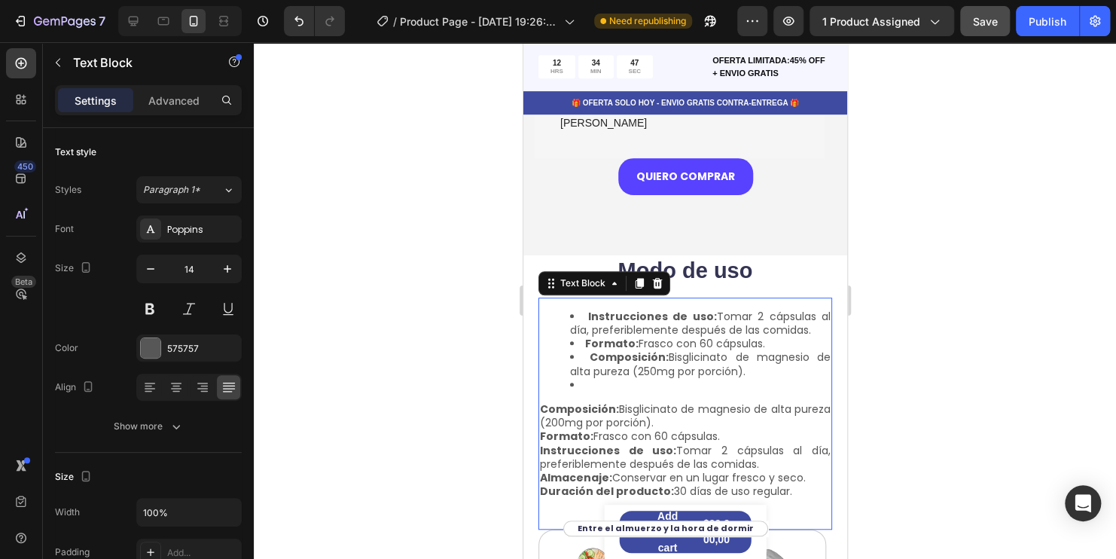
click at [736, 356] on li "Composición: Bisglicinato de magnesio de alta pureza (250mg por porción)." at bounding box center [699, 363] width 261 height 27
click at [736, 355] on li "Composición: Bisglicinato de magnesio de alta pureza (250mg por porción)." at bounding box center [699, 363] width 261 height 27
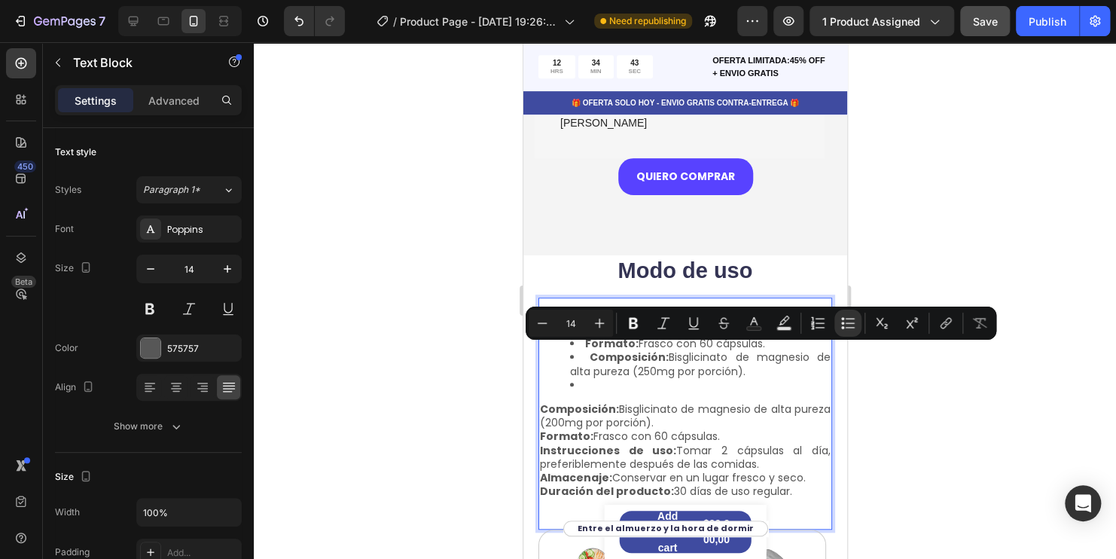
click at [743, 353] on li "Composición: Bisglicinato de magnesio de alta pureza (250mg por porción)." at bounding box center [699, 363] width 261 height 27
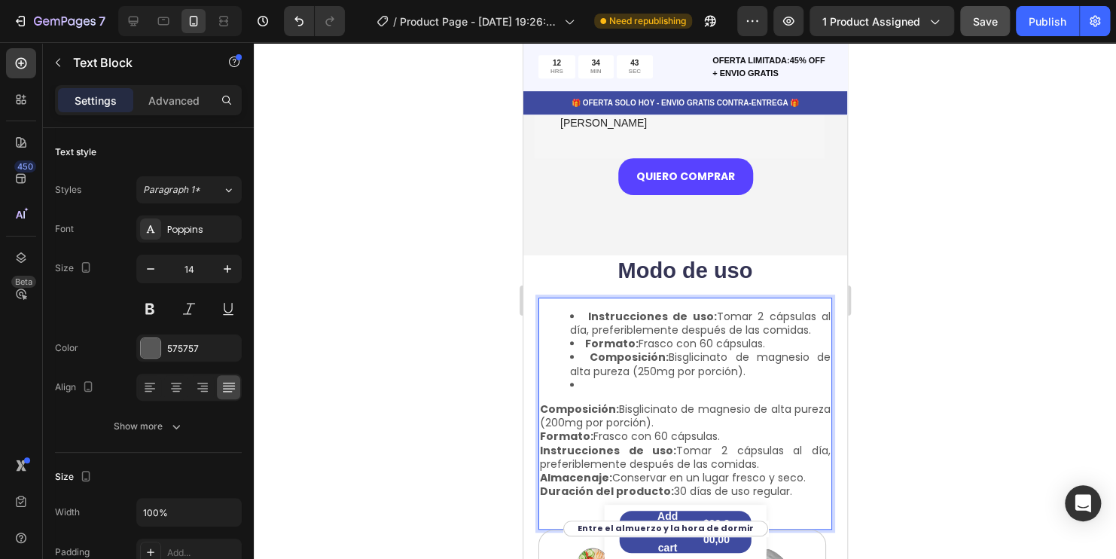
click at [745, 353] on li "Composición: Bisglicinato de magnesio de alta pureza (250mg por porción)." at bounding box center [699, 363] width 261 height 27
click at [739, 354] on li "Composición: Bisglicinato de magnesio de alta pureza (250mg por porción)." at bounding box center [699, 363] width 261 height 27
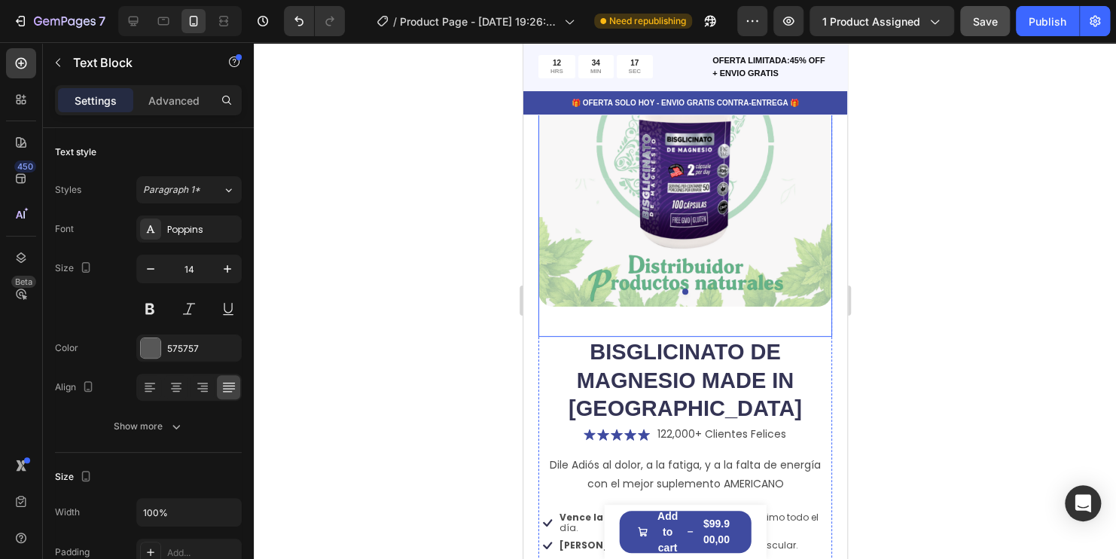
scroll to position [151, 0]
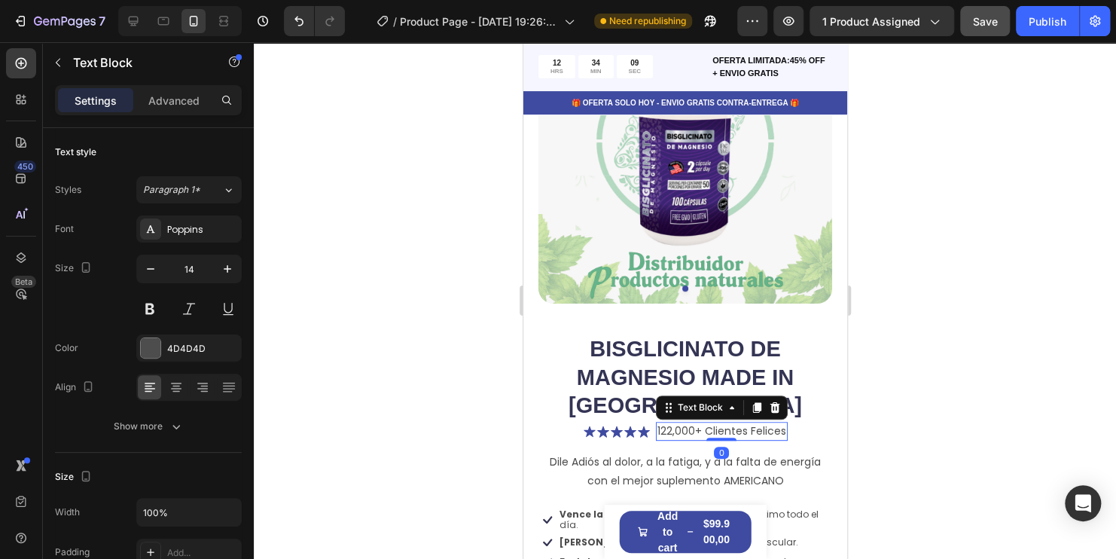
click at [727, 423] on p "122,000+ Clientes Felices" at bounding box center [721, 431] width 129 height 16
click at [751, 402] on icon at bounding box center [755, 407] width 8 height 11
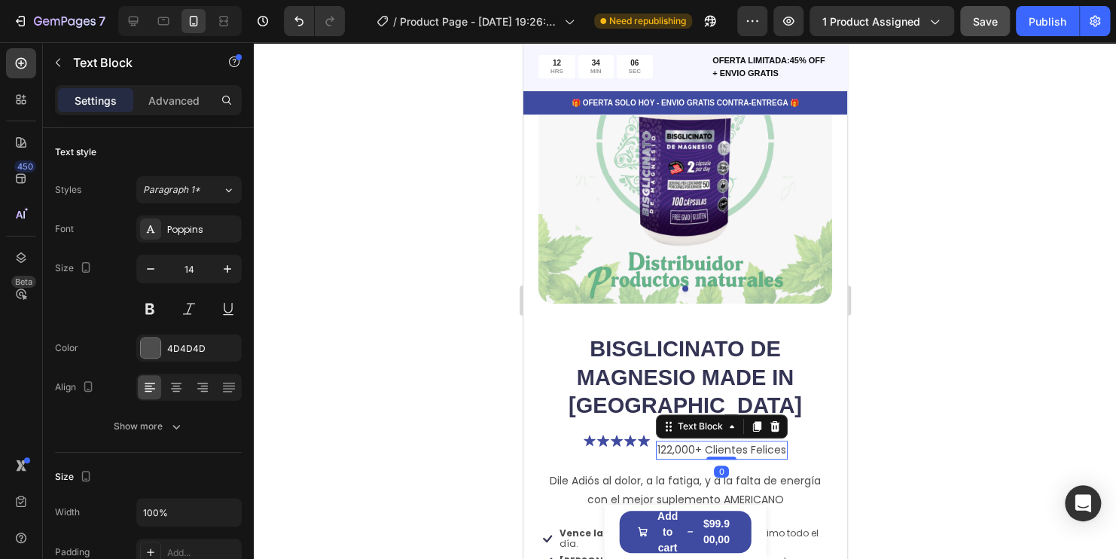
click at [912, 383] on div at bounding box center [685, 300] width 862 height 516
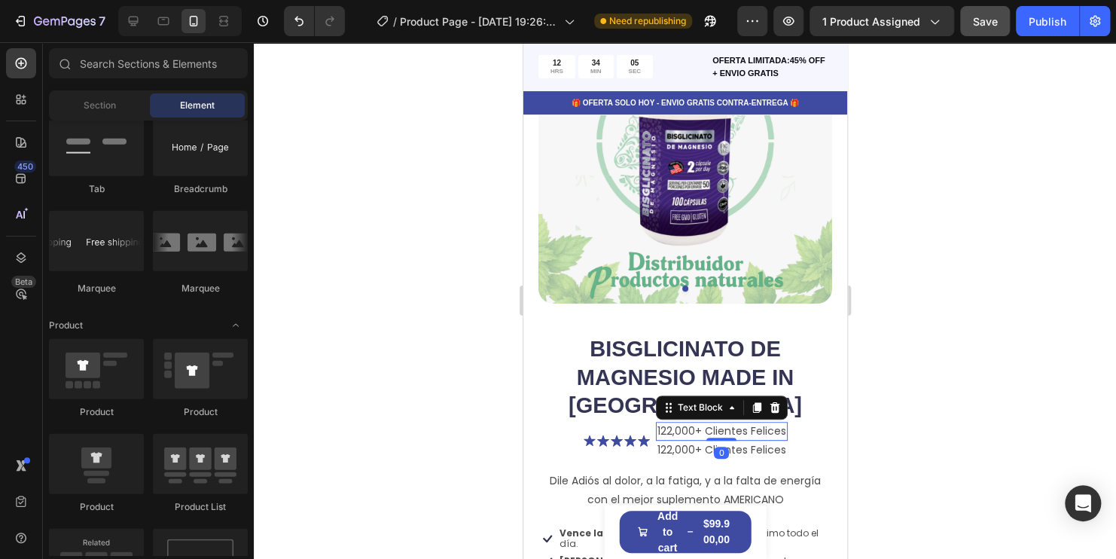
click at [720, 423] on p "122,000+ Clientes Felices" at bounding box center [721, 431] width 129 height 16
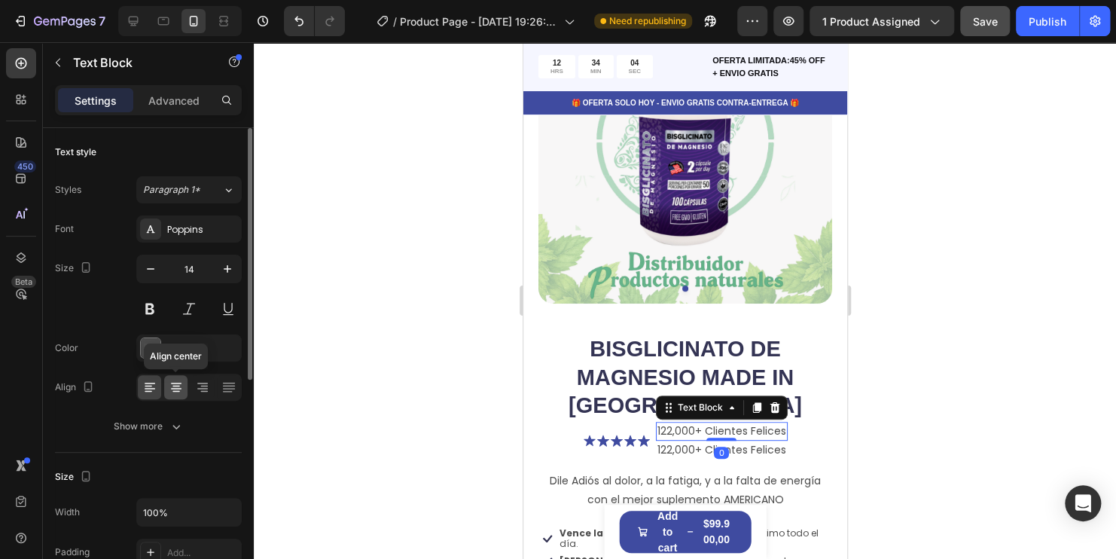
click at [169, 384] on icon at bounding box center [176, 386] width 15 height 15
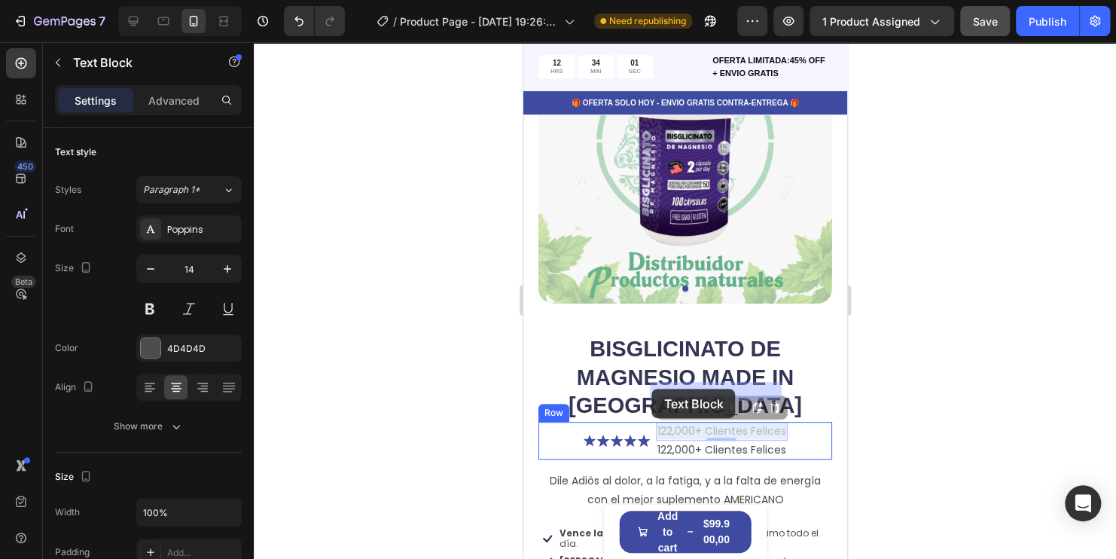
drag, startPoint x: 681, startPoint y: 388, endPoint x: 651, endPoint y: 388, distance: 30.1
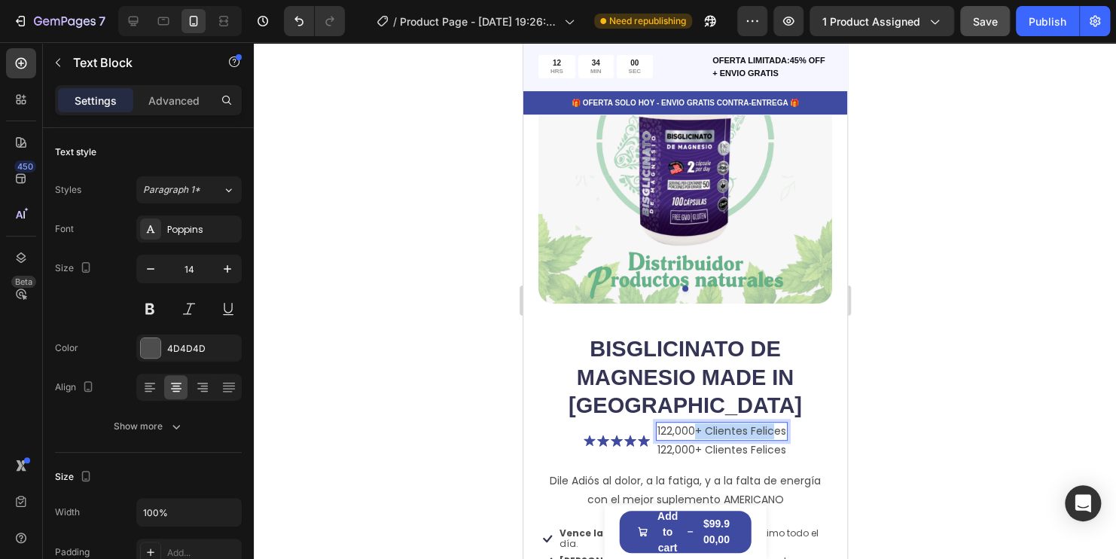
drag, startPoint x: 766, startPoint y: 389, endPoint x: 688, endPoint y: 389, distance: 77.5
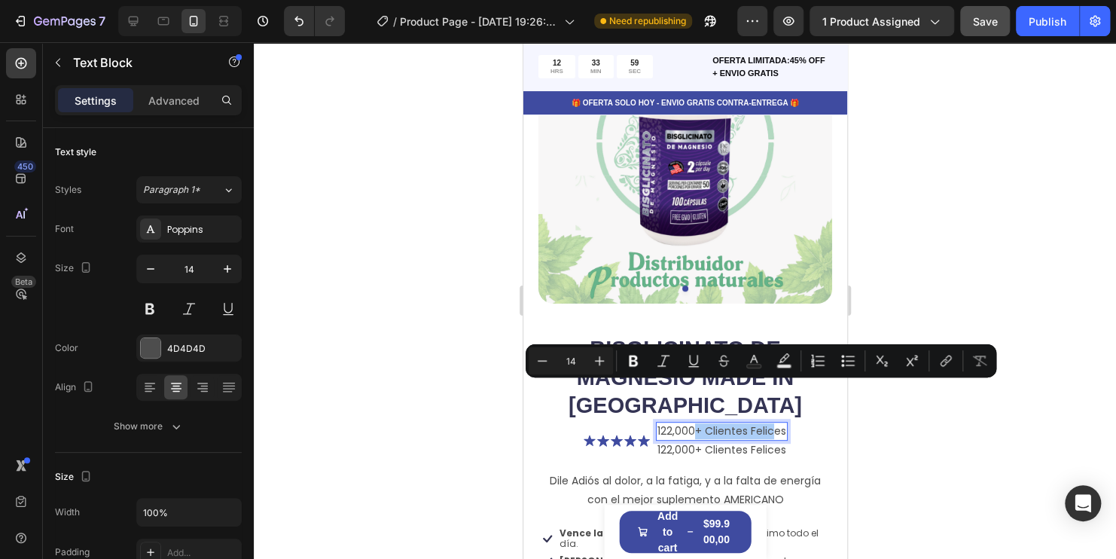
click at [1044, 392] on div at bounding box center [685, 300] width 862 height 516
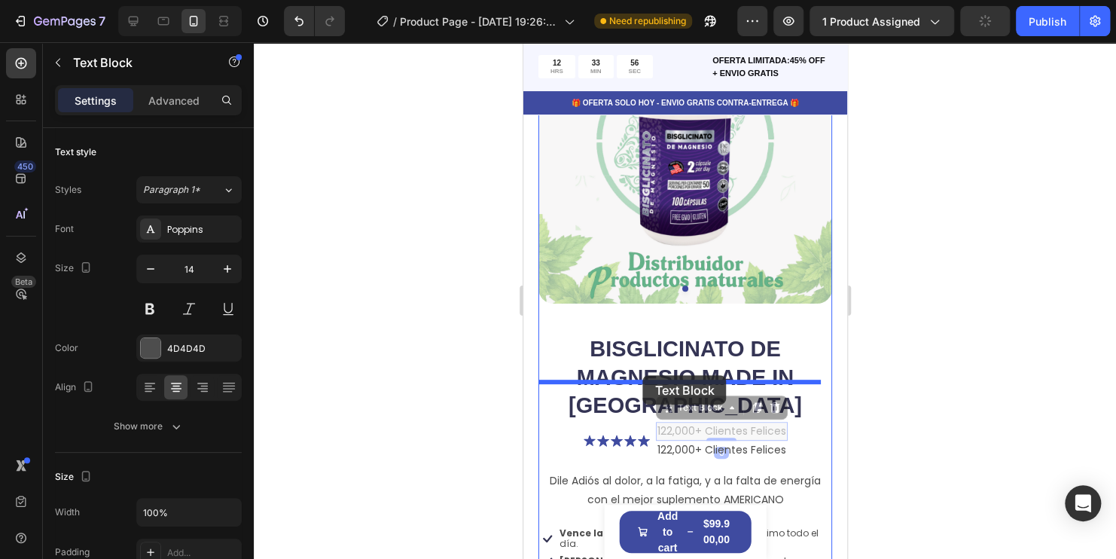
drag, startPoint x: 709, startPoint y: 384, endPoint x: 642, endPoint y: 375, distance: 67.6
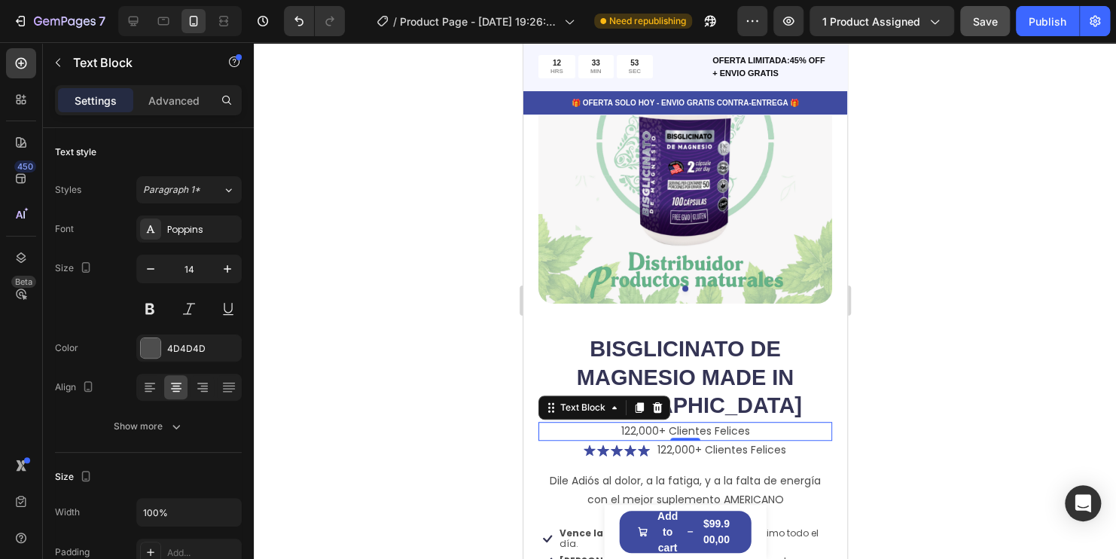
click at [740, 423] on p "122,000+ Clientes Felices" at bounding box center [684, 431] width 291 height 16
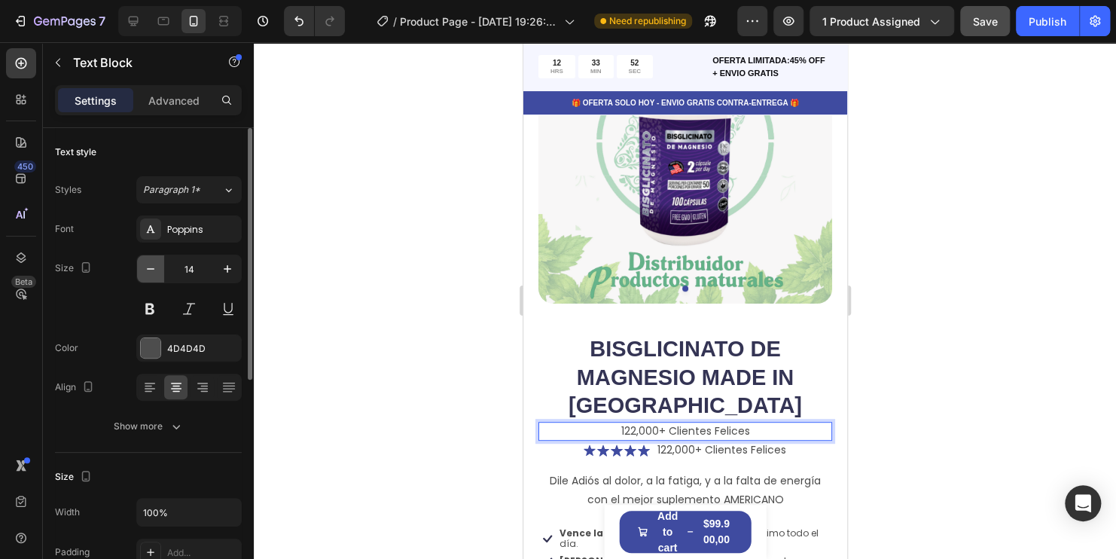
click at [157, 264] on icon "button" at bounding box center [150, 268] width 15 height 15
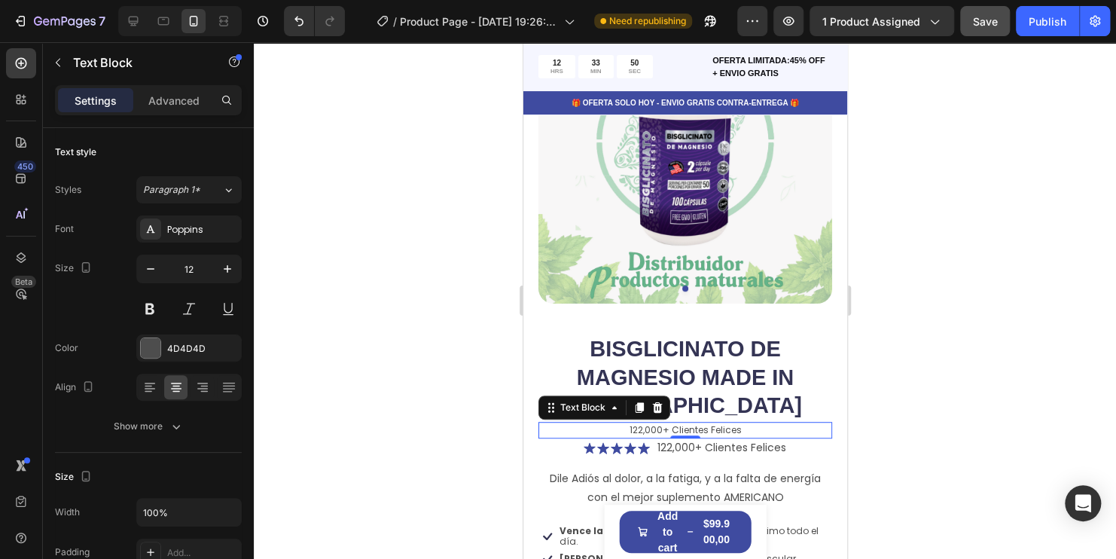
click at [757, 423] on p "122,000+ Clientes Felices" at bounding box center [684, 430] width 291 height 14
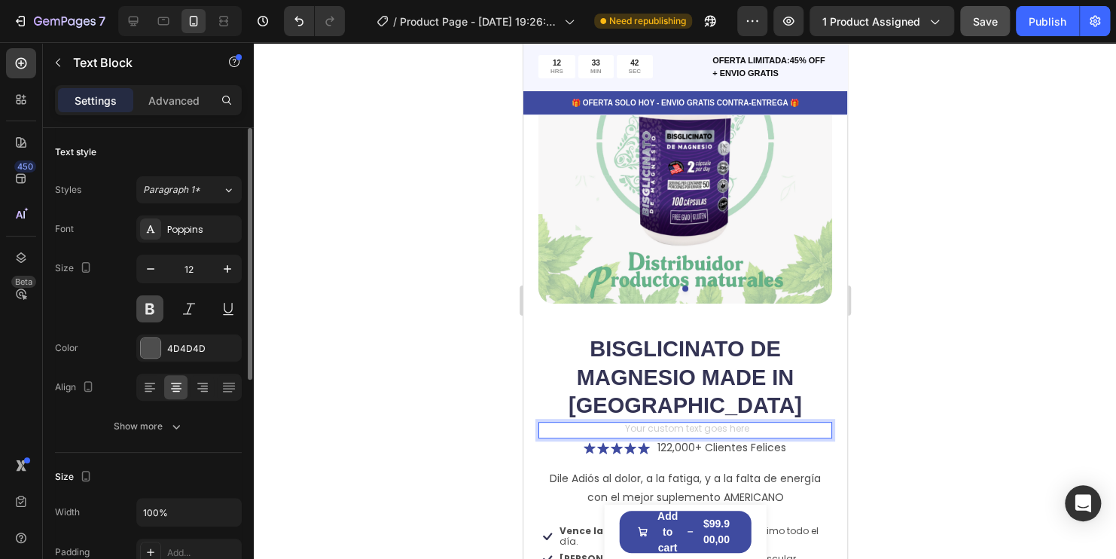
click at [148, 313] on button at bounding box center [149, 308] width 27 height 27
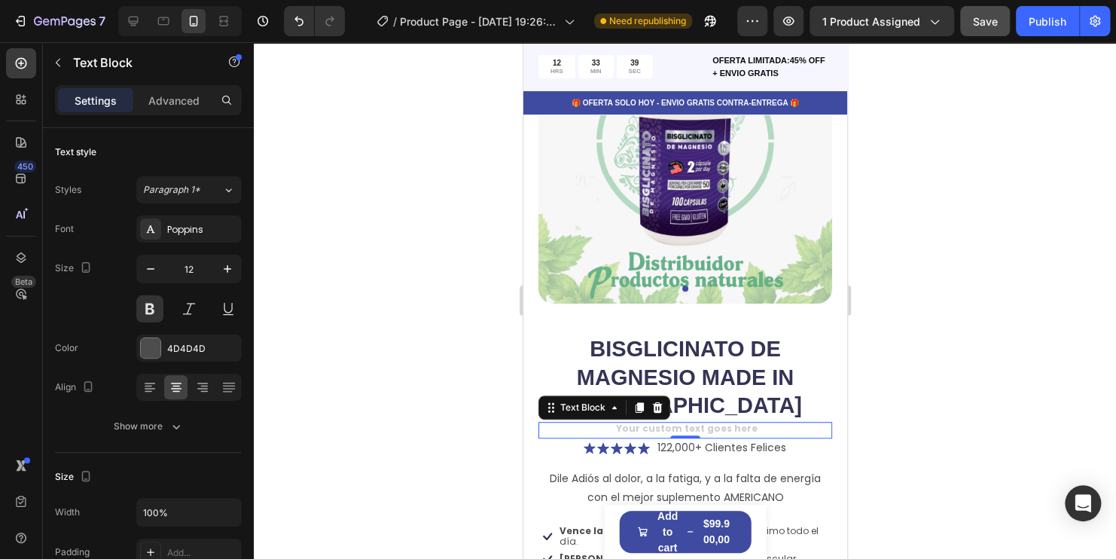
click at [691, 422] on div "Rich Text Editor. Editing area: main" at bounding box center [685, 430] width 294 height 17
click at [628, 423] on p "MAX-HEALTH Labs" at bounding box center [684, 430] width 291 height 14
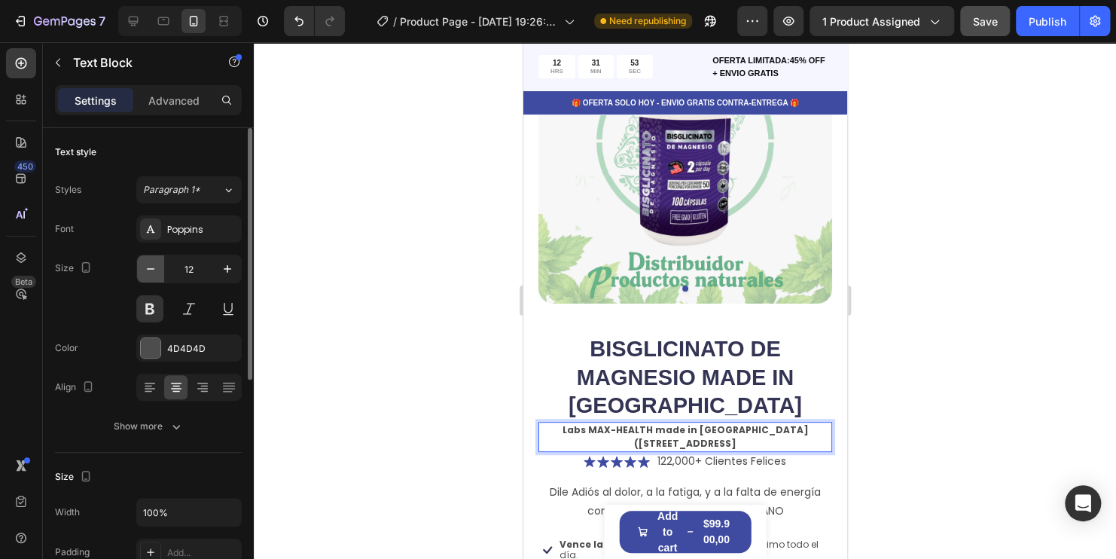
click at [139, 263] on button "button" at bounding box center [150, 268] width 27 height 27
type input "11"
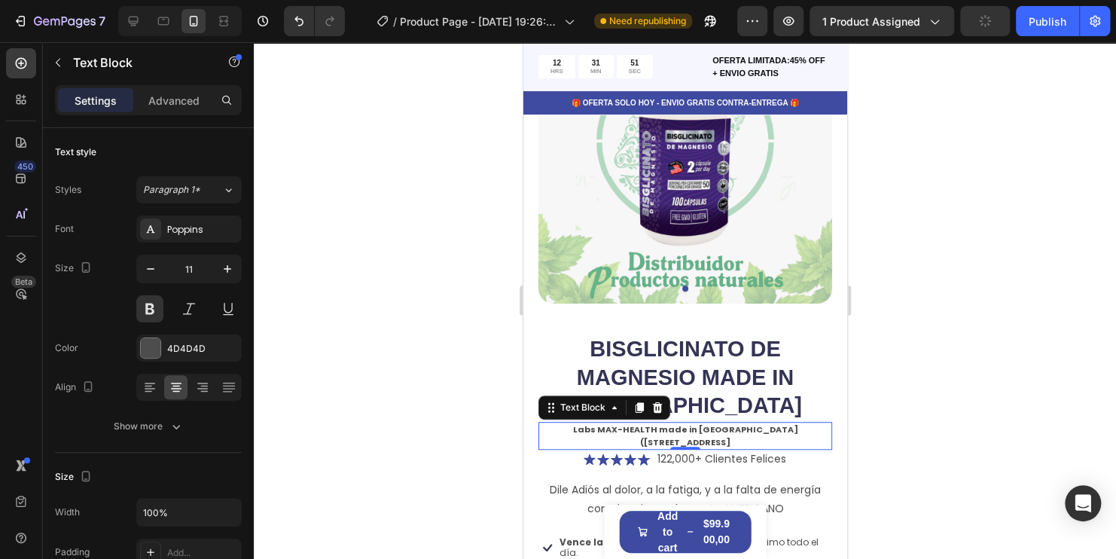
click at [807, 423] on p "Labs MAX-HEALTH made in USA (4705 NW 77ST MIAMI" at bounding box center [684, 435] width 291 height 25
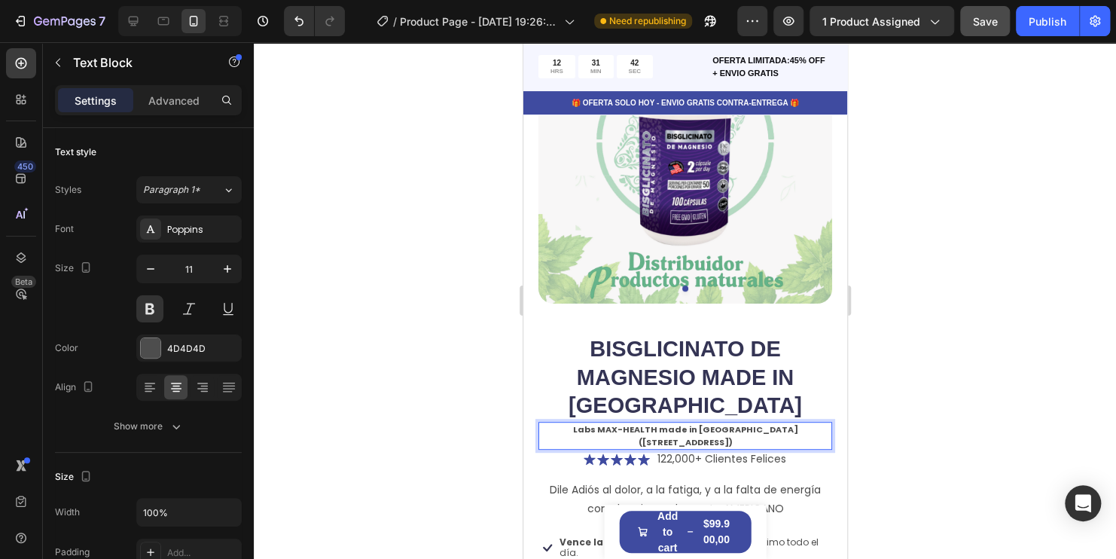
click at [908, 377] on div at bounding box center [685, 300] width 862 height 516
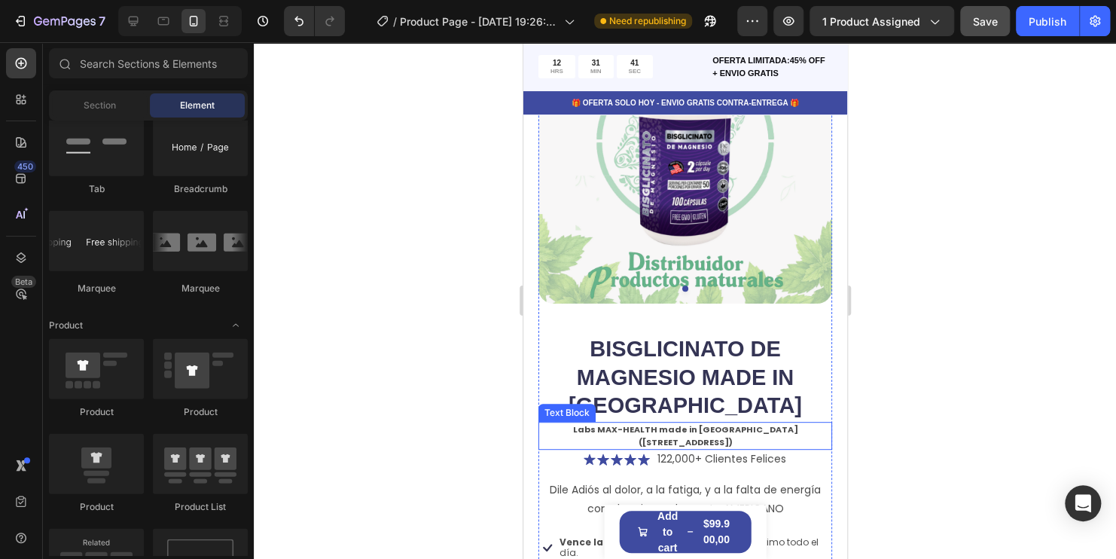
click at [723, 423] on p "Labs MAX-HEALTH made in [GEOGRAPHIC_DATA] ([STREET_ADDRESS])" at bounding box center [684, 435] width 291 height 25
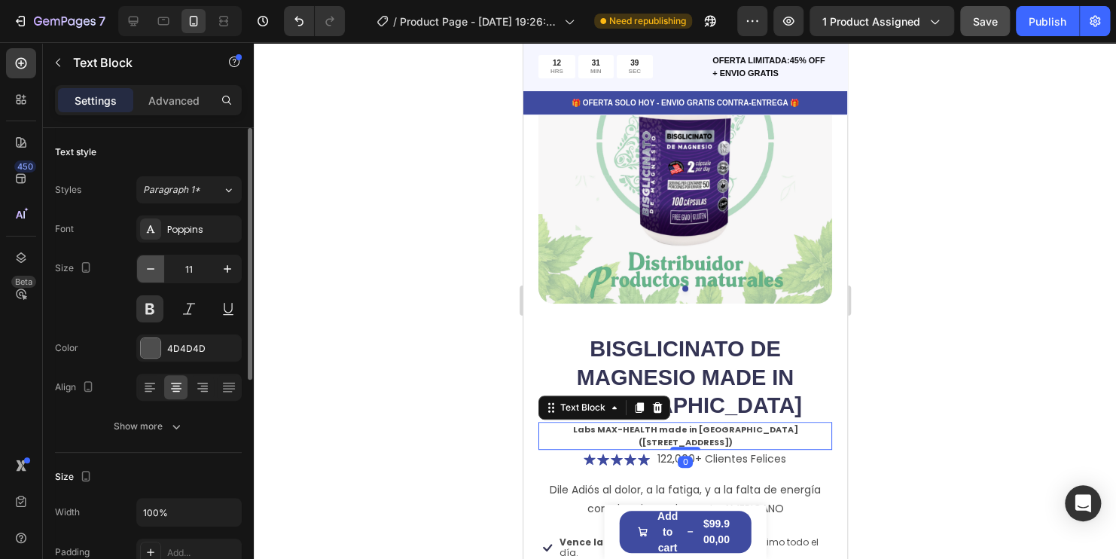
click at [151, 261] on icon "button" at bounding box center [150, 268] width 15 height 15
type input "10"
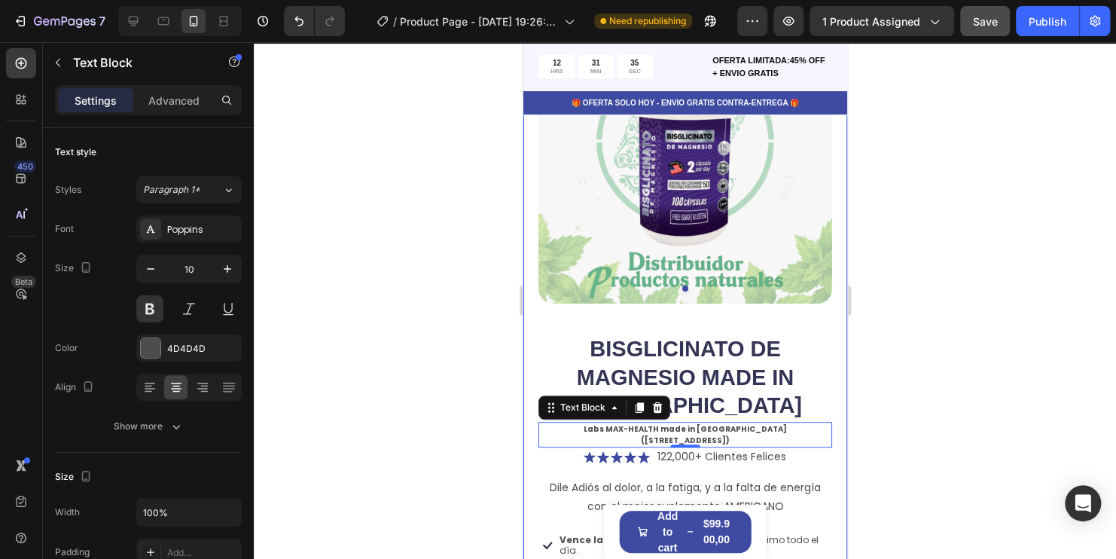
click at [1039, 335] on div at bounding box center [685, 300] width 862 height 516
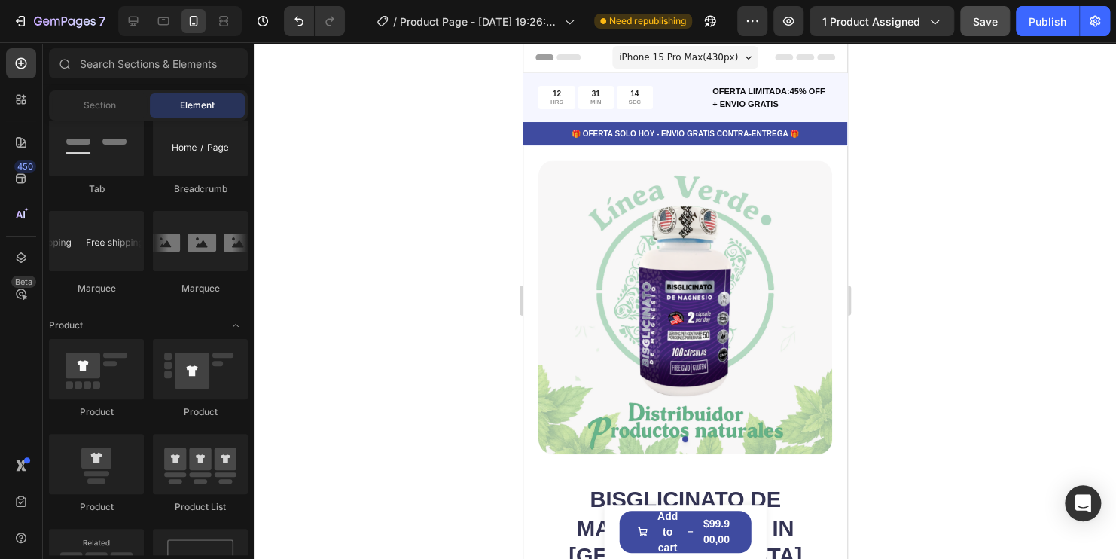
scroll to position [226, 0]
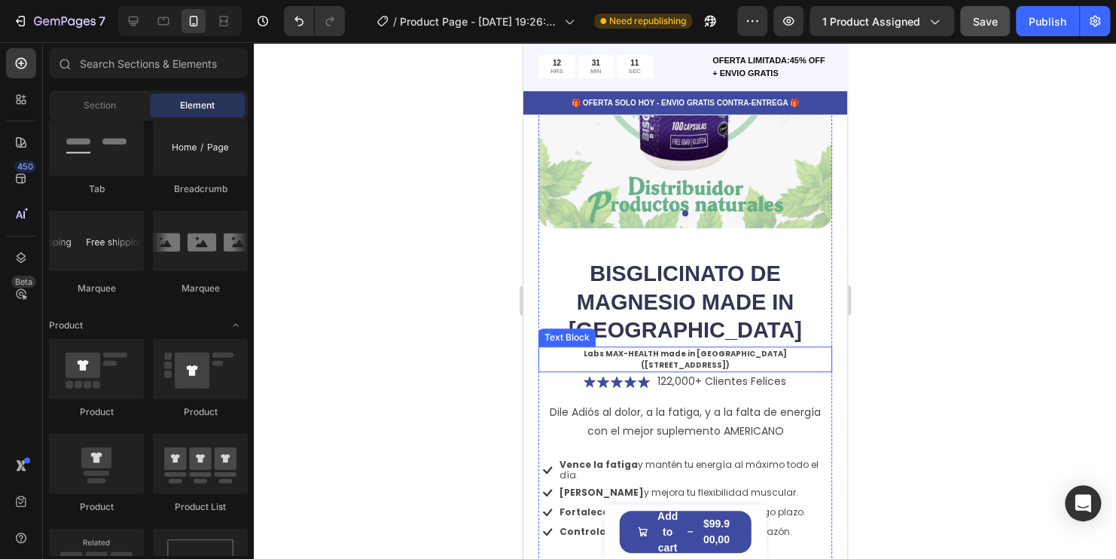
click at [721, 348] on p "Labs MAX-HEALTH made in [GEOGRAPHIC_DATA] ([STREET_ADDRESS])" at bounding box center [684, 359] width 291 height 23
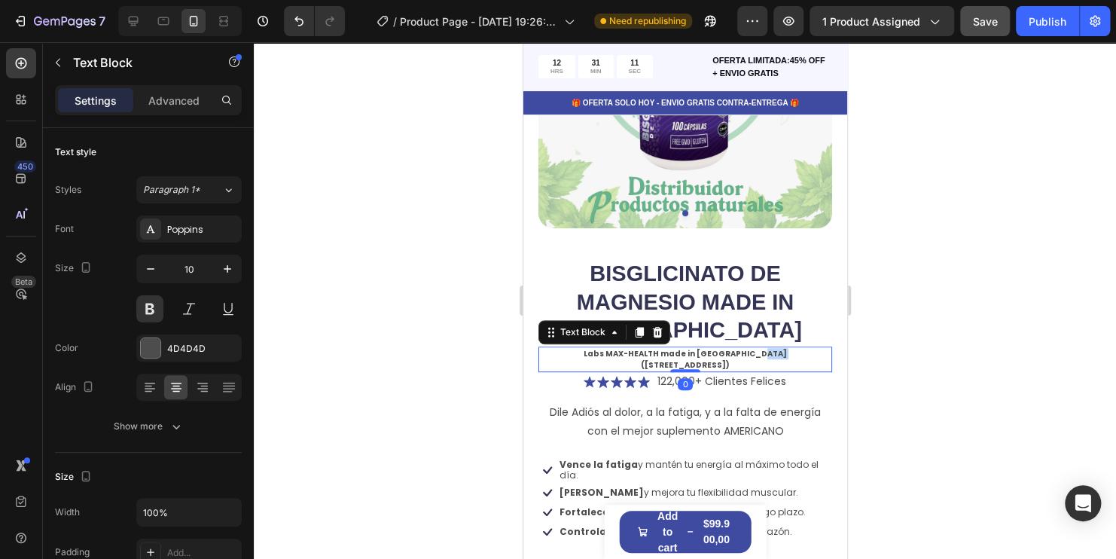
click at [721, 348] on p "Labs MAX-HEALTH made in [GEOGRAPHIC_DATA] ([STREET_ADDRESS])" at bounding box center [684, 359] width 291 height 23
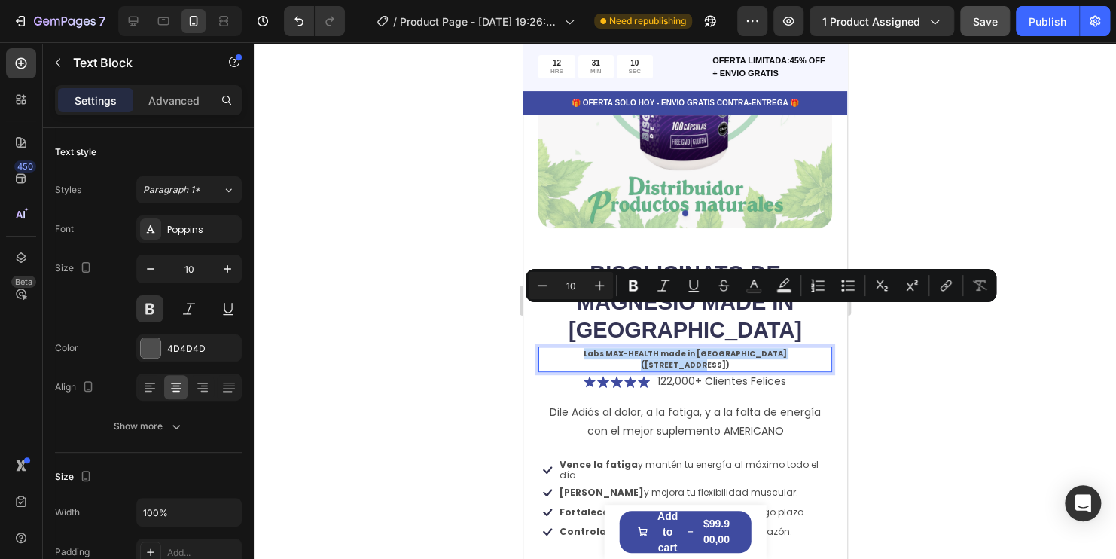
copy p "Labs MAX-HEALTH made in [GEOGRAPHIC_DATA] ([STREET_ADDRESS])"
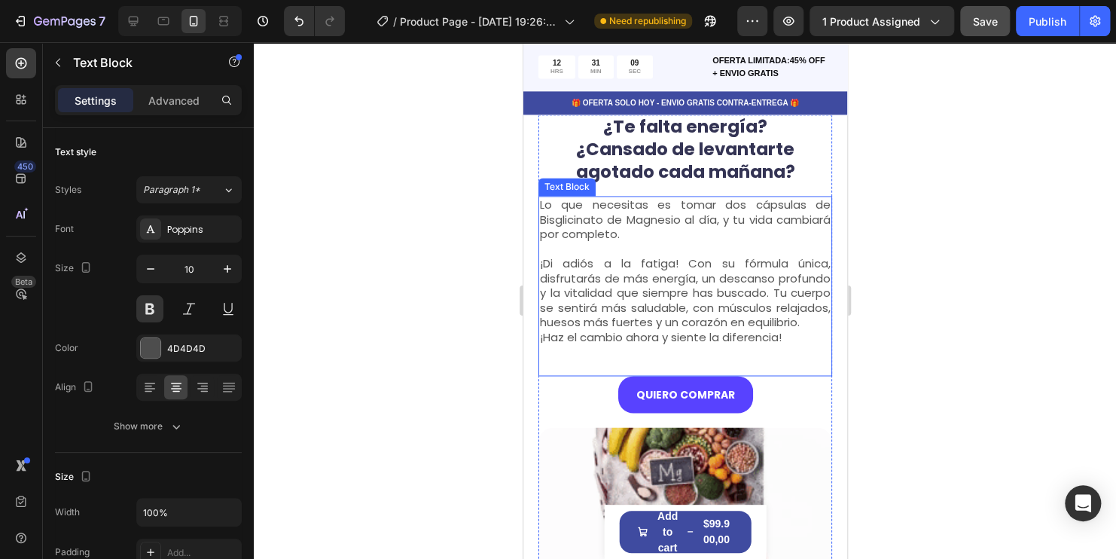
type input "16"
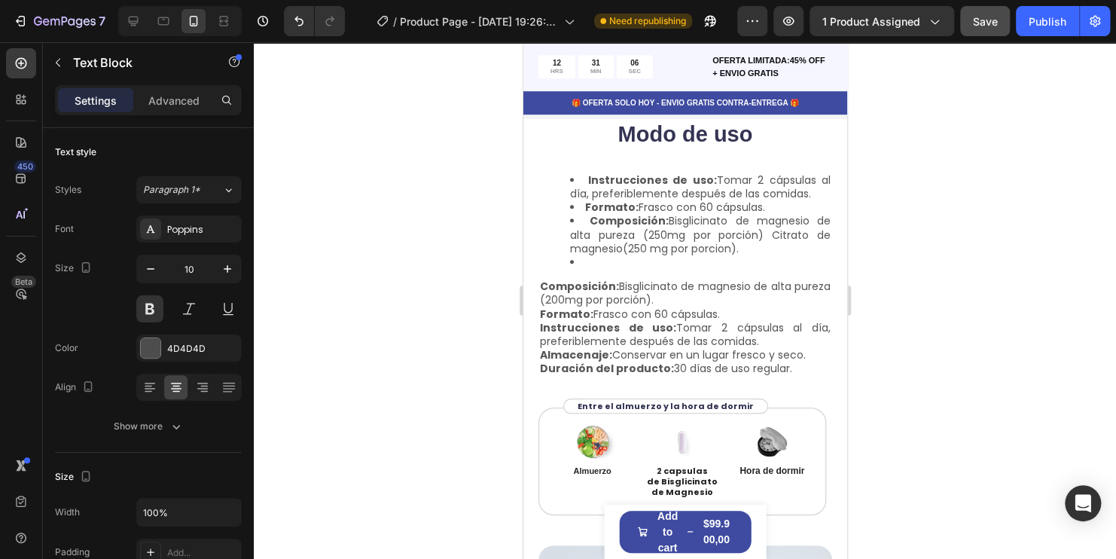
scroll to position [3237, 0]
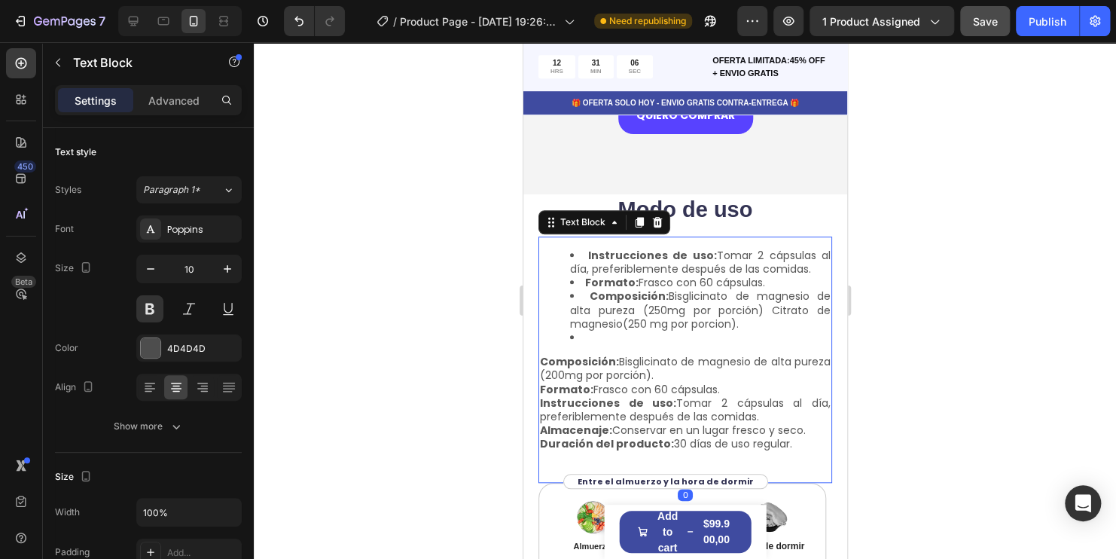
click at [637, 331] on li at bounding box center [699, 338] width 261 height 14
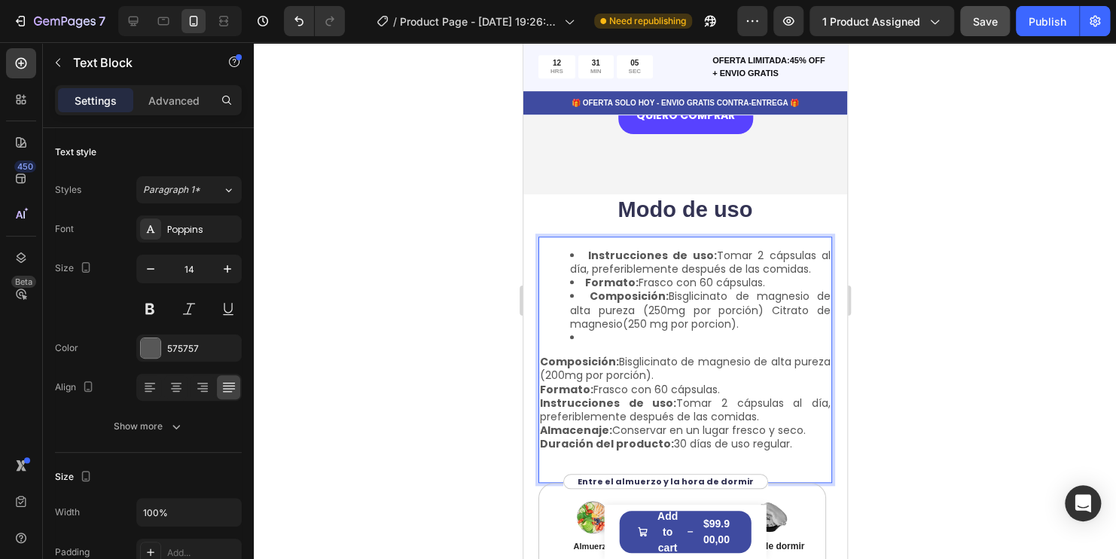
click at [587, 331] on li "Rich Text Editor. Editing area: main" at bounding box center [699, 338] width 261 height 14
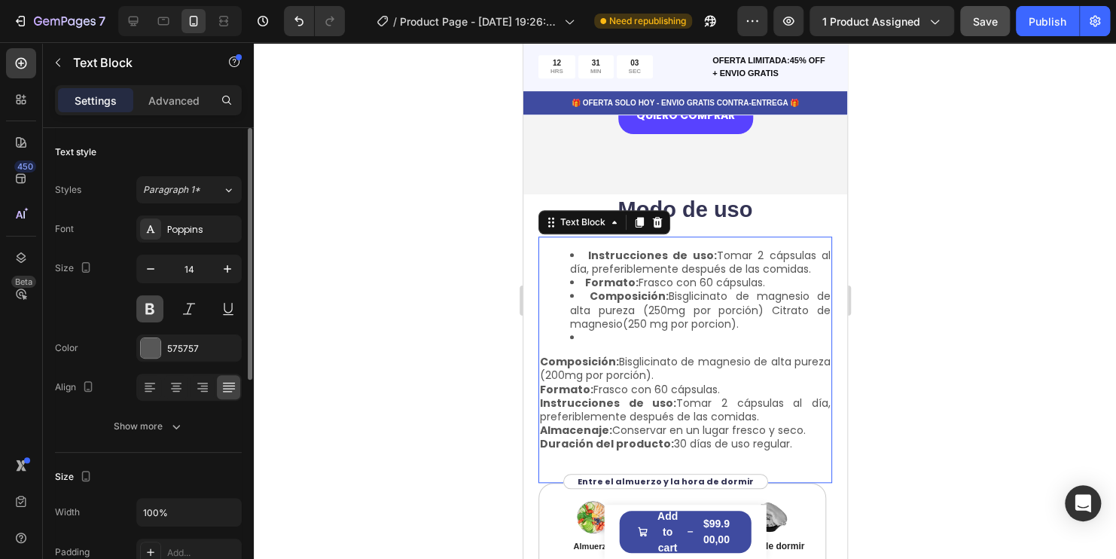
click at [154, 307] on button at bounding box center [149, 308] width 27 height 27
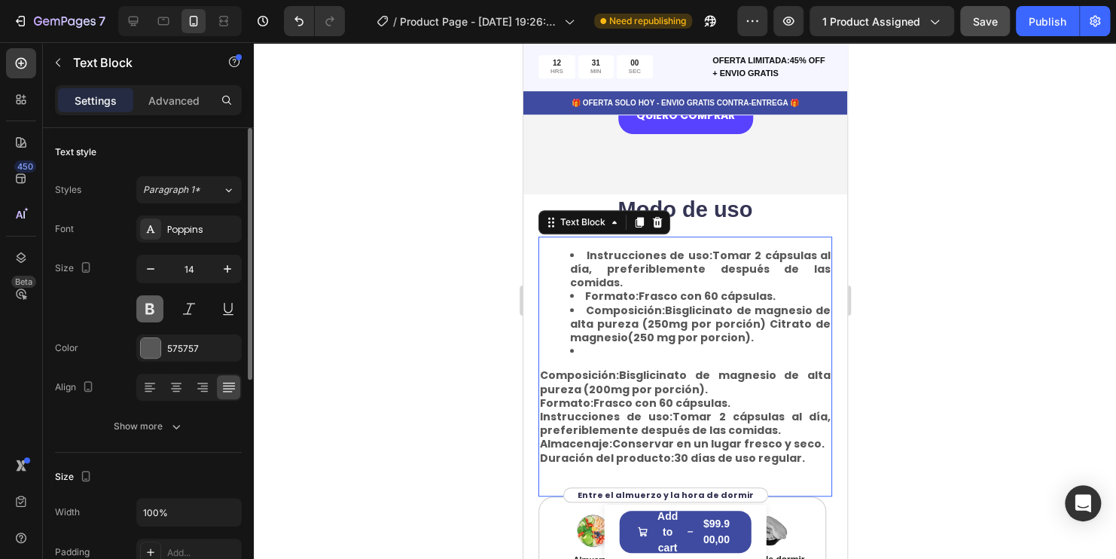
click at [151, 309] on button at bounding box center [149, 308] width 27 height 27
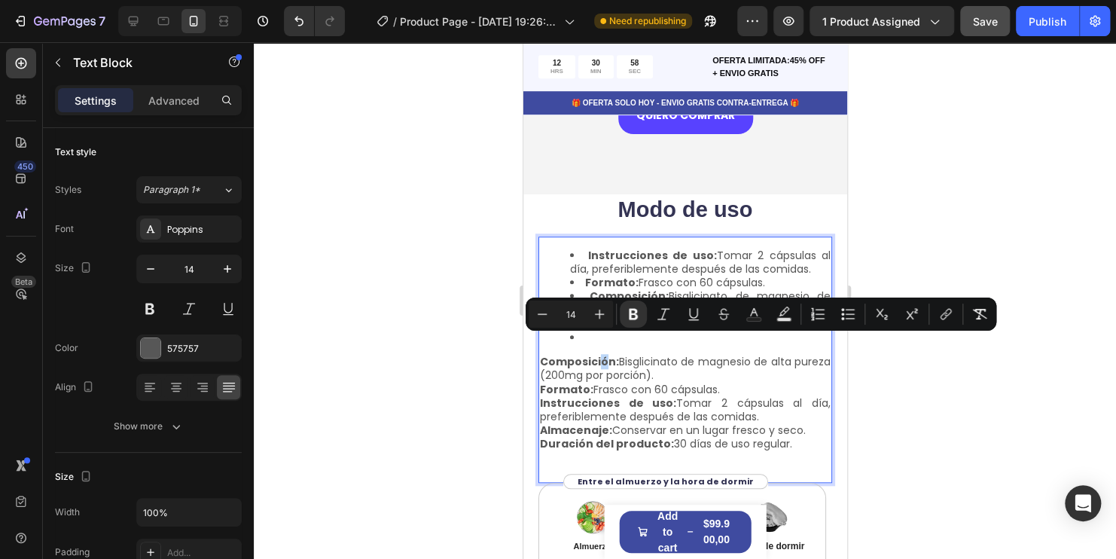
drag, startPoint x: 606, startPoint y: 341, endPoint x: 596, endPoint y: 342, distance: 10.6
click at [596, 354] on strong "Composición:" at bounding box center [578, 361] width 79 height 15
copy strong "ó"
click at [1019, 206] on div at bounding box center [685, 300] width 862 height 516
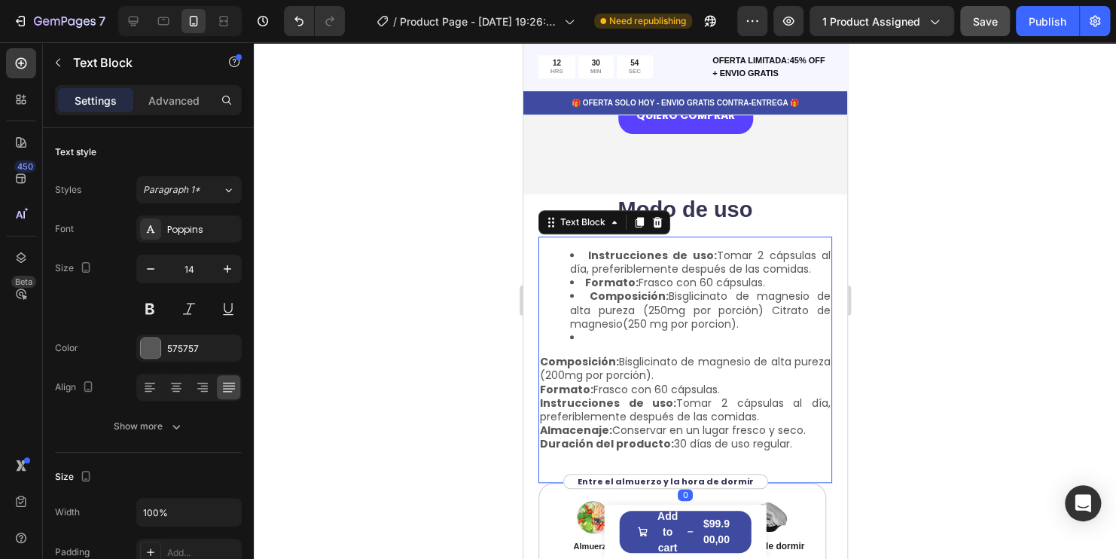
click at [591, 331] on li "Rich Text Editor. Editing area: main" at bounding box center [699, 338] width 261 height 14
click at [574, 331] on li "Rich Text Editor. Editing area: main" at bounding box center [699, 338] width 261 height 14
click at [591, 330] on strong "óOrigen" at bounding box center [607, 337] width 47 height 15
click at [1008, 303] on div at bounding box center [685, 300] width 862 height 516
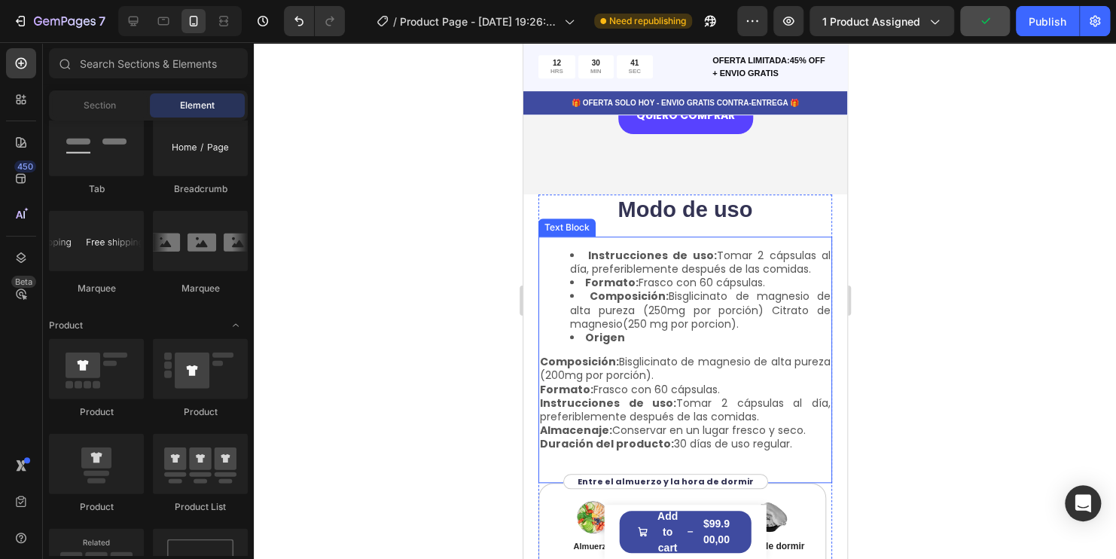
click at [648, 331] on li "Origen" at bounding box center [699, 338] width 261 height 14
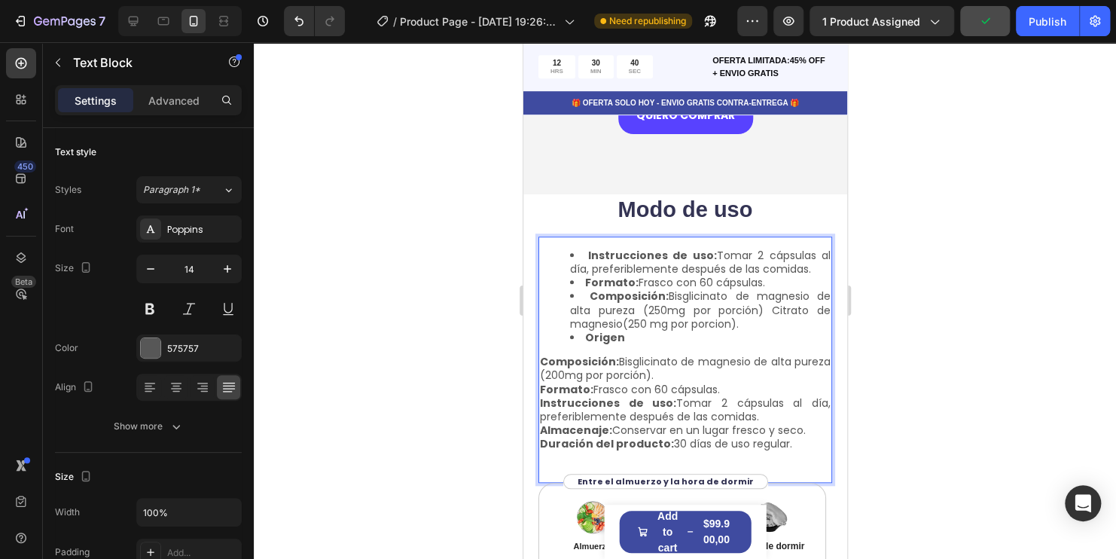
click at [625, 331] on li "Origen" at bounding box center [699, 338] width 261 height 14
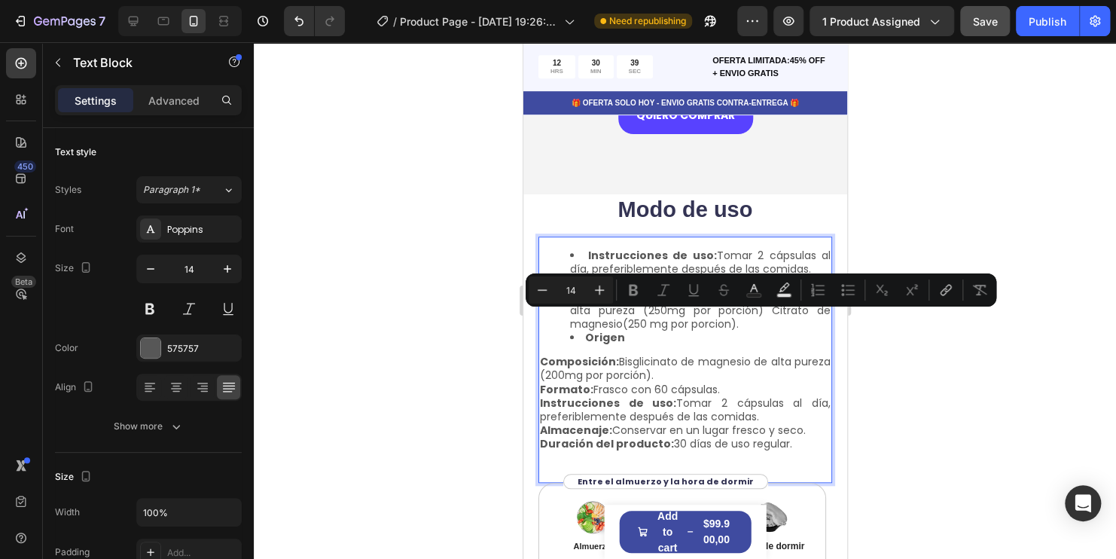
click at [627, 331] on li "Origen" at bounding box center [699, 338] width 261 height 14
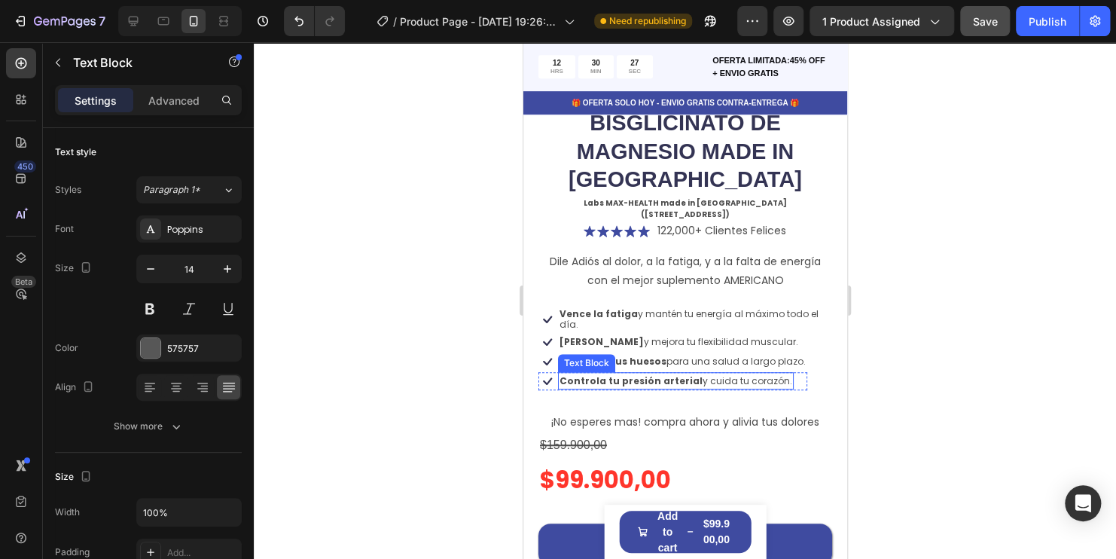
scroll to position [151, 0]
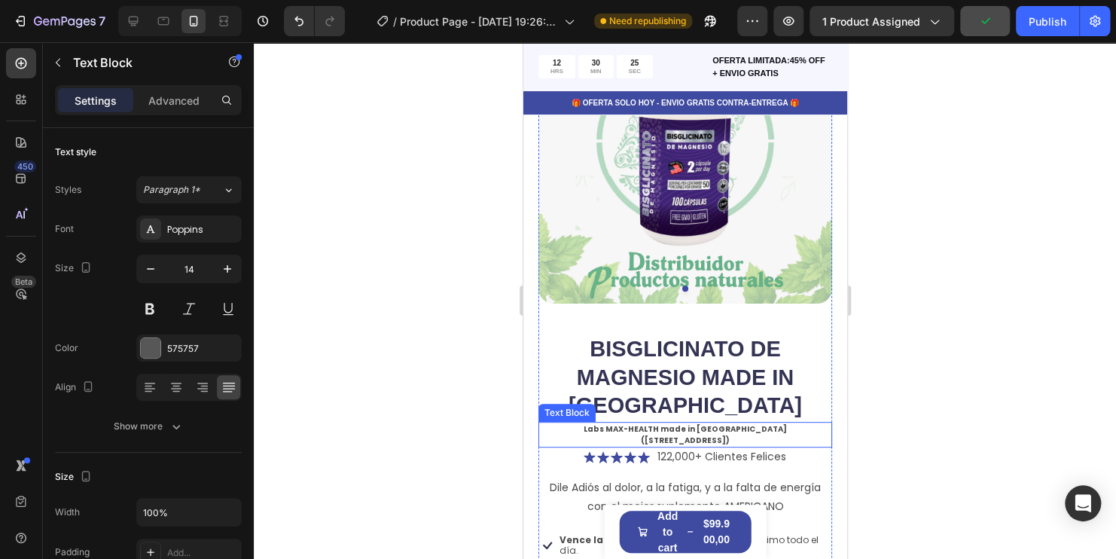
click at [762, 423] on p "Labs MAX-HEALTH made in [GEOGRAPHIC_DATA] ([STREET_ADDRESS])" at bounding box center [684, 434] width 291 height 23
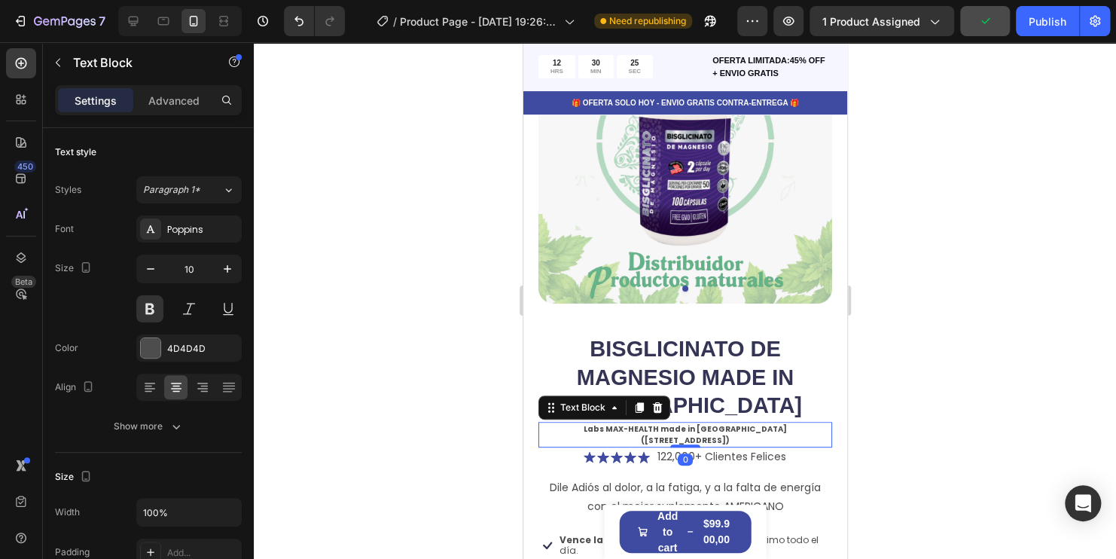
click at [762, 423] on p "Labs MAX-HEALTH made in [GEOGRAPHIC_DATA] ([STREET_ADDRESS])" at bounding box center [684, 434] width 291 height 23
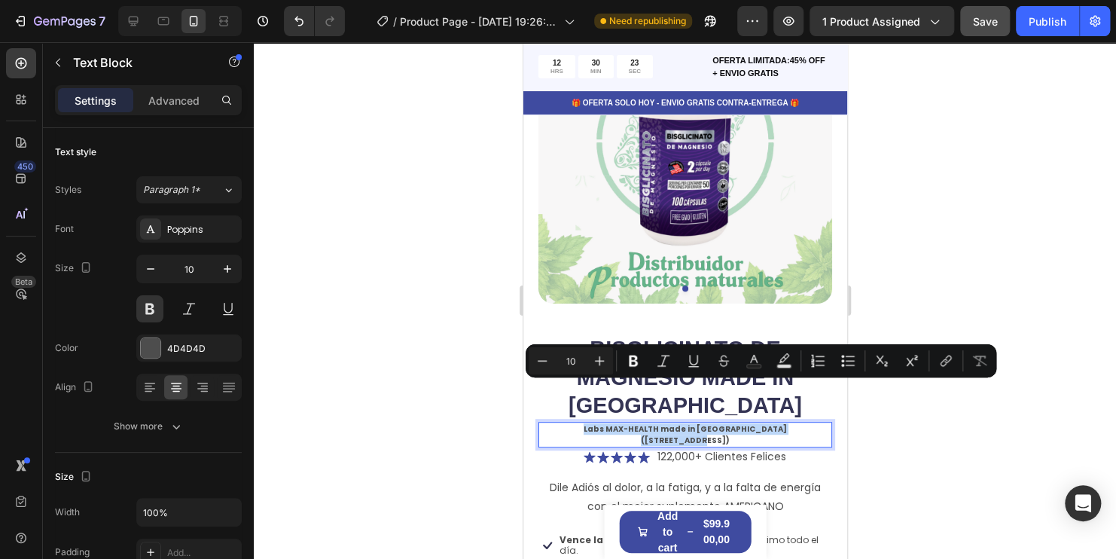
copy p "Labs MAX-HEALTH made in [GEOGRAPHIC_DATA] ([STREET_ADDRESS])"
click at [991, 431] on div at bounding box center [685, 300] width 862 height 516
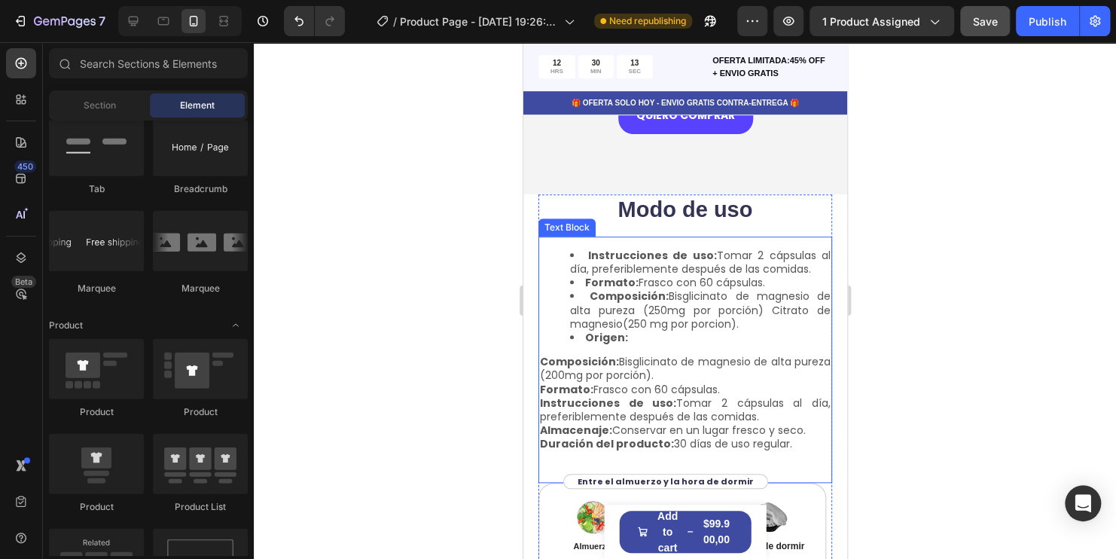
scroll to position [3237, 0]
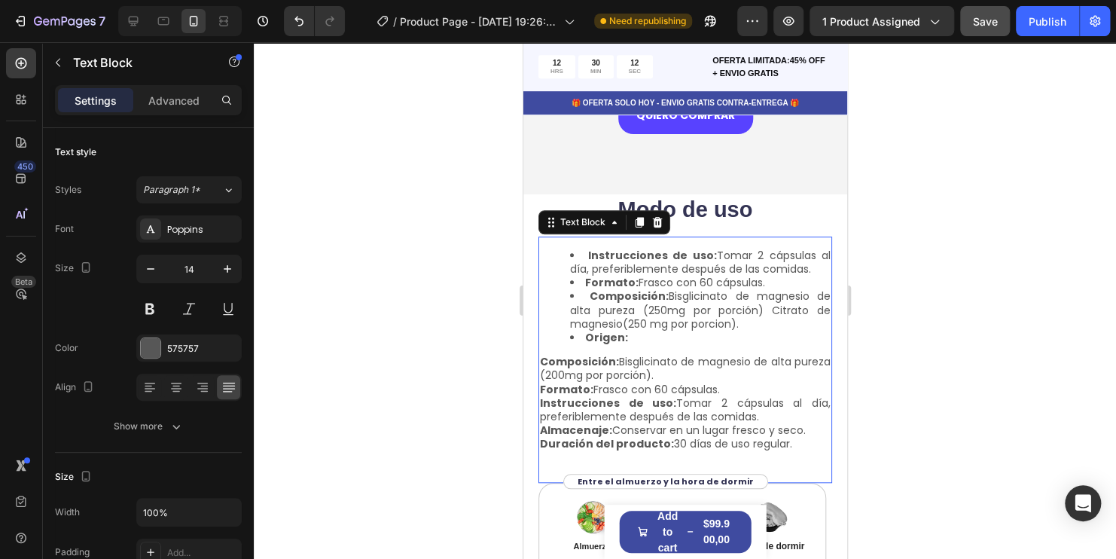
click at [649, 331] on li "Origen:" at bounding box center [699, 338] width 261 height 14
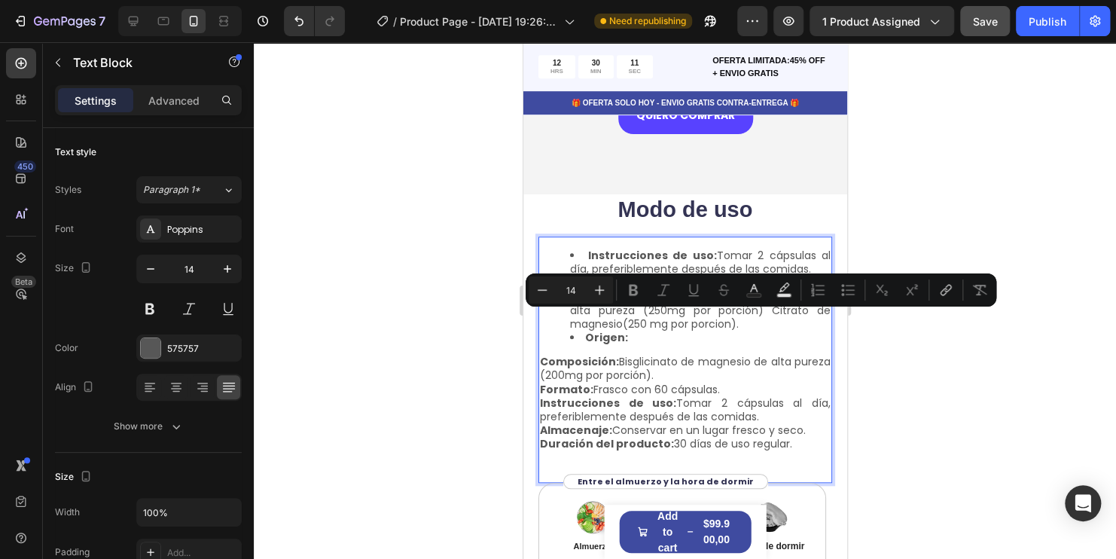
click at [635, 331] on li "Origen:" at bounding box center [699, 338] width 261 height 14
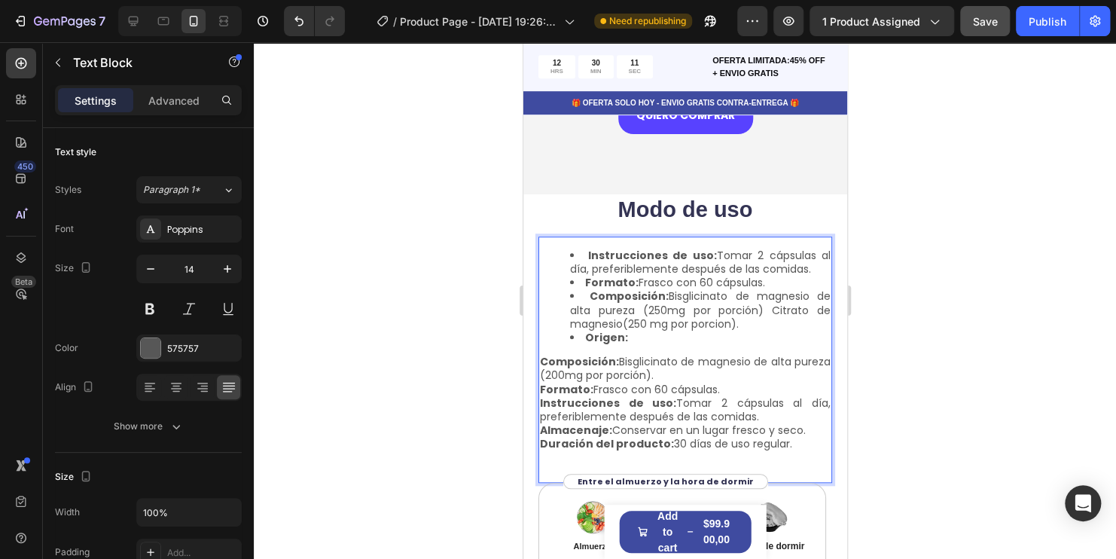
click at [635, 331] on li "Origen:" at bounding box center [699, 338] width 261 height 14
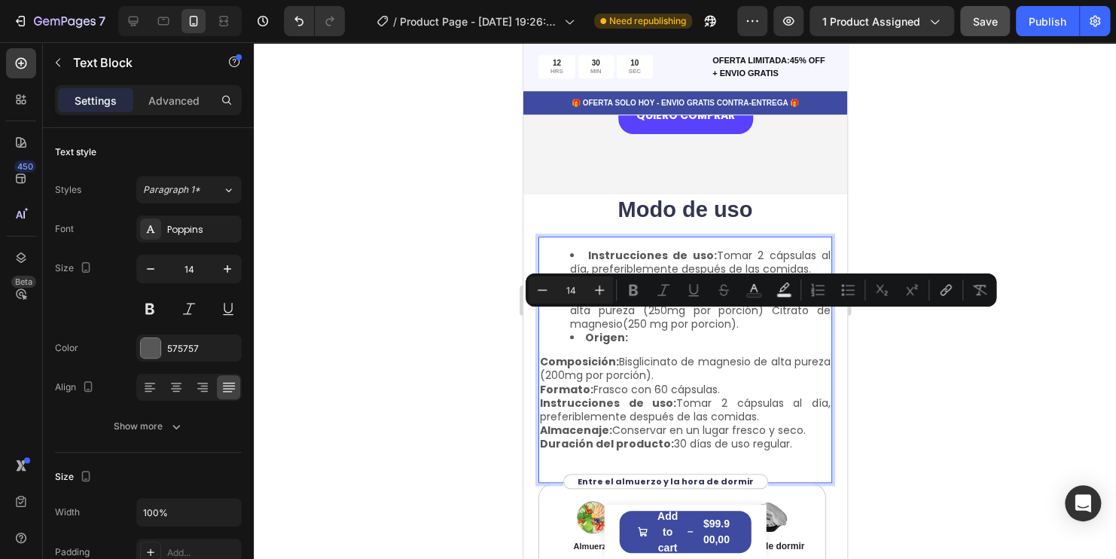
click at [635, 331] on li "Origen:" at bounding box center [699, 338] width 261 height 14
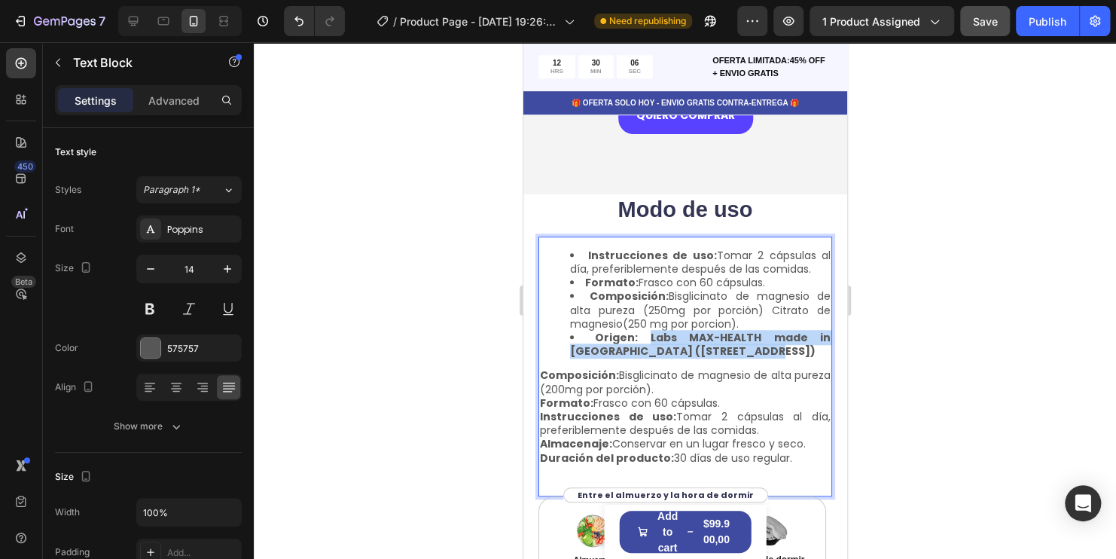
drag, startPoint x: 737, startPoint y: 332, endPoint x: 635, endPoint y: 324, distance: 102.7
click at [635, 331] on li "Origen: Labs MAX-HEALTH made in USA (4705 NW 77ST AVENUE MIAMI)" at bounding box center [699, 344] width 261 height 27
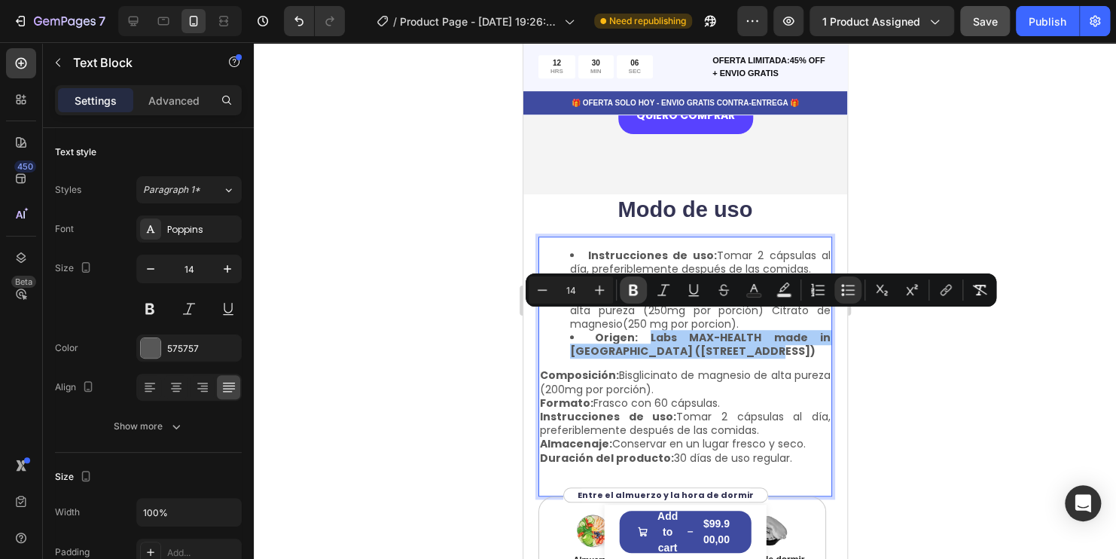
click at [635, 291] on icon "Editor contextual toolbar" at bounding box center [633, 290] width 9 height 11
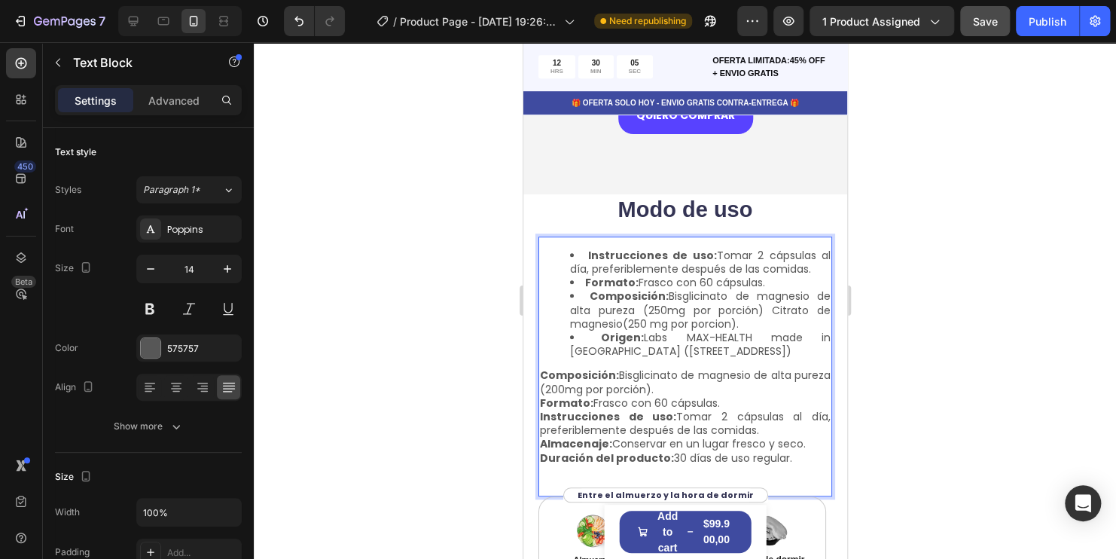
click at [996, 381] on div at bounding box center [685, 300] width 862 height 516
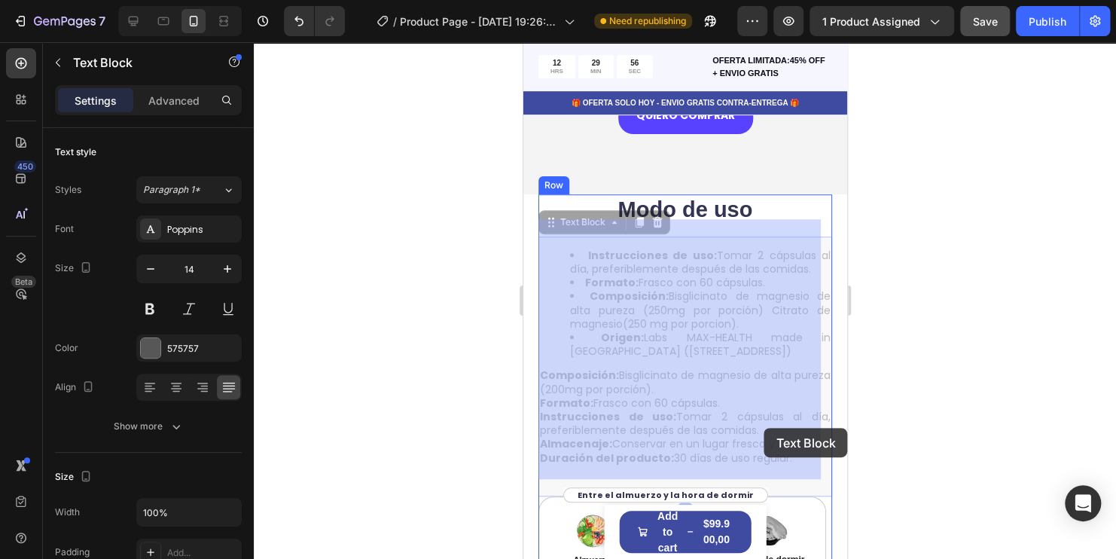
drag, startPoint x: 803, startPoint y: 428, endPoint x: 763, endPoint y: 428, distance: 39.9
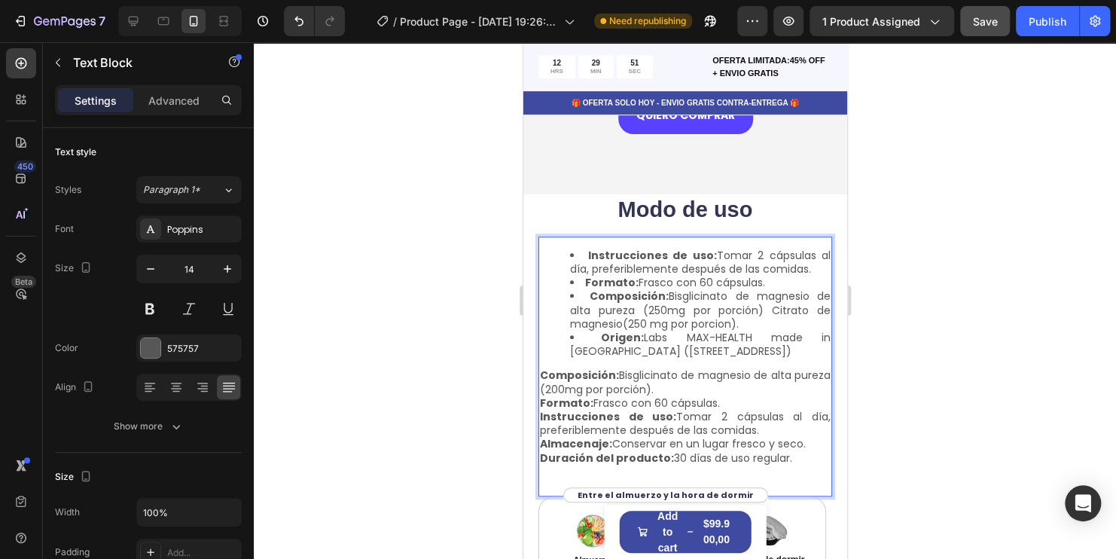
drag, startPoint x: 805, startPoint y: 428, endPoint x: 540, endPoint y: 430, distance: 265.0
click at [540, 437] on p "Almacenaje: Conservar en un lugar fresco y seco." at bounding box center [684, 444] width 291 height 14
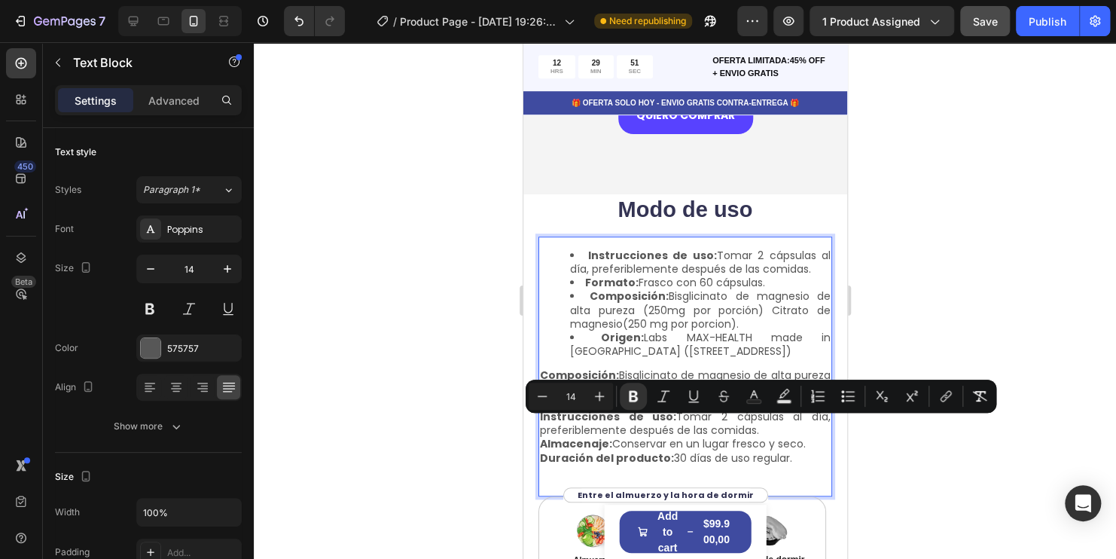
copy p "Almacenaje: Conservar en un lugar fresco y seco."
click at [761, 331] on li "Origen: Labs MAX-HEALTH made in USA (4705 NW 77ST AVENUE MIAMI)" at bounding box center [699, 344] width 261 height 27
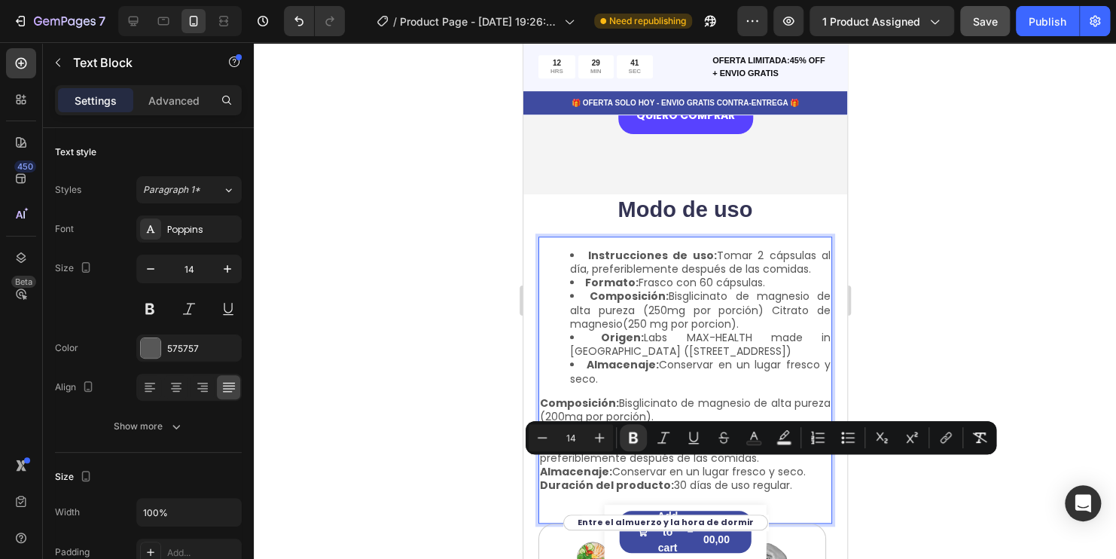
drag, startPoint x: 791, startPoint y: 470, endPoint x: 537, endPoint y: 478, distance: 253.9
click at [538, 478] on div "Instrucciones de uso: Tomar 2 cápsulas al día, preferiblemente después de las c…" at bounding box center [685, 379] width 294 height 287
copy p "Duración del producto: 30 días de uso regular."
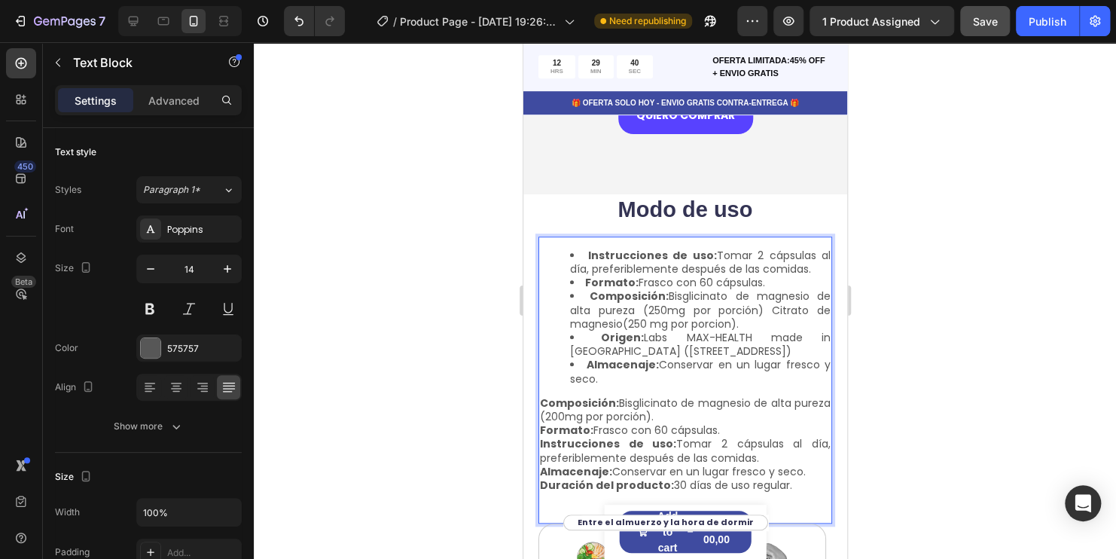
click at [627, 360] on li "Almacenaje: Conservar en un lugar fresco y seco." at bounding box center [699, 371] width 261 height 27
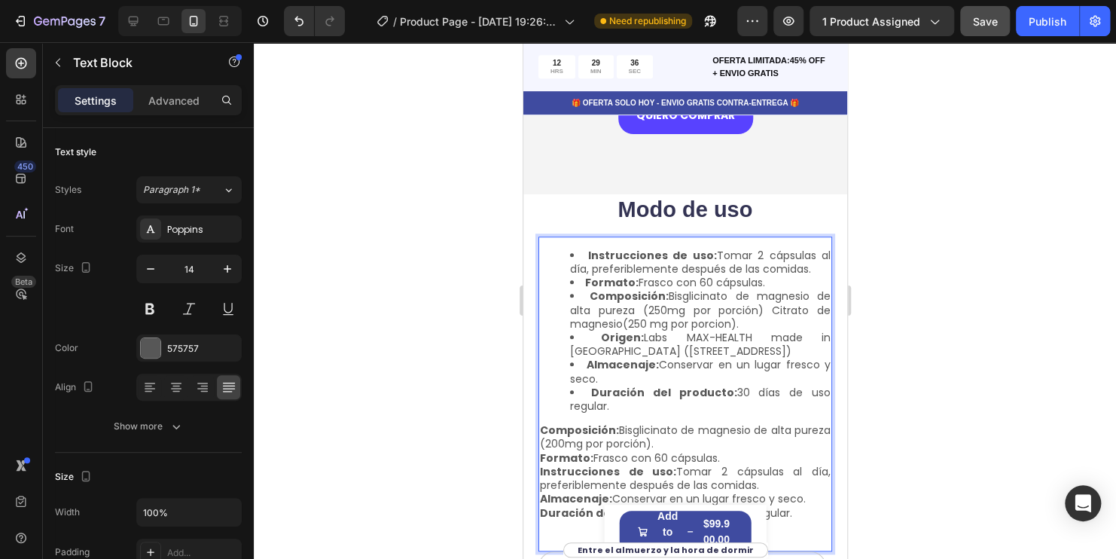
click at [744, 385] on li "Duración del producto: 30 días de uso regular." at bounding box center [699, 398] width 261 height 27
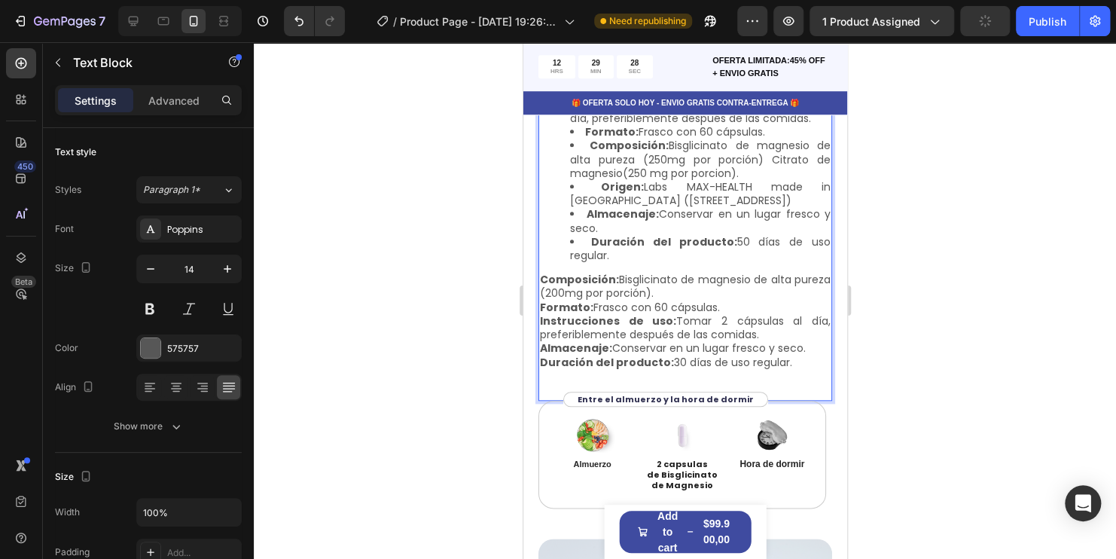
scroll to position [3313, 0]
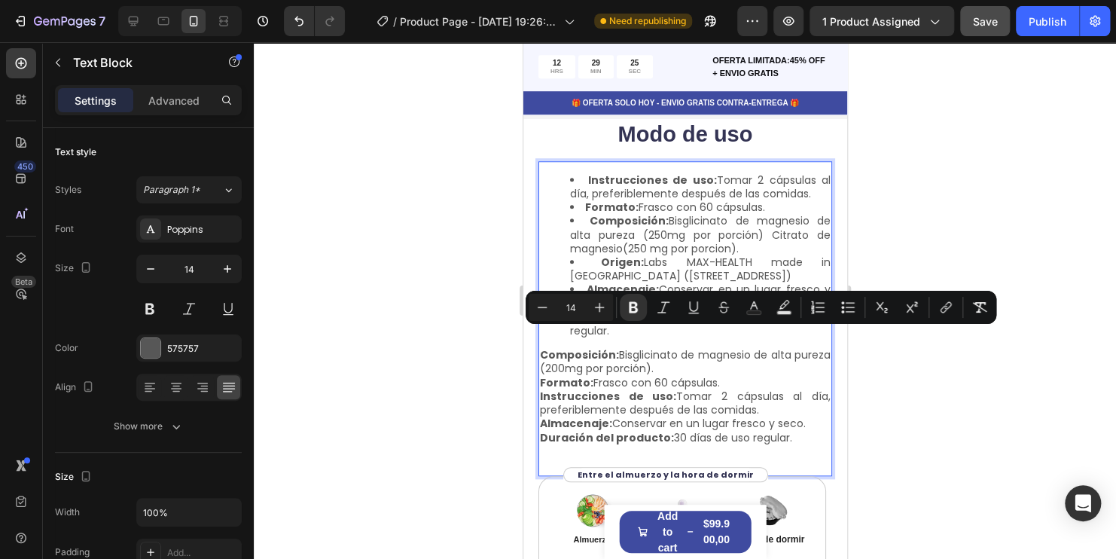
drag, startPoint x: 795, startPoint y: 344, endPoint x: 538, endPoint y: 332, distance: 257.8
click at [538, 332] on div "Instrucciones de uso: Tomar 2 cápsulas al día, preferiblemente después de las c…" at bounding box center [685, 303] width 294 height 285
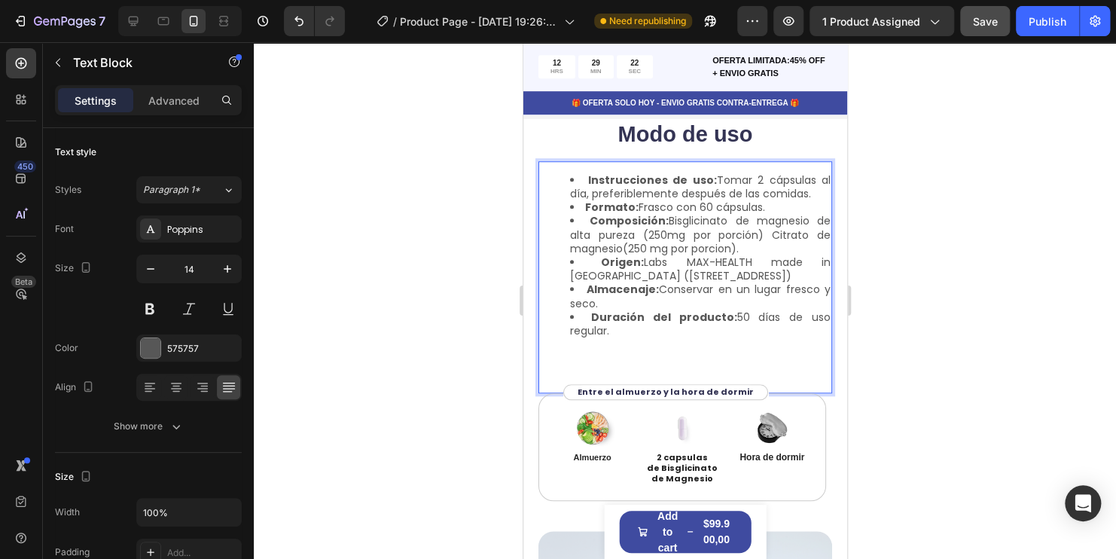
click at [561, 364] on div "Instrucciones de uso: Tomar 2 cápsulas al día, preferiblemente después de las c…" at bounding box center [685, 277] width 294 height 233
click at [544, 359] on div "Instrucciones de uso: Tomar 2 cápsulas al día, preferiblemente después de las c…" at bounding box center [685, 277] width 294 height 233
click at [587, 348] on div "Instrucciones de uso: Tomar 2 cápsulas al día, preferiblemente después de las c…" at bounding box center [685, 277] width 294 height 233
click at [655, 348] on p "Rich Text Editor. Editing area: main" at bounding box center [684, 355] width 291 height 14
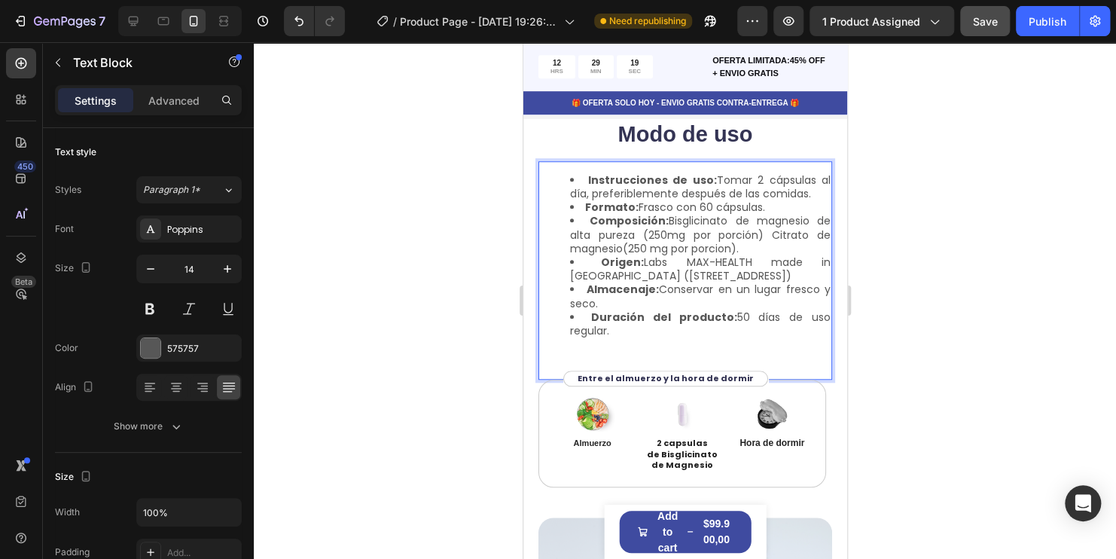
click at [712, 335] on div "Instrucciones de uso: Tomar 2 cápsulas al día, preferiblemente después de las c…" at bounding box center [685, 270] width 294 height 218
click at [1030, 311] on div at bounding box center [685, 300] width 862 height 516
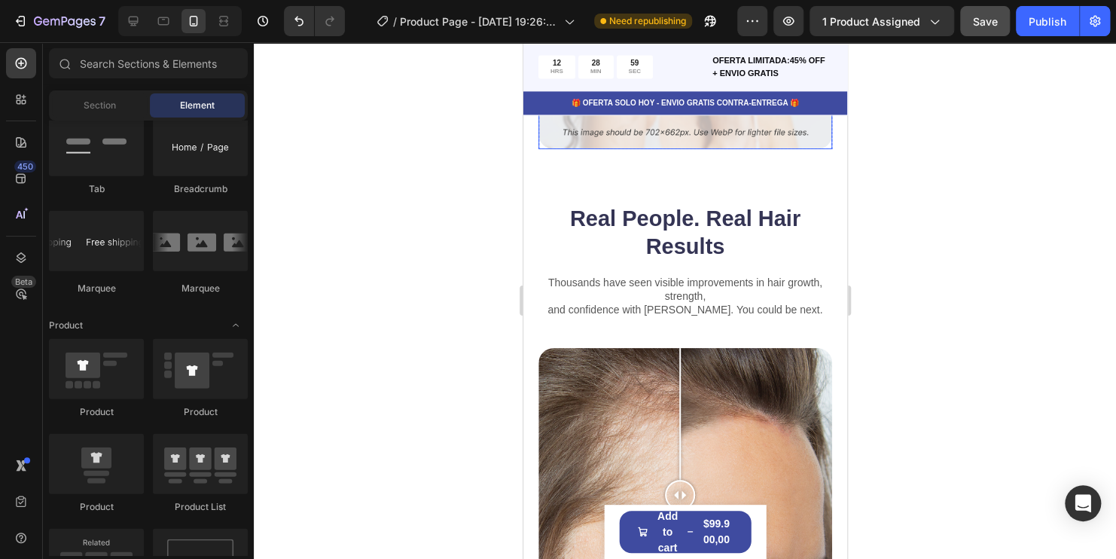
scroll to position [3764, 0]
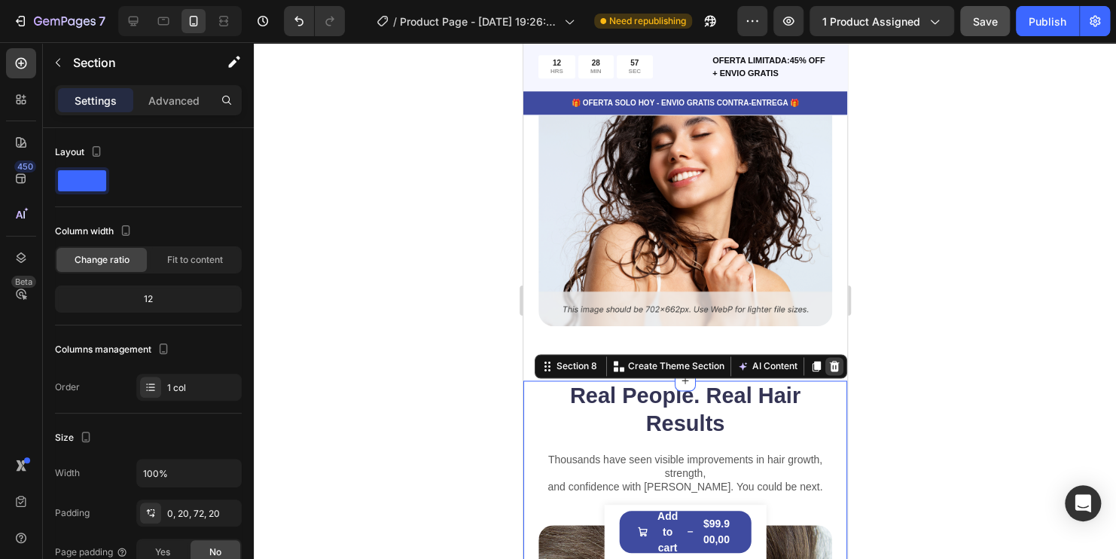
click at [829, 360] on icon at bounding box center [834, 365] width 10 height 11
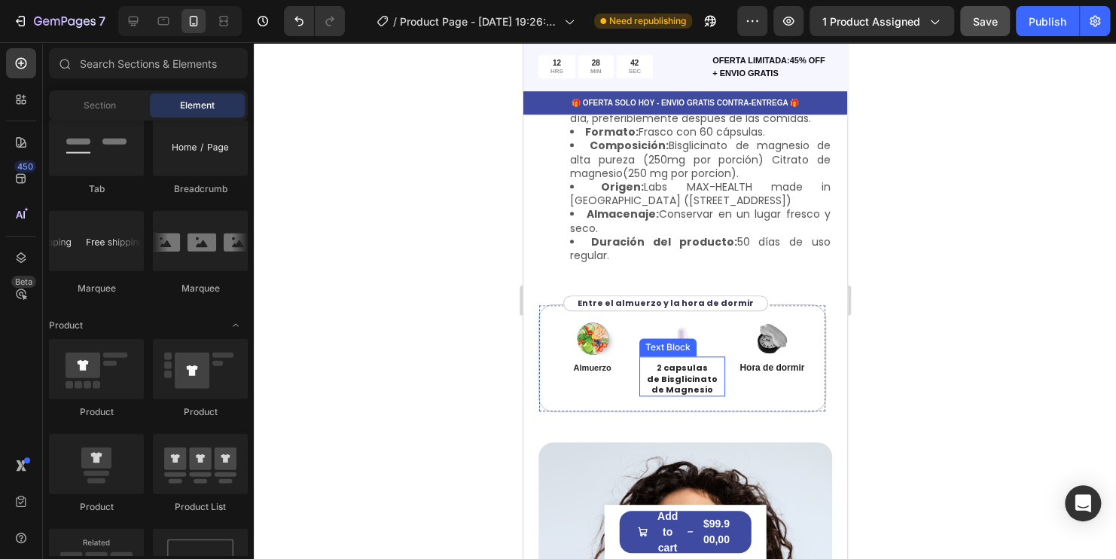
scroll to position [3087, 0]
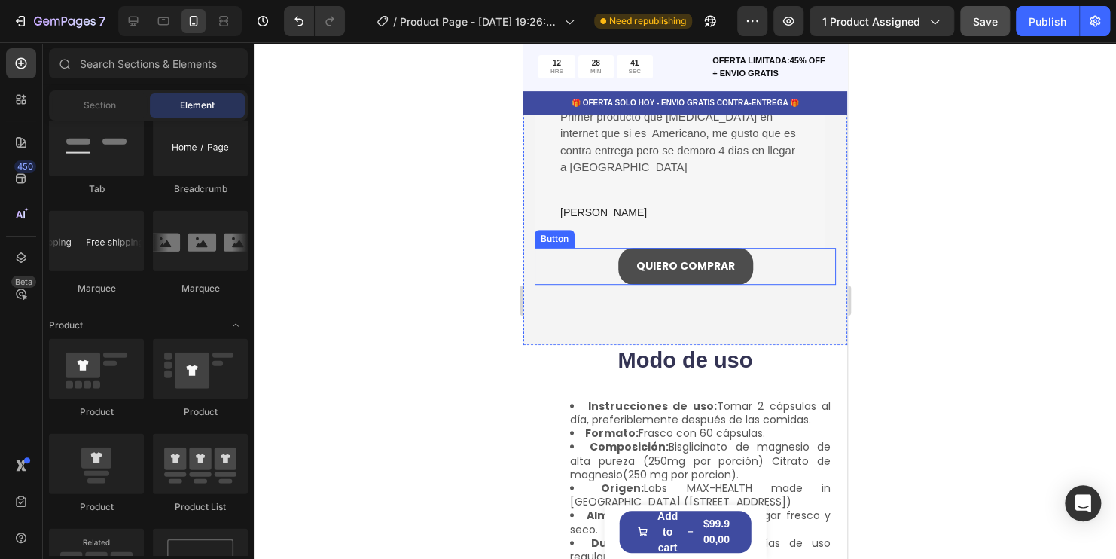
click at [707, 260] on button "QUIERO COMPRAR" at bounding box center [684, 266] width 135 height 37
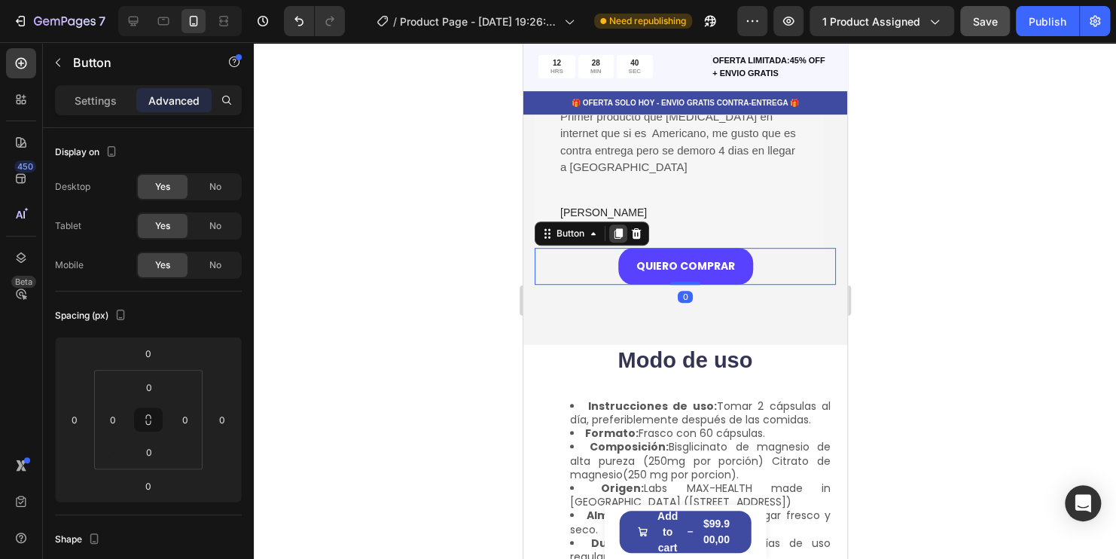
click at [617, 228] on icon at bounding box center [618, 233] width 8 height 11
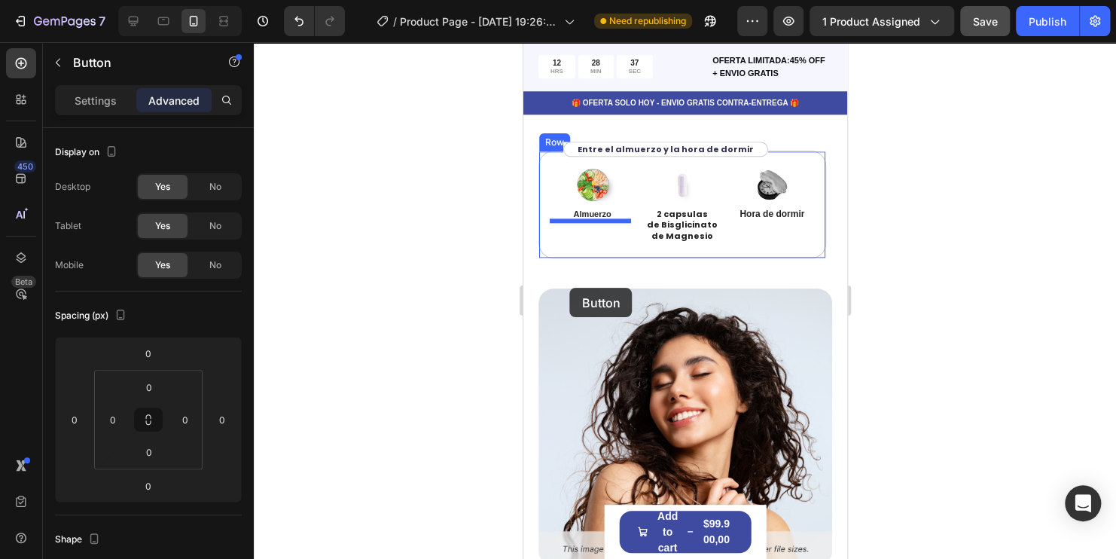
scroll to position [3614, 0]
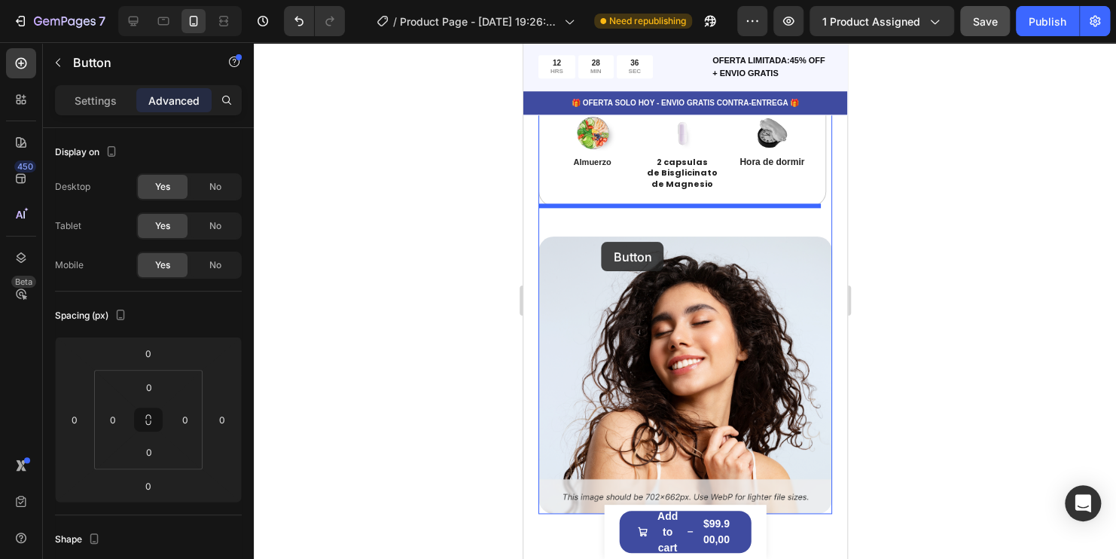
drag, startPoint x: 547, startPoint y: 260, endPoint x: 601, endPoint y: 242, distance: 57.1
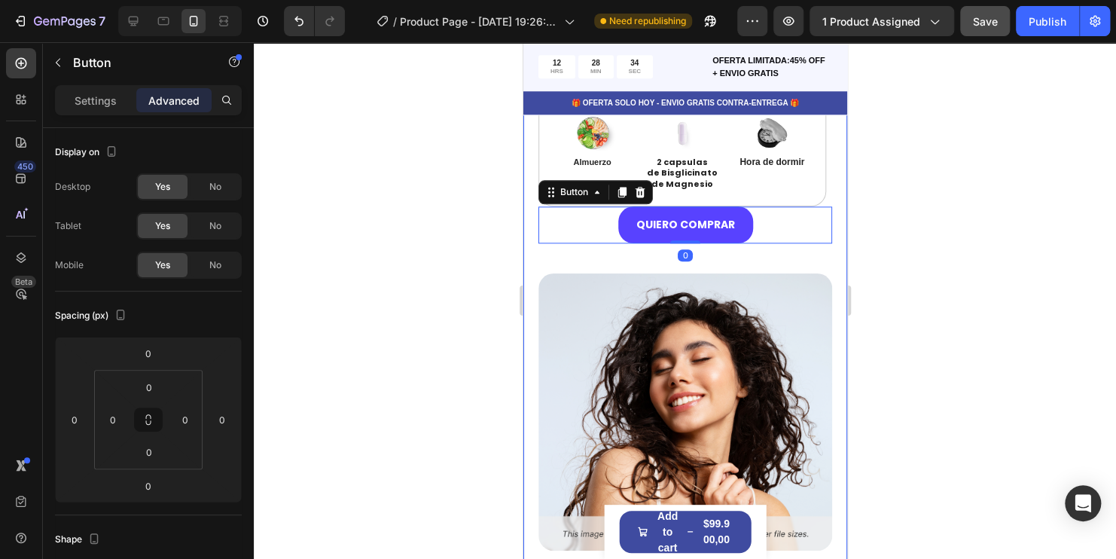
click at [1036, 253] on div at bounding box center [685, 300] width 862 height 516
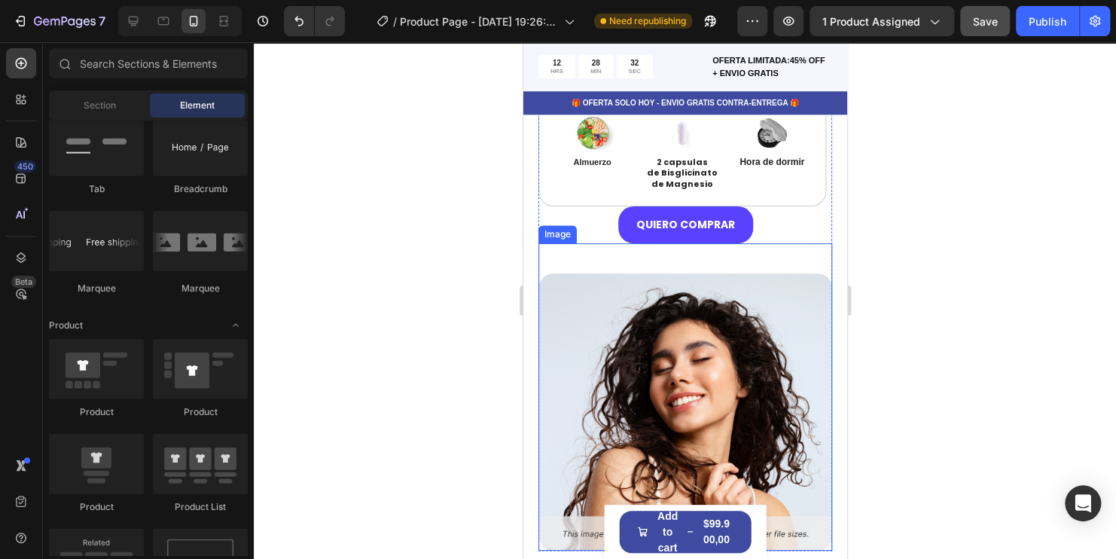
click at [703, 329] on img at bounding box center [685, 411] width 294 height 277
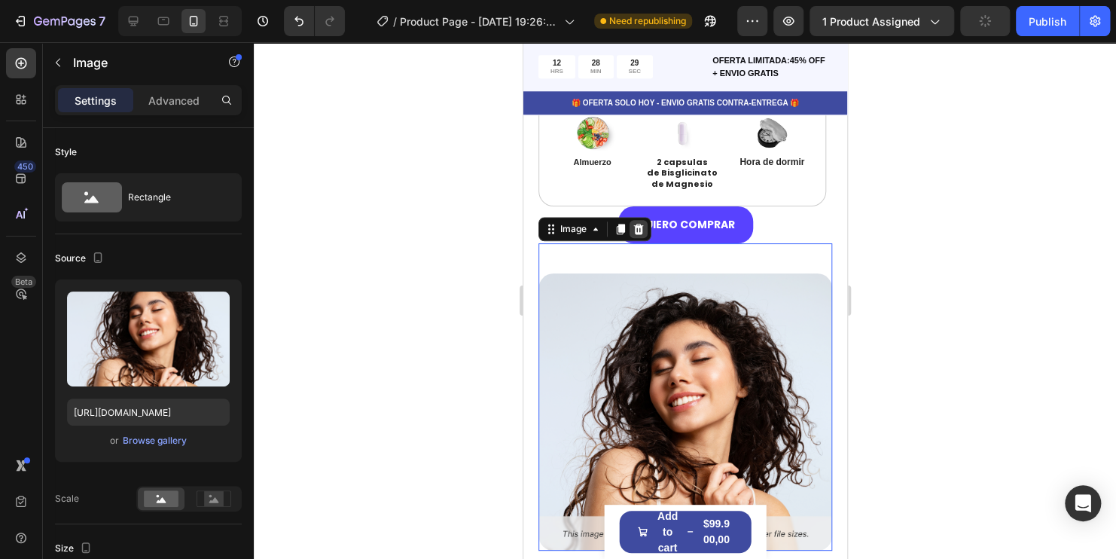
click at [639, 224] on icon at bounding box center [638, 229] width 10 height 11
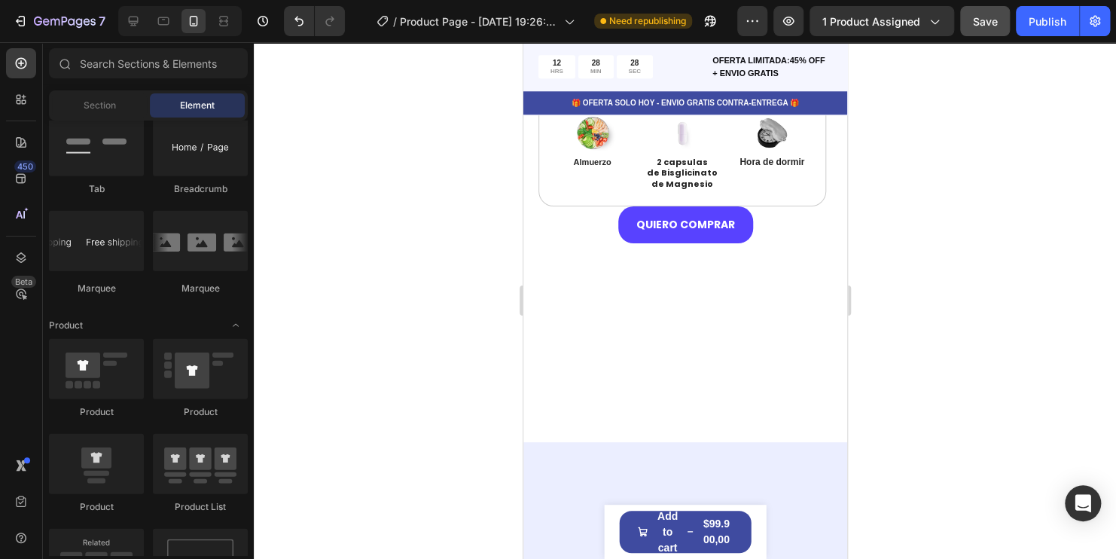
click at [696, 398] on div at bounding box center [685, 369] width 324 height 145
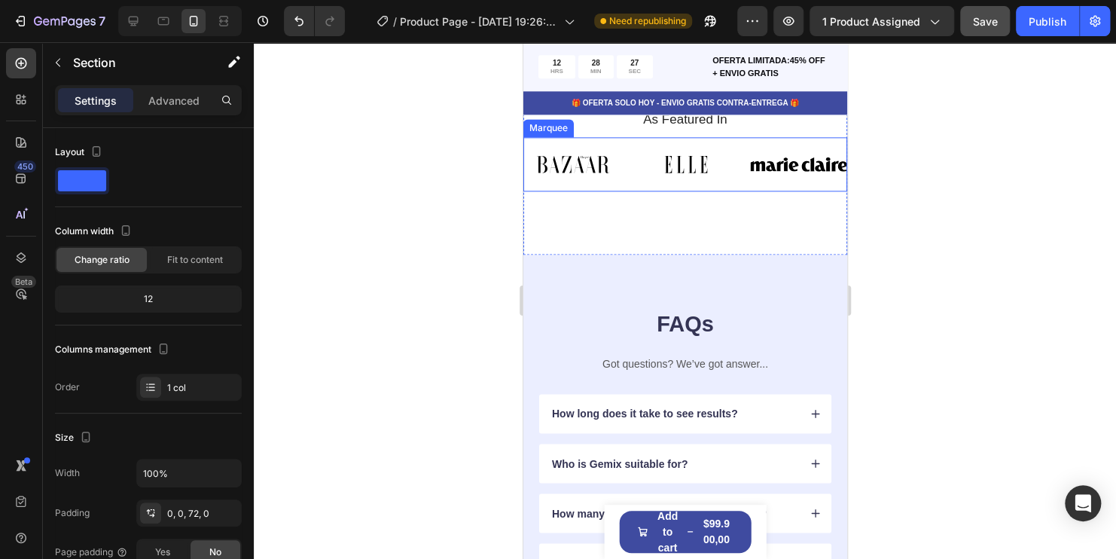
scroll to position [3539, 0]
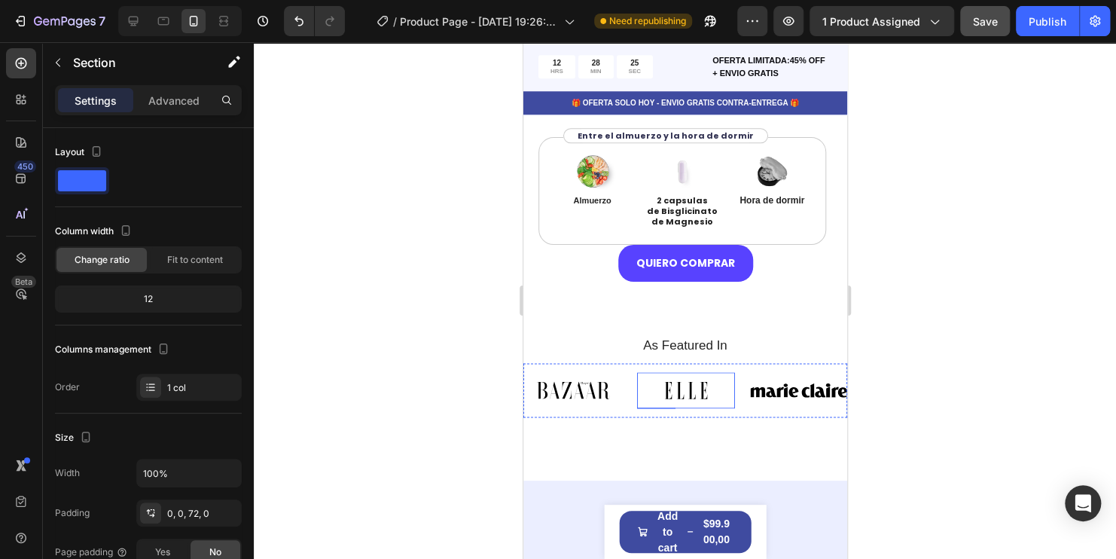
click at [685, 392] on img at bounding box center [685, 390] width 98 height 36
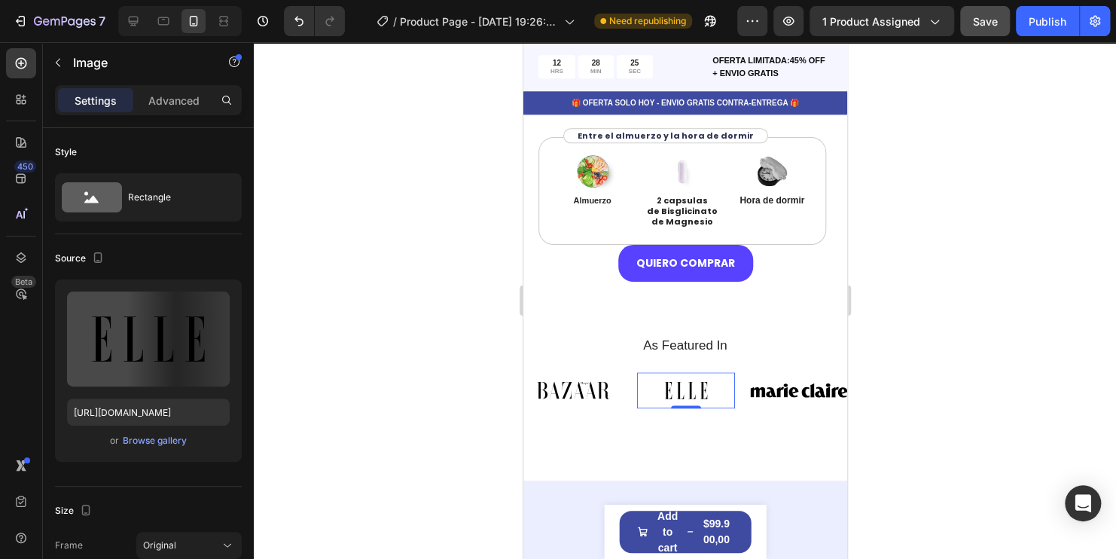
click at [685, 392] on img at bounding box center [685, 390] width 98 height 36
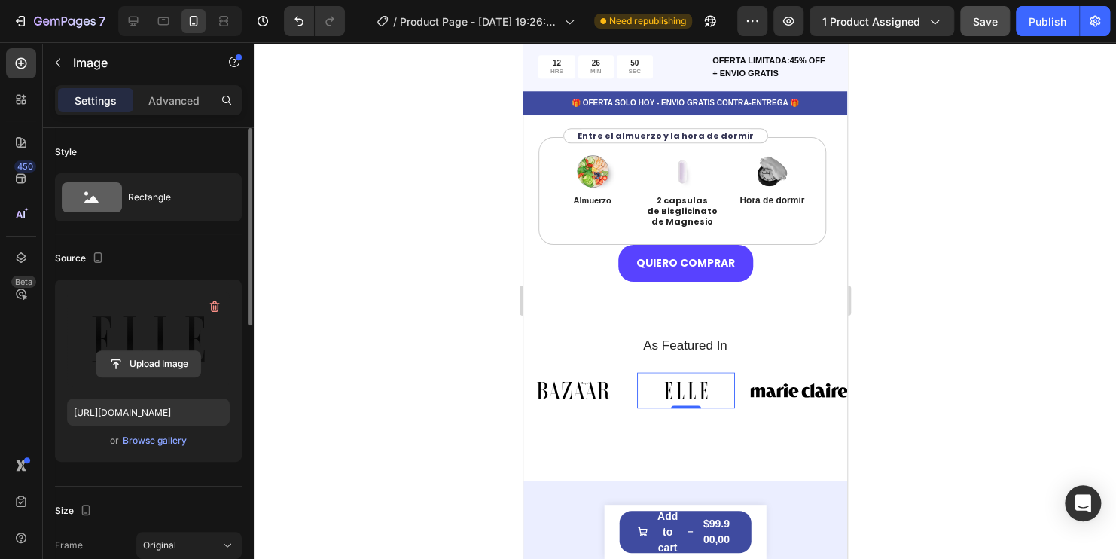
click at [165, 366] on input "file" at bounding box center [148, 364] width 104 height 26
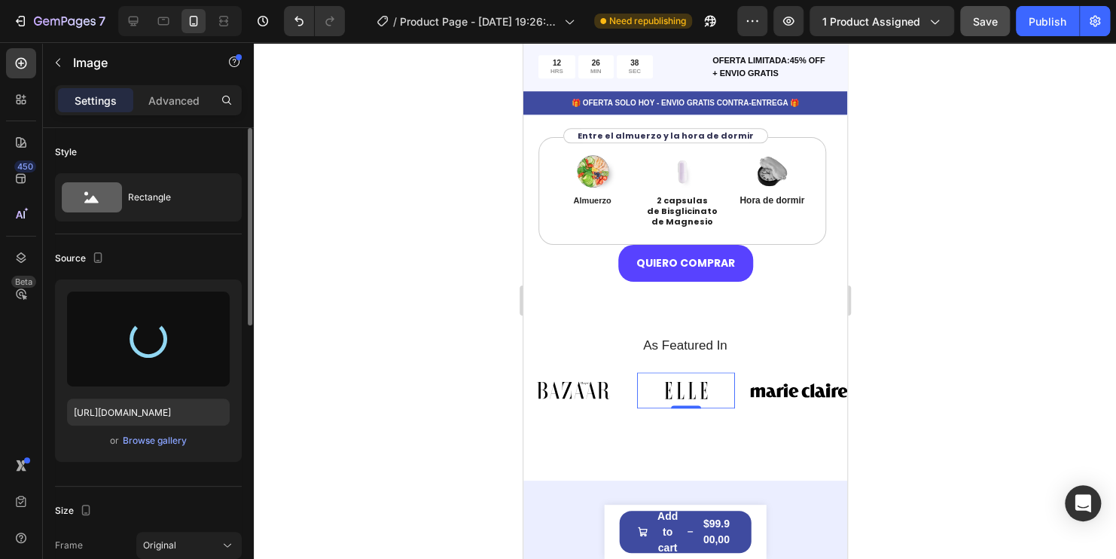
type input "https://cdn.shopify.com/s/files/1/0741/6856/5992/files/gempages_581429968781705…"
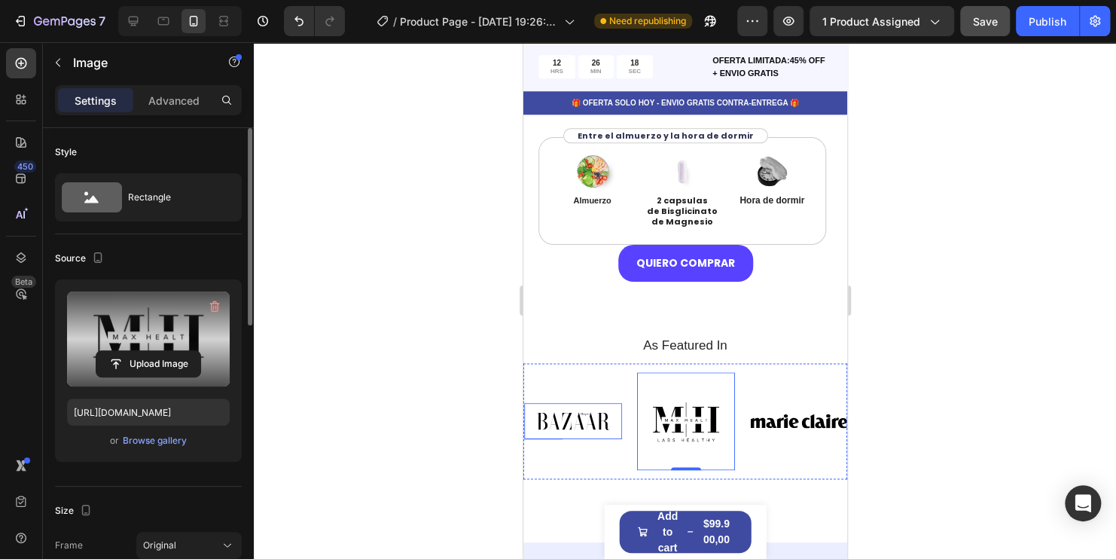
click at [565, 419] on img at bounding box center [572, 421] width 98 height 36
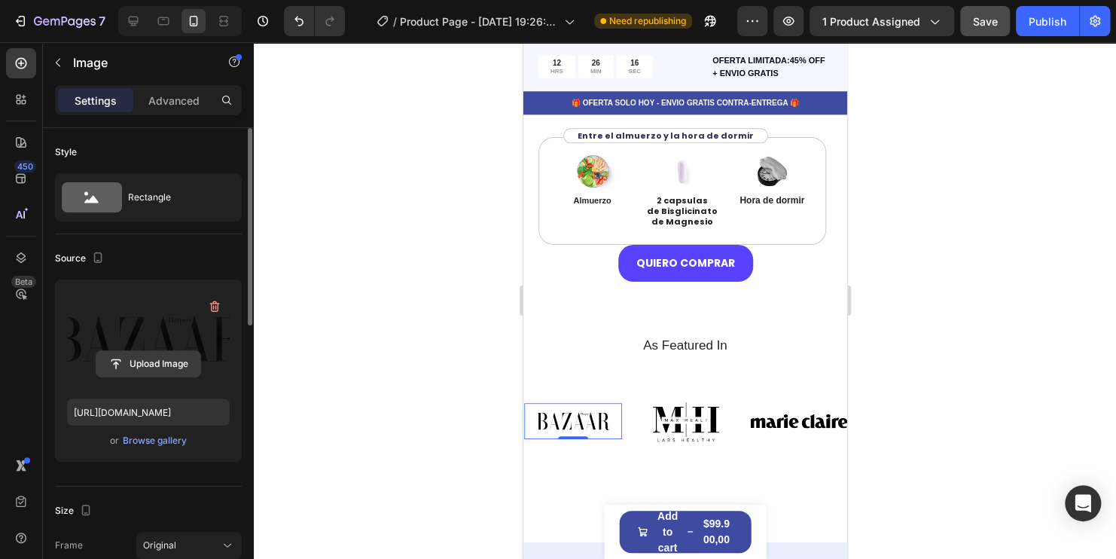
click at [157, 367] on input "file" at bounding box center [148, 364] width 104 height 26
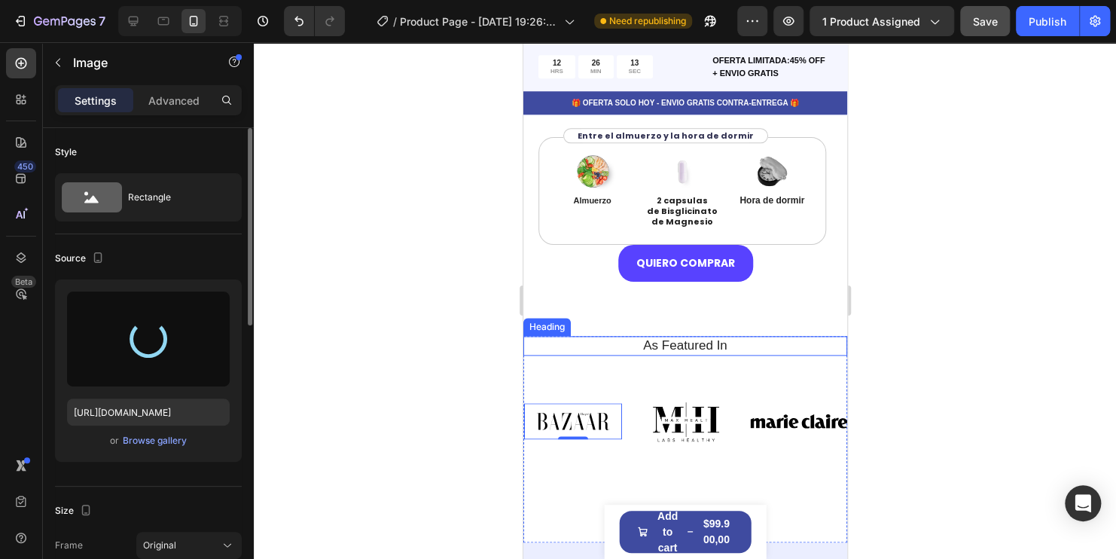
type input "https://cdn.shopify.com/s/files/1/0741/6856/5992/files/gempages_581429968781705…"
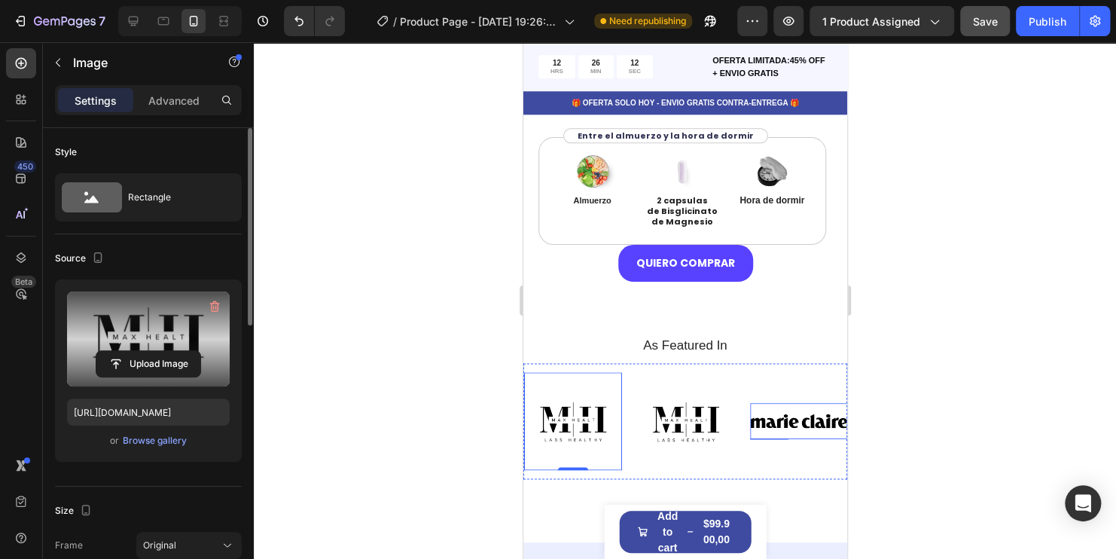
click at [788, 431] on img at bounding box center [798, 421] width 98 height 36
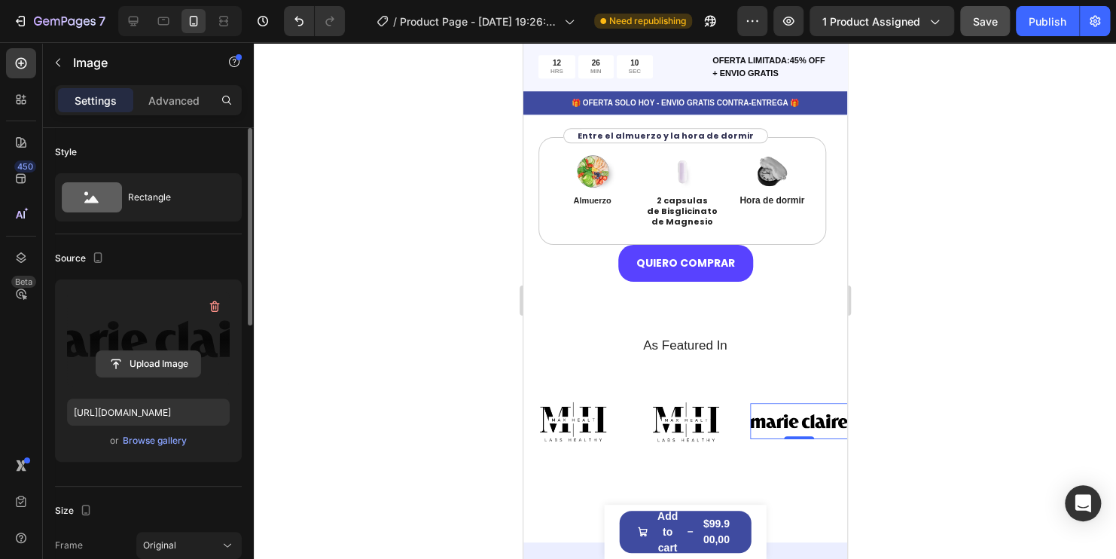
click at [160, 359] on input "file" at bounding box center [148, 364] width 104 height 26
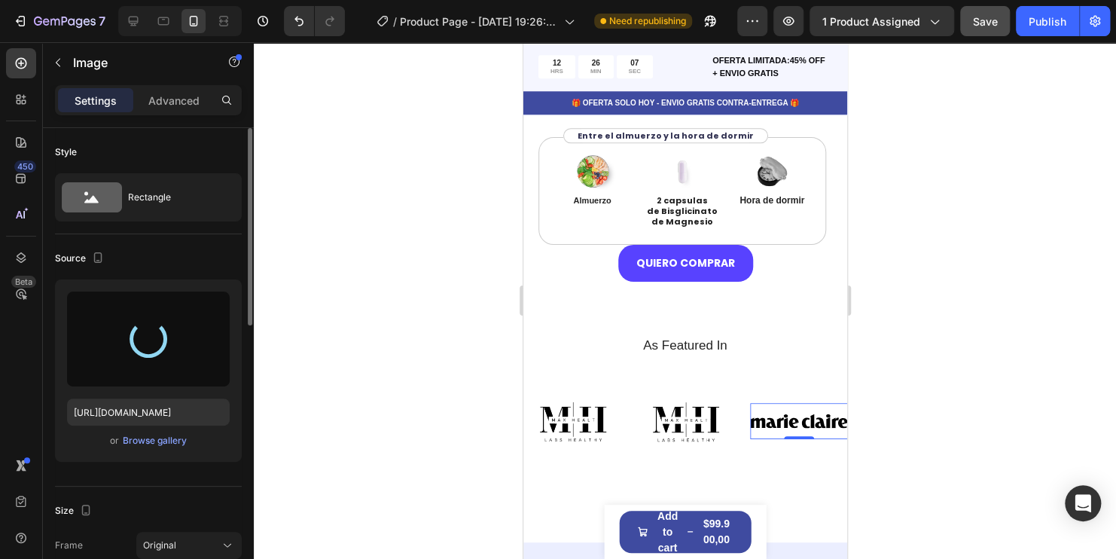
type input "https://cdn.shopify.com/s/files/1/0741/6856/5992/files/gempages_581429968781705…"
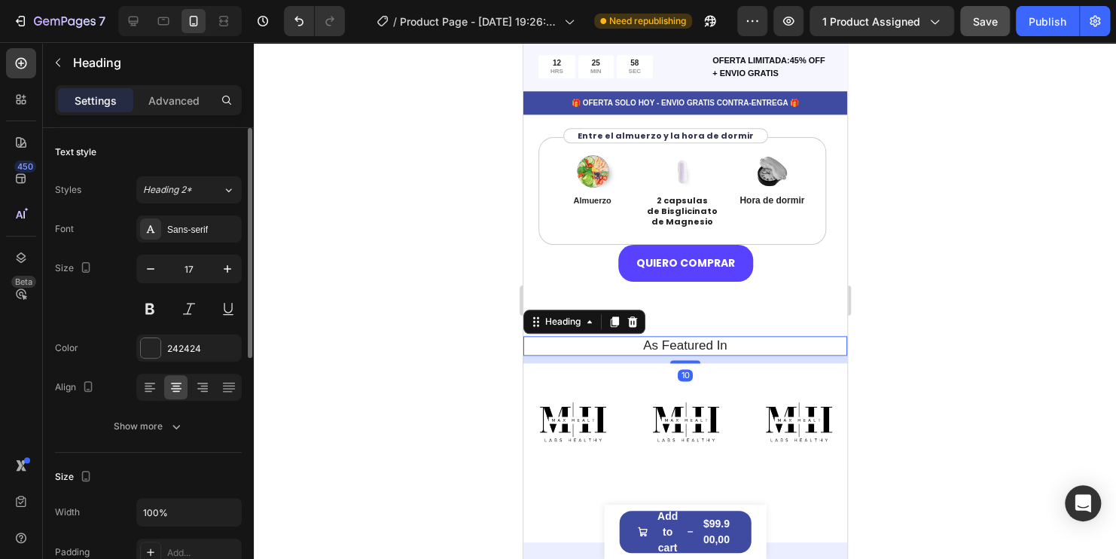
click at [714, 342] on h2 "As Featured In" at bounding box center [684, 346] width 301 height 20
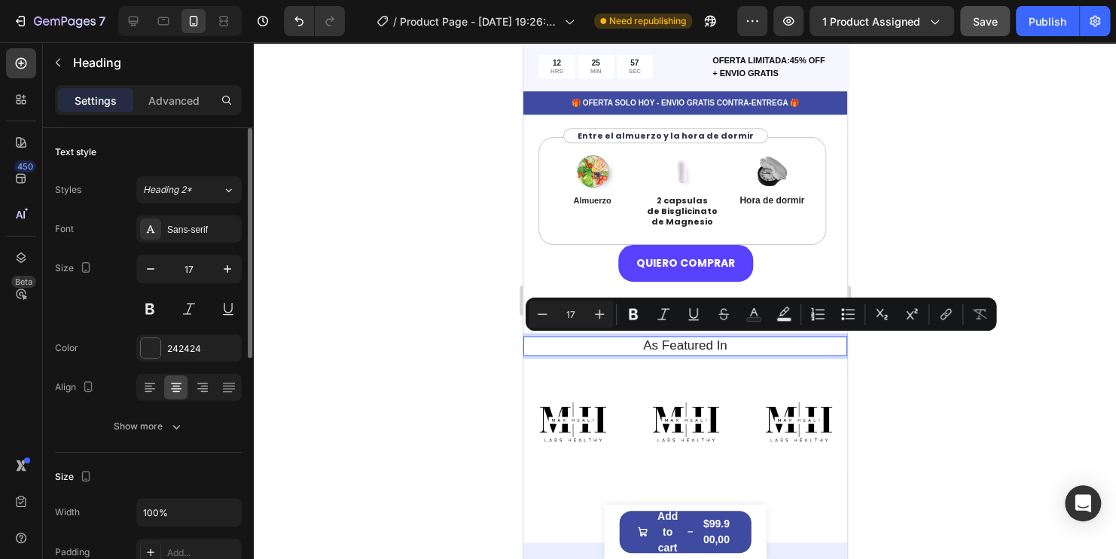
click at [730, 344] on p "As Featured In" at bounding box center [684, 345] width 298 height 17
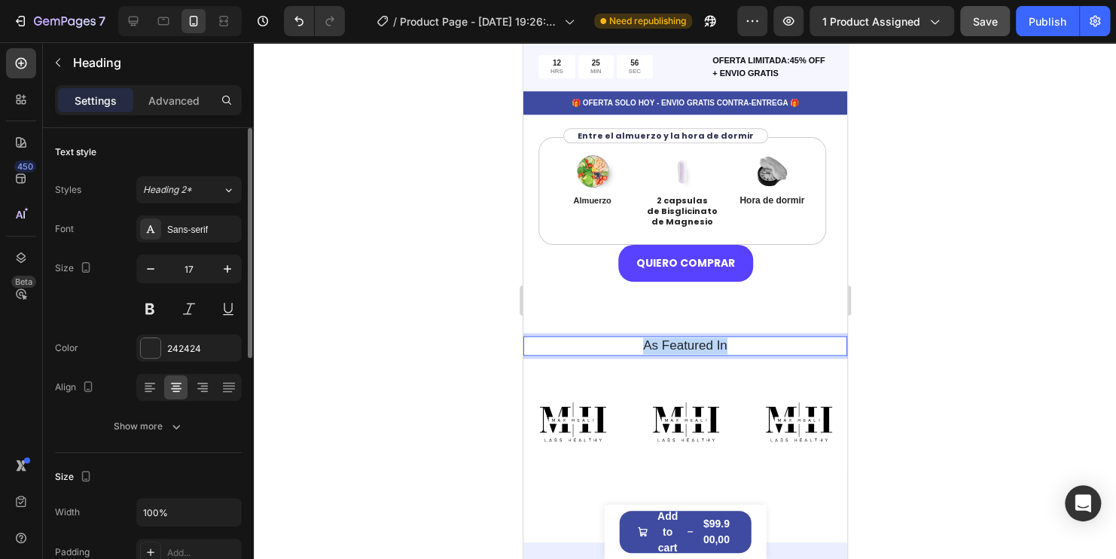
drag, startPoint x: 730, startPoint y: 344, endPoint x: 631, endPoint y: 353, distance: 99.8
click at [631, 353] on p "As Featured In" at bounding box center [684, 345] width 298 height 17
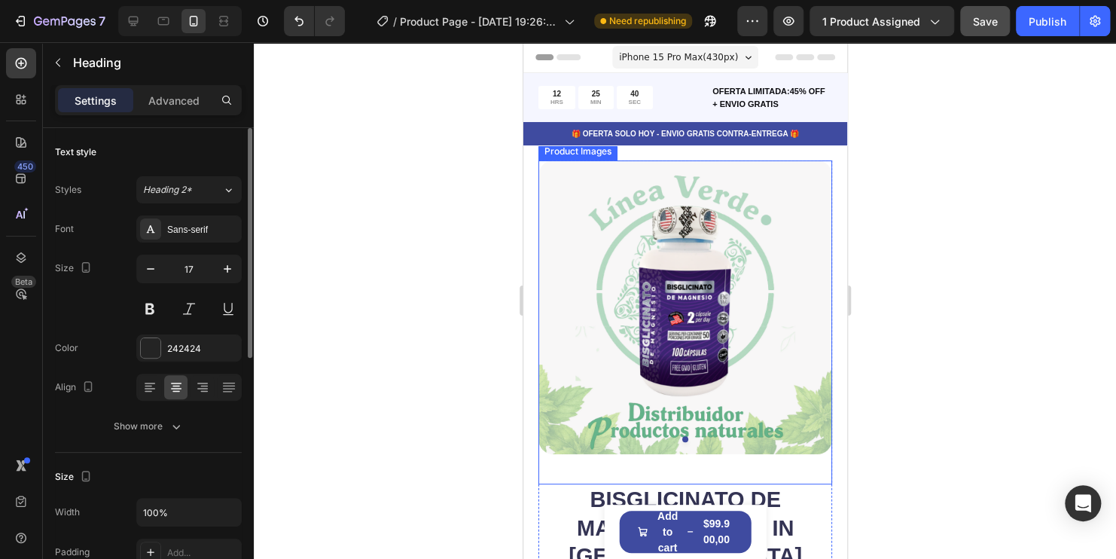
scroll to position [226, 0]
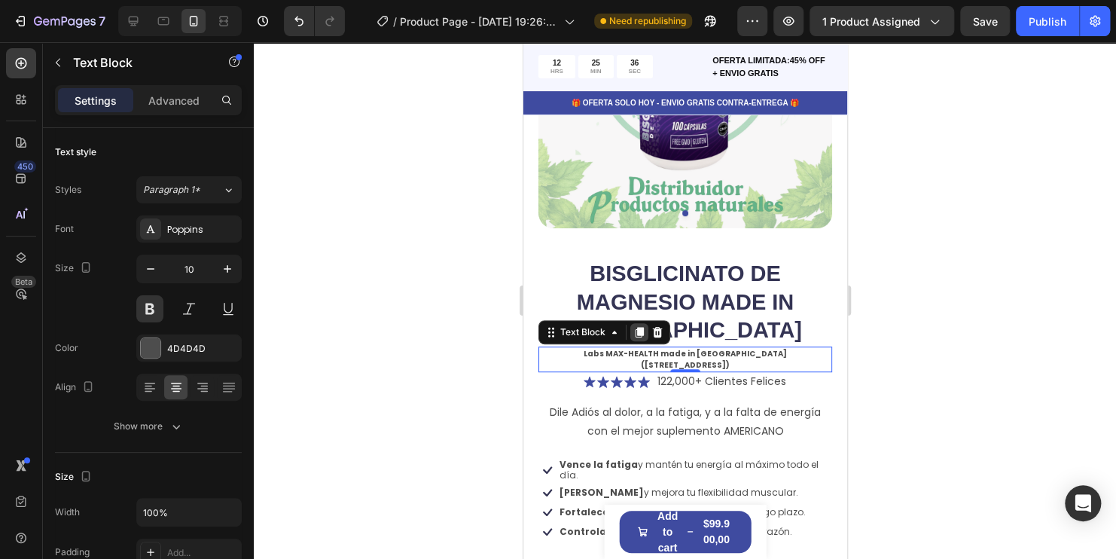
click at [635, 326] on icon at bounding box center [638, 332] width 12 height 12
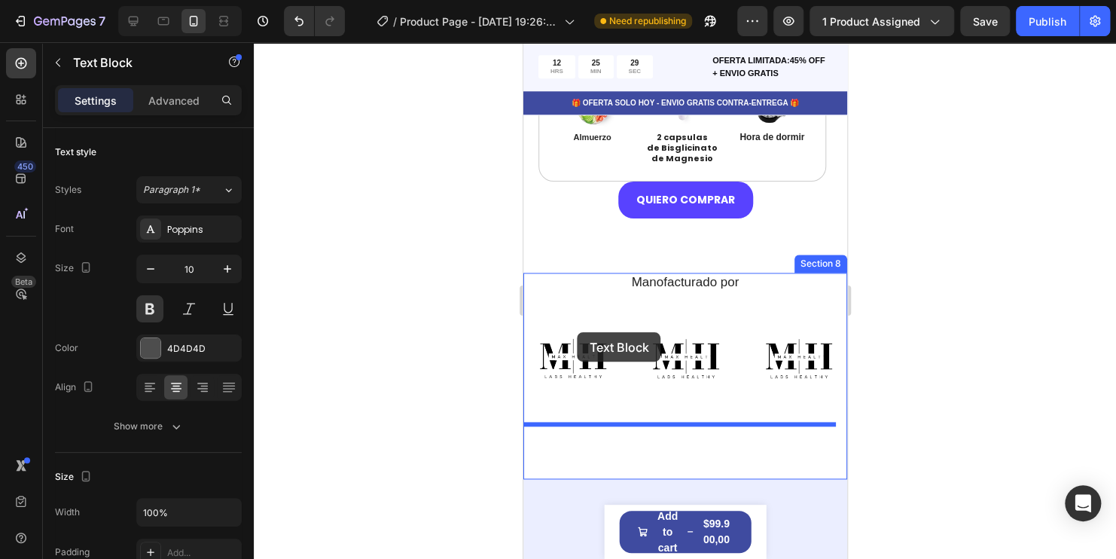
scroll to position [3614, 0]
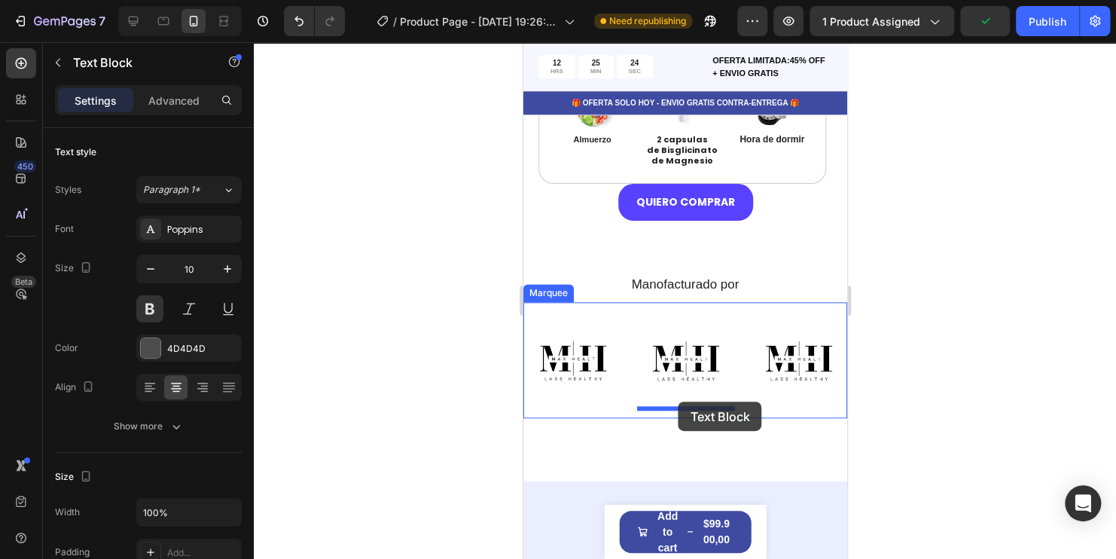
drag, startPoint x: 553, startPoint y: 311, endPoint x: 678, endPoint y: 401, distance: 154.2
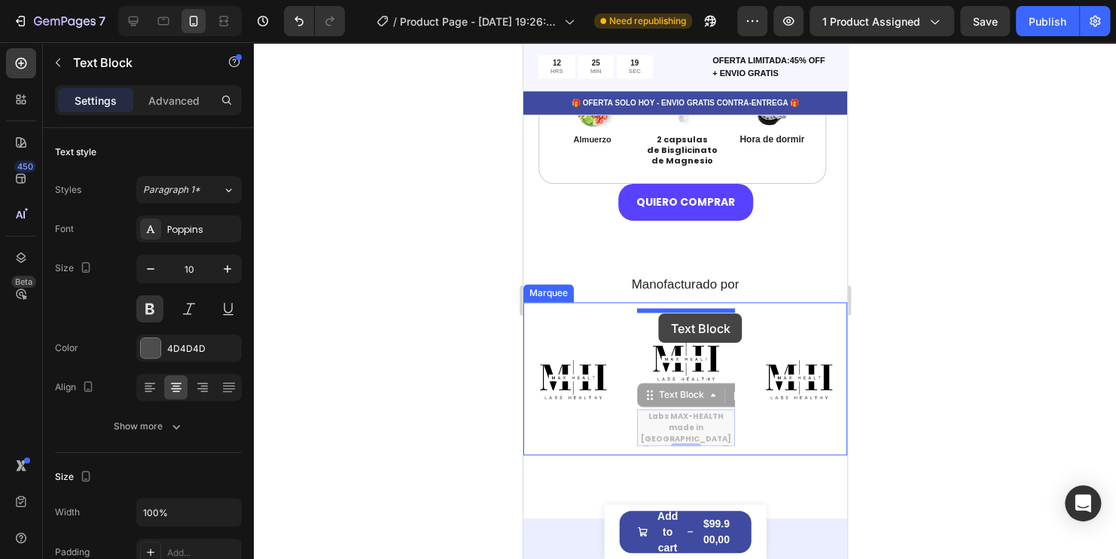
drag, startPoint x: 646, startPoint y: 397, endPoint x: 658, endPoint y: 313, distance: 84.4
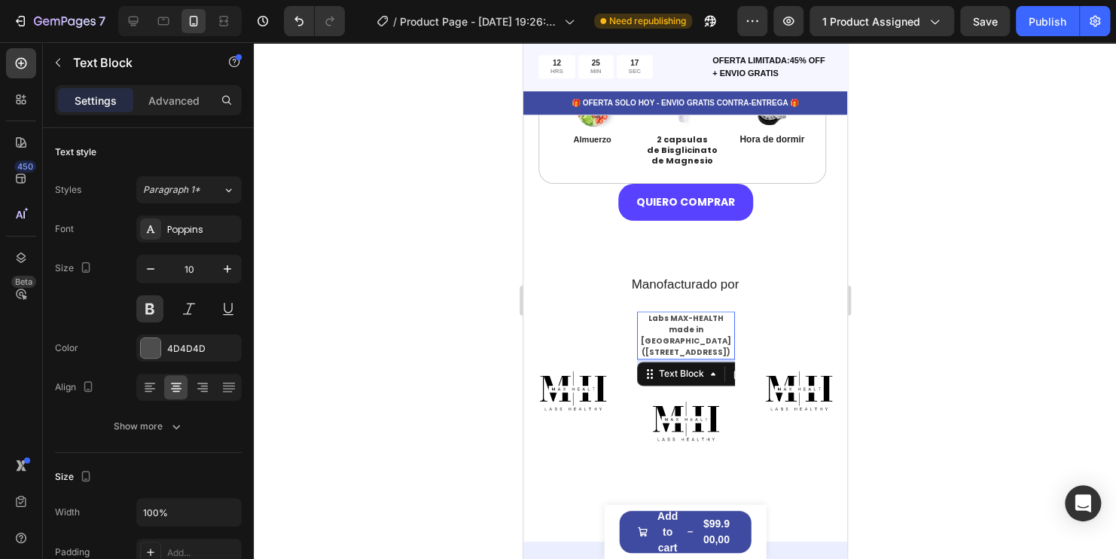
click at [702, 324] on p "Labs MAX-HEALTH made in [GEOGRAPHIC_DATA] ([STREET_ADDRESS])" at bounding box center [685, 334] width 95 height 45
click at [722, 340] on p "Labs MAX-HEALTH made in [GEOGRAPHIC_DATA] ([STREET_ADDRESS])" at bounding box center [685, 334] width 95 height 45
click at [229, 270] on icon "button" at bounding box center [227, 268] width 15 height 15
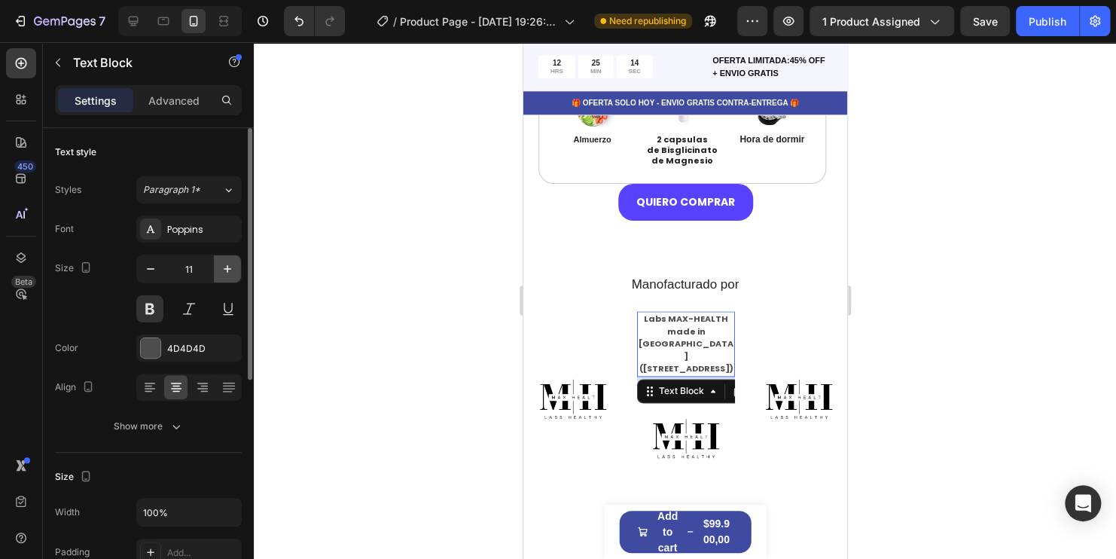
click at [229, 270] on icon "button" at bounding box center [227, 268] width 15 height 15
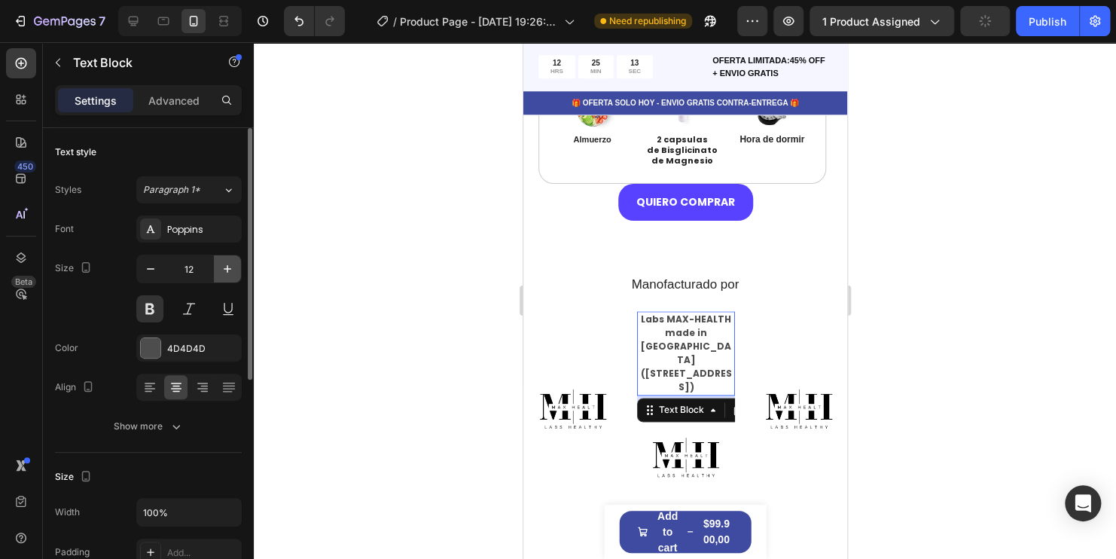
click at [229, 270] on icon "button" at bounding box center [227, 268] width 15 height 15
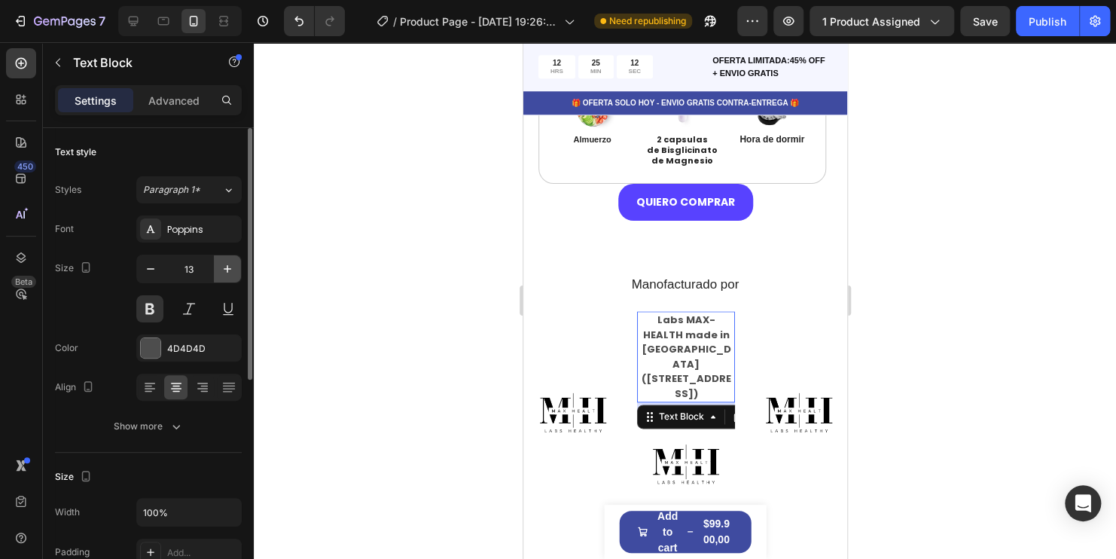
click at [229, 269] on icon "button" at bounding box center [227, 268] width 15 height 15
type input "14"
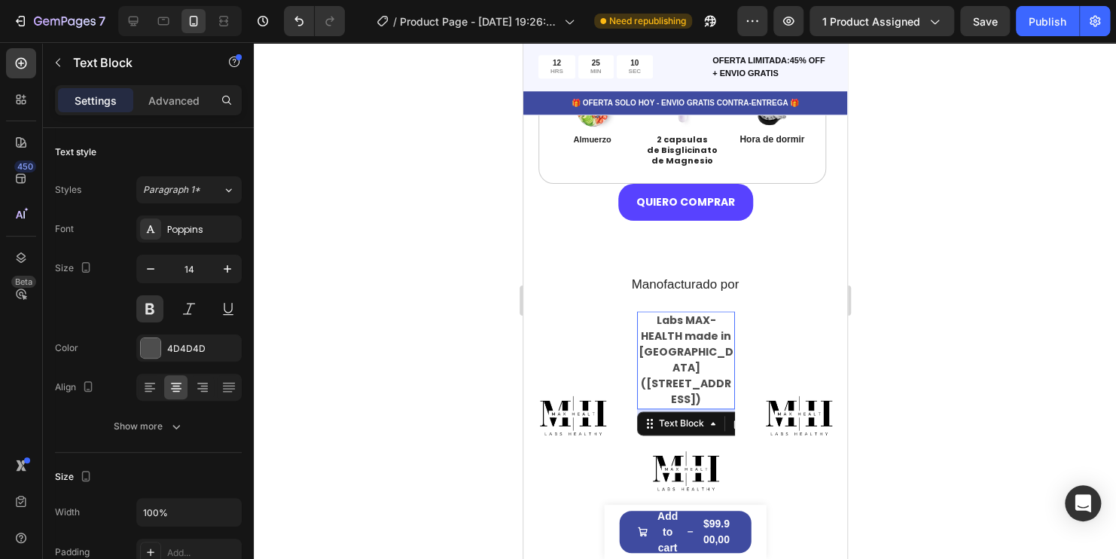
click at [719, 352] on p "Labs MAX-HEALTH made in [GEOGRAPHIC_DATA] ([STREET_ADDRESS])" at bounding box center [685, 359] width 95 height 95
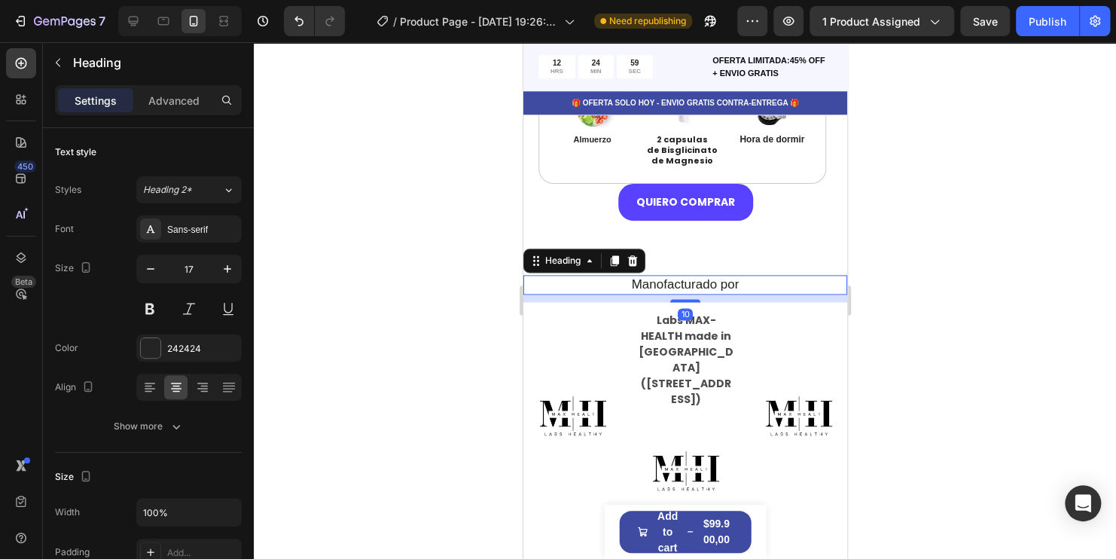
click at [740, 282] on h2 "Manofacturado por" at bounding box center [684, 285] width 301 height 20
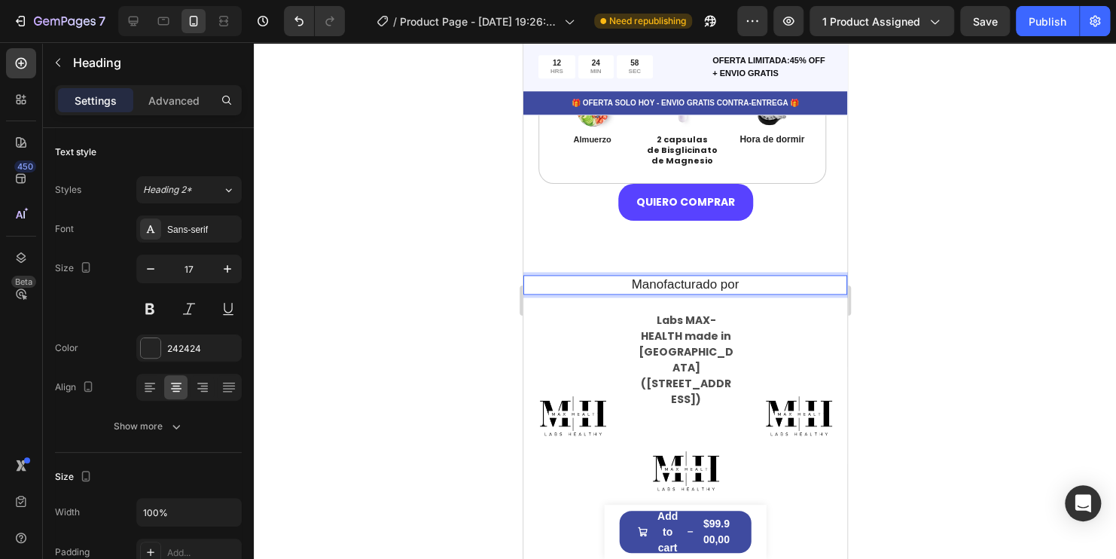
click at [740, 282] on h2 "Manofacturado por" at bounding box center [684, 285] width 301 height 20
click at [740, 282] on p "Manofacturado por" at bounding box center [684, 284] width 298 height 17
click at [994, 330] on div at bounding box center [685, 300] width 862 height 516
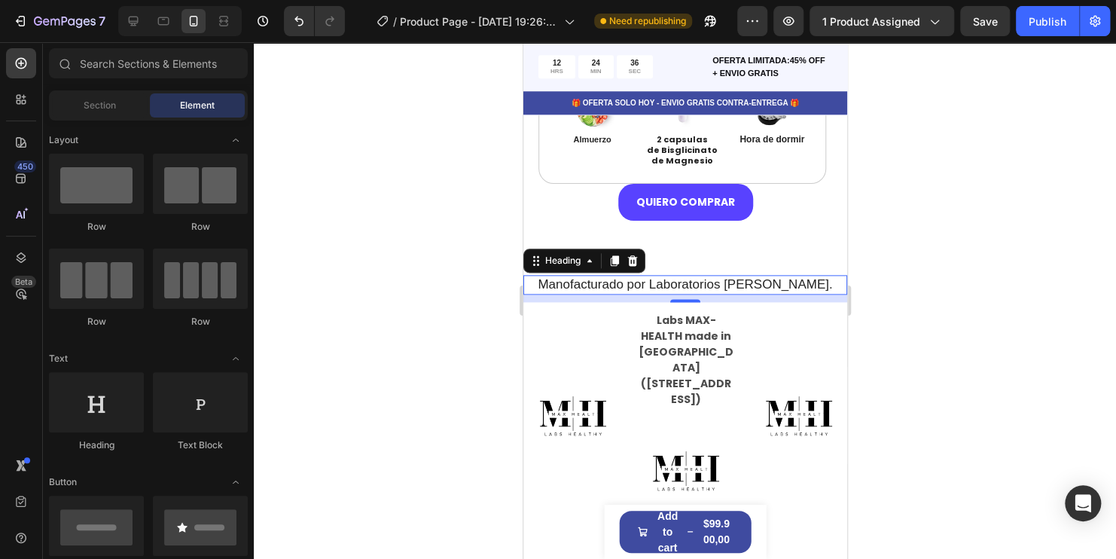
click at [821, 284] on p "Manofacturado por Laboratorios MAX HEALT." at bounding box center [684, 284] width 298 height 17
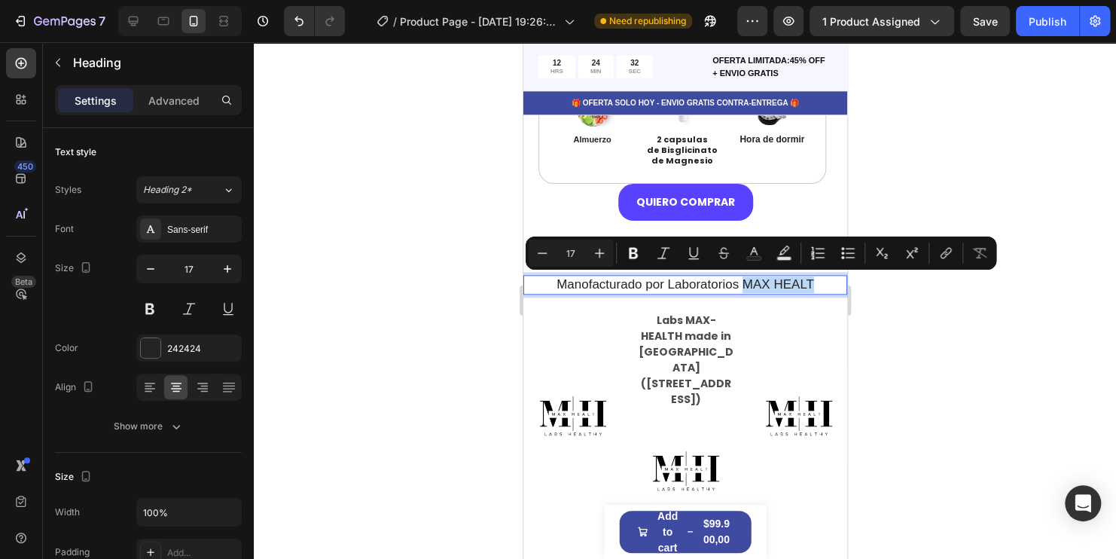
drag, startPoint x: 815, startPoint y: 281, endPoint x: 739, endPoint y: 287, distance: 75.5
click at [739, 287] on p "Manofacturado por Laboratorios MAX HEALT" at bounding box center [684, 284] width 298 height 17
click at [146, 313] on button at bounding box center [149, 308] width 27 height 27
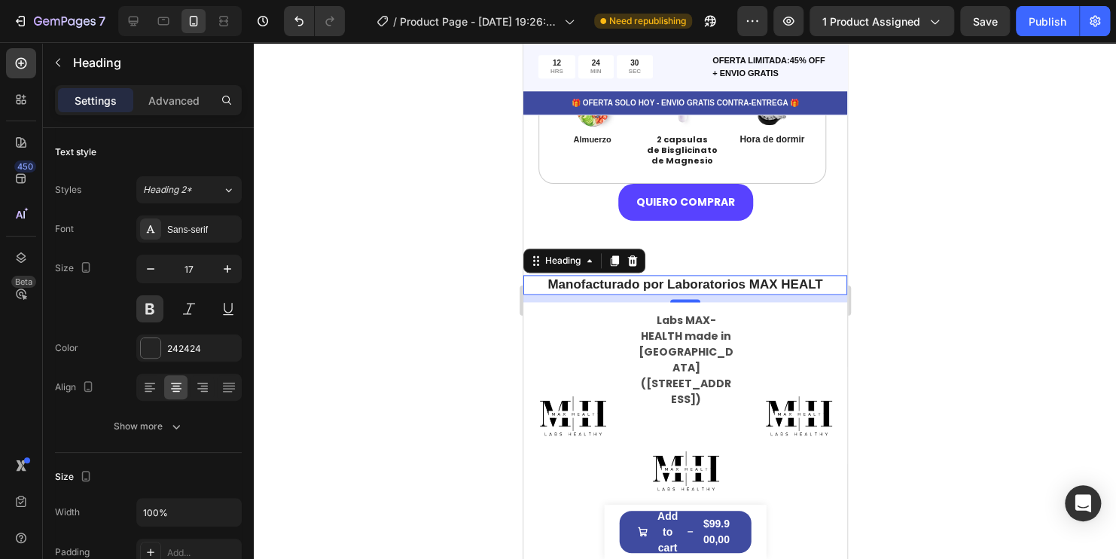
click at [1035, 371] on div at bounding box center [685, 300] width 862 height 516
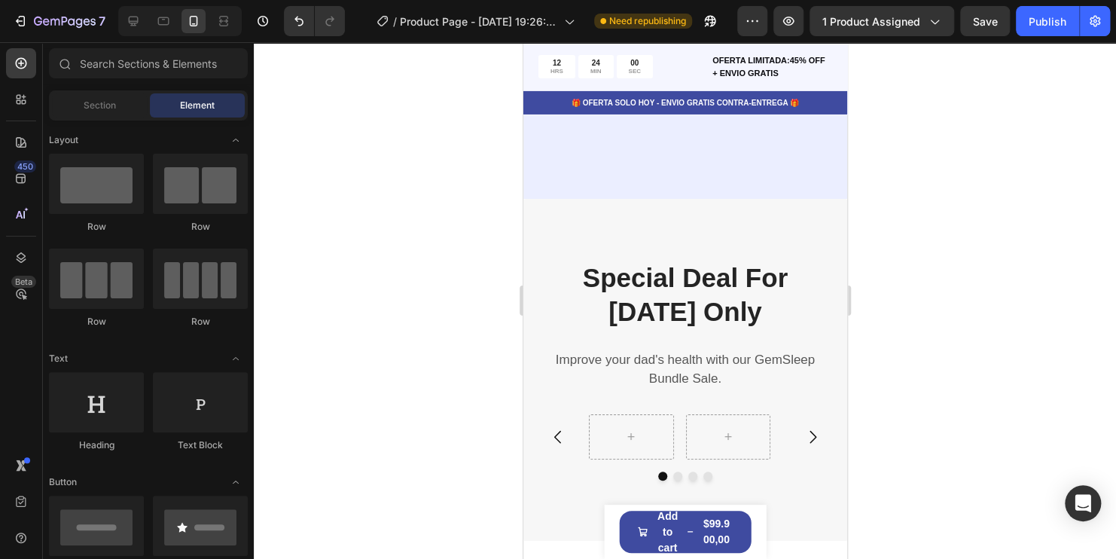
scroll to position [5224, 0]
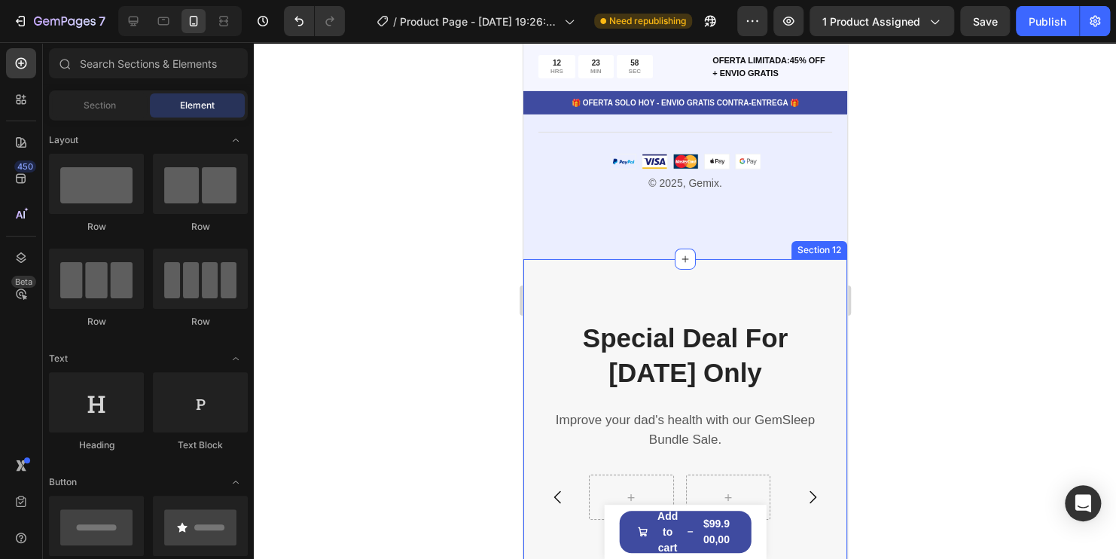
click at [752, 318] on div "Special Deal For Father's Day Only Heading Improve your dad's health with our G…" at bounding box center [685, 430] width 324 height 342
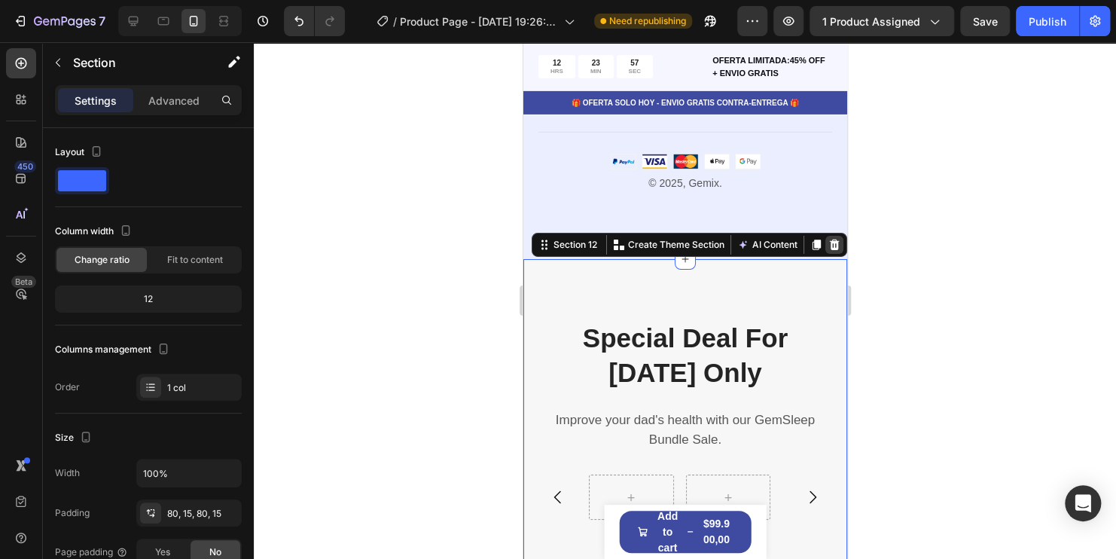
click at [829, 250] on icon at bounding box center [834, 244] width 10 height 11
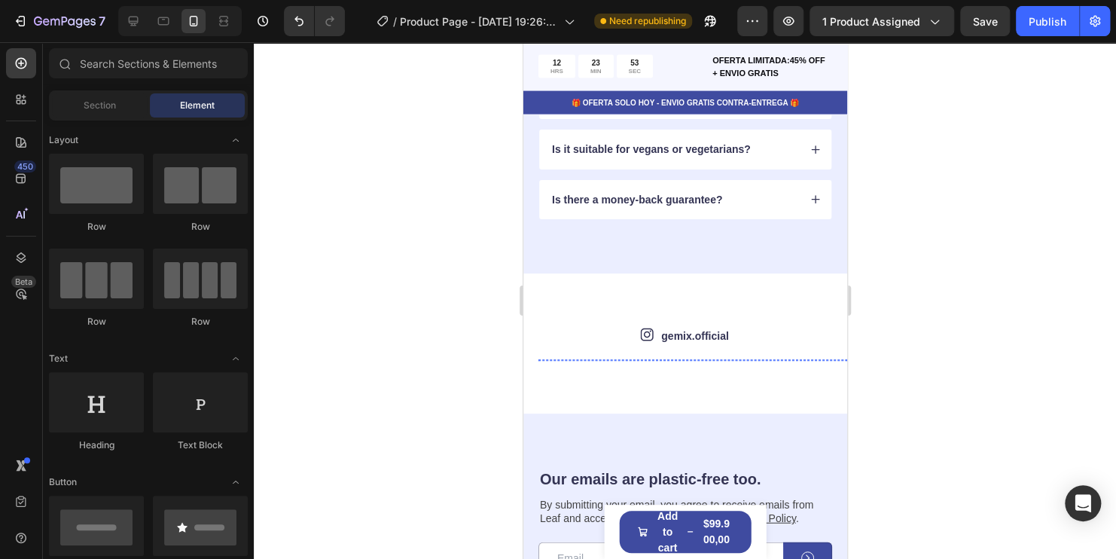
scroll to position [4396, 0]
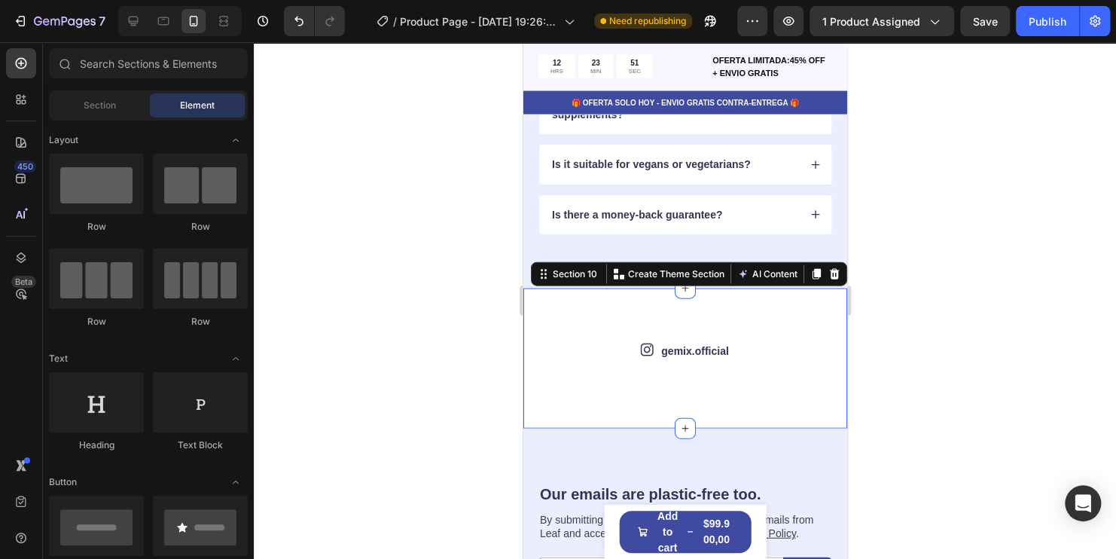
click at [755, 308] on div "Icon gemix.official Text Block Row Image Image Image Image Image Image Image Im…" at bounding box center [685, 358] width 324 height 140
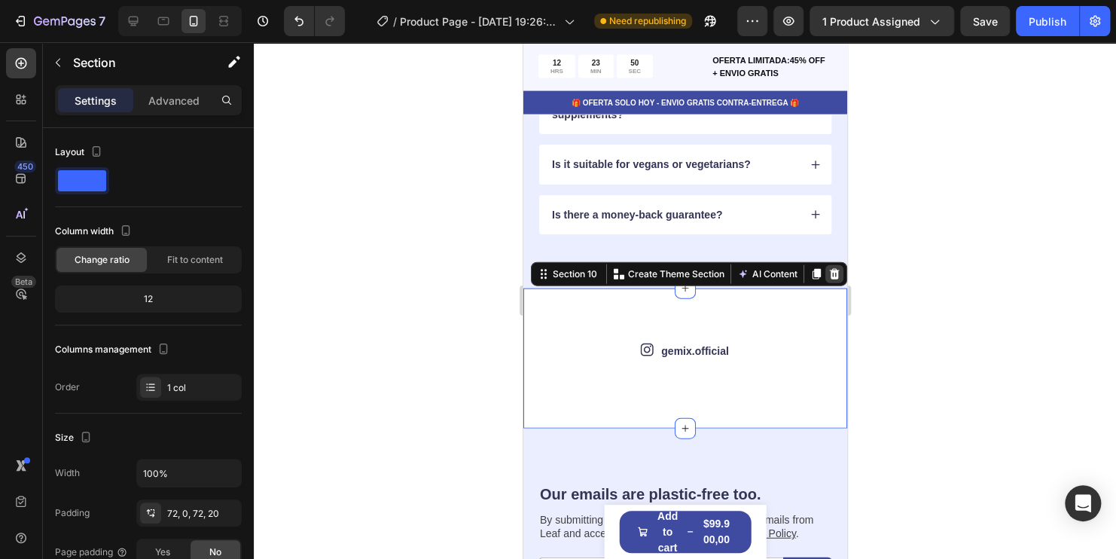
click at [824, 278] on div at bounding box center [833, 274] width 18 height 18
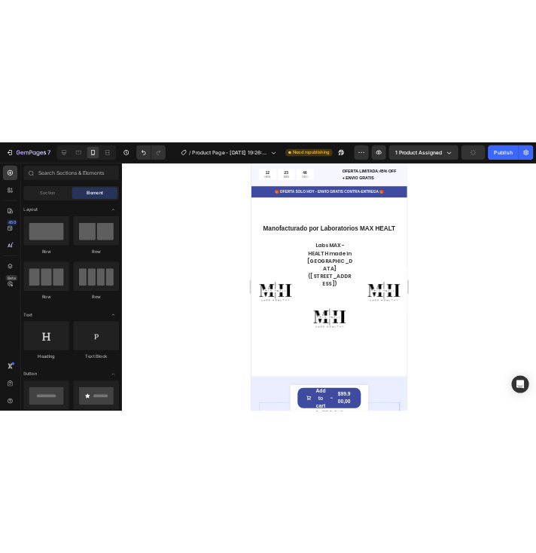
scroll to position [3944, 0]
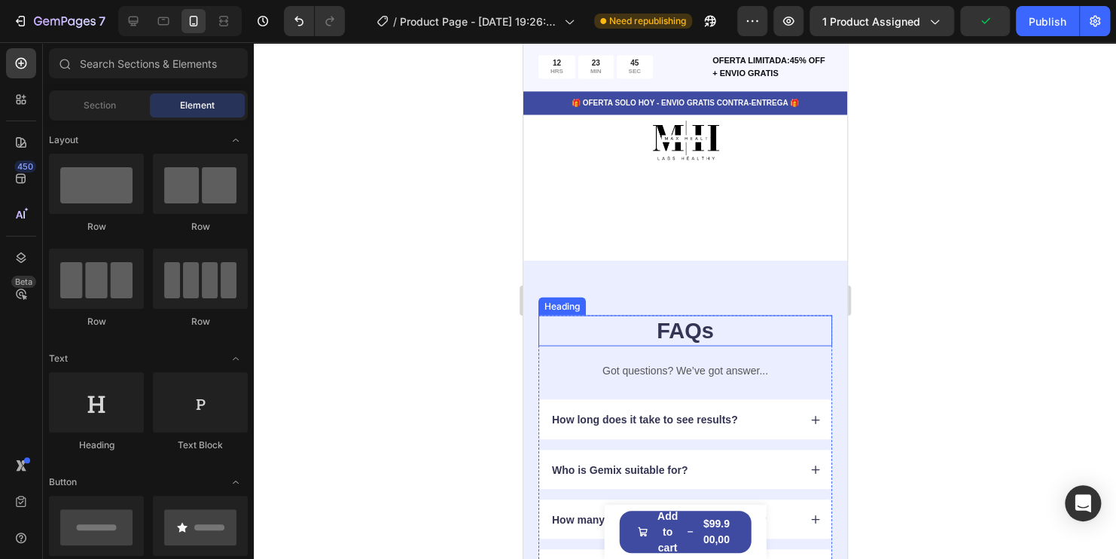
click at [688, 315] on h2 "FAQs" at bounding box center [685, 331] width 294 height 32
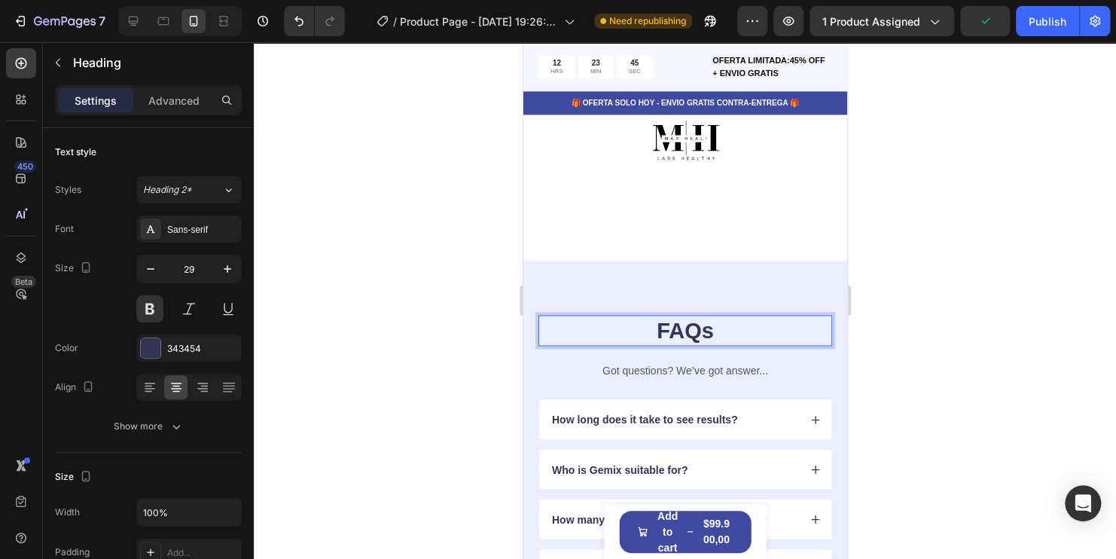
click at [688, 315] on h2 "FAQs" at bounding box center [685, 331] width 294 height 32
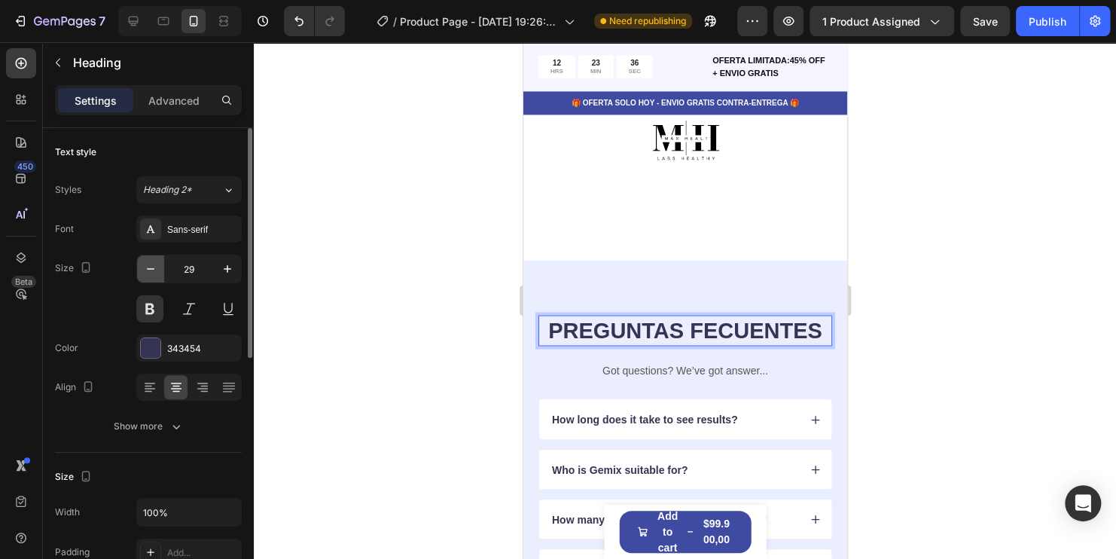
click at [156, 267] on icon "button" at bounding box center [150, 268] width 15 height 15
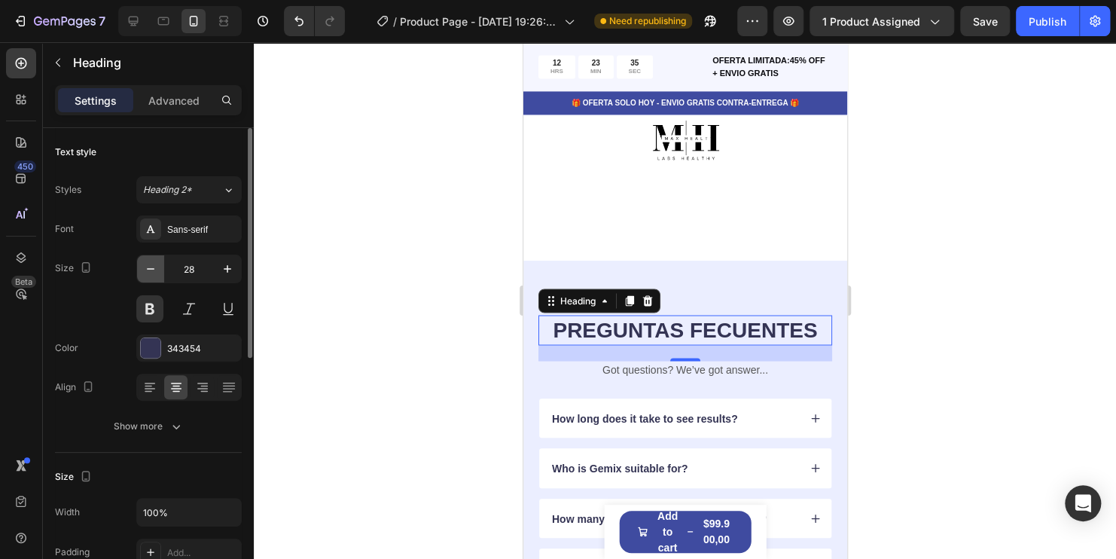
click at [156, 267] on icon "button" at bounding box center [150, 268] width 15 height 15
click at [155, 268] on icon "button" at bounding box center [150, 268] width 15 height 15
click at [184, 240] on div "Sans-serif" at bounding box center [188, 228] width 105 height 27
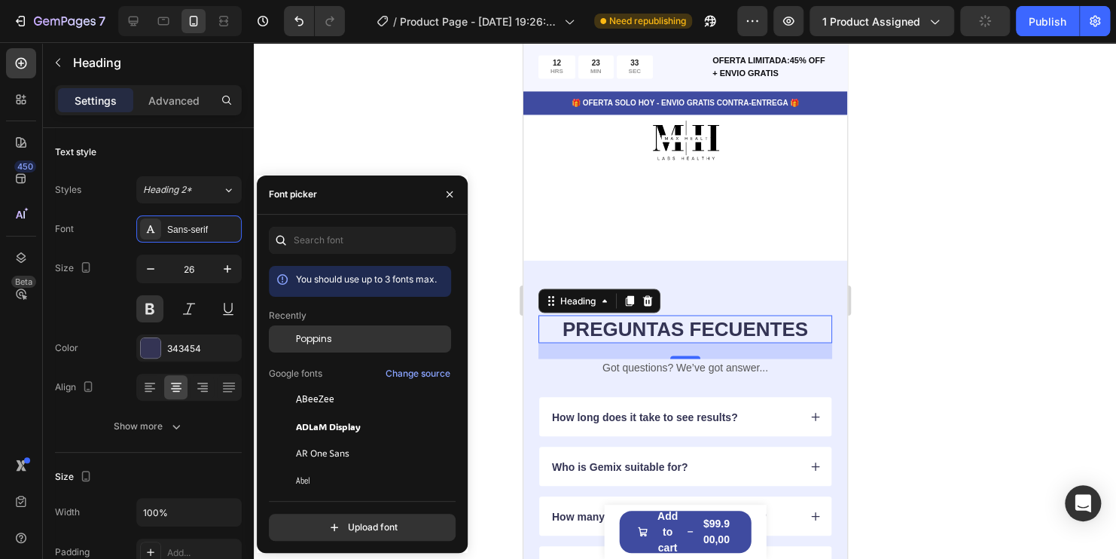
click at [333, 337] on div "Poppins" at bounding box center [372, 339] width 152 height 14
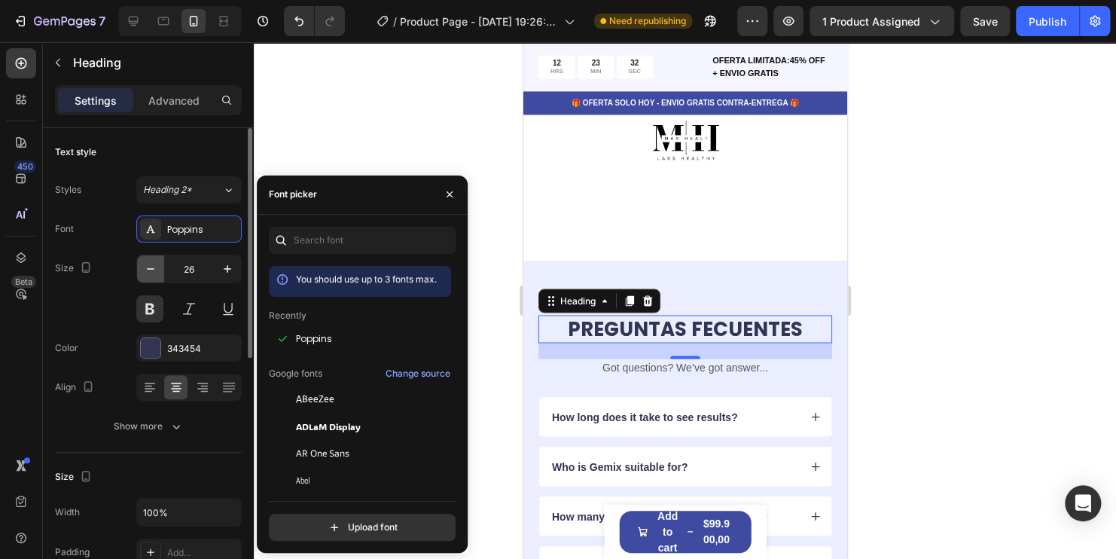
click at [154, 267] on icon "button" at bounding box center [150, 268] width 15 height 15
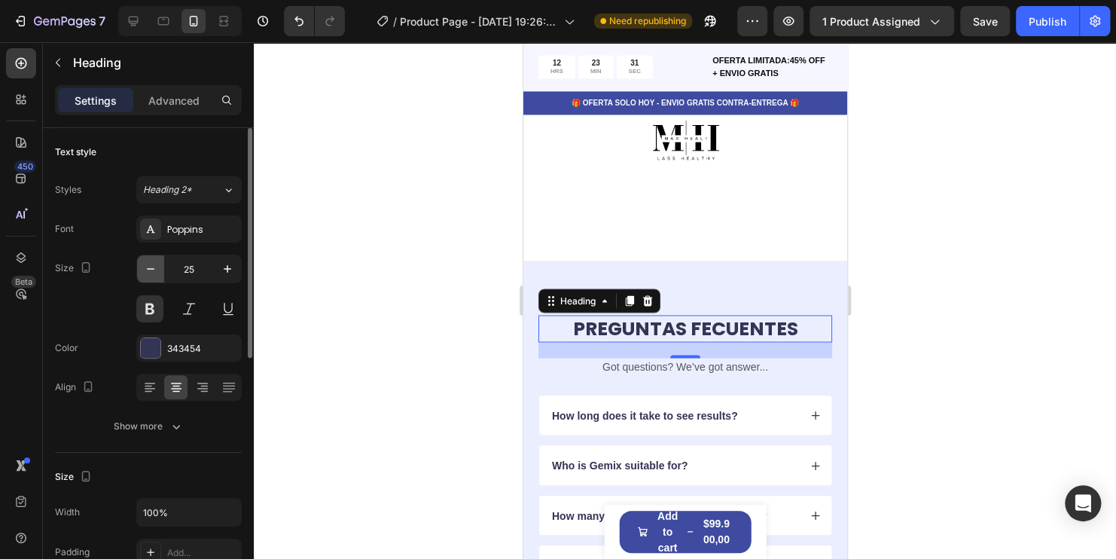
click at [154, 267] on icon "button" at bounding box center [150, 268] width 15 height 15
type input "24"
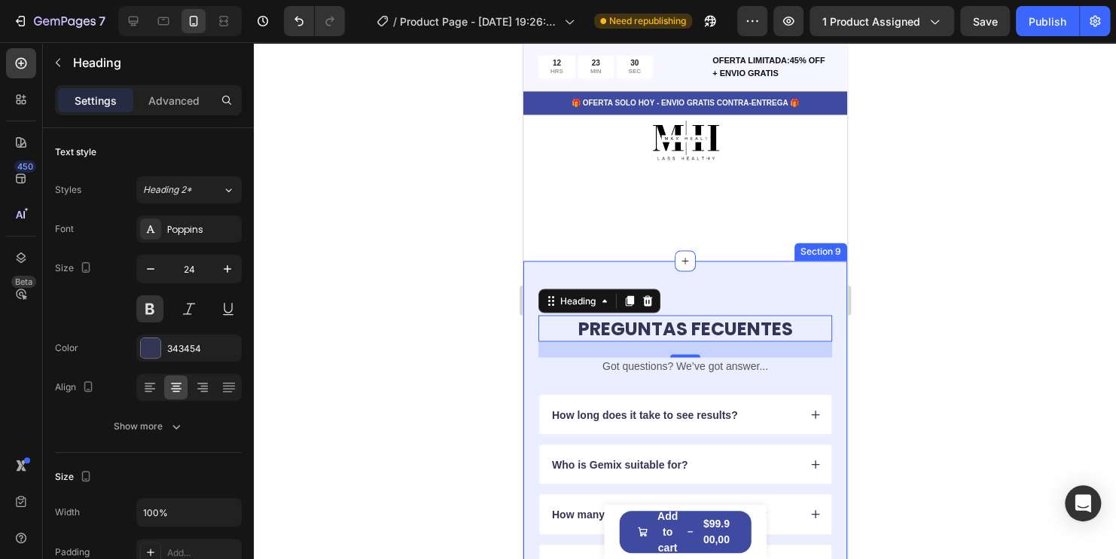
click at [724, 273] on div "PREGUNTAS FECUENTES Heading 21 Got questions? We’ve got answer... Text Block Ho…" at bounding box center [685, 506] width 324 height 491
click at [699, 316] on p "PREGUNTAS FECUENTES" at bounding box center [684, 327] width 291 height 23
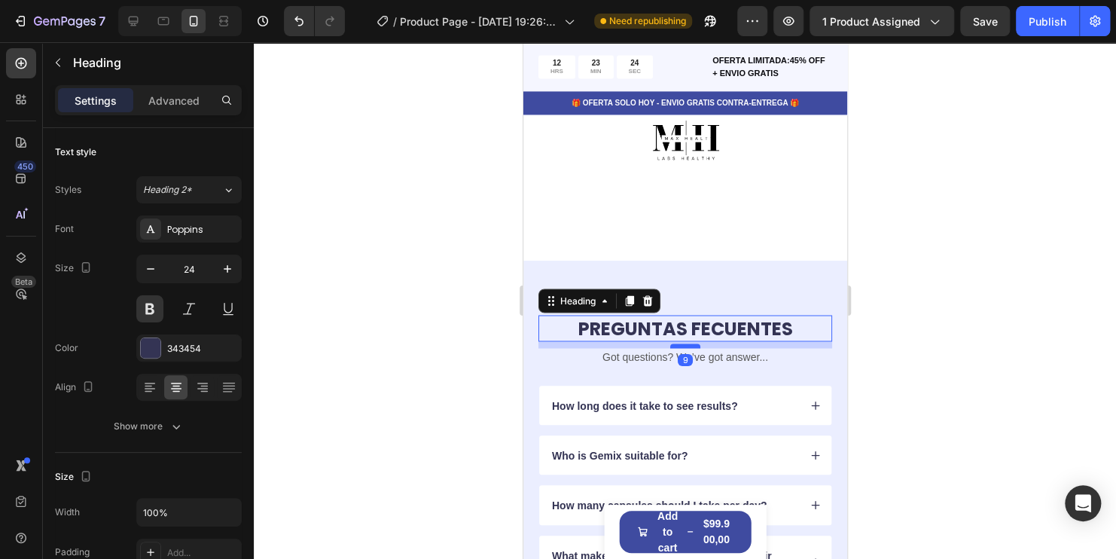
drag, startPoint x: 685, startPoint y: 338, endPoint x: 690, endPoint y: 329, distance: 10.5
click at [690, 343] on div at bounding box center [684, 345] width 30 height 5
click at [744, 349] on p "Got questions? We’ve got answer..." at bounding box center [684, 356] width 291 height 14
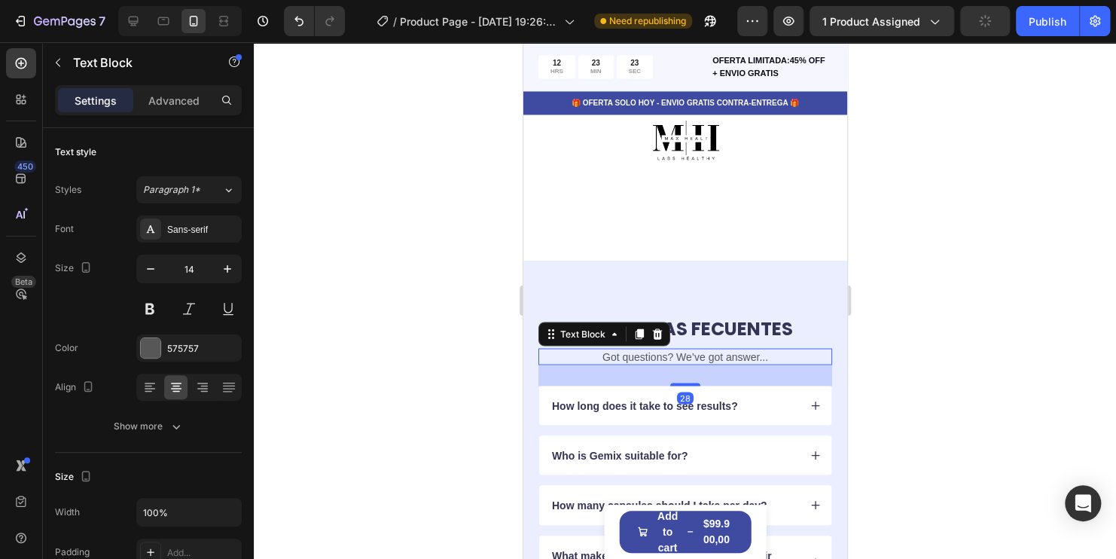
click at [744, 349] on p "Got questions? We’ve got answer..." at bounding box center [684, 356] width 291 height 14
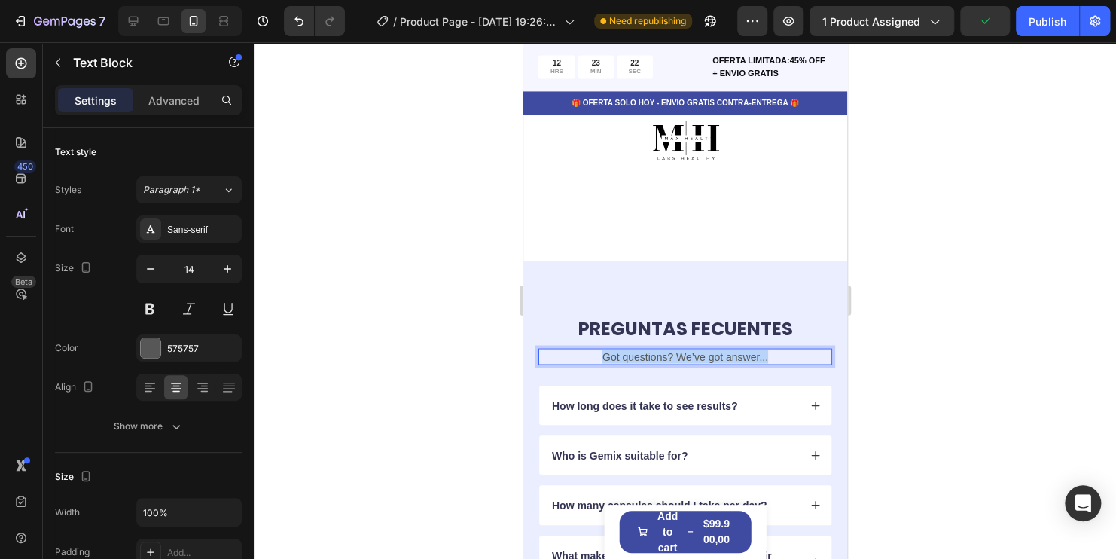
click at [744, 349] on p "Got questions? We’ve got answer..." at bounding box center [684, 356] width 291 height 14
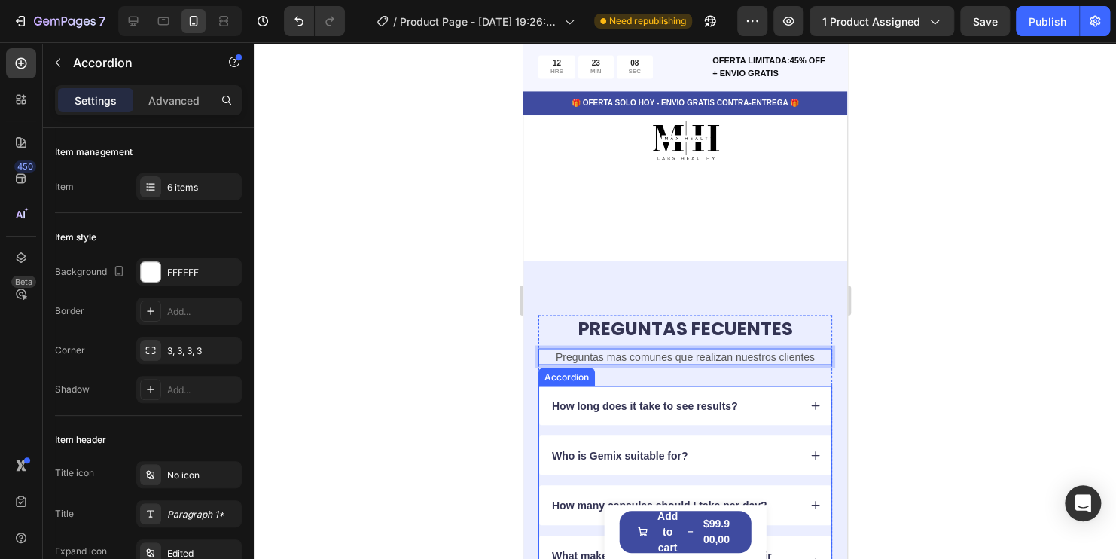
click at [811, 401] on icon at bounding box center [815, 405] width 8 height 8
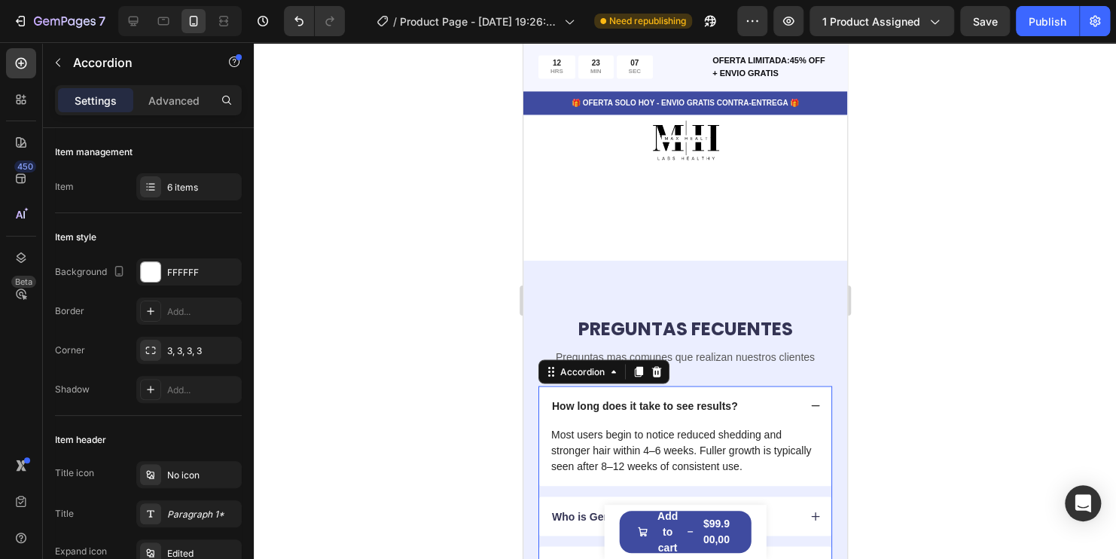
click at [809, 400] on icon at bounding box center [814, 405] width 11 height 11
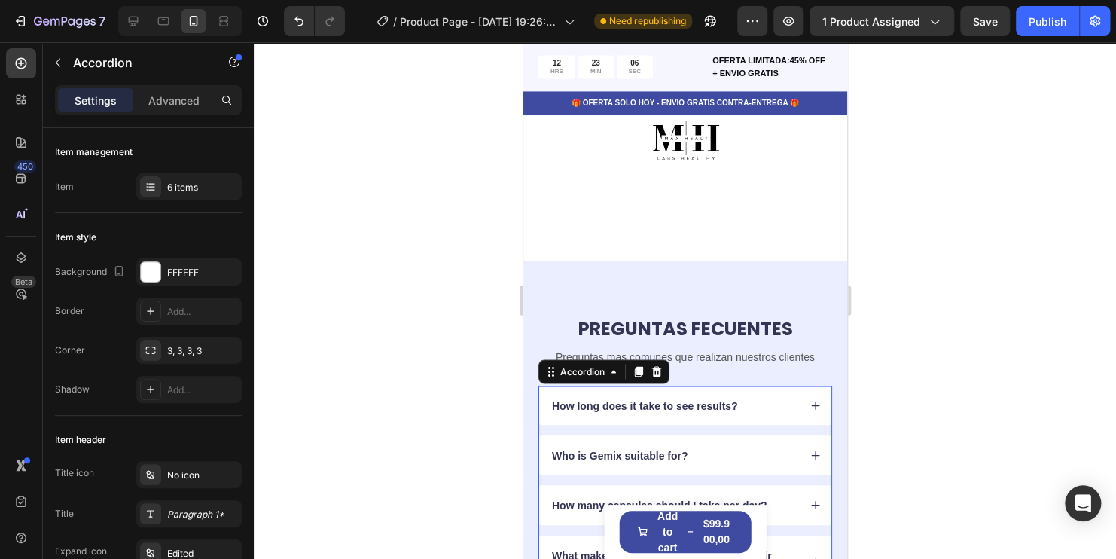
click at [661, 398] on p "How long does it take to see results?" at bounding box center [644, 405] width 186 height 14
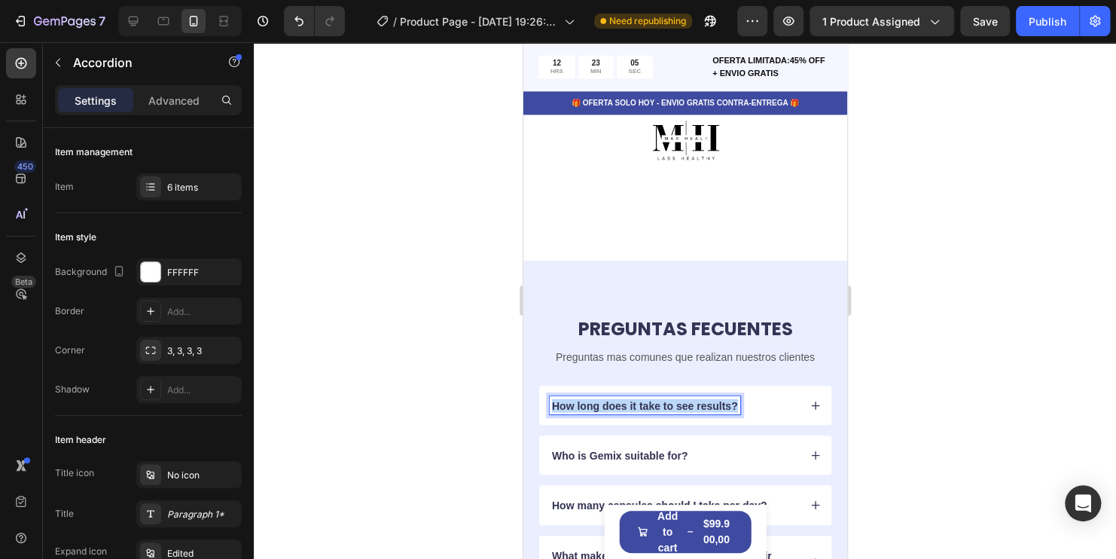
click at [661, 398] on p "How long does it take to see results?" at bounding box center [644, 405] width 186 height 14
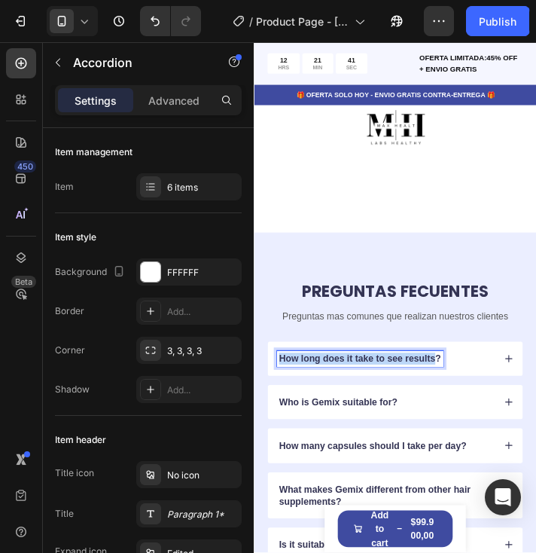
drag, startPoint x: 461, startPoint y: 392, endPoint x: 268, endPoint y: 391, distance: 192.7
click at [269, 391] on div "How long does it take to see results? Who is Gemix suitable for? How many capsu…" at bounding box center [416, 536] width 294 height 302
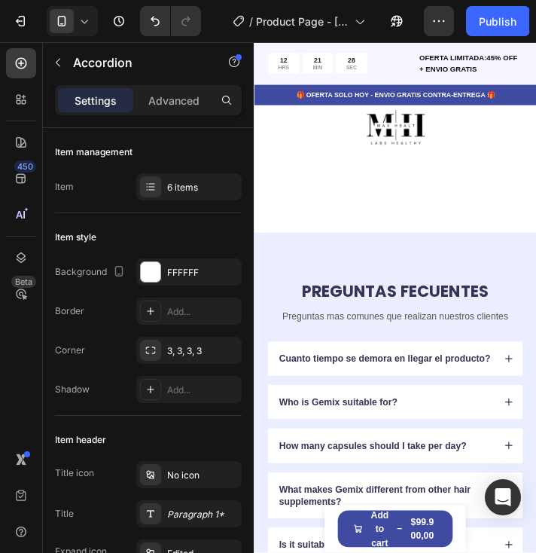
click at [535, 407] on div "Cuanto tiempo se demora en llegar el producto?" at bounding box center [416, 404] width 292 height 39
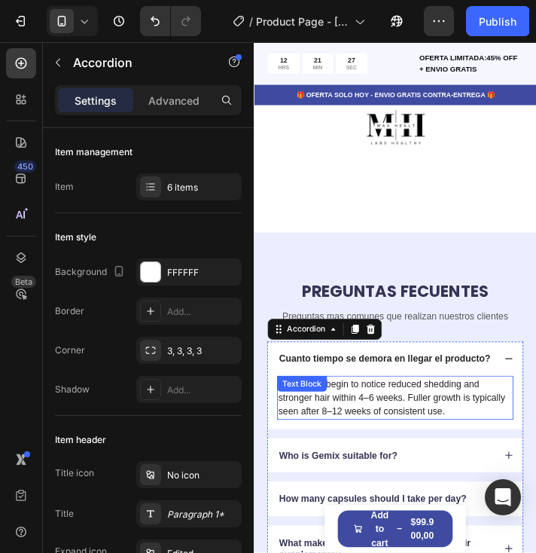
click at [489, 459] on p "Most users begin to notice reduced shedding and stronger hair within 4–6 weeks.…" at bounding box center [416, 449] width 268 height 47
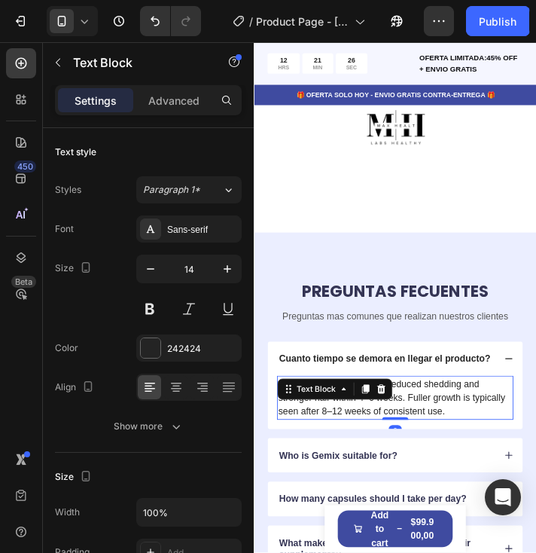
click at [489, 459] on p "Most users begin to notice reduced shedding and stronger hair within 4–6 weeks.…" at bounding box center [416, 449] width 268 height 47
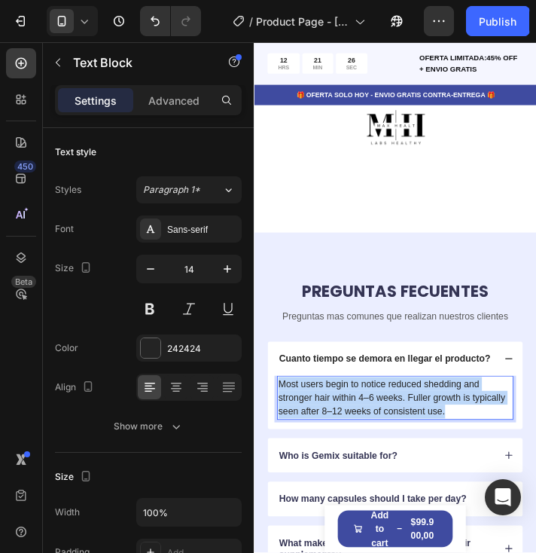
click at [489, 459] on p "Most users begin to notice reduced shedding and stronger hair within 4–6 weeks.…" at bounding box center [416, 449] width 268 height 47
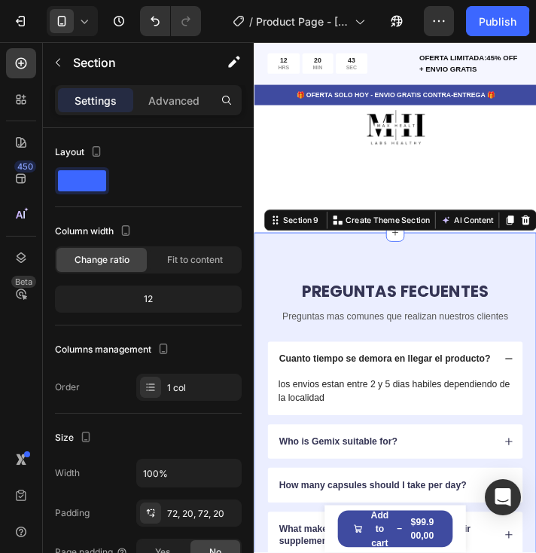
click at [456, 261] on div "PREGUNTAS FECUENTES Heading Preguntas mas comunes que realizan nuestros cliente…" at bounding box center [416, 524] width 324 height 527
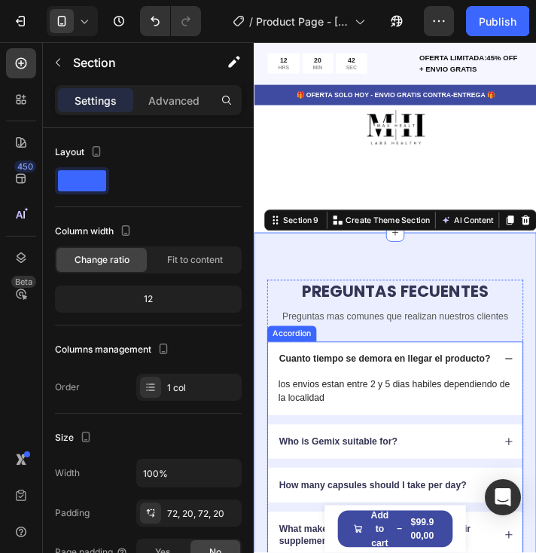
click at [541, 400] on icon at bounding box center [546, 405] width 11 height 11
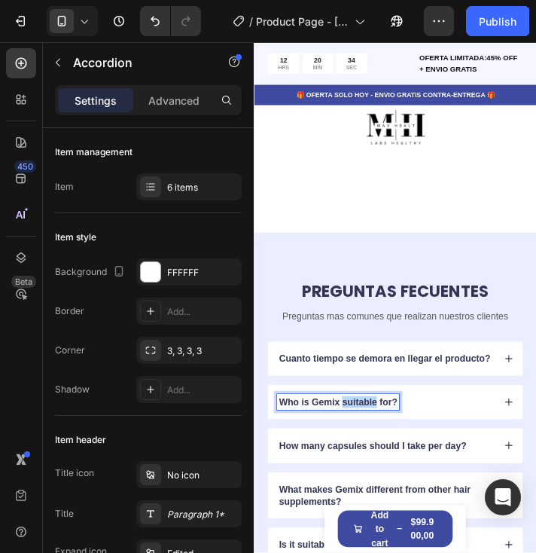
click at [387, 449] on p "Who is Gemix suitable for?" at bounding box center [350, 455] width 136 height 14
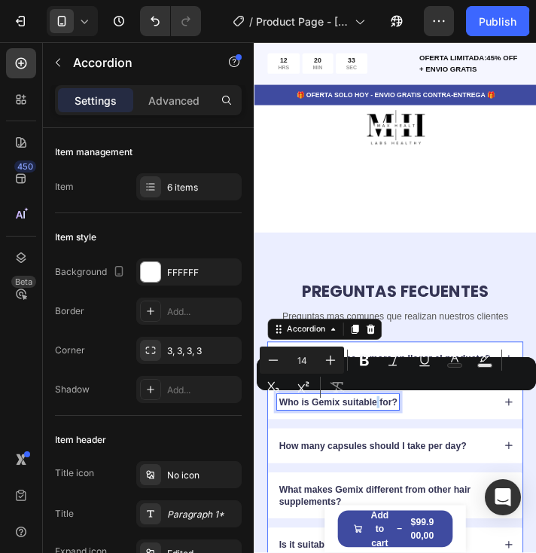
click at [394, 454] on p "Who is Gemix suitable for?" at bounding box center [350, 455] width 136 height 14
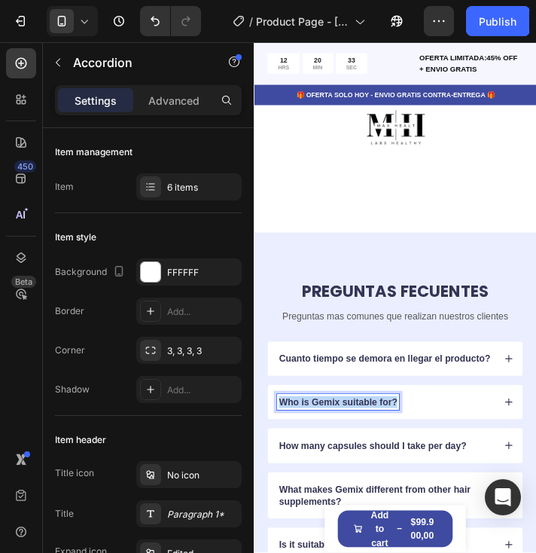
click at [394, 454] on p "Who is Gemix suitable for?" at bounding box center [350, 455] width 136 height 14
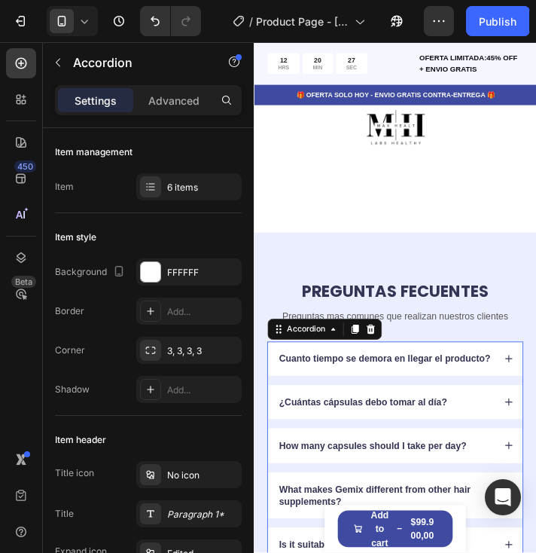
click at [541, 452] on icon at bounding box center [546, 454] width 11 height 11
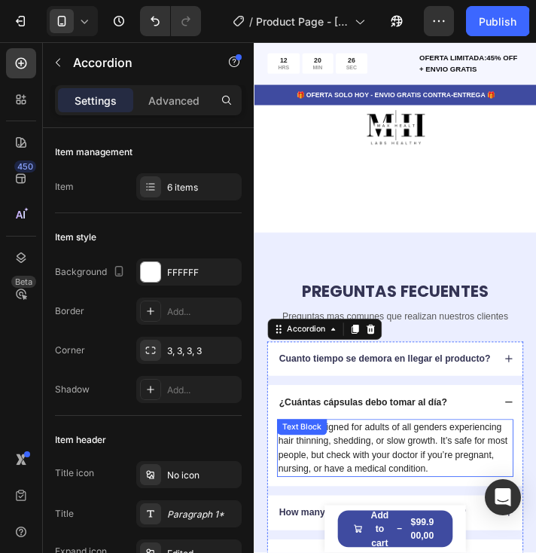
click at [432, 502] on p "Follix is designed for adults of all genders experiencing hair thinning, sheddi…" at bounding box center [416, 507] width 268 height 63
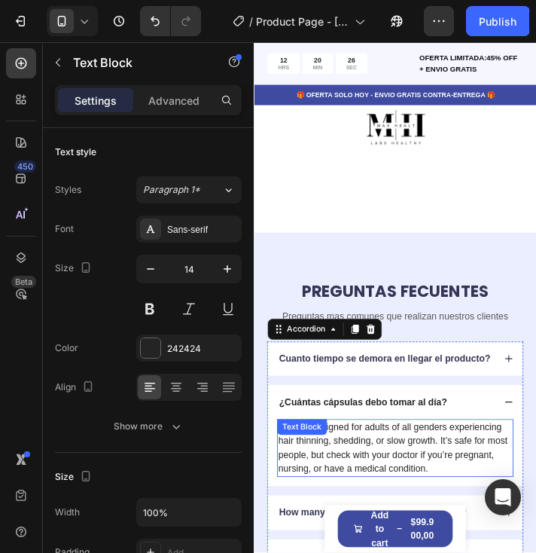
click at [432, 502] on p "Follix is designed for adults of all genders experiencing hair thinning, sheddi…" at bounding box center [416, 507] width 268 height 63
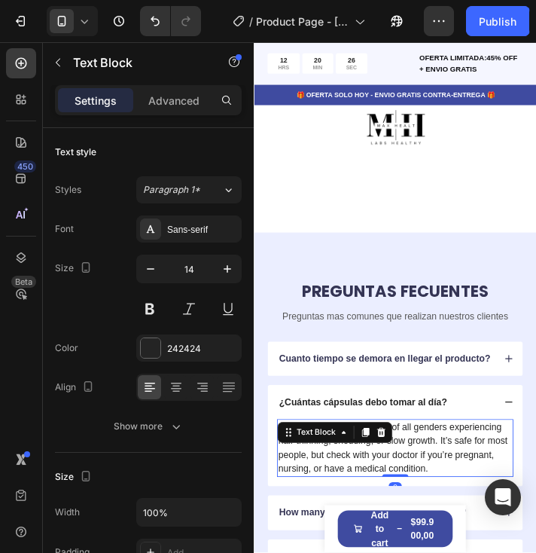
click at [432, 502] on p "Follix is designed for adults of all genders experiencing hair thinning, sheddi…" at bounding box center [416, 507] width 268 height 63
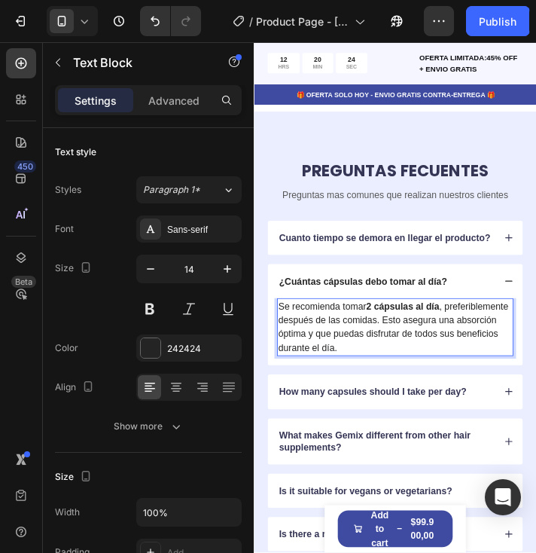
scroll to position [4170, 0]
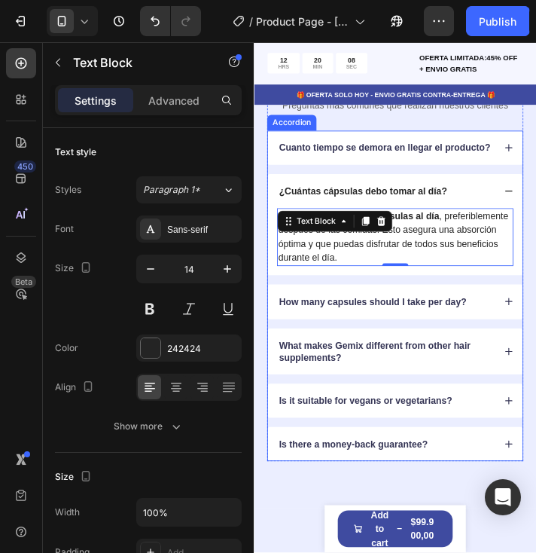
click at [432, 346] on p "How many capsules should I take per day?" at bounding box center [389, 340] width 215 height 14
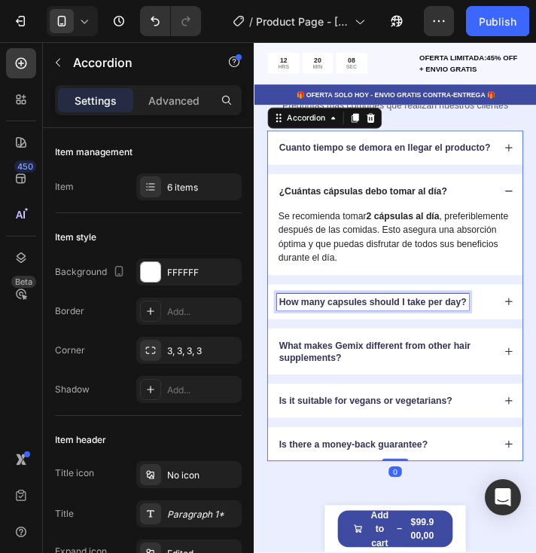
click at [431, 346] on p "How many capsules should I take per day?" at bounding box center [389, 340] width 215 height 14
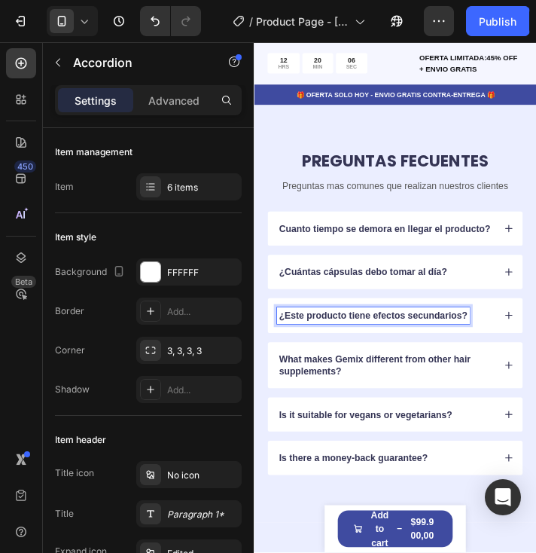
scroll to position [4093, 0]
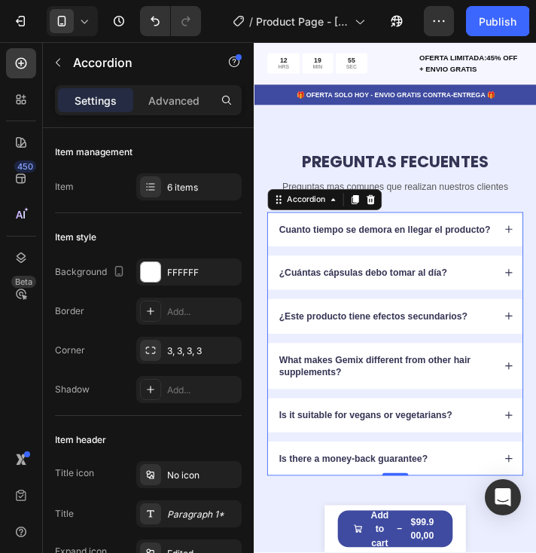
click at [437, 351] on p "¿Este producto tiene efectos secundarios?" at bounding box center [390, 356] width 216 height 14
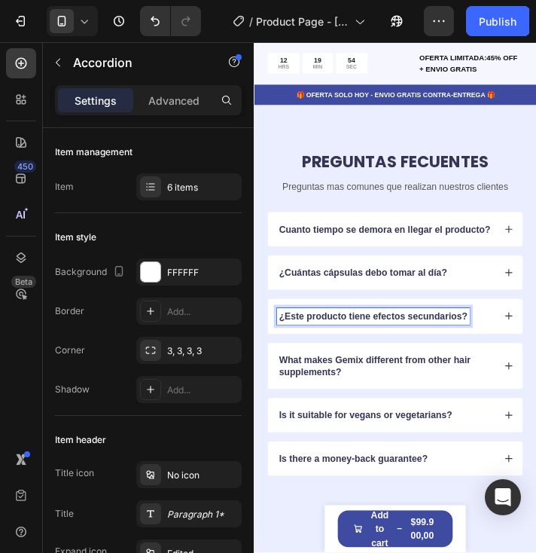
click at [541, 349] on div "¿Este producto tiene efectos secundarios?" at bounding box center [416, 356] width 292 height 39
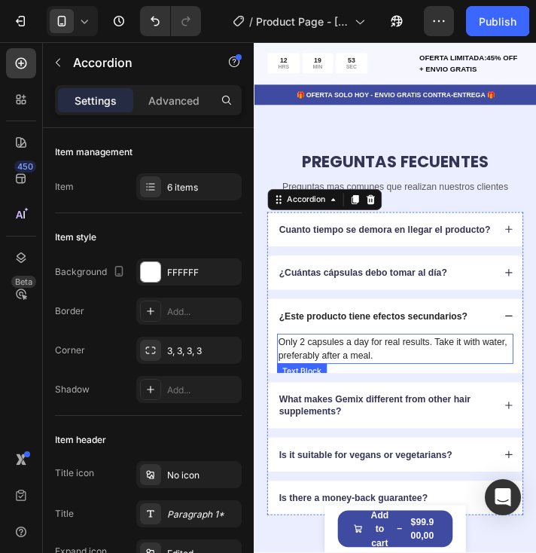
click at [393, 388] on p "Only 2 capsules a day for real results. Take it with water, preferably after a …" at bounding box center [416, 394] width 268 height 32
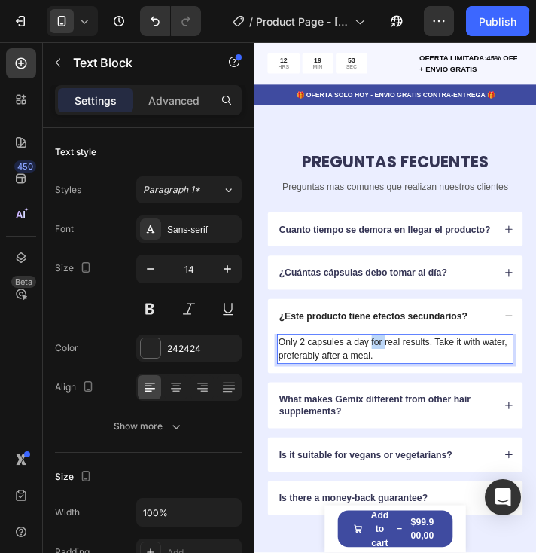
click at [394, 388] on p "Only 2 capsules a day for real results. Take it with water, preferably after a …" at bounding box center [416, 394] width 268 height 32
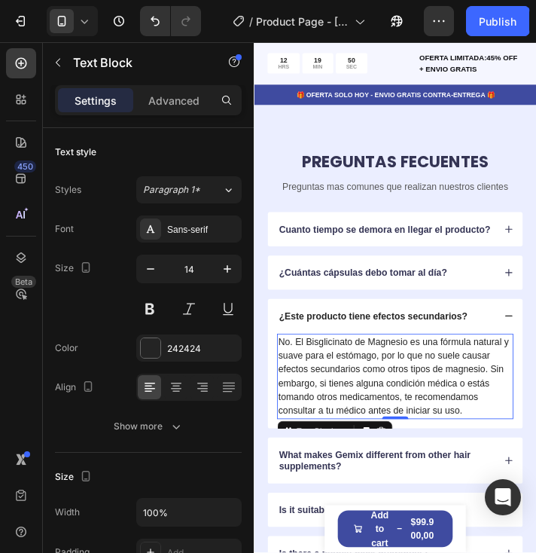
scroll to position [4168, 0]
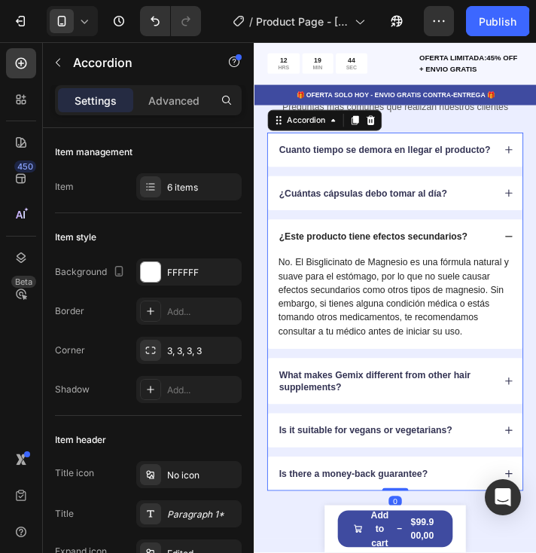
click at [528, 279] on div "¿Este producto tiene efectos secundarios?" at bounding box center [416, 264] width 292 height 39
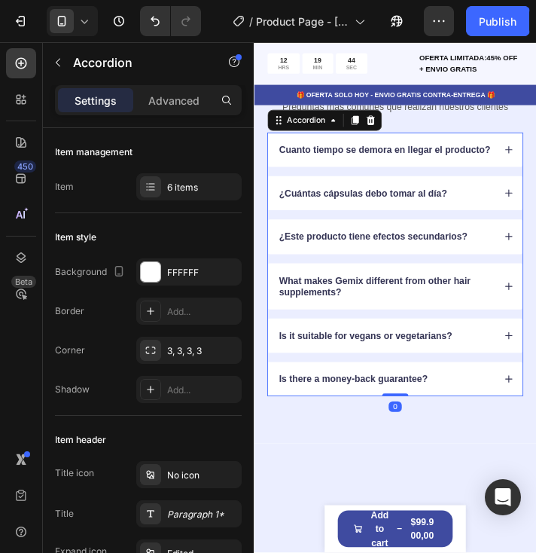
click at [542, 270] on icon at bounding box center [546, 265] width 8 height 8
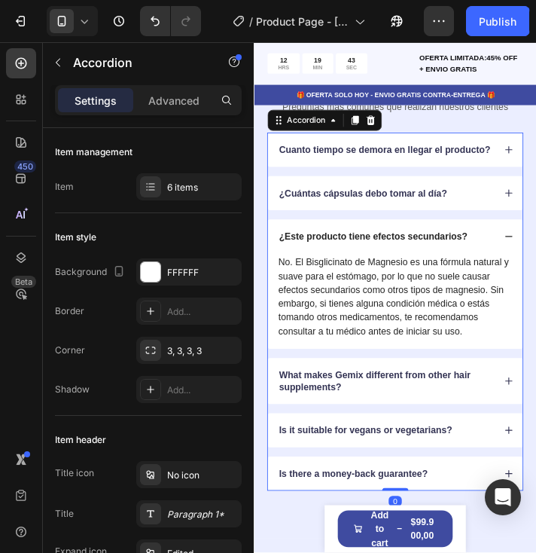
click at [541, 270] on icon at bounding box center [546, 265] width 11 height 11
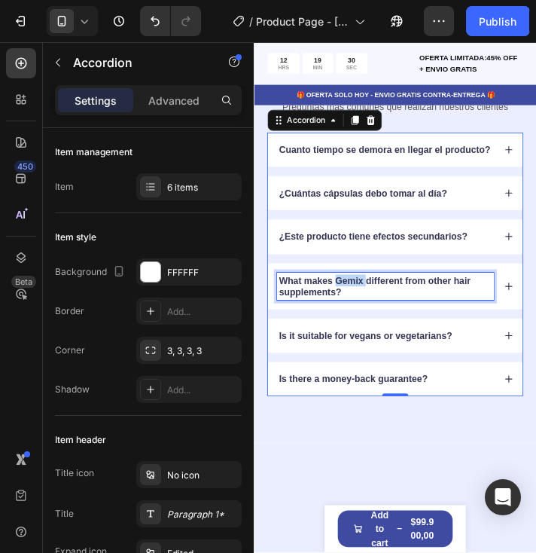
click at [376, 327] on p "What makes Gemix different from other hair supplements?" at bounding box center [404, 322] width 244 height 27
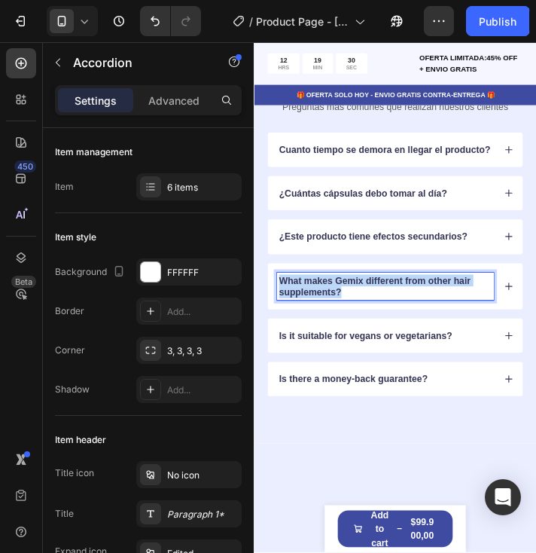
click at [376, 327] on p "What makes Gemix different from other hair supplements?" at bounding box center [404, 322] width 244 height 27
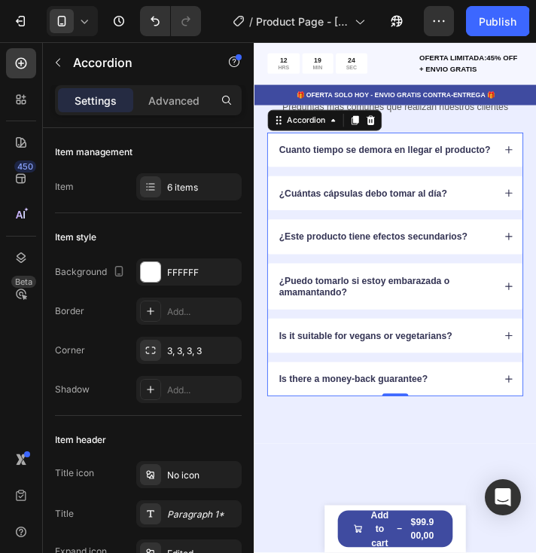
click at [533, 340] on div "¿Puedo tomarlo si estoy embarazada o amamantando?" at bounding box center [416, 322] width 292 height 53
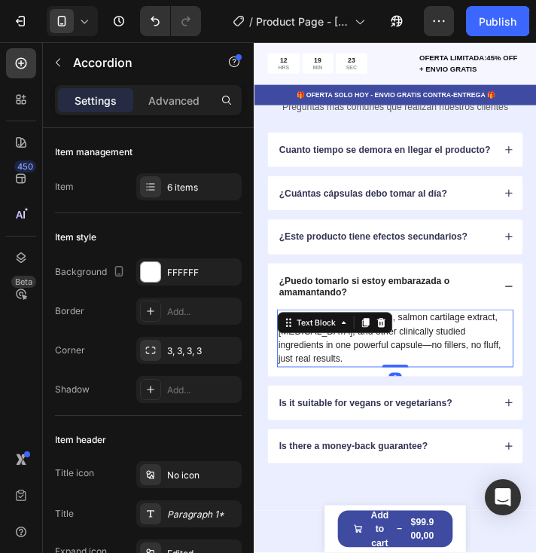
click at [382, 380] on div "It combines marine collagen, salmon cartilage extract, biotin, and other clinic…" at bounding box center [415, 382] width 271 height 66
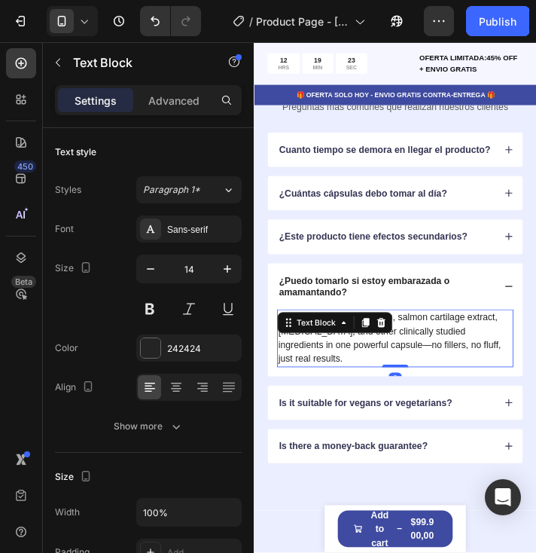
click at [382, 369] on icon at bounding box center [381, 363] width 8 height 11
click at [485, 386] on p "It combines marine collagen, salmon cartilage extract, biotin, and other clinic…" at bounding box center [416, 381] width 268 height 63
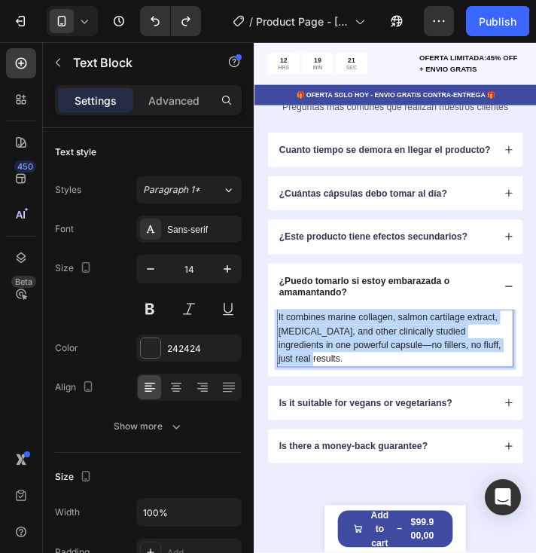
click at [485, 386] on p "It combines marine collagen, salmon cartilage extract, biotin, and other clinic…" at bounding box center [416, 381] width 268 height 63
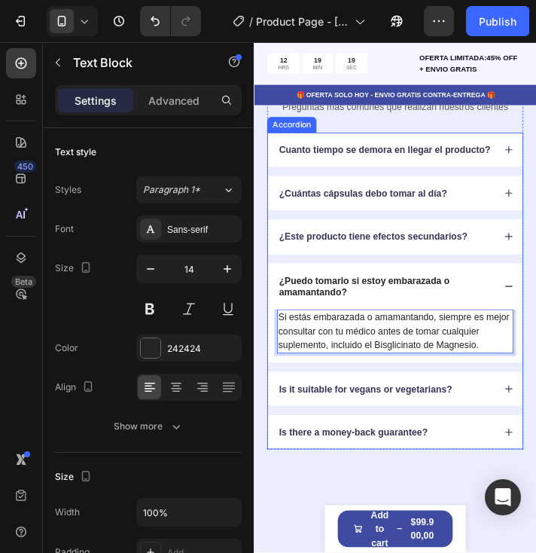
click at [539, 459] on div "Is it suitable for vegans or vegetarians?" at bounding box center [416, 439] width 292 height 39
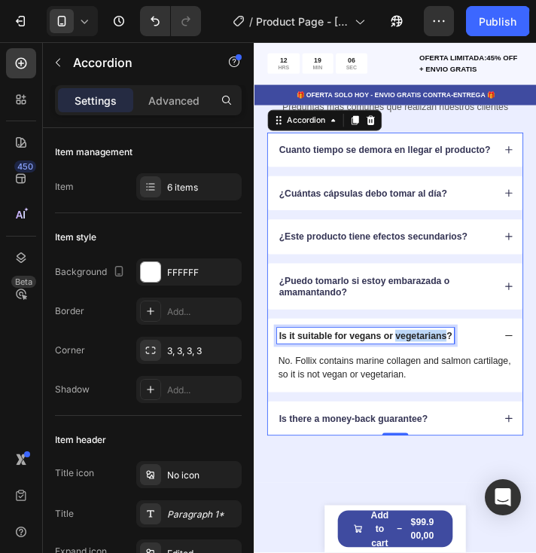
click at [418, 385] on p "Is it suitable for vegans or vegetarians?" at bounding box center [381, 379] width 199 height 14
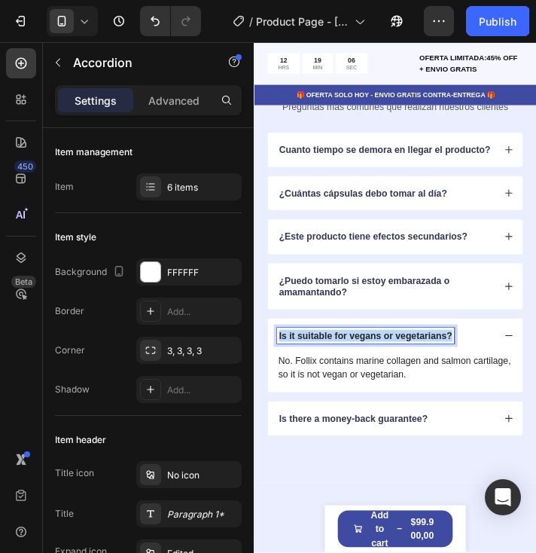
click at [418, 385] on p "Is it suitable for vegans or vegetarians?" at bounding box center [381, 379] width 199 height 14
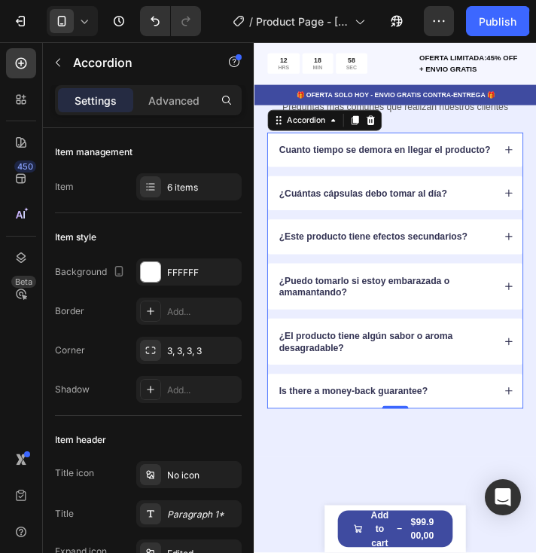
click at [541, 391] on icon at bounding box center [546, 385] width 11 height 11
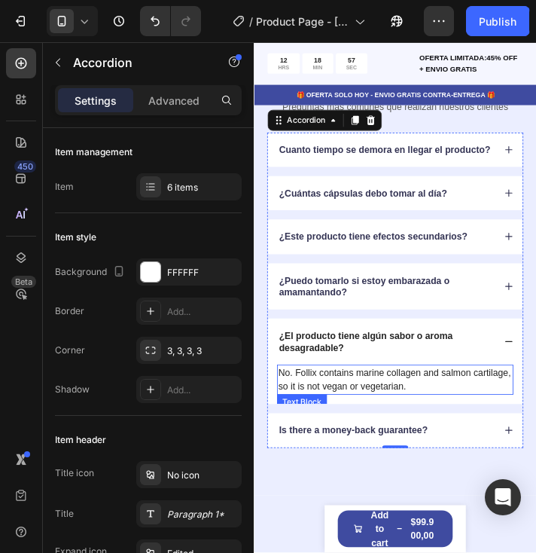
click at [408, 445] on p "No. Follix contains marine collagen and salmon cartilage, so it is not vegan or…" at bounding box center [416, 429] width 268 height 32
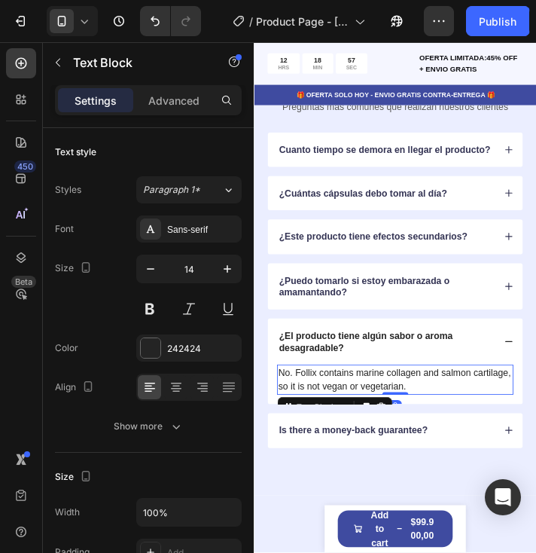
click at [408, 445] on p "No. Follix contains marine collagen and salmon cartilage, so it is not vegan or…" at bounding box center [416, 429] width 268 height 32
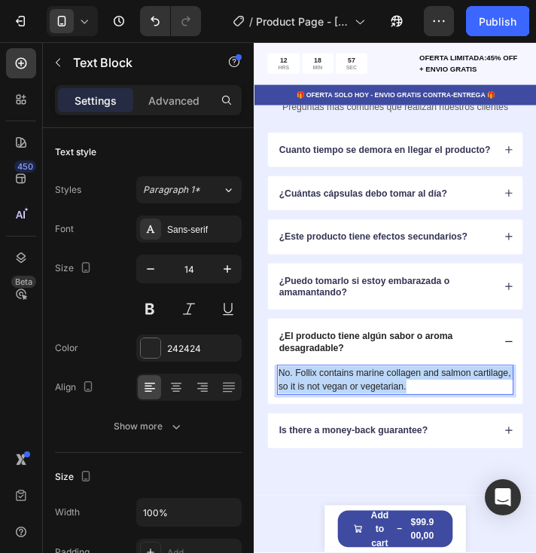
click at [408, 445] on p "No. Follix contains marine collagen and salmon cartilage, so it is not vegan or…" at bounding box center [416, 429] width 268 height 32
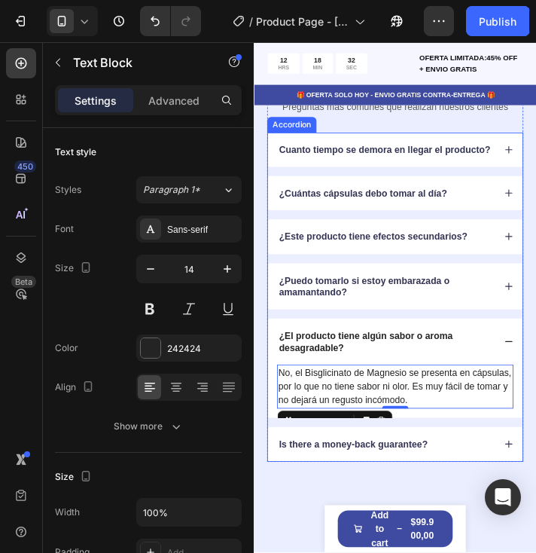
click at [358, 397] on p "¿El producto tiene algún sabor o aroma desagradable?" at bounding box center [404, 385] width 244 height 27
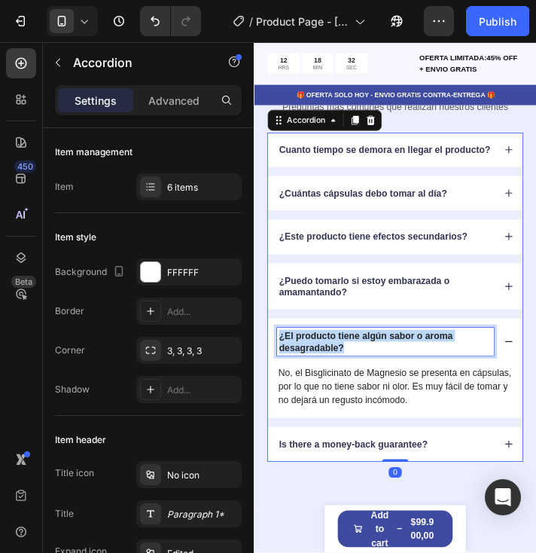
click at [358, 397] on p "¿El producto tiene algún sabor o aroma desagradable?" at bounding box center [404, 385] width 244 height 27
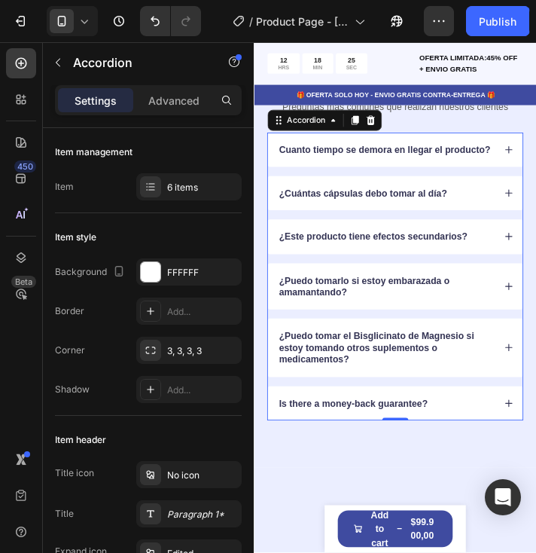
click at [541, 398] on icon at bounding box center [546, 392] width 11 height 11
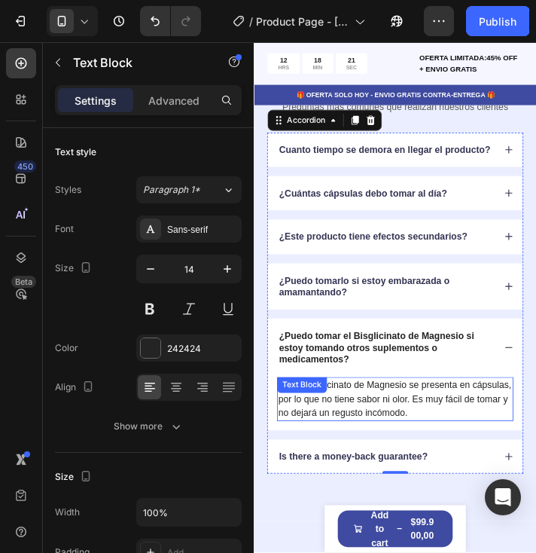
click at [407, 452] on div "No, el Bisglicinato de Magnesio se presenta en cápsulas, por lo que no tiene sa…" at bounding box center [415, 451] width 271 height 50
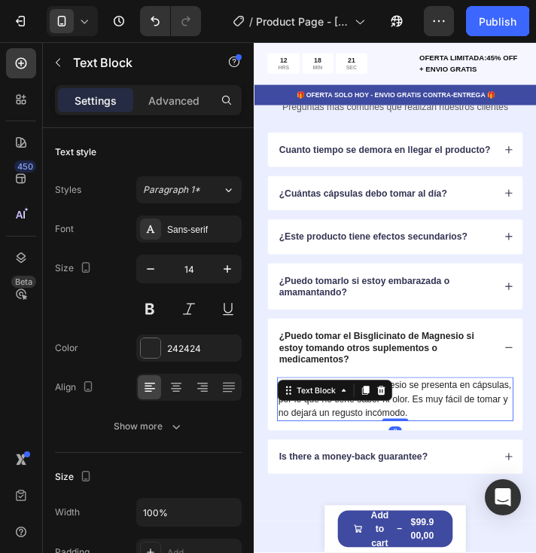
click at [407, 450] on div at bounding box center [399, 441] width 18 height 18
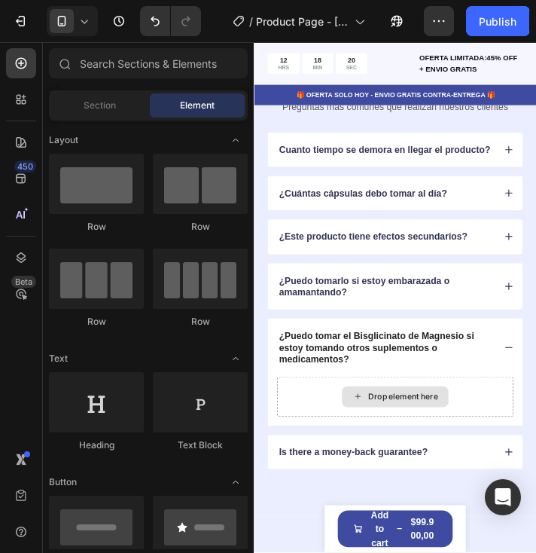
click at [407, 452] on div "Drop element here" at bounding box center [416, 449] width 122 height 24
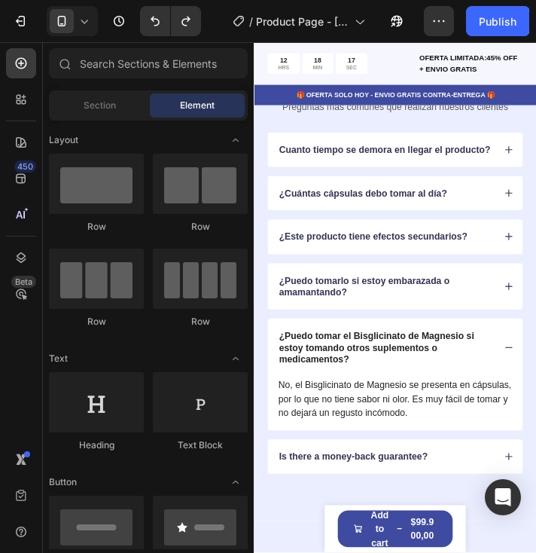
click at [170, 17] on div "Undo/Redo" at bounding box center [170, 21] width 1 height 30
click at [154, 29] on button "Undo/Redo" at bounding box center [155, 21] width 30 height 30
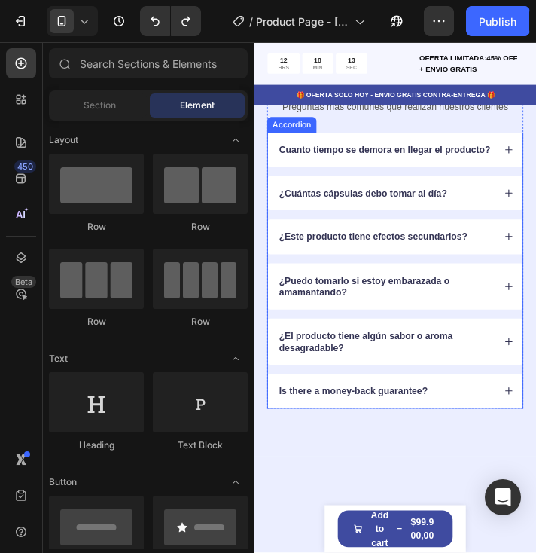
click at [435, 449] on p "Is there a money-back guarantee?" at bounding box center [367, 442] width 170 height 14
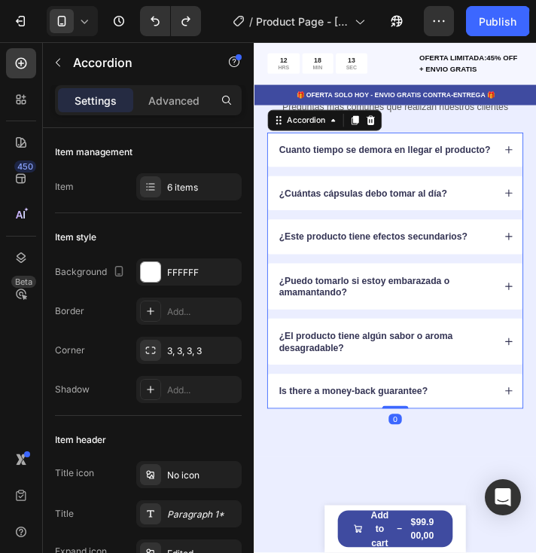
click at [482, 451] on div "Is there a money-back guarantee?" at bounding box center [404, 442] width 248 height 18
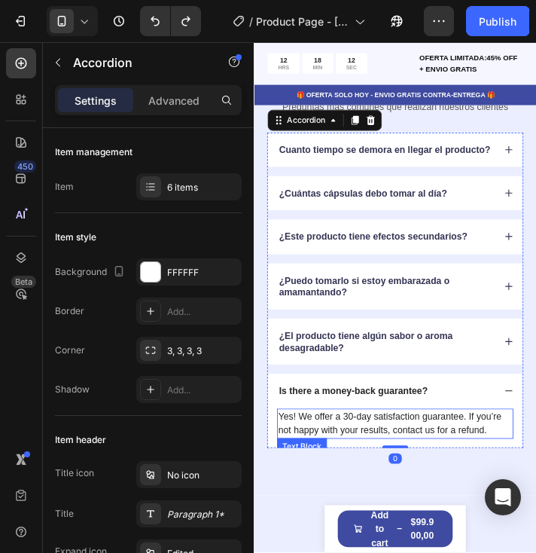
click at [456, 487] on p "Yes! We offer a 30-day satisfaction guarantee. If you’re not happy with your re…" at bounding box center [416, 480] width 268 height 32
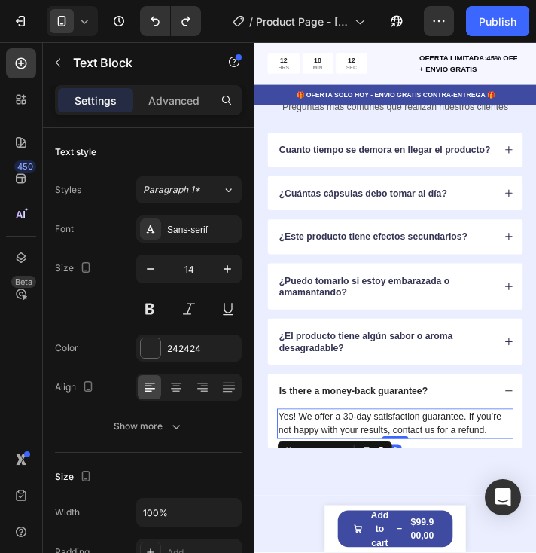
click at [456, 486] on p "Yes! We offer a 30-day satisfaction guarantee. If you’re not happy with your re…" at bounding box center [416, 480] width 268 height 32
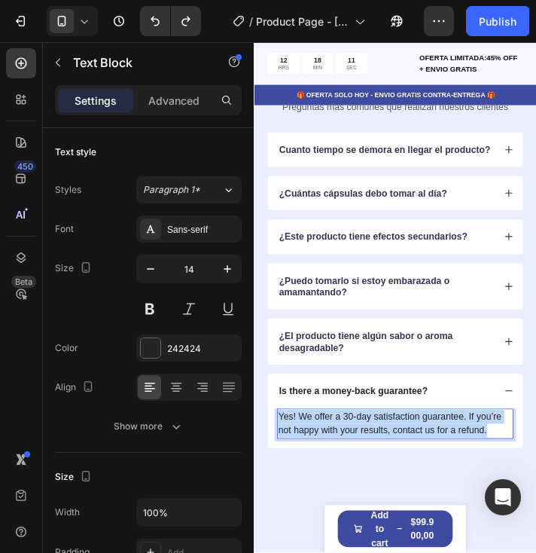
click at [456, 486] on p "Yes! We offer a 30-day satisfaction guarantee. If you’re not happy with your re…" at bounding box center [416, 480] width 268 height 32
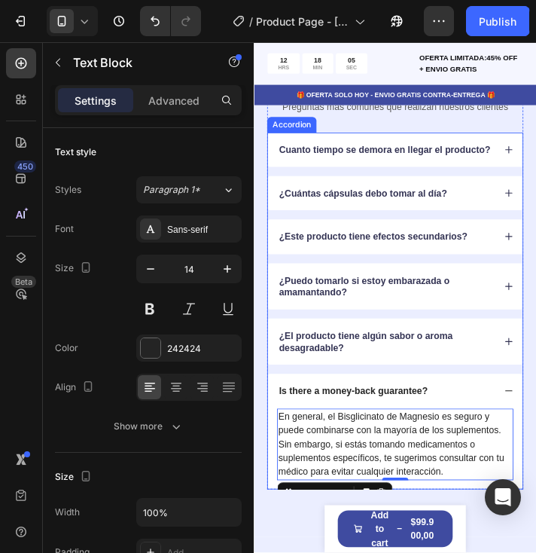
click at [382, 449] on p "Is there a money-back guarantee?" at bounding box center [367, 442] width 170 height 14
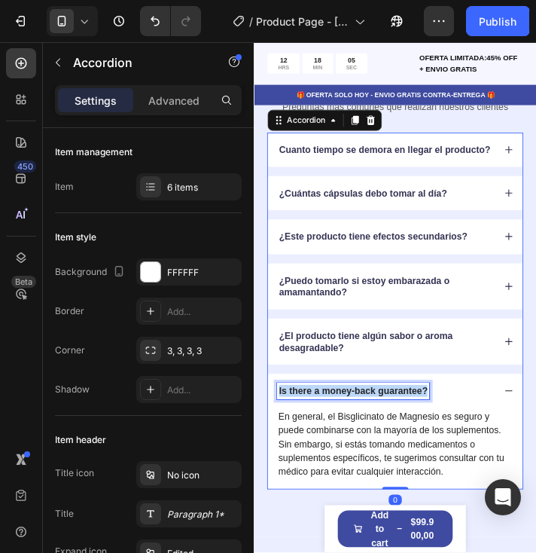
click at [382, 449] on p "Is there a money-back guarantee?" at bounding box center [367, 442] width 170 height 14
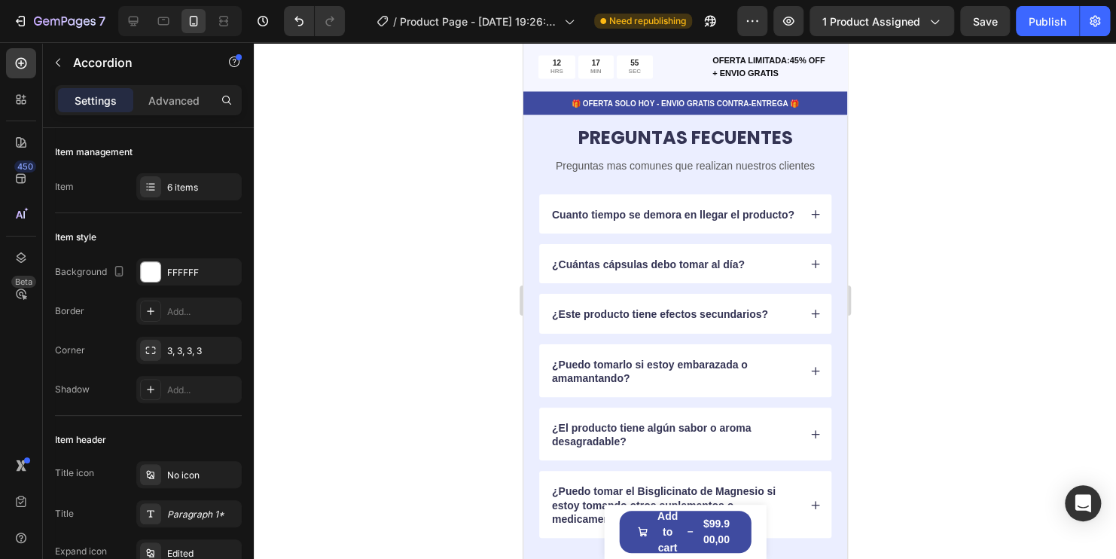
scroll to position [4090, 0]
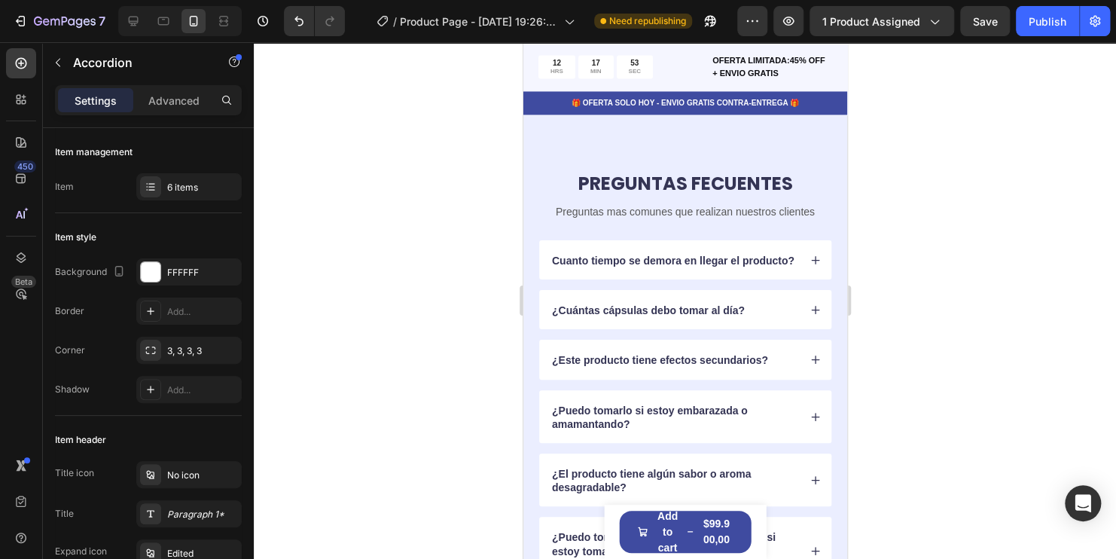
click at [809, 307] on icon at bounding box center [814, 309] width 11 height 11
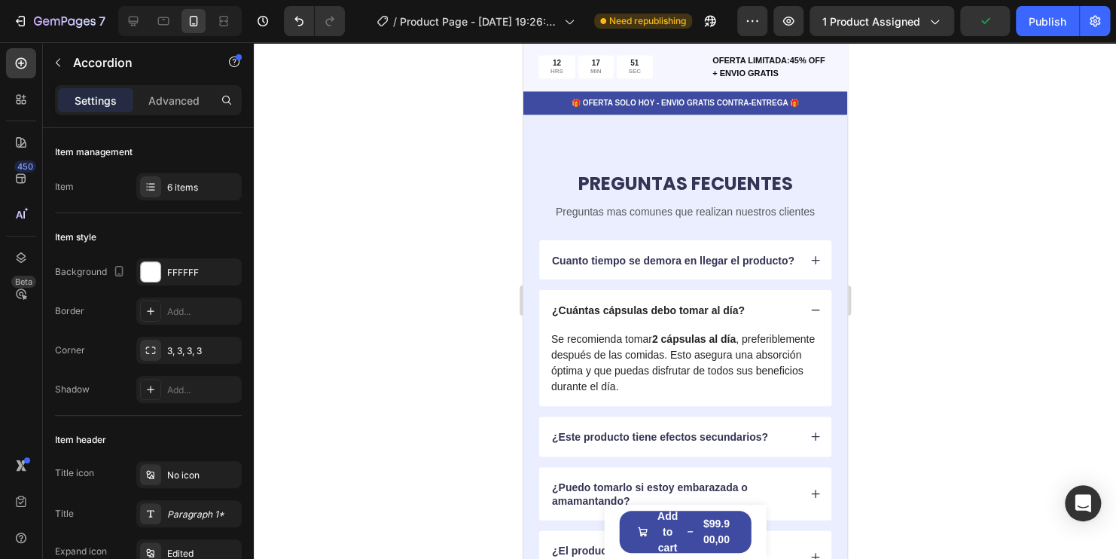
click at [809, 304] on icon at bounding box center [814, 309] width 11 height 11
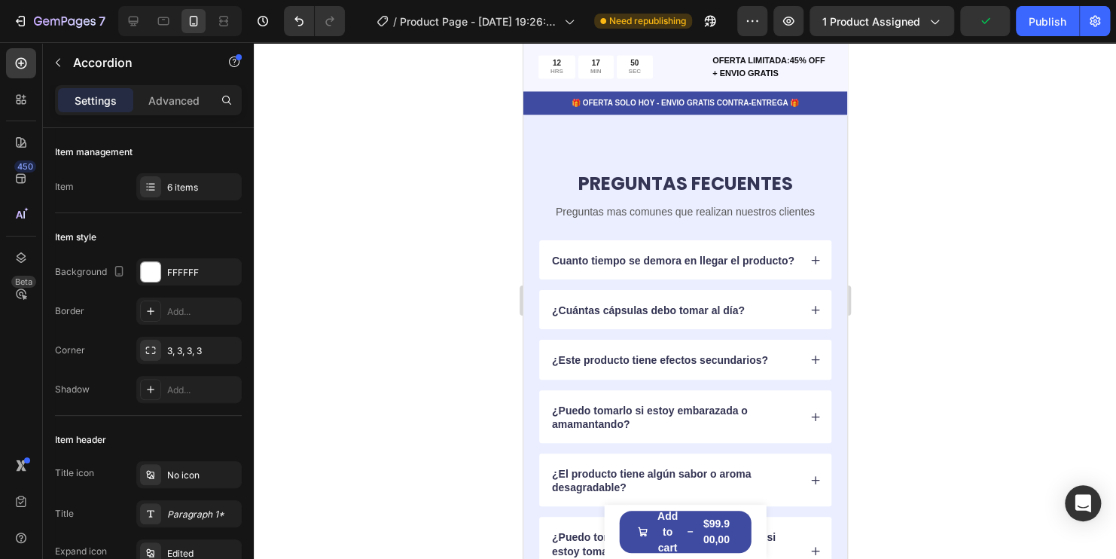
click at [809, 254] on icon at bounding box center [814, 259] width 11 height 11
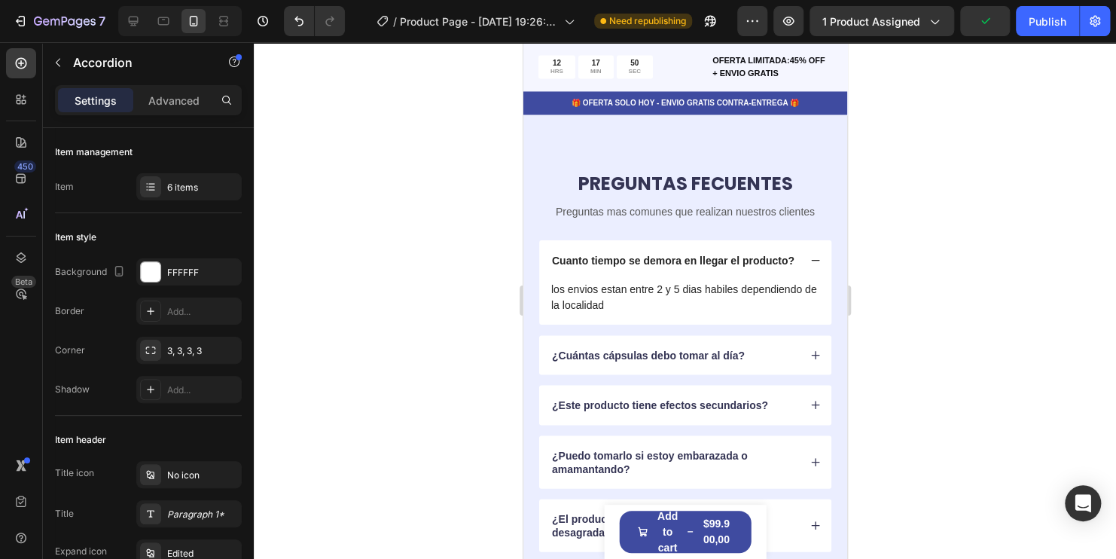
click at [809, 254] on icon at bounding box center [814, 259] width 11 height 11
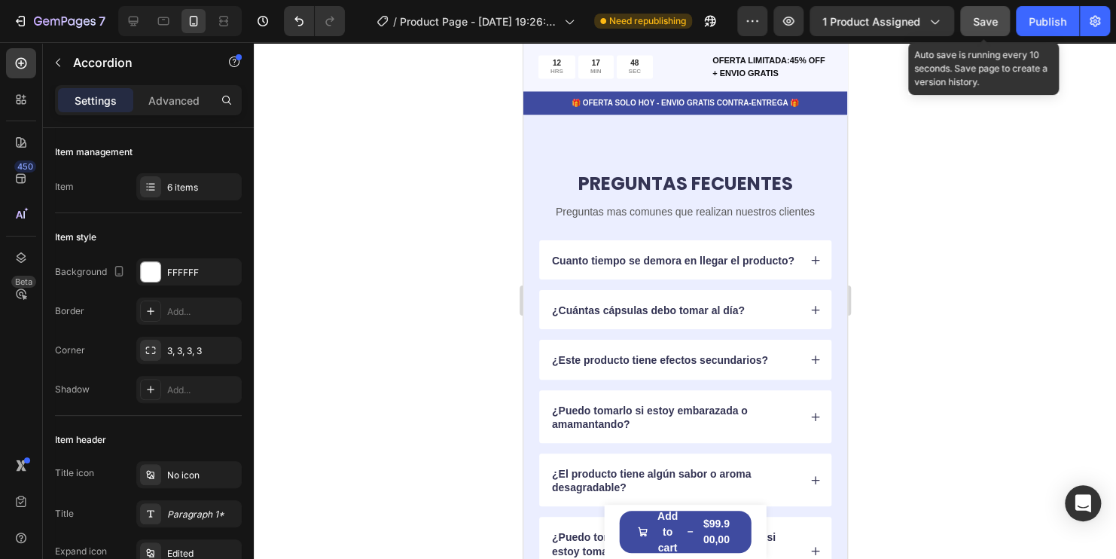
click at [977, 33] on button "Save" at bounding box center [985, 21] width 50 height 30
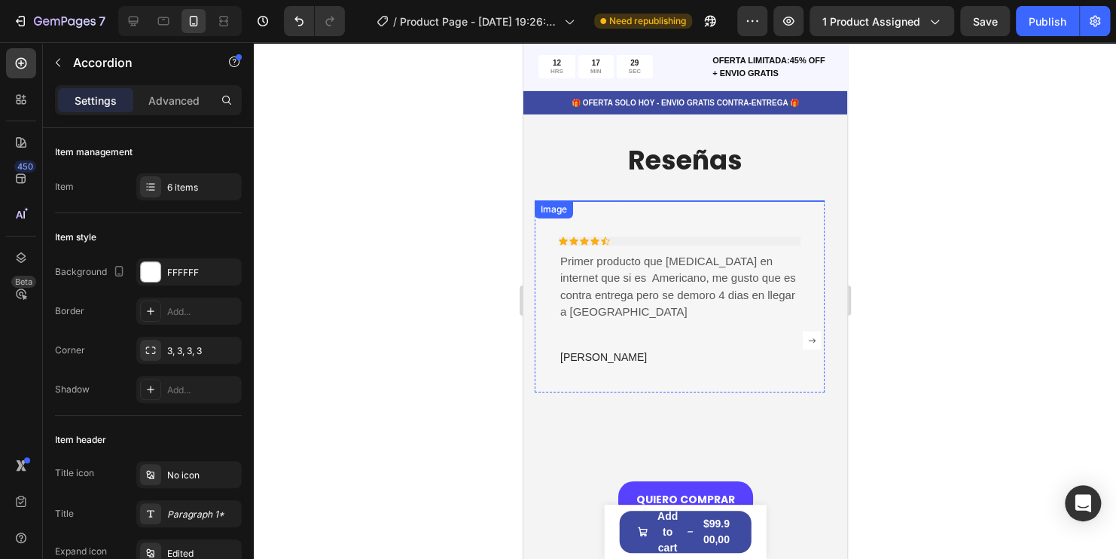
scroll to position [2584, 0]
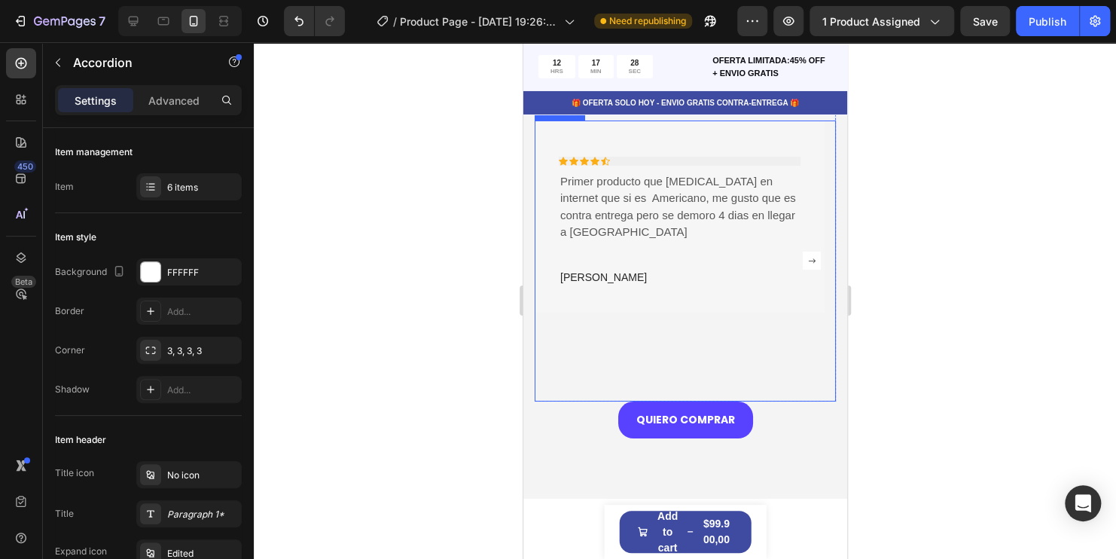
click at [804, 270] on rect "Carousel Next Arrow" at bounding box center [811, 260] width 18 height 18
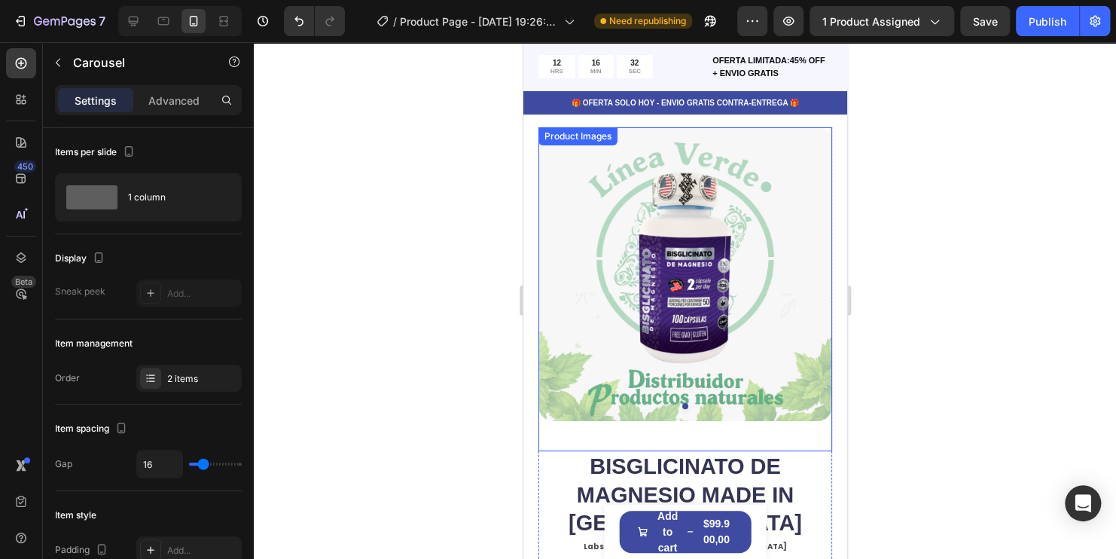
scroll to position [0, 0]
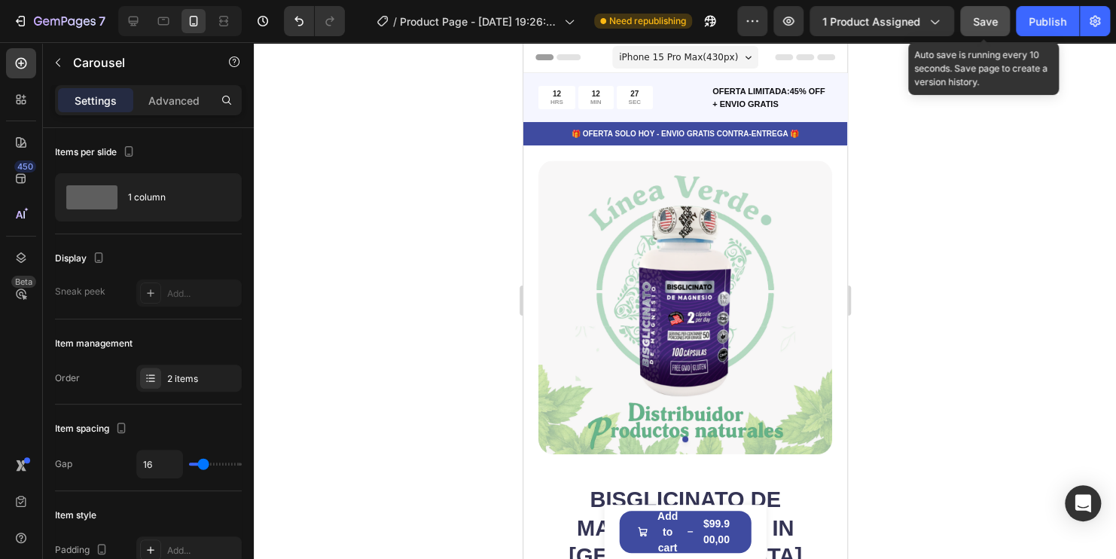
click at [979, 18] on span "Save" at bounding box center [985, 21] width 25 height 13
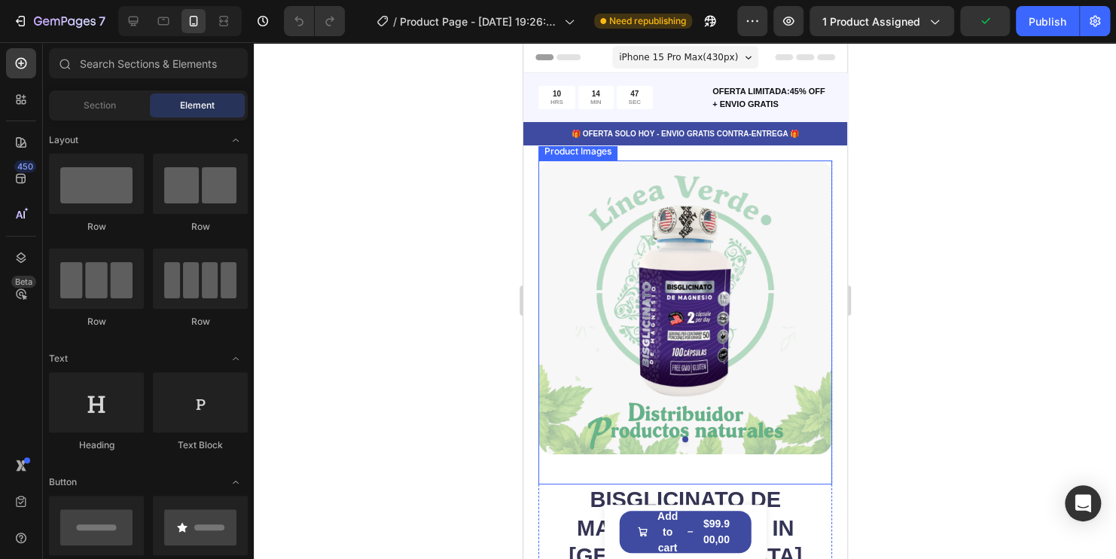
click at [742, 270] on img at bounding box center [685, 307] width 294 height 294
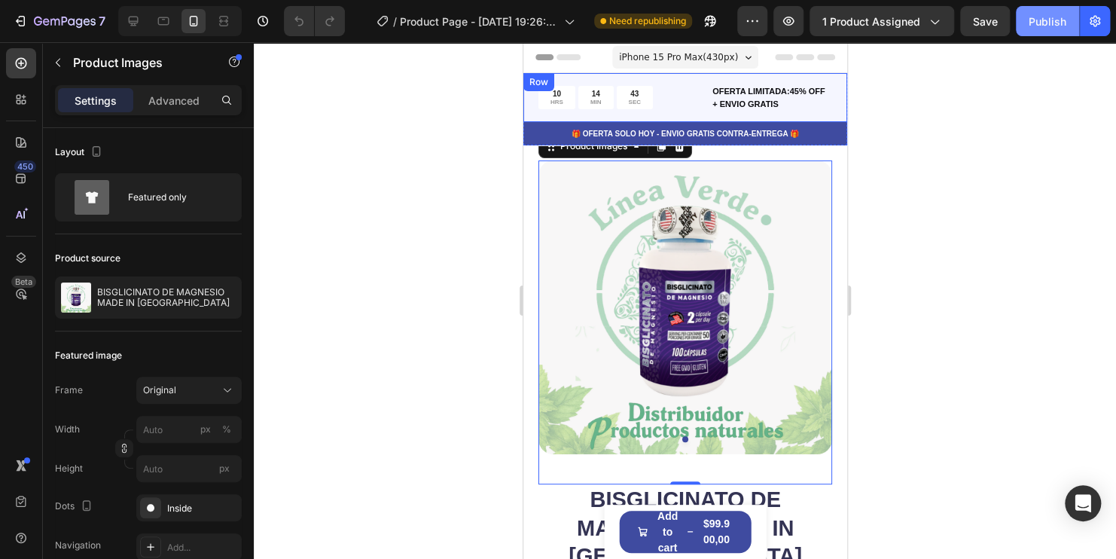
click at [1060, 20] on div "Publish" at bounding box center [1047, 22] width 38 height 16
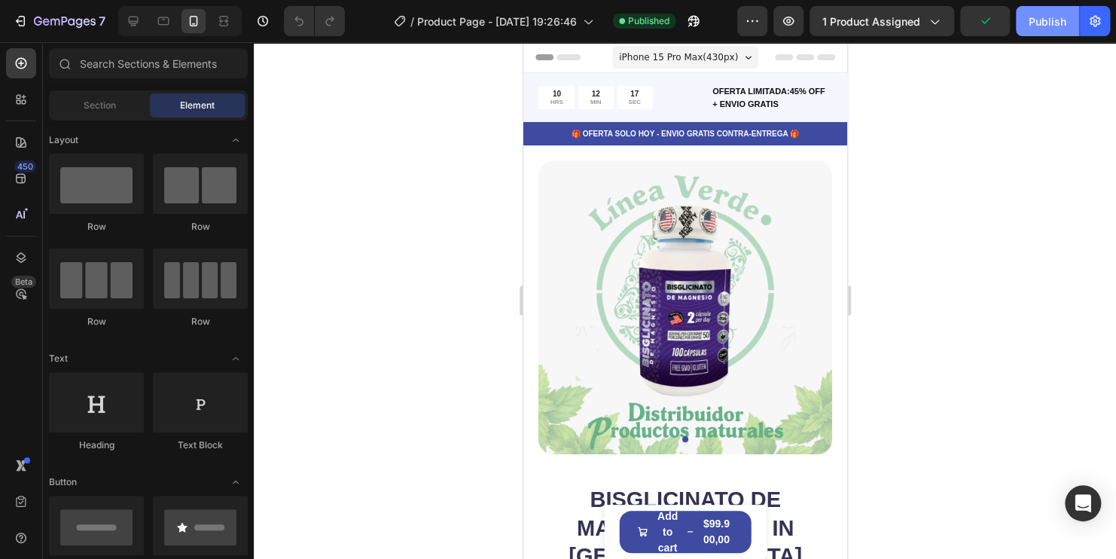
click at [1045, 25] on div "Publish" at bounding box center [1047, 22] width 38 height 16
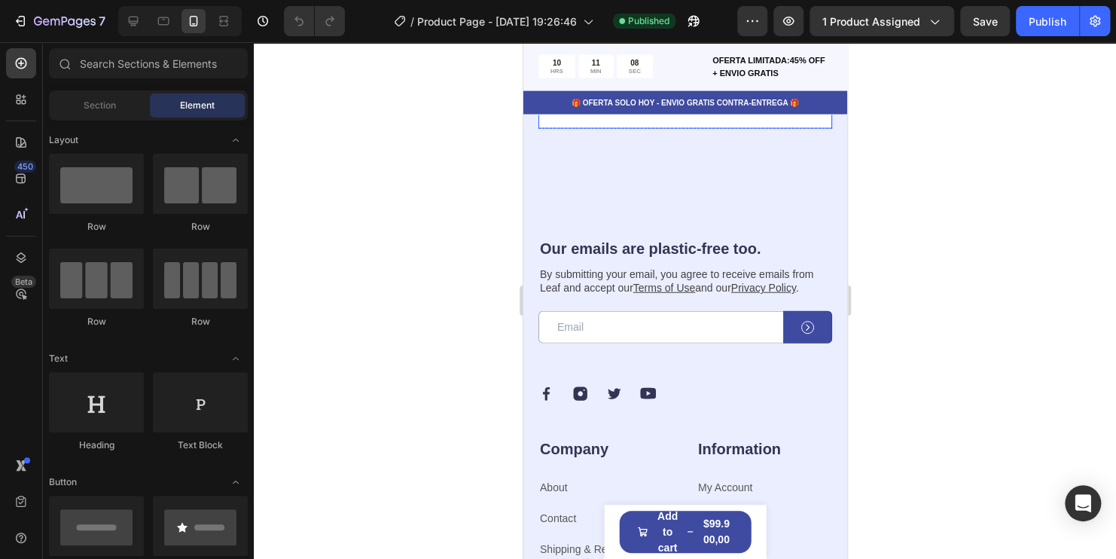
scroll to position [4517, 0]
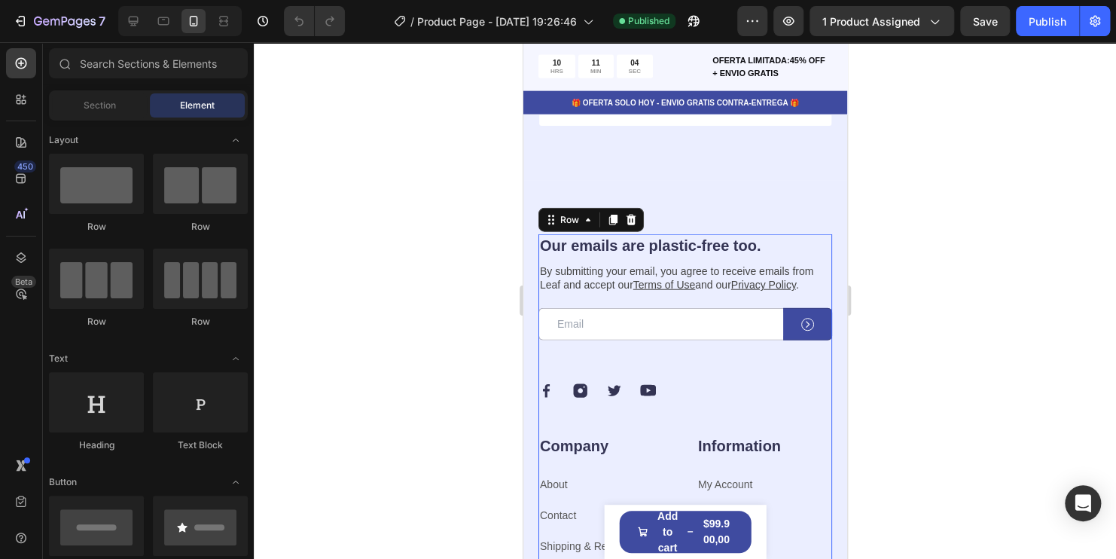
click at [727, 431] on div "Our emails are plastic-free too. Heading By submitting your email, you agree to…" at bounding box center [685, 334] width 294 height 200
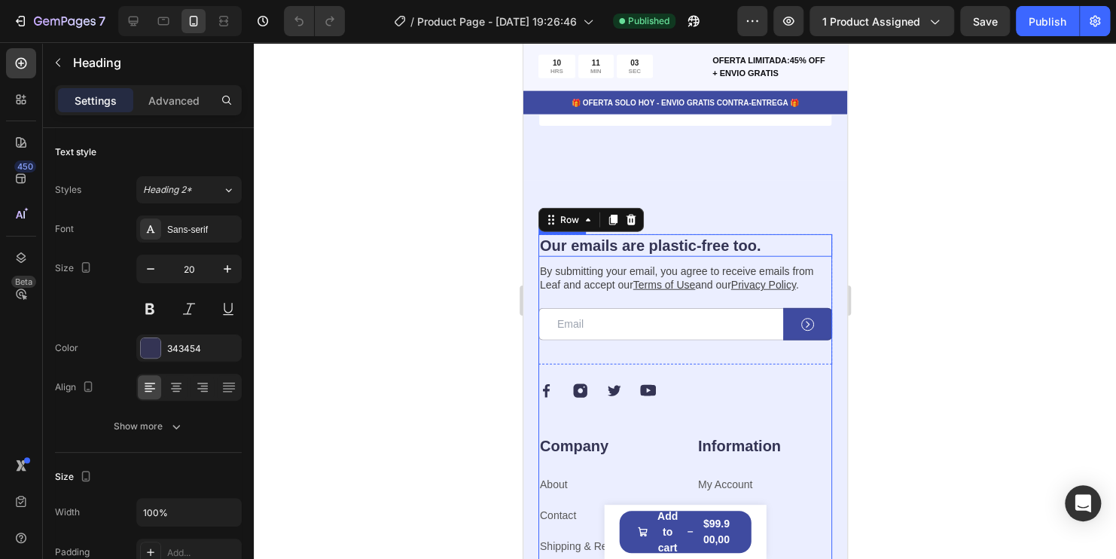
click at [783, 251] on h2 "Our emails are plastic-free too." at bounding box center [685, 245] width 294 height 23
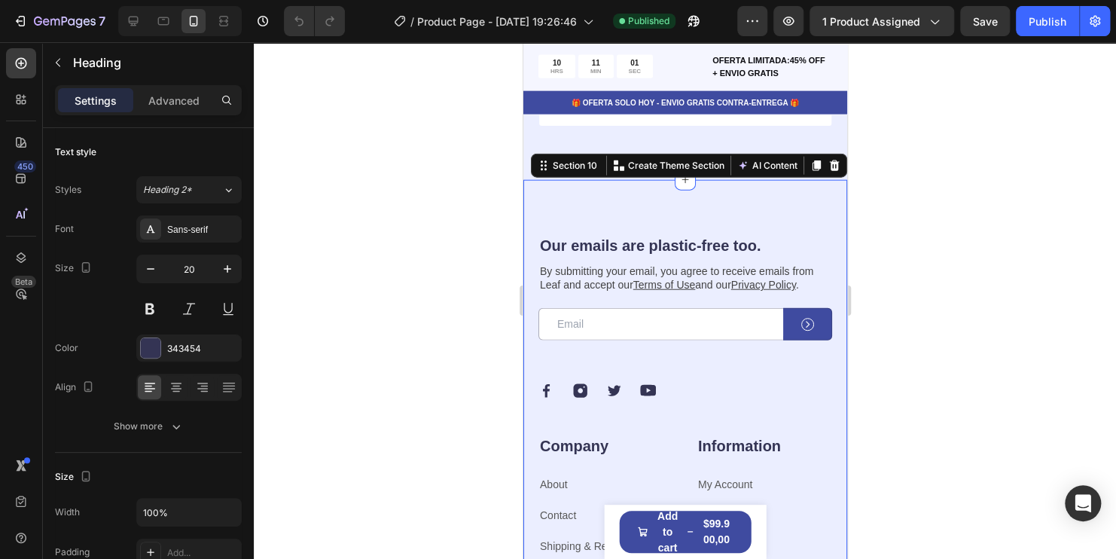
click at [691, 204] on div "Our emails are plastic-free too. Heading By submitting your email, you agree to…" at bounding box center [685, 454] width 324 height 548
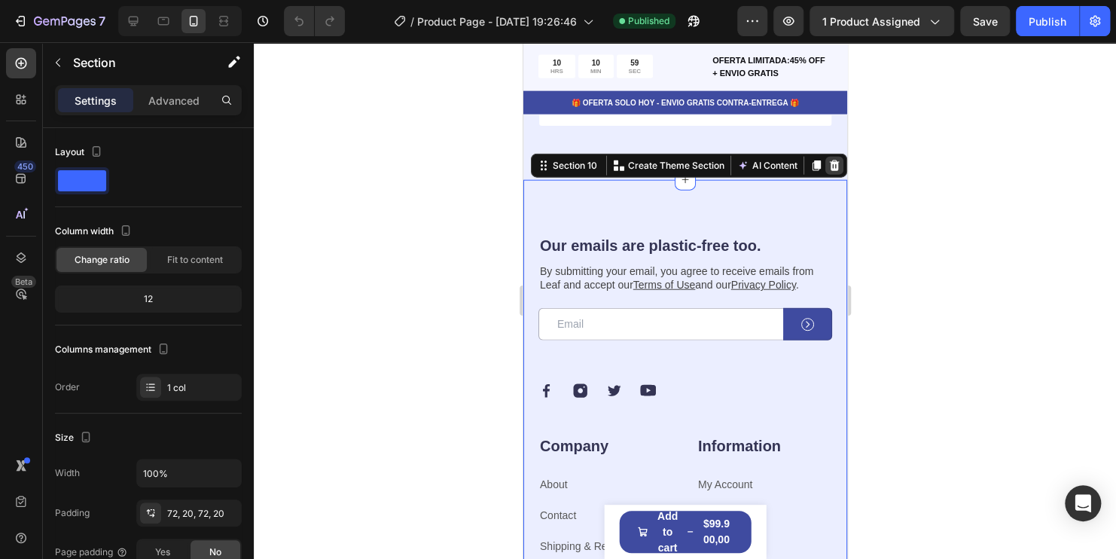
click at [827, 172] on icon at bounding box center [833, 166] width 12 height 12
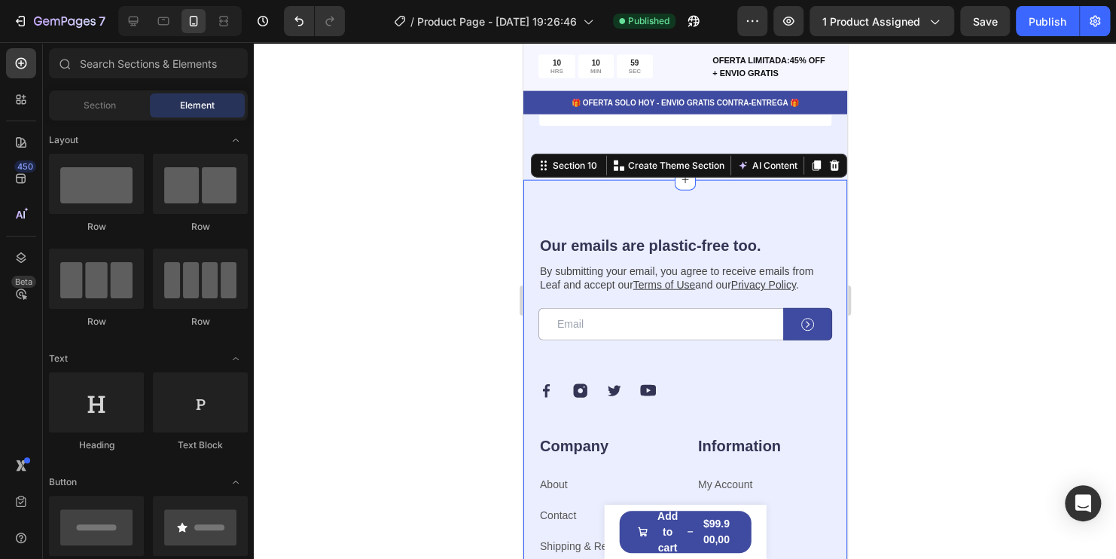
scroll to position [4469, 0]
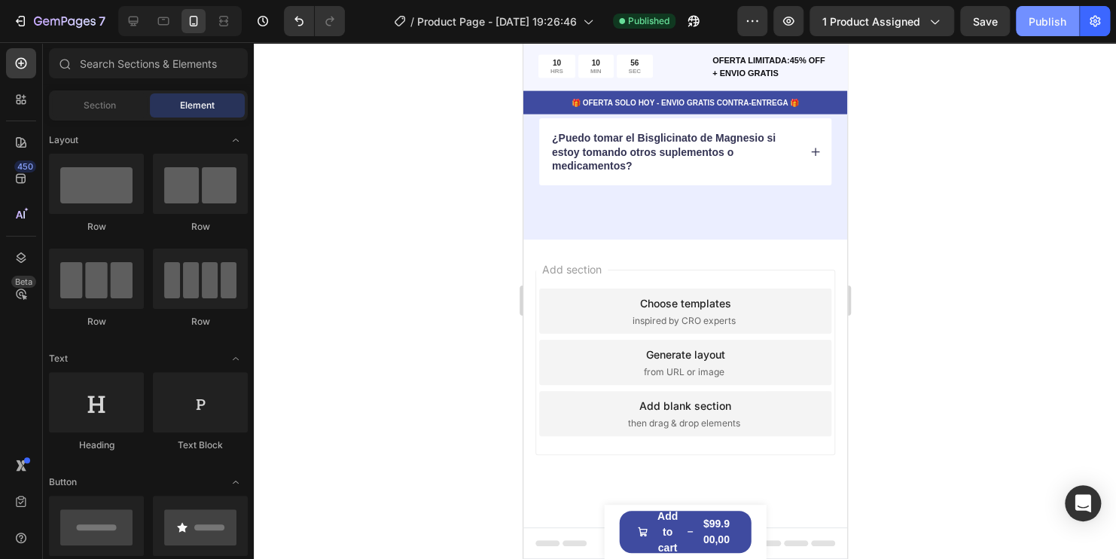
click at [1055, 25] on div "Publish" at bounding box center [1047, 22] width 38 height 16
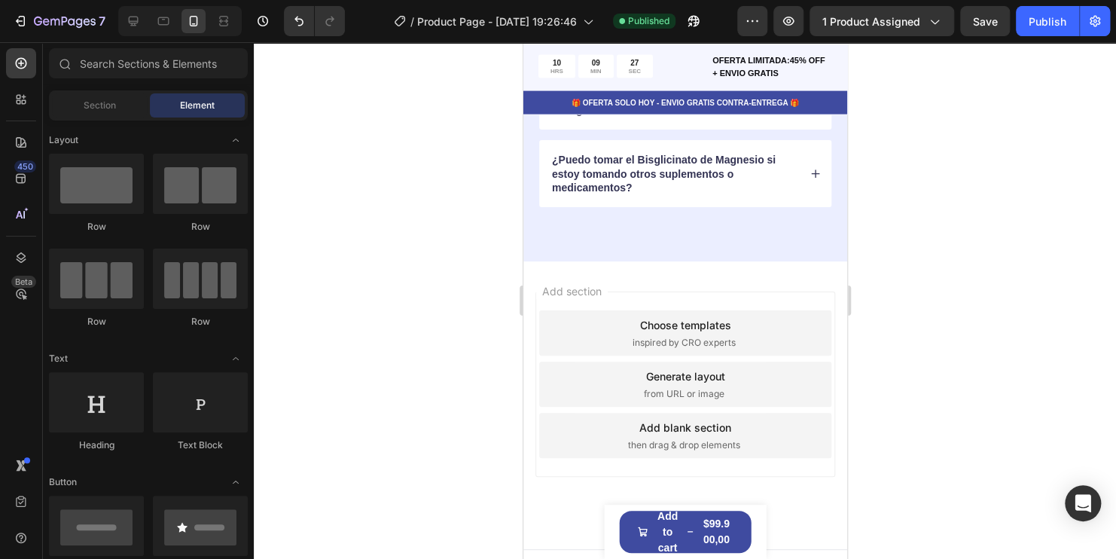
scroll to position [4319, 0]
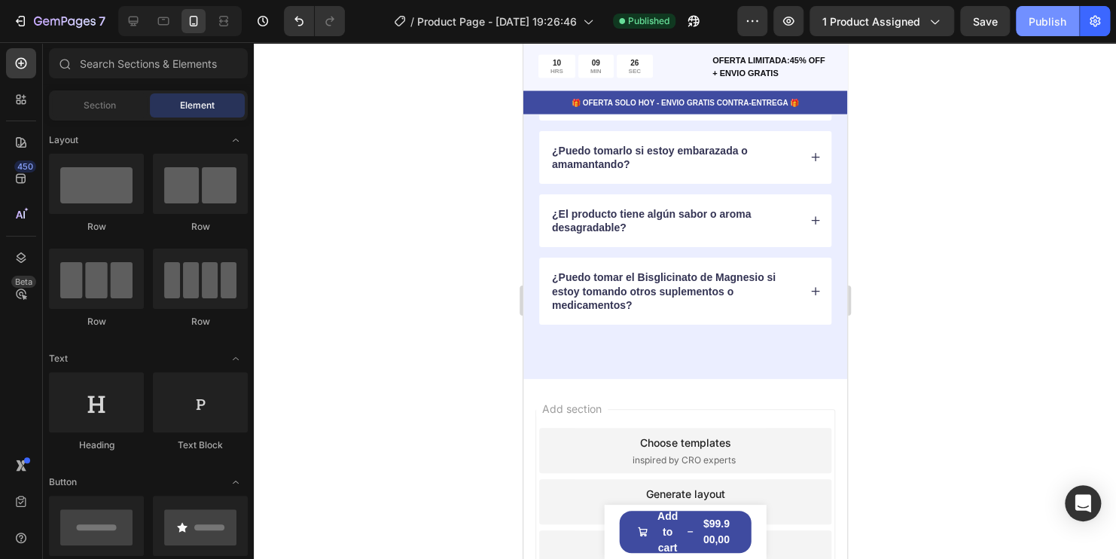
click at [1051, 18] on div "Publish" at bounding box center [1047, 22] width 38 height 16
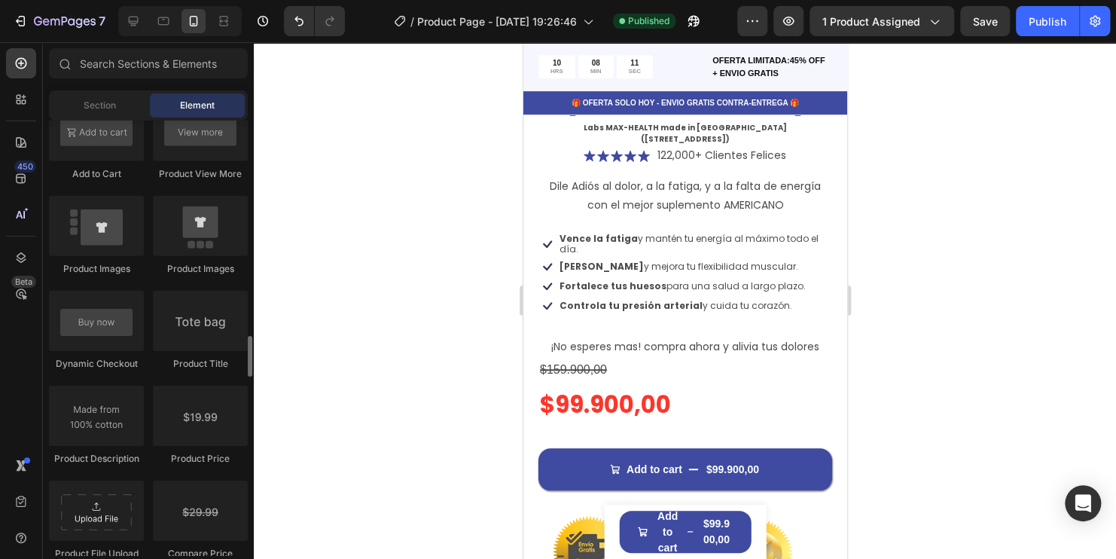
scroll to position [2334, 0]
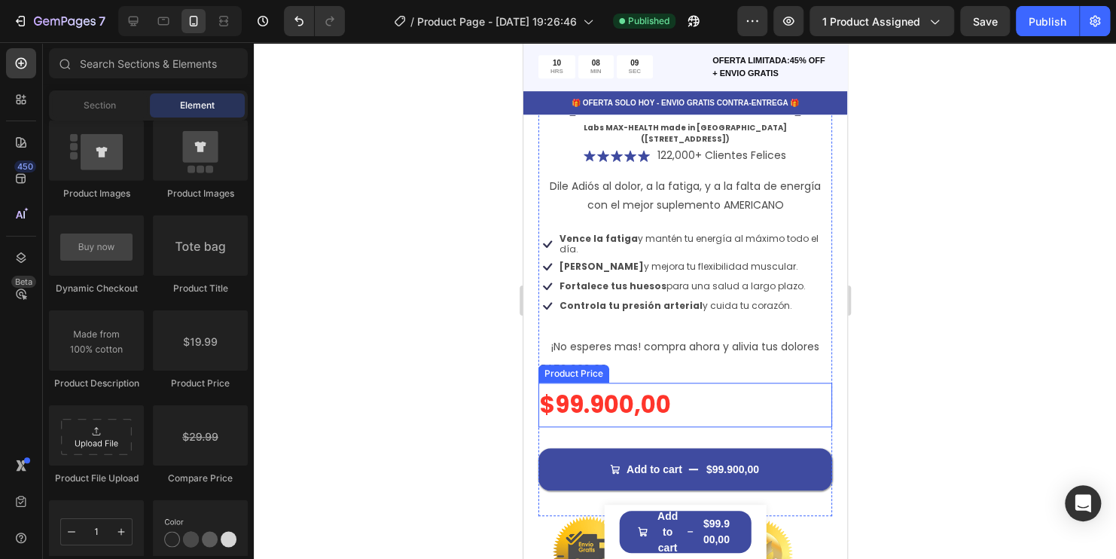
click at [598, 382] on div "$99.900,00" at bounding box center [685, 404] width 294 height 45
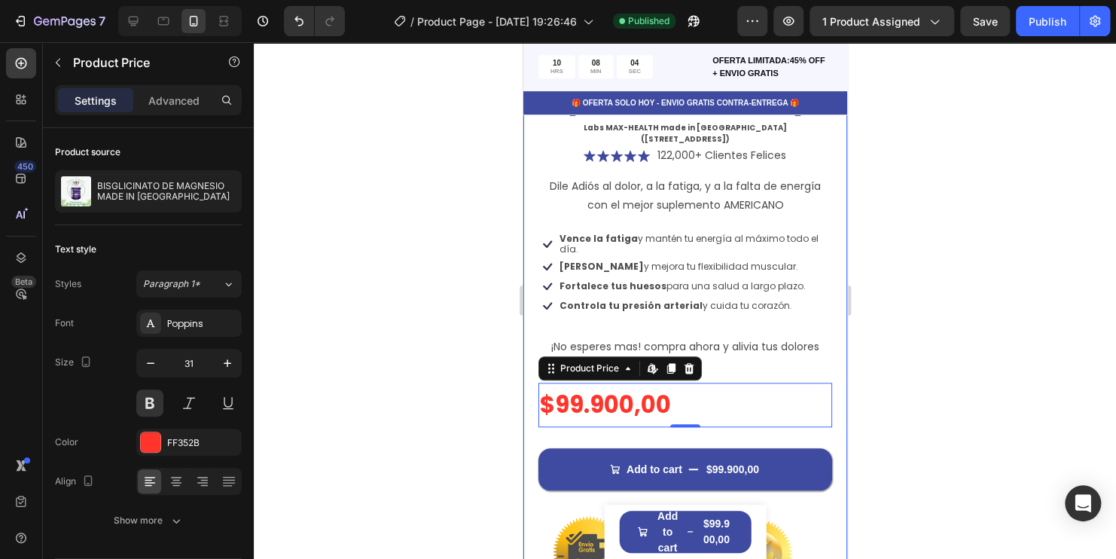
click at [973, 338] on div at bounding box center [685, 300] width 862 height 516
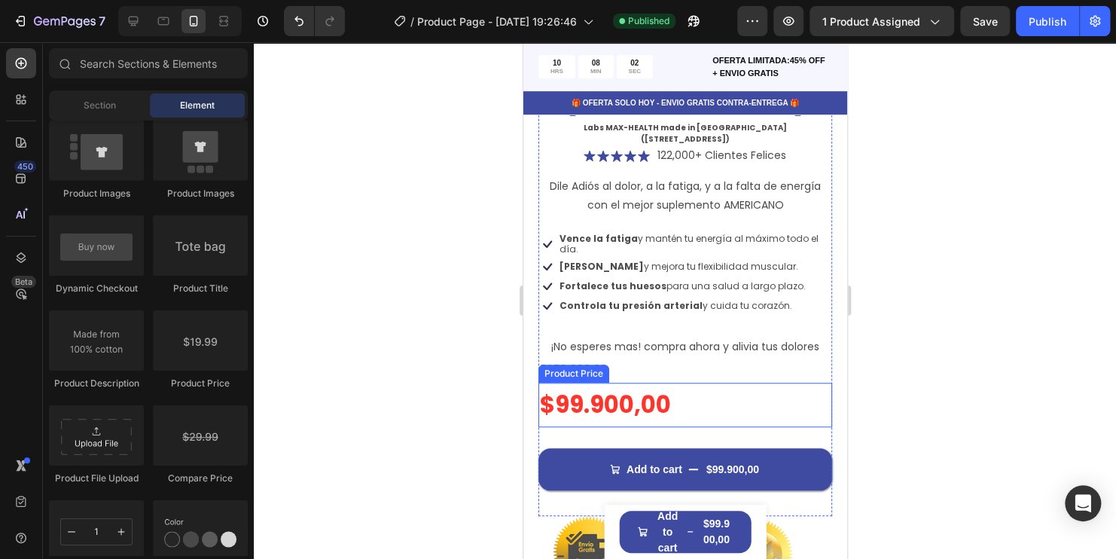
click at [594, 382] on div "$99.900,00" at bounding box center [685, 404] width 294 height 45
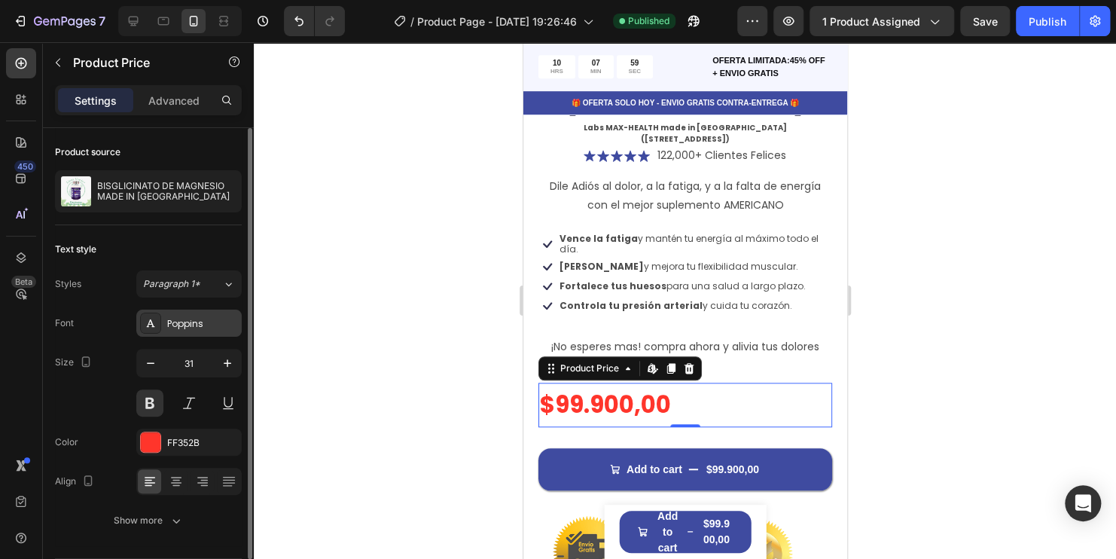
click at [187, 318] on div "Poppins" at bounding box center [202, 324] width 71 height 14
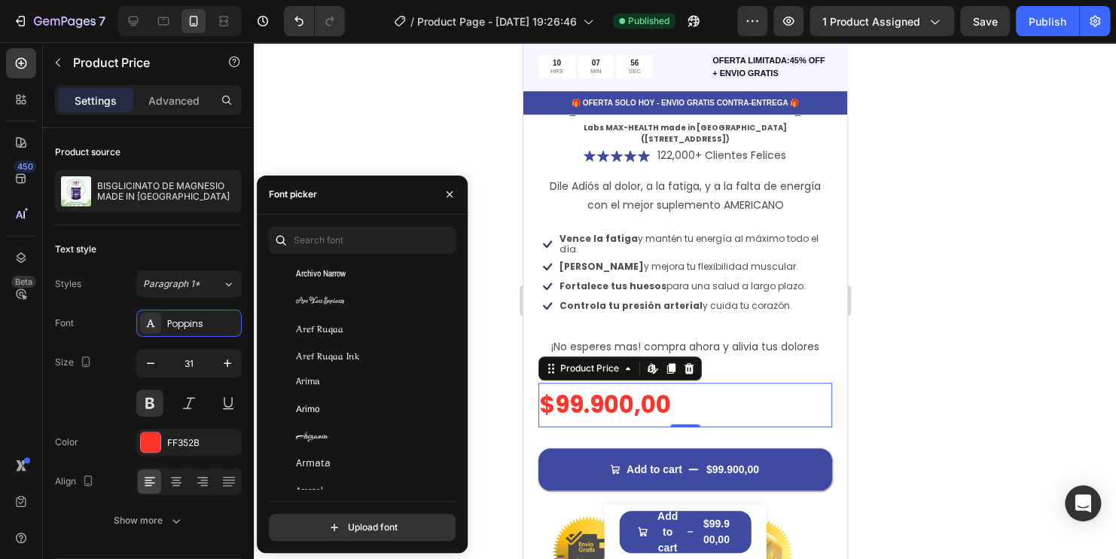
scroll to position [2861, 0]
click at [382, 141] on div at bounding box center [685, 300] width 862 height 516
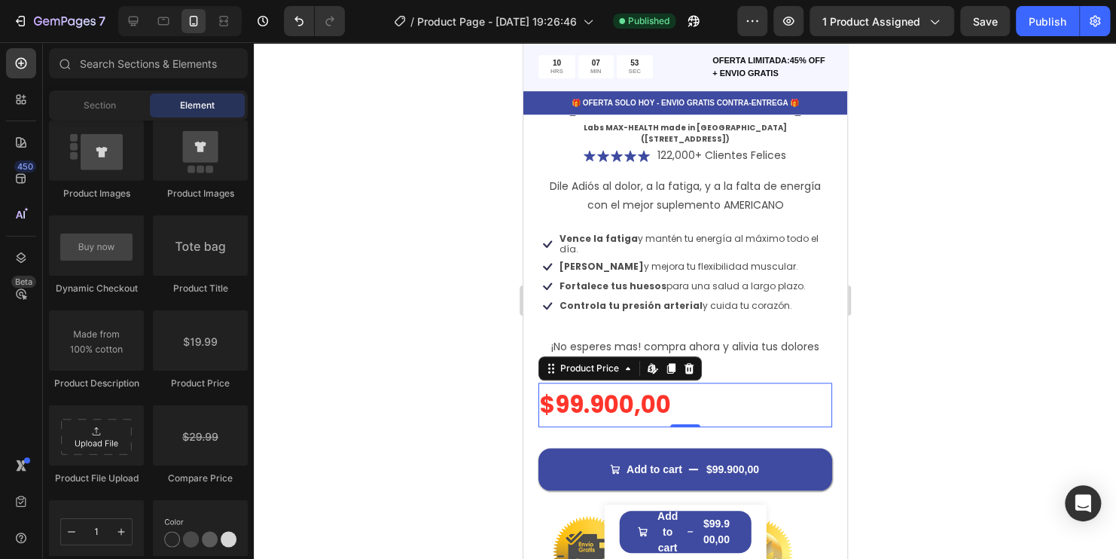
click at [591, 382] on div "$99.900,00" at bounding box center [685, 404] width 294 height 45
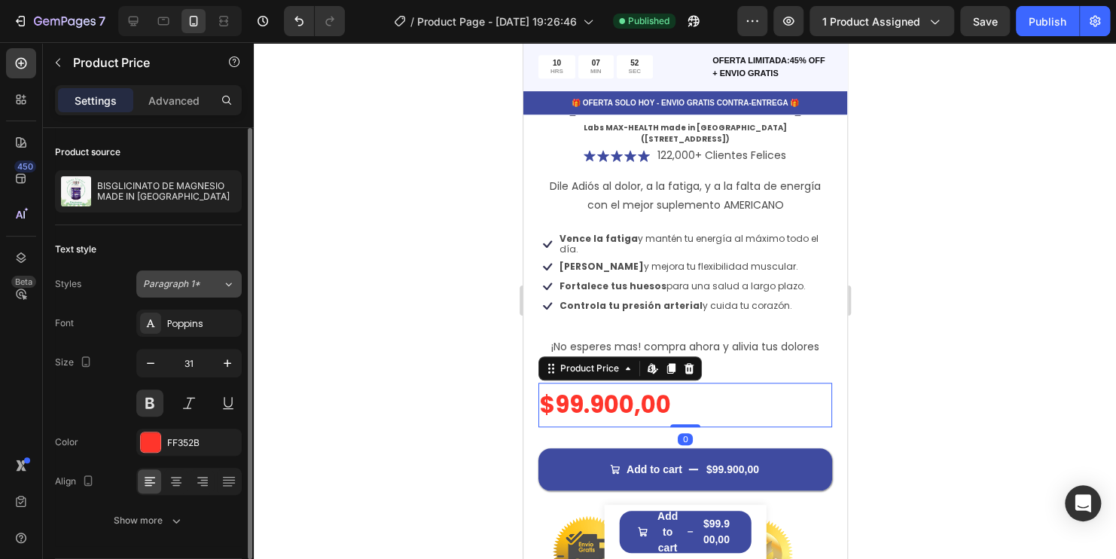
click at [189, 282] on span "Paragraph 1*" at bounding box center [171, 284] width 57 height 14
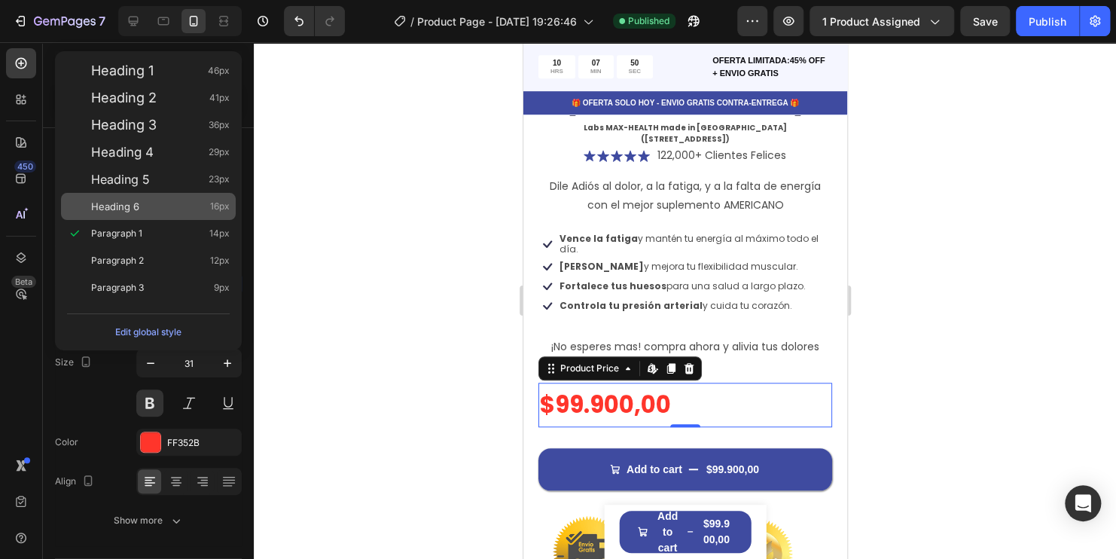
click at [229, 205] on span "16px" at bounding box center [220, 206] width 20 height 15
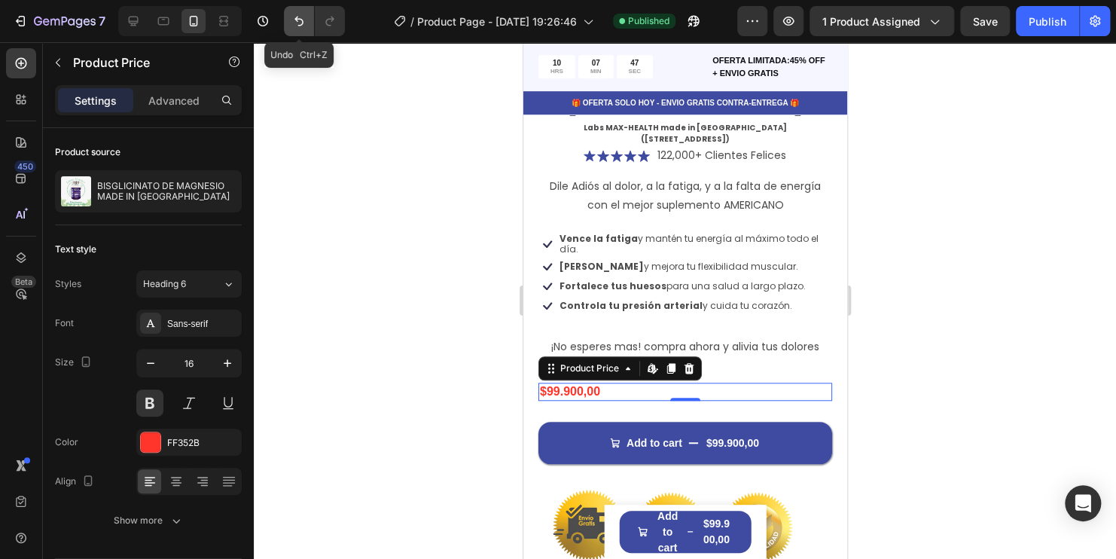
click at [292, 18] on icon "Undo/Redo" at bounding box center [298, 21] width 15 height 15
type input "31"
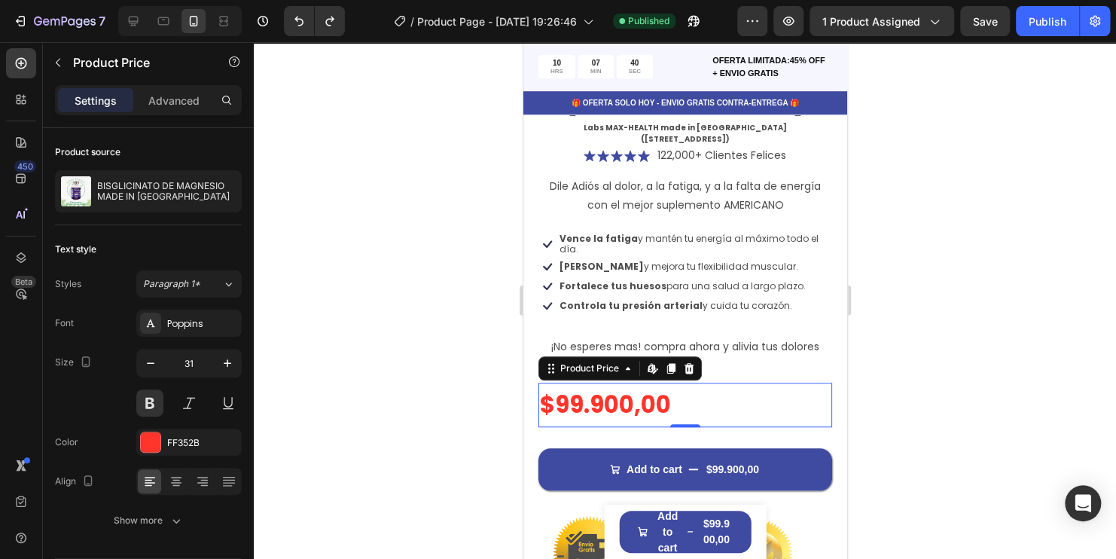
click at [955, 296] on div at bounding box center [685, 300] width 862 height 516
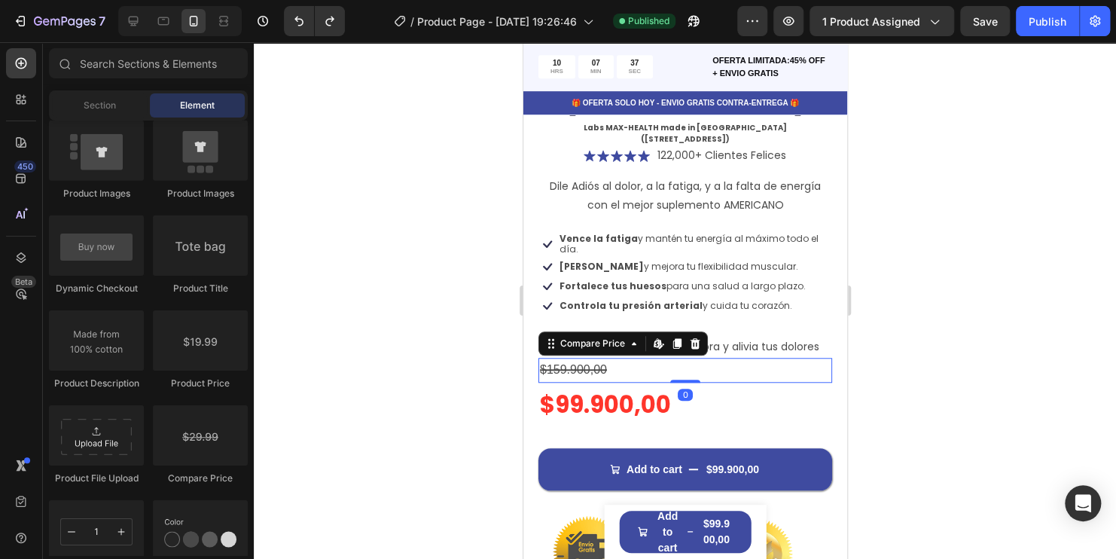
click at [615, 358] on div "$159.900,00" at bounding box center [685, 370] width 294 height 25
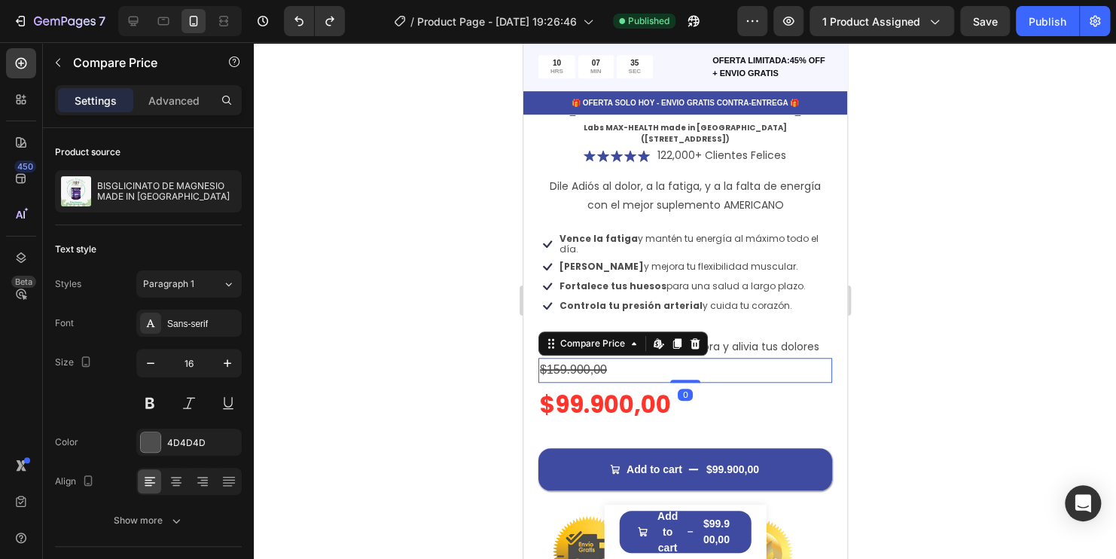
click at [1003, 325] on div at bounding box center [685, 300] width 862 height 516
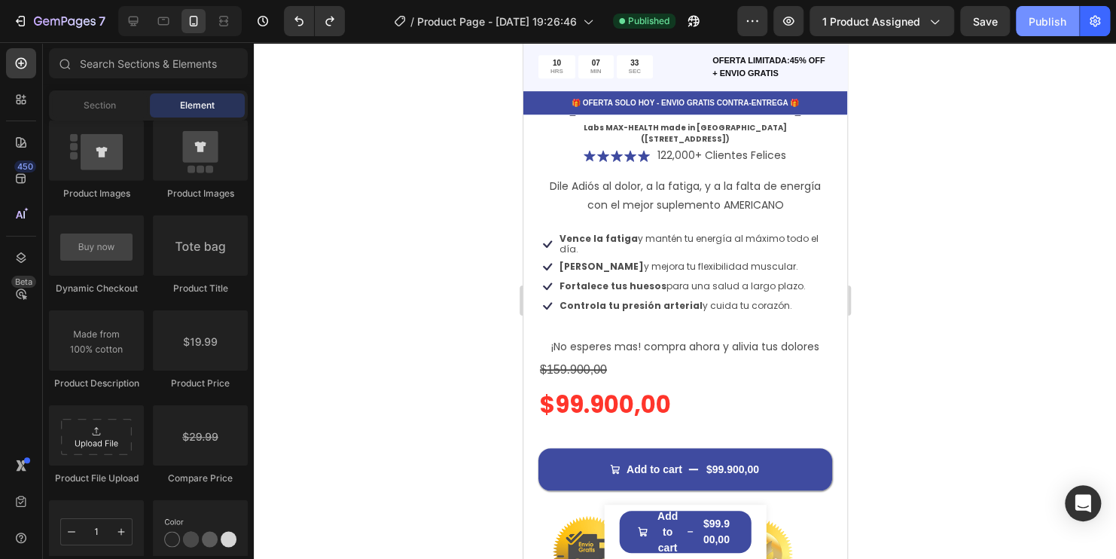
click at [1041, 29] on button "Publish" at bounding box center [1047, 21] width 63 height 30
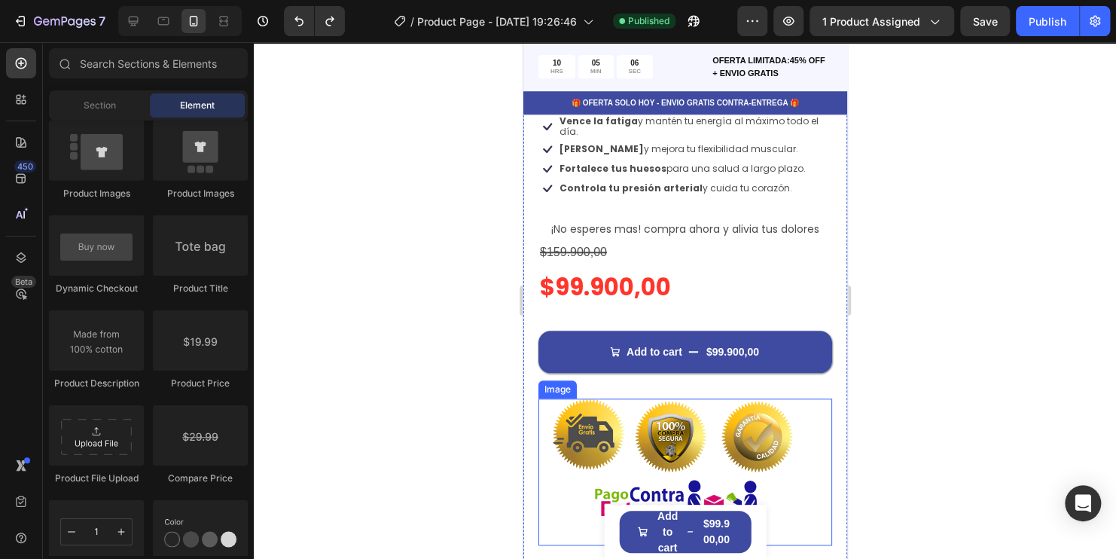
scroll to position [527, 0]
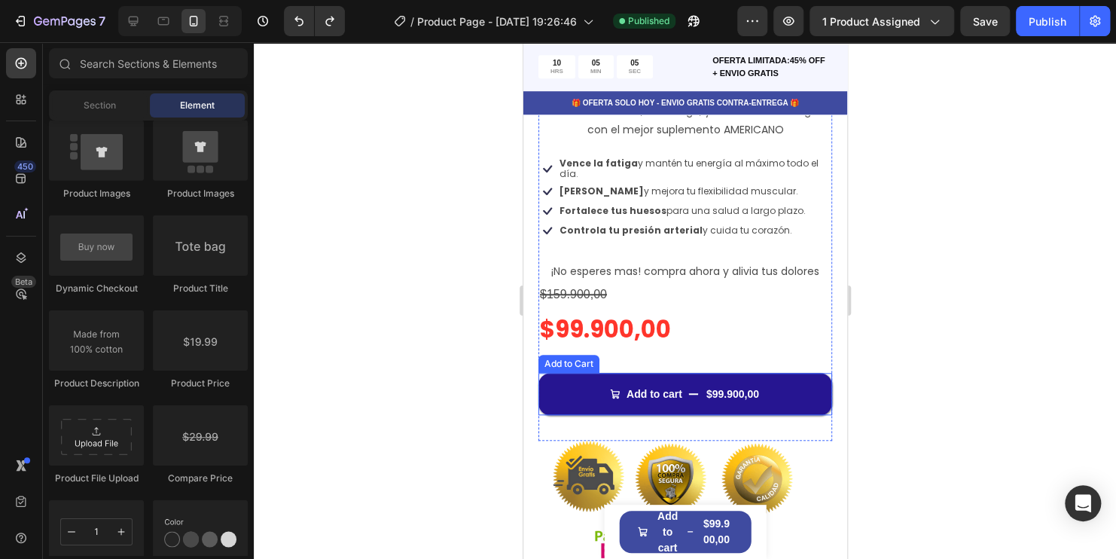
click at [782, 373] on button "Add to cart $99.900,00" at bounding box center [685, 394] width 294 height 42
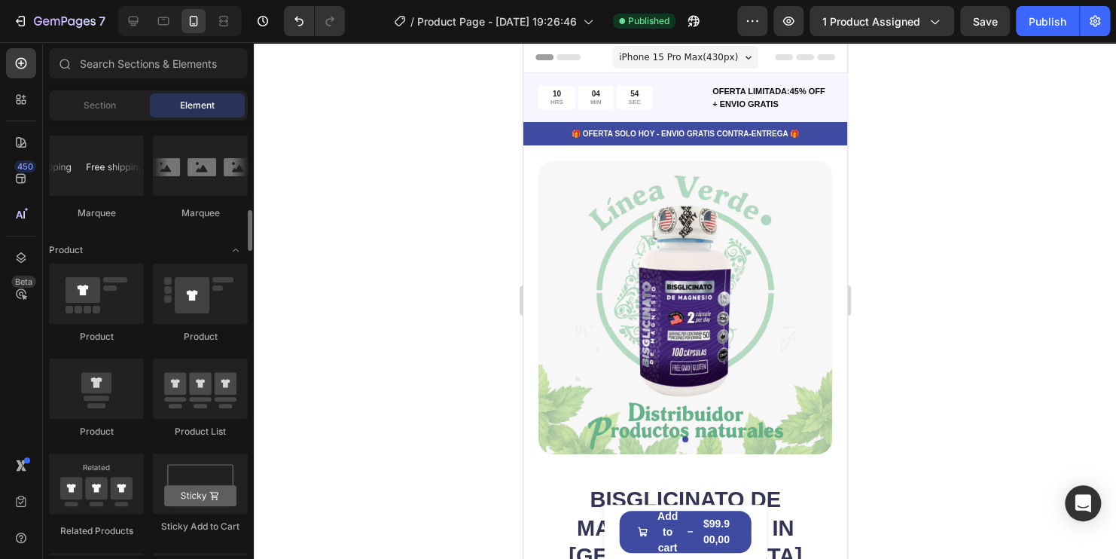
scroll to position [1732, 0]
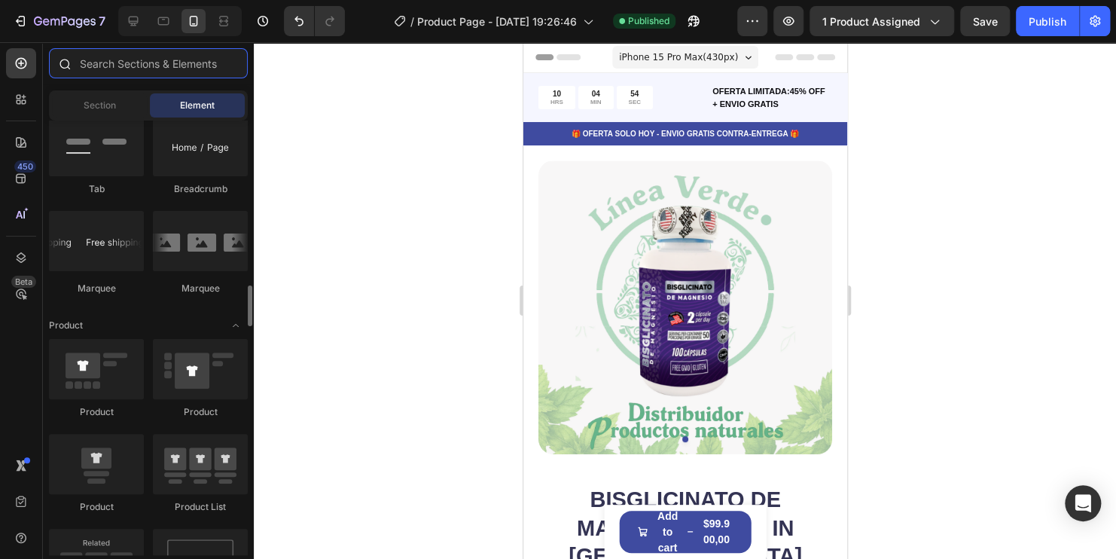
click at [131, 63] on input "text" at bounding box center [148, 63] width 199 height 30
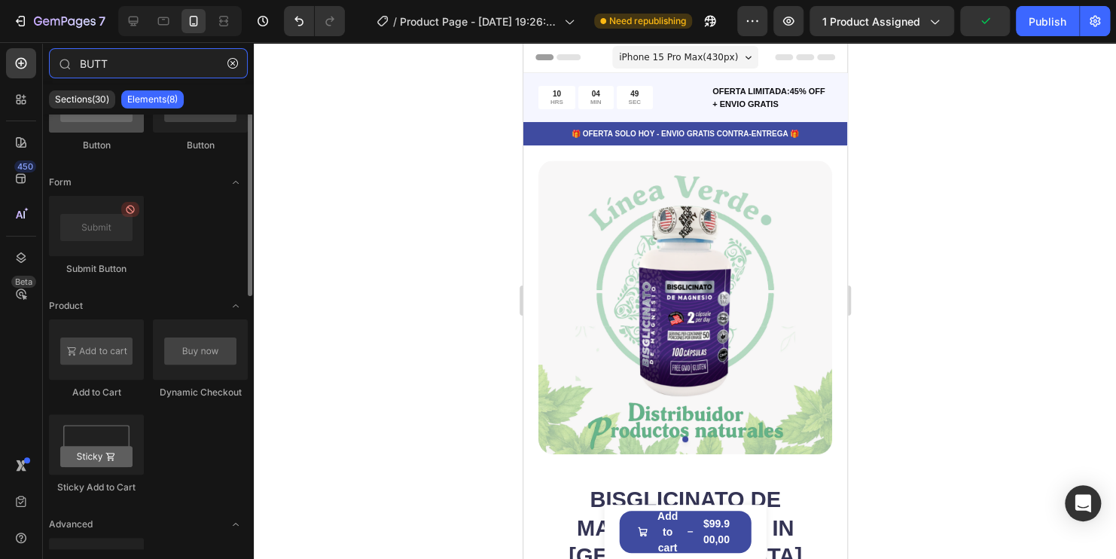
scroll to position [0, 0]
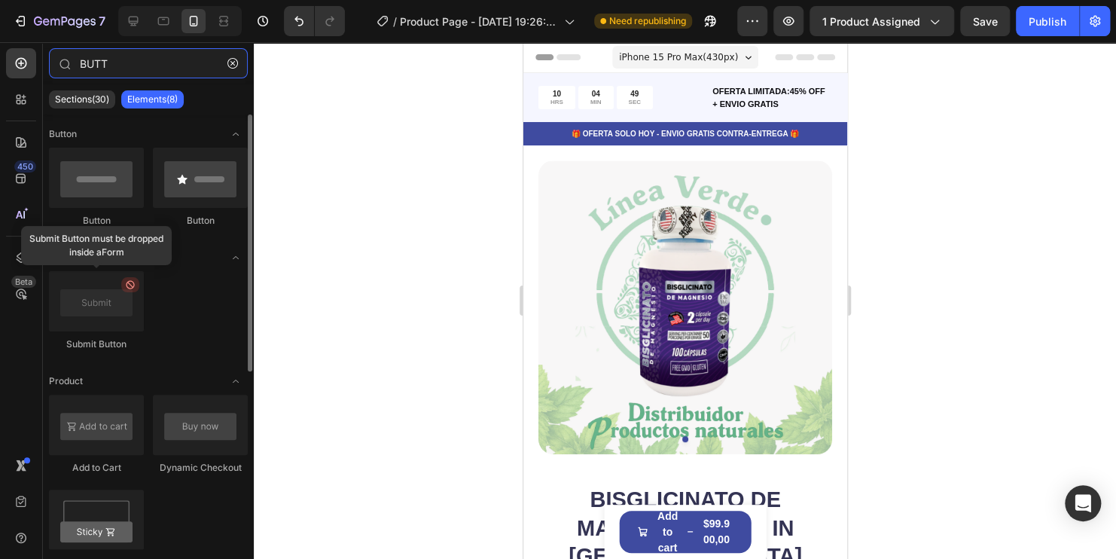
type input "BUTT"
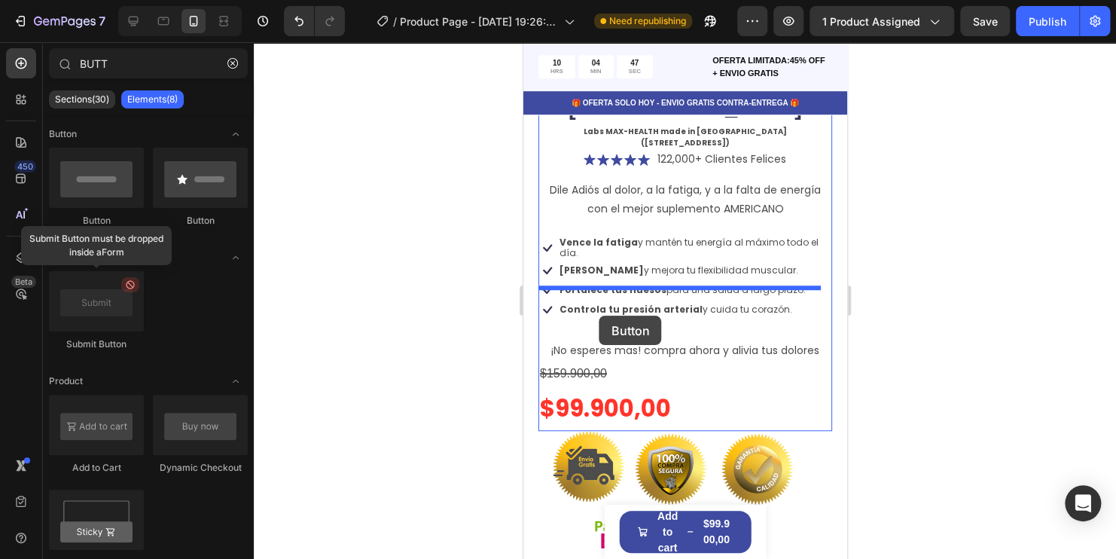
scroll to position [452, 0]
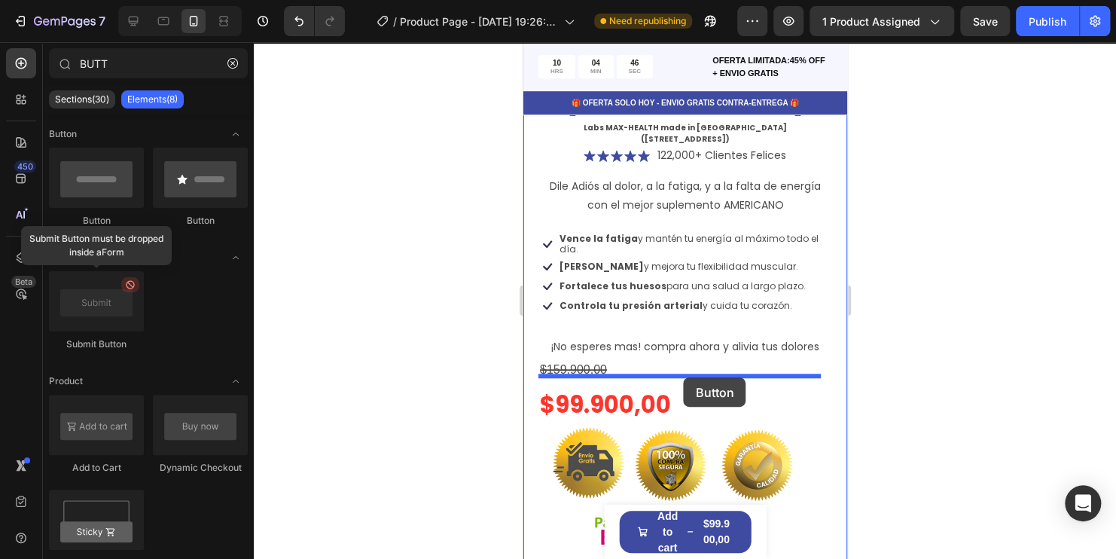
drag, startPoint x: 727, startPoint y: 250, endPoint x: 683, endPoint y: 377, distance: 134.5
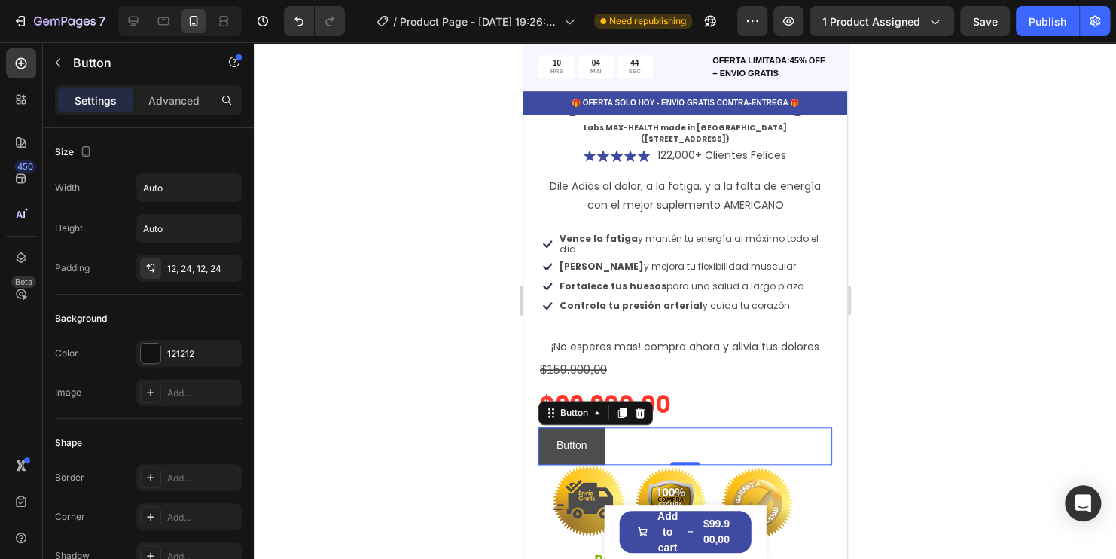
click at [599, 427] on button "Button" at bounding box center [571, 445] width 66 height 37
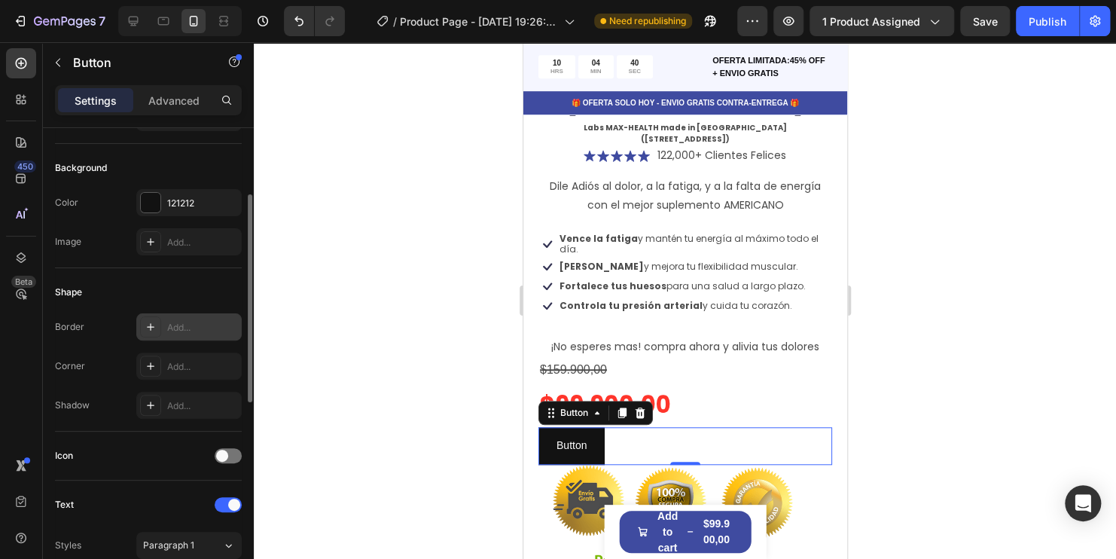
click at [181, 325] on div "Add..." at bounding box center [202, 328] width 71 height 14
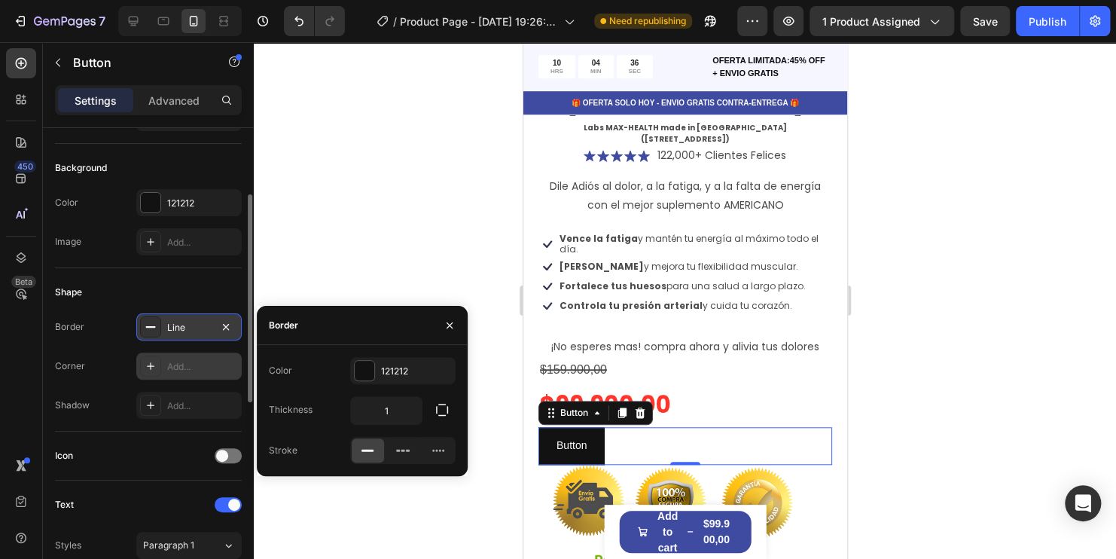
click at [193, 364] on div "Add..." at bounding box center [202, 367] width 71 height 14
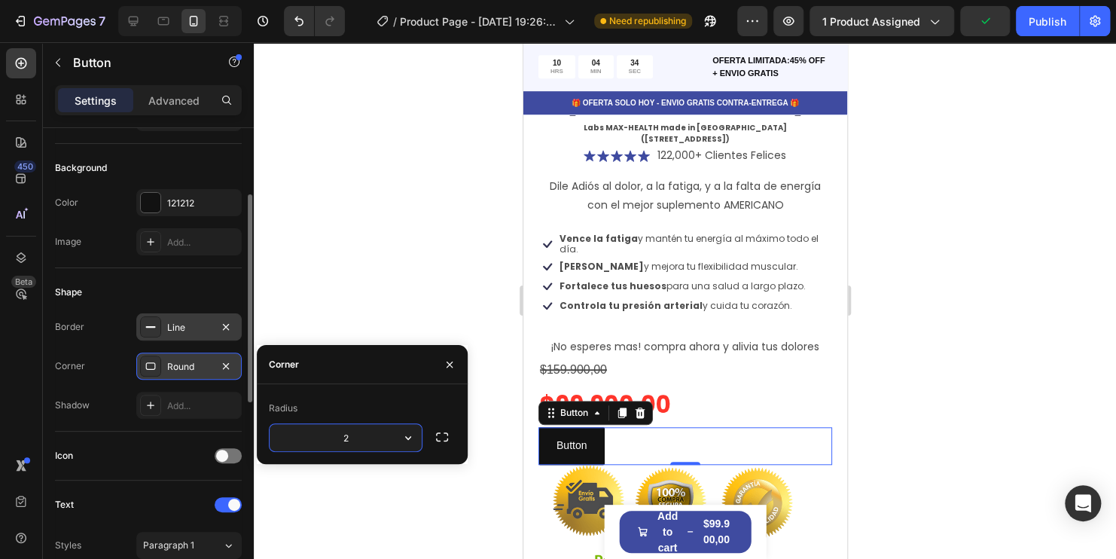
type input "20"
click at [376, 272] on div at bounding box center [685, 300] width 862 height 516
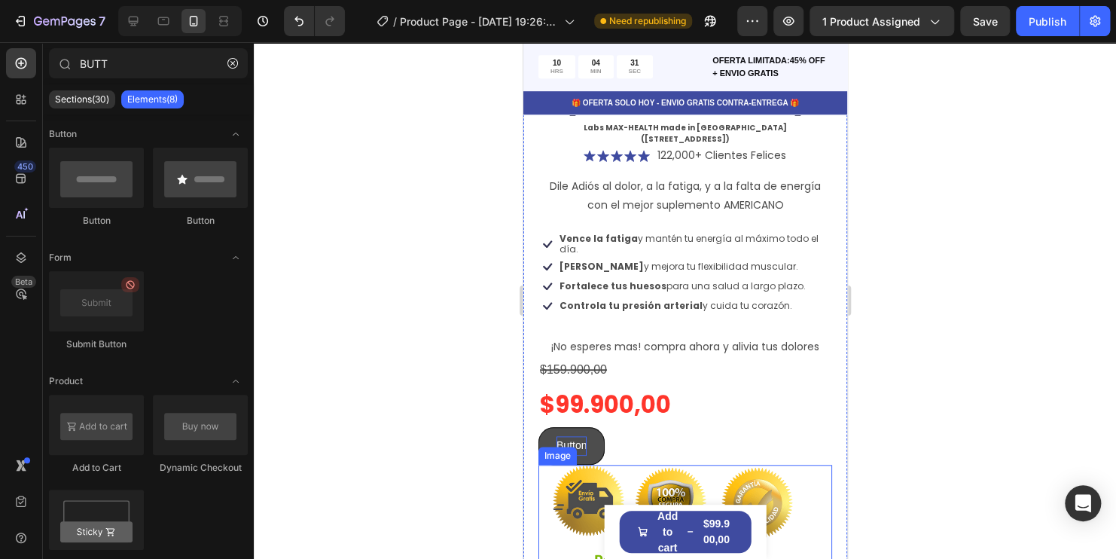
click at [583, 436] on p "Button" at bounding box center [571, 445] width 30 height 19
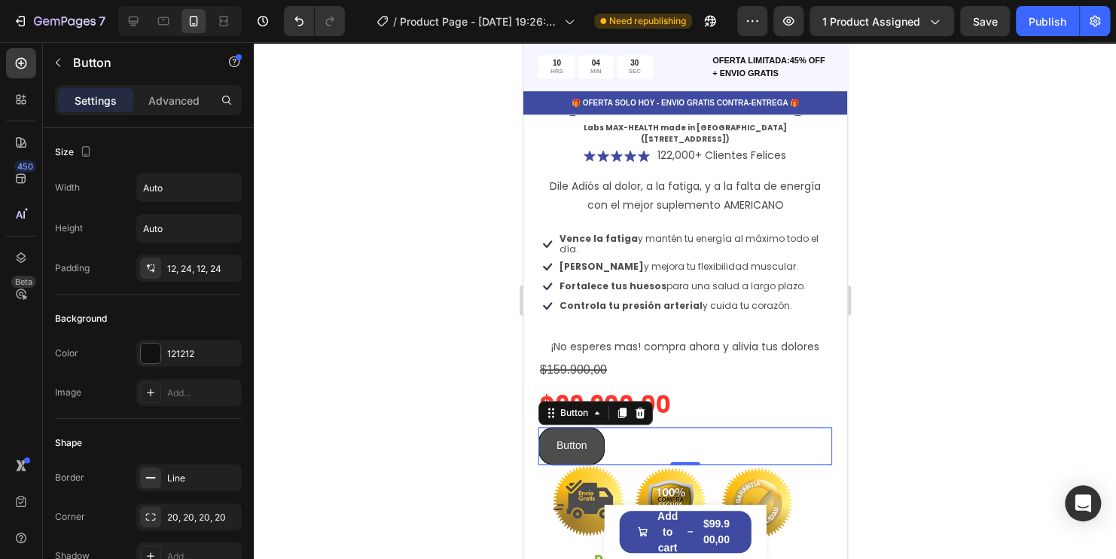
click at [599, 427] on button "Button" at bounding box center [571, 445] width 66 height 37
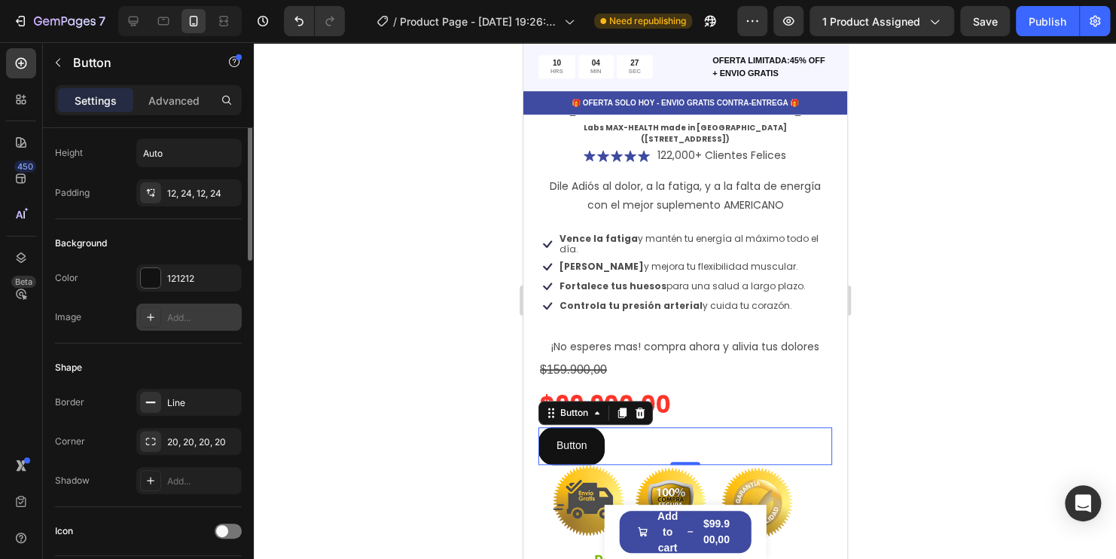
scroll to position [0, 0]
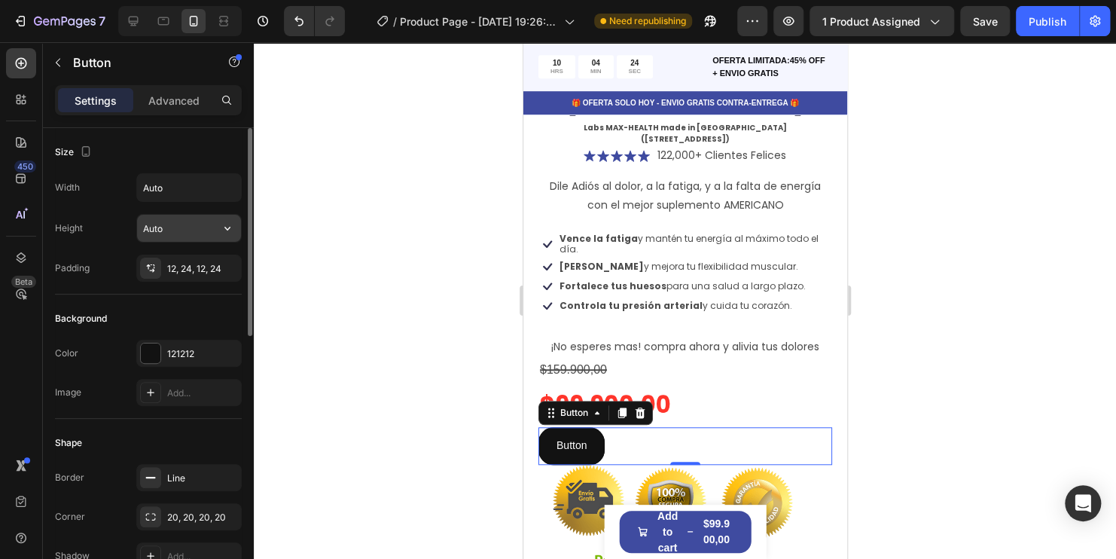
click at [217, 223] on button "button" at bounding box center [227, 228] width 27 height 27
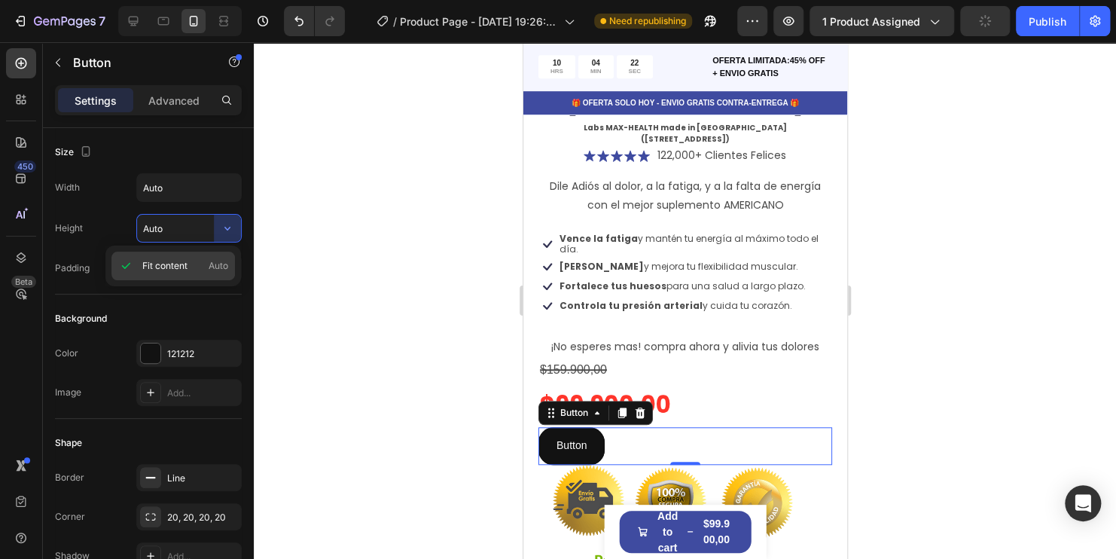
click at [153, 267] on span "Fit content" at bounding box center [164, 266] width 45 height 14
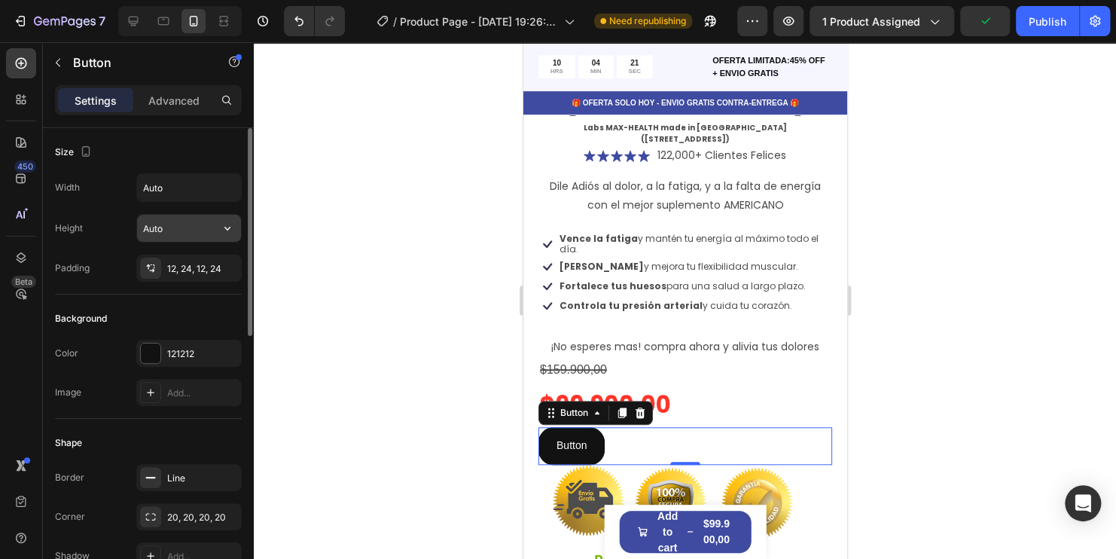
click at [190, 223] on input "Auto" at bounding box center [189, 228] width 104 height 27
click at [228, 227] on icon "button" at bounding box center [227, 228] width 15 height 15
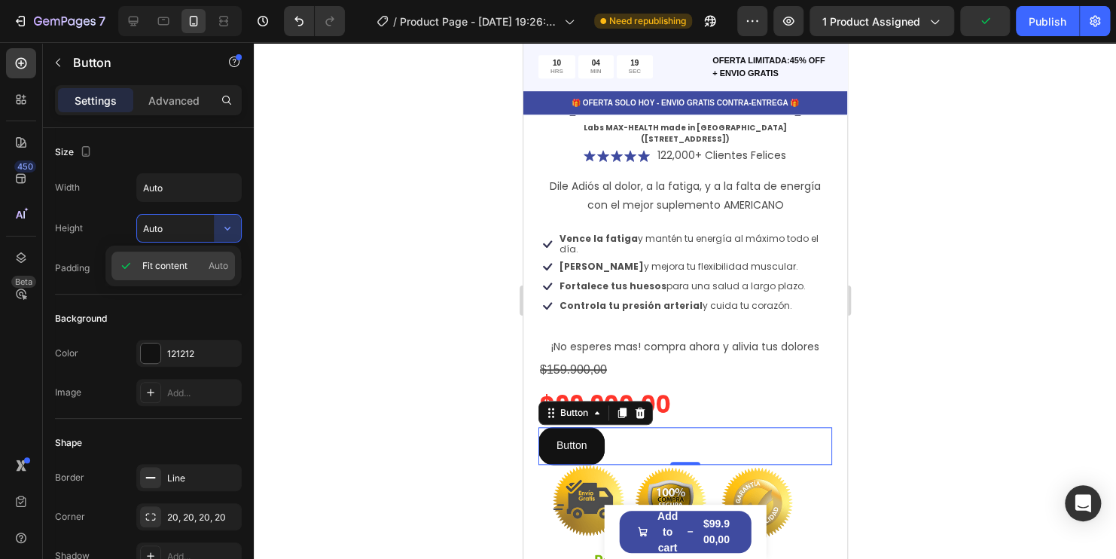
click at [230, 266] on div "Fit content Auto" at bounding box center [172, 265] width 123 height 29
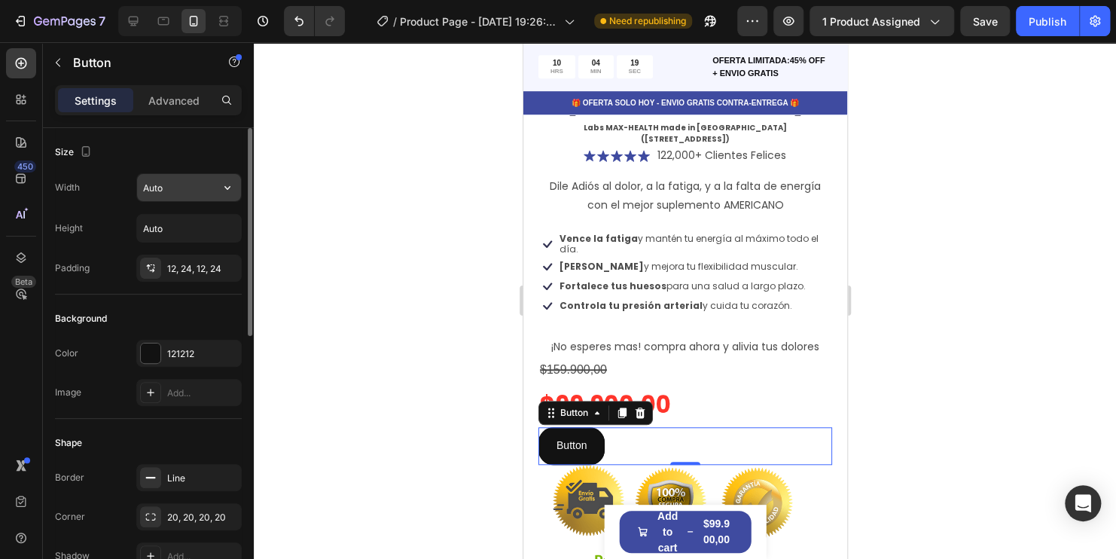
click at [211, 184] on input "Auto" at bounding box center [189, 187] width 104 height 27
click at [230, 193] on icon "button" at bounding box center [227, 187] width 15 height 15
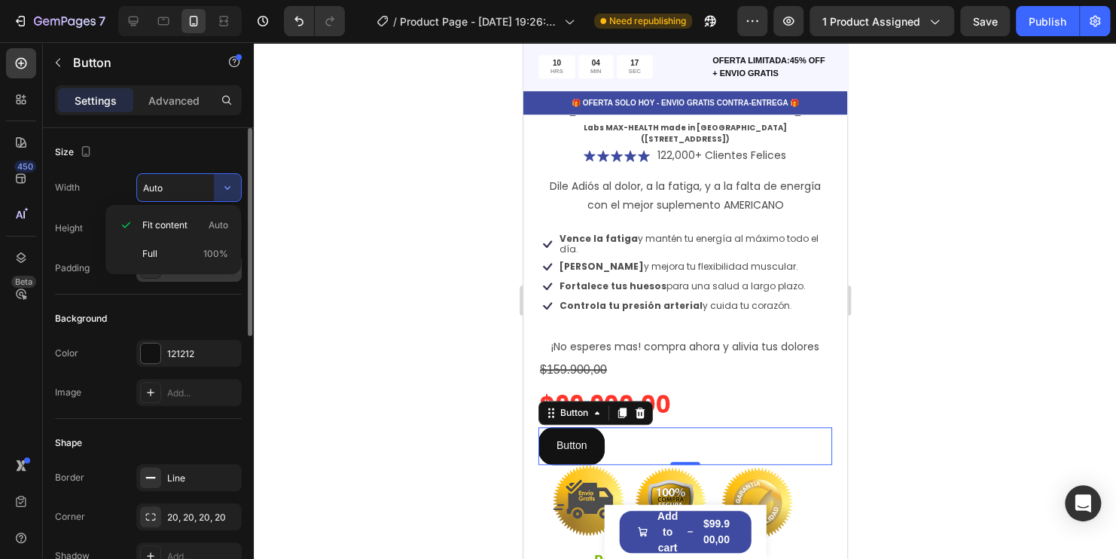
click at [176, 253] on p "Full 100%" at bounding box center [185, 254] width 86 height 14
type input "100%"
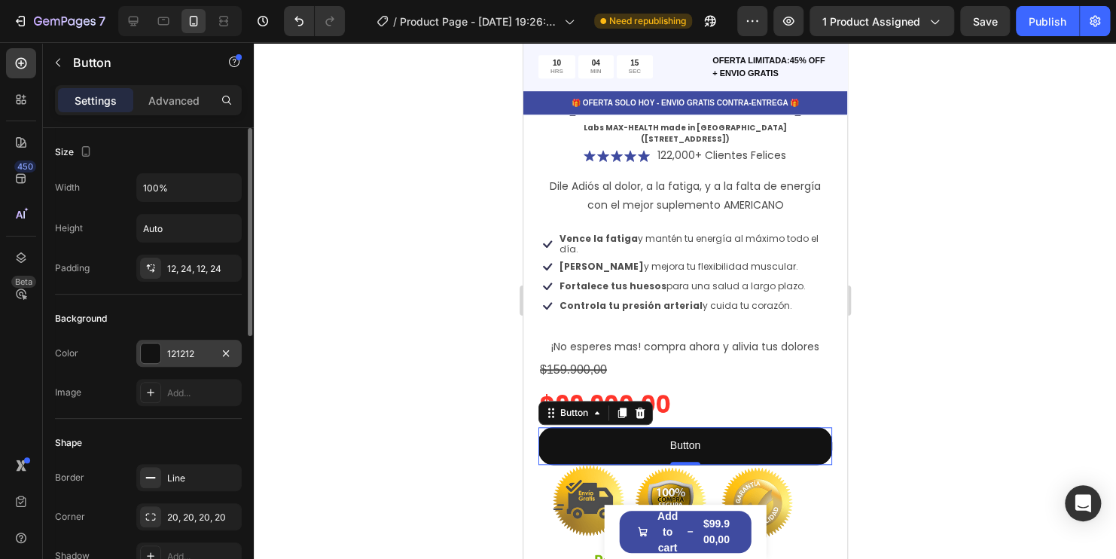
click at [151, 351] on div at bounding box center [151, 353] width 20 height 20
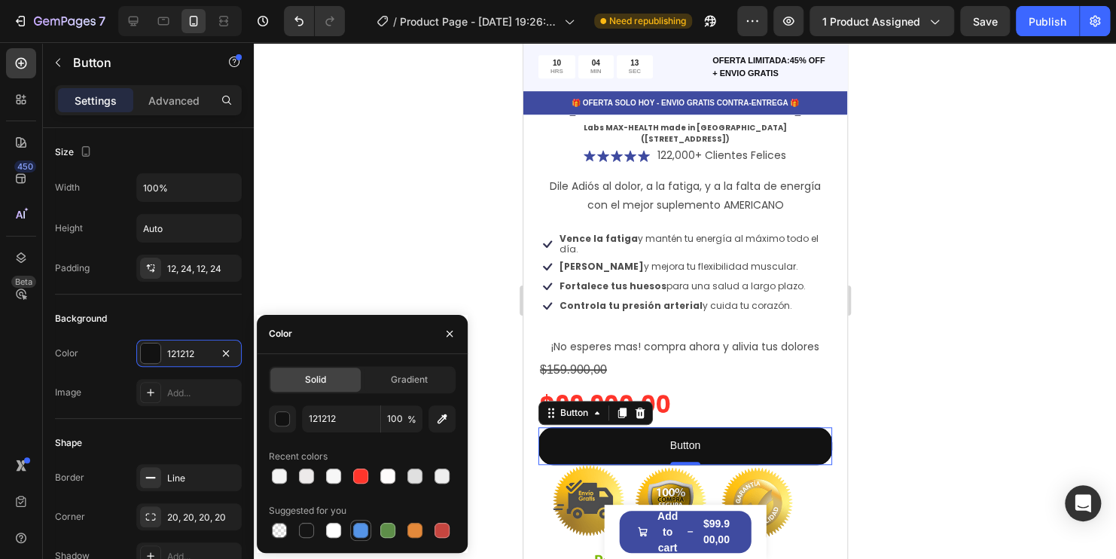
click at [364, 525] on div at bounding box center [360, 530] width 15 height 15
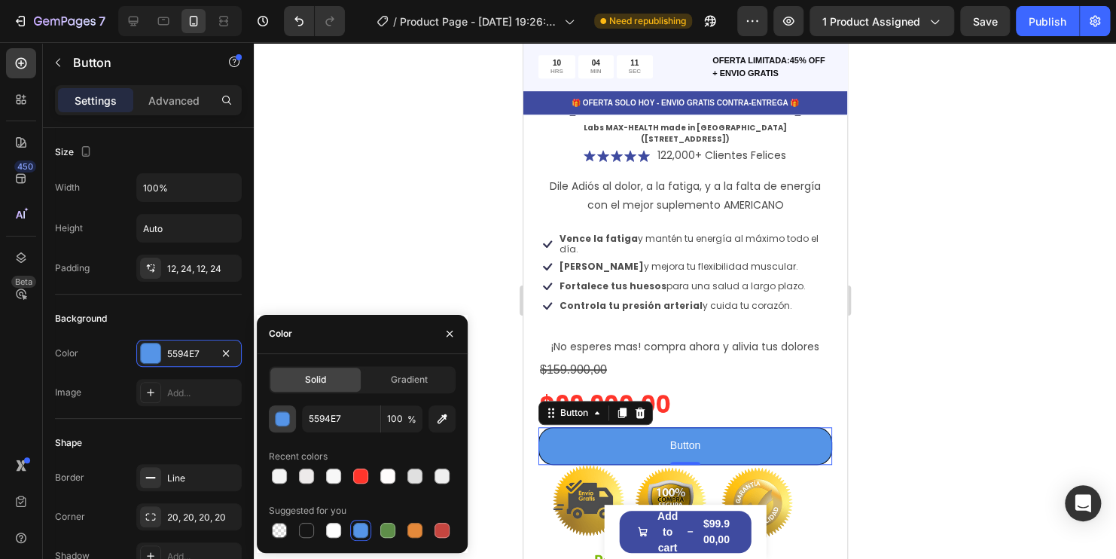
click at [285, 417] on div "button" at bounding box center [283, 419] width 15 height 15
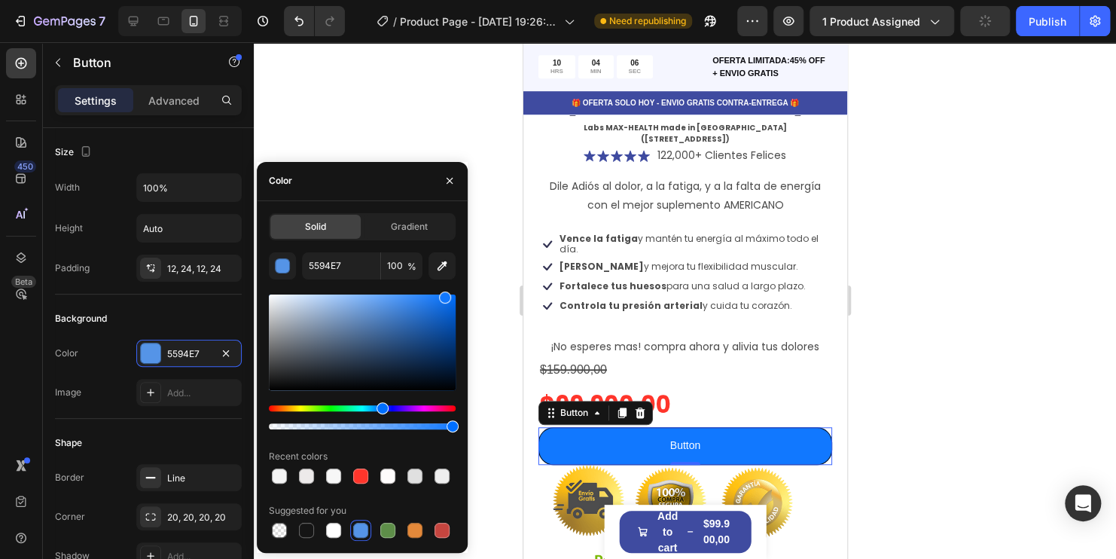
drag, startPoint x: 389, startPoint y: 310, endPoint x: 443, endPoint y: 289, distance: 57.5
click at [443, 289] on div "5594E7 100 % Recent colors Suggested for you" at bounding box center [362, 396] width 187 height 288
type input "1178FF"
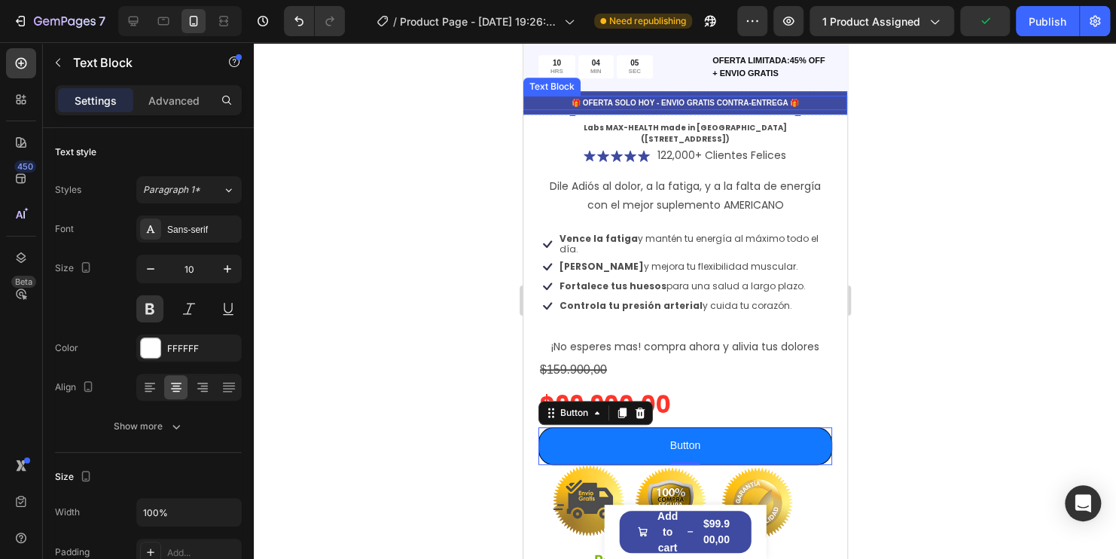
click at [808, 100] on p "🎁 OFERTA SOLO HOY - ENVIO GRATIS CONTRA-ENTREGA 🎁" at bounding box center [684, 102] width 321 height 11
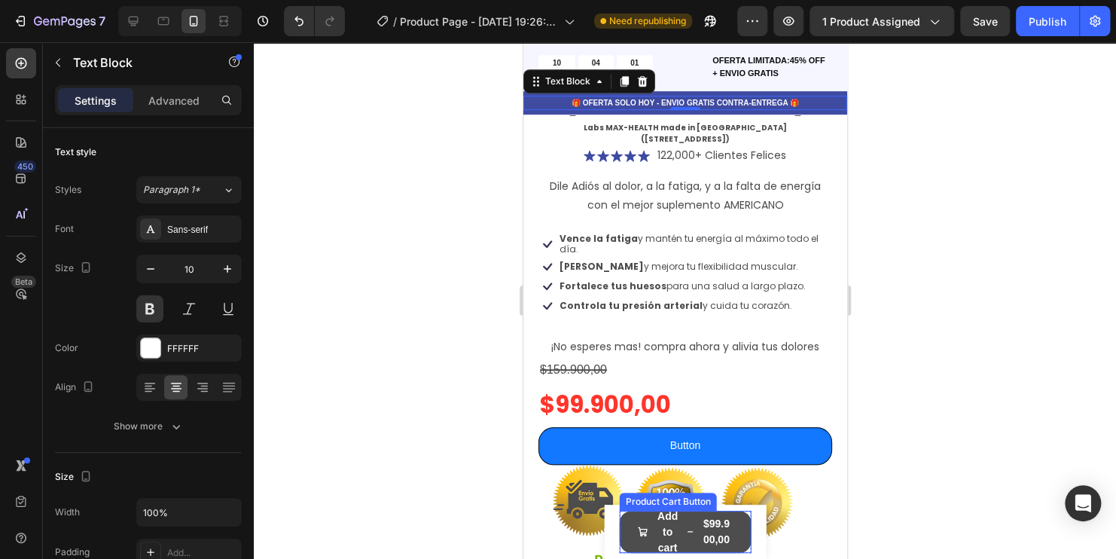
click at [721, 527] on div "$99.900,00" at bounding box center [716, 531] width 34 height 35
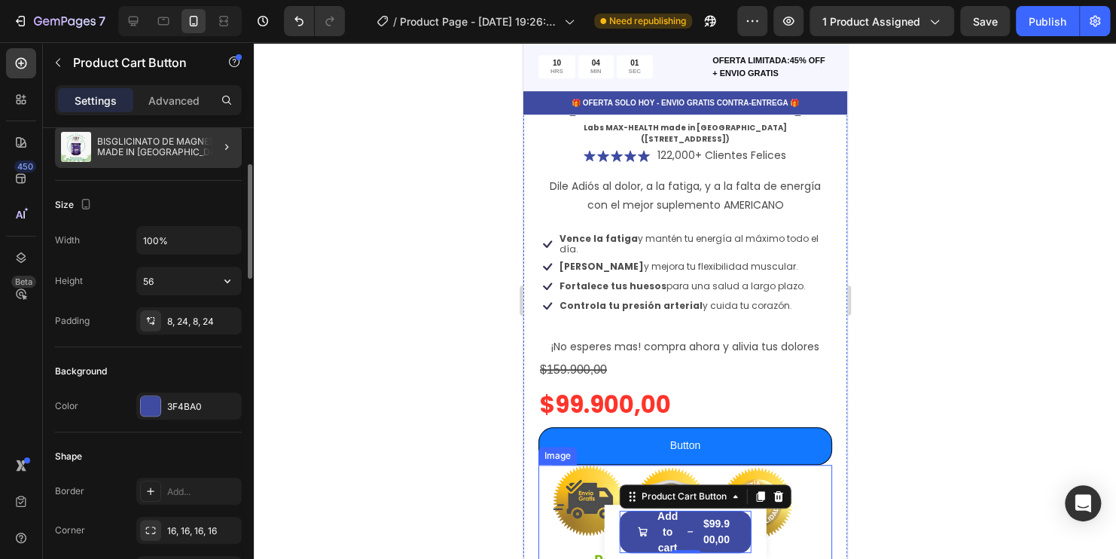
scroll to position [226, 0]
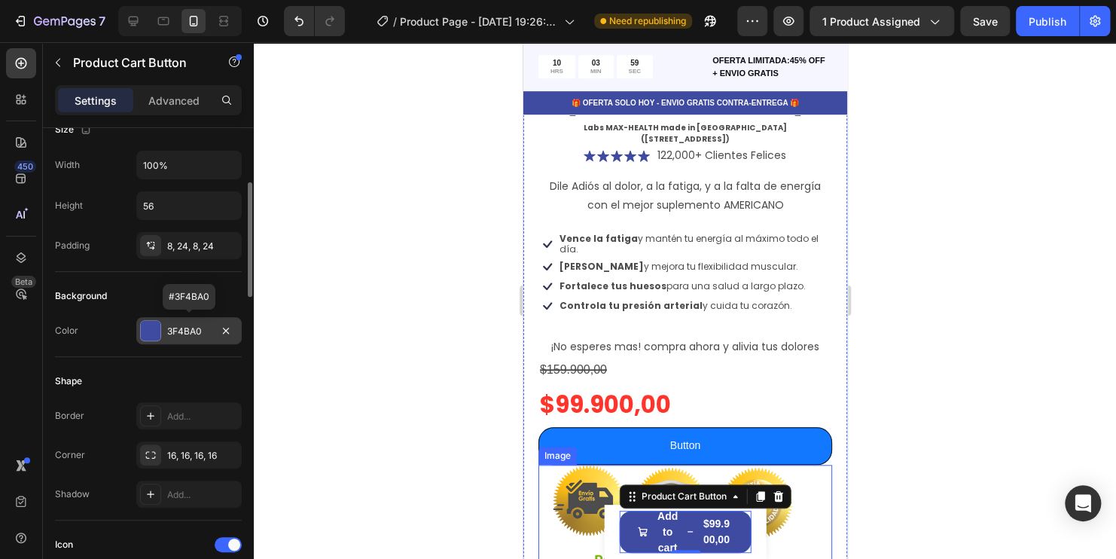
click at [154, 331] on div at bounding box center [151, 331] width 20 height 20
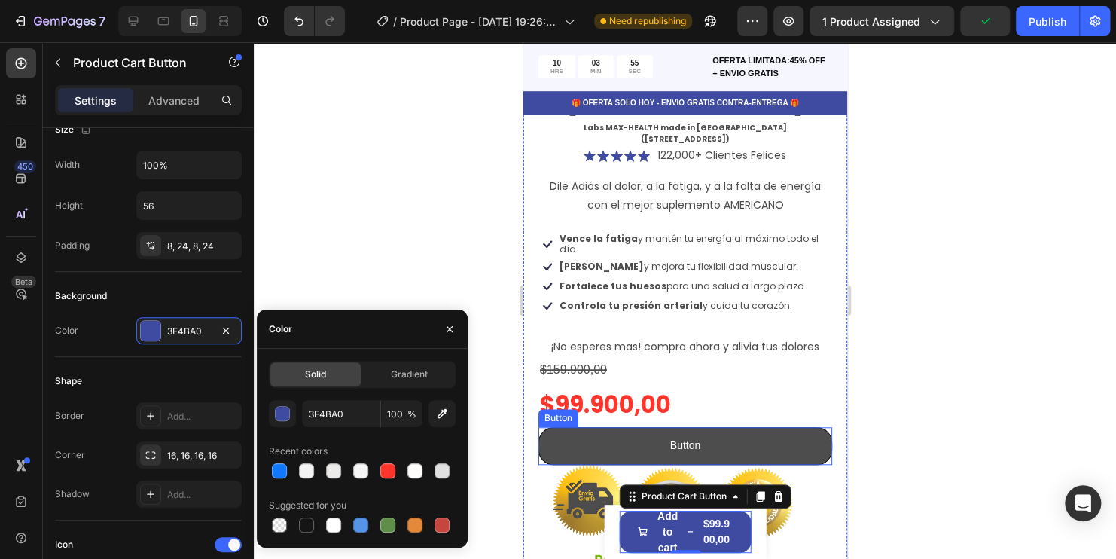
click at [617, 427] on button "Button" at bounding box center [685, 445] width 294 height 37
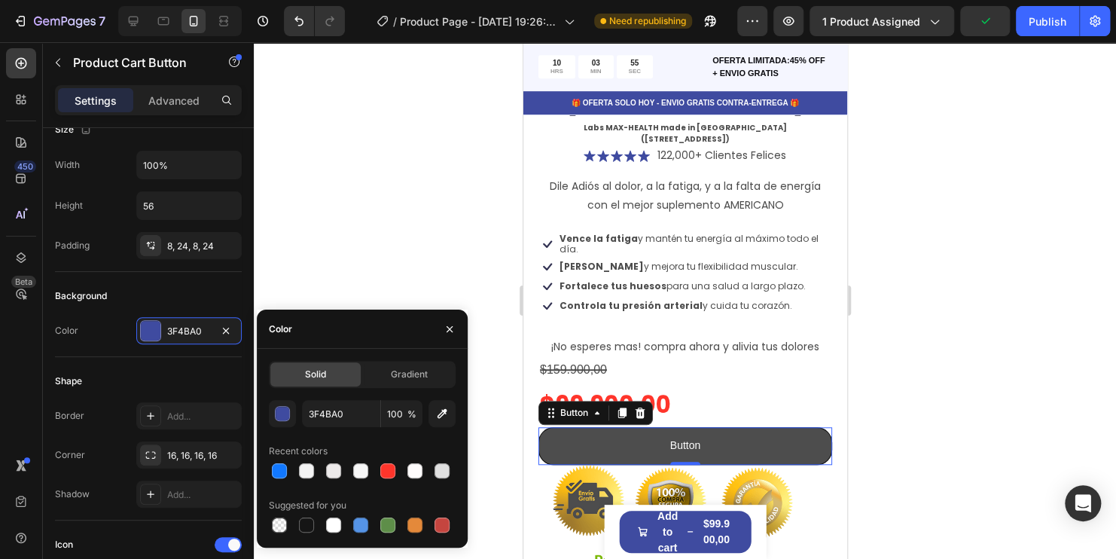
scroll to position [0, 0]
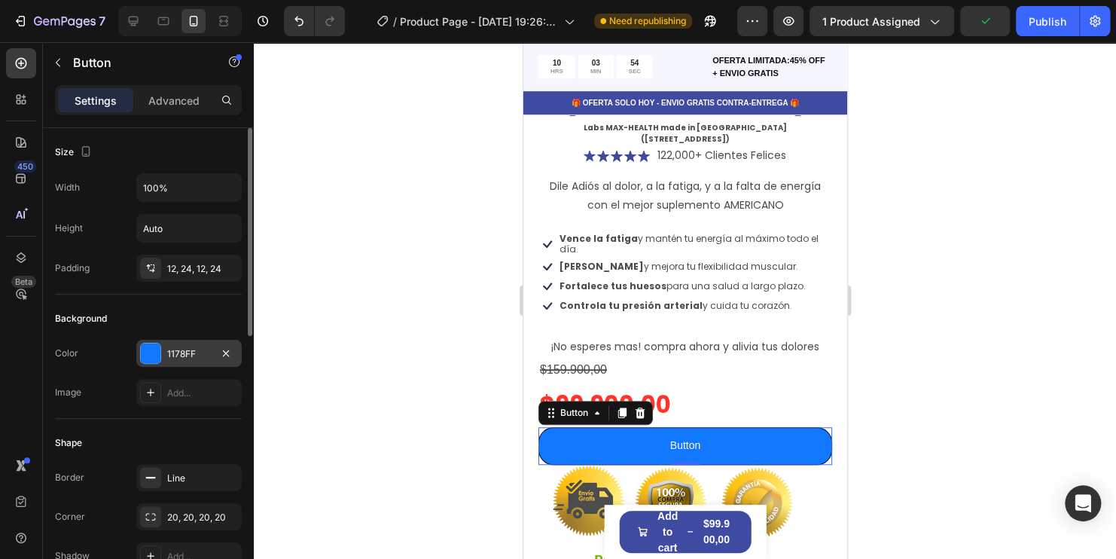
click at [190, 351] on div "1178FF" at bounding box center [189, 354] width 44 height 14
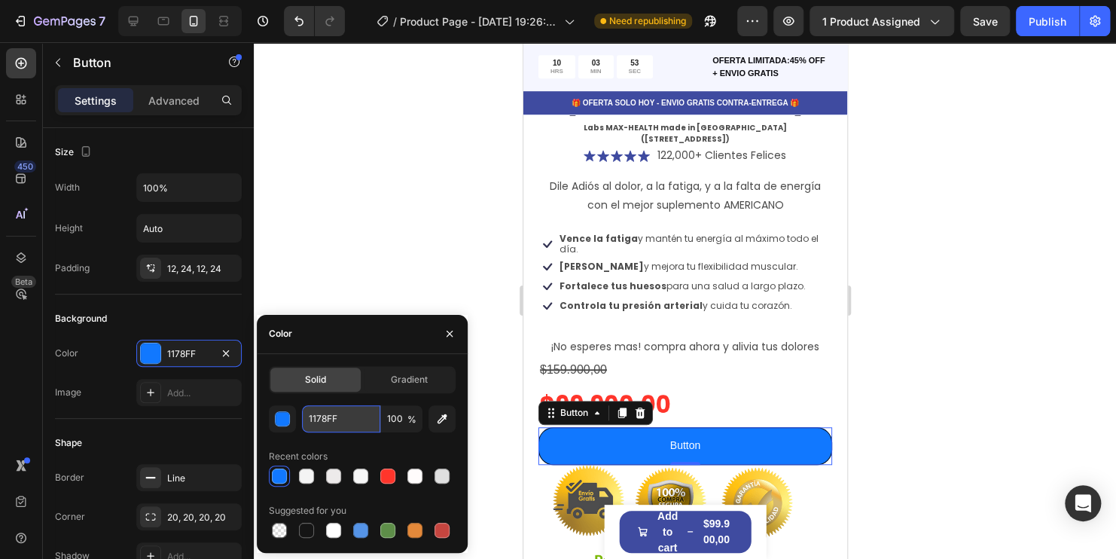
click at [349, 417] on input "1178FF" at bounding box center [341, 418] width 78 height 27
paste input "3F4BA0"
type input "3F4BA0"
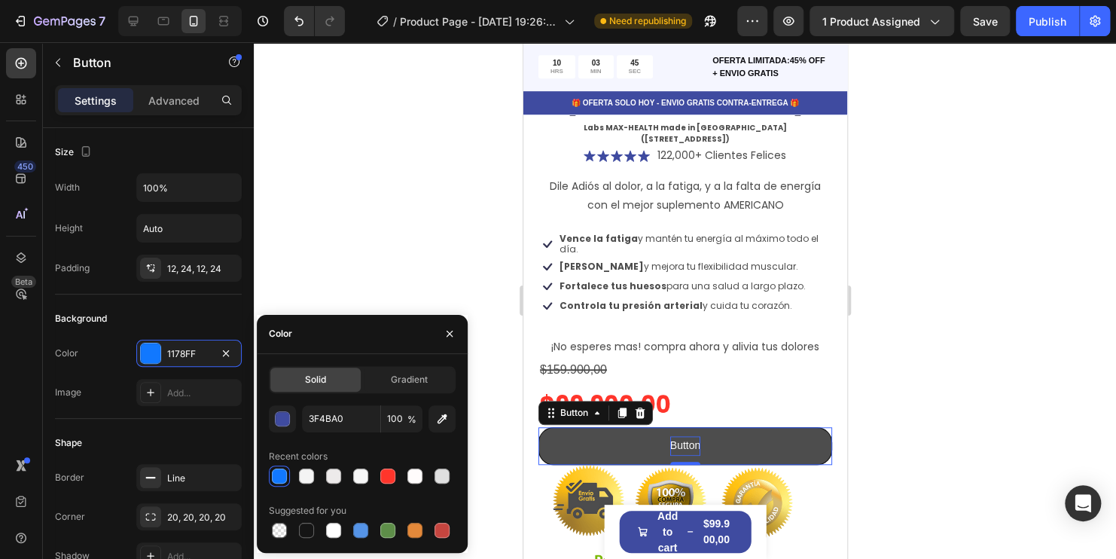
click at [687, 436] on p "Button" at bounding box center [684, 445] width 30 height 19
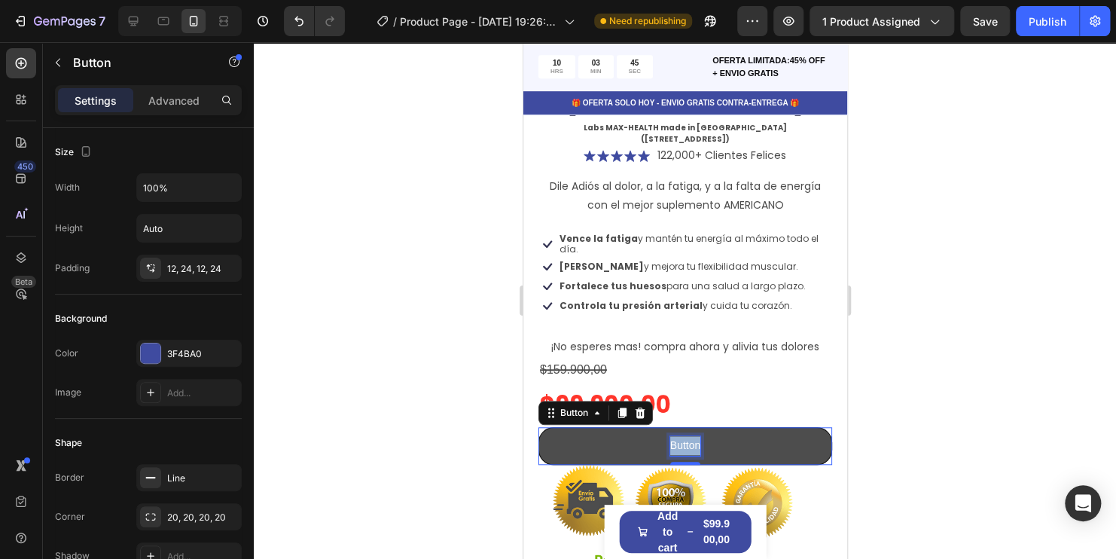
click at [687, 436] on p "Button" at bounding box center [684, 445] width 30 height 19
click at [538, 427] on button "COMPRA" at bounding box center [685, 445] width 294 height 37
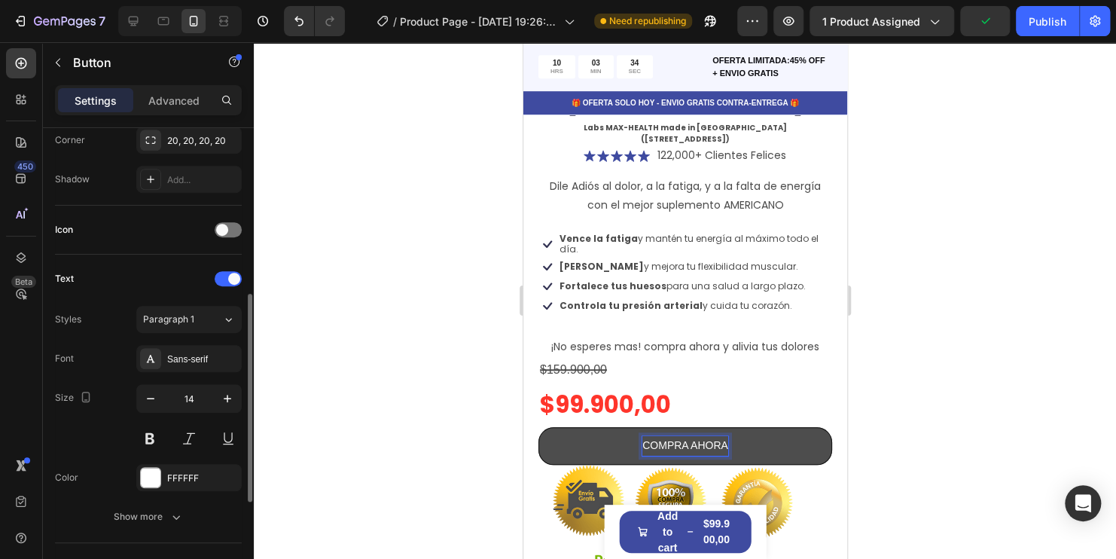
scroll to position [452, 0]
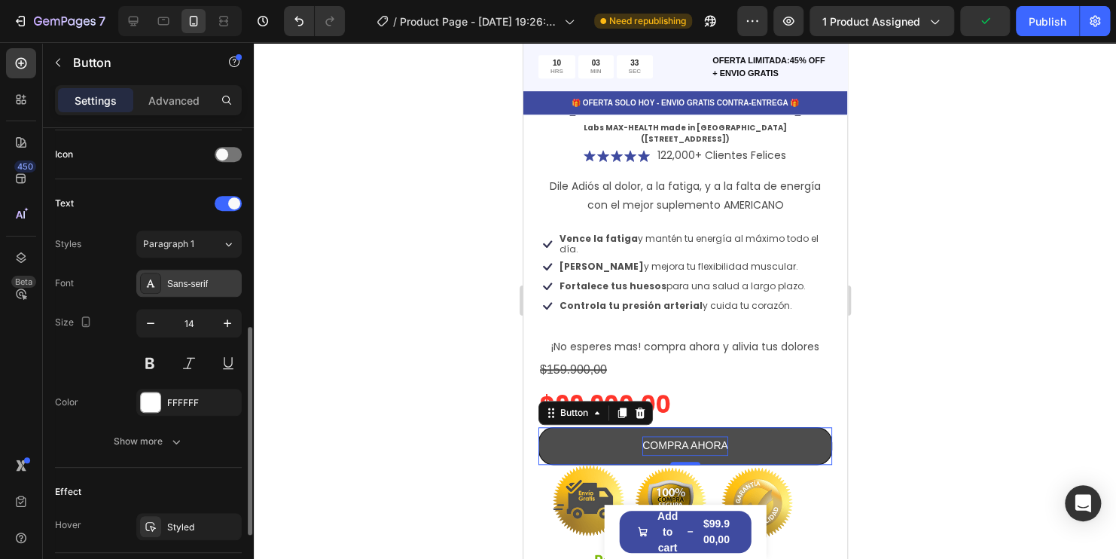
click at [199, 285] on div "Sans-serif" at bounding box center [202, 284] width 71 height 14
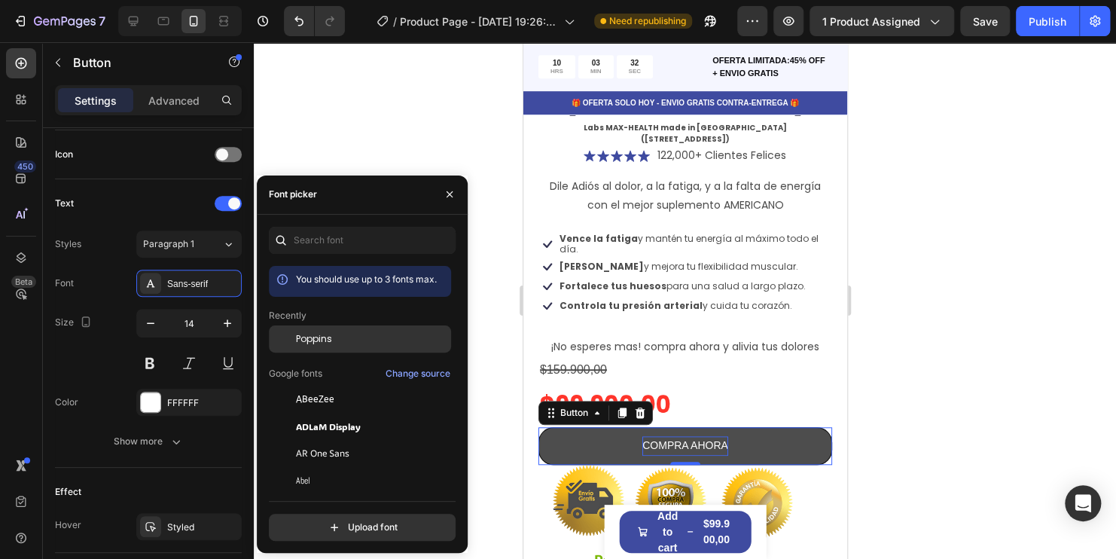
click at [320, 345] on span "Poppins" at bounding box center [314, 339] width 36 height 14
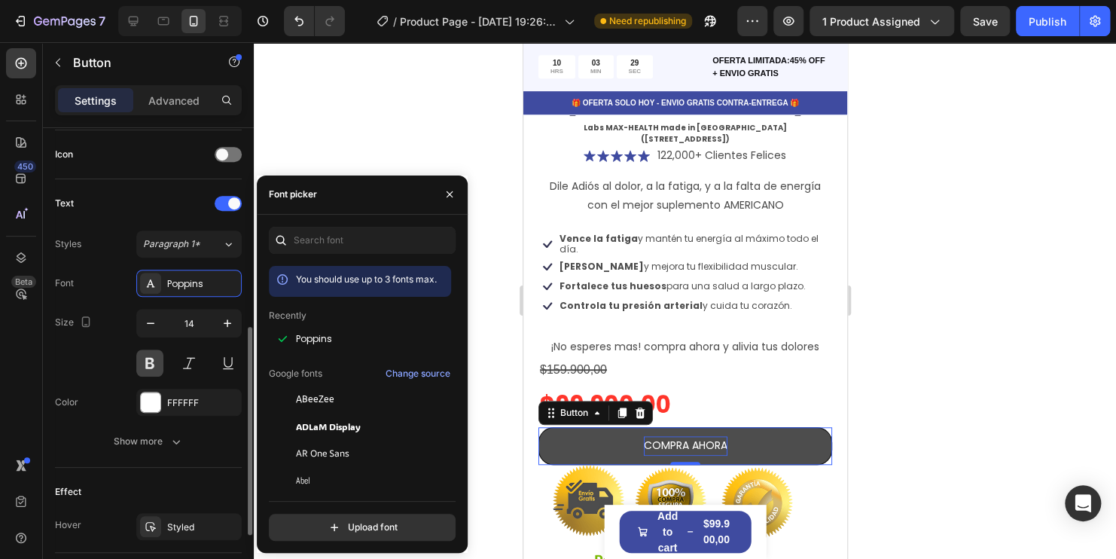
click at [153, 361] on button at bounding box center [149, 362] width 27 height 27
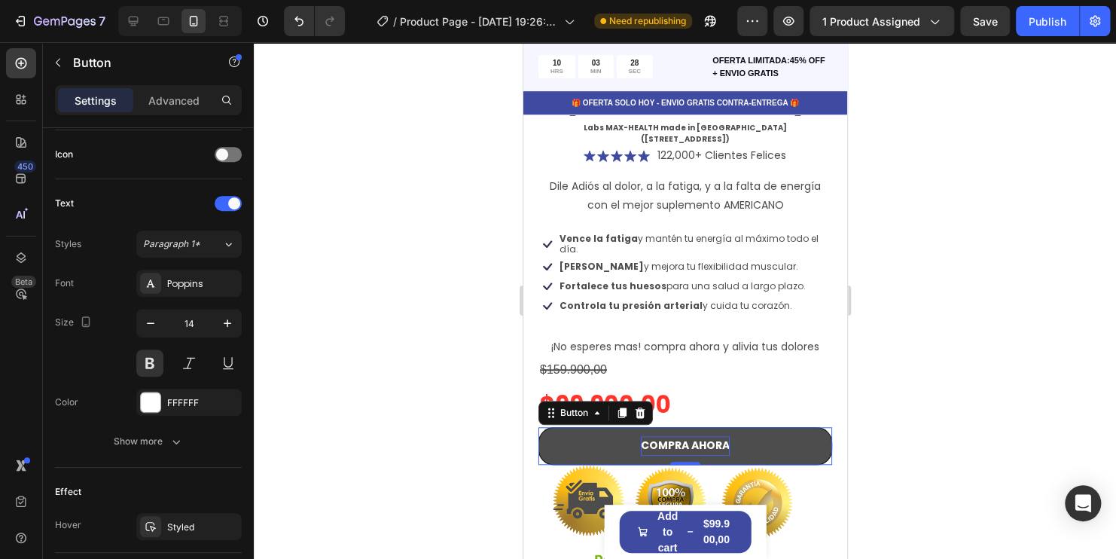
click at [727, 427] on button "COMPRA AHORA" at bounding box center [685, 445] width 294 height 37
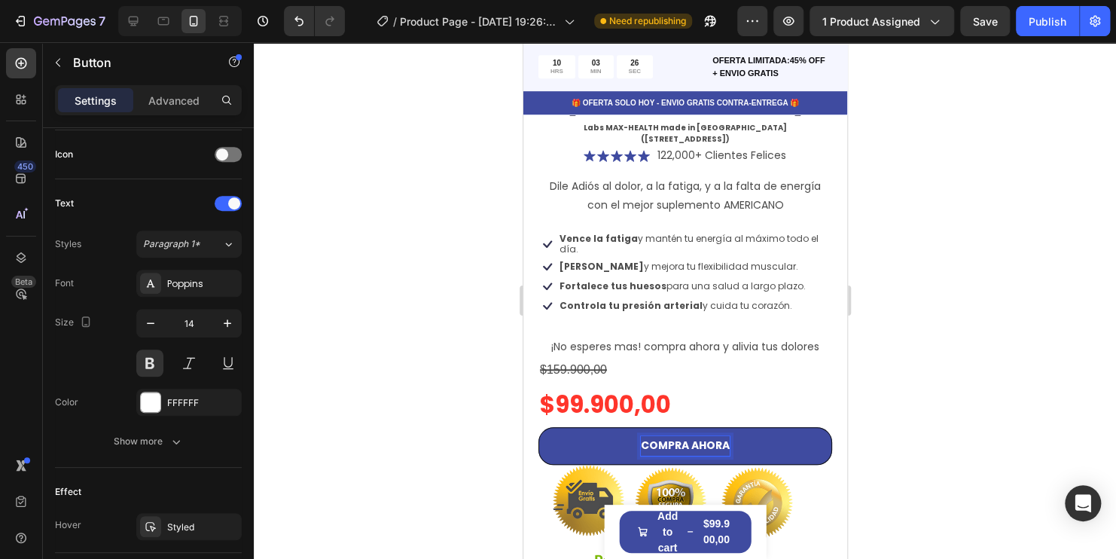
click at [716, 436] on p "COMPRA AHORA" at bounding box center [684, 445] width 89 height 19
click at [721, 436] on p "COMPRA AHORA" at bounding box center [684, 445] width 89 height 19
click at [538, 427] on button "COMPRA AHORA" at bounding box center [685, 445] width 294 height 37
click at [681, 436] on p "COMPRA AHORA" at bounding box center [684, 445] width 89 height 19
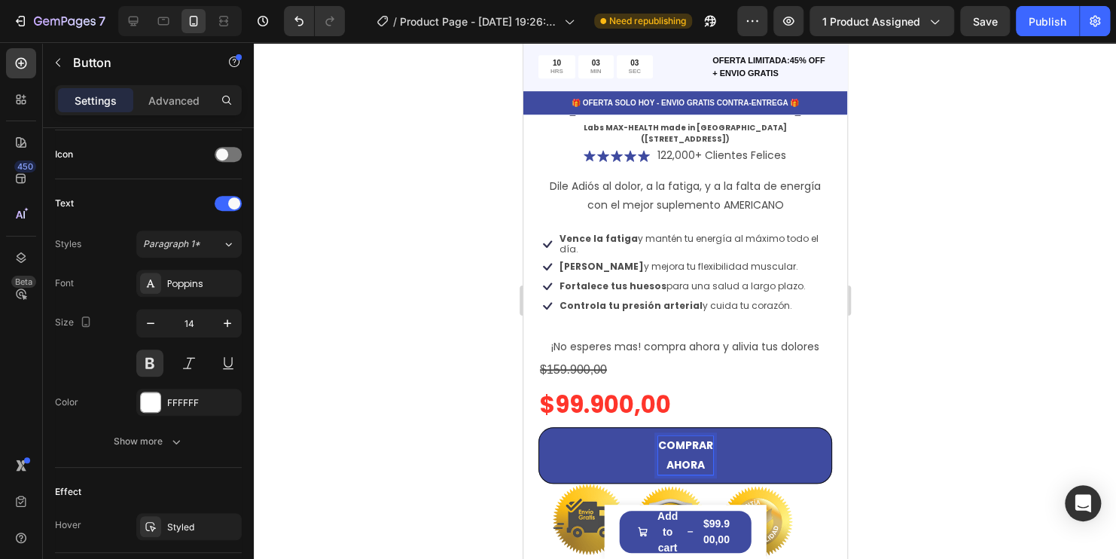
click at [699, 436] on p "COMPRAR AHORA" at bounding box center [684, 455] width 55 height 38
click at [538, 427] on button "COMPRAR PAGARAS" at bounding box center [685, 455] width 294 height 56
click at [538, 427] on button "COMPRAR PAGARAS EN" at bounding box center [685, 455] width 294 height 56
click at [538, 427] on button "COMPRAR PAGARAS EN TU" at bounding box center [685, 455] width 294 height 56
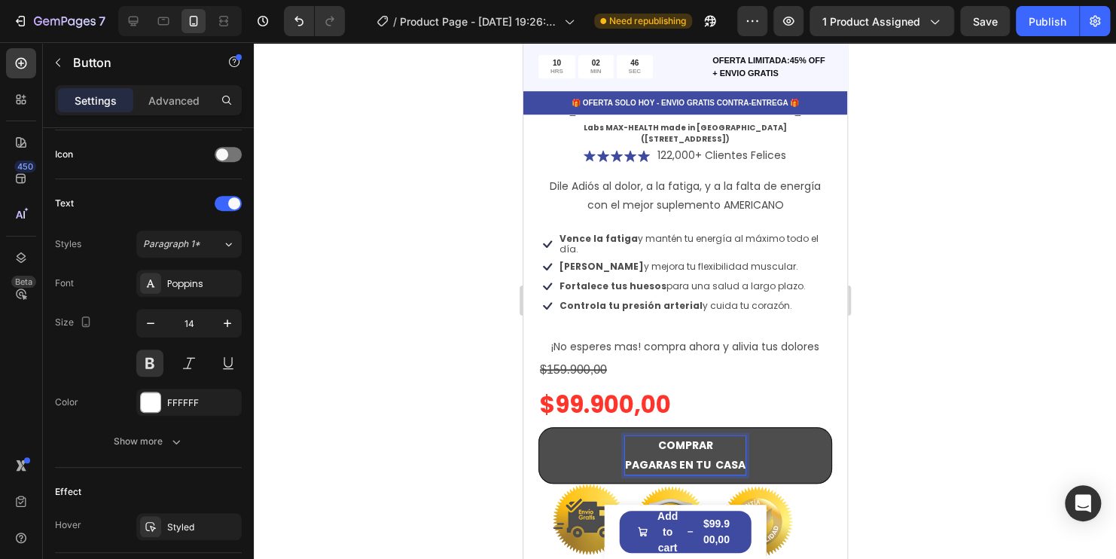
click at [791, 427] on button "COMPRAR PAGARAS EN TU CASA" at bounding box center [685, 455] width 294 height 56
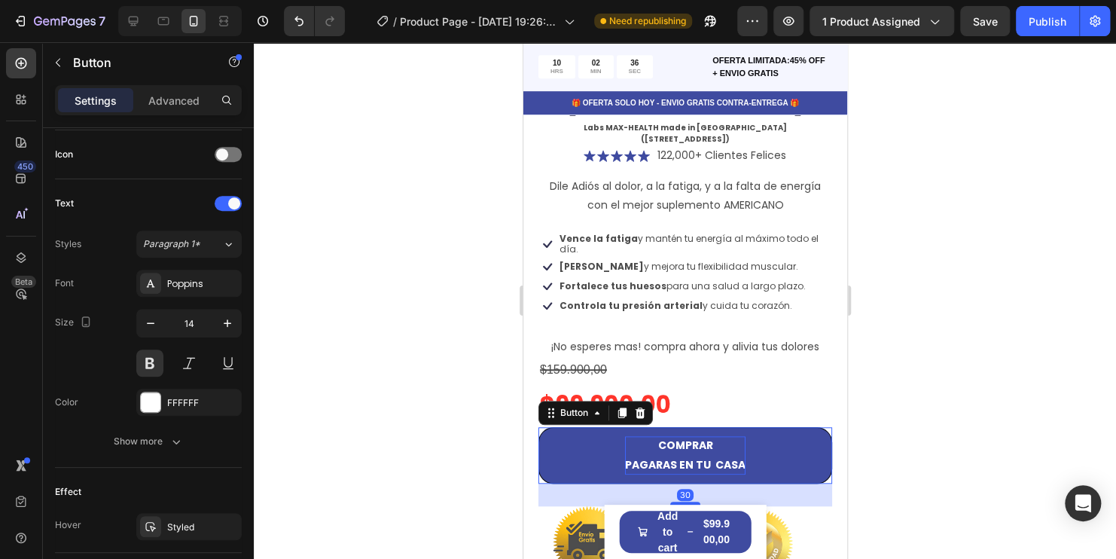
drag, startPoint x: 684, startPoint y: 429, endPoint x: 688, endPoint y: 452, distance: 23.0
click at [688, 501] on div at bounding box center [684, 503] width 30 height 5
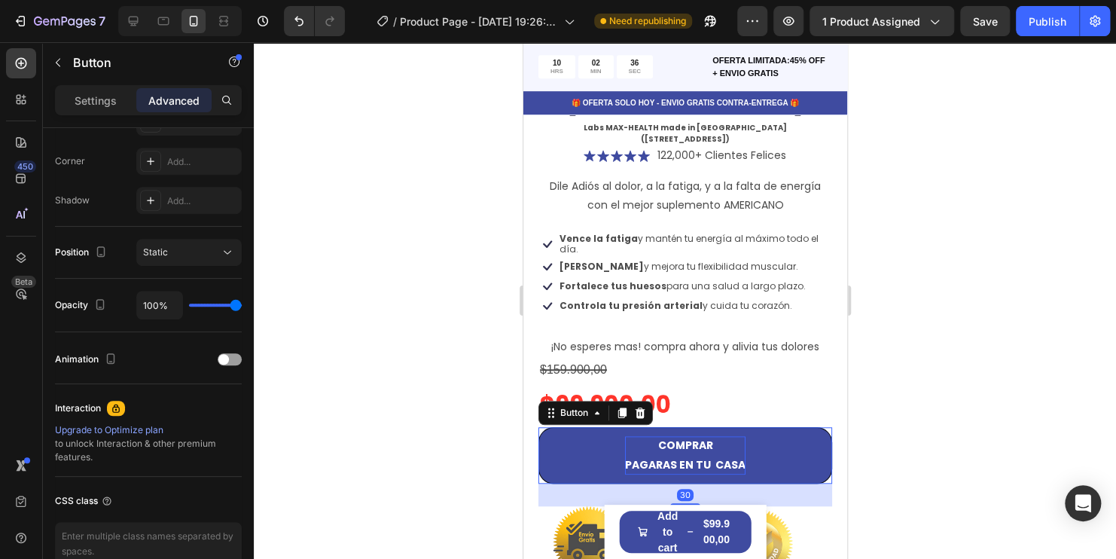
click at [971, 399] on div at bounding box center [685, 300] width 862 height 516
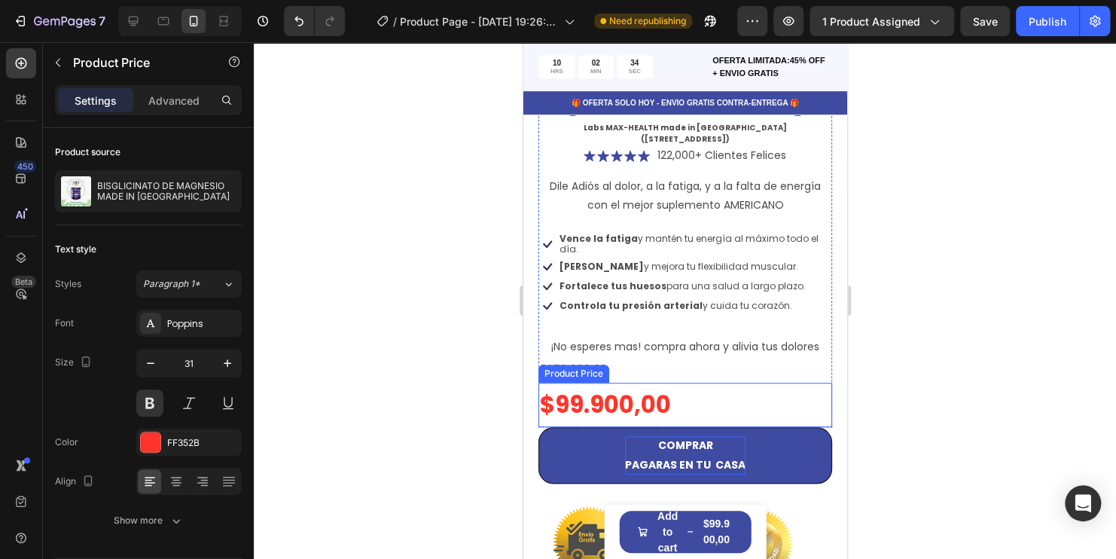
click at [656, 382] on div "$99.900,00" at bounding box center [685, 404] width 294 height 45
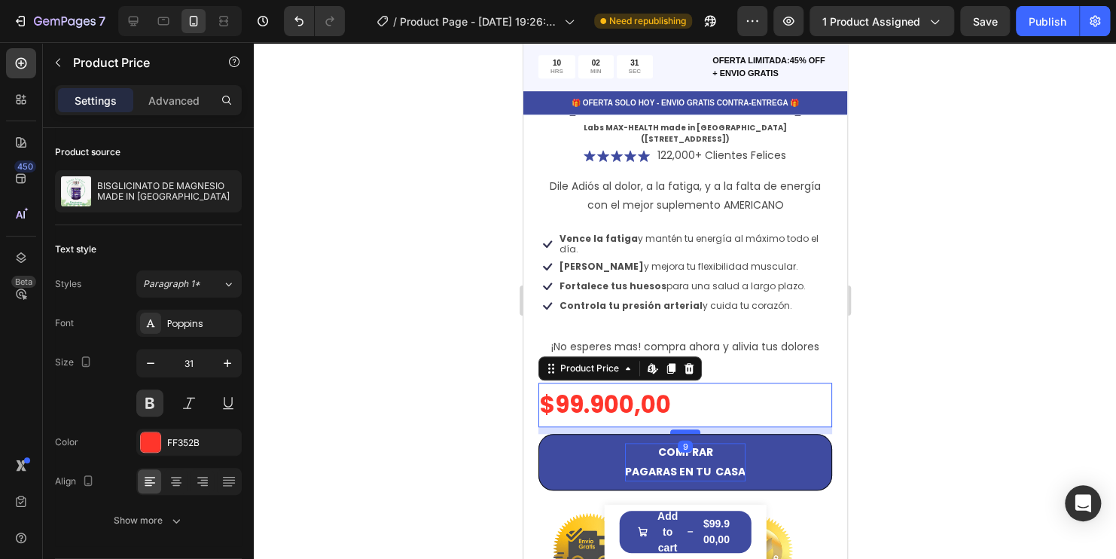
click at [676, 429] on div at bounding box center [684, 431] width 30 height 5
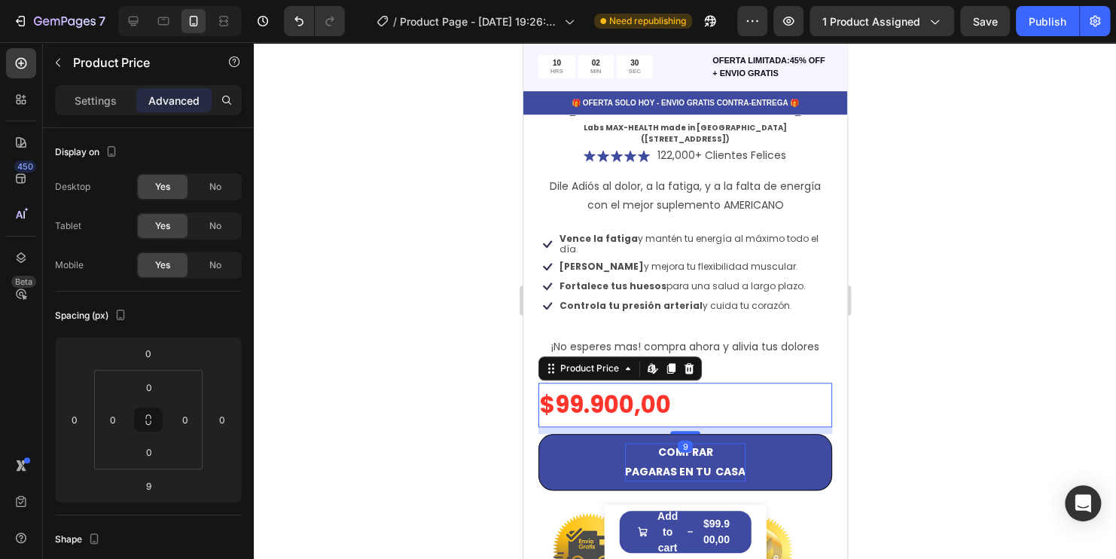
click at [1085, 365] on div at bounding box center [685, 300] width 862 height 516
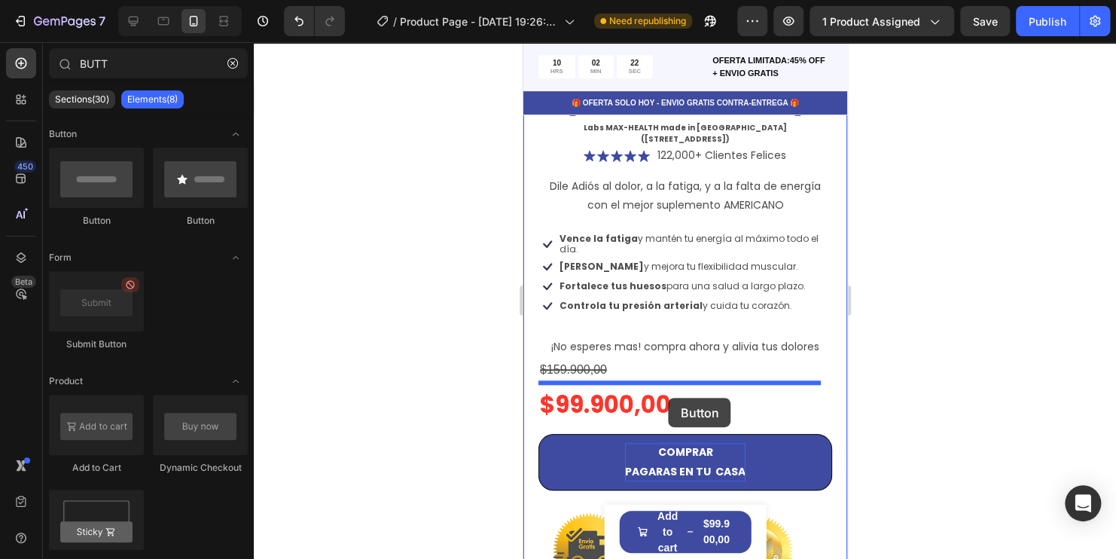
drag, startPoint x: 715, startPoint y: 227, endPoint x: 668, endPoint y: 398, distance: 177.4
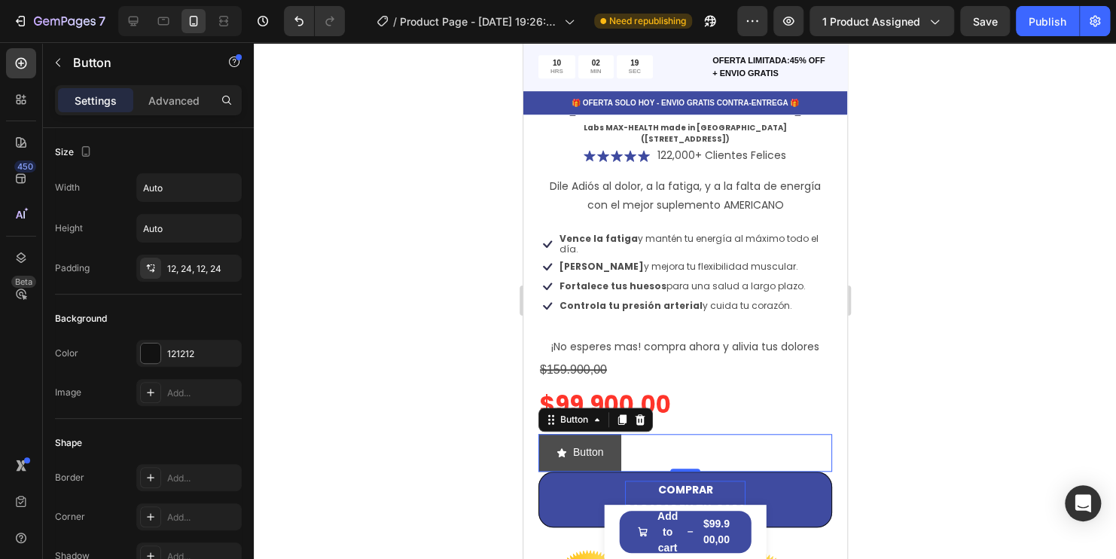
click at [611, 434] on button "Button" at bounding box center [579, 452] width 83 height 37
click at [558, 434] on button "Button" at bounding box center [579, 452] width 83 height 37
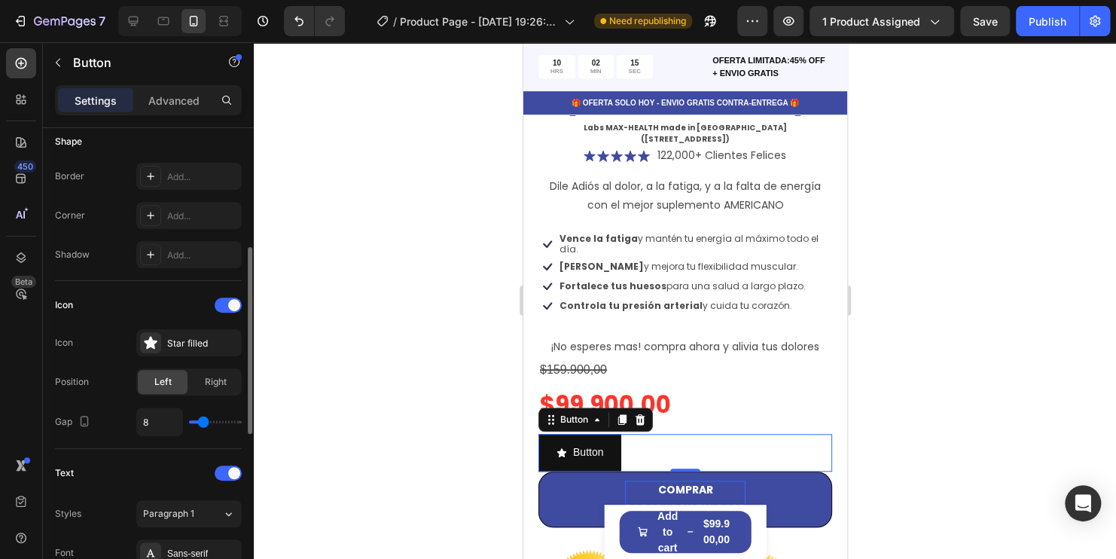
scroll to position [376, 0]
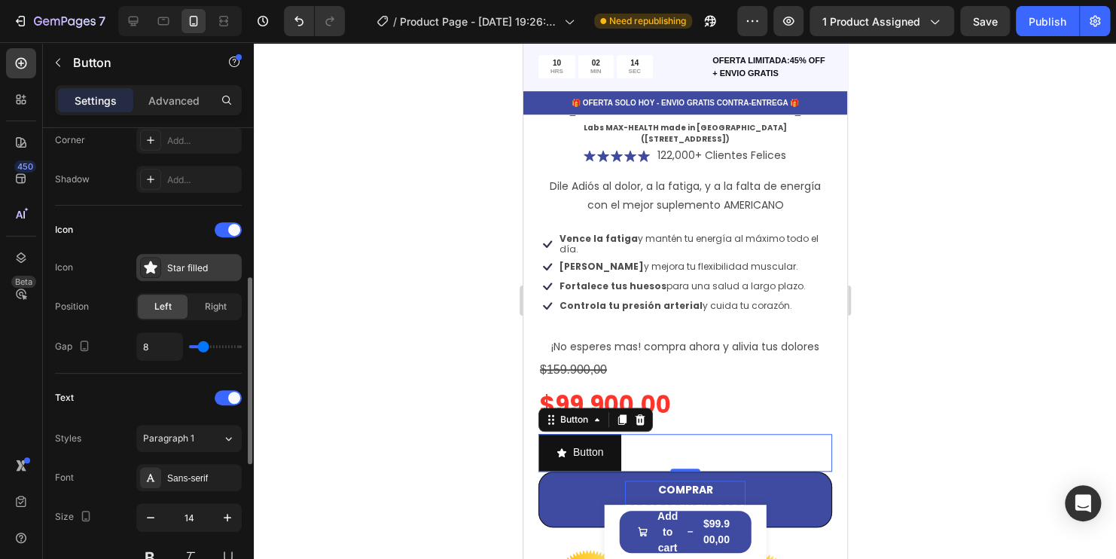
click at [199, 270] on div "Star filled" at bounding box center [202, 268] width 71 height 14
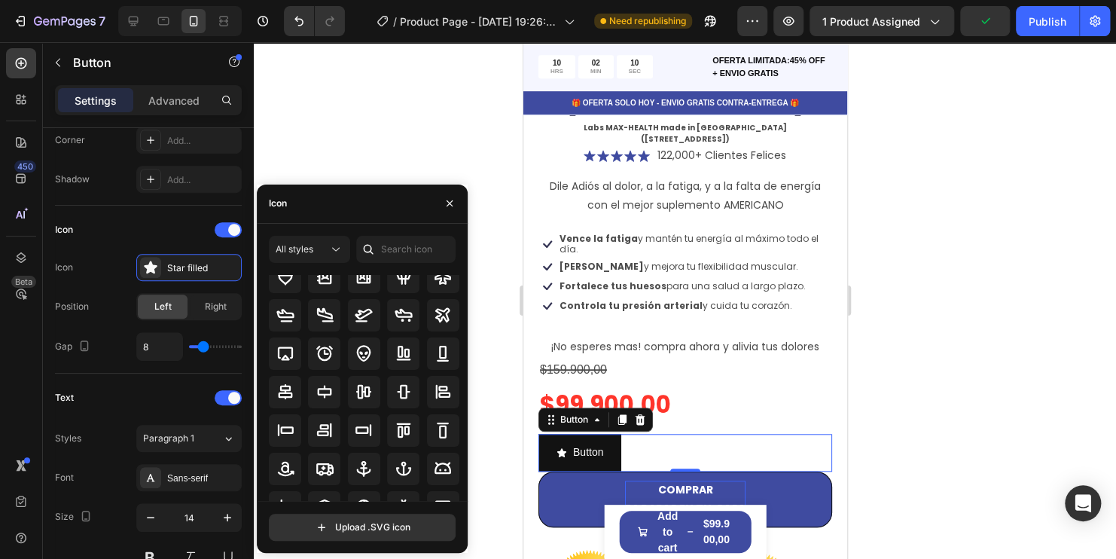
scroll to position [0, 0]
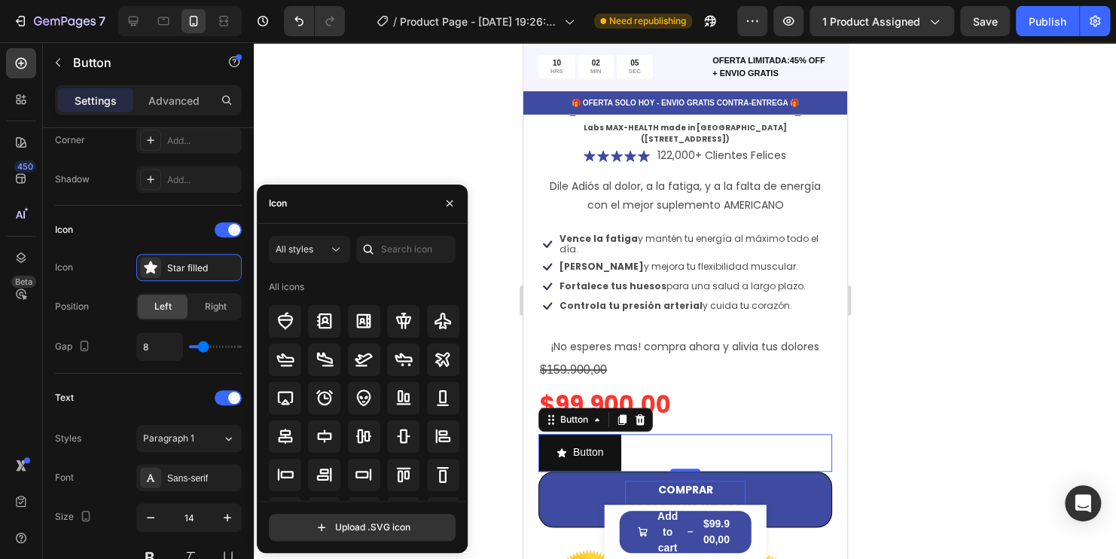
click at [361, 133] on div at bounding box center [685, 300] width 862 height 516
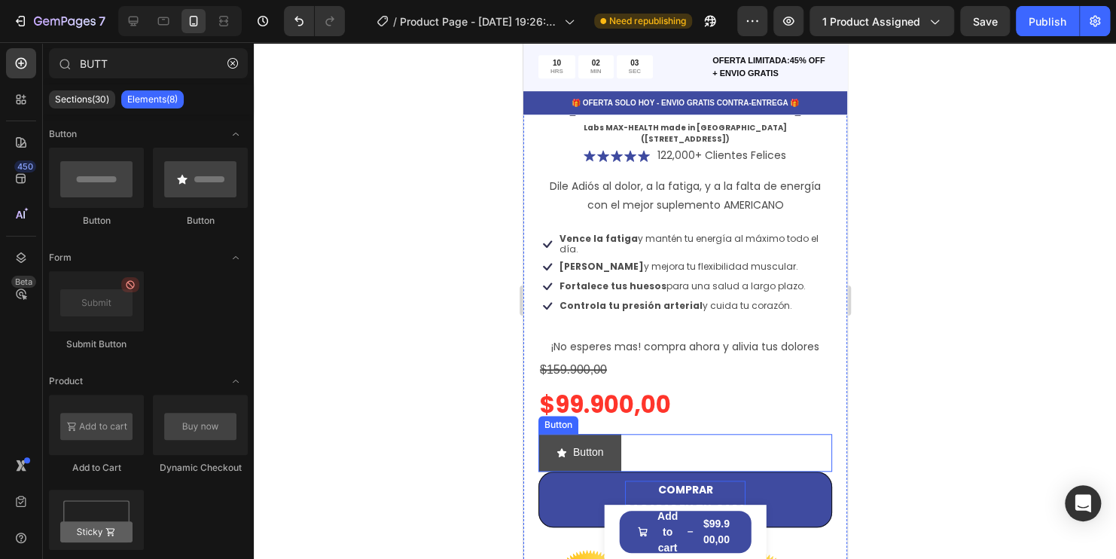
click at [614, 434] on button "Button" at bounding box center [579, 452] width 83 height 37
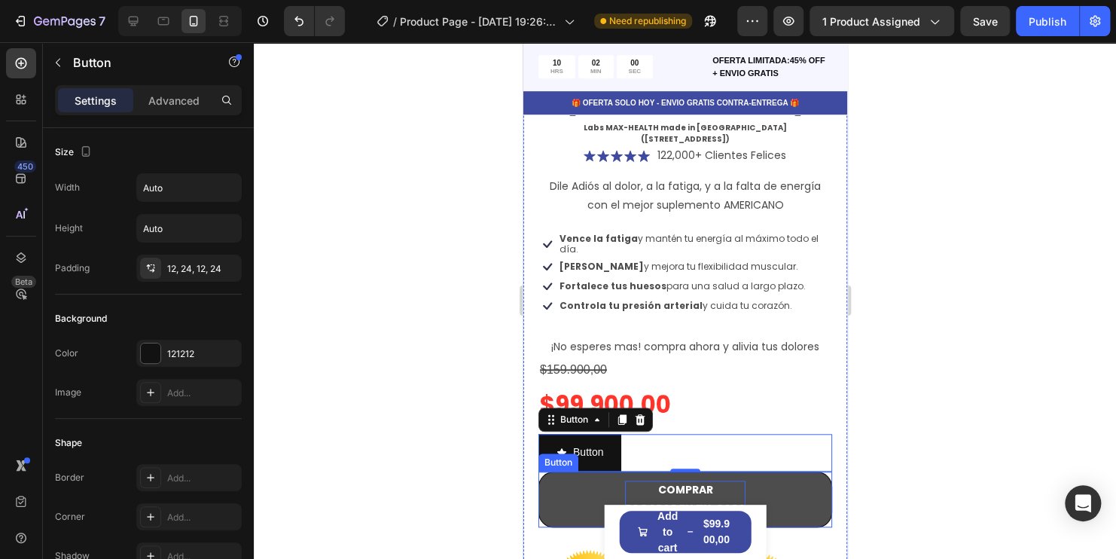
click at [559, 471] on button "COMPRAR PAGARAS EN TU CASA" at bounding box center [685, 499] width 294 height 56
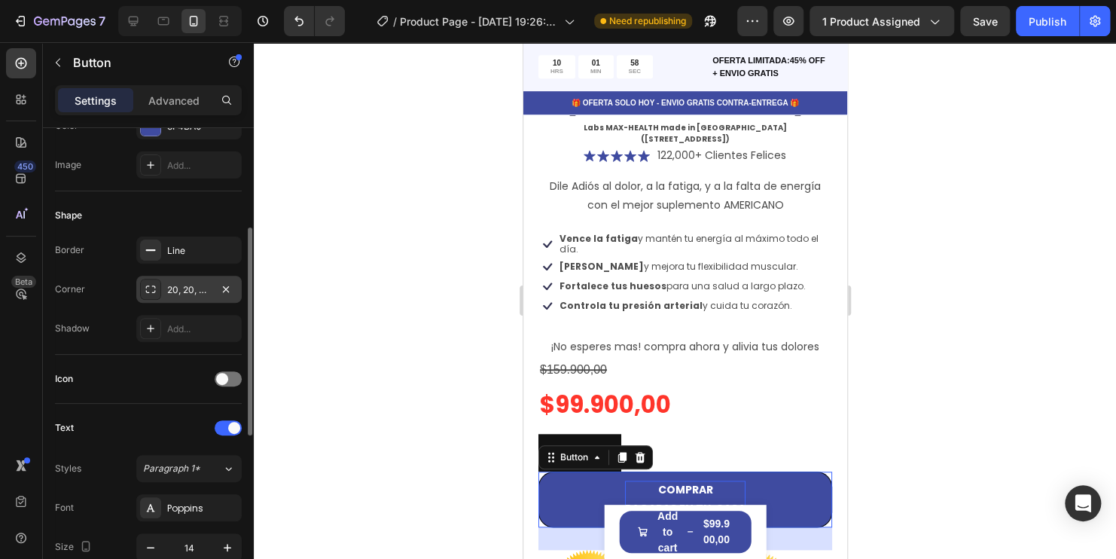
scroll to position [2, 0]
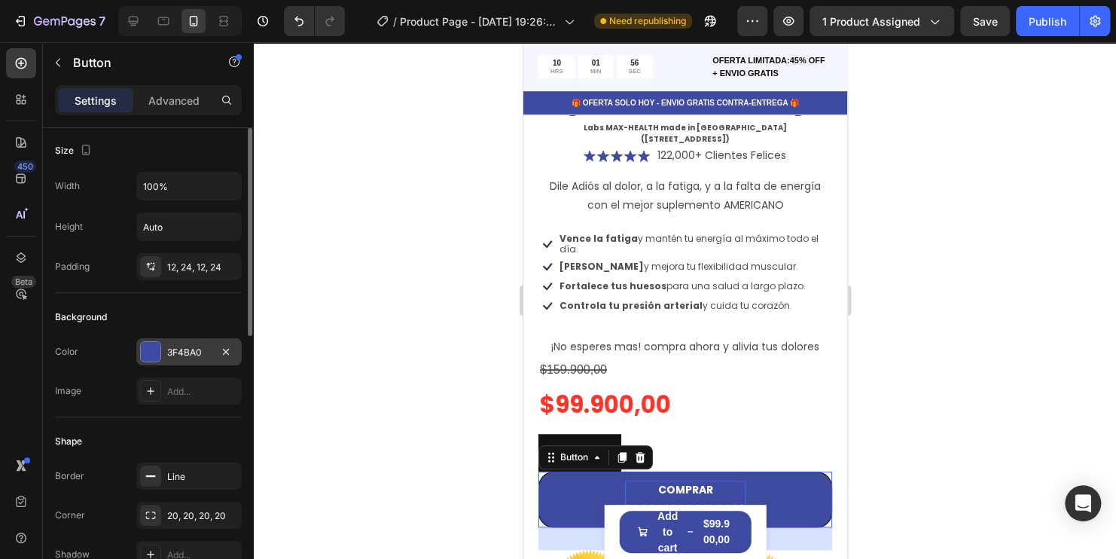
click at [202, 346] on div "3F4BA0" at bounding box center [189, 353] width 44 height 14
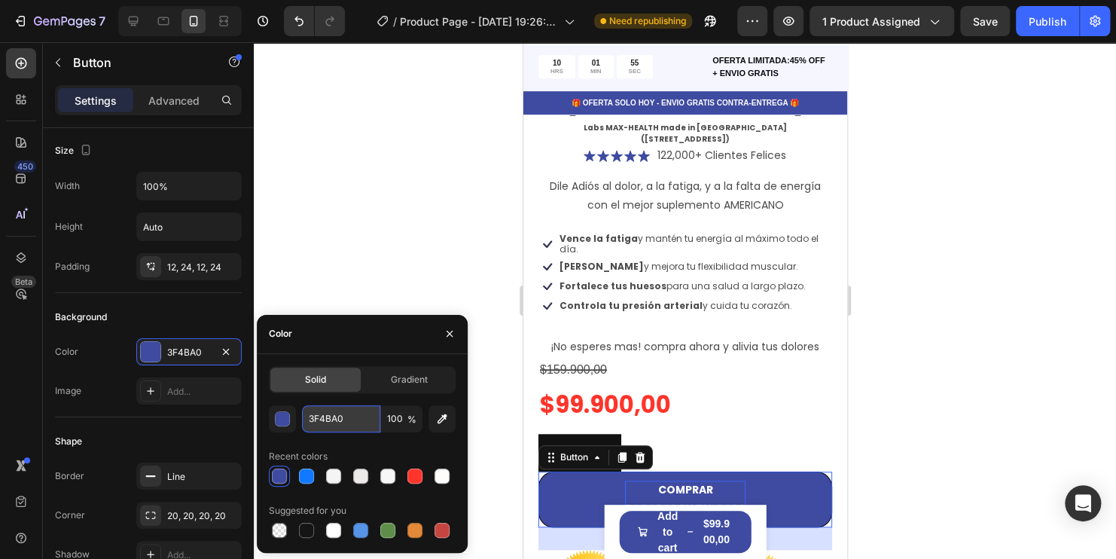
click at [355, 421] on input "3F4BA0" at bounding box center [341, 418] width 78 height 27
click at [355, 422] on input "3F4BA0" at bounding box center [341, 418] width 78 height 27
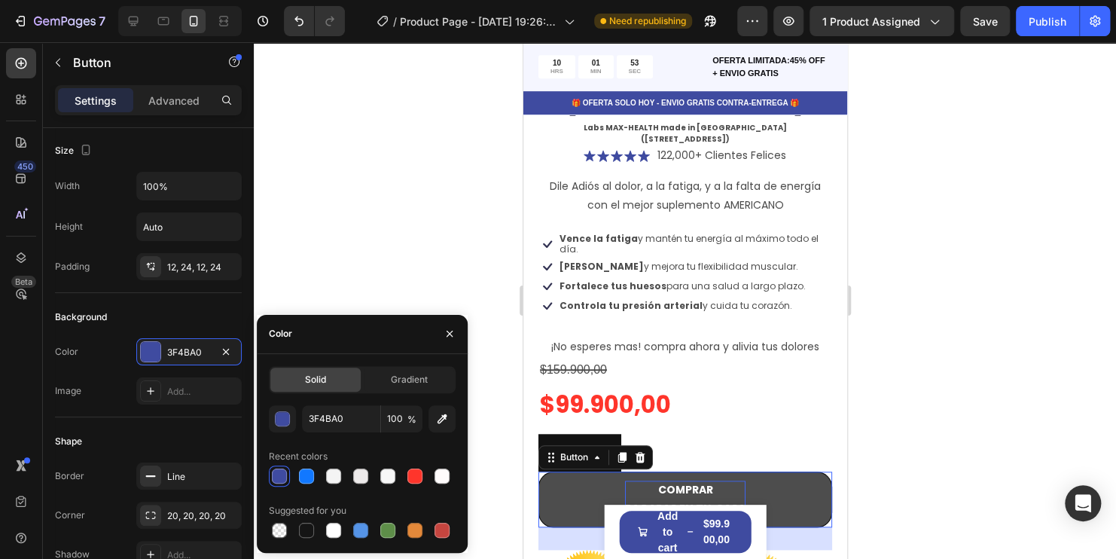
click at [599, 471] on button "COMPRAR PAGARAS EN TU CASA" at bounding box center [685, 499] width 294 height 56
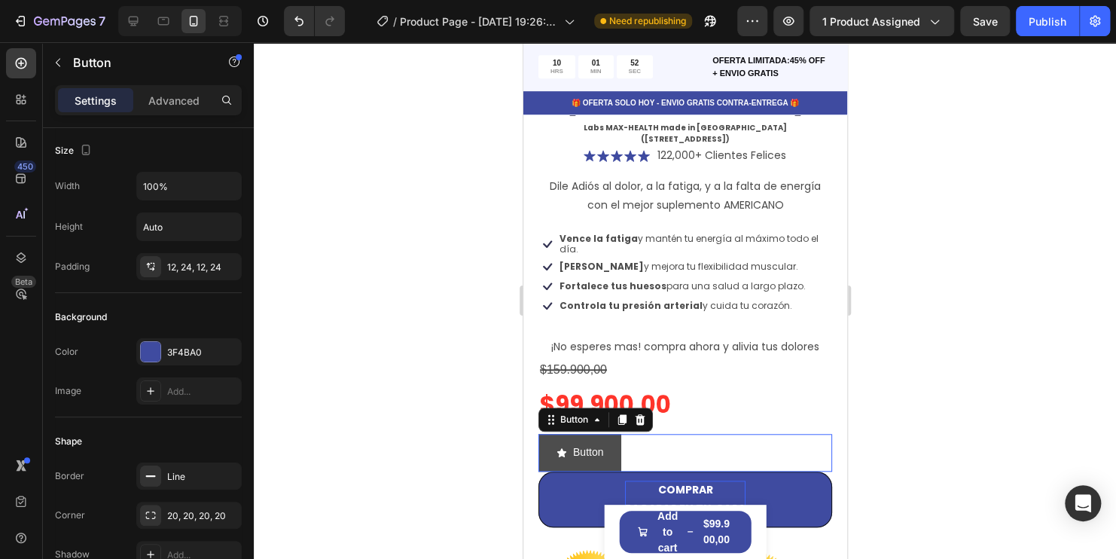
click at [583, 434] on button "Button" at bounding box center [579, 452] width 83 height 37
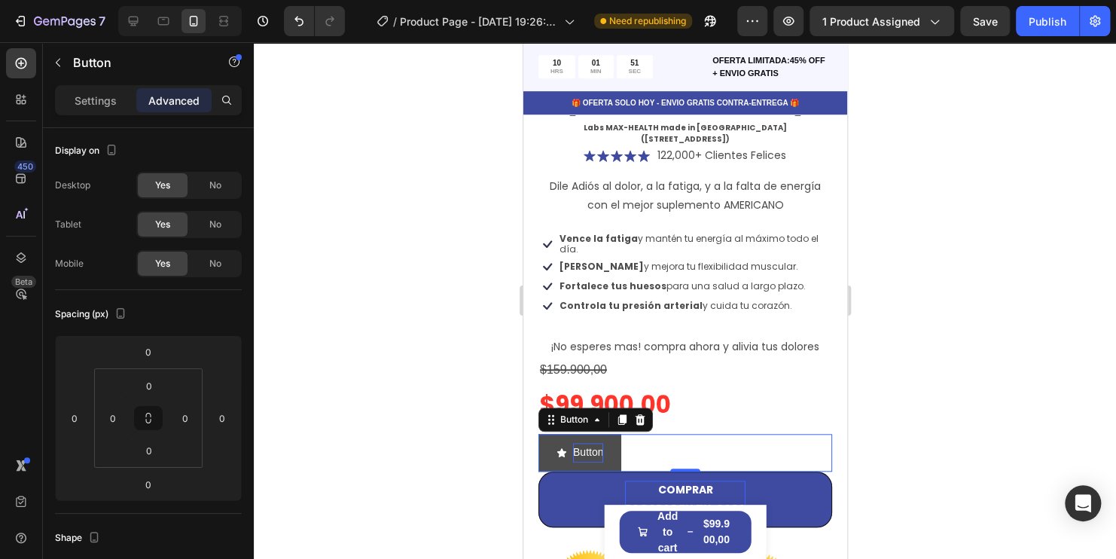
click at [574, 443] on p "Button" at bounding box center [587, 452] width 30 height 19
click at [586, 443] on p "Button" at bounding box center [587, 452] width 30 height 19
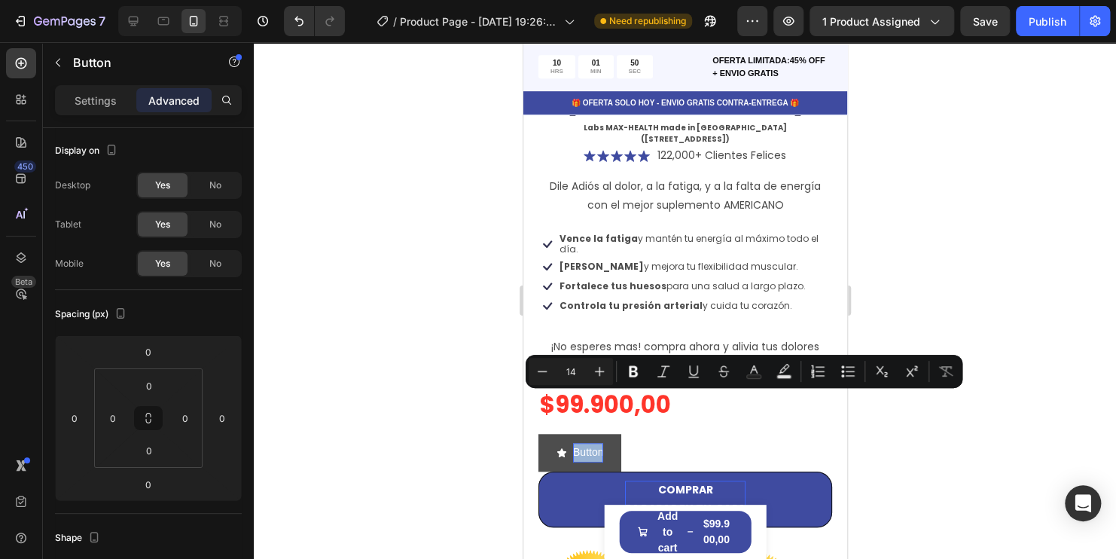
click at [586, 443] on p "Button" at bounding box center [587, 452] width 30 height 19
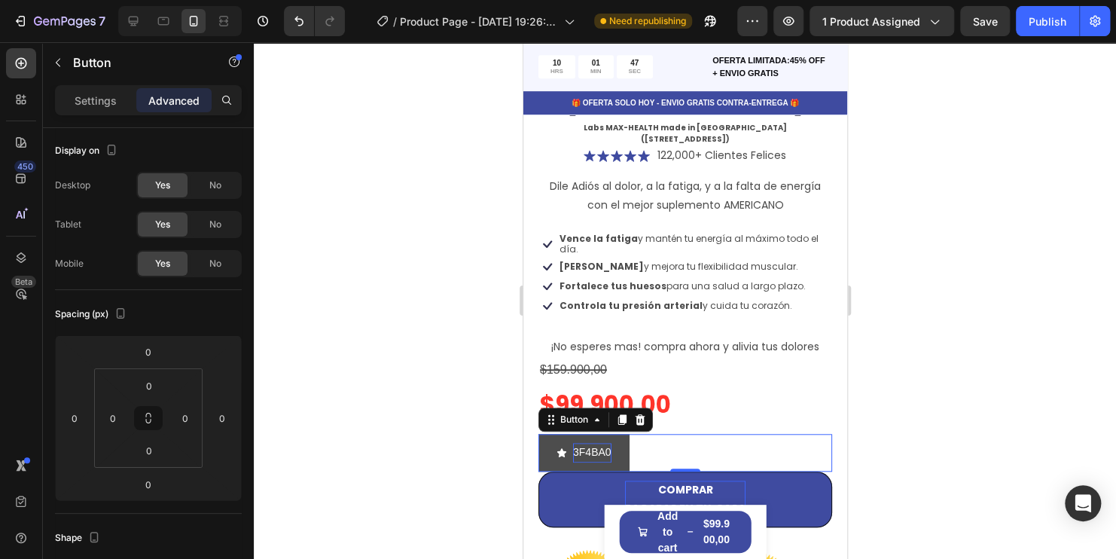
click at [618, 434] on button "3F4BA0" at bounding box center [583, 452] width 91 height 37
click at [93, 101] on p "Settings" at bounding box center [96, 101] width 42 height 16
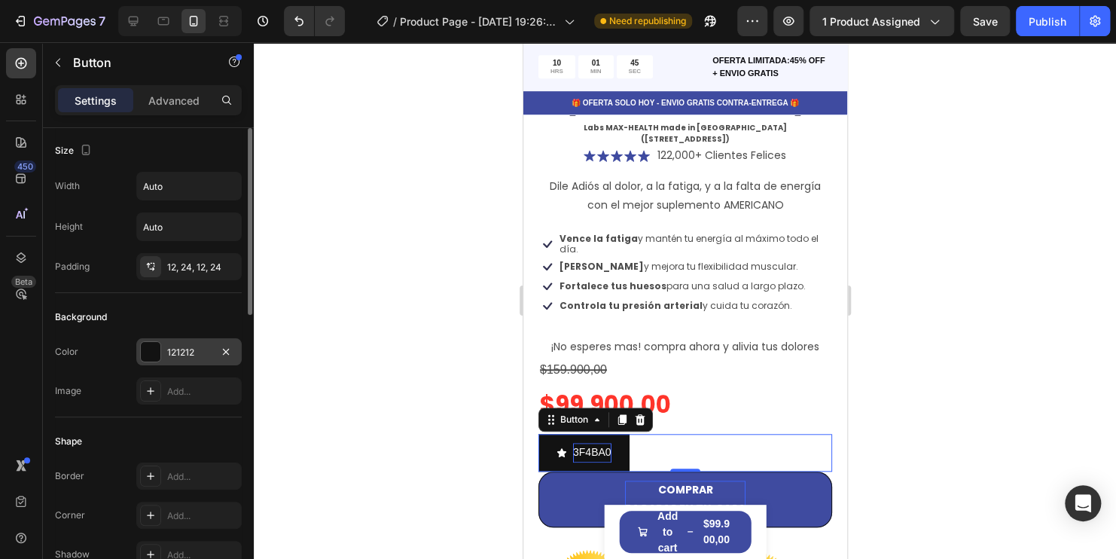
click at [205, 350] on div "121212" at bounding box center [189, 353] width 44 height 14
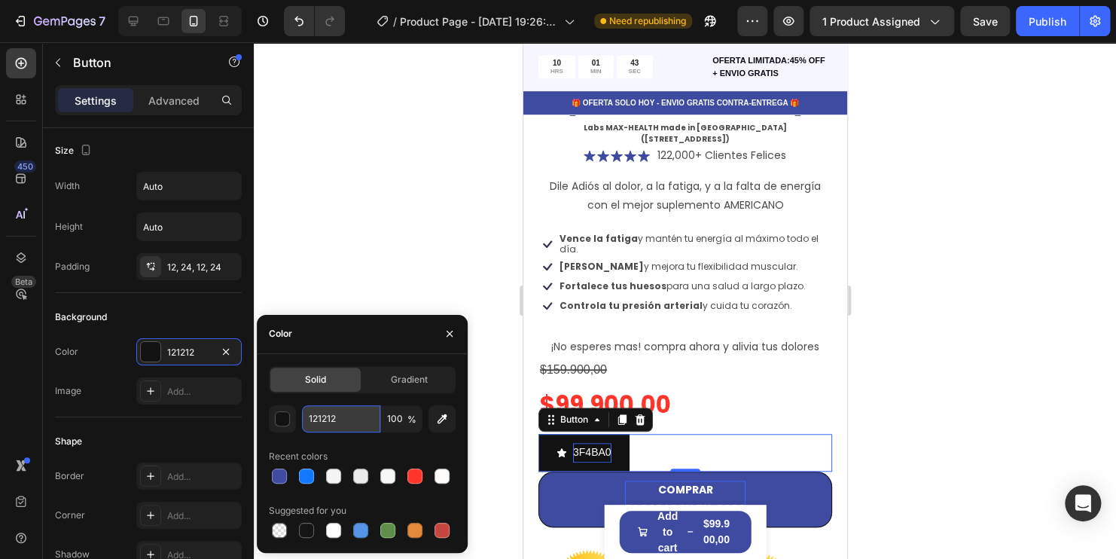
click at [351, 422] on input "121212" at bounding box center [341, 418] width 78 height 27
click at [352, 422] on input "121212" at bounding box center [341, 418] width 78 height 27
paste input "3F4BA0"
type input "3F4BA0"
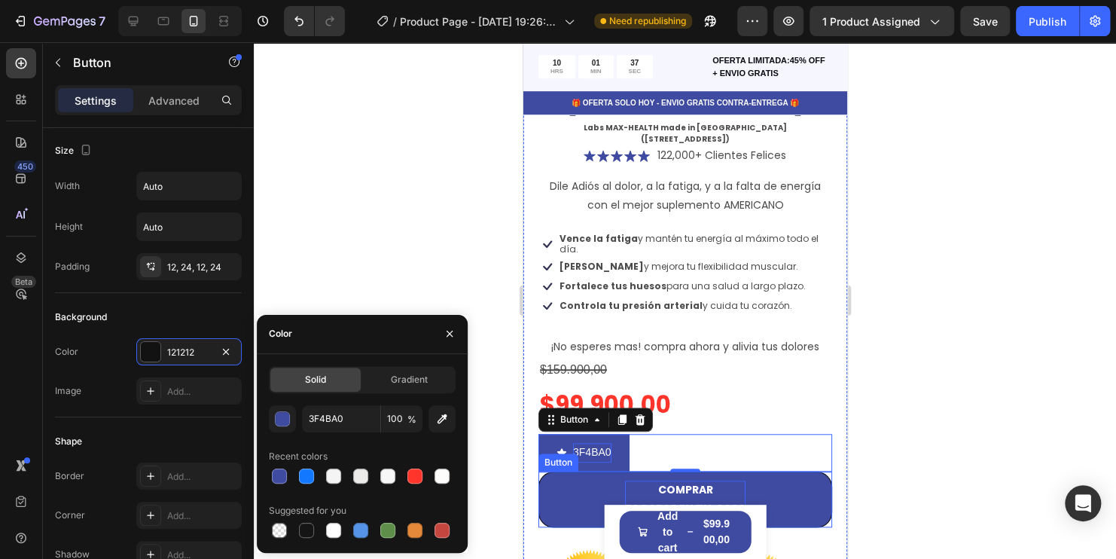
click at [706, 480] on p "COMPRAR PAGARAS EN TU CASA" at bounding box center [684, 499] width 120 height 38
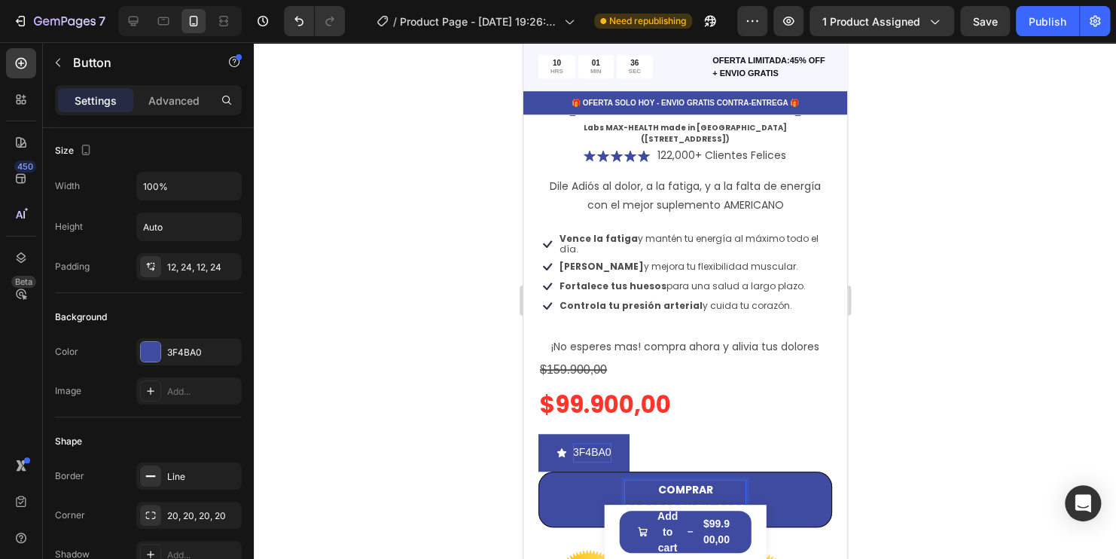
click at [706, 480] on p "COMPRAR PAGARAS EN TU CASA" at bounding box center [684, 499] width 120 height 38
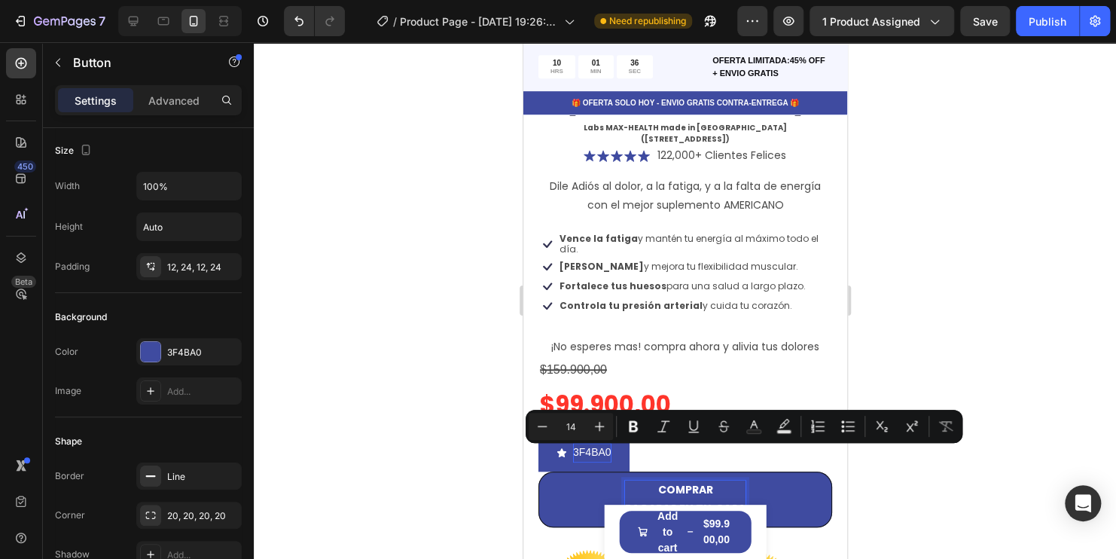
click at [706, 480] on p "COMPRAR PAGARAS EN TU CASA" at bounding box center [684, 499] width 120 height 38
click at [715, 480] on p "COMPRAR PAGARAS EN TU CASA" at bounding box center [684, 499] width 120 height 38
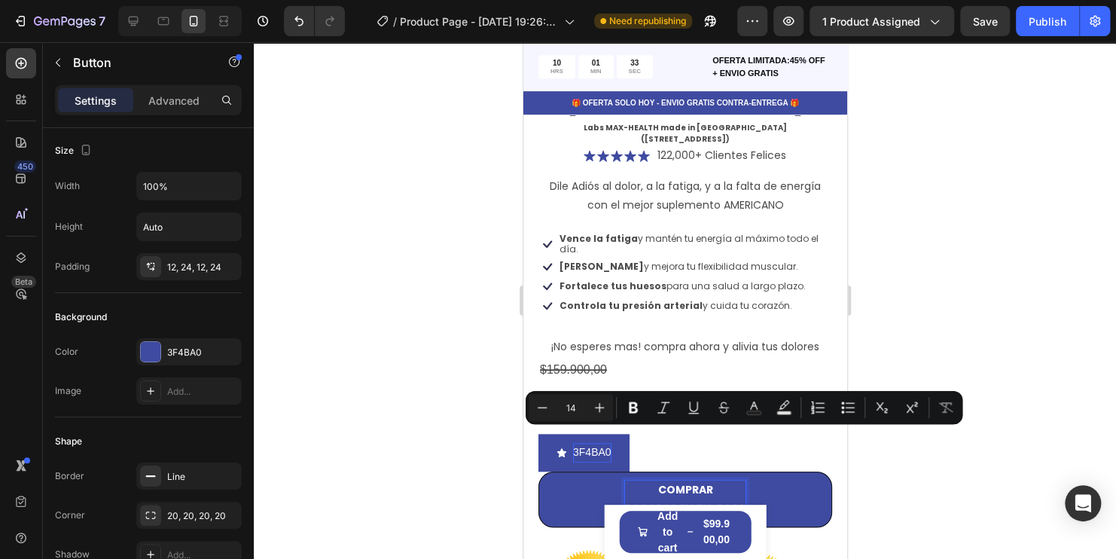
drag, startPoint x: 651, startPoint y: 439, endPoint x: 736, endPoint y: 462, distance: 88.2
click at [736, 480] on p "COMPRAR PAGARAS EN TU CASA" at bounding box center [684, 499] width 120 height 38
copy p "COMPRAR PAGARAS EN TU CASA"
click at [1027, 348] on div at bounding box center [685, 300] width 862 height 516
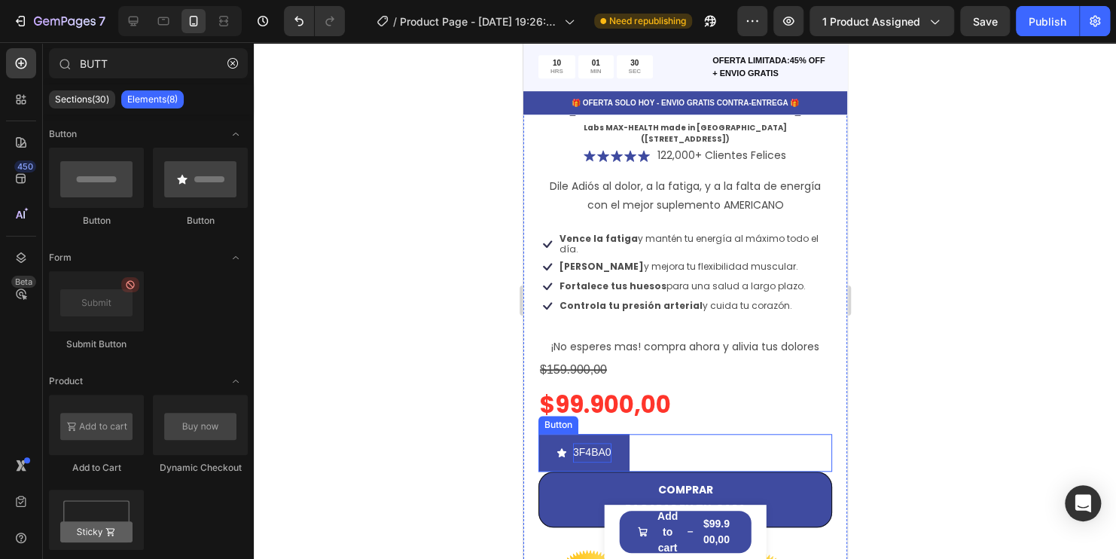
click at [589, 443] on p "3F4BA0" at bounding box center [591, 452] width 38 height 19
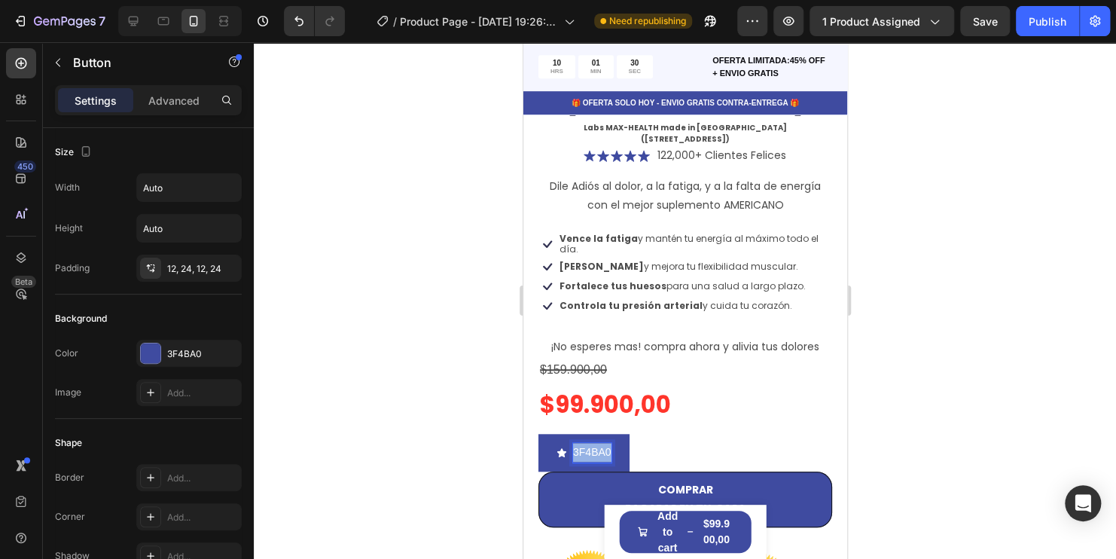
click at [590, 443] on p "3F4BA0" at bounding box center [591, 452] width 38 height 19
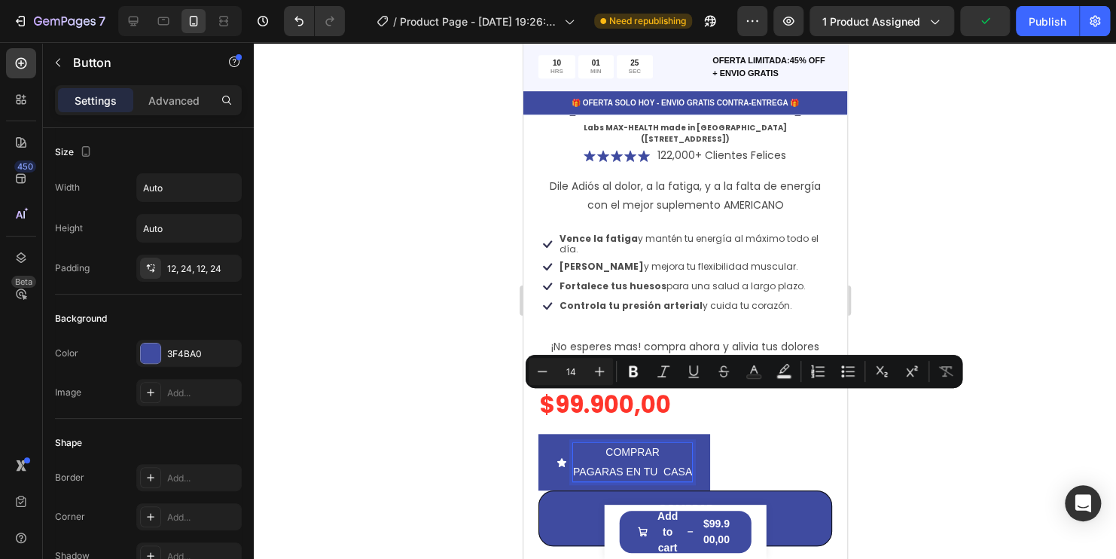
drag, startPoint x: 693, startPoint y: 419, endPoint x: 597, endPoint y: 398, distance: 98.6
click at [597, 443] on p "COMPRAR PAGARAS EN TU CASA" at bounding box center [631, 462] width 119 height 38
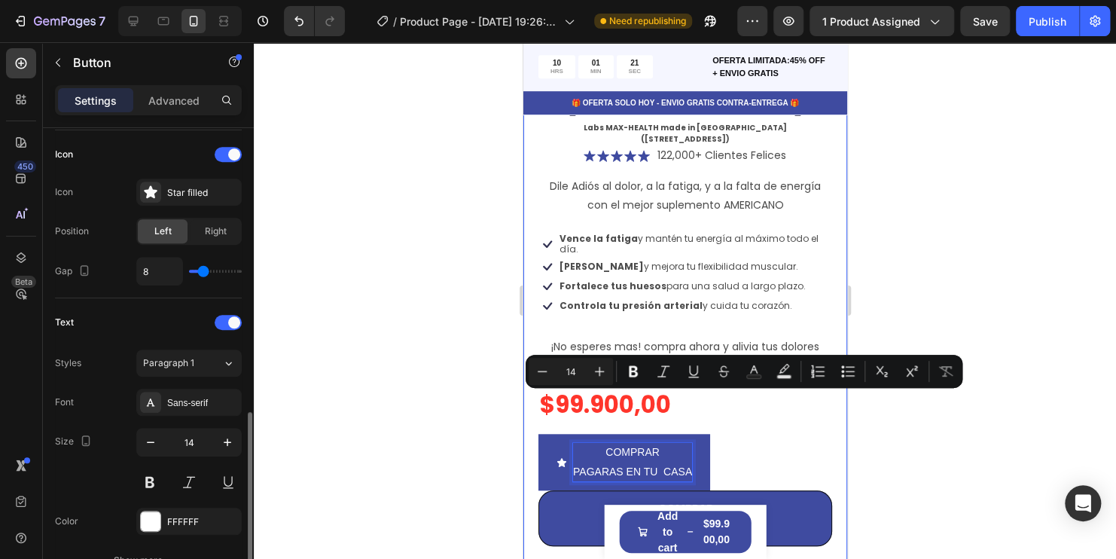
scroll to position [527, 0]
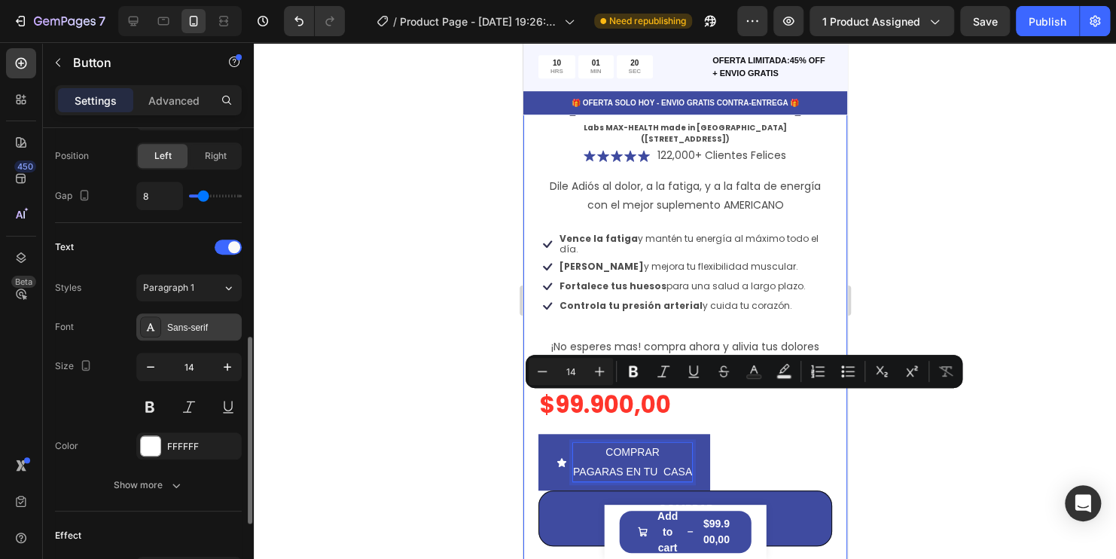
click at [197, 326] on div "Sans-serif" at bounding box center [202, 328] width 71 height 14
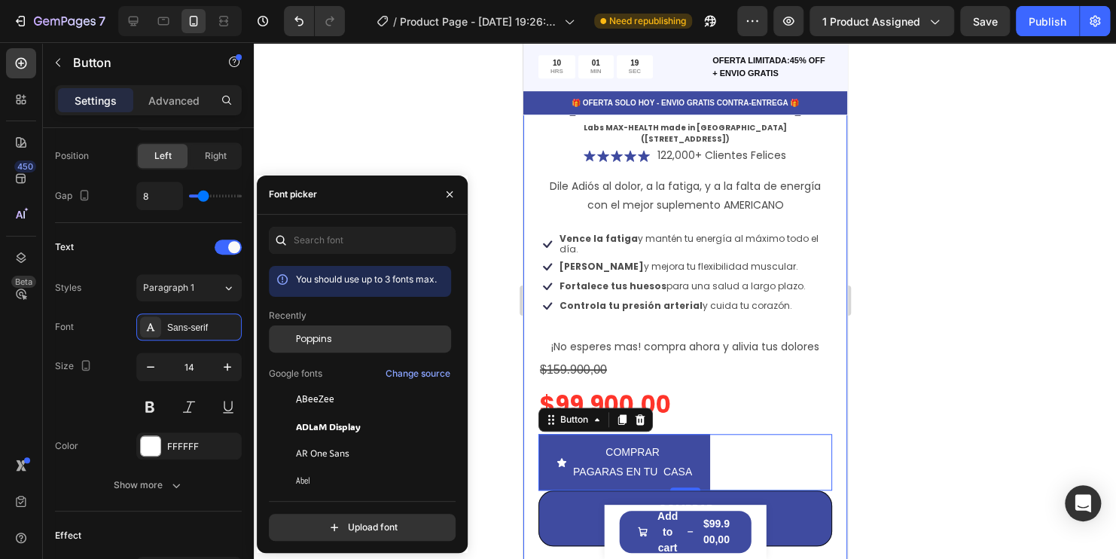
click at [346, 343] on div "Poppins" at bounding box center [372, 339] width 152 height 14
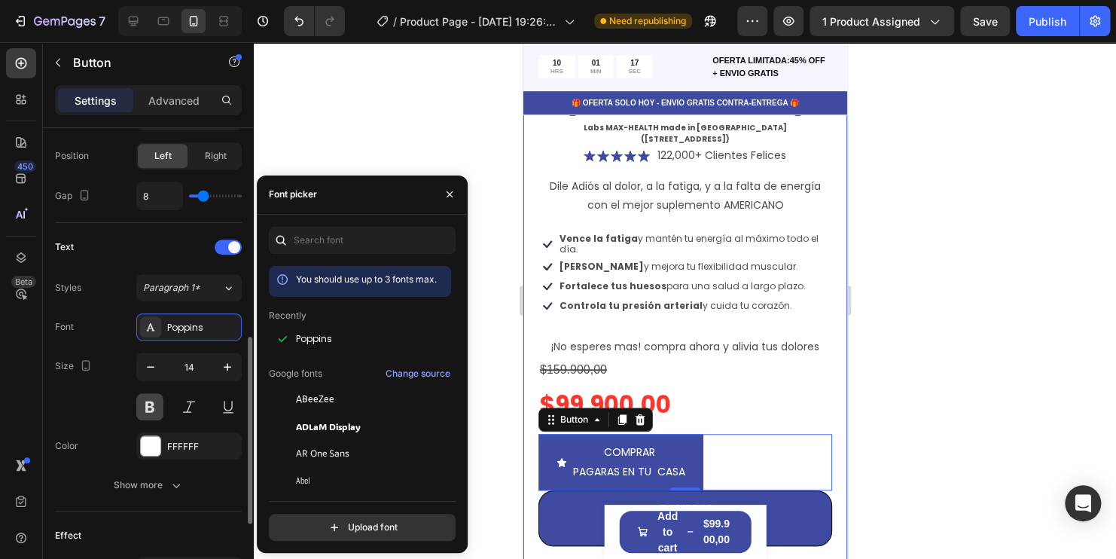
click at [161, 407] on button at bounding box center [149, 406] width 27 height 27
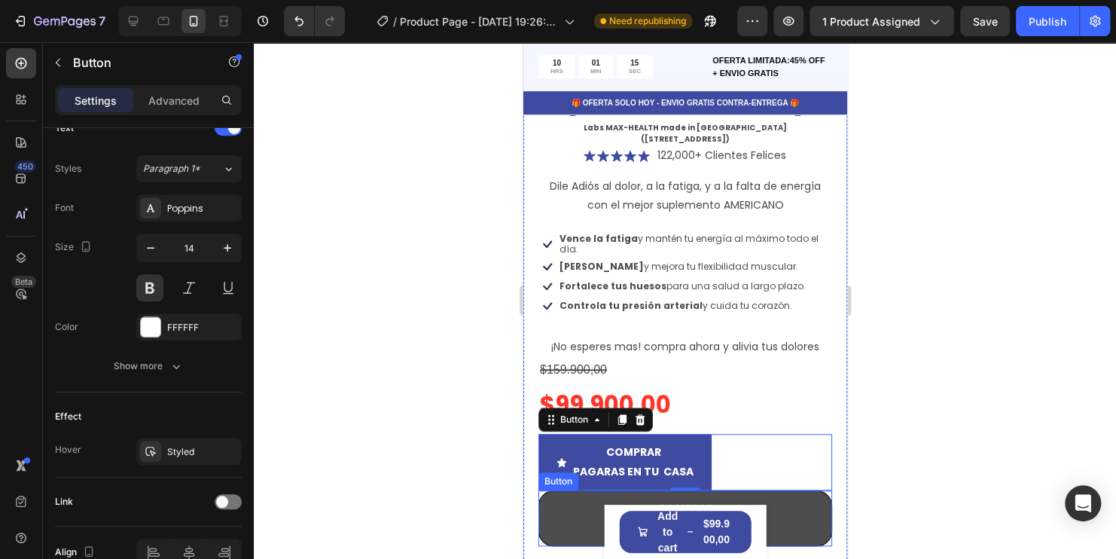
click at [778, 490] on button "COMPRAR PAGARAS EN TU CASA" at bounding box center [685, 518] width 294 height 56
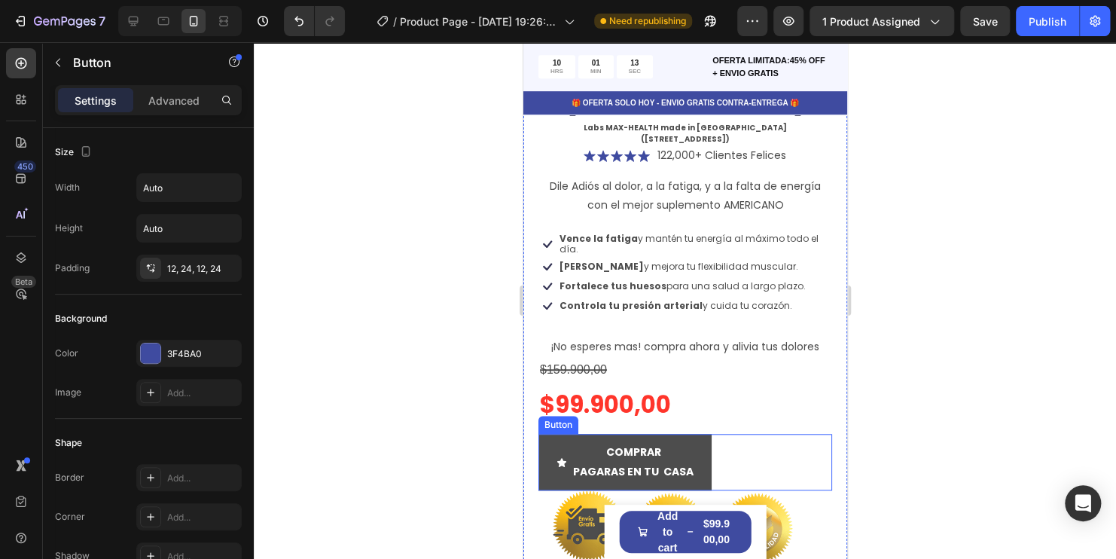
click at [685, 434] on button "COMPRAR PAGARAS EN TU CASA" at bounding box center [624, 462] width 173 height 56
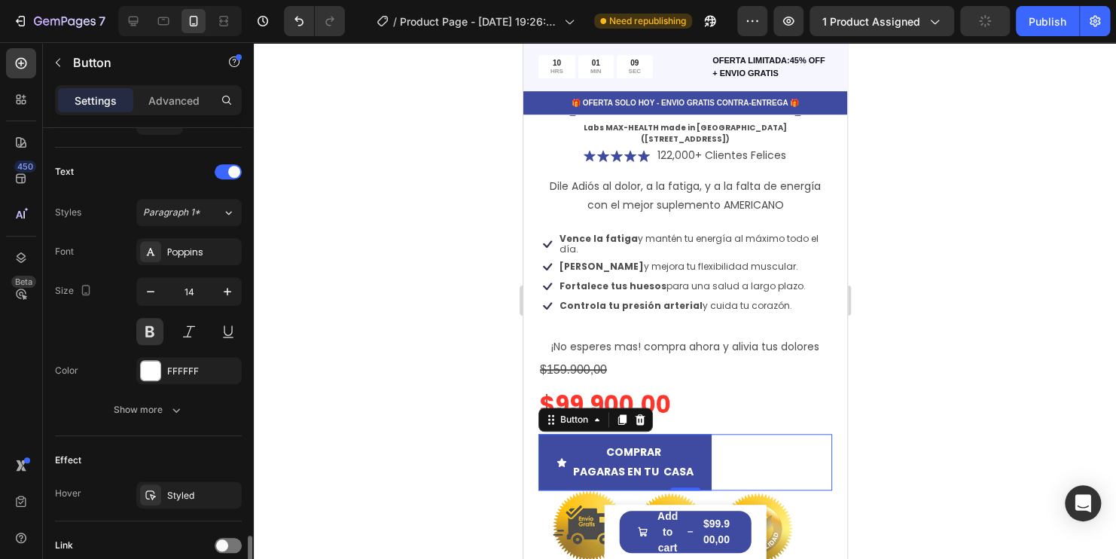
scroll to position [723, 0]
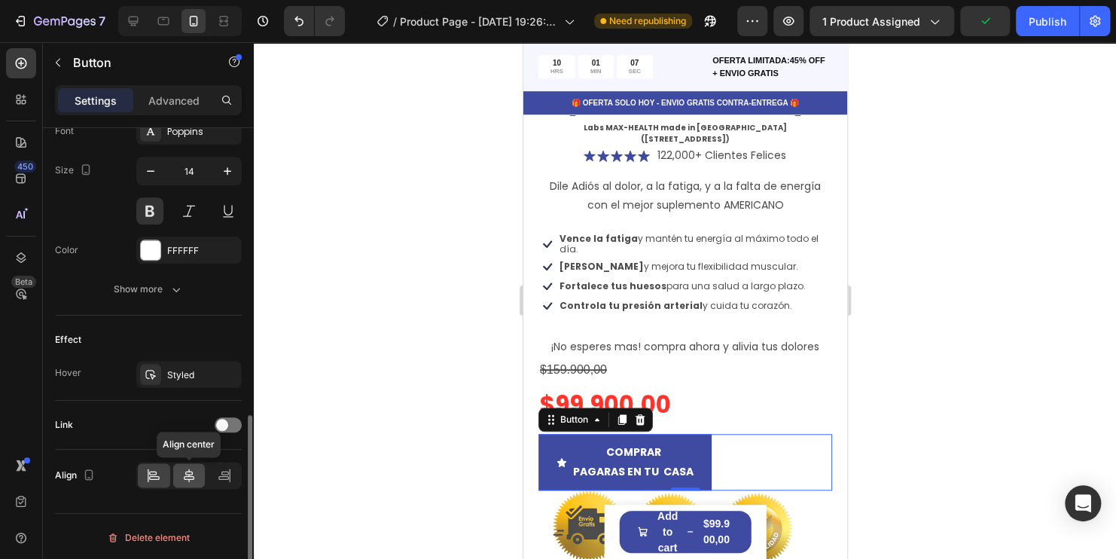
click at [194, 468] on icon at bounding box center [188, 475] width 15 height 15
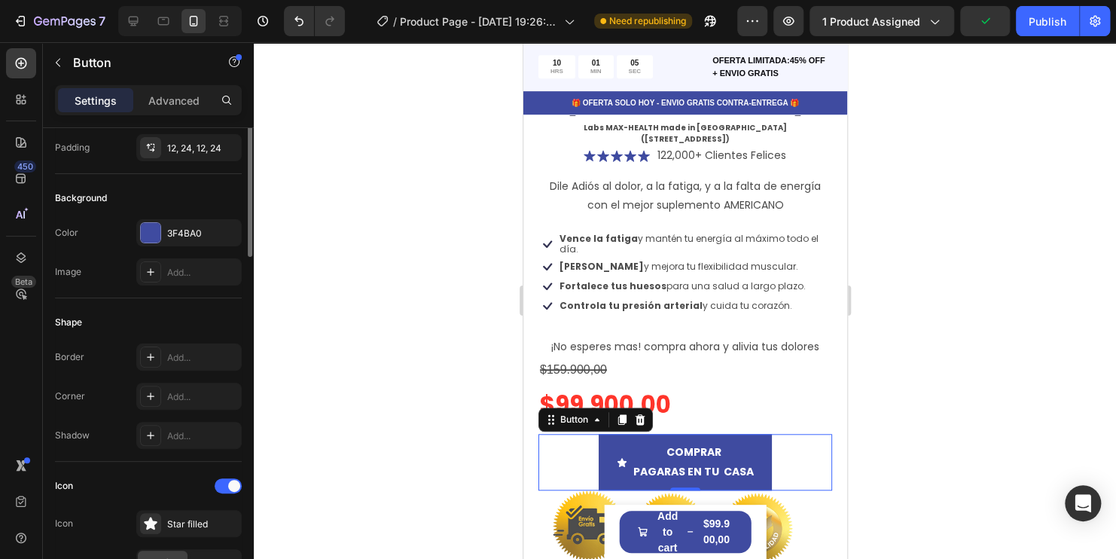
scroll to position [0, 0]
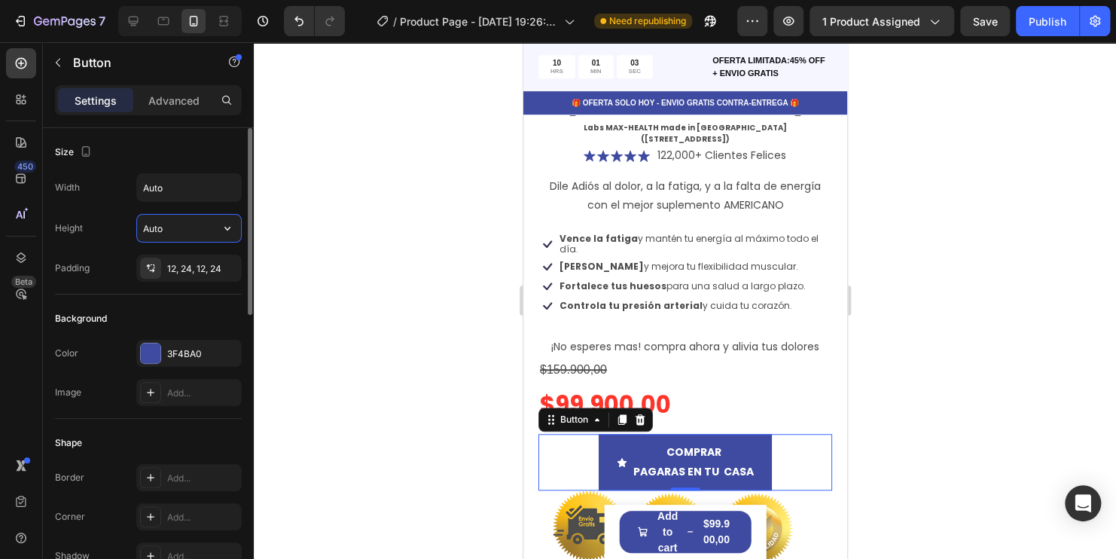
click at [190, 224] on input "Auto" at bounding box center [189, 228] width 104 height 27
click at [228, 231] on icon "button" at bounding box center [227, 228] width 15 height 15
click at [218, 187] on button "button" at bounding box center [227, 187] width 27 height 27
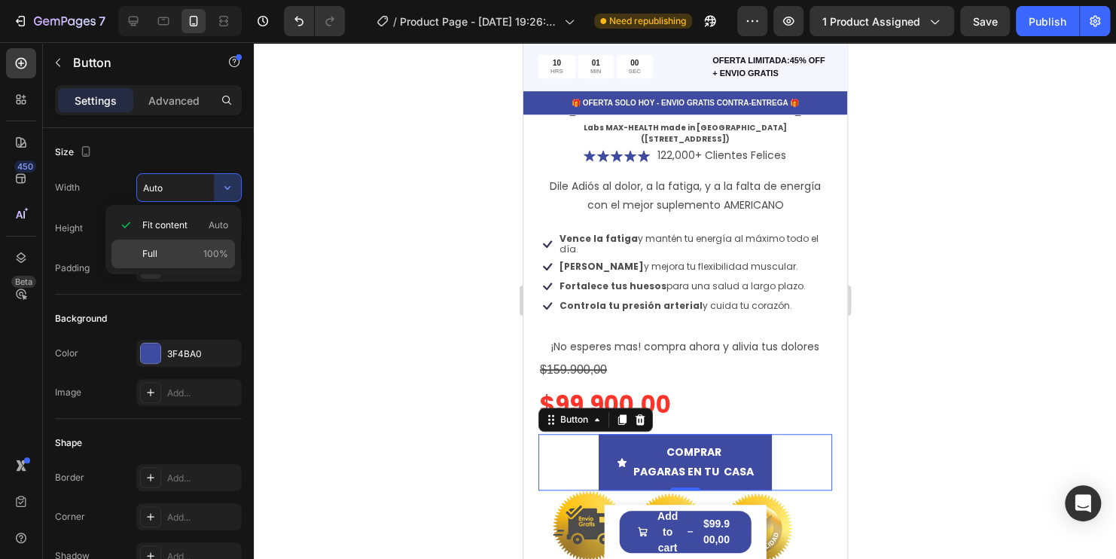
click at [190, 248] on p "Full 100%" at bounding box center [185, 254] width 86 height 14
type input "100%"
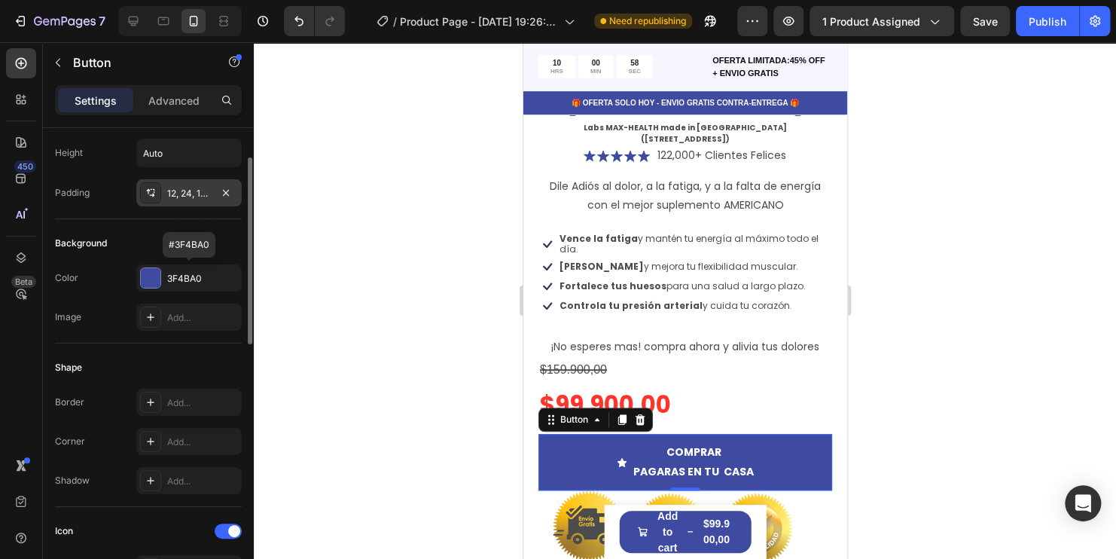
scroll to position [151, 0]
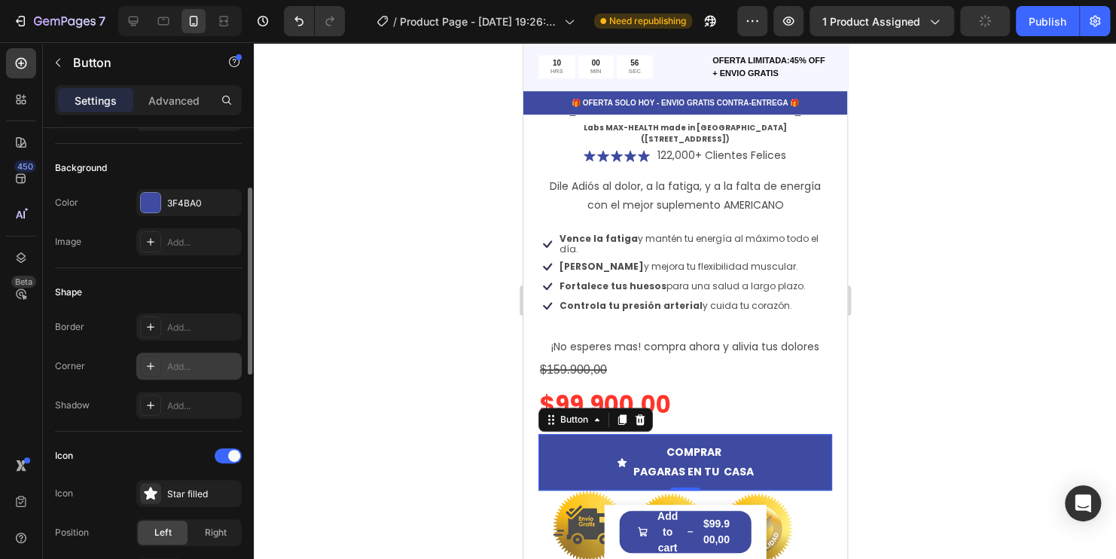
click at [190, 361] on div "Add..." at bounding box center [202, 367] width 71 height 14
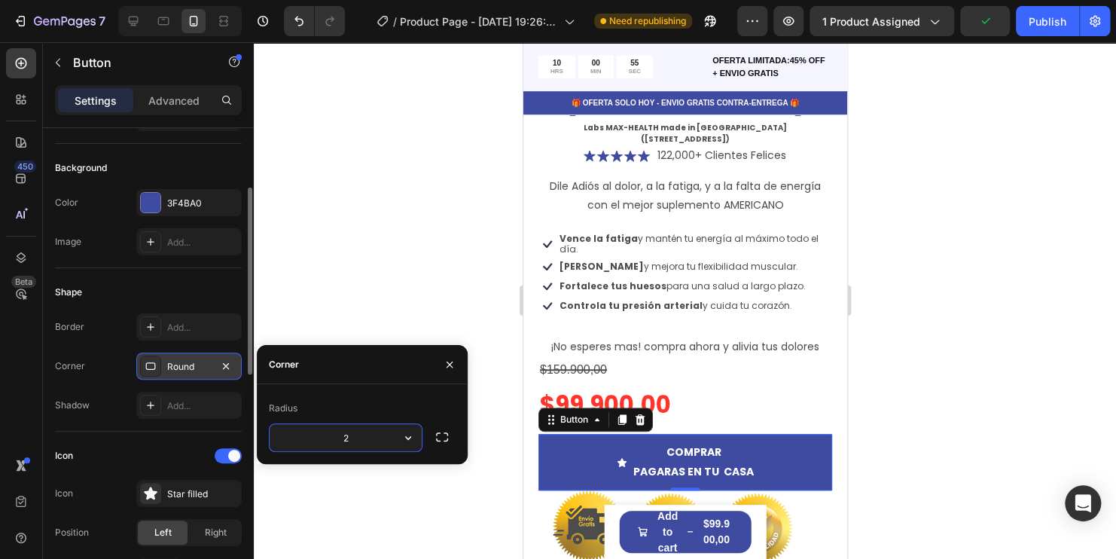
type input "20"
click at [1033, 372] on div at bounding box center [685, 300] width 862 height 516
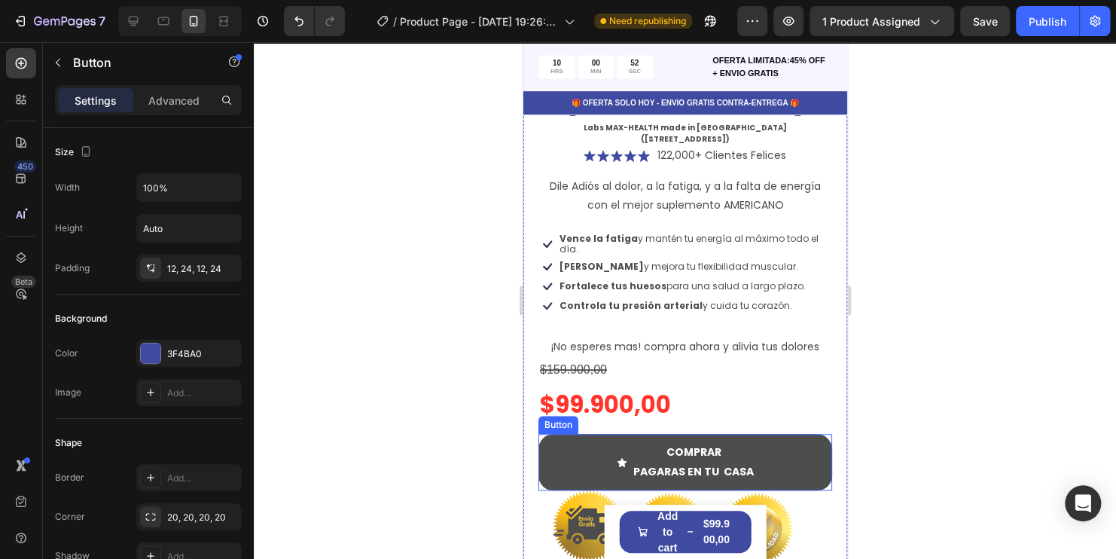
click at [796, 434] on button "COMPRAR PAGARAS EN TU CASA" at bounding box center [685, 462] width 294 height 56
click at [607, 434] on button "COMPRAR PAGARAS EN TU CASA" at bounding box center [685, 462] width 294 height 56
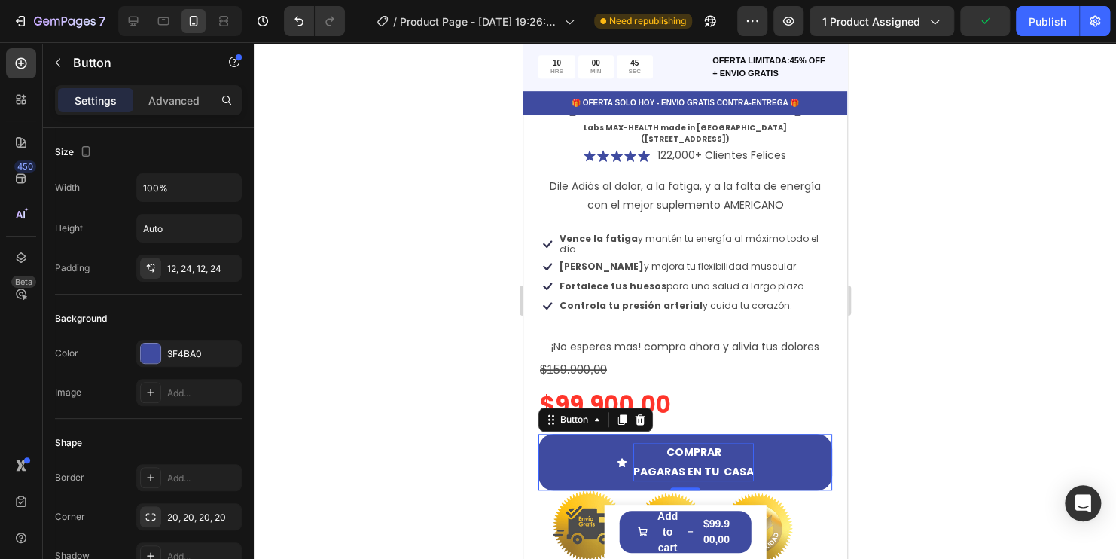
click at [617, 457] on icon "<p>COMPRAR<br>&nbsp;PAGARAS EN TU &nbsp;CASA</p>" at bounding box center [621, 461] width 9 height 9
click at [605, 434] on button "COMPRAR PAGARAS EN TU CASA" at bounding box center [685, 462] width 294 height 56
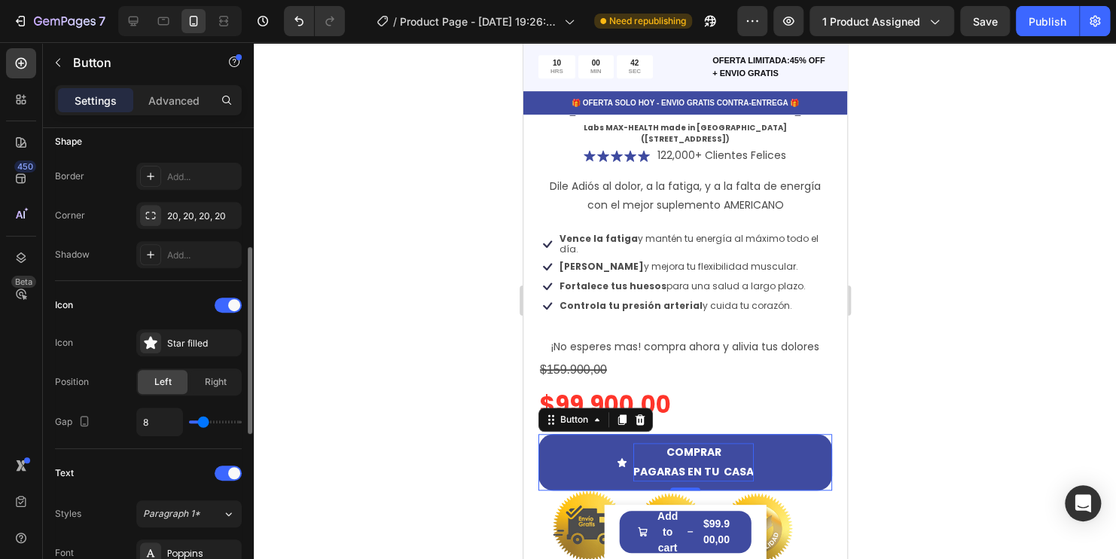
scroll to position [376, 0]
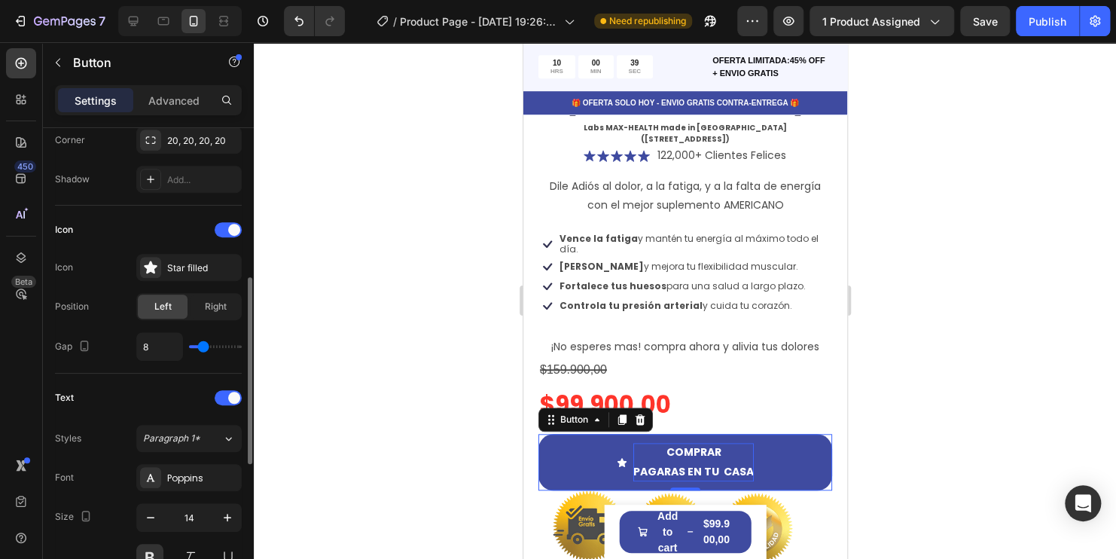
type input "6"
type input "7"
type input "8"
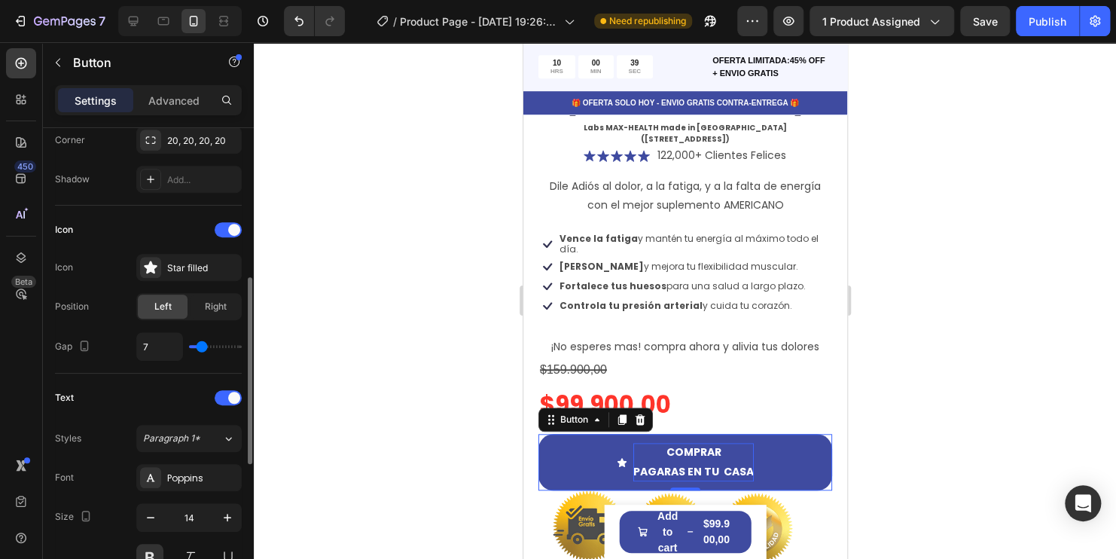
type input "8"
type input "9"
type input "10"
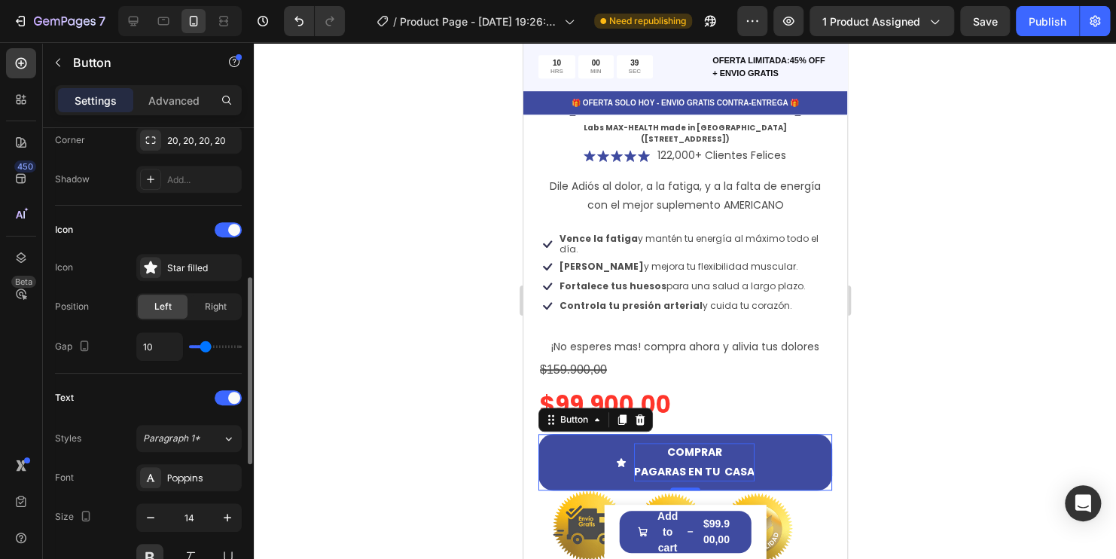
type input "11"
type input "12"
type input "13"
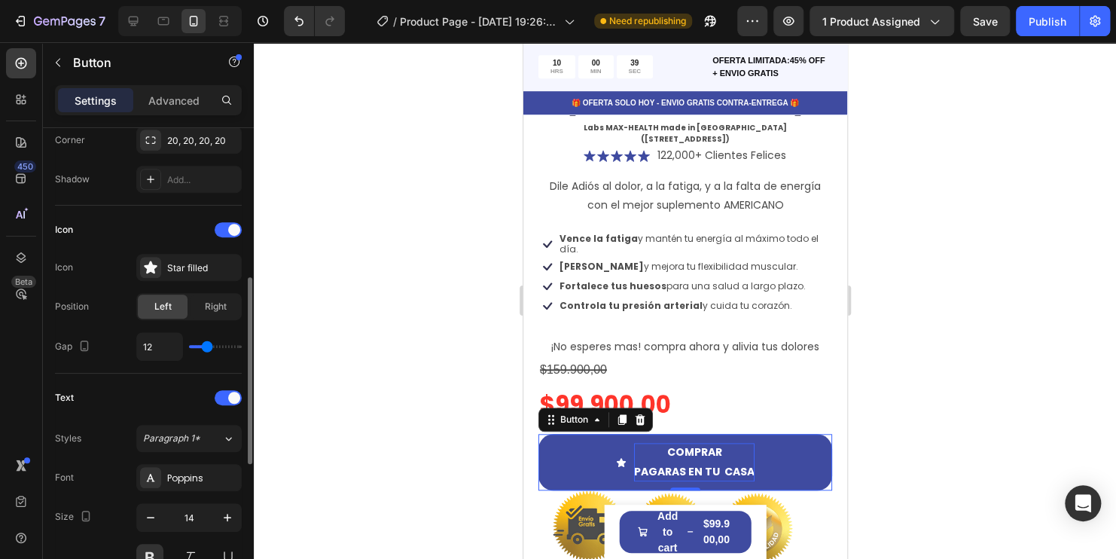
type input "13"
type input "14"
type input "15"
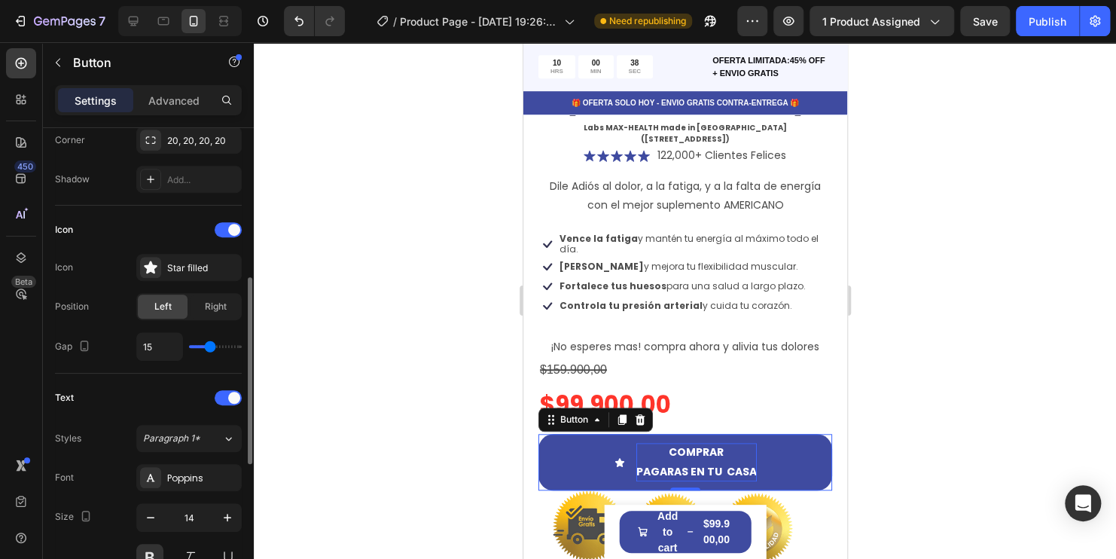
type input "16"
type input "15"
type input "14"
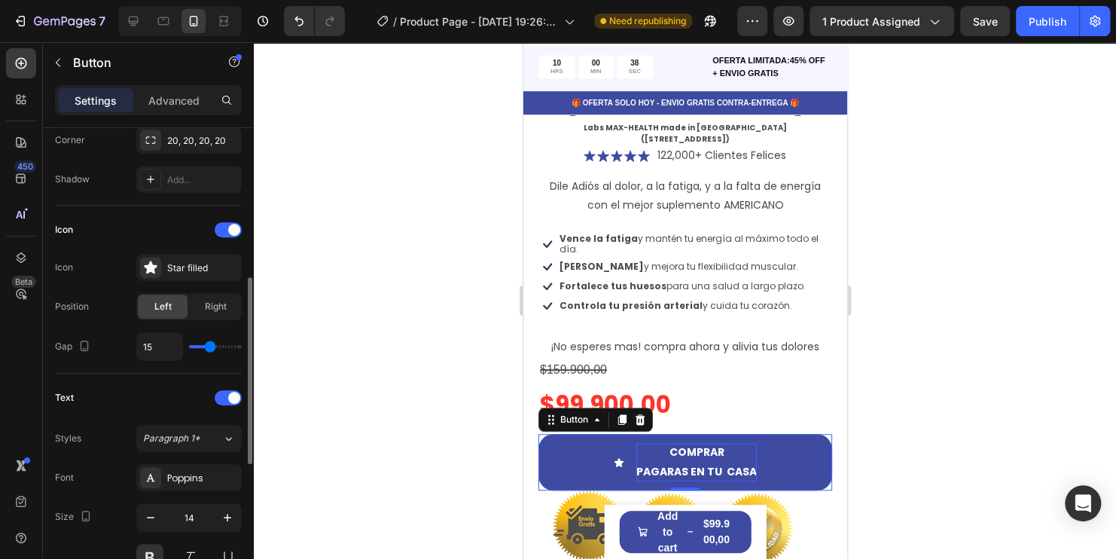
type input "14"
type input "13"
type input "12"
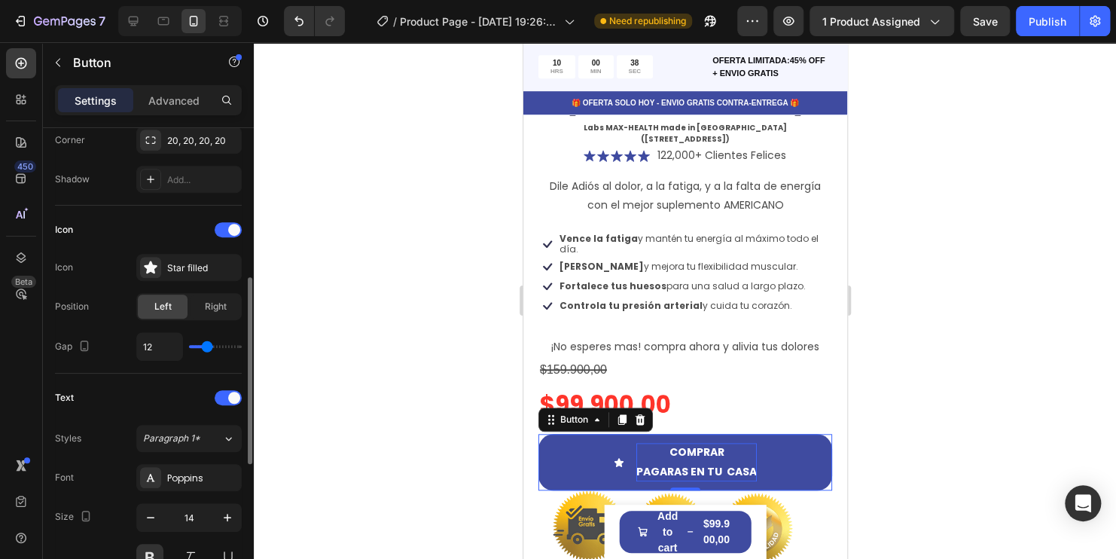
type input "11"
type input "10"
type input "8"
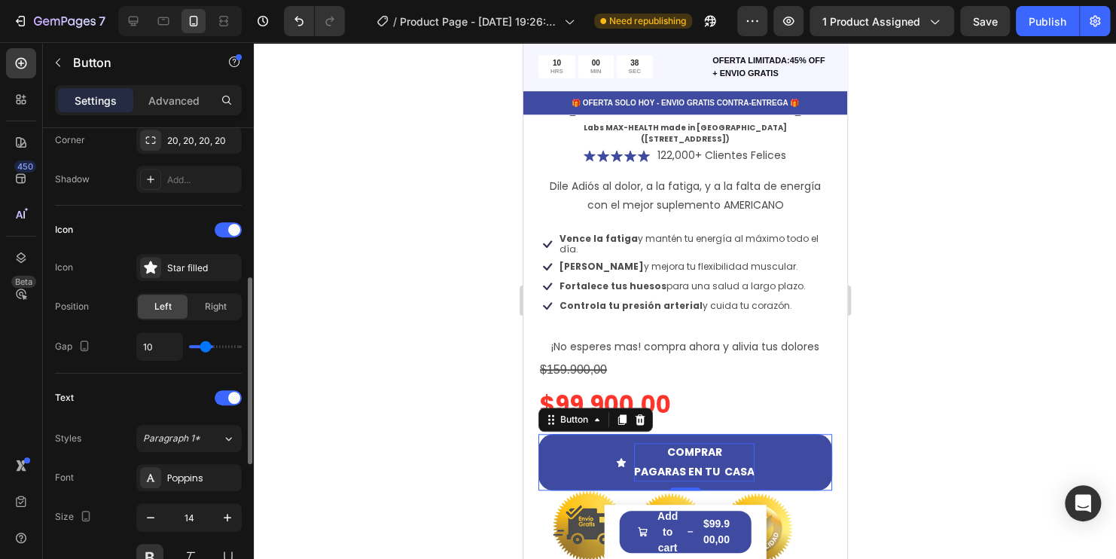
type input "8"
type input "7"
type input "6"
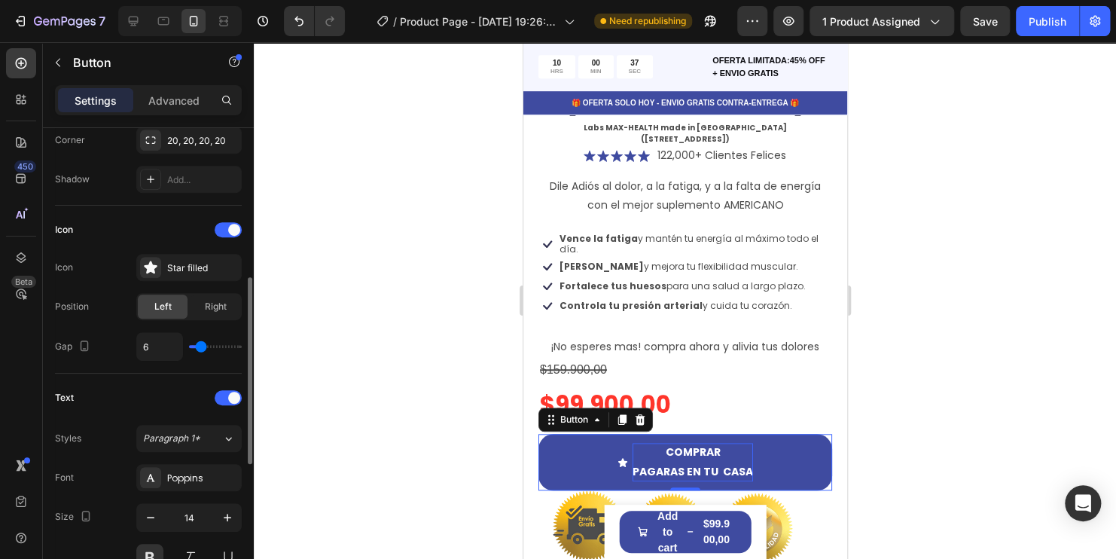
type input "5"
type input "4"
type input "3"
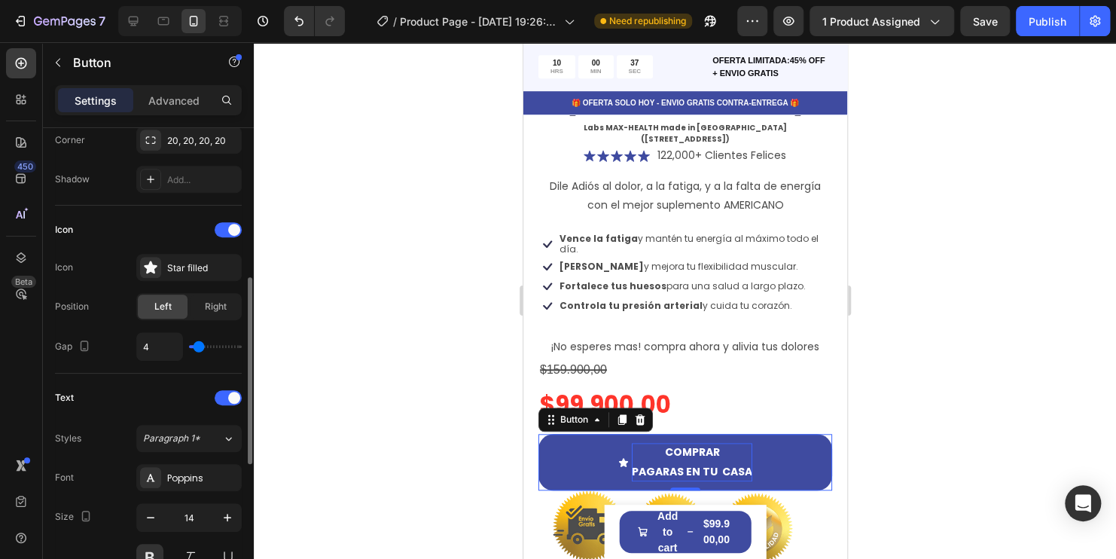
type input "3"
type input "2"
type input "1"
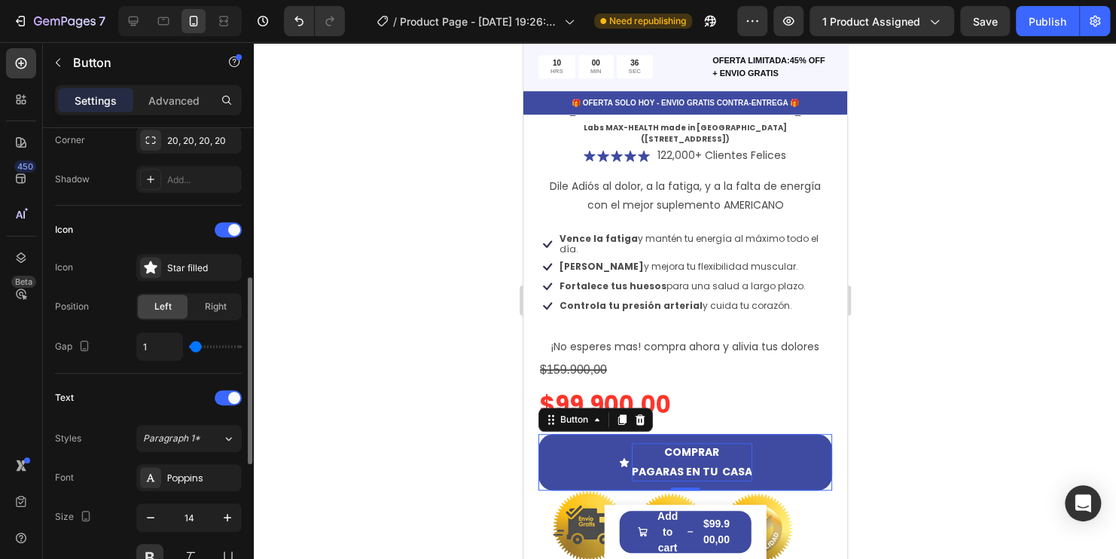
type input "0"
type input "1"
type input "4"
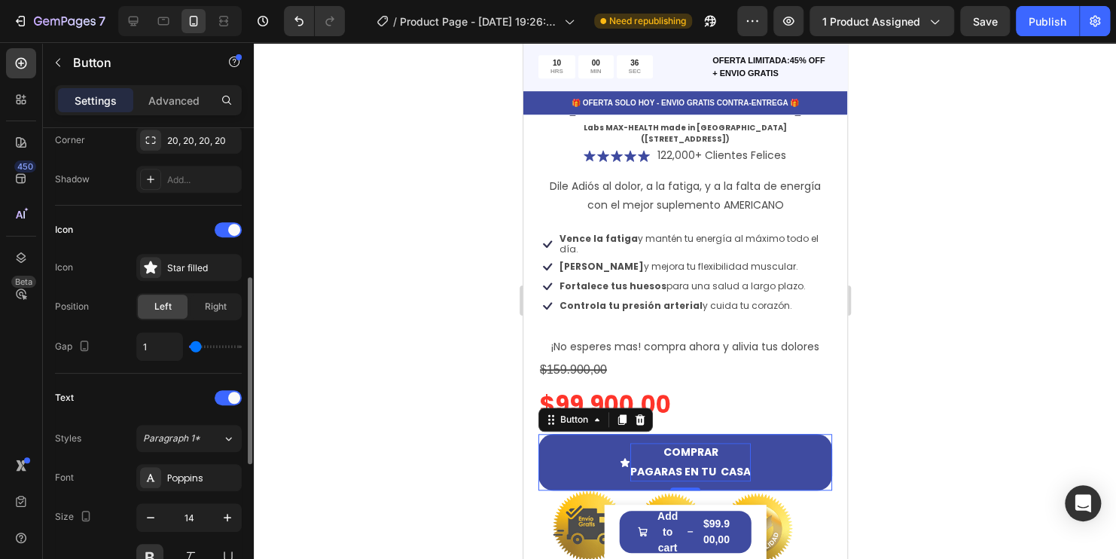
type input "4"
type input "7"
type input "12"
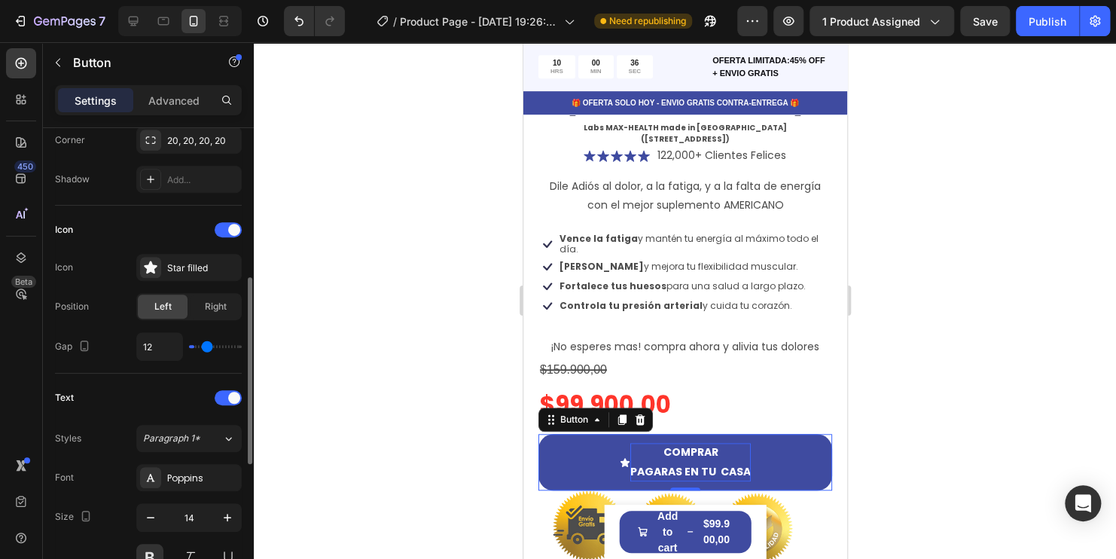
type input "21"
type input "22"
type input "24"
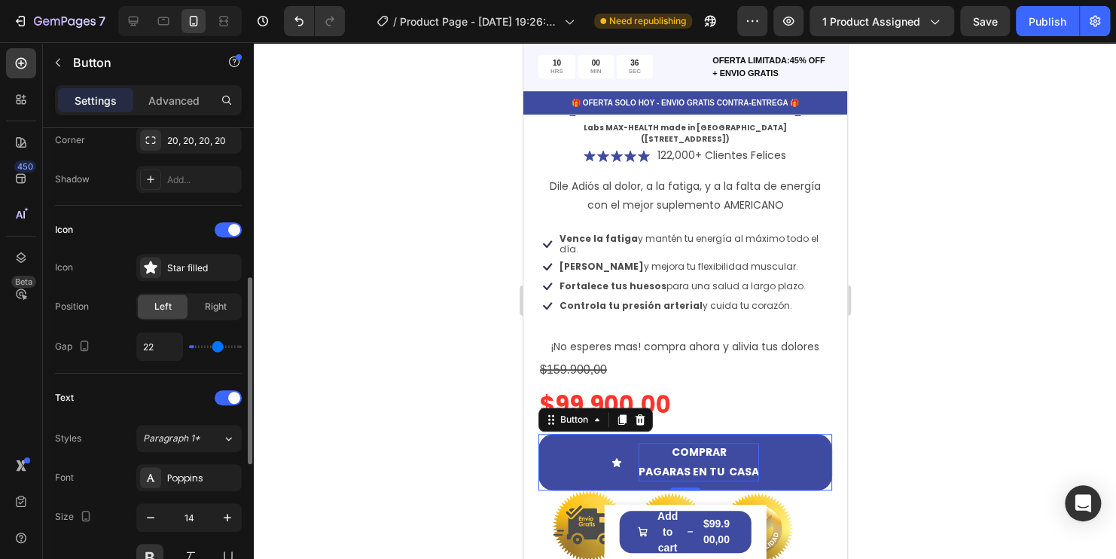
type input "24"
type input "25"
type input "26"
drag, startPoint x: 200, startPoint y: 345, endPoint x: 222, endPoint y: 344, distance: 21.8
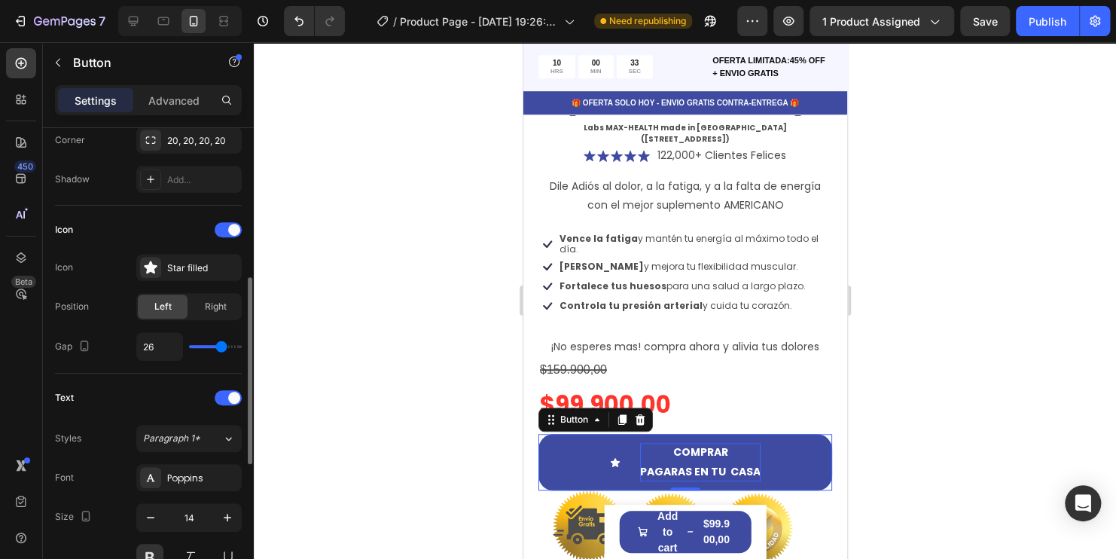
type input "27"
click at [222, 345] on input "range" at bounding box center [215, 346] width 53 height 3
type input "27"
click at [148, 272] on icon at bounding box center [150, 267] width 15 height 15
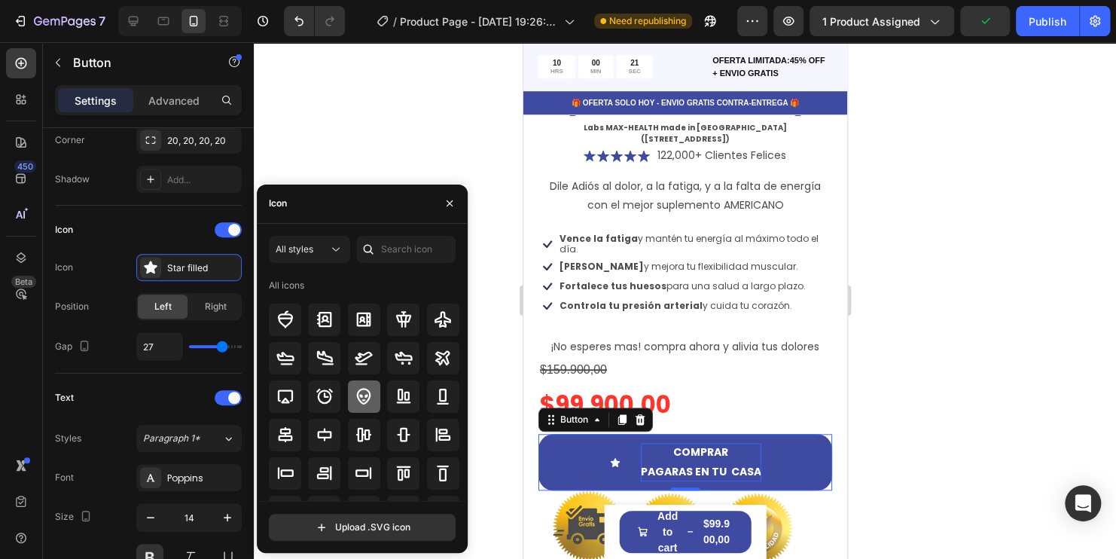
scroll to position [0, 0]
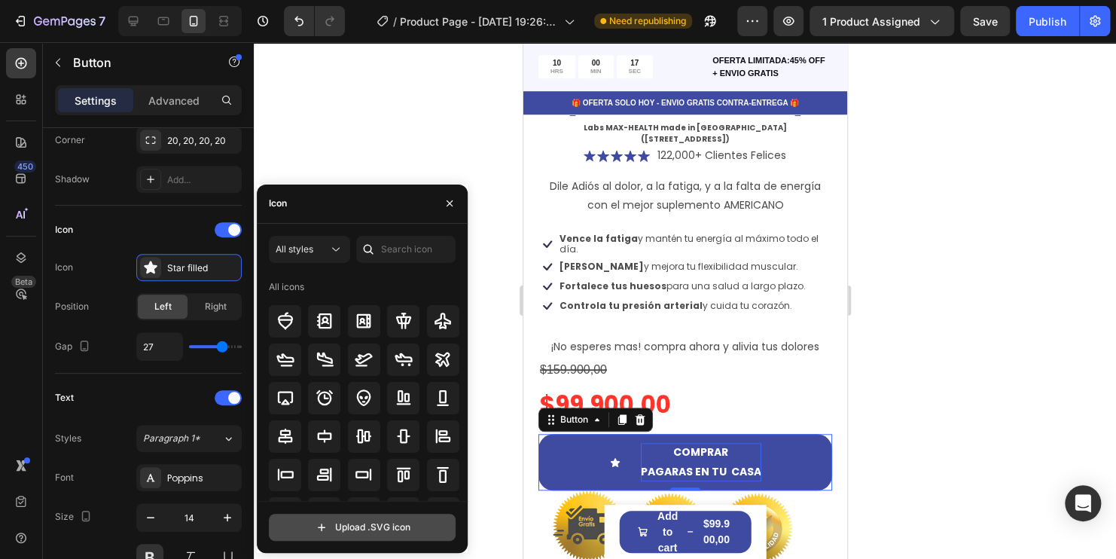
click at [378, 525] on input "file" at bounding box center [362, 527] width 185 height 26
click at [371, 529] on input "file" at bounding box center [362, 527] width 185 height 26
type input "C:\fakepath\cash-on-delivery.png"
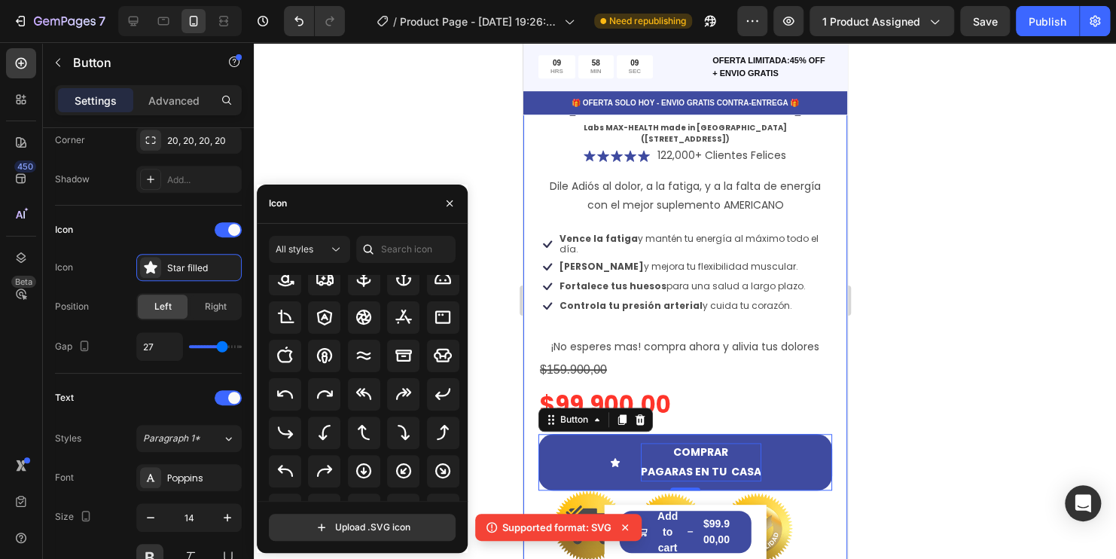
scroll to position [226, 0]
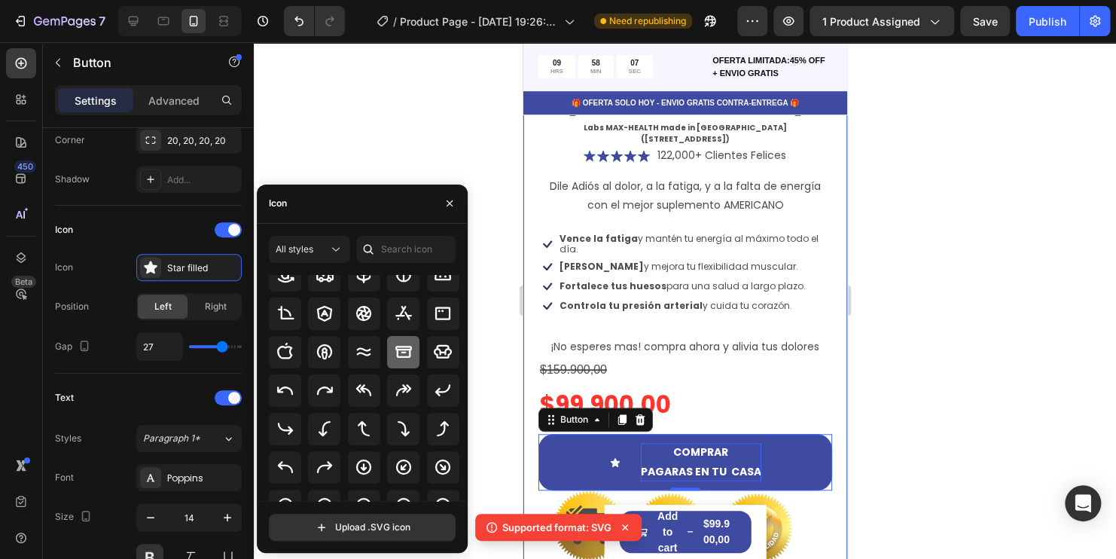
click at [400, 353] on icon at bounding box center [404, 352] width 18 height 18
click at [330, 248] on icon at bounding box center [335, 249] width 15 height 15
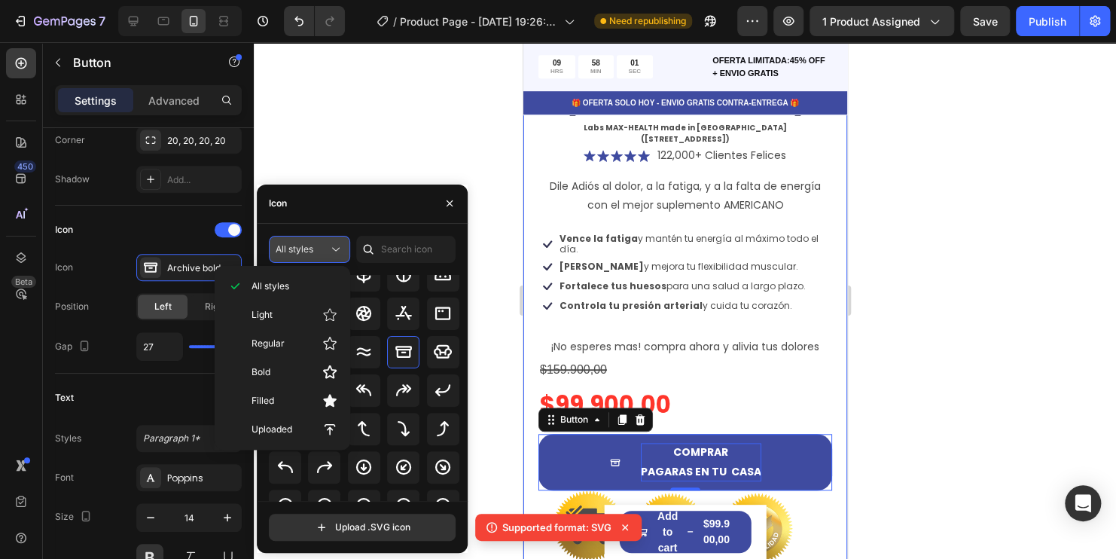
click at [330, 248] on icon at bounding box center [335, 249] width 15 height 15
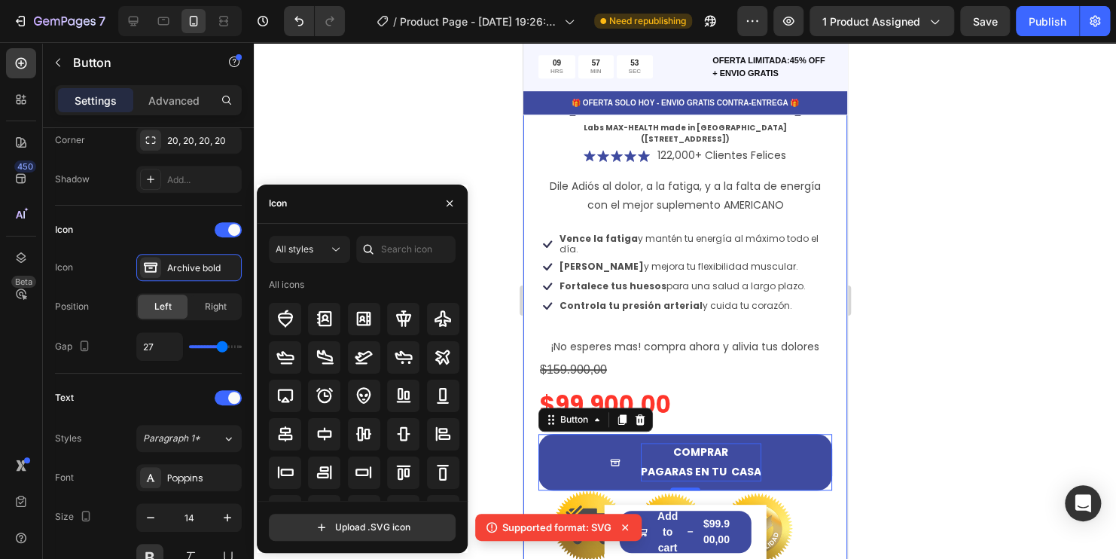
scroll to position [0, 0]
click at [422, 133] on div at bounding box center [685, 300] width 862 height 516
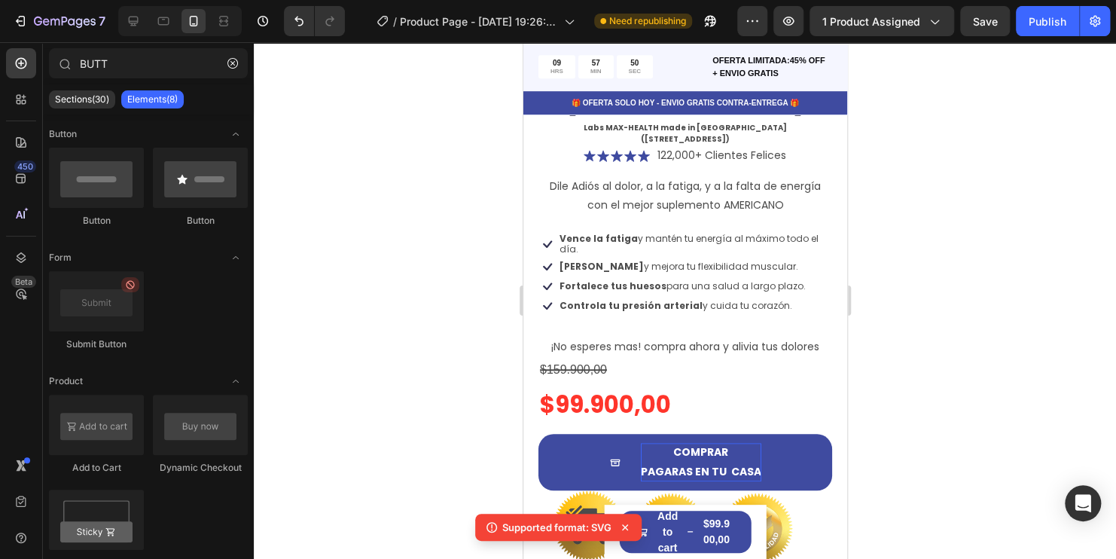
click at [976, 279] on div at bounding box center [685, 300] width 862 height 516
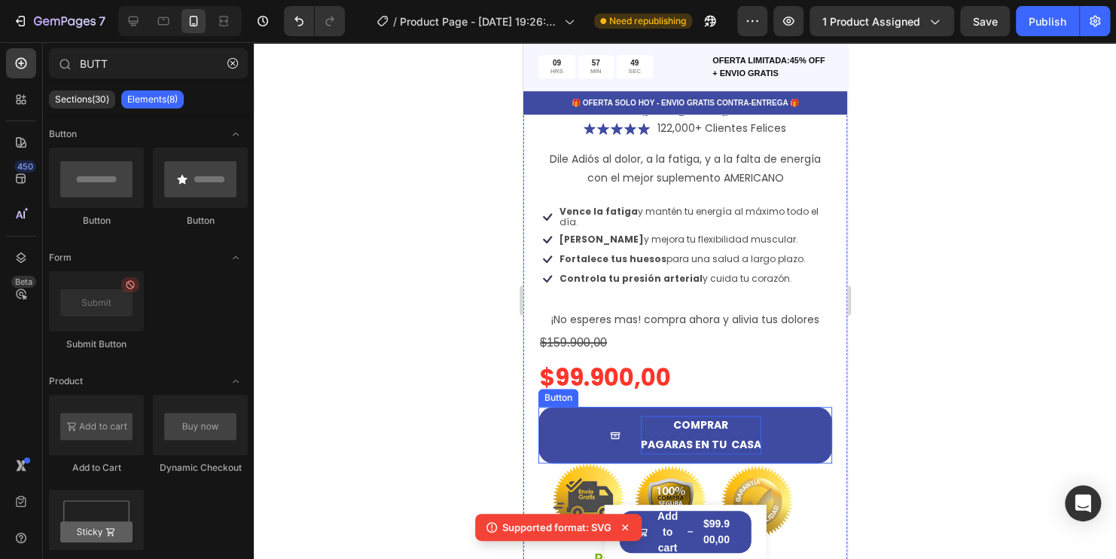
scroll to position [527, 0]
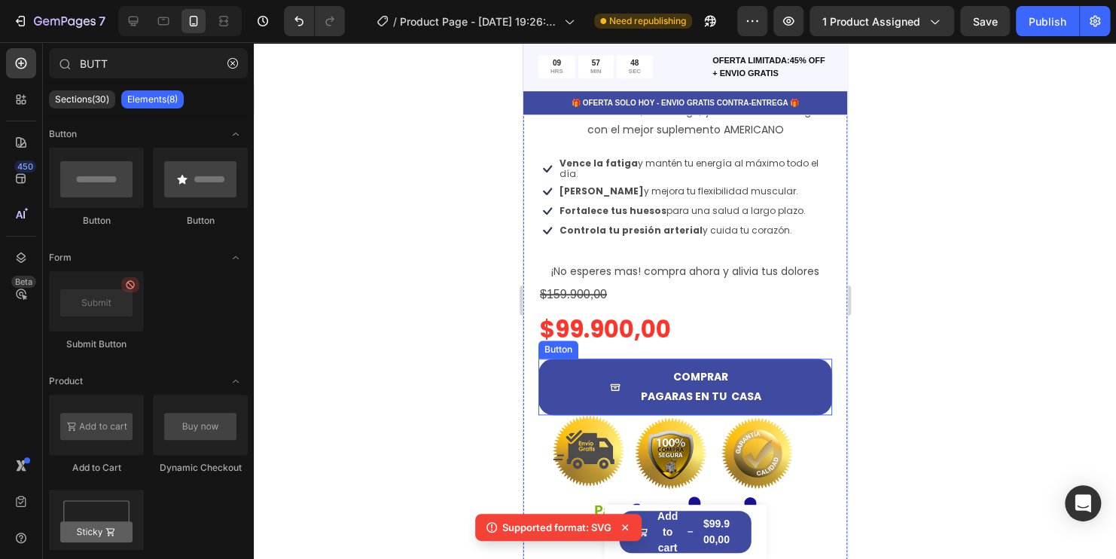
click at [701, 360] on button "COMPRAR PAGARAS EN TU CASA" at bounding box center [685, 386] width 294 height 56
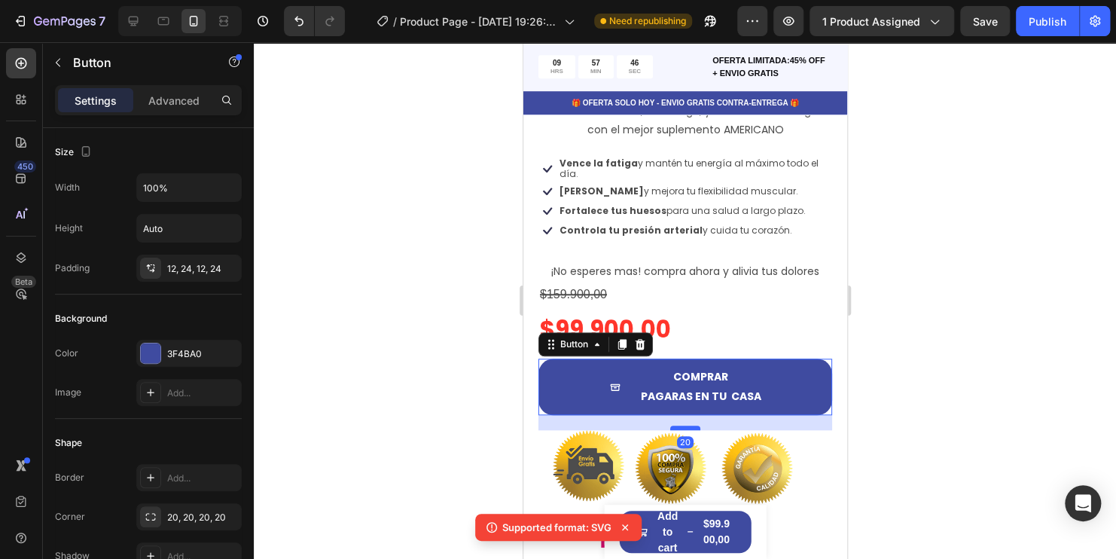
drag, startPoint x: 688, startPoint y: 359, endPoint x: 1485, endPoint y: 417, distance: 798.7
click at [686, 425] on div at bounding box center [684, 427] width 30 height 5
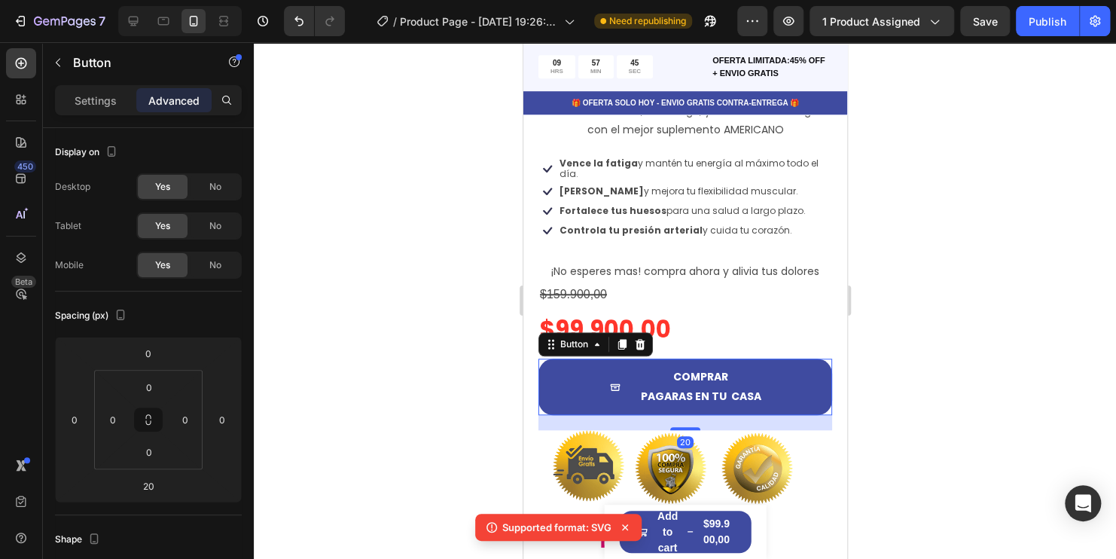
click at [977, 363] on div at bounding box center [685, 300] width 862 height 516
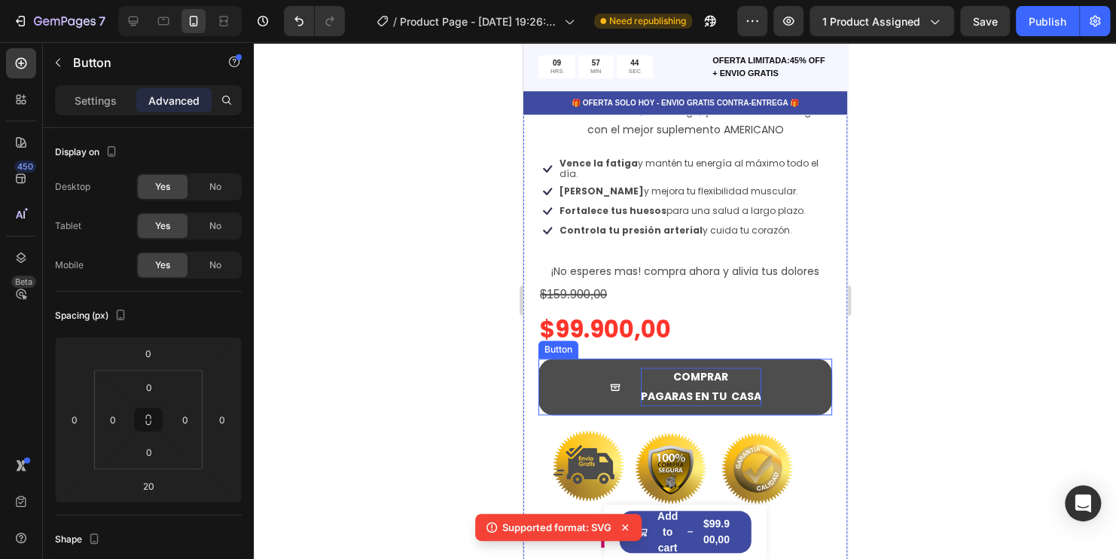
click at [713, 367] on p "COMPRAR PAGARAS EN TU CASA" at bounding box center [700, 386] width 120 height 38
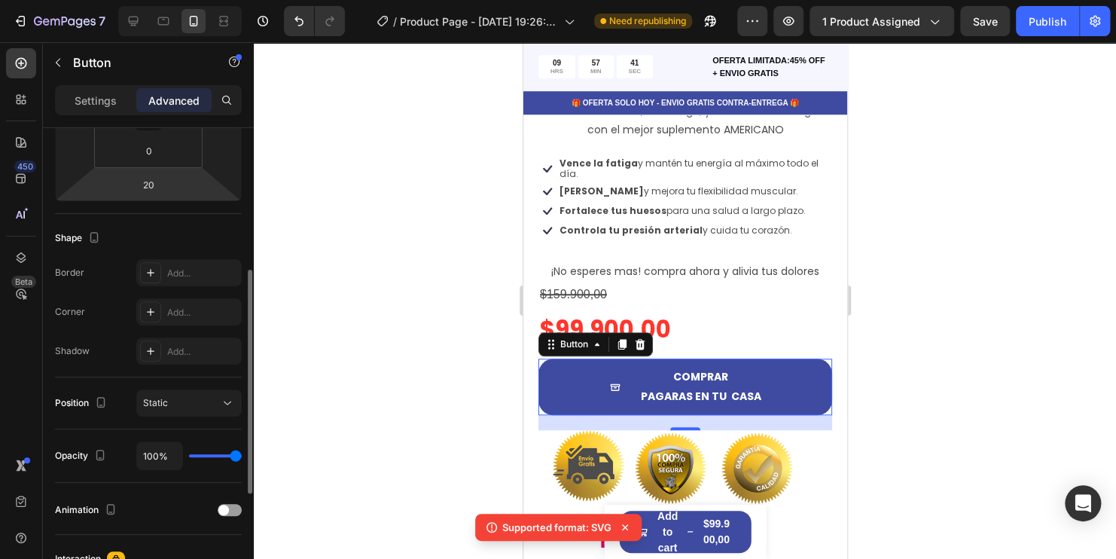
scroll to position [75, 0]
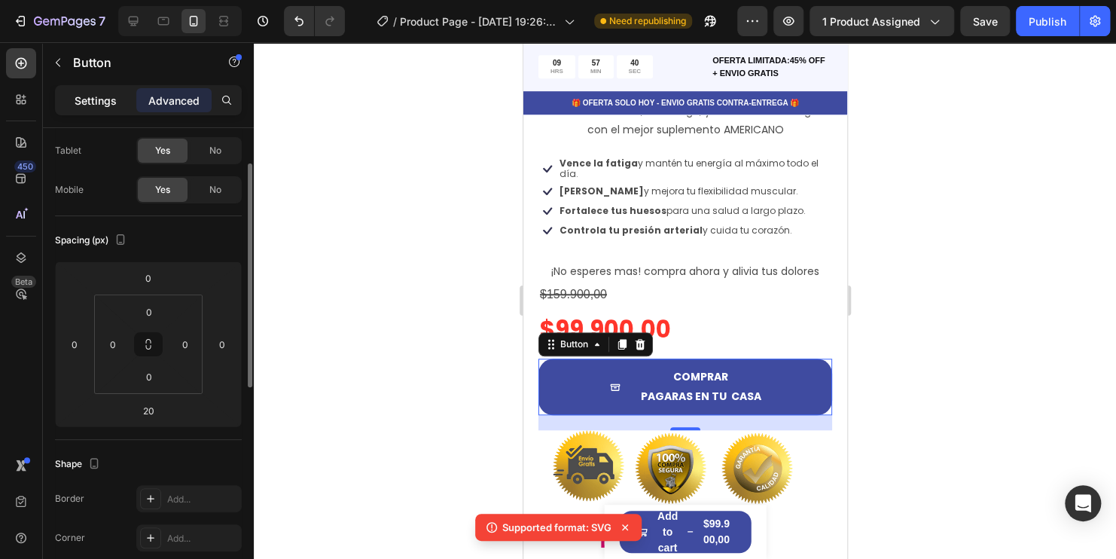
click at [103, 99] on p "Settings" at bounding box center [96, 101] width 42 height 16
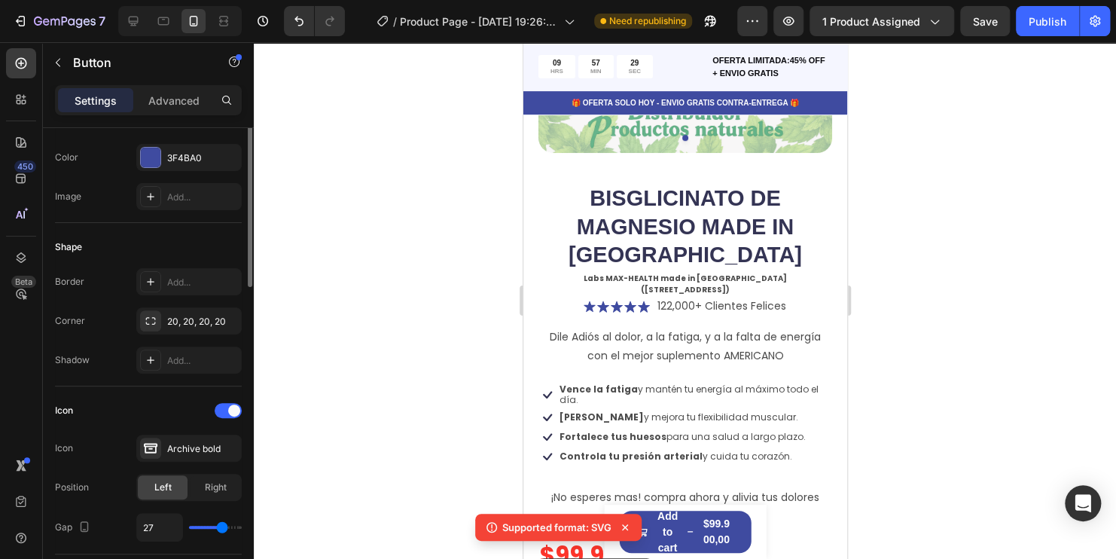
scroll to position [0, 0]
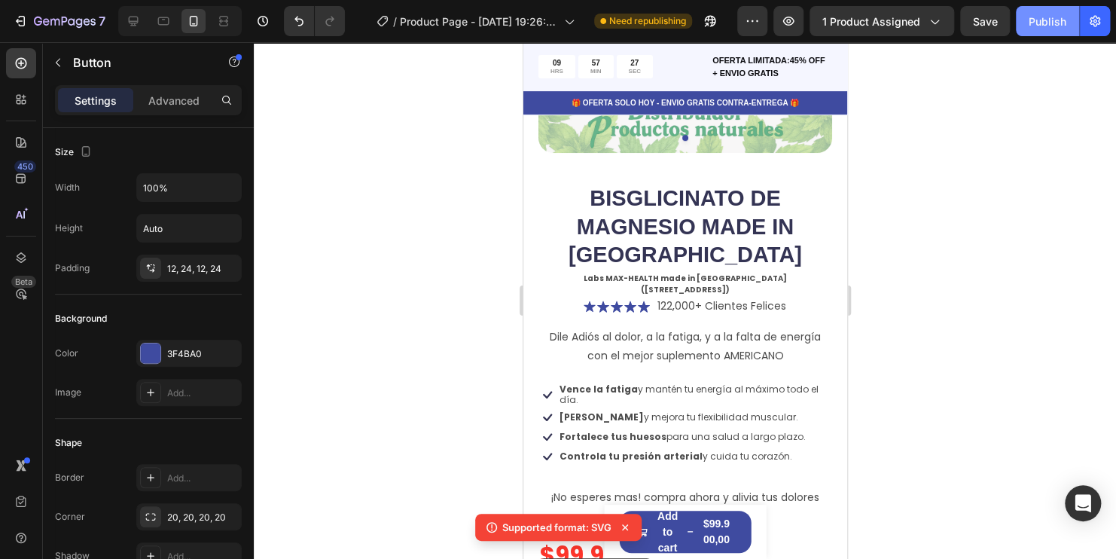
click at [1057, 28] on div "Publish" at bounding box center [1047, 22] width 38 height 16
